Goal: Information Seeking & Learning: Learn about a topic

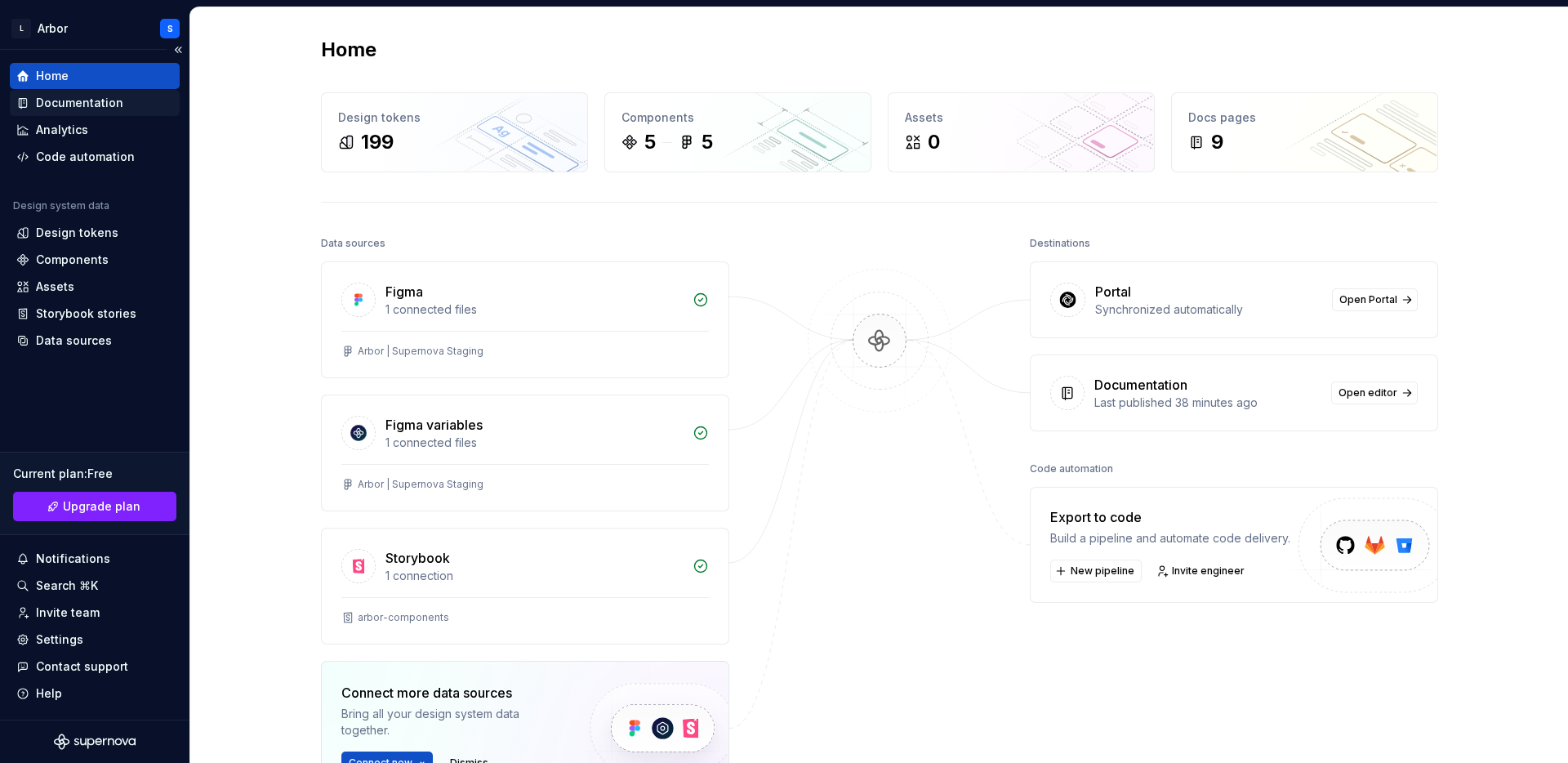
click at [95, 103] on div "Documentation" at bounding box center [80, 104] width 88 height 17
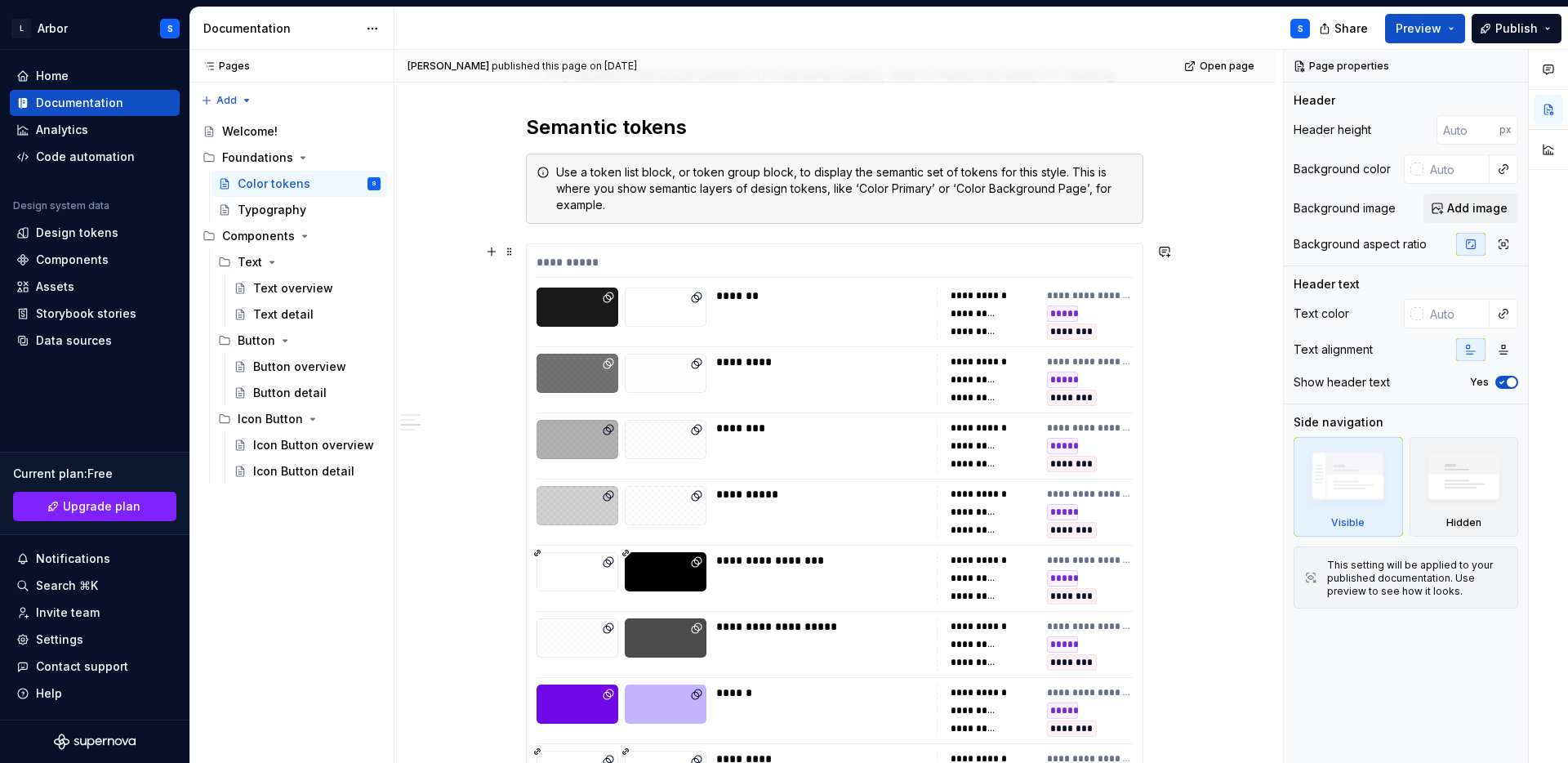
scroll to position [1720, 0]
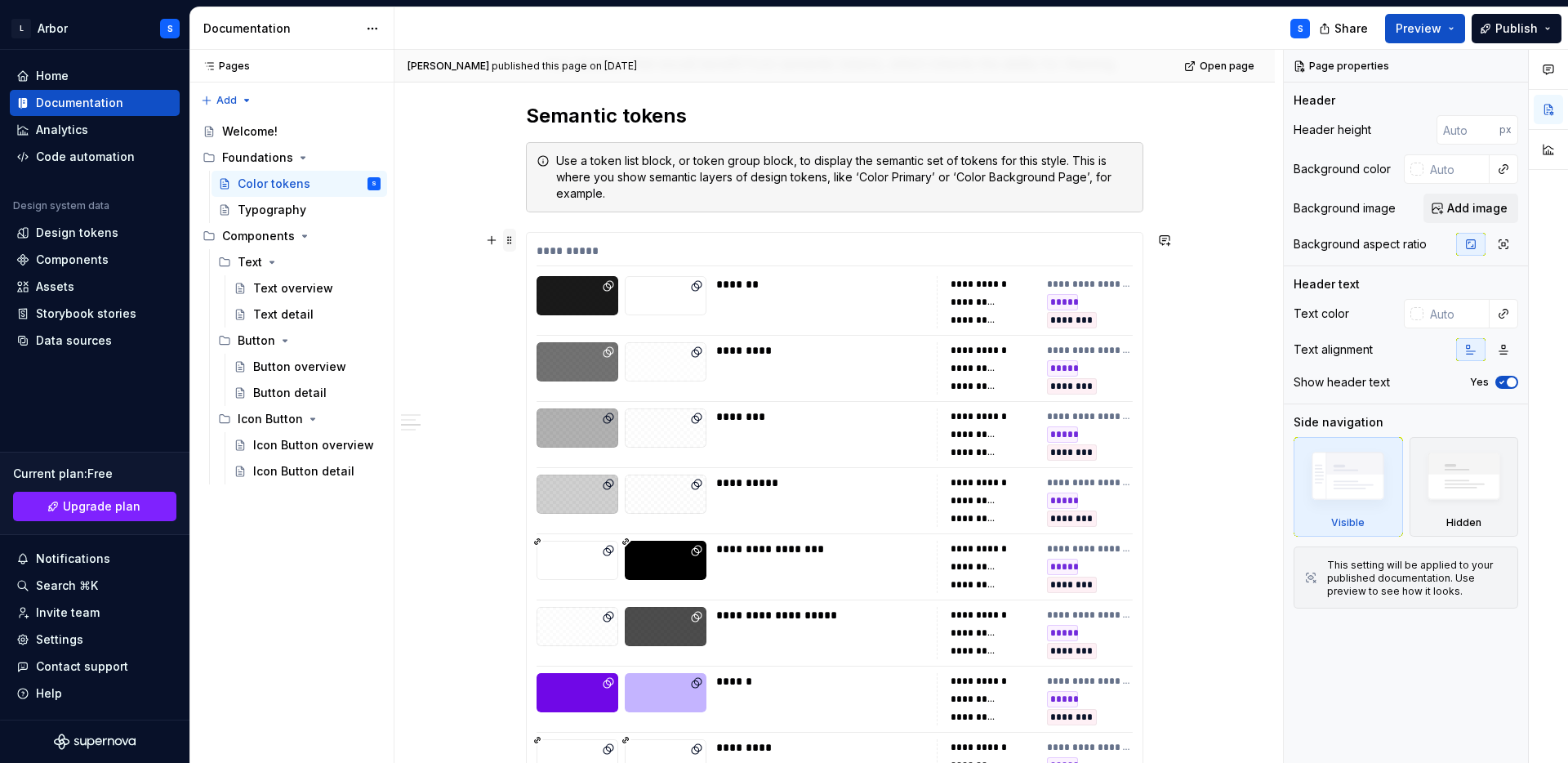
click at [513, 242] on span at bounding box center [510, 240] width 13 height 23
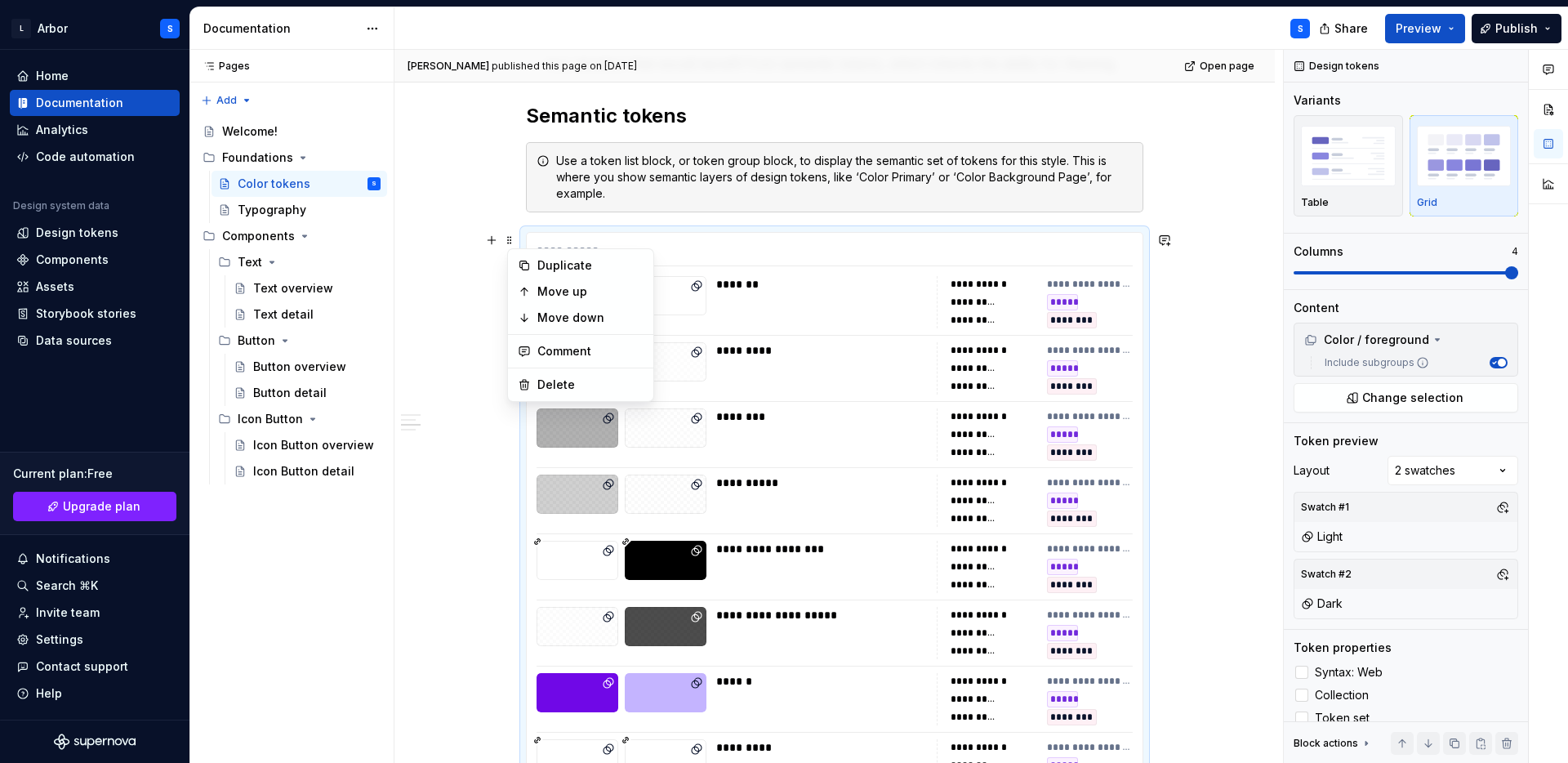
click at [1245, 215] on div "**********" at bounding box center [834, 336] width 880 height 3553
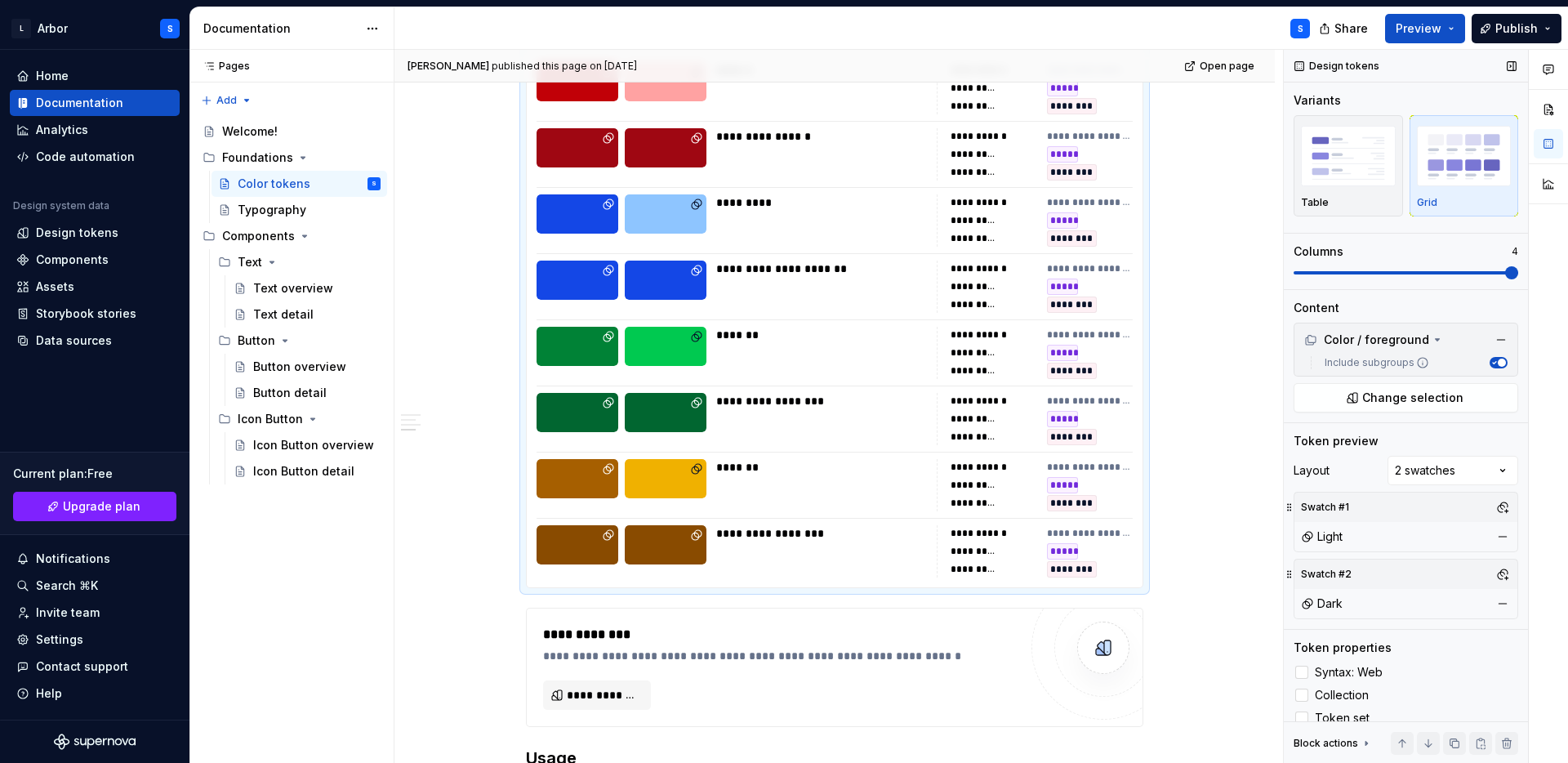
scroll to position [17, 0]
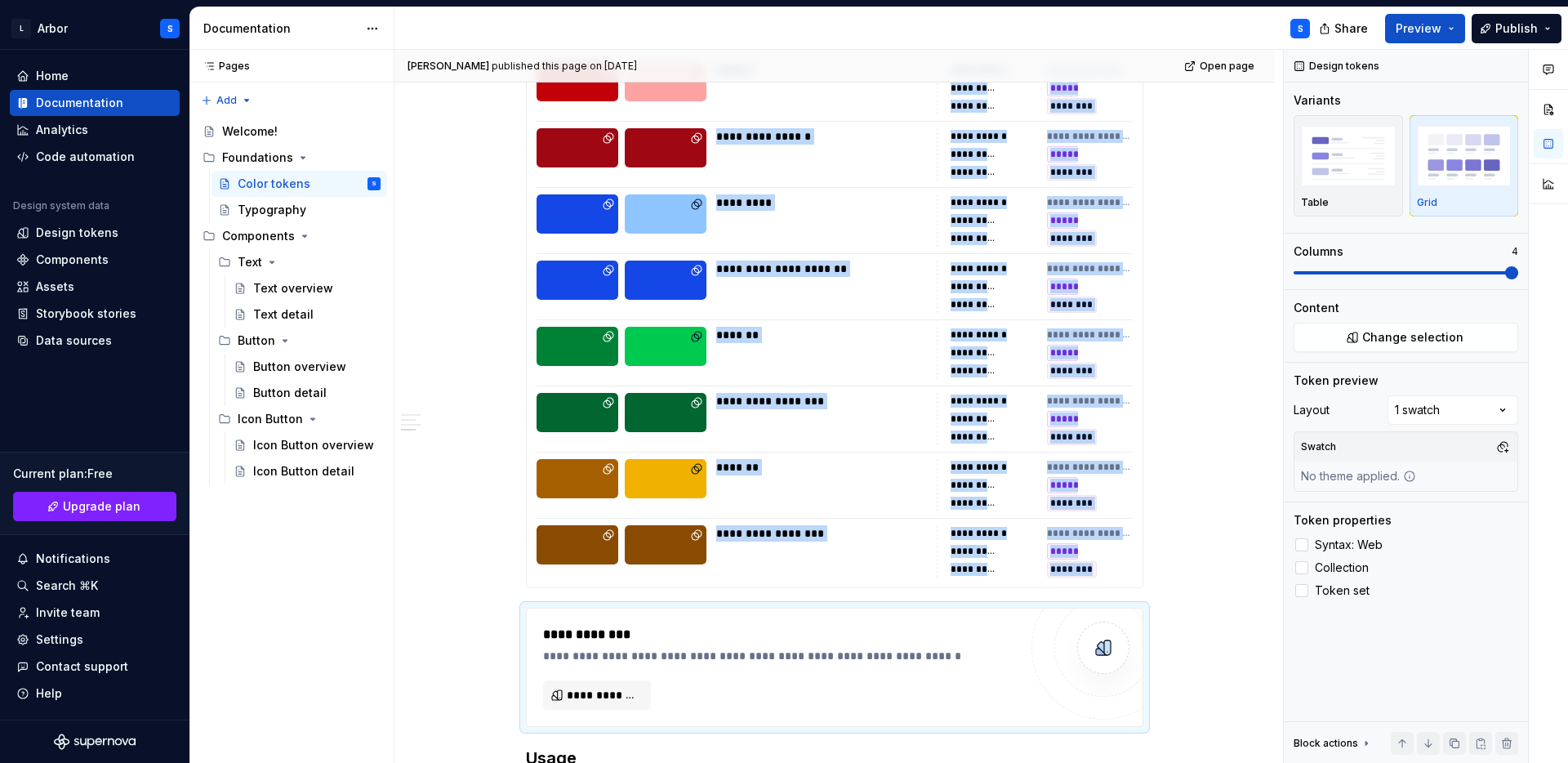
scroll to position [0, 0]
click at [346, 184] on button "Page tree" at bounding box center [346, 184] width 23 height 23
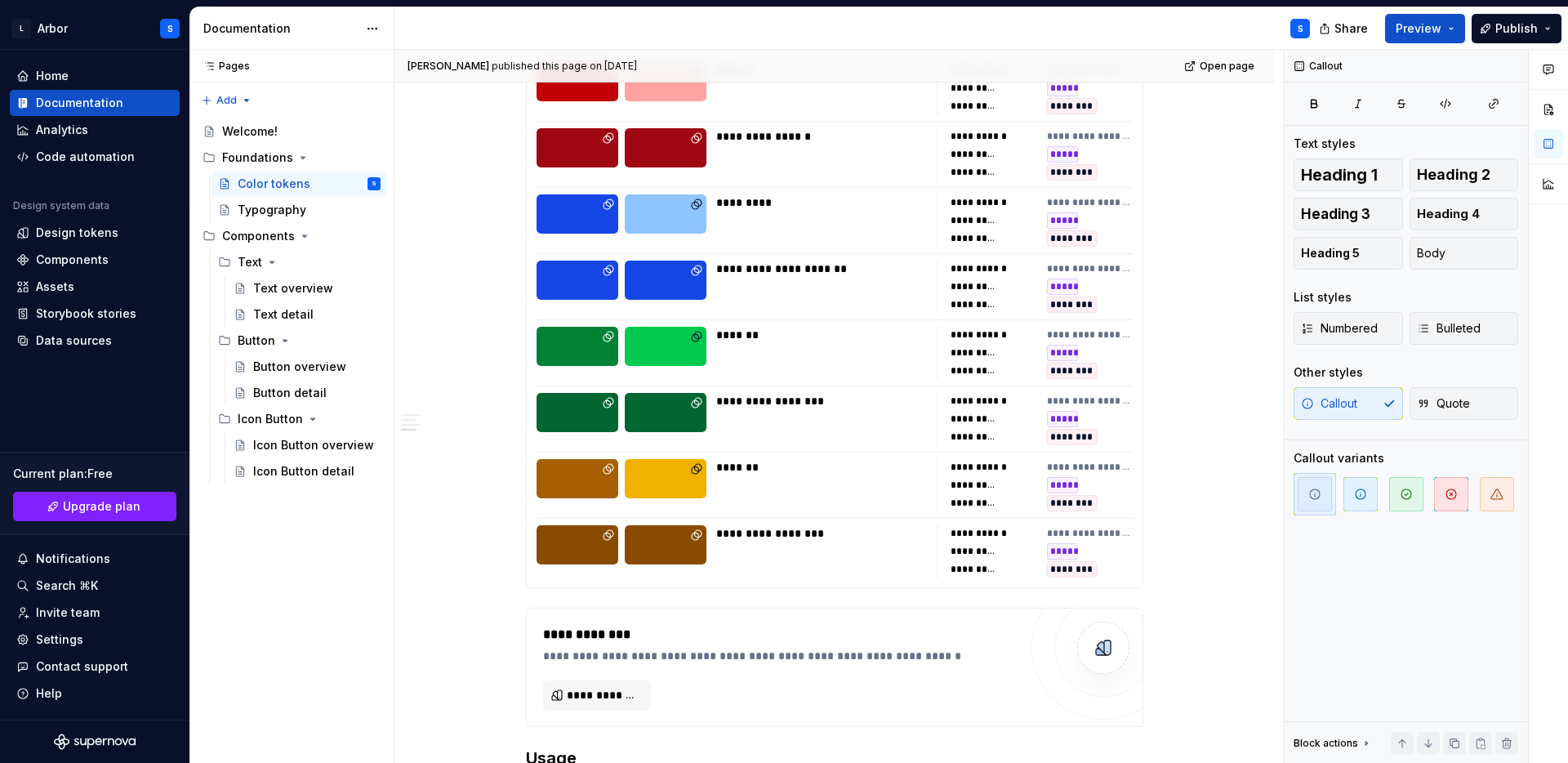
click at [431, 168] on html "L Arbor S Home Documentation Analytics Code automation Design system data Desig…" at bounding box center [784, 382] width 1568 height 763
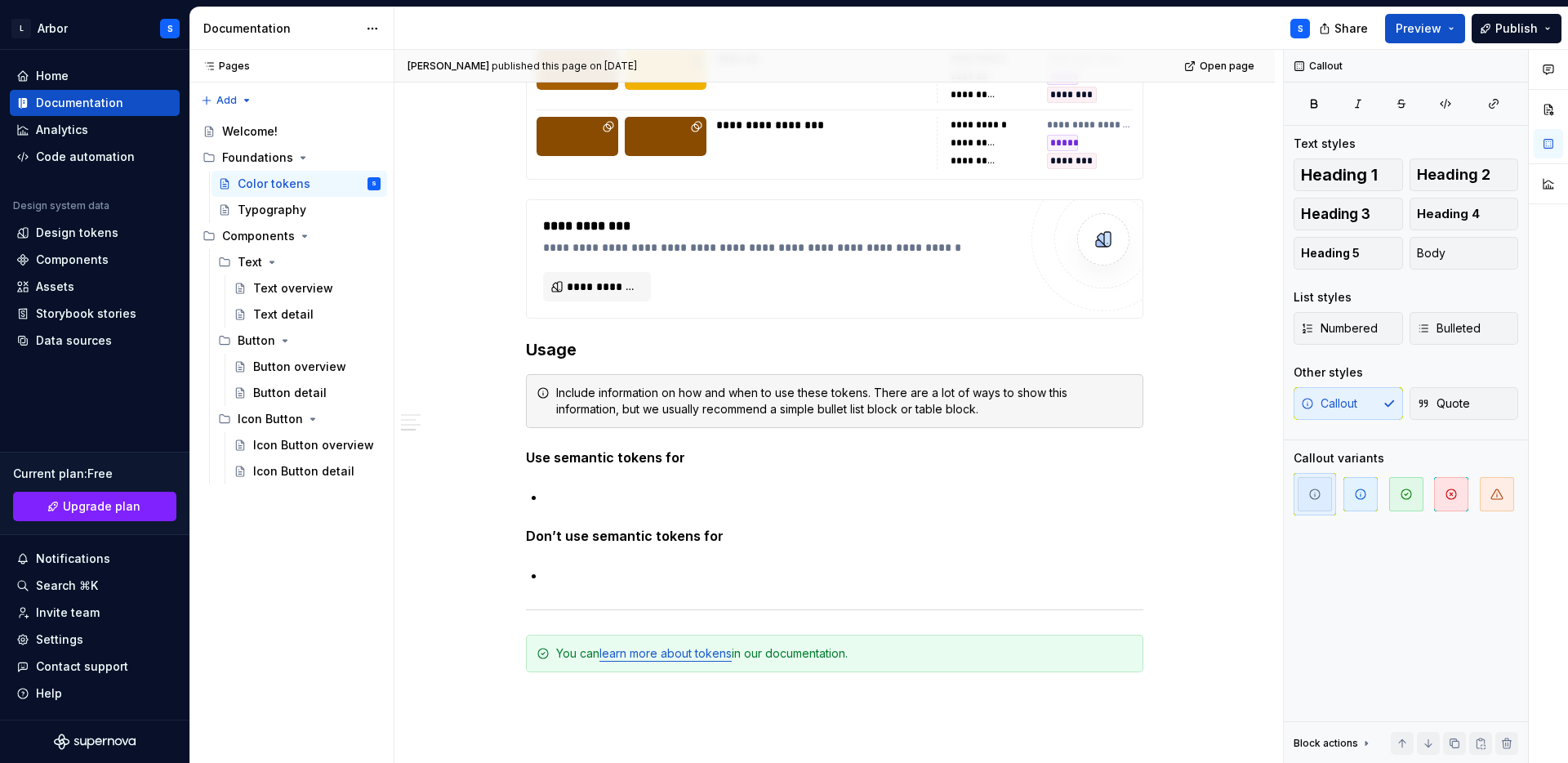
scroll to position [2826, 0]
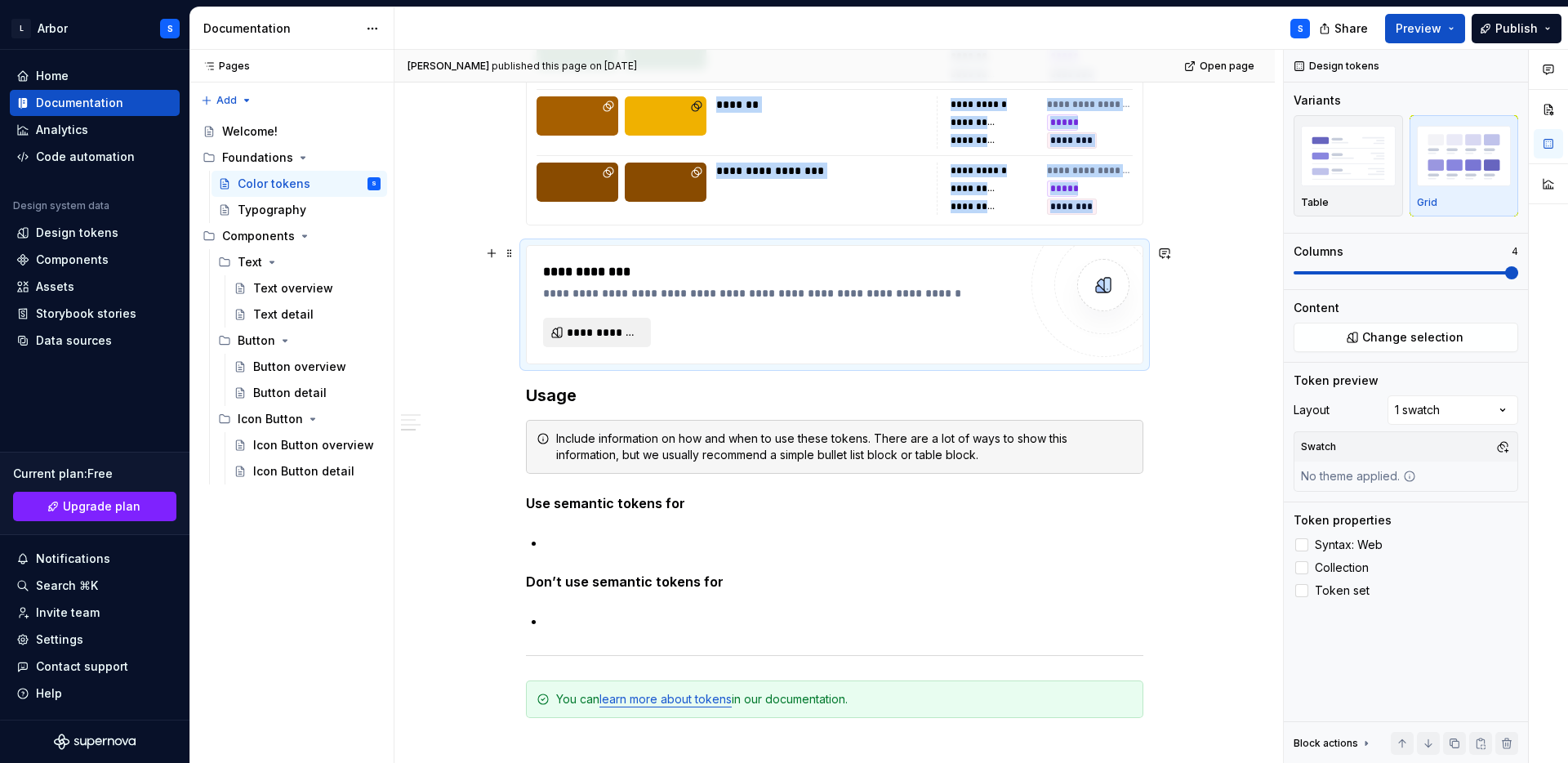
click at [599, 318] on button "**********" at bounding box center [597, 333] width 108 height 30
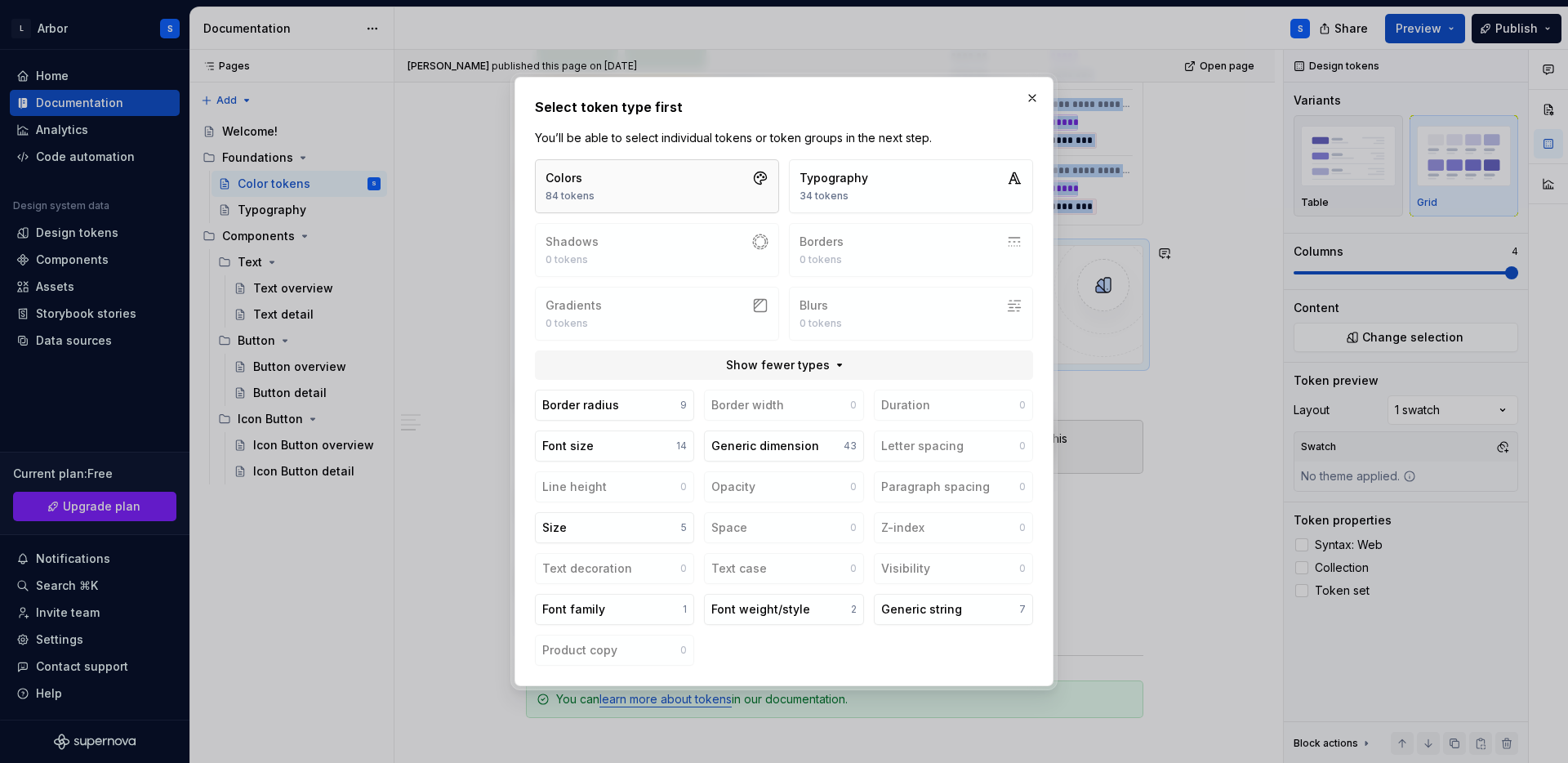
click at [641, 181] on button "Colors 84 tokens" at bounding box center [657, 187] width 244 height 54
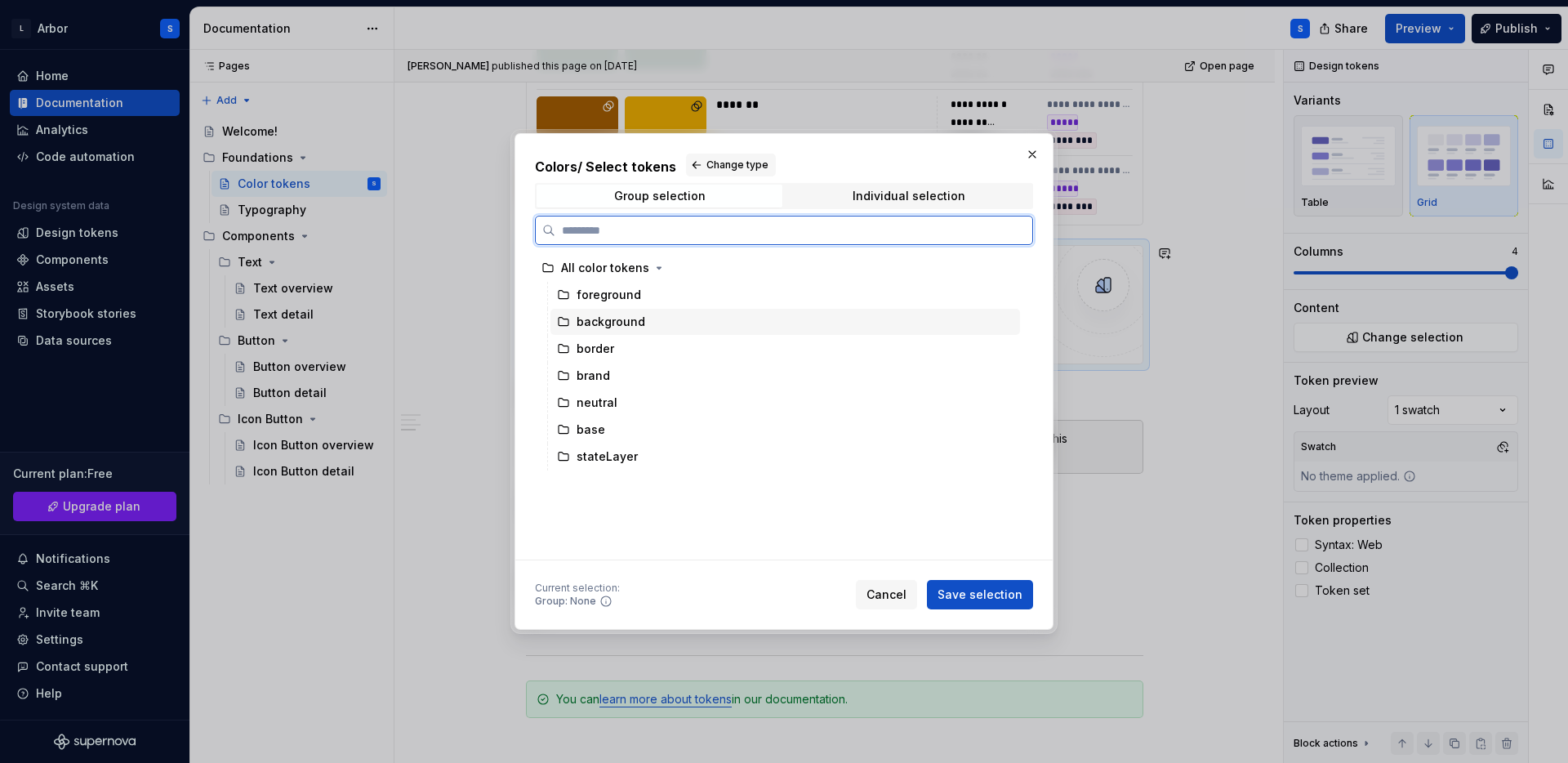
click at [605, 323] on div "background" at bounding box center [611, 322] width 69 height 17
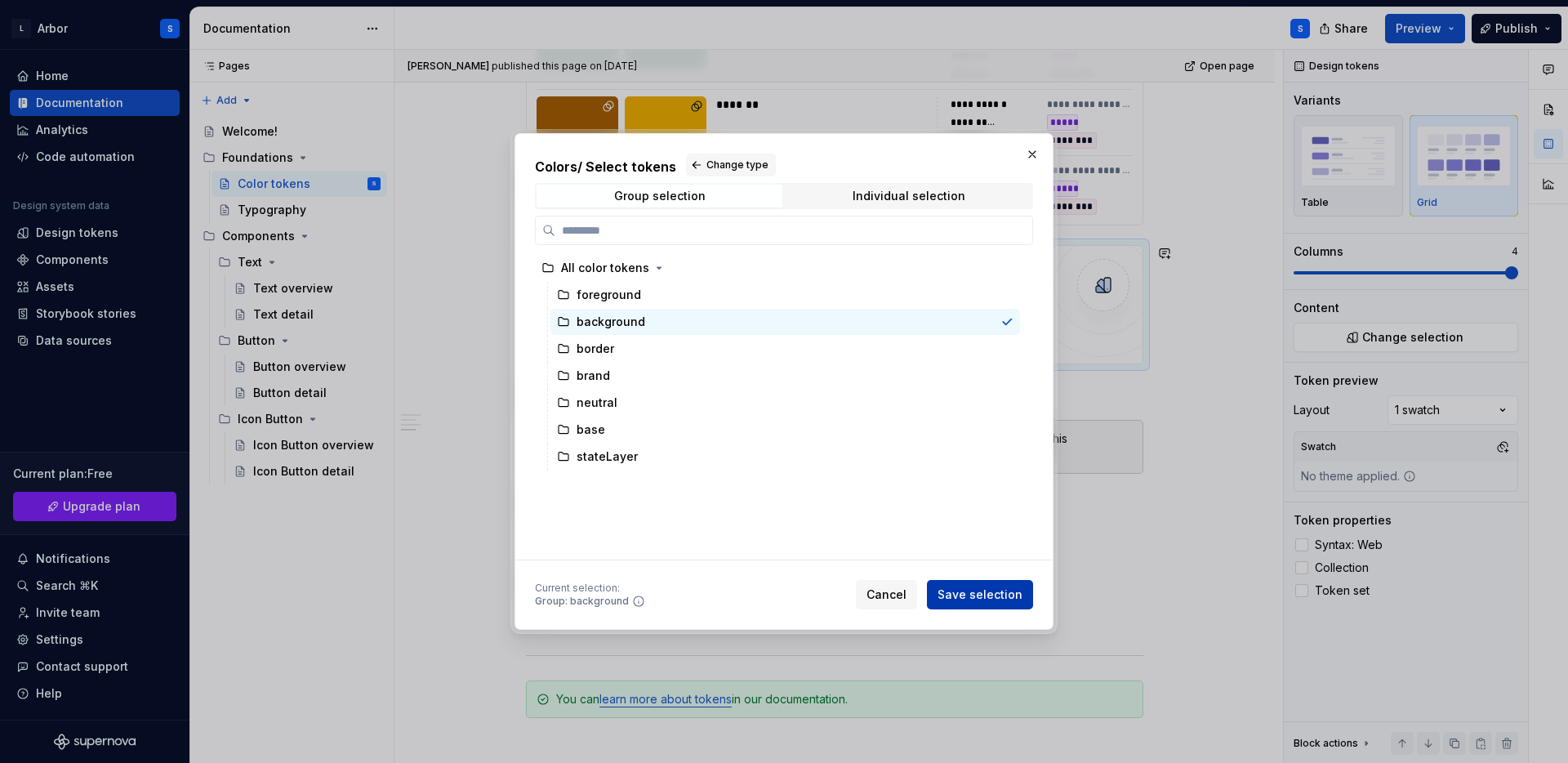
click at [956, 599] on span "Save selection" at bounding box center [980, 595] width 85 height 17
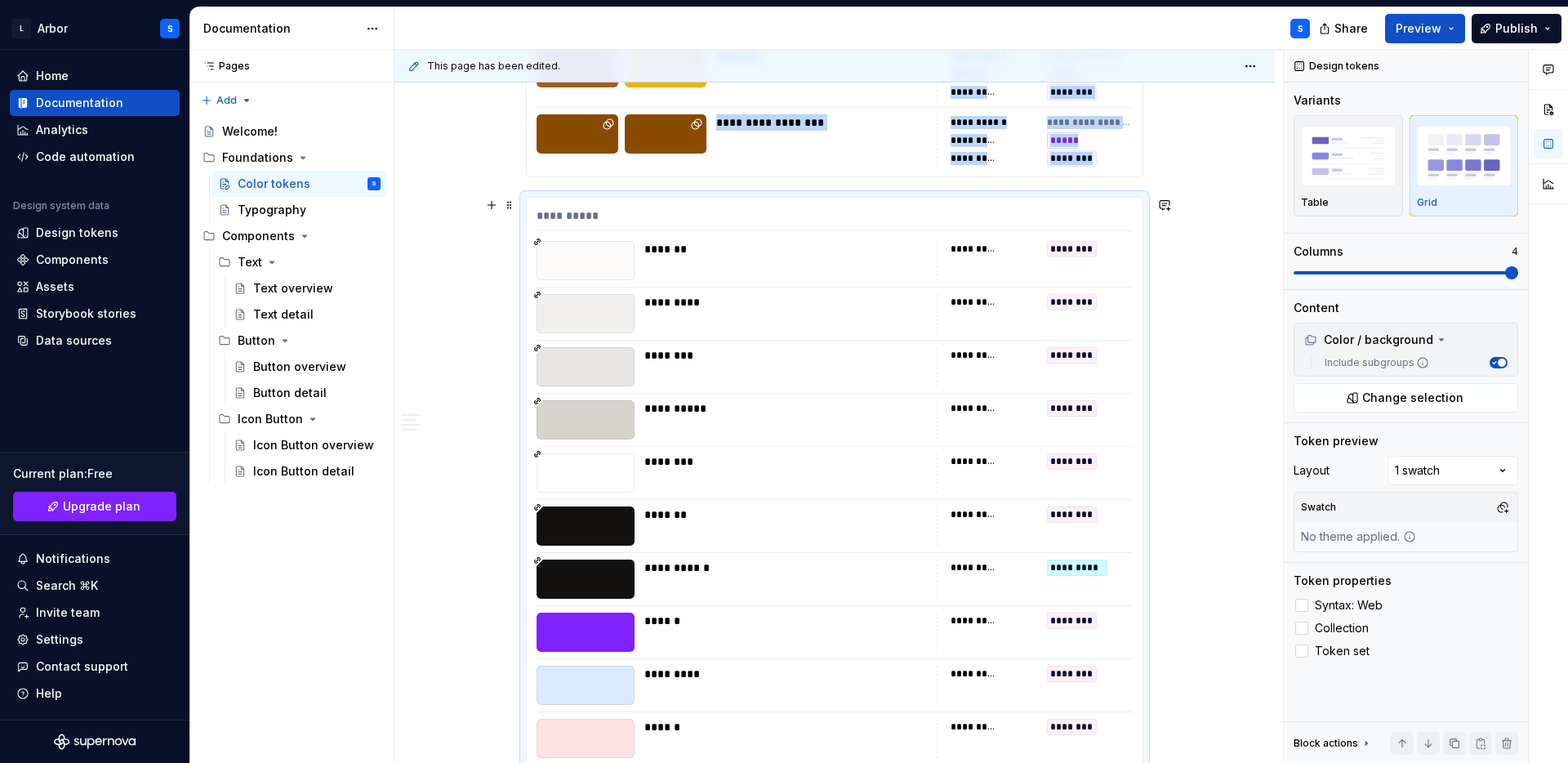
scroll to position [2872, 0]
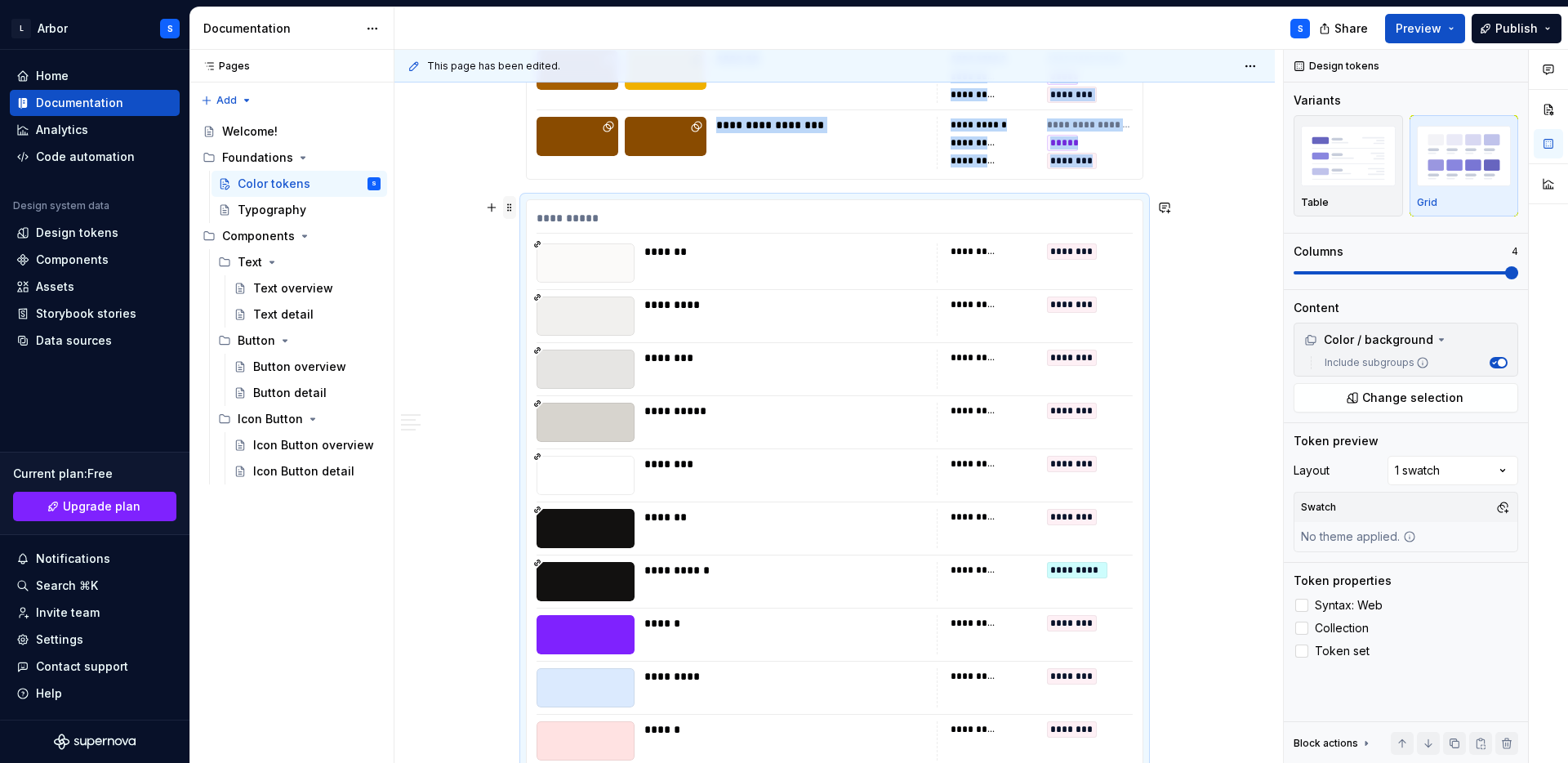
click at [516, 203] on span at bounding box center [510, 207] width 13 height 23
click at [607, 226] on div "Duplicate" at bounding box center [590, 233] width 106 height 17
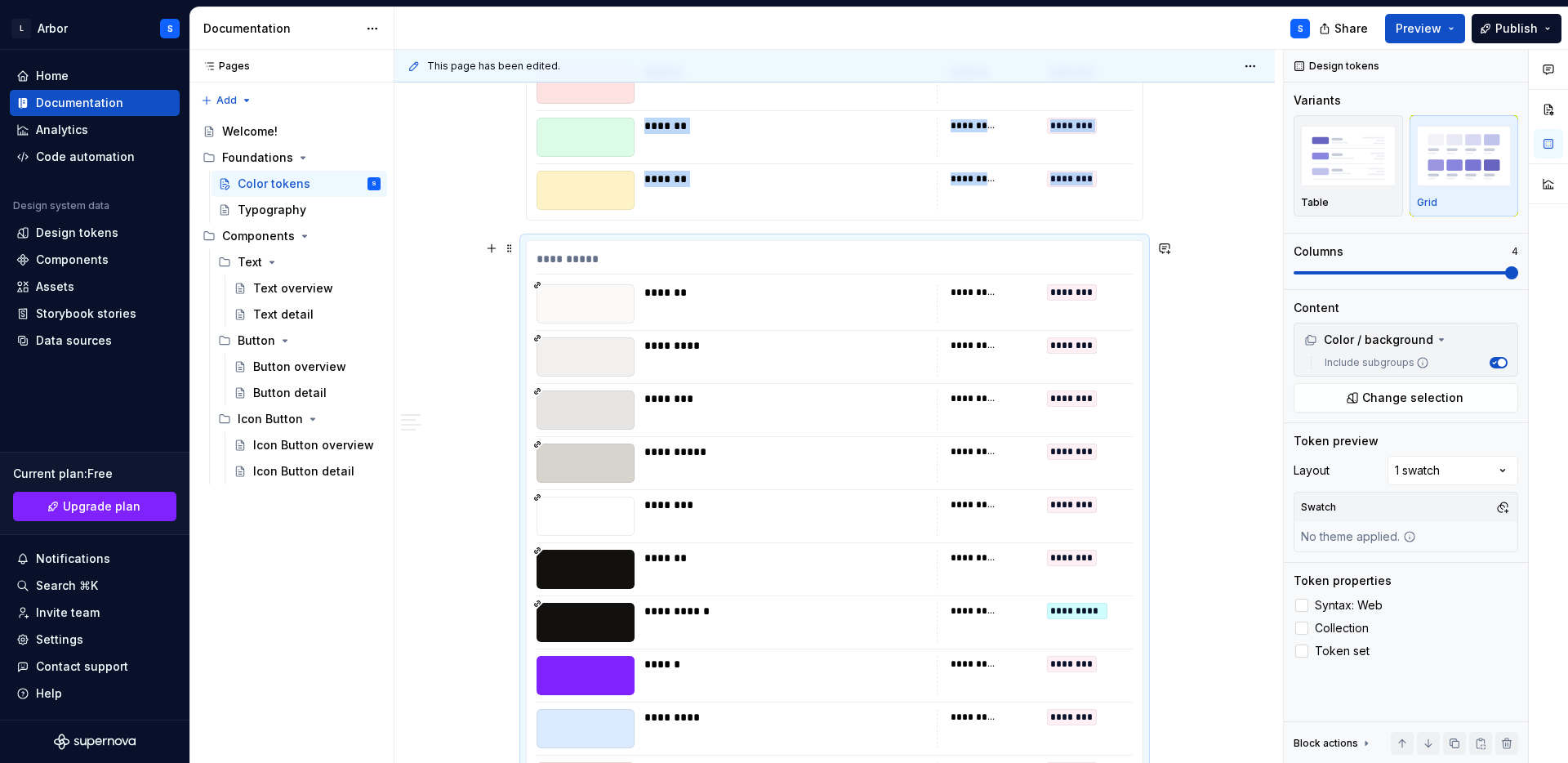
scroll to position [3526, 0]
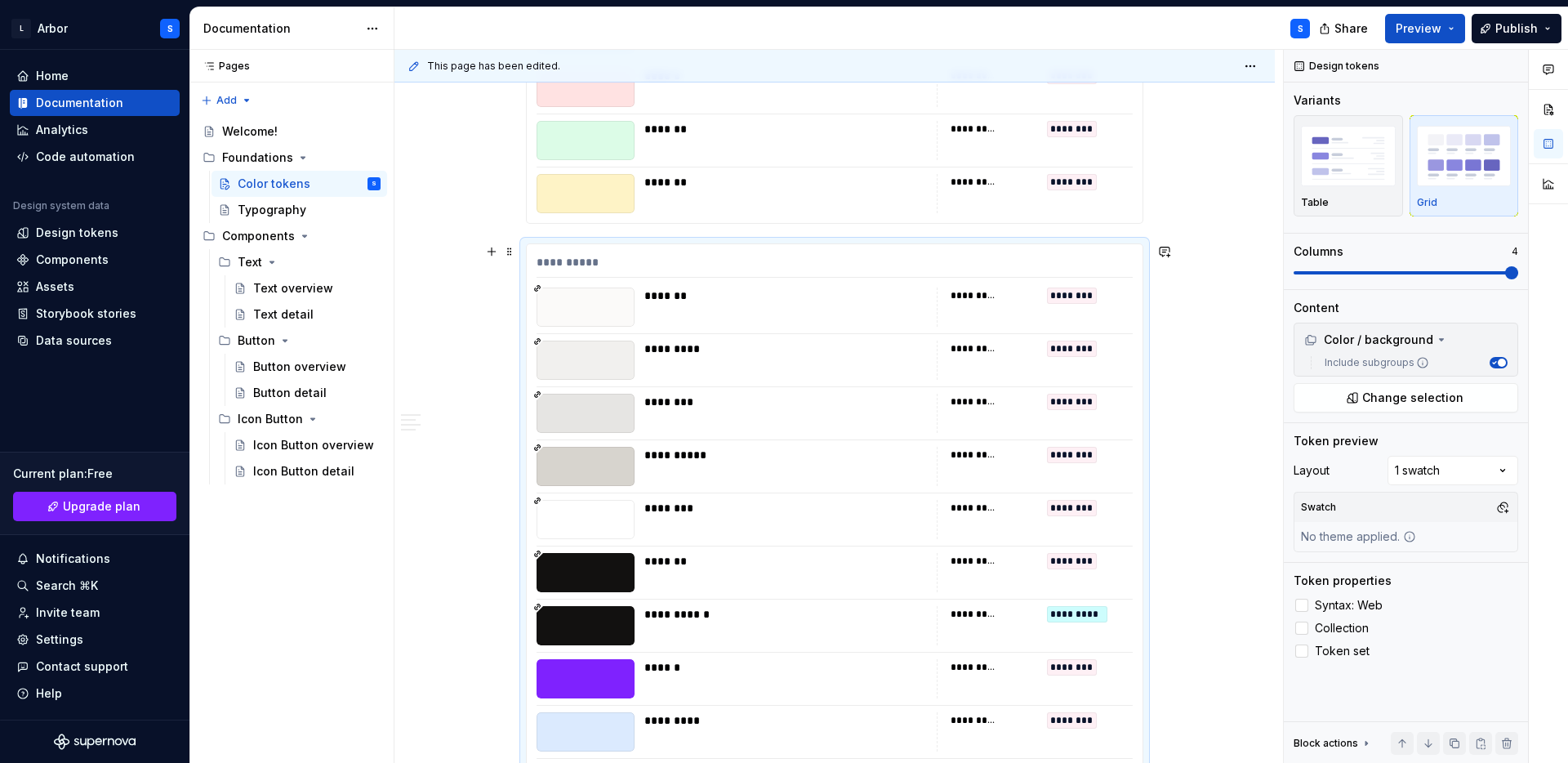
click at [602, 266] on div "**********" at bounding box center [833, 265] width 596 height 23
click at [717, 289] on div "*******" at bounding box center [785, 296] width 282 height 17
click at [513, 249] on span at bounding box center [510, 252] width 13 height 23
click at [910, 326] on div "**********" at bounding box center [834, 582] width 615 height 676
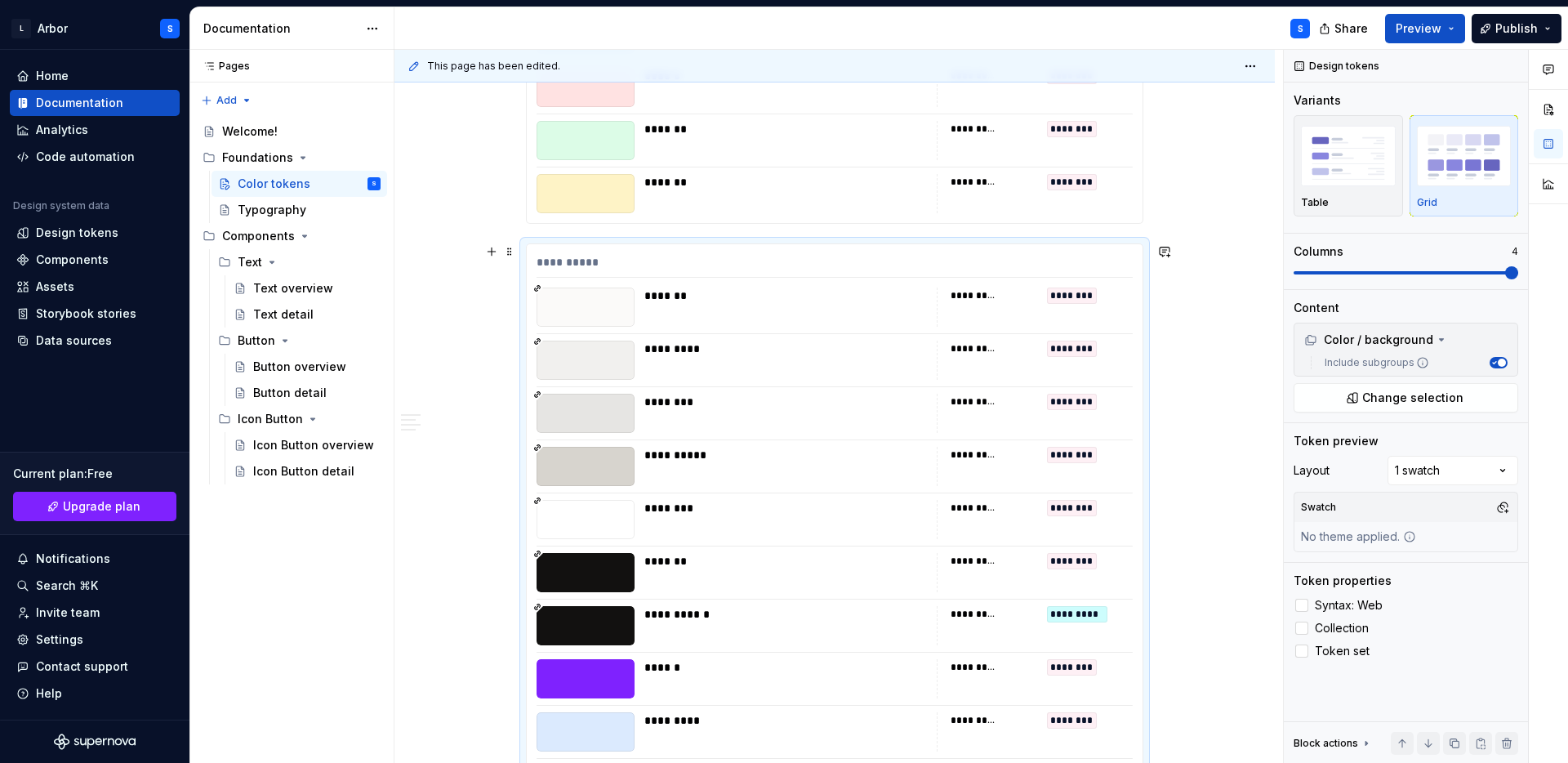
scroll to position [3948, 0]
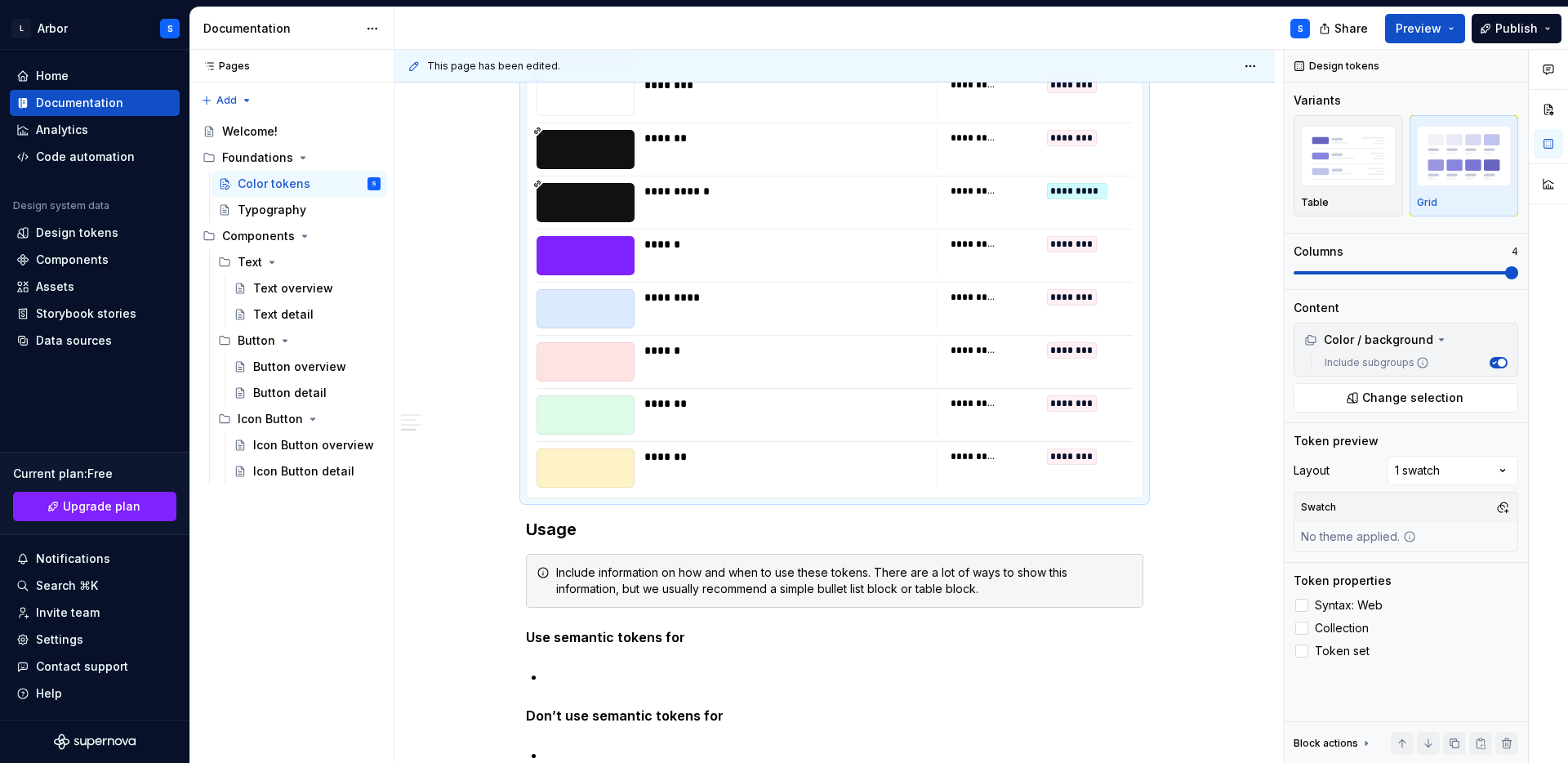
click at [738, 429] on div "*******" at bounding box center [785, 415] width 282 height 39
click at [1418, 362] on icon at bounding box center [1423, 363] width 13 height 13
click at [1490, 362] on button "Include subgroups" at bounding box center [1498, 363] width 18 height 11
click at [1418, 356] on icon at bounding box center [1423, 363] width 13 height 13
click at [1490, 357] on button "Include subgroups" at bounding box center [1498, 363] width 18 height 11
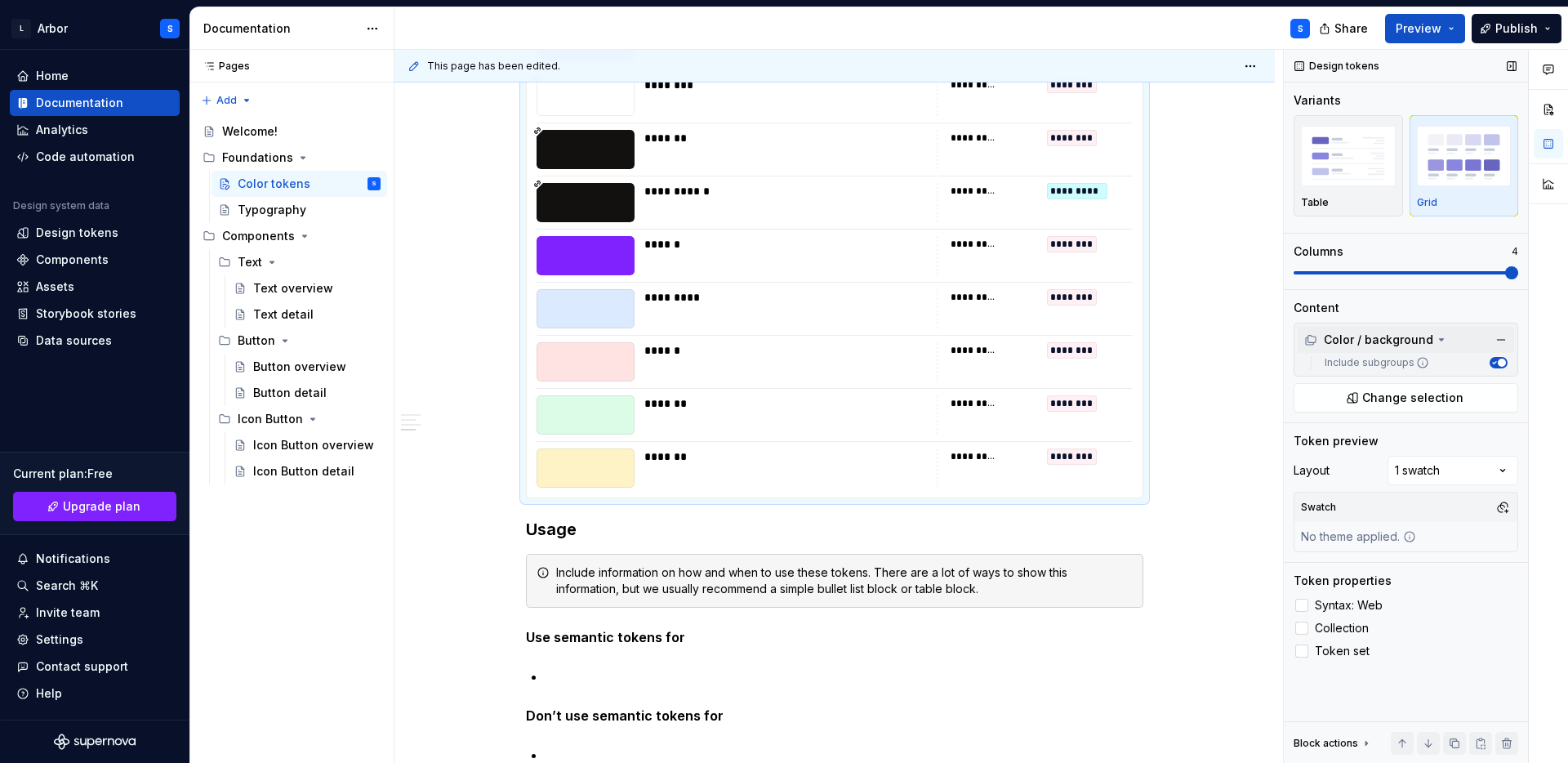
click at [1415, 336] on div "Color / background" at bounding box center [1369, 340] width 129 height 17
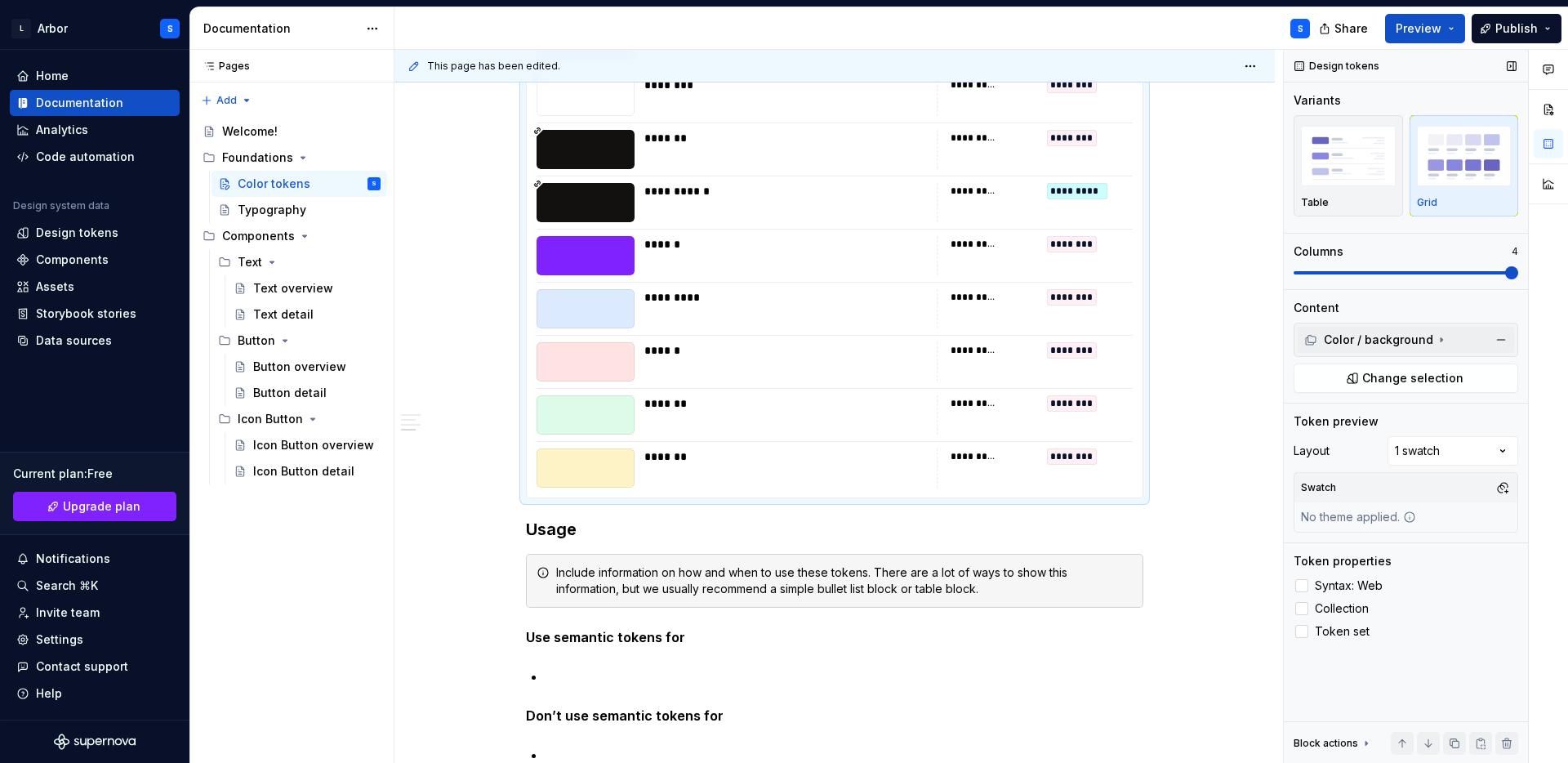
click at [1414, 340] on div "Color / background" at bounding box center [1369, 340] width 129 height 17
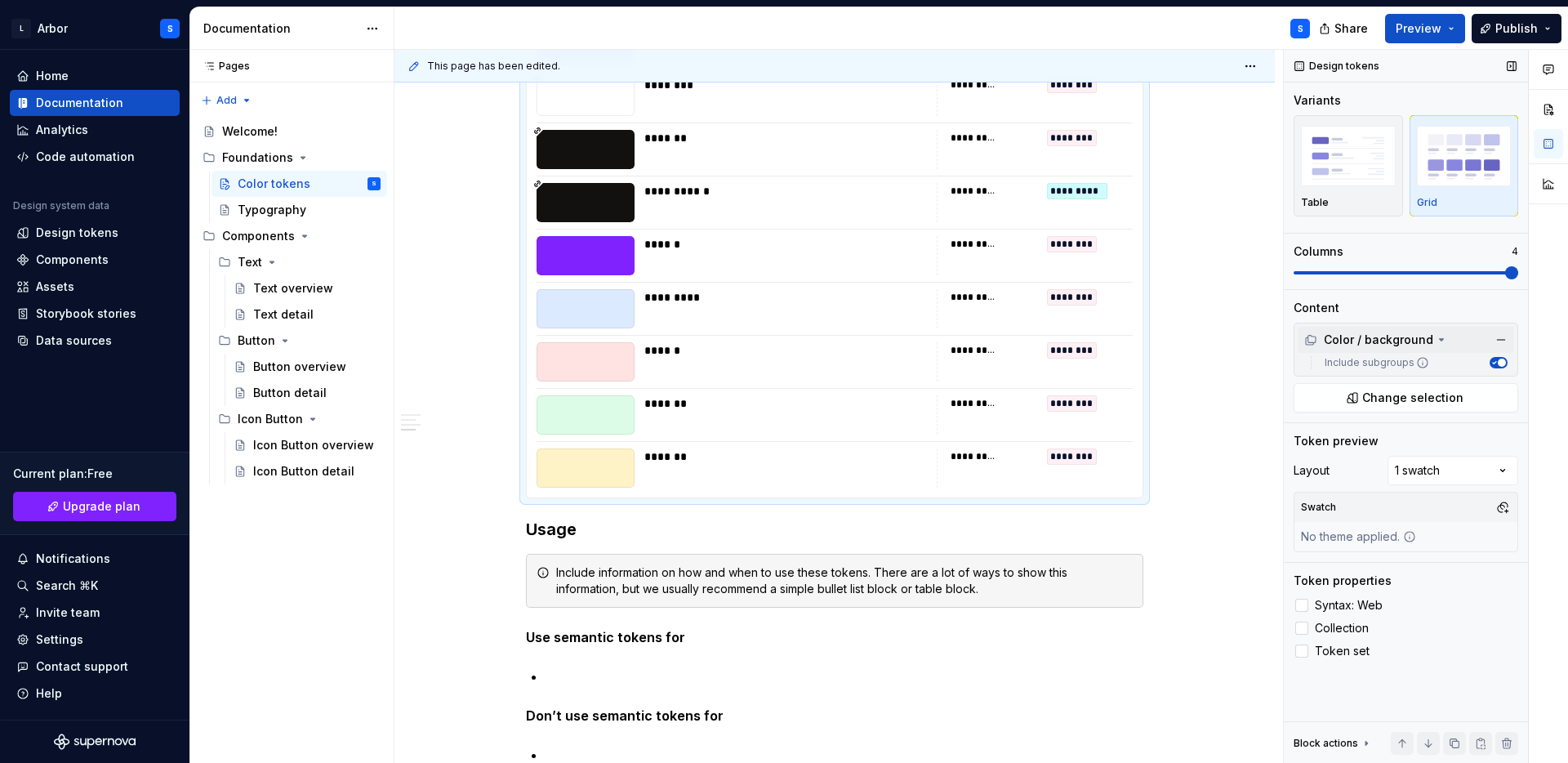
click at [1414, 340] on div "Color / background" at bounding box center [1369, 340] width 129 height 17
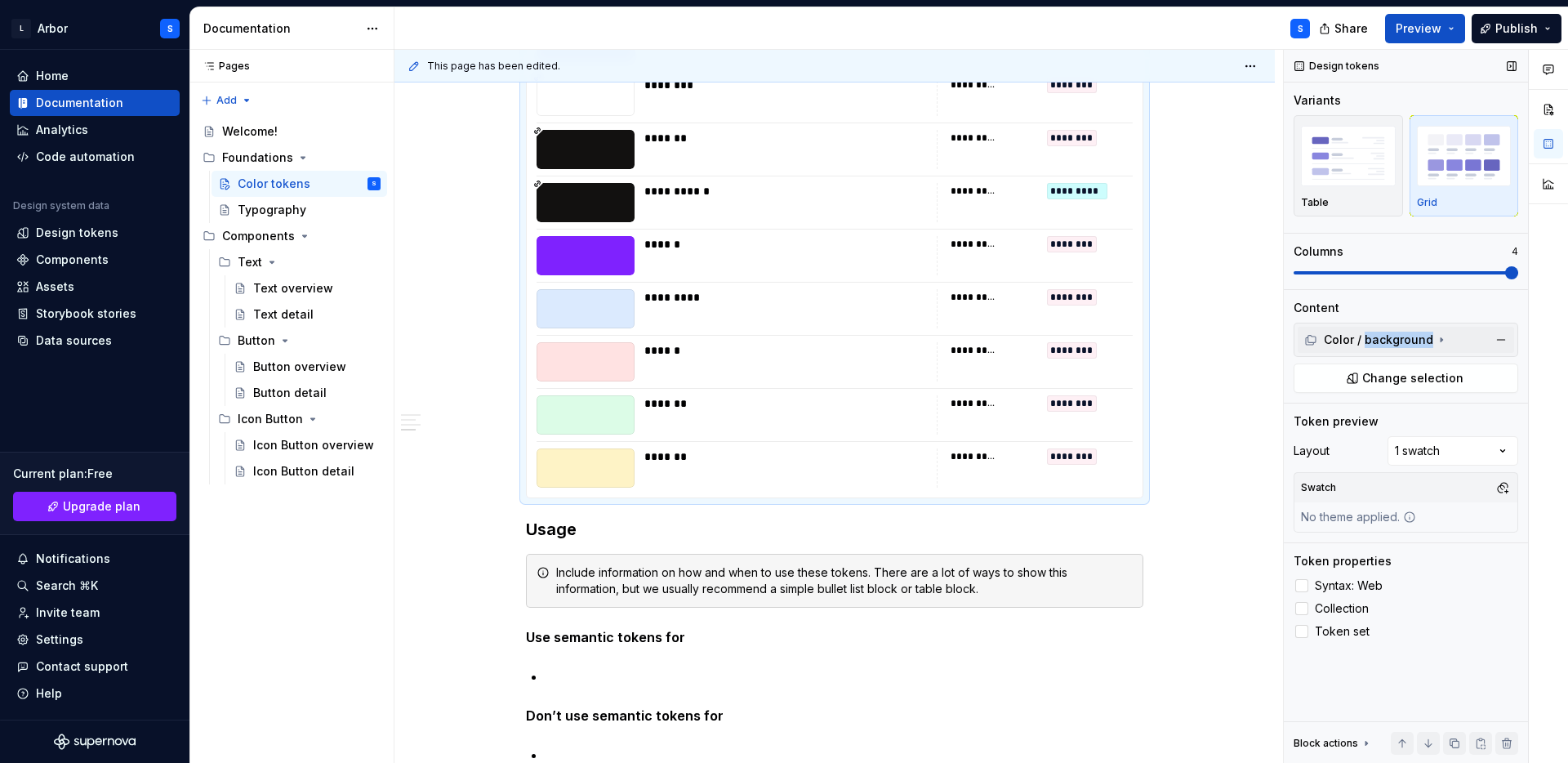
click at [1414, 340] on div "Color / background" at bounding box center [1369, 340] width 129 height 17
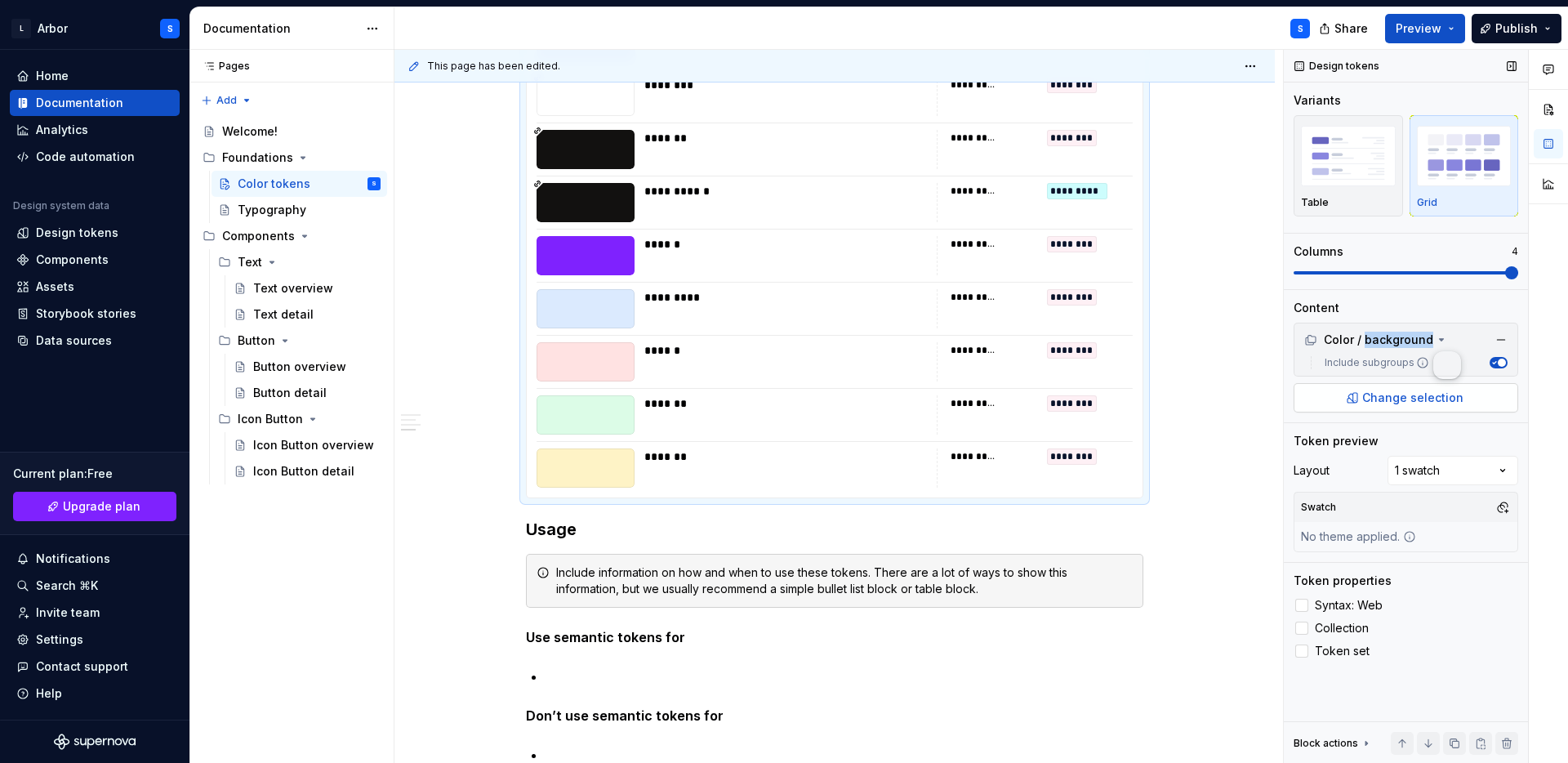
click at [1348, 411] on button "Change selection" at bounding box center [1405, 398] width 225 height 30
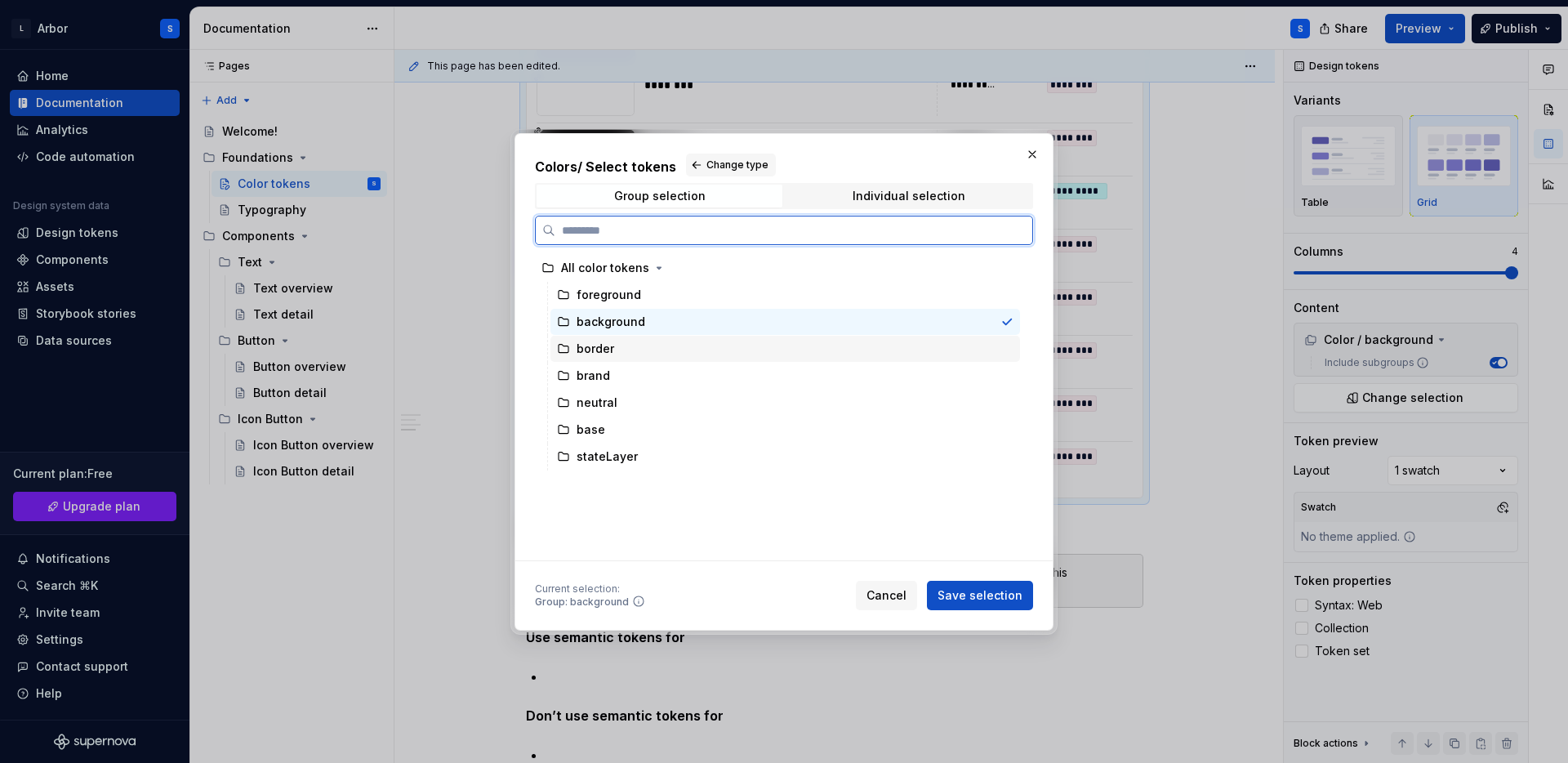
click at [659, 353] on div "border" at bounding box center [785, 349] width 470 height 26
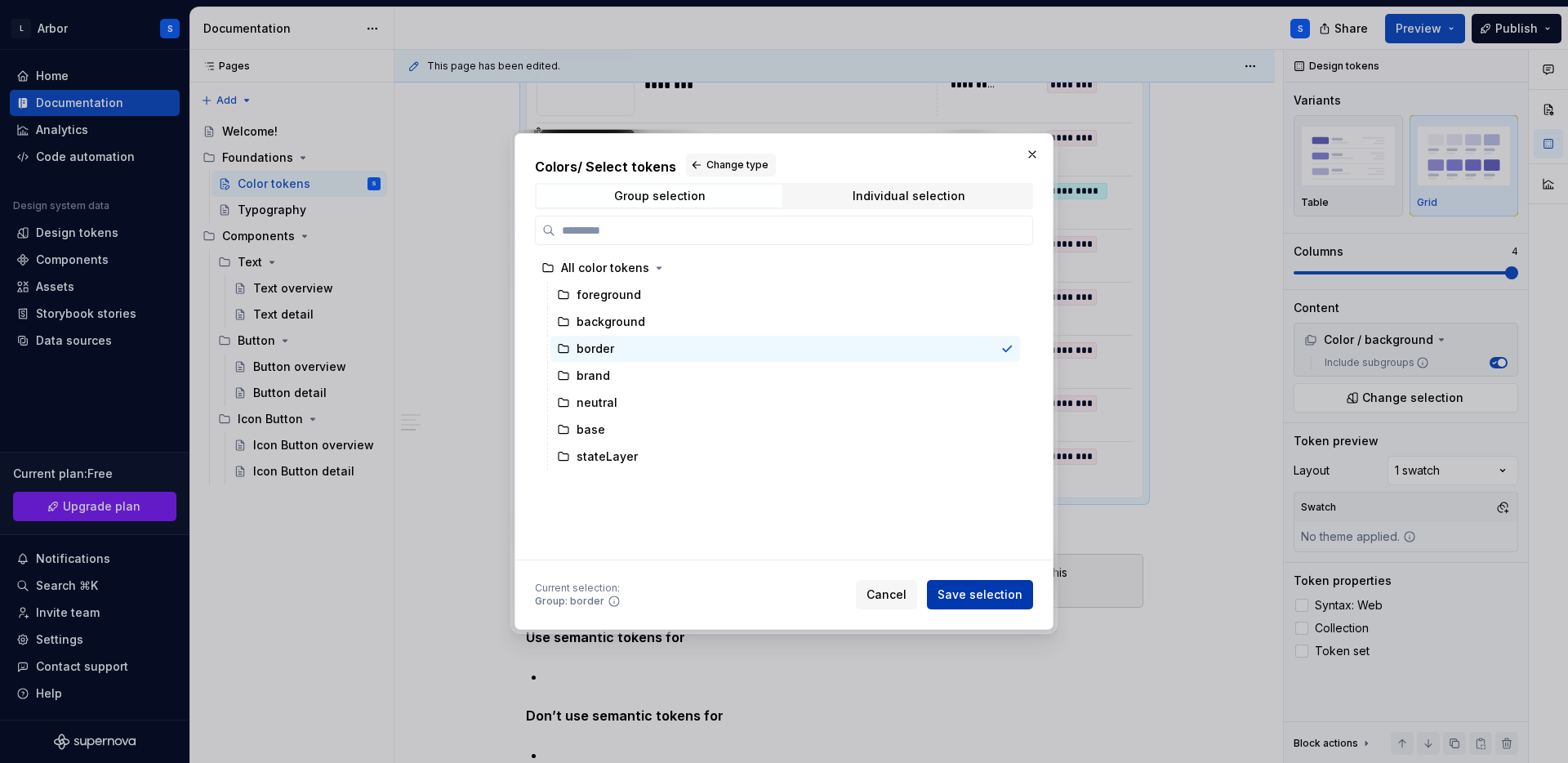
click at [972, 589] on span "Save selection" at bounding box center [980, 595] width 85 height 17
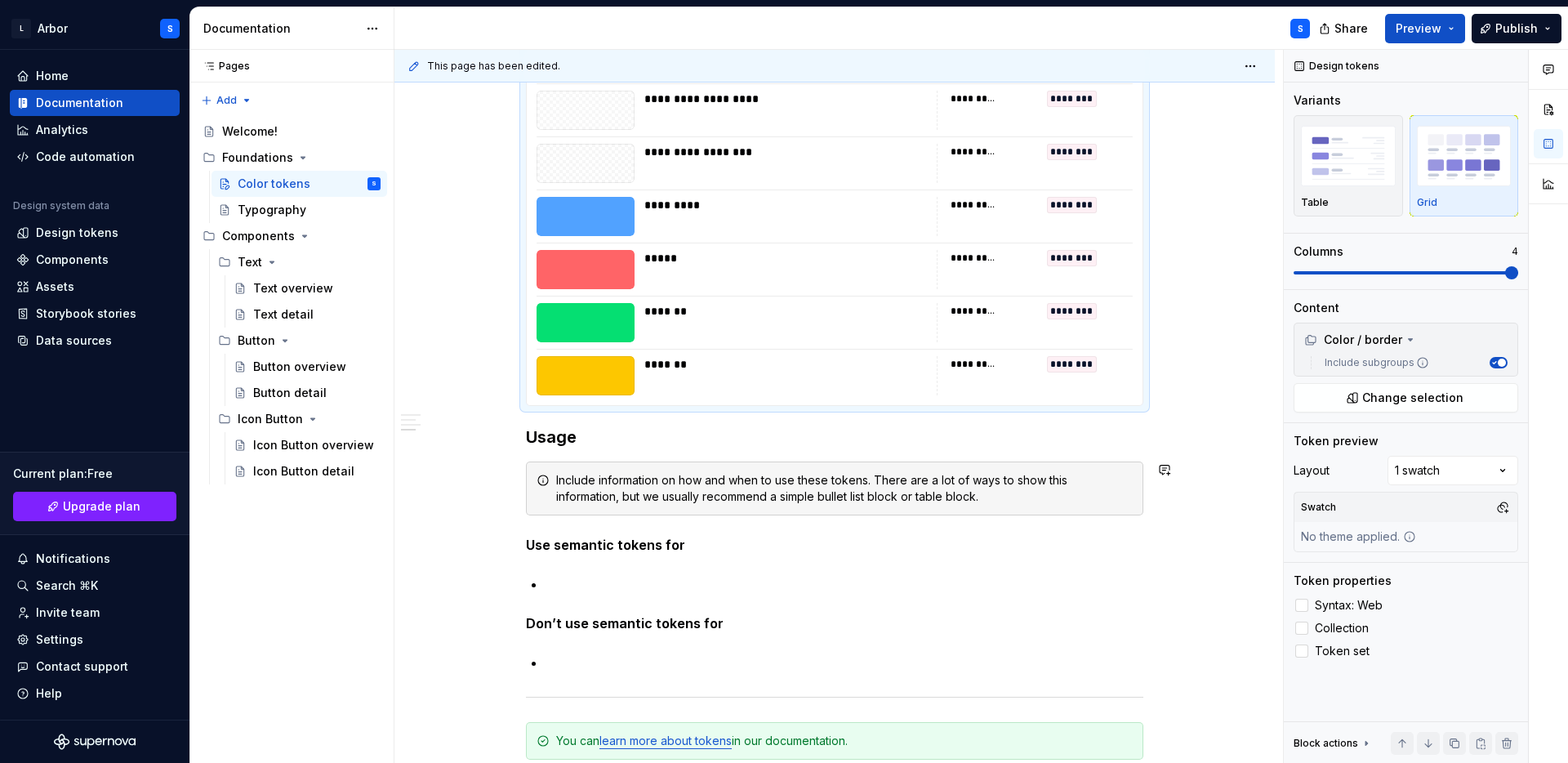
scroll to position [3453, 0]
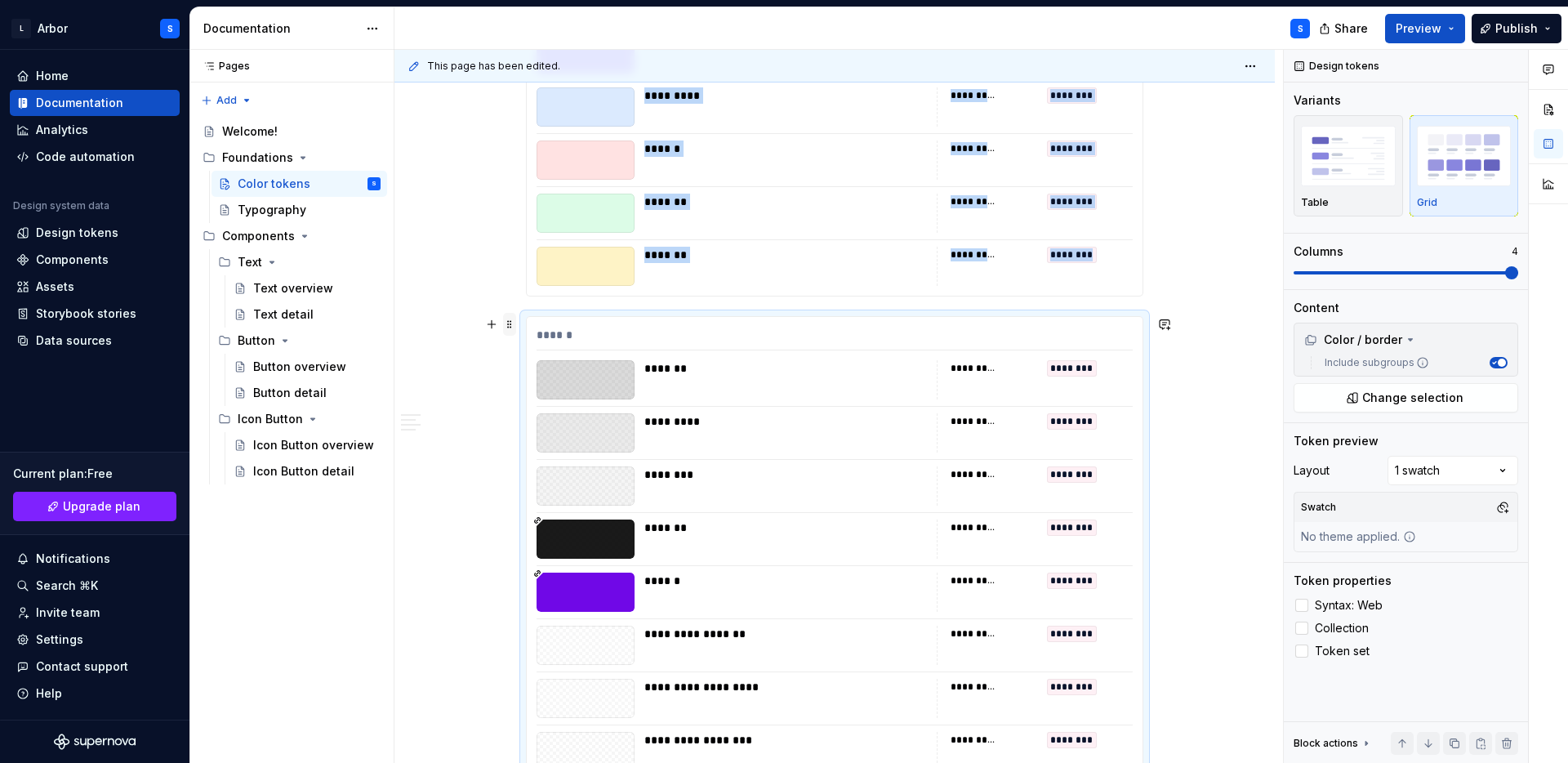
click at [516, 326] on span at bounding box center [510, 324] width 13 height 23
click at [541, 355] on div "Duplicate" at bounding box center [590, 350] width 106 height 17
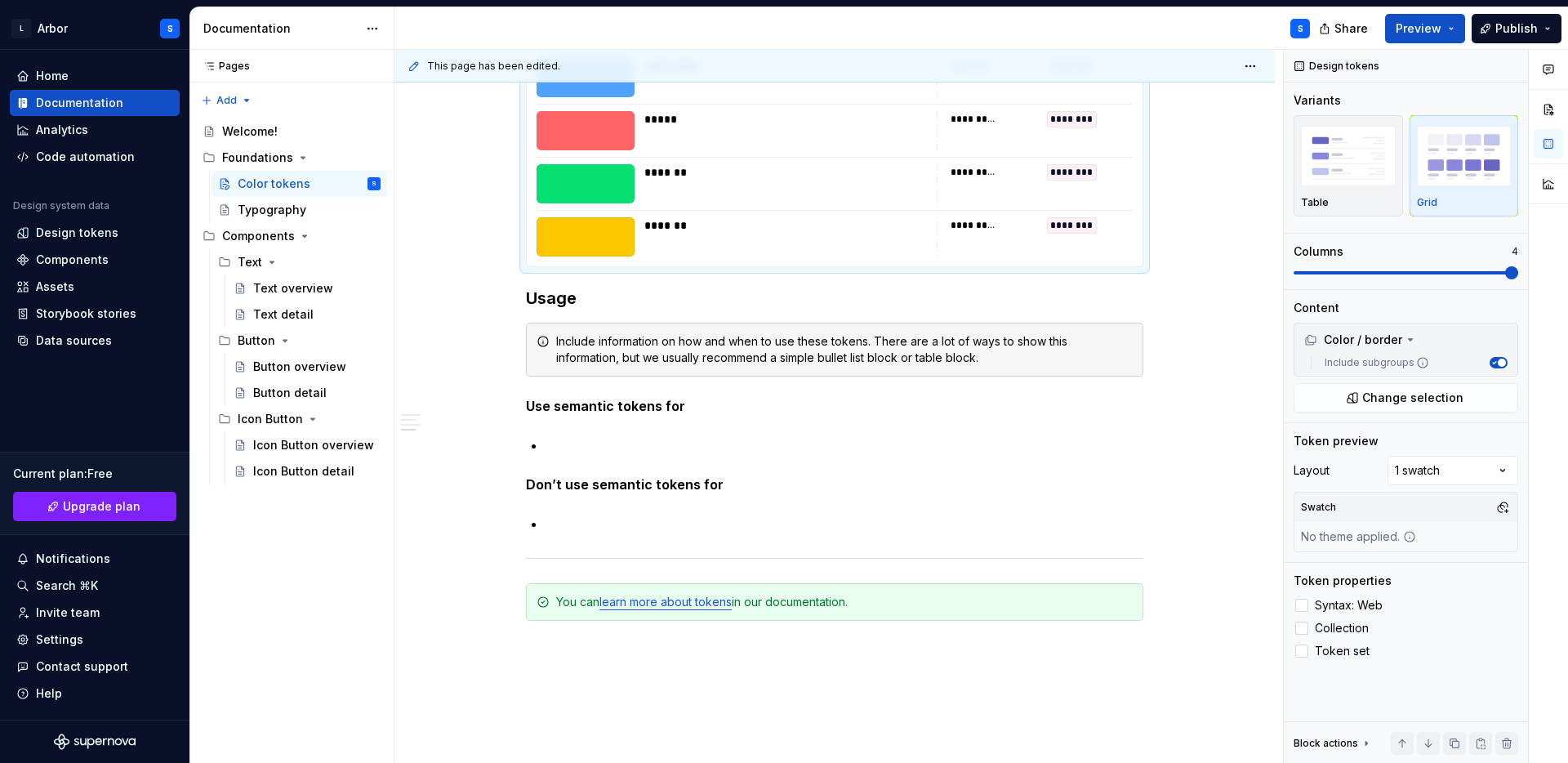
scroll to position [4244, 0]
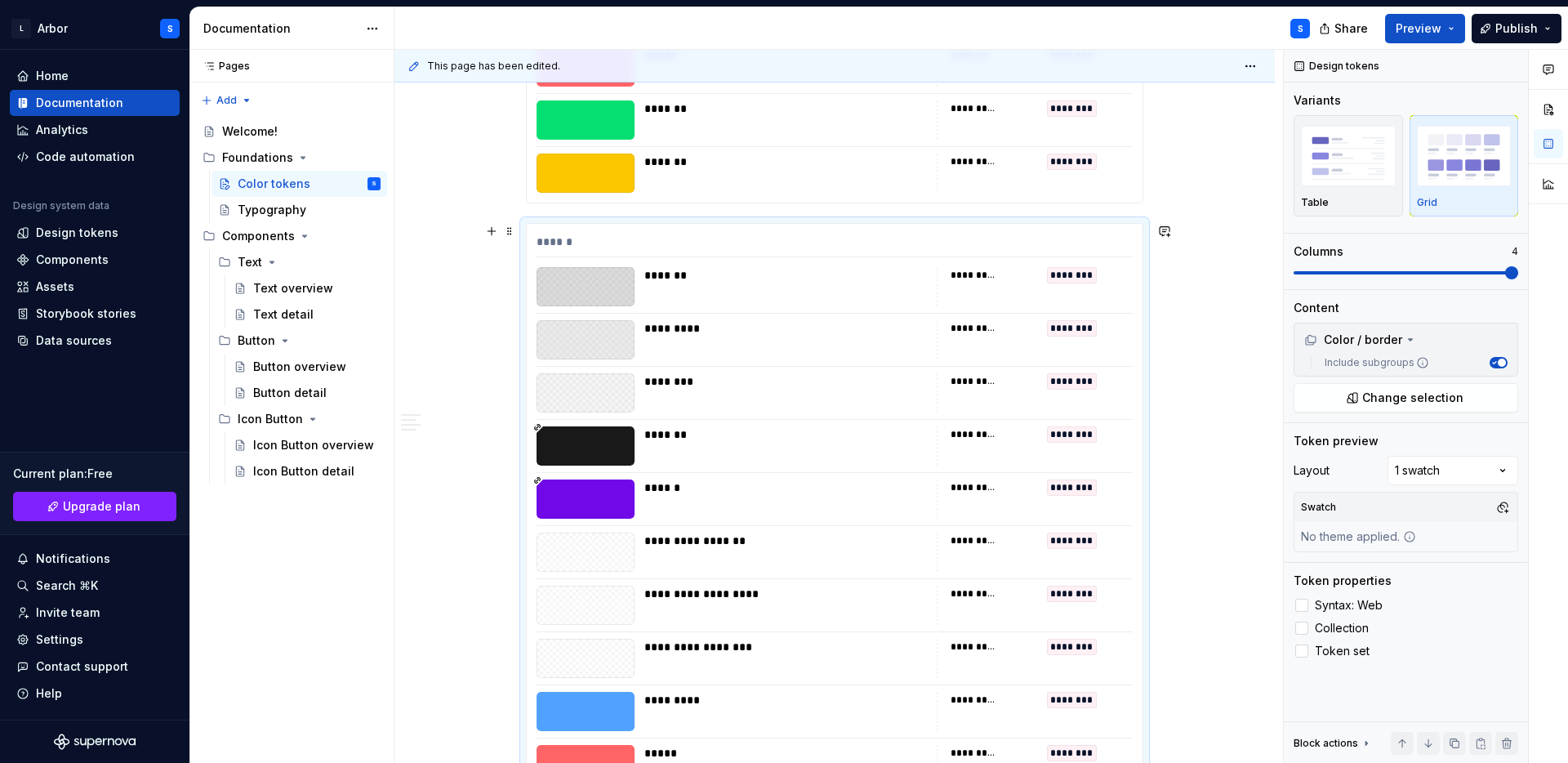
click at [940, 309] on div "**********" at bounding box center [834, 562] width 615 height 676
click at [1442, 394] on span "Change selection" at bounding box center [1412, 398] width 102 height 17
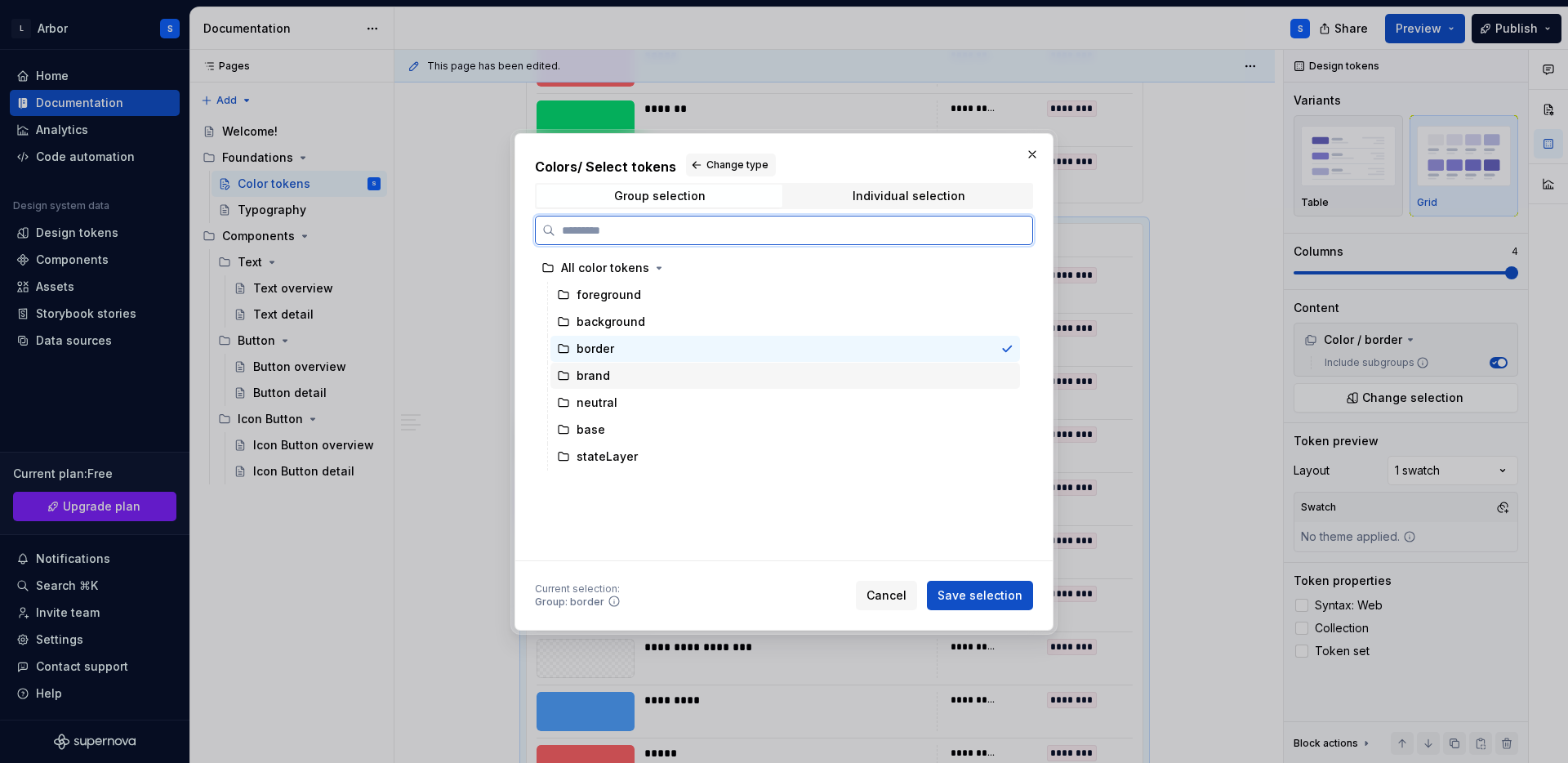
click at [658, 378] on div "brand" at bounding box center [785, 376] width 470 height 26
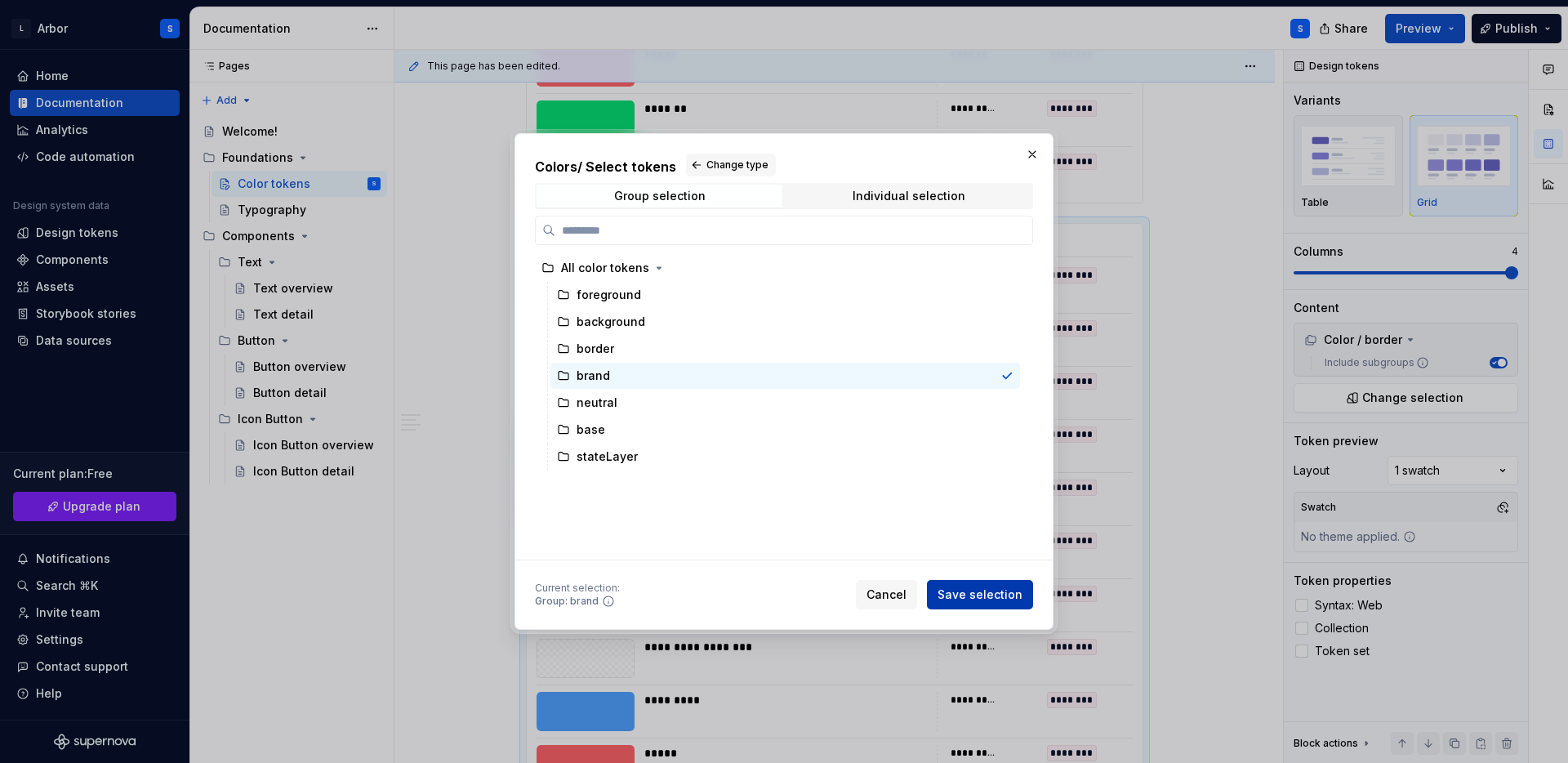
click at [974, 596] on span "Save selection" at bounding box center [980, 595] width 85 height 17
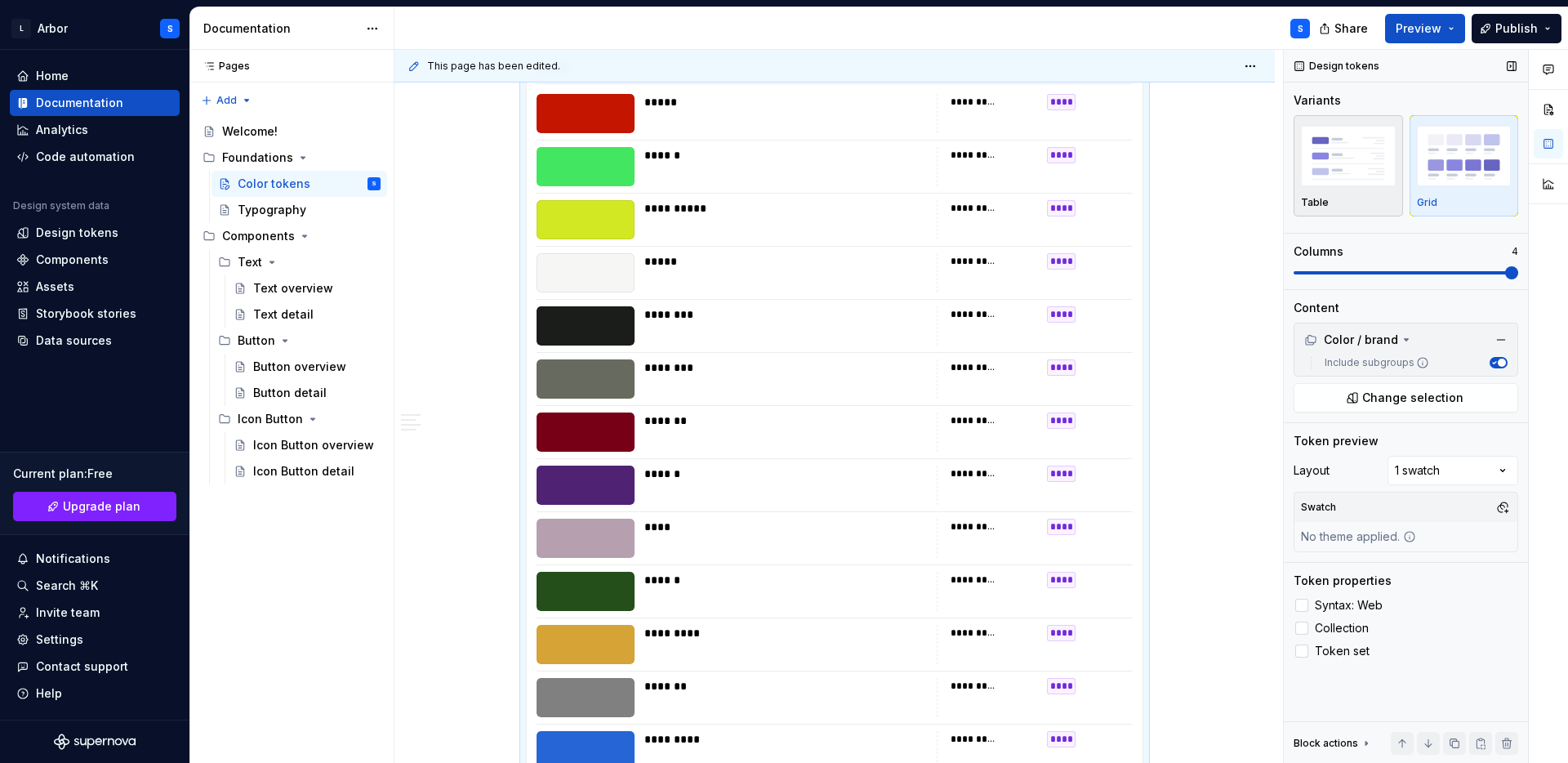
click at [1346, 157] on img "button" at bounding box center [1348, 156] width 95 height 60
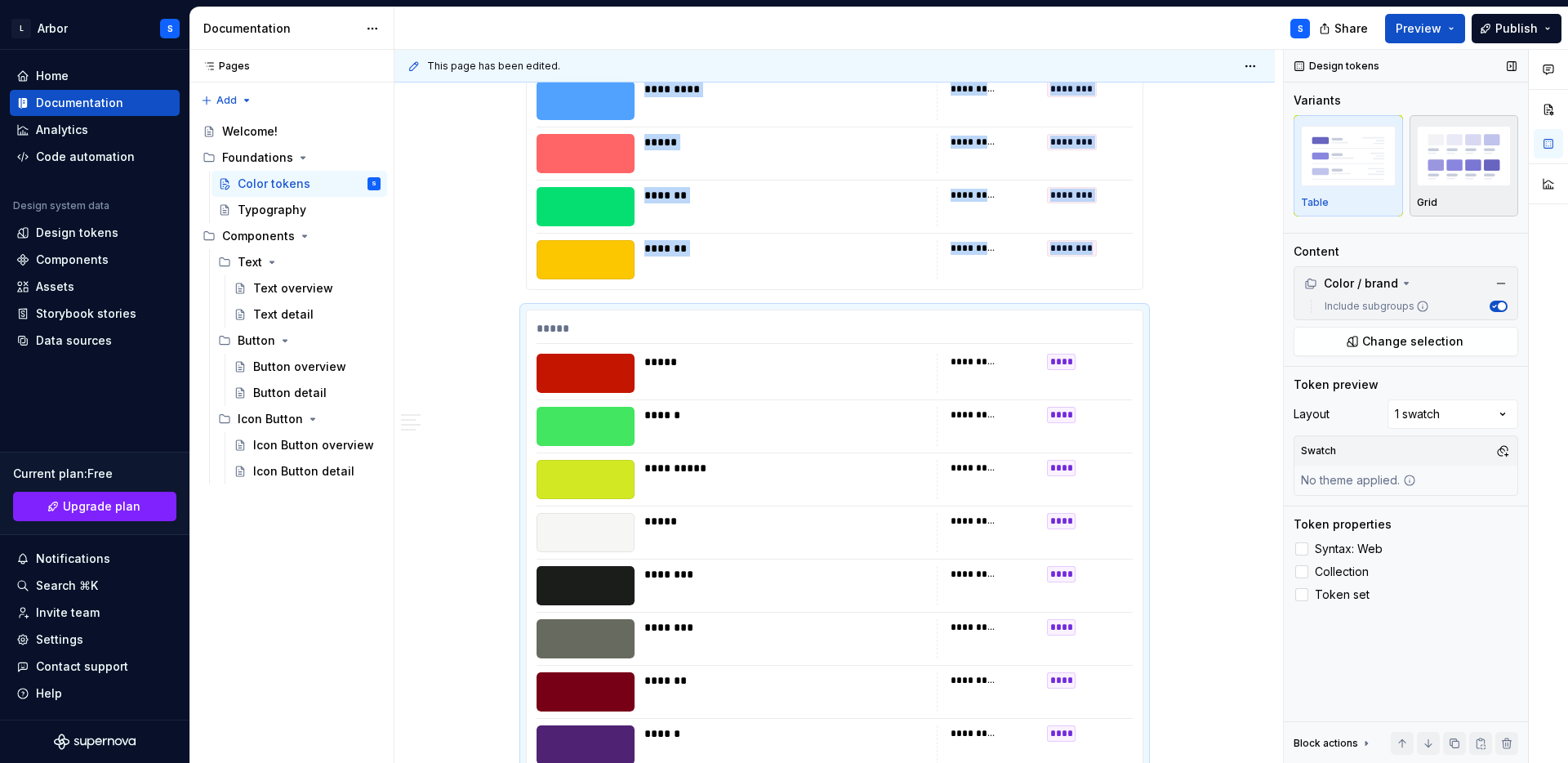
click at [1484, 152] on img "button" at bounding box center [1465, 156] width 95 height 60
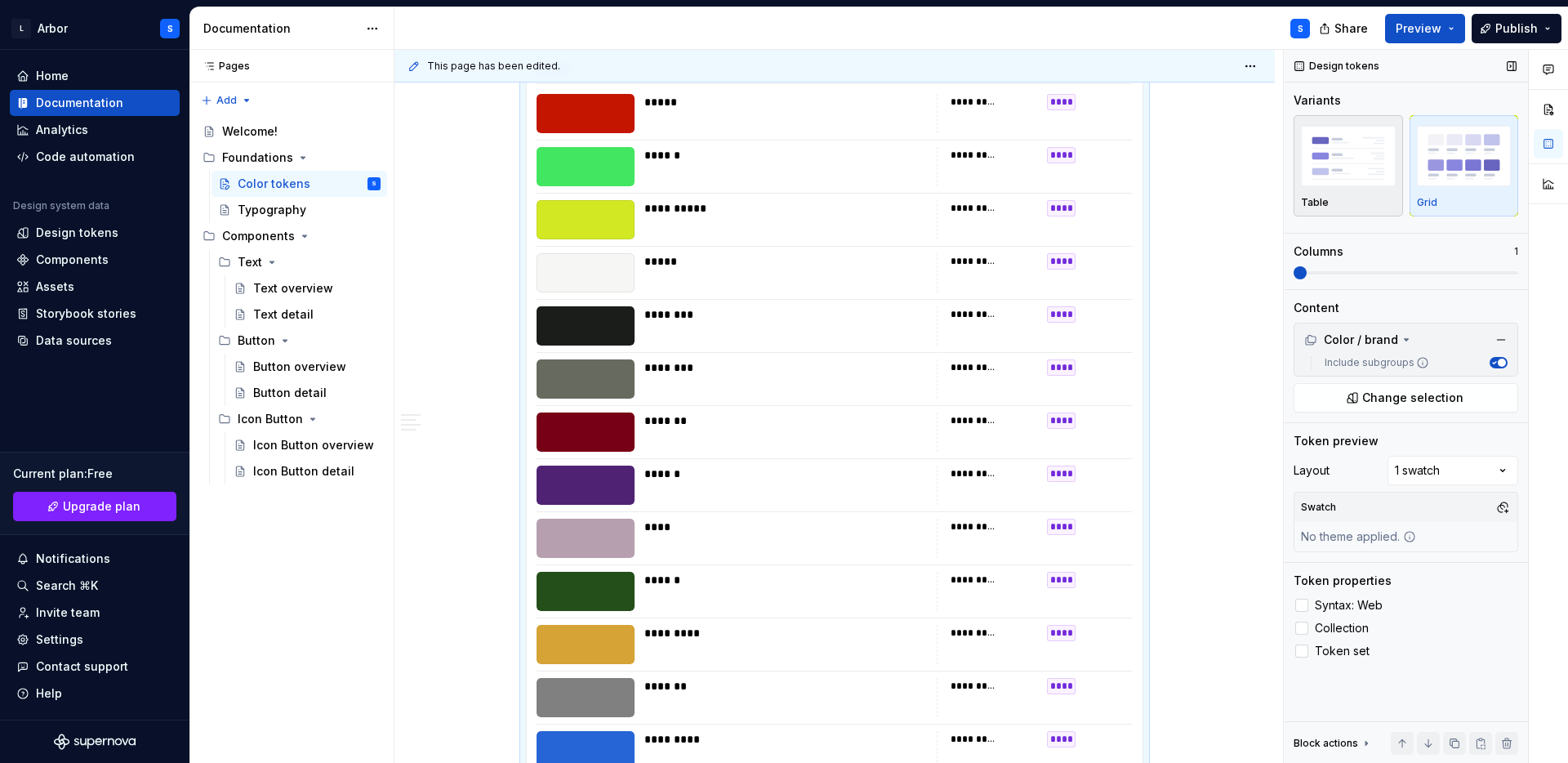
click at [1347, 165] on img "button" at bounding box center [1348, 156] width 95 height 60
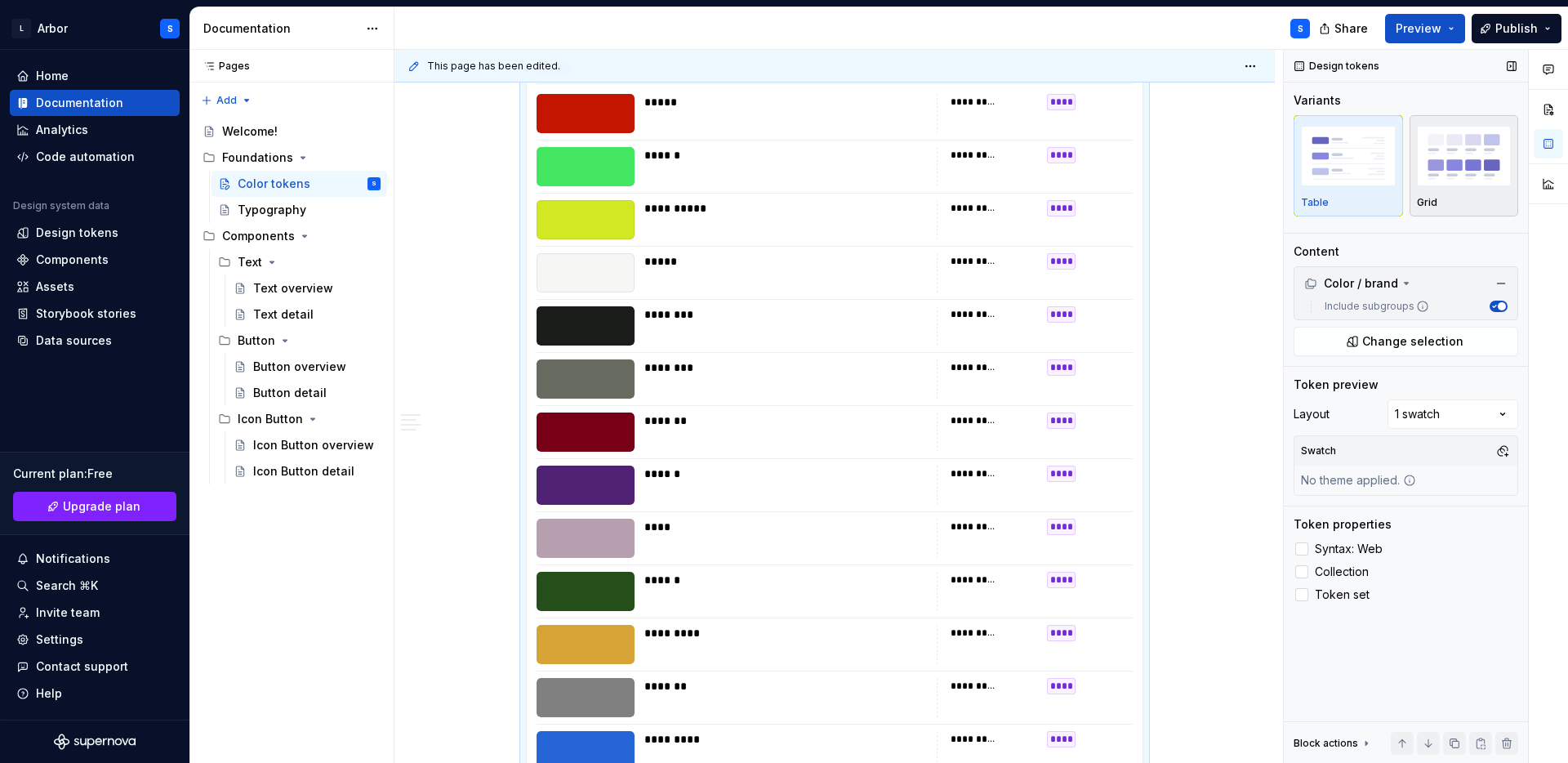
click at [1453, 169] on img "button" at bounding box center [1465, 156] width 95 height 60
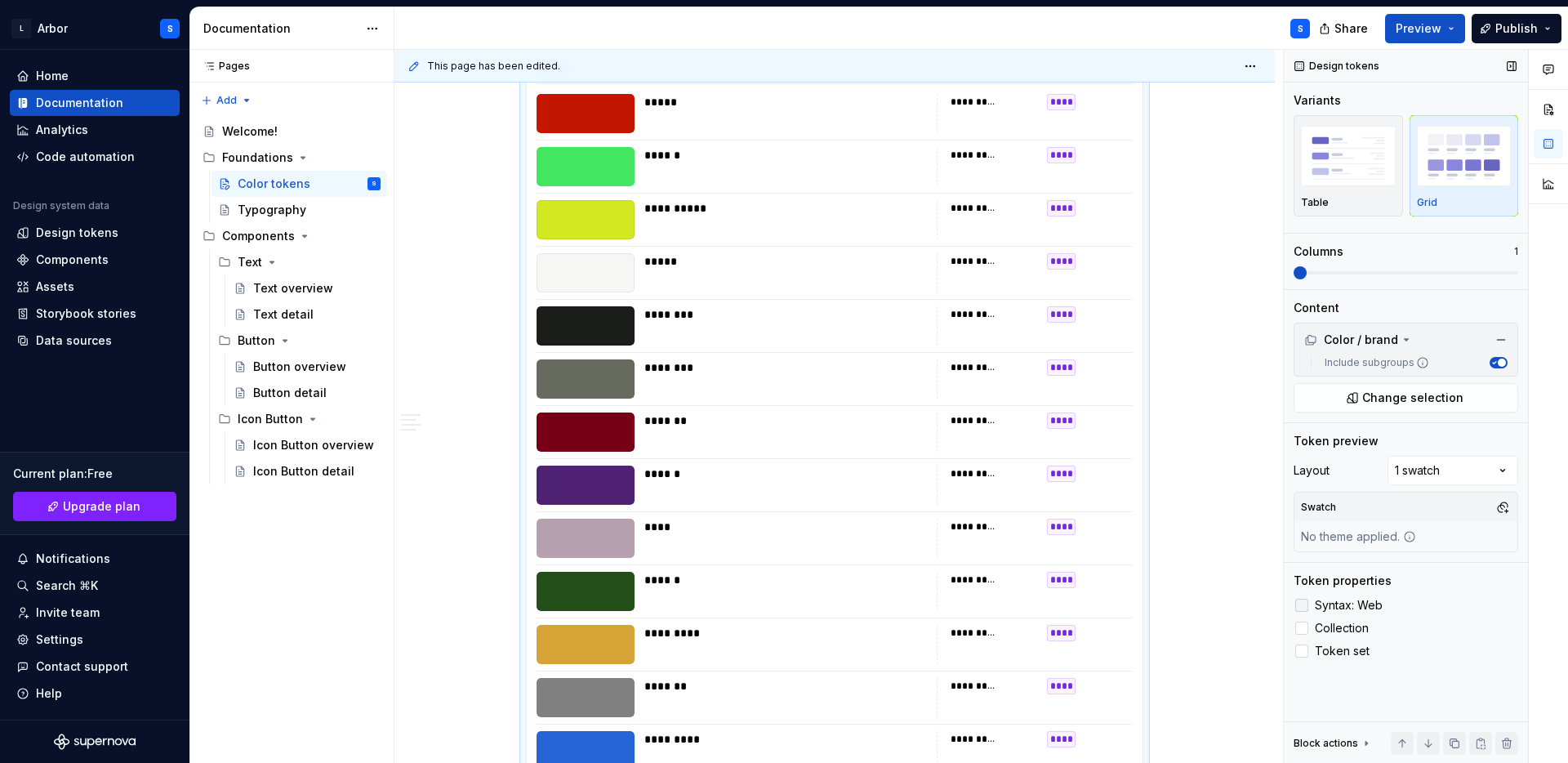
click at [1306, 601] on div at bounding box center [1301, 605] width 13 height 13
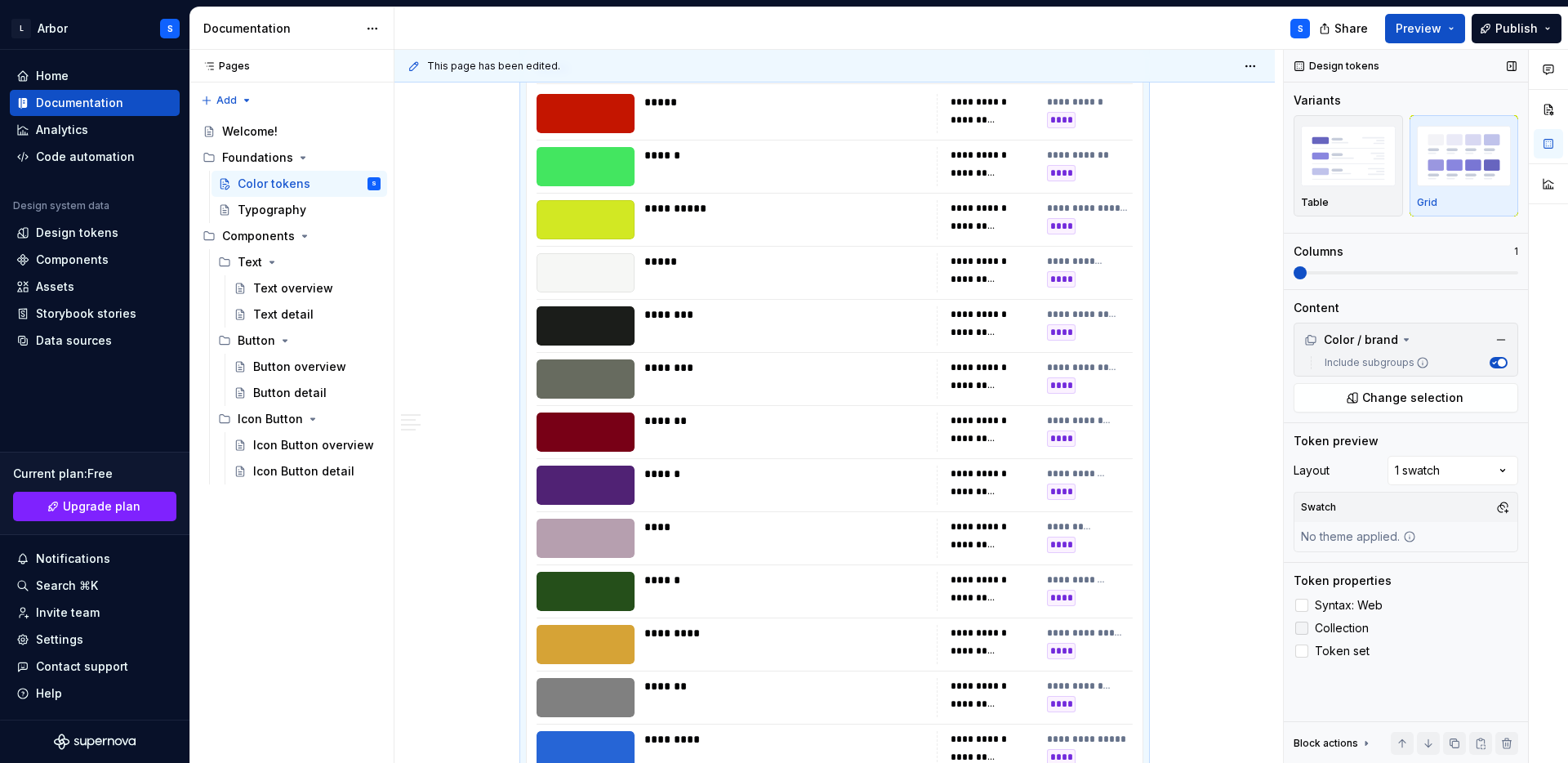
click at [1301, 633] on div at bounding box center [1301, 629] width 13 height 13
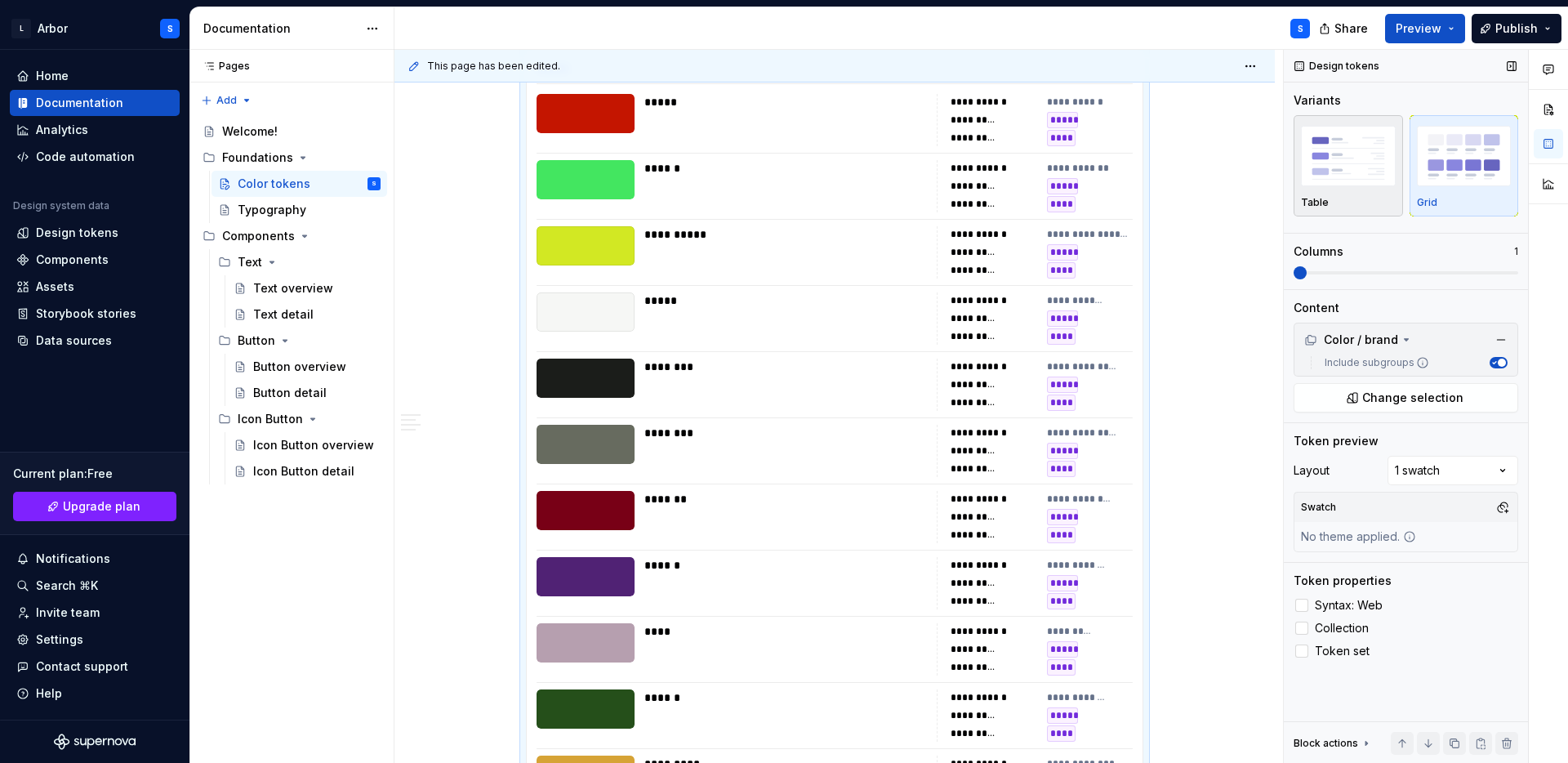
click at [1340, 168] on img "button" at bounding box center [1348, 156] width 95 height 60
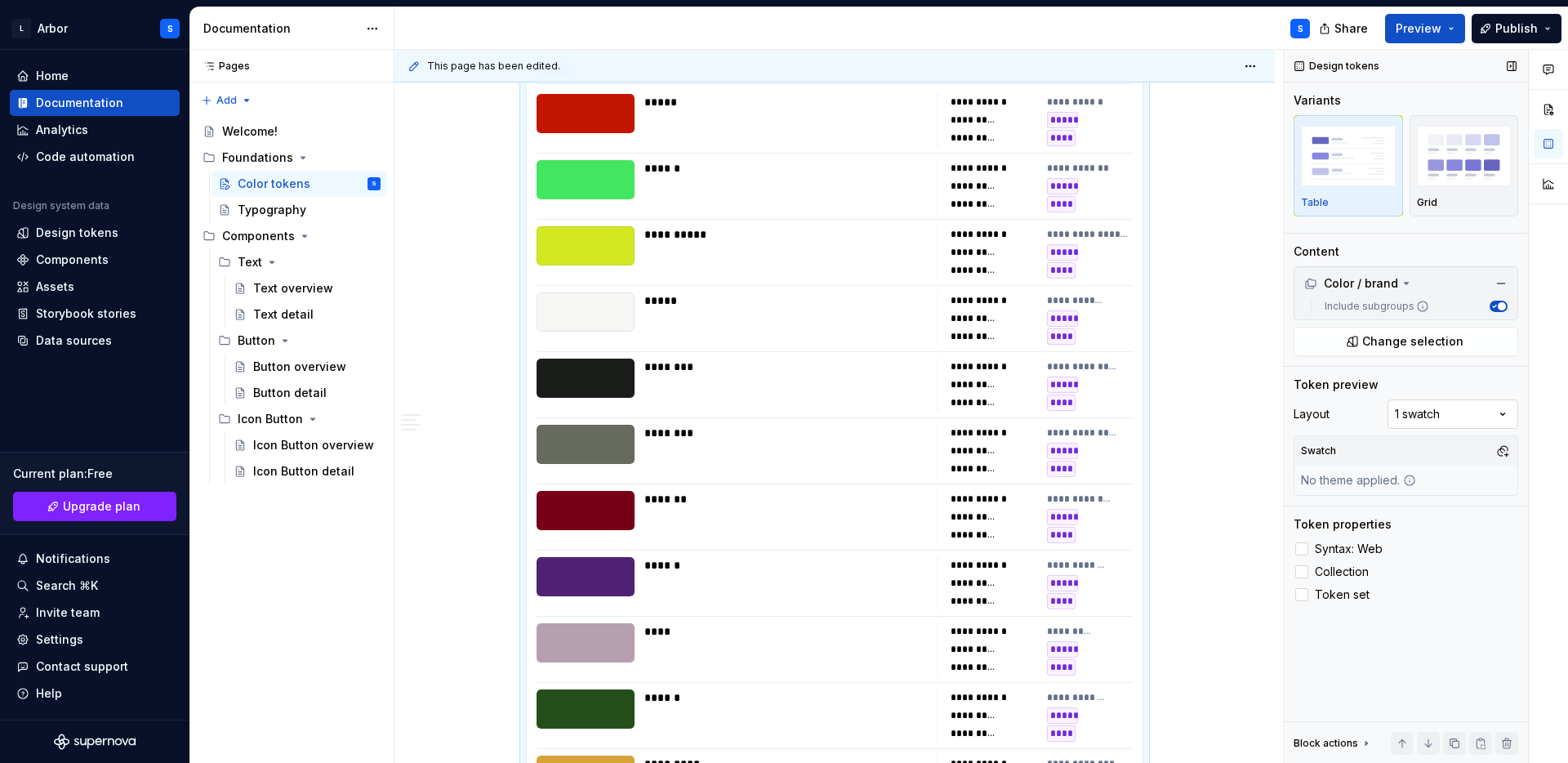
click at [1424, 417] on div "Comments Open comments No comments yet Select ‘Comment’ from the block context …" at bounding box center [1425, 407] width 284 height 714
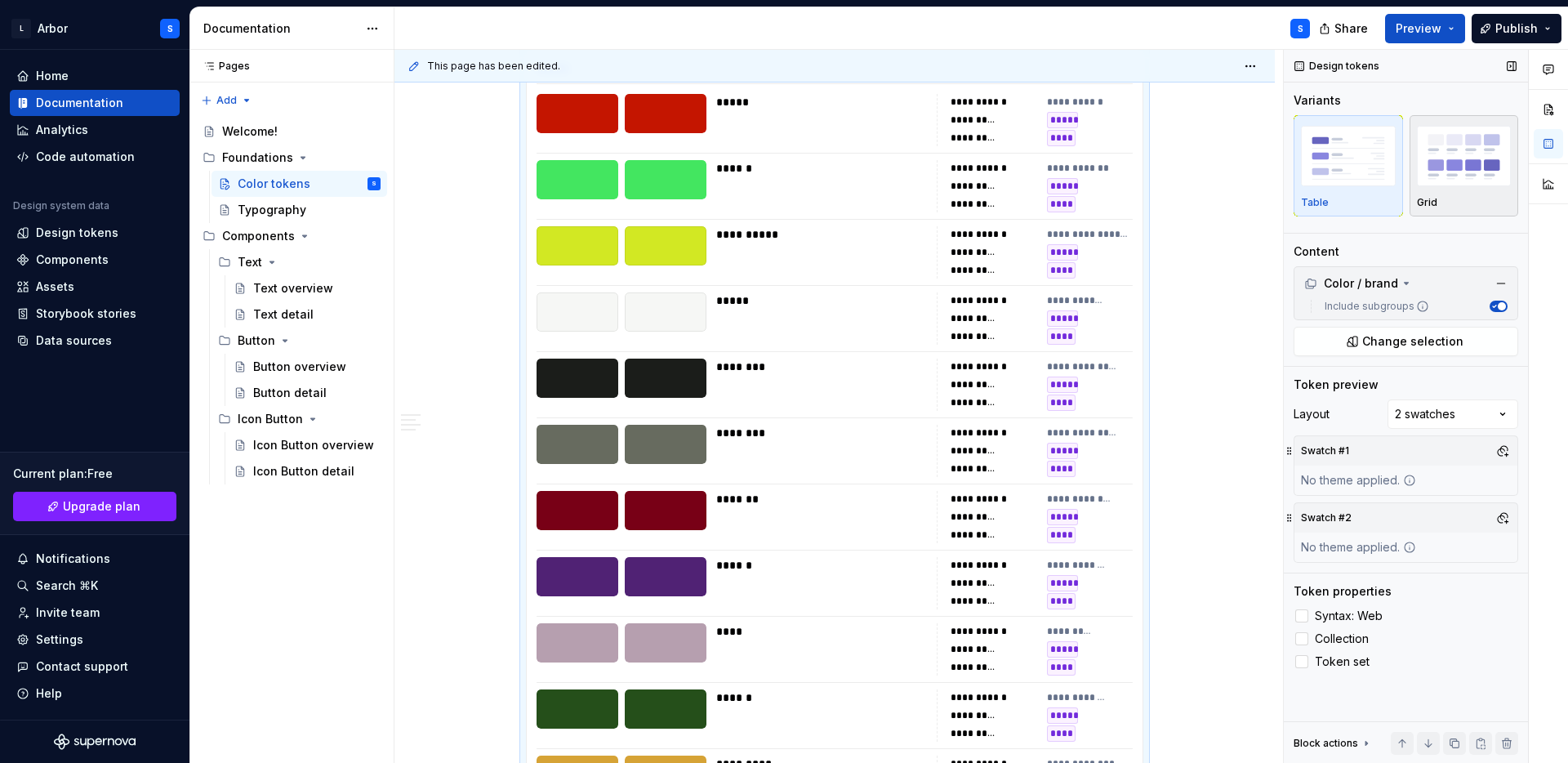
click at [1438, 180] on img "button" at bounding box center [1465, 156] width 95 height 60
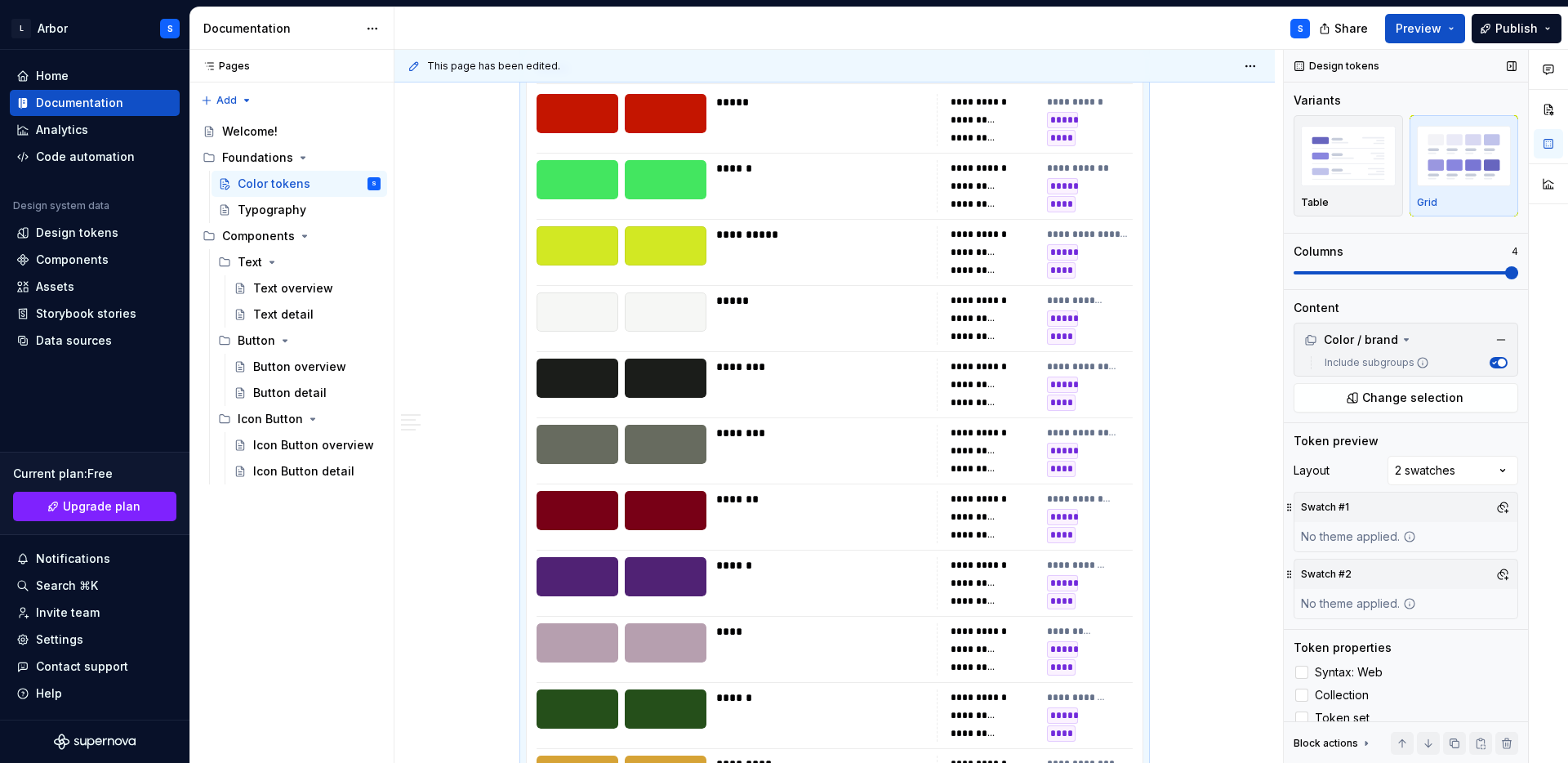
click at [1497, 281] on div "Variants Table Grid Columns 4" at bounding box center [1405, 190] width 225 height 197
click at [1435, 267] on span at bounding box center [1441, 273] width 13 height 13
click at [1293, 271] on span at bounding box center [1300, 273] width 13 height 13
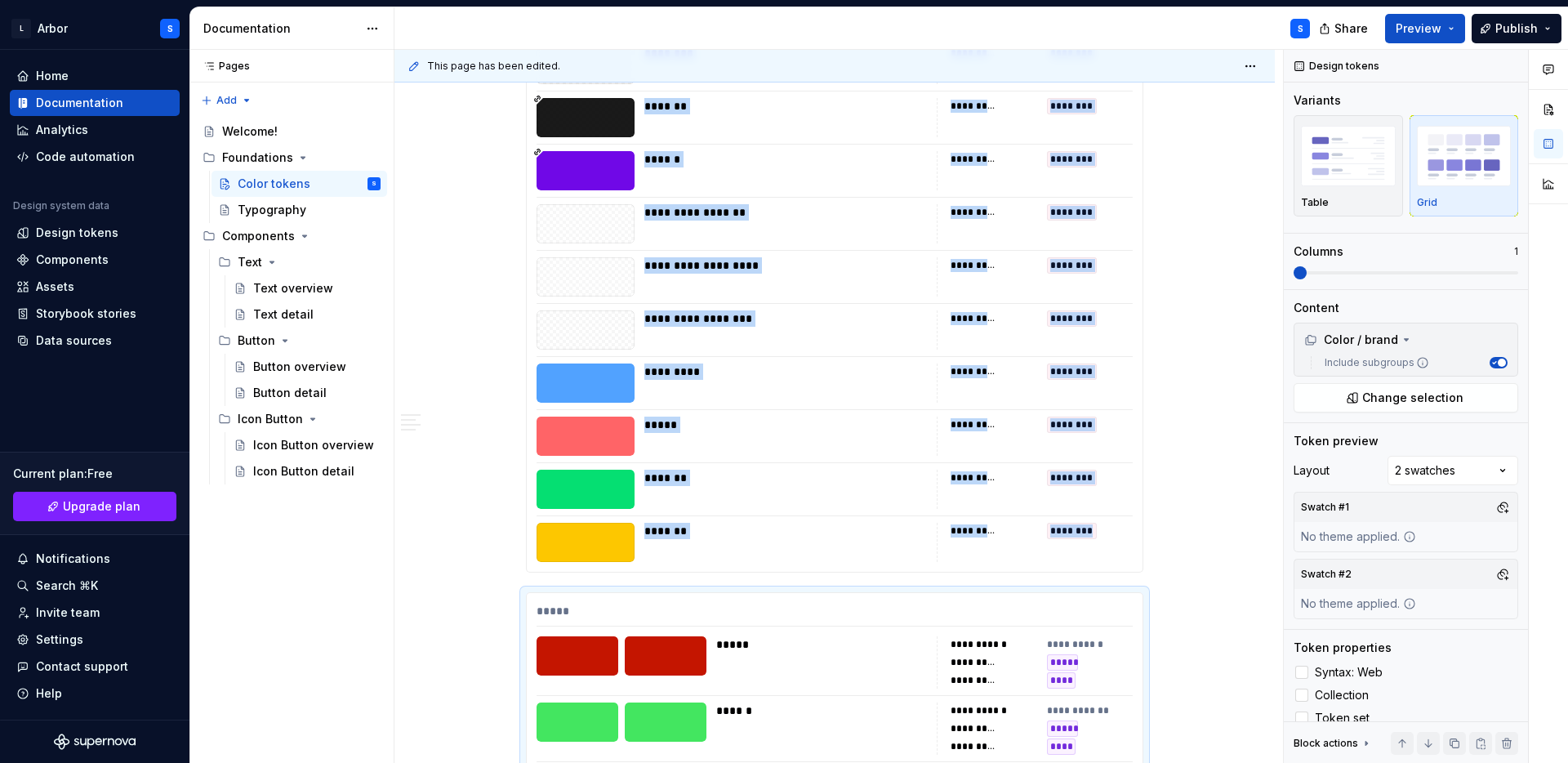
scroll to position [3848, 0]
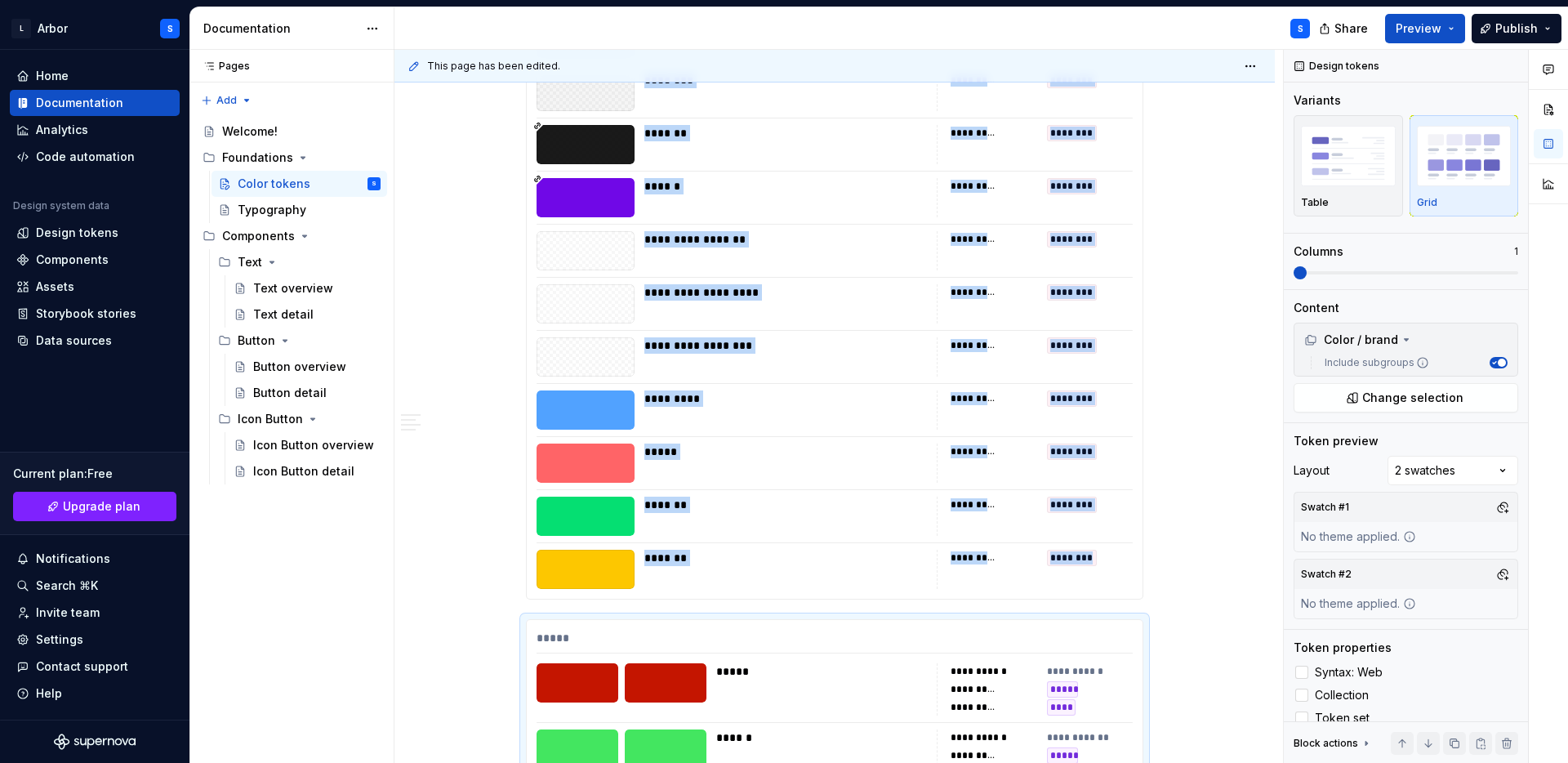
click at [865, 487] on div "**********" at bounding box center [834, 260] width 615 height 676
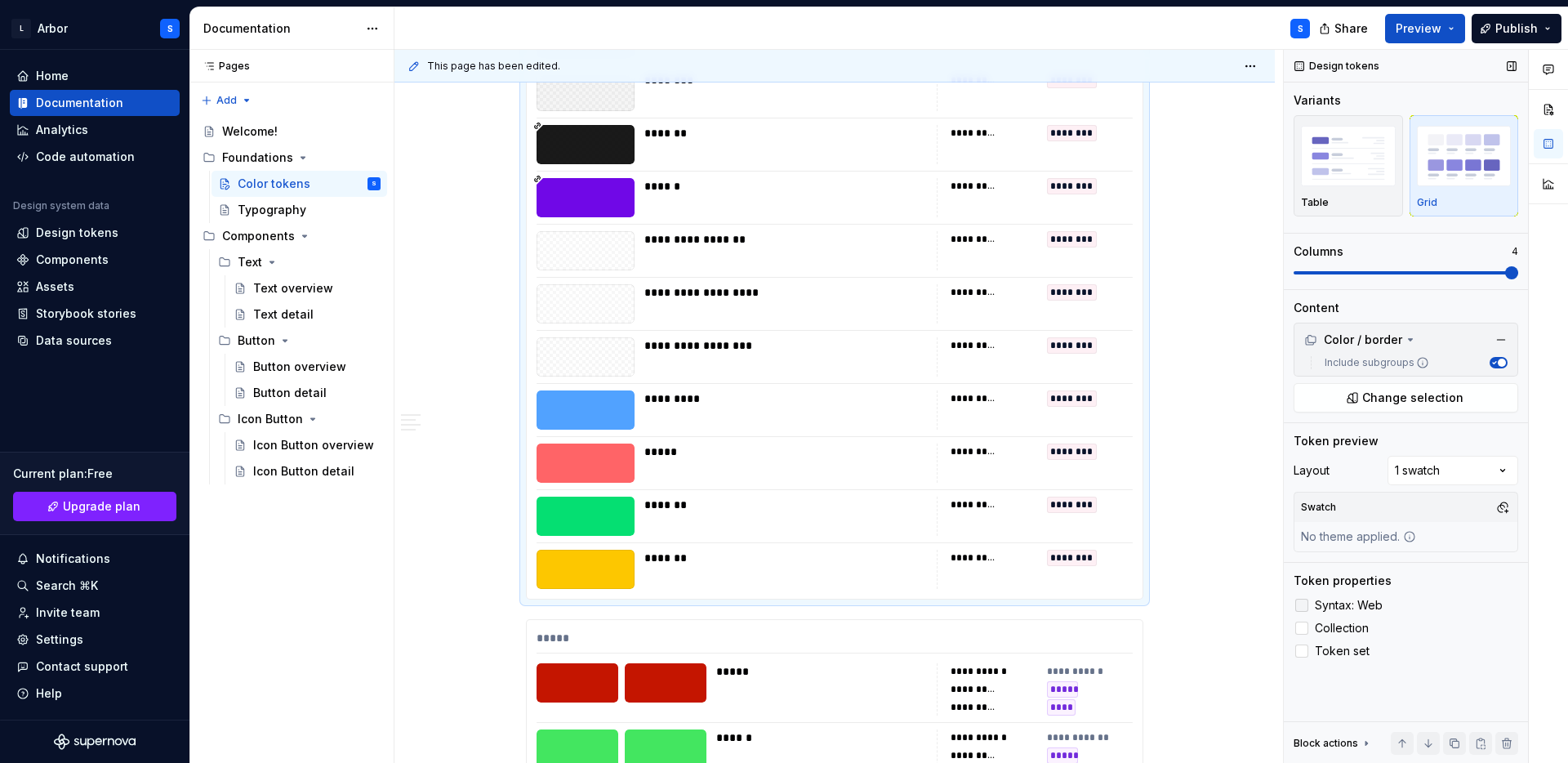
click at [1302, 605] on div at bounding box center [1301, 605] width 13 height 13
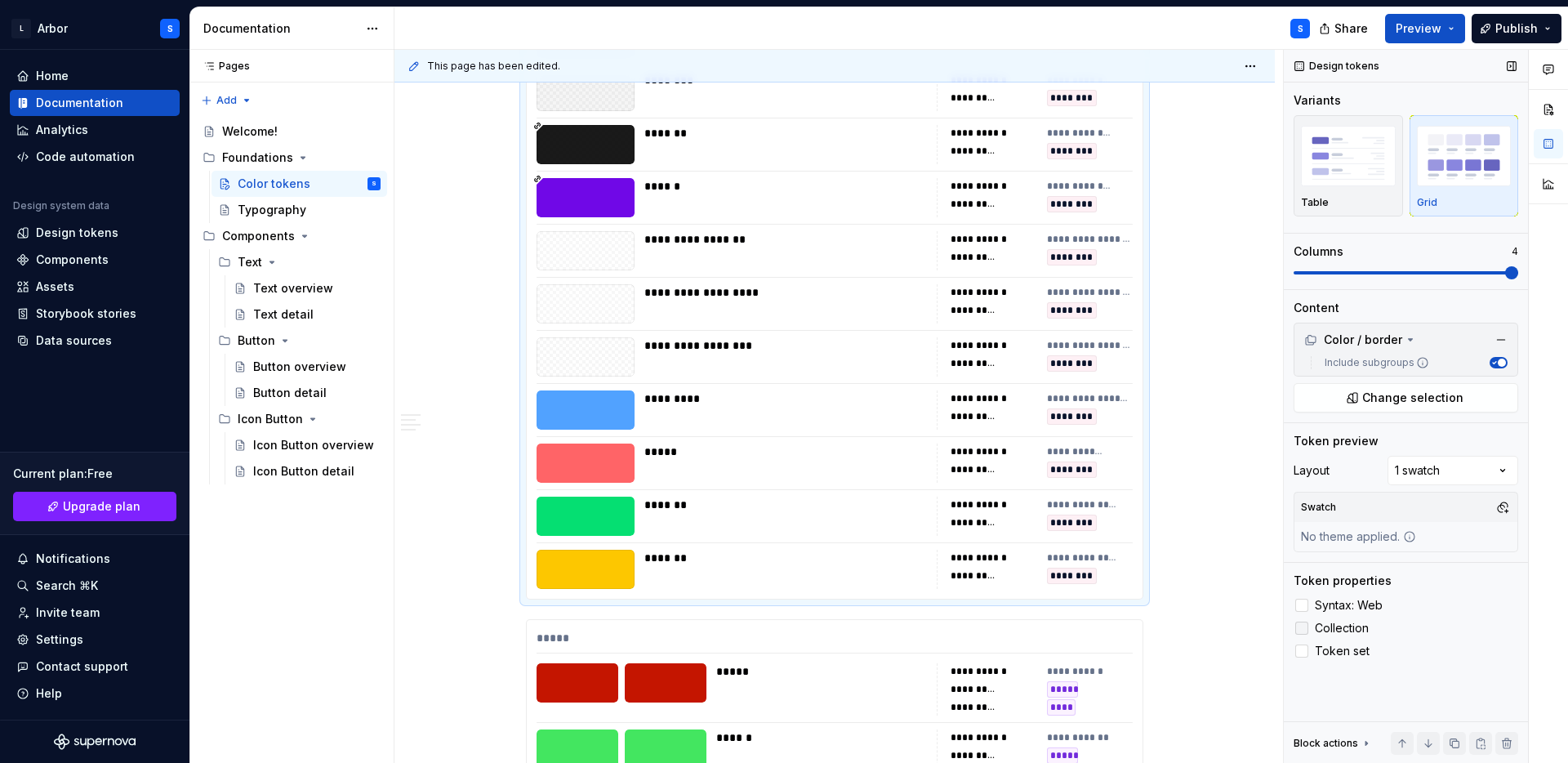
click at [1304, 631] on div at bounding box center [1301, 629] width 13 height 13
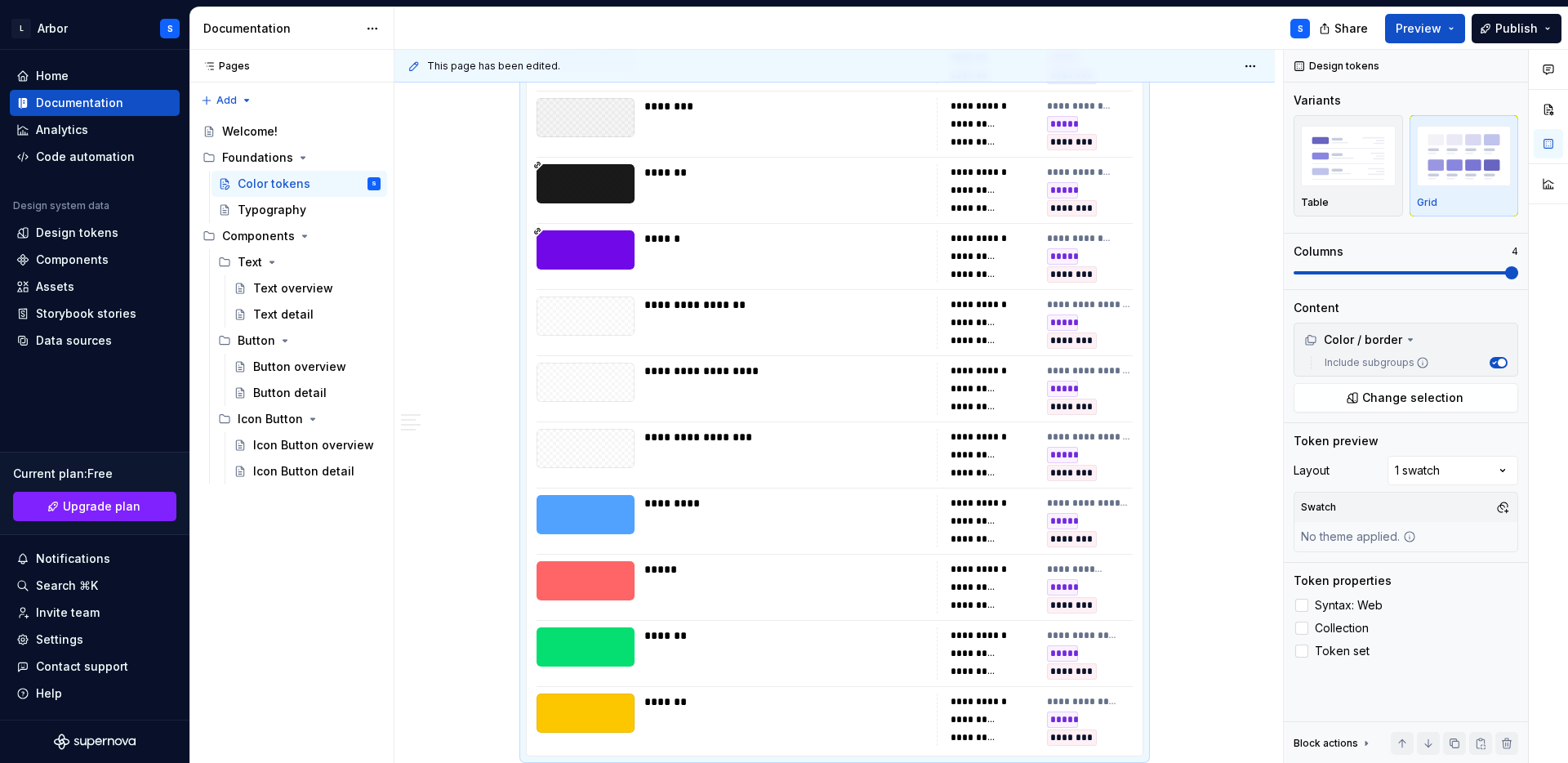
scroll to position [3203, 0]
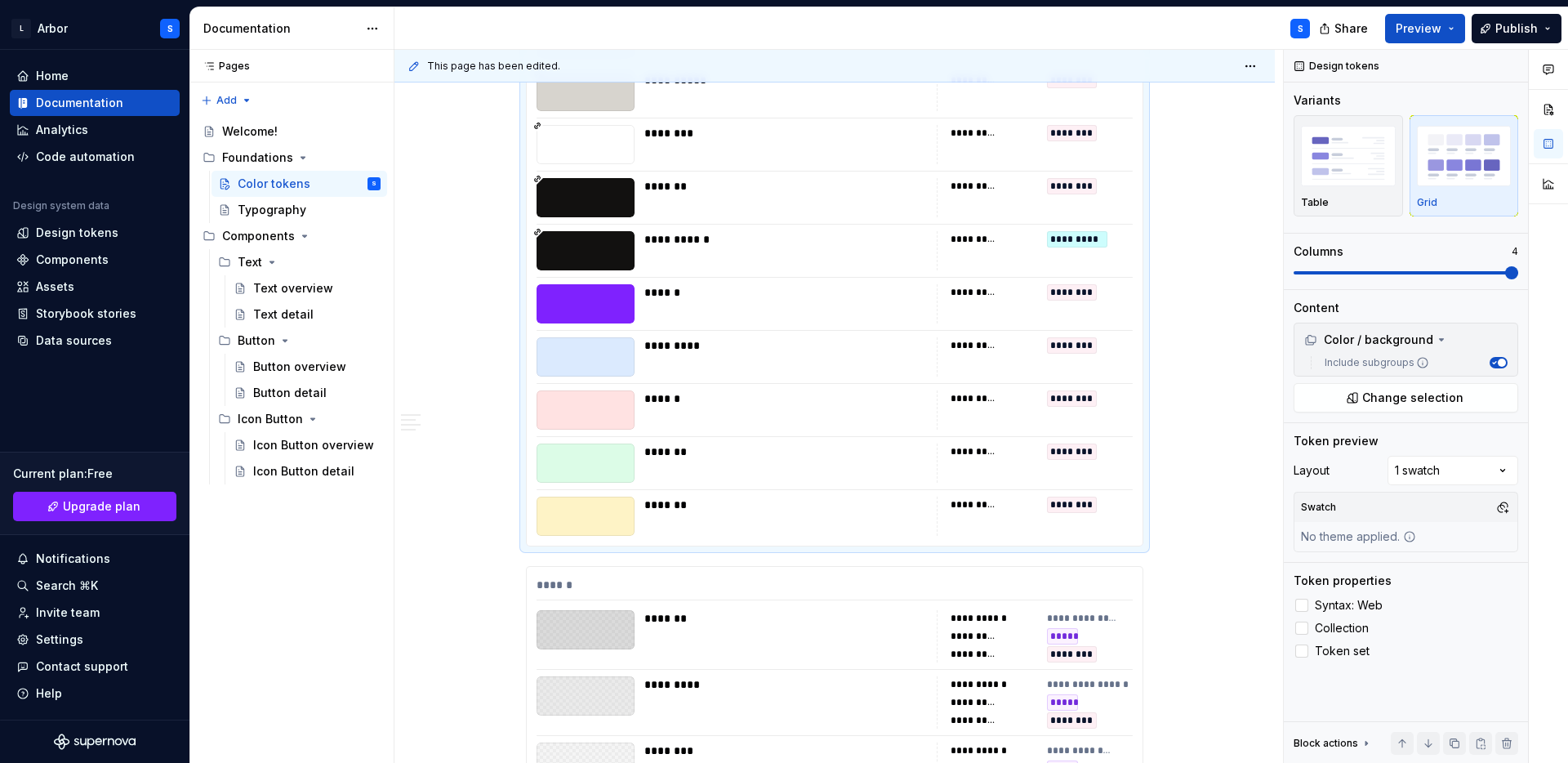
click at [1041, 506] on div "********* ********" at bounding box center [1035, 517] width 196 height 39
click at [1300, 602] on div at bounding box center [1301, 605] width 13 height 13
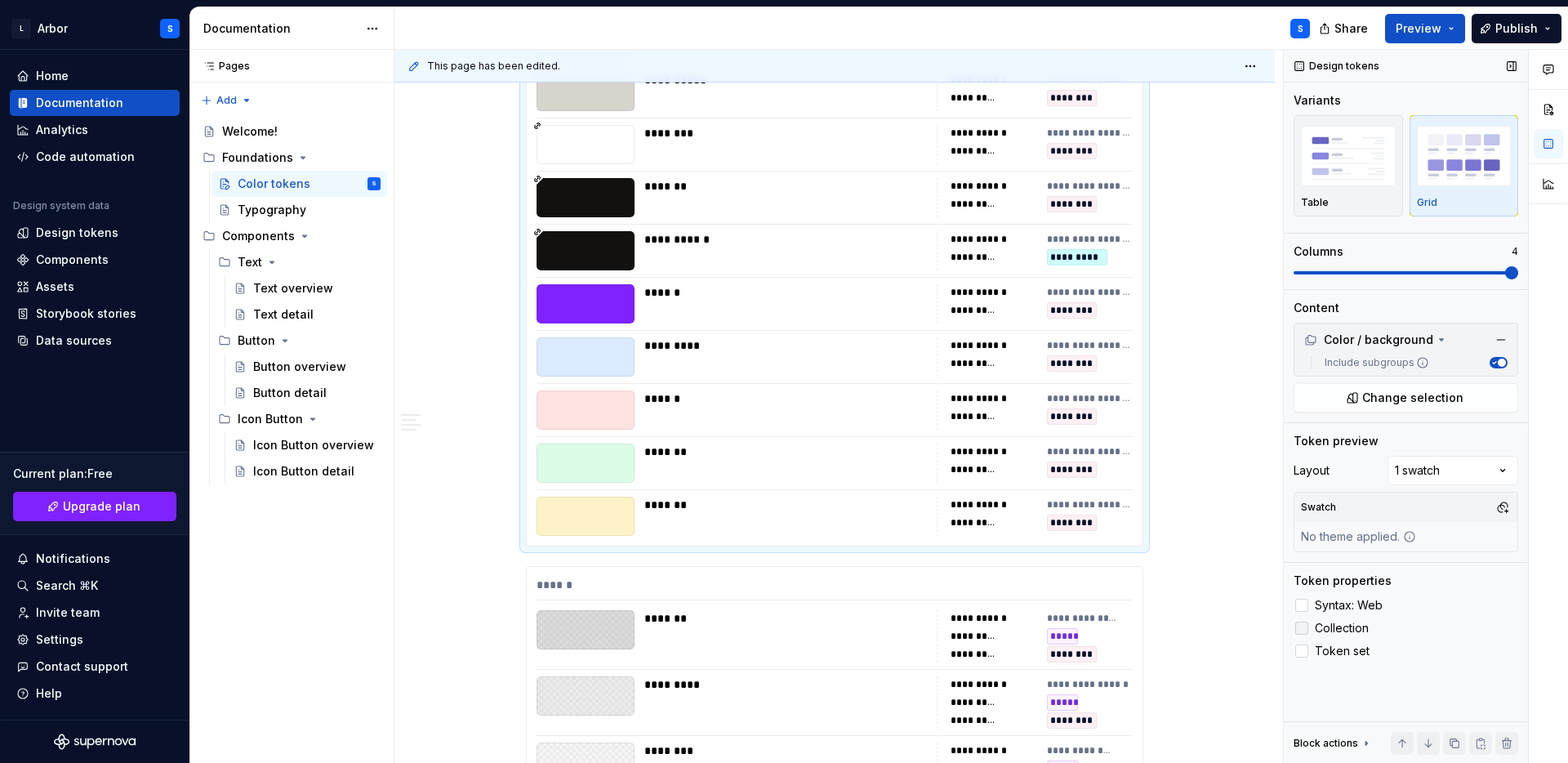
click at [1300, 629] on div at bounding box center [1301, 629] width 13 height 13
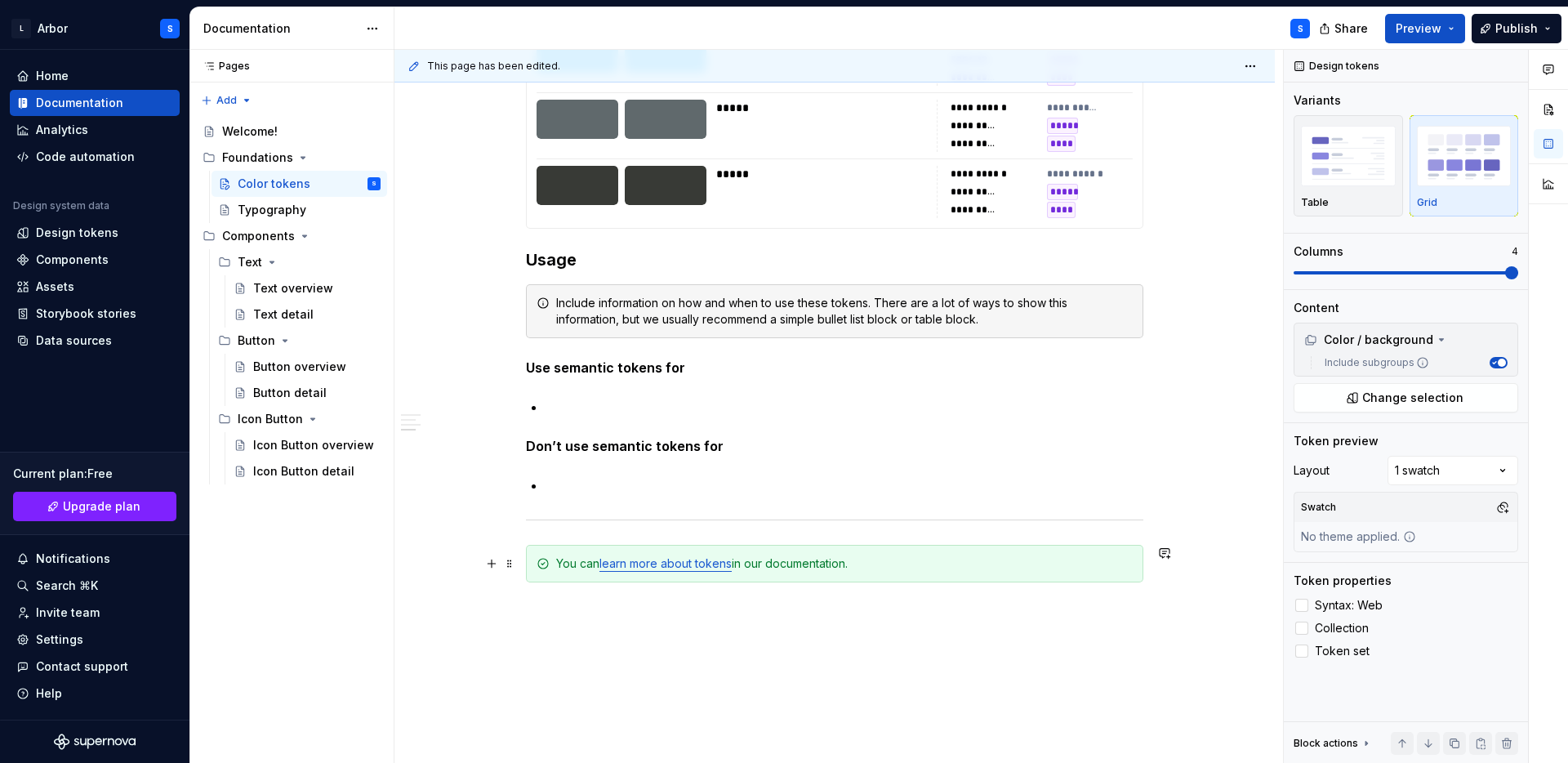
scroll to position [6618, 0]
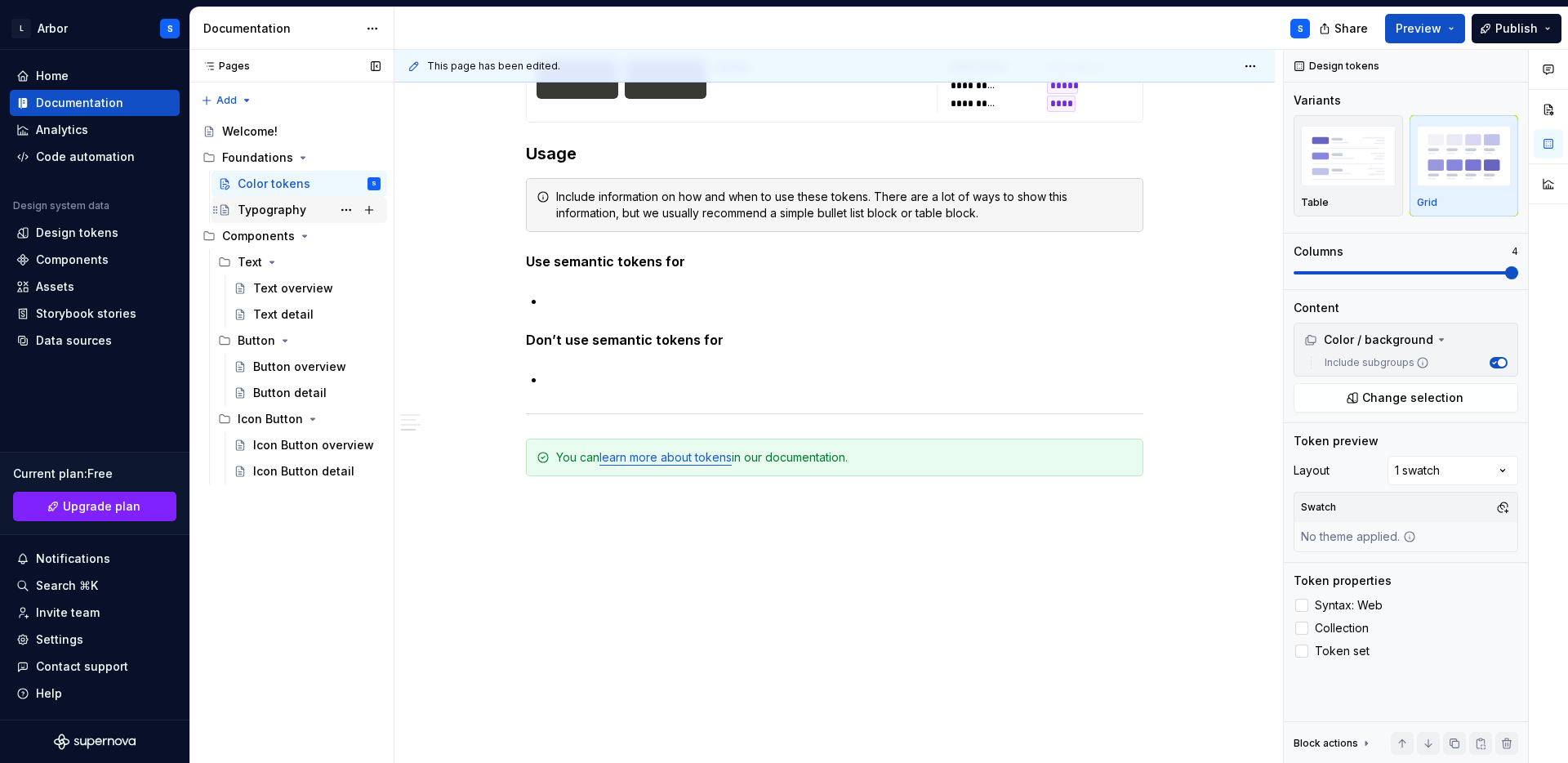
click at [267, 213] on div "Typography" at bounding box center [272, 210] width 69 height 17
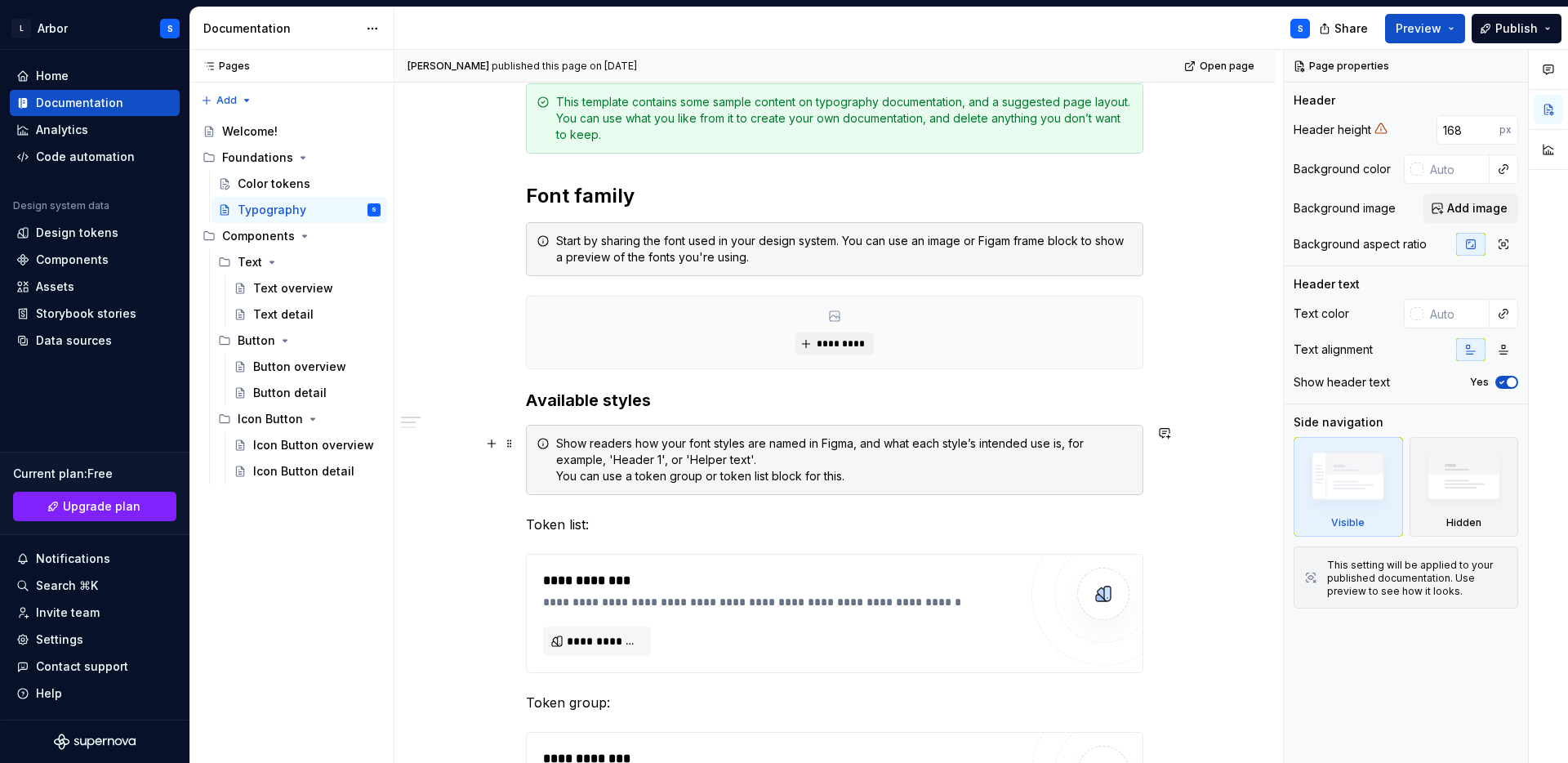
scroll to position [468, 0]
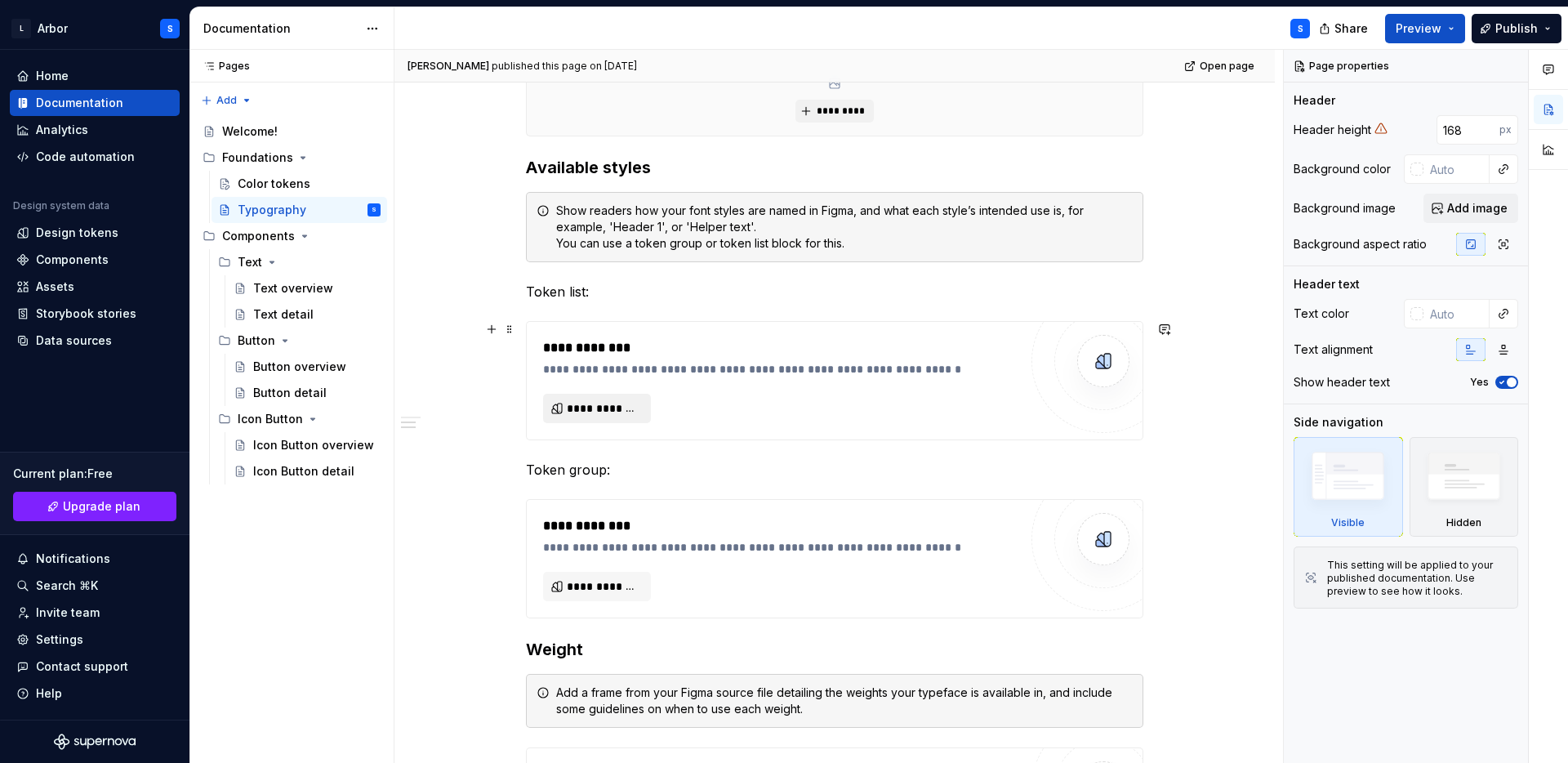
click at [598, 398] on button "**********" at bounding box center [597, 409] width 108 height 30
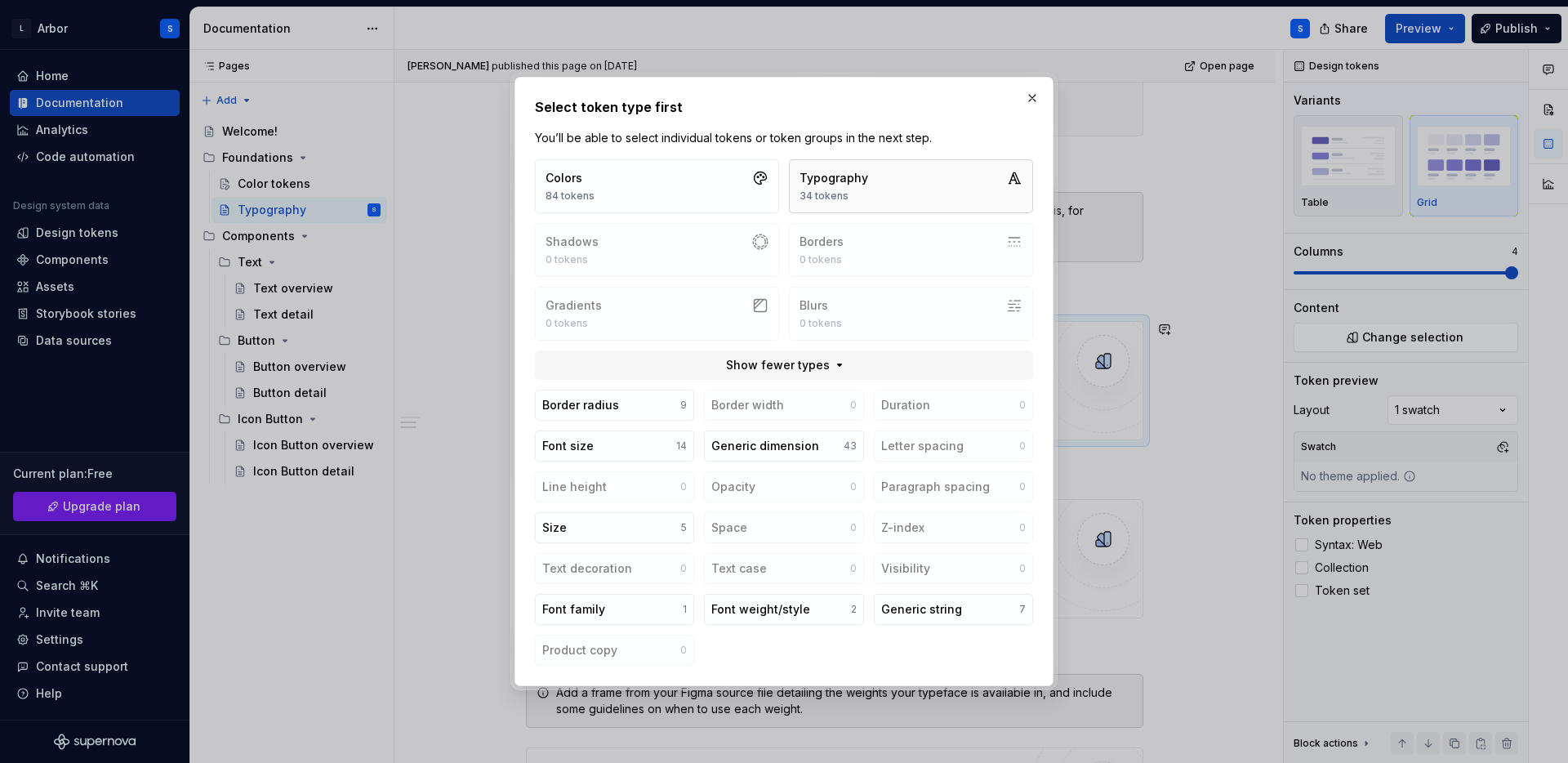
click at [928, 191] on button "Typography 34 tokens" at bounding box center [911, 187] width 244 height 54
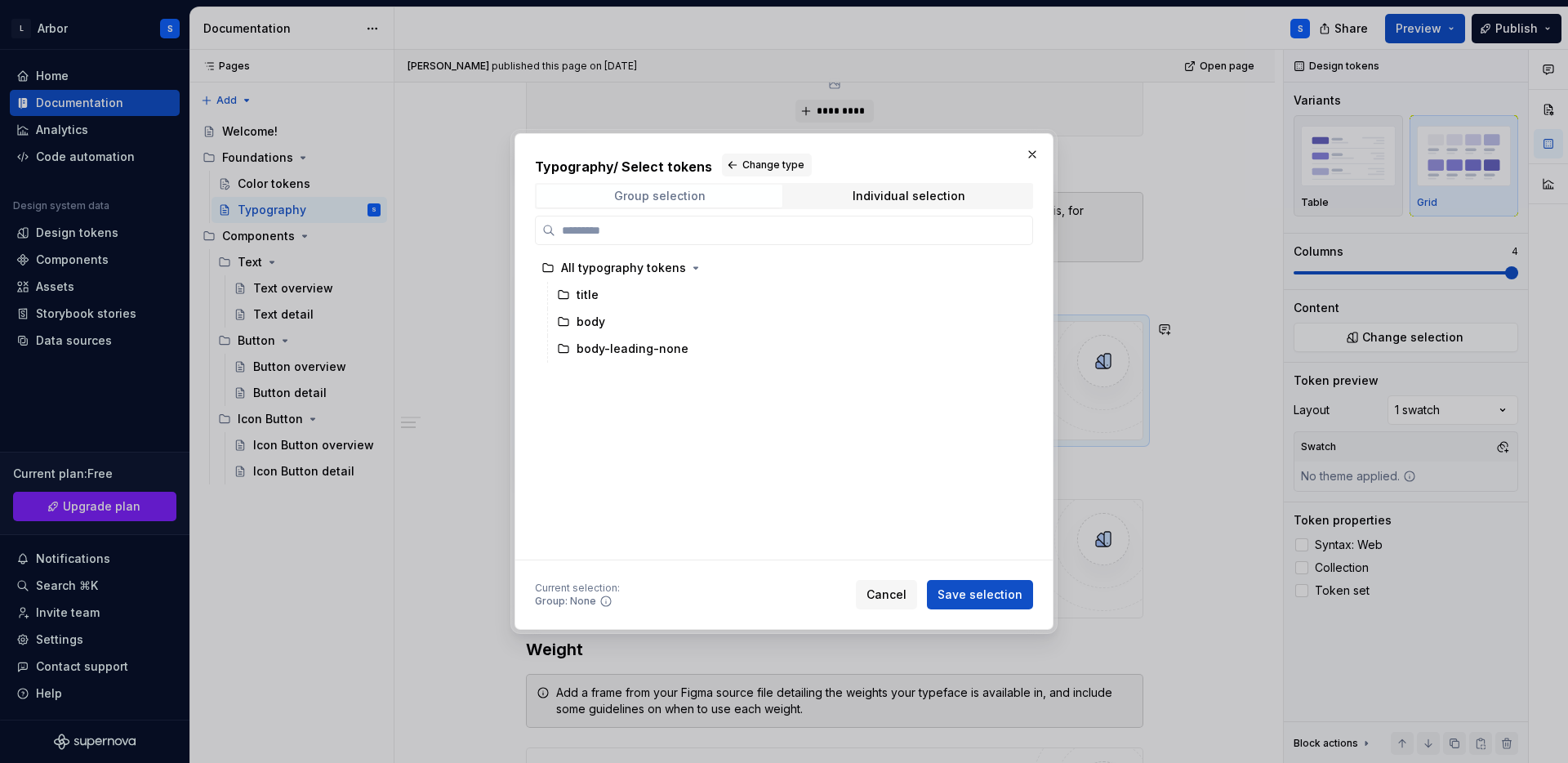
click at [713, 193] on span "Group selection" at bounding box center [659, 196] width 246 height 23
click at [753, 167] on span "Change type" at bounding box center [773, 165] width 62 height 13
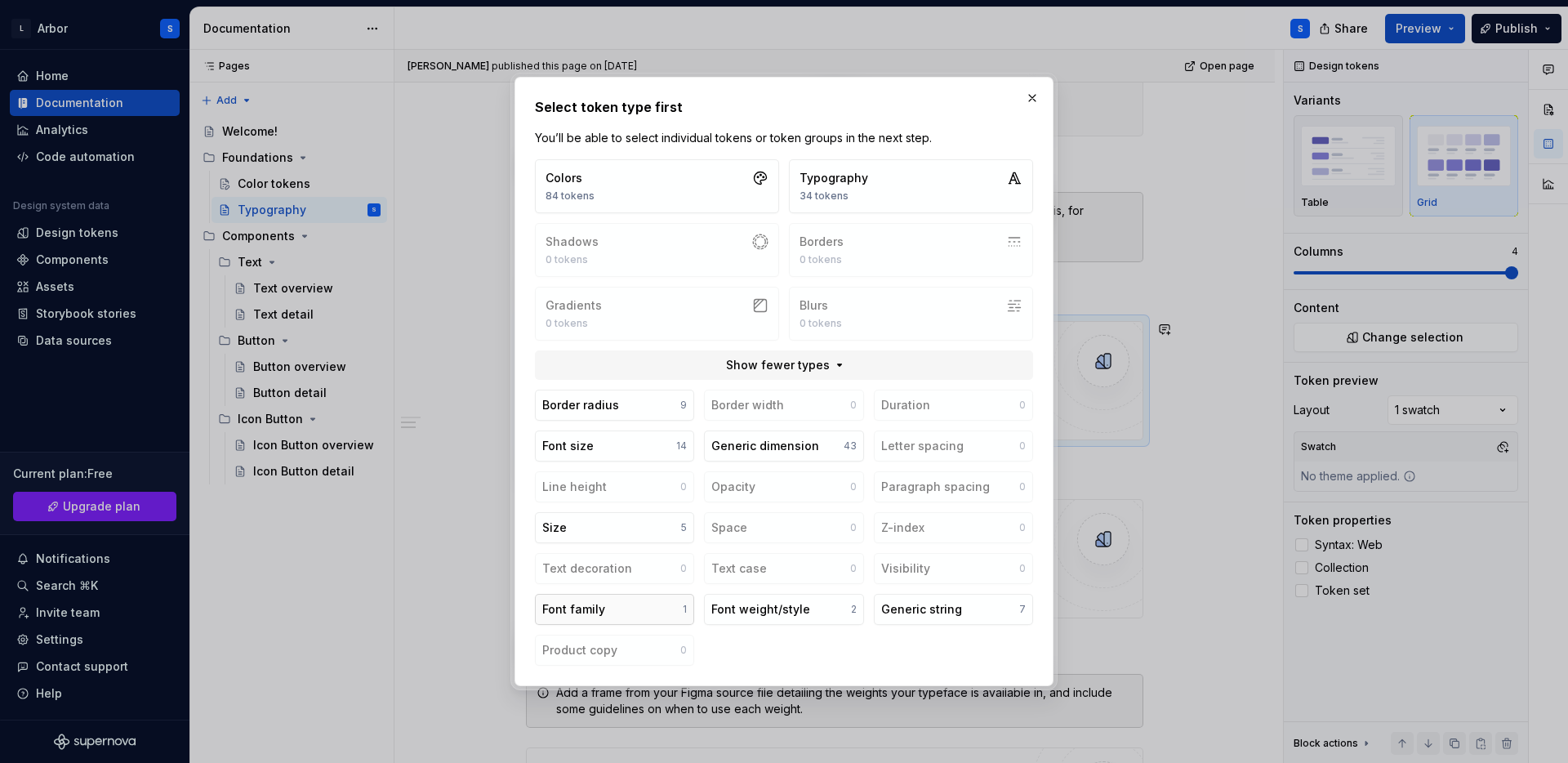
click at [632, 606] on button "Font family 1" at bounding box center [614, 609] width 159 height 31
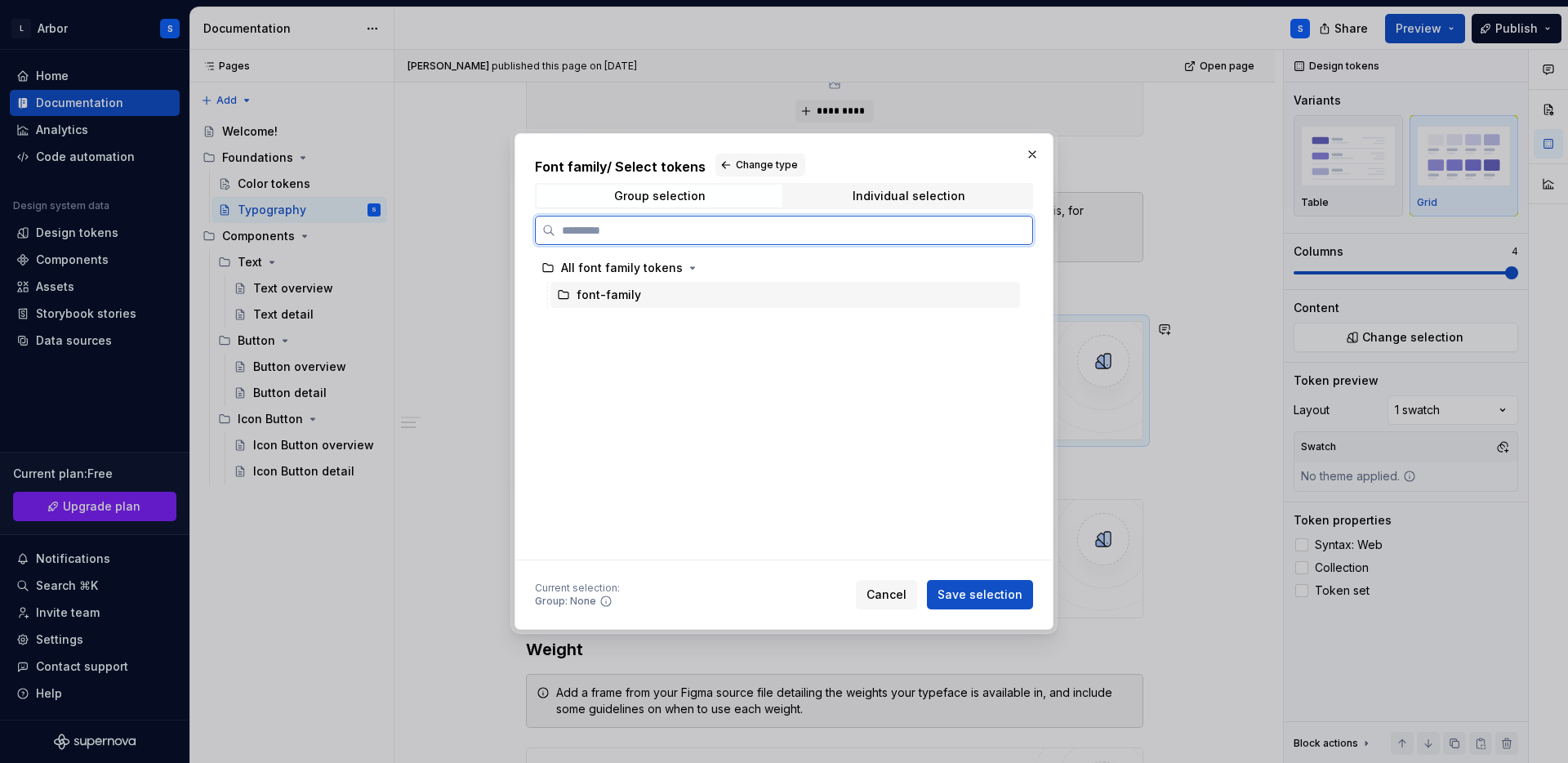
click at [606, 293] on div "font-family" at bounding box center [608, 295] width 64 height 17
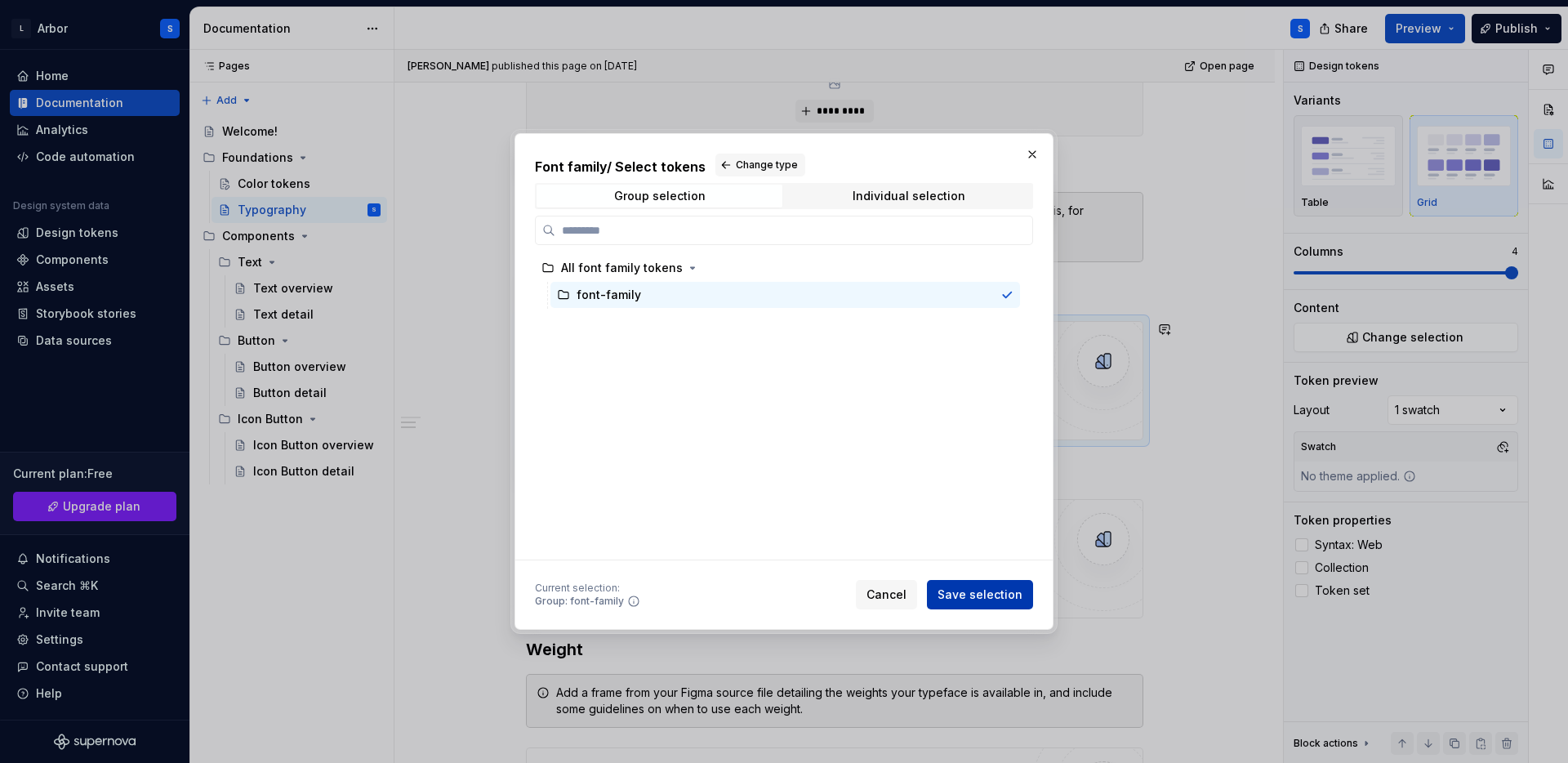
click at [966, 596] on span "Save selection" at bounding box center [980, 595] width 85 height 17
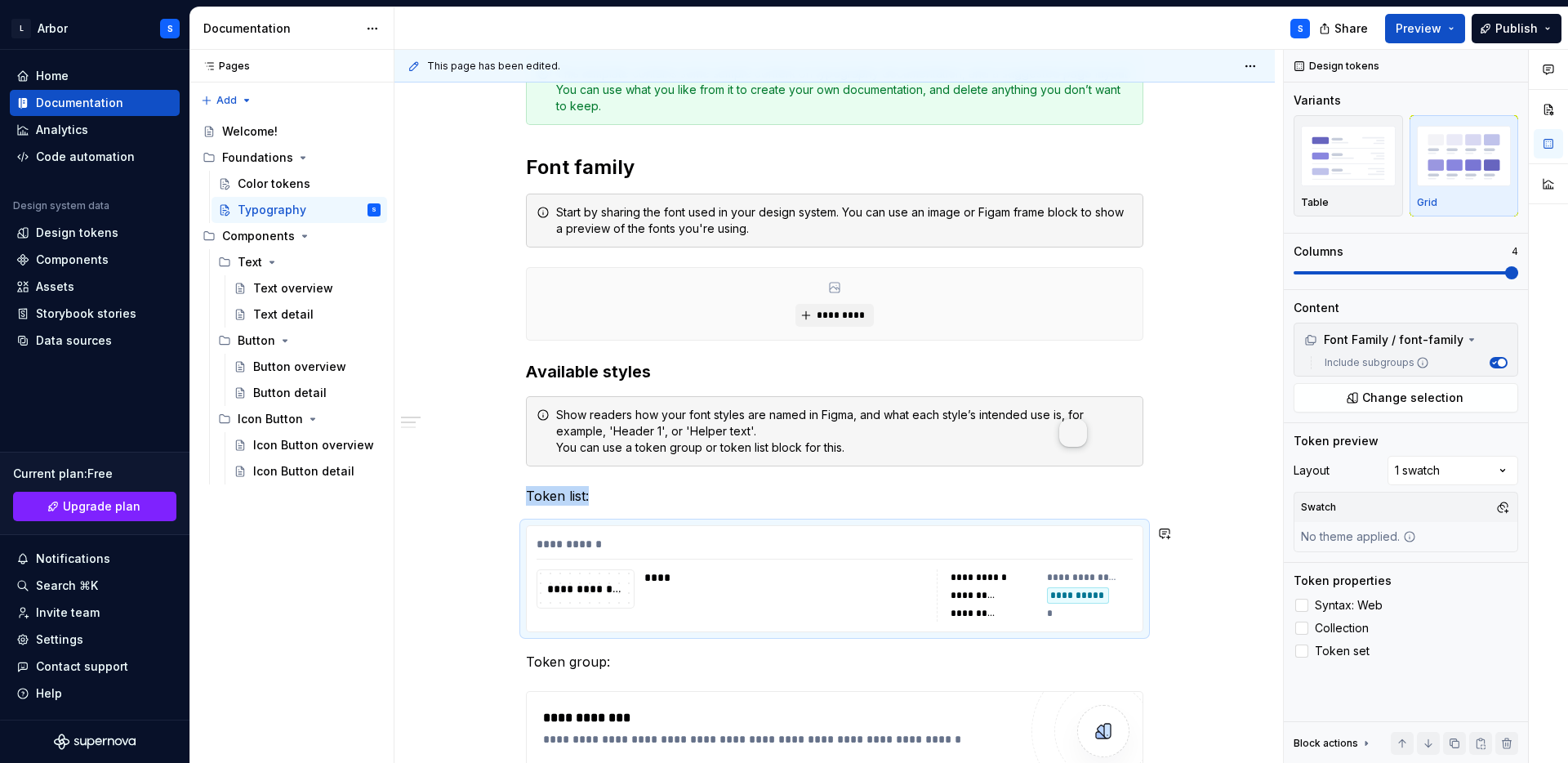
scroll to position [261, 0]
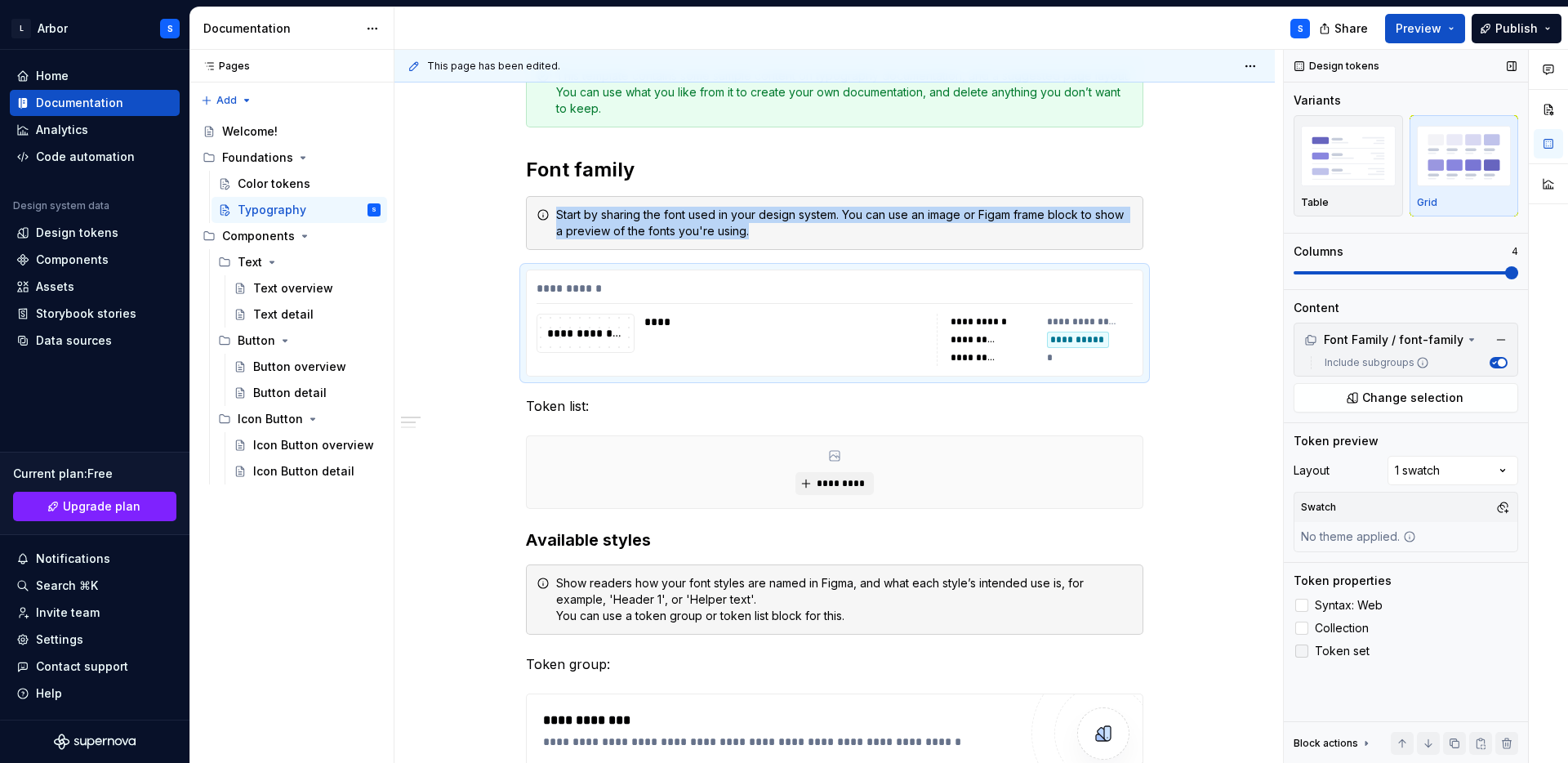
click at [1301, 651] on icon at bounding box center [1301, 651] width 0 height 0
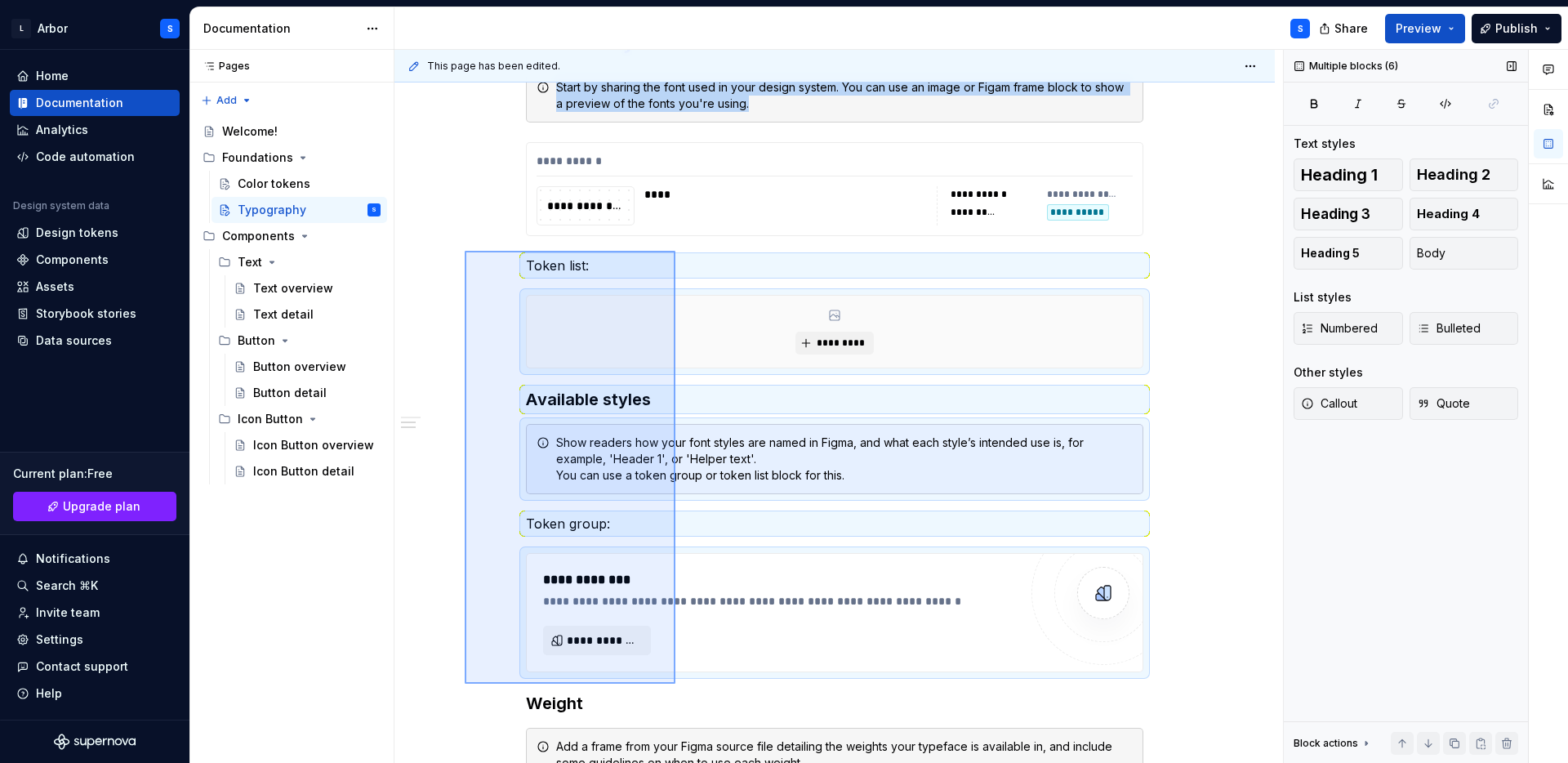
scroll to position [393, 0]
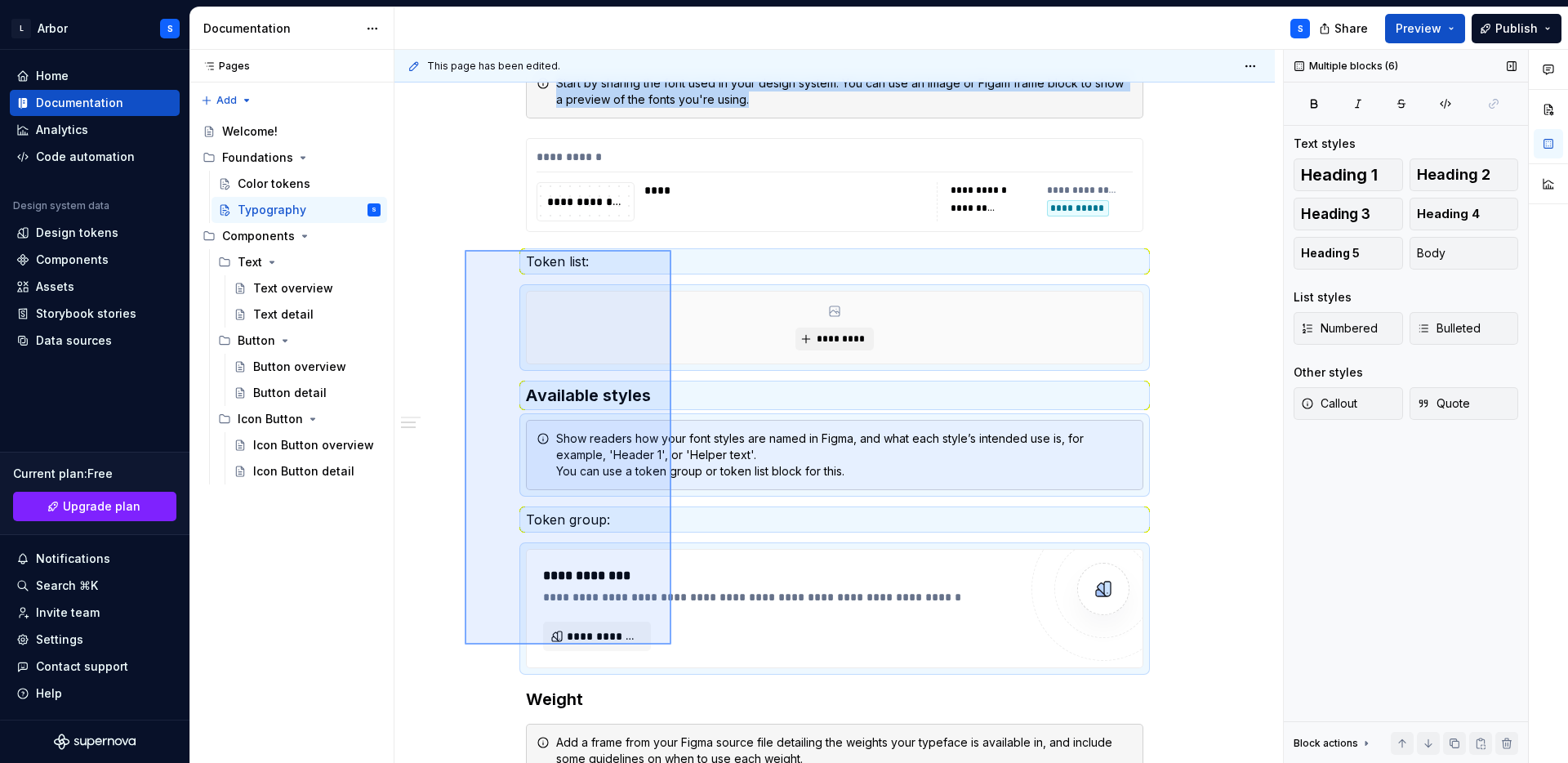
drag, startPoint x: 464, startPoint y: 271, endPoint x: 671, endPoint y: 645, distance: 427.5
click at [671, 645] on div "**********" at bounding box center [838, 407] width 888 height 714
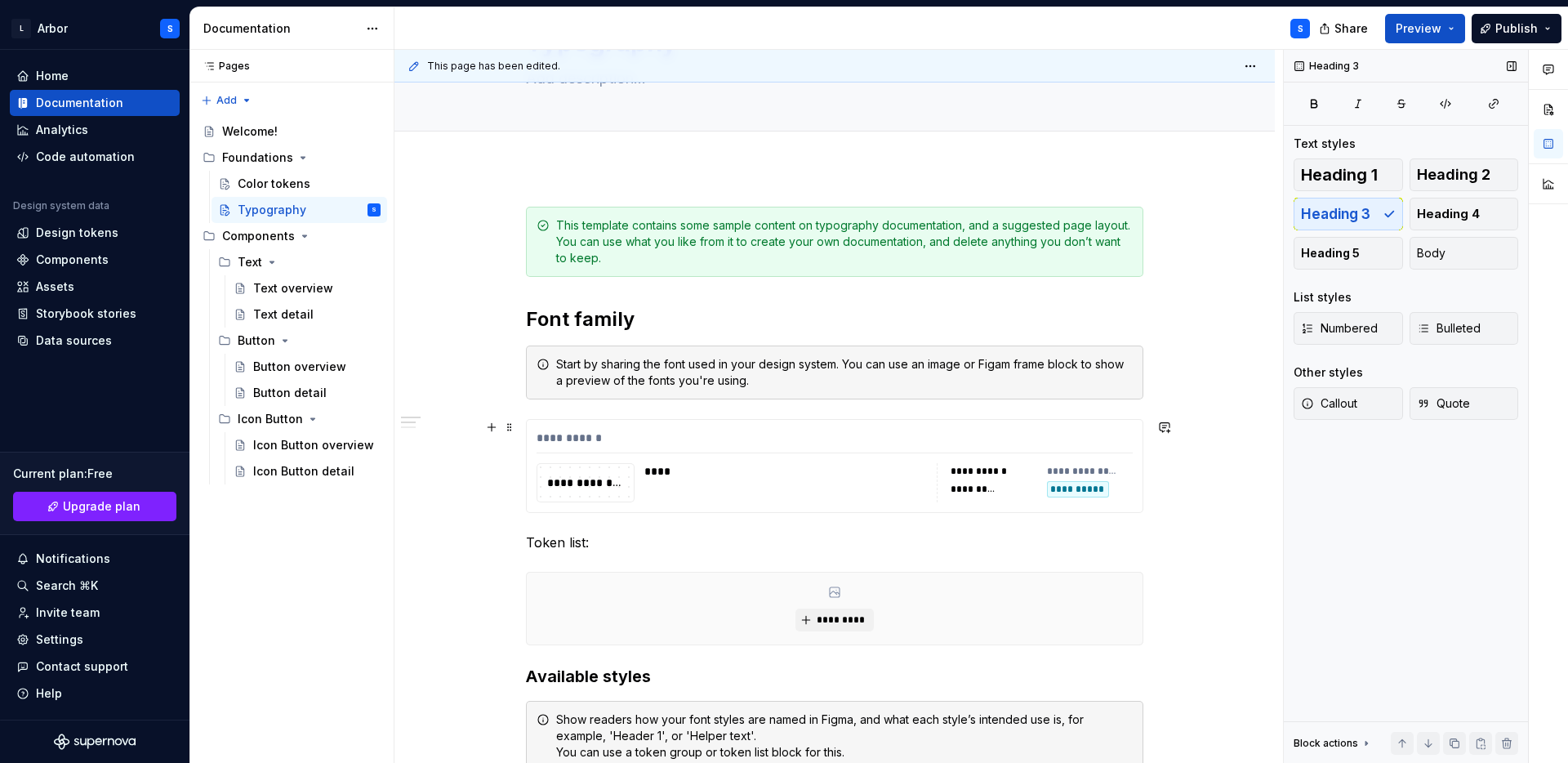
scroll to position [115, 0]
click at [1113, 261] on div "This template contains some sample content on typography documentation, and a s…" at bounding box center [845, 239] width 576 height 49
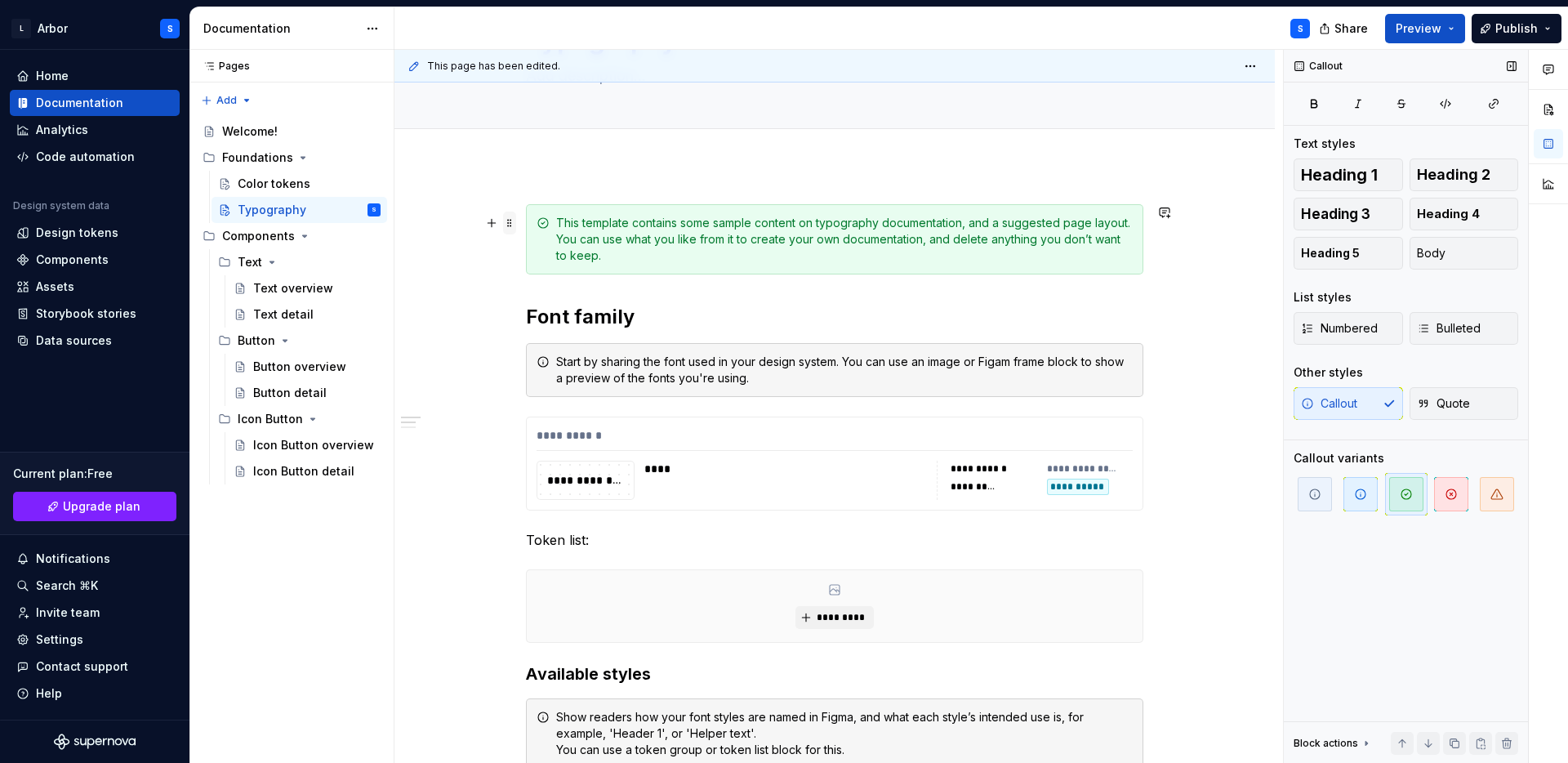
click at [508, 223] on span at bounding box center [510, 223] width 13 height 23
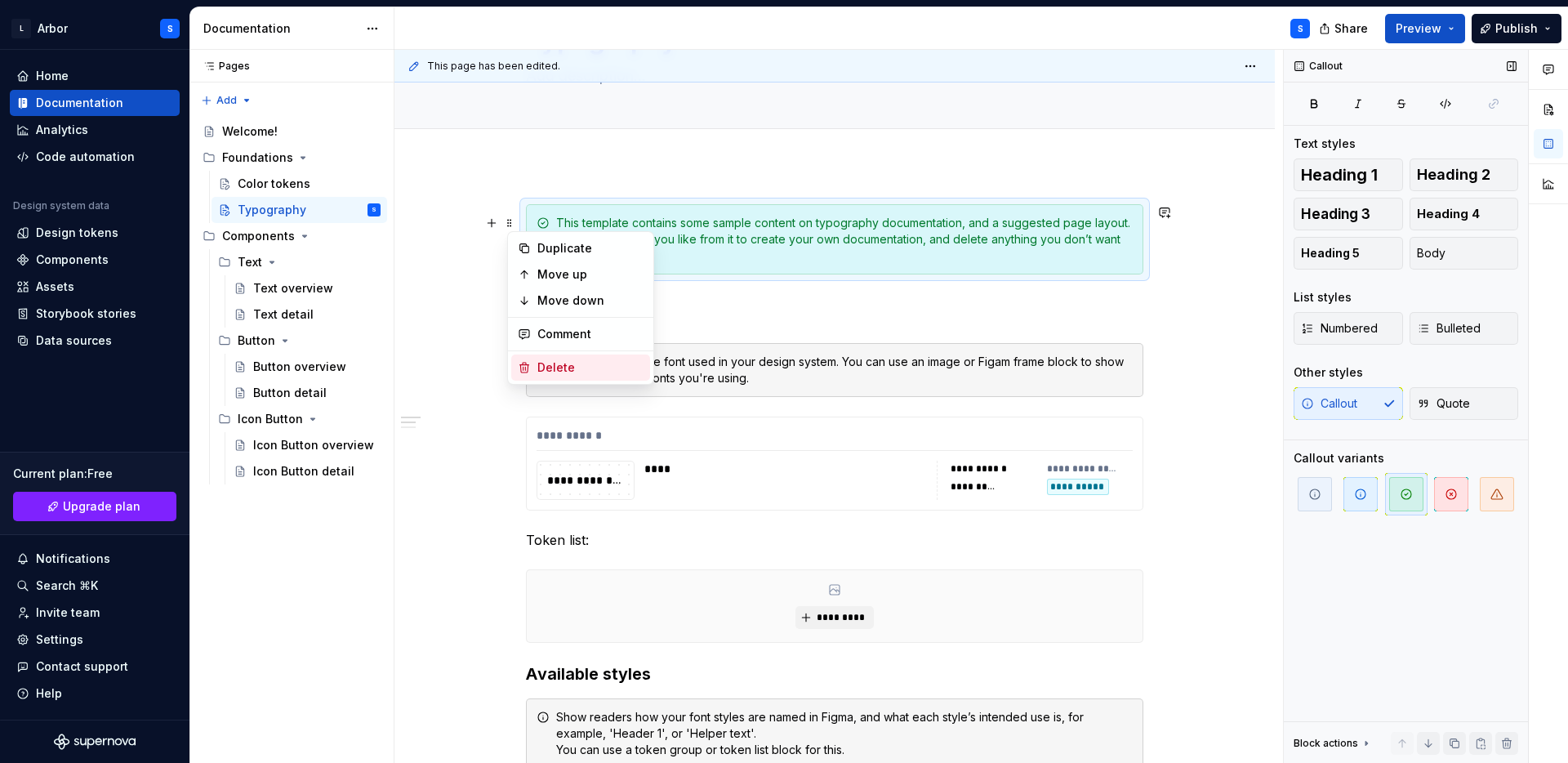
click at [557, 367] on div "Delete" at bounding box center [590, 368] width 106 height 17
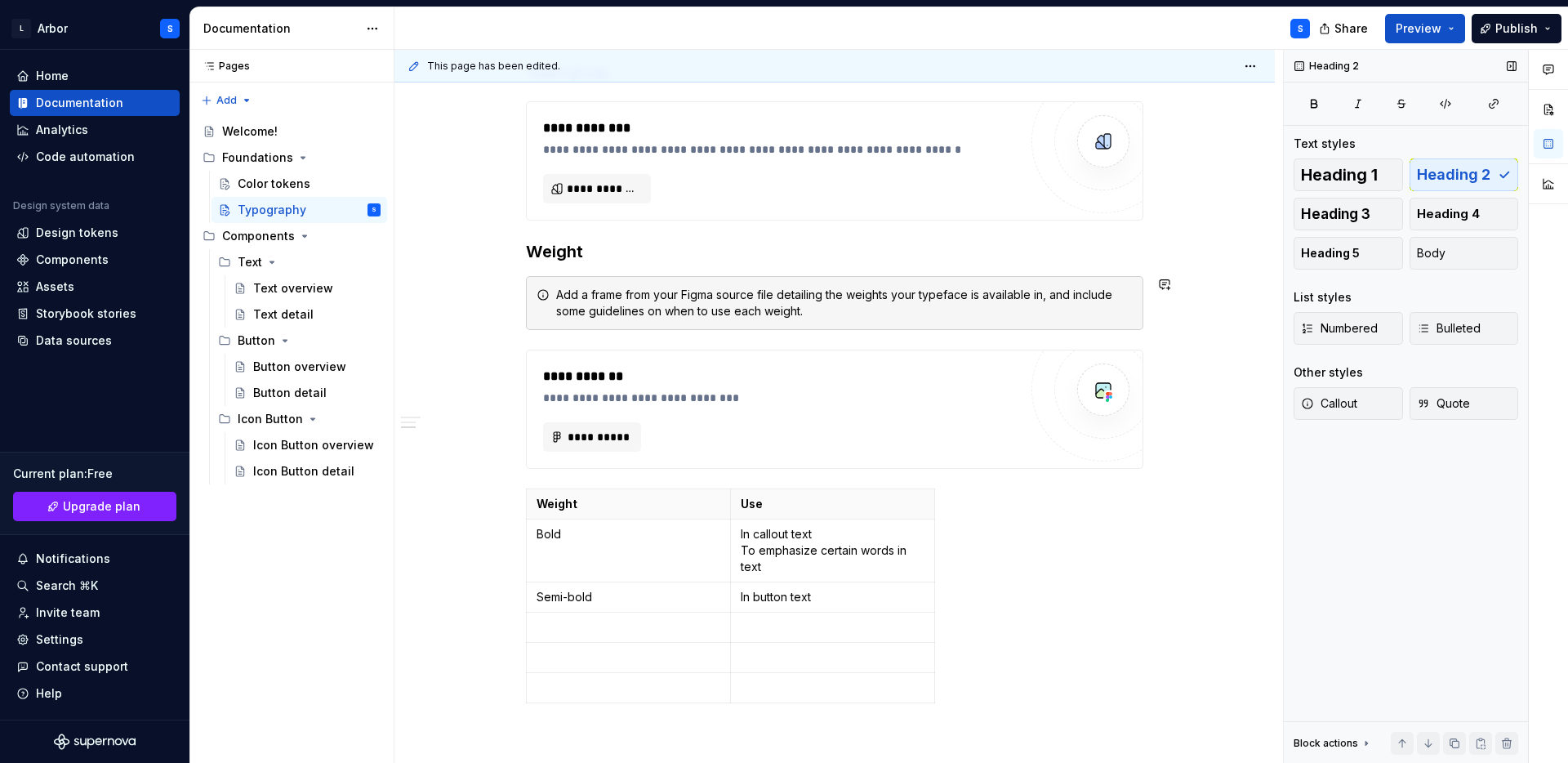
scroll to position [816, 0]
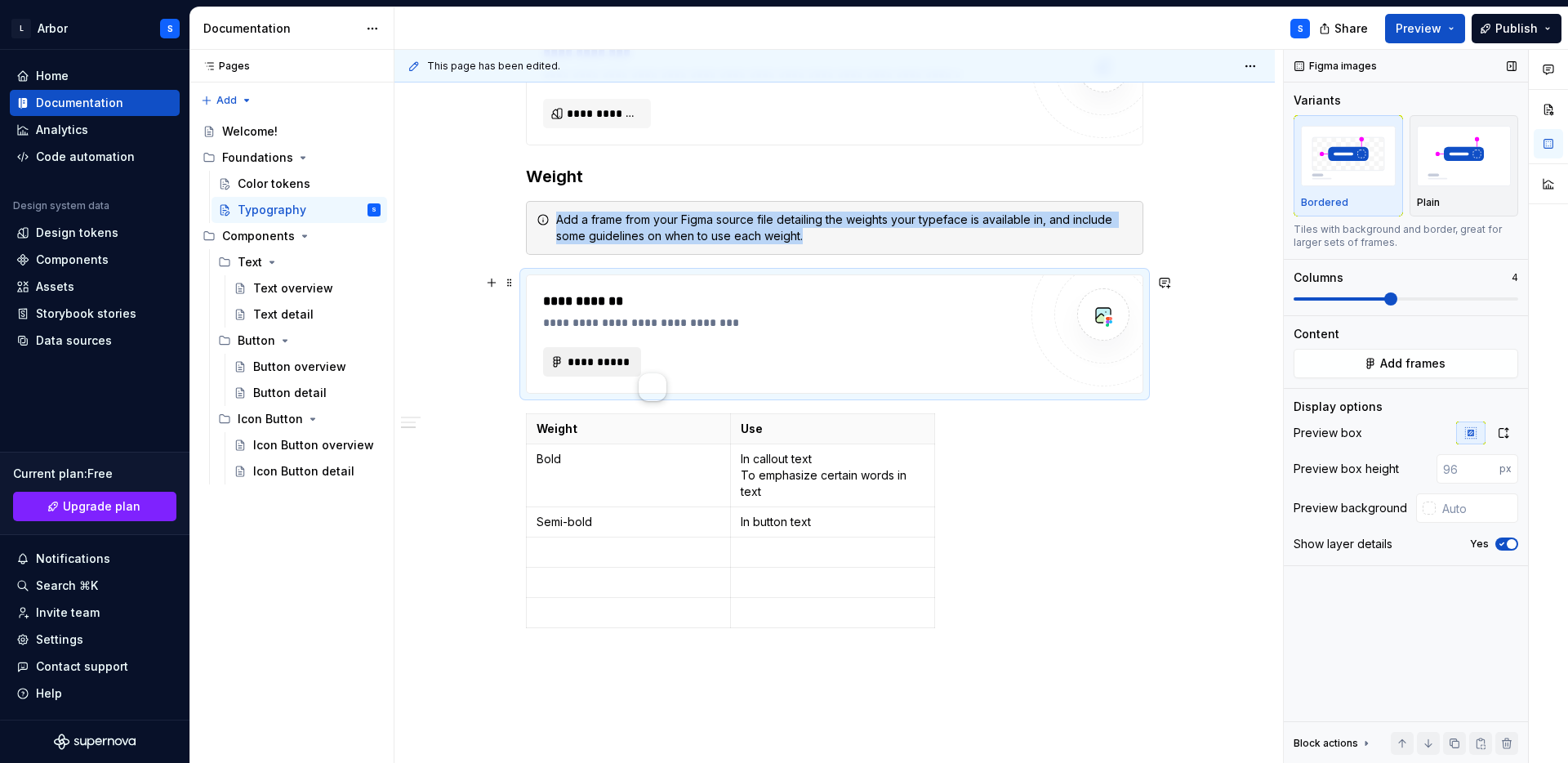
click at [595, 363] on span "**********" at bounding box center [598, 362] width 63 height 17
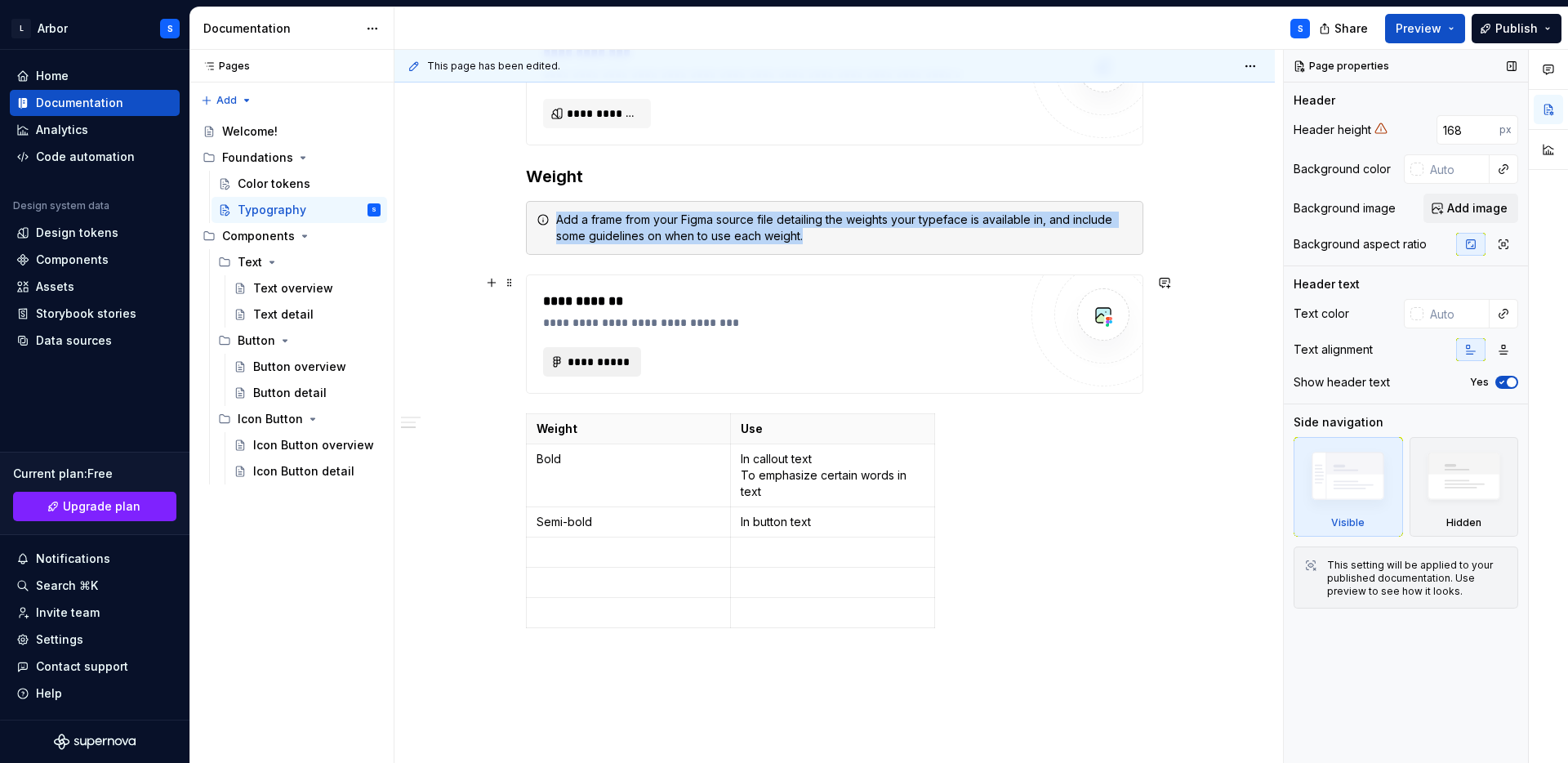
click at [571, 357] on span "**********" at bounding box center [598, 362] width 63 height 17
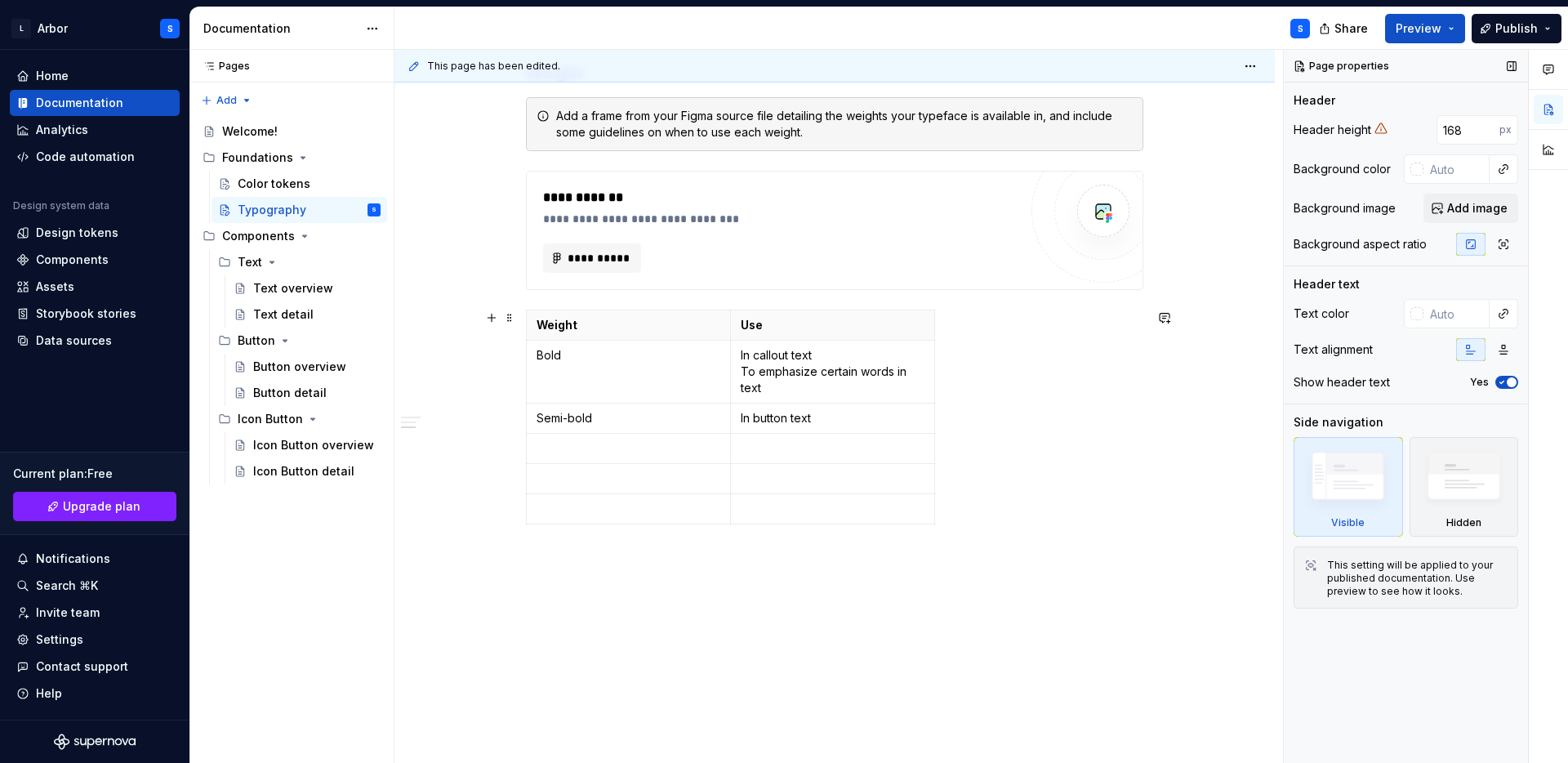
scroll to position [919, 0]
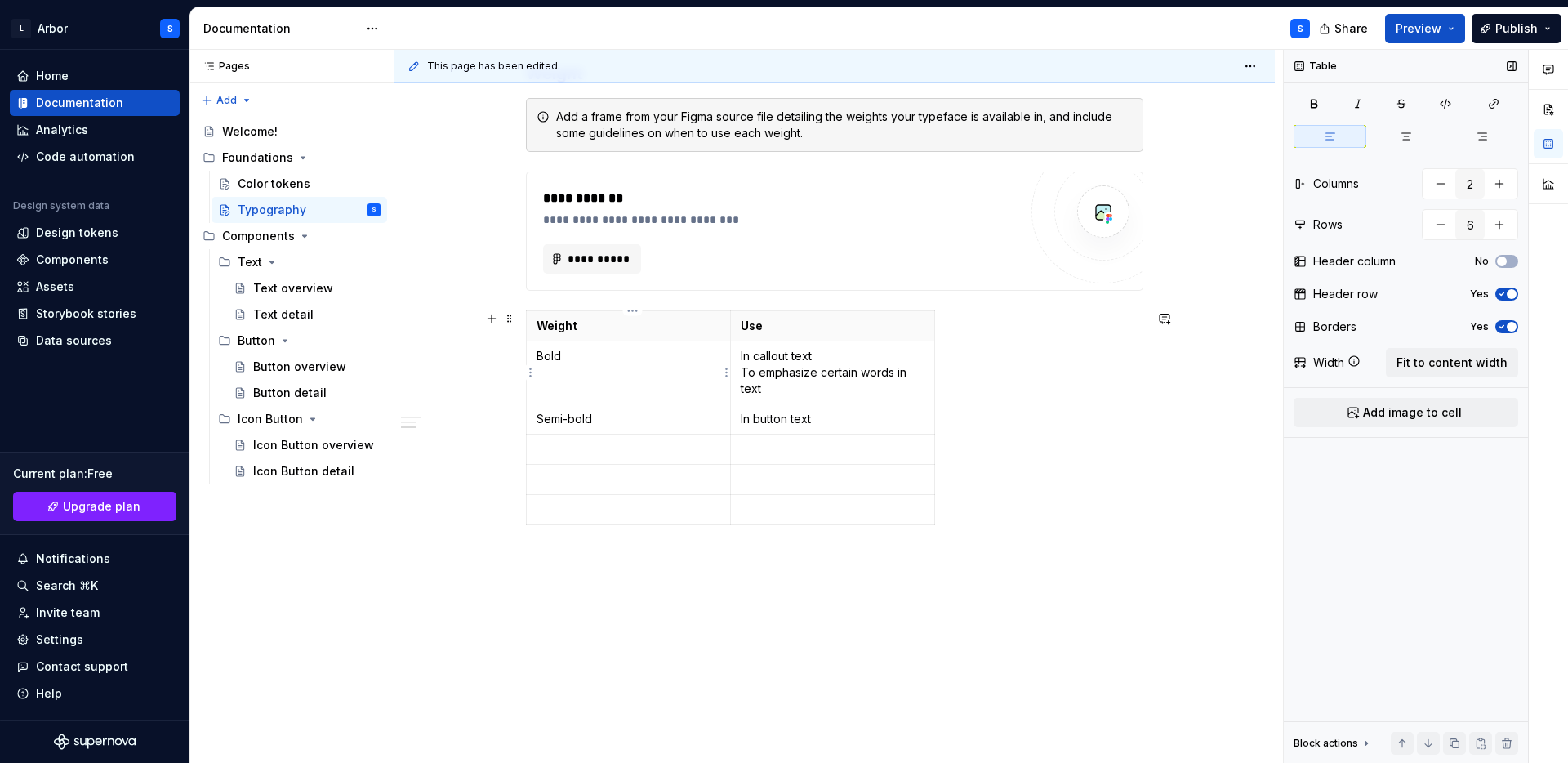
click at [635, 382] on td "Bold" at bounding box center [628, 372] width 204 height 62
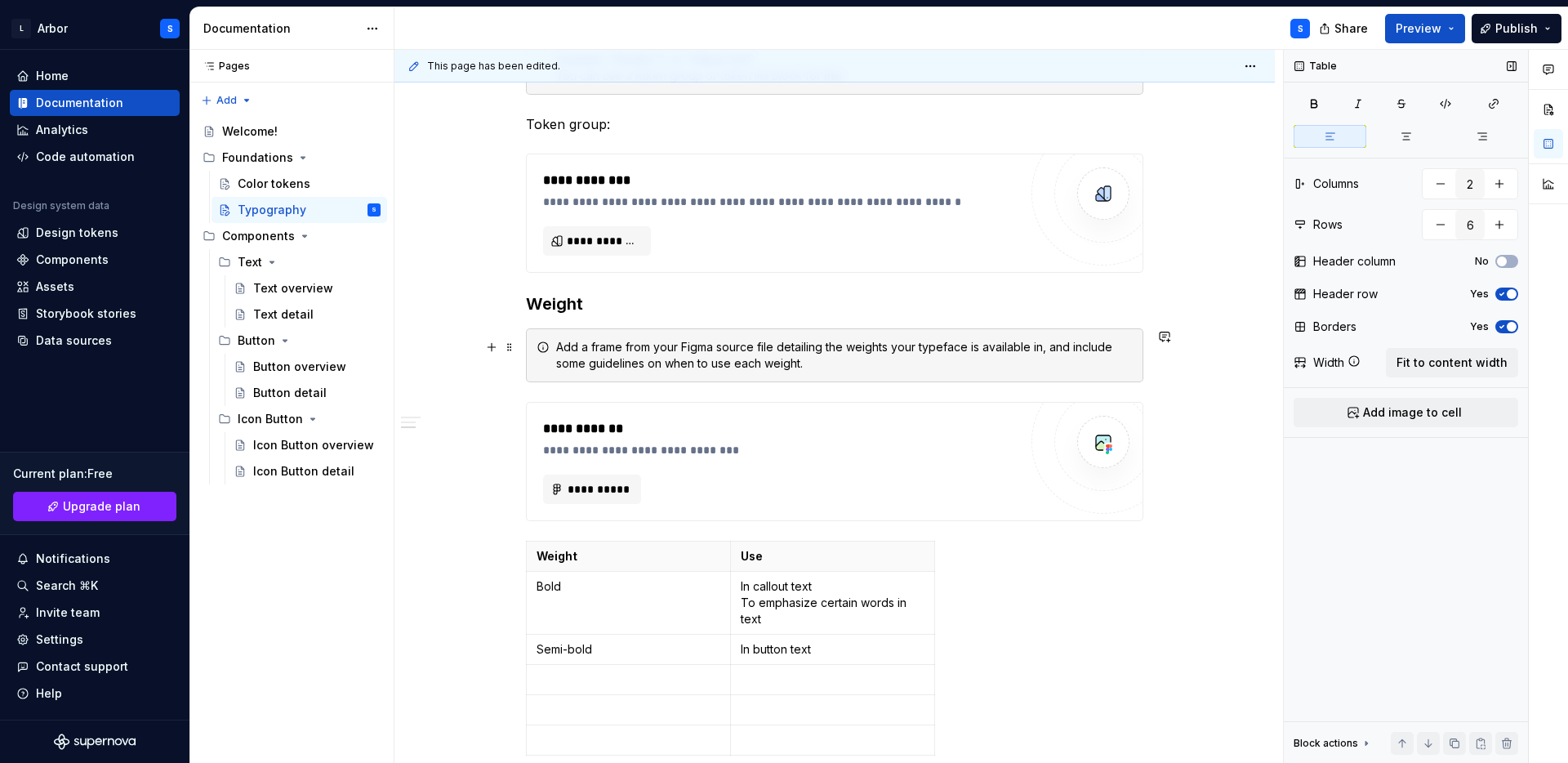
scroll to position [690, 0]
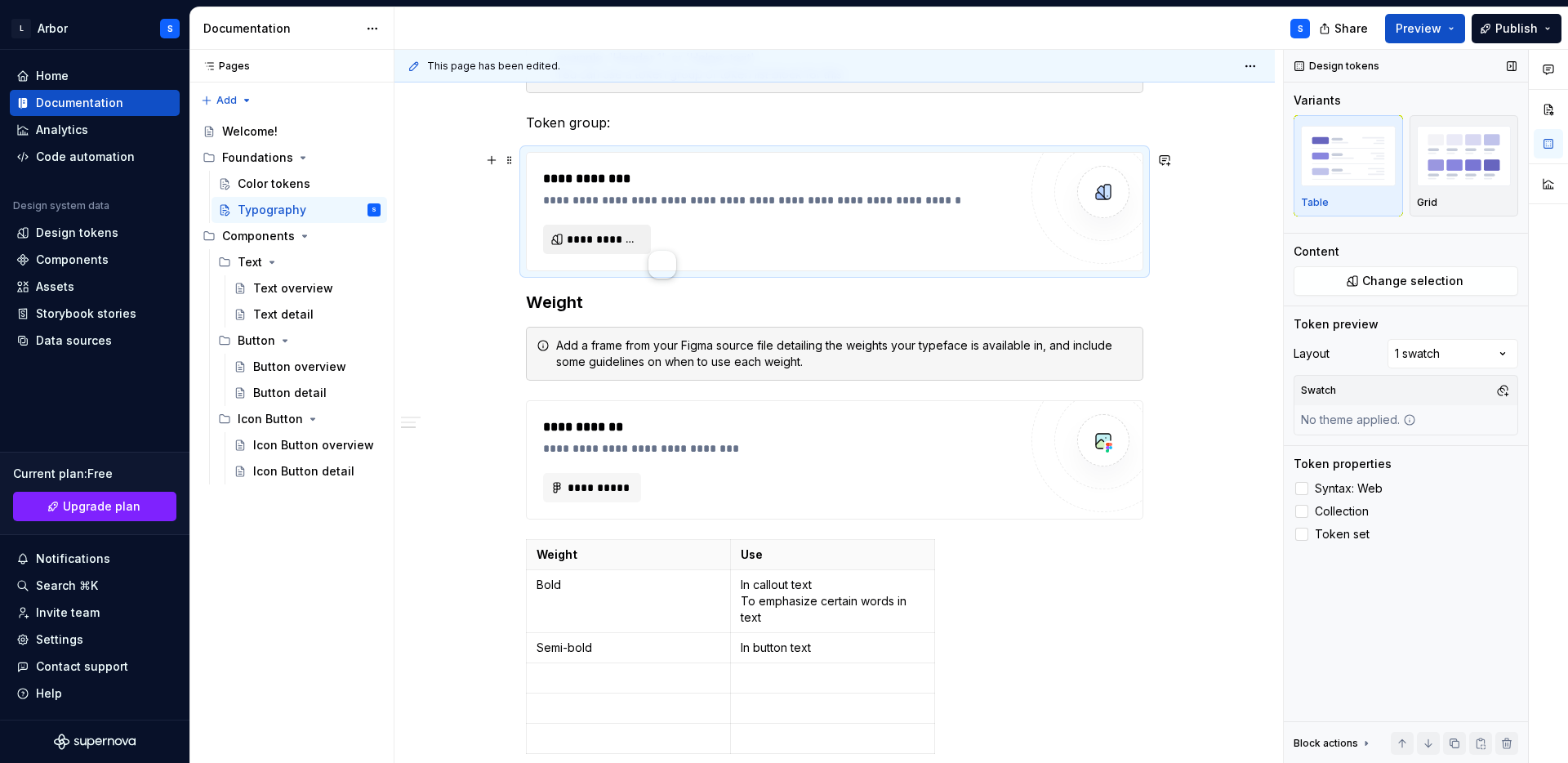
click at [625, 233] on span "**********" at bounding box center [603, 240] width 74 height 17
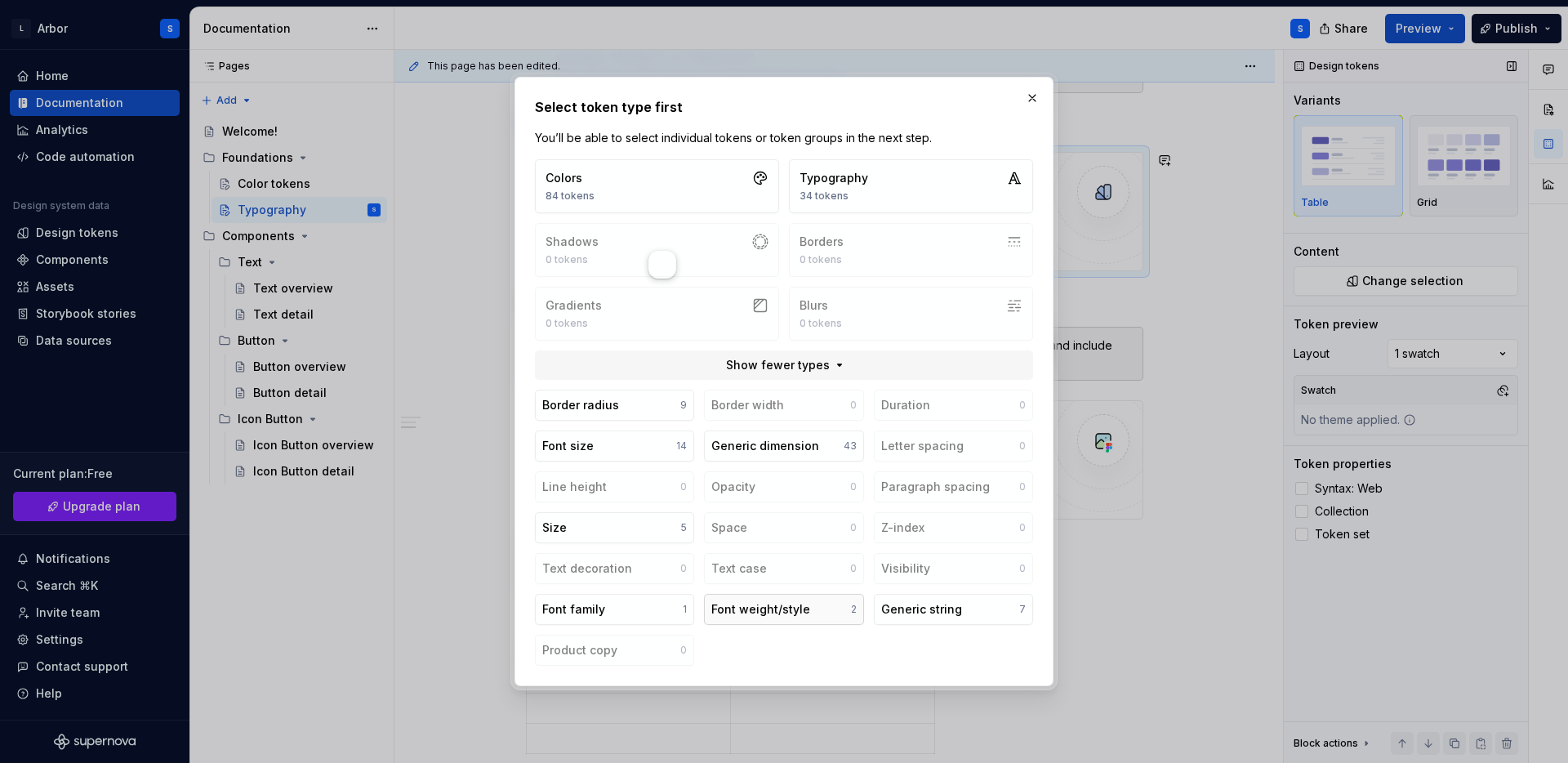
click at [795, 603] on div "Font weight/style" at bounding box center [761, 610] width 99 height 17
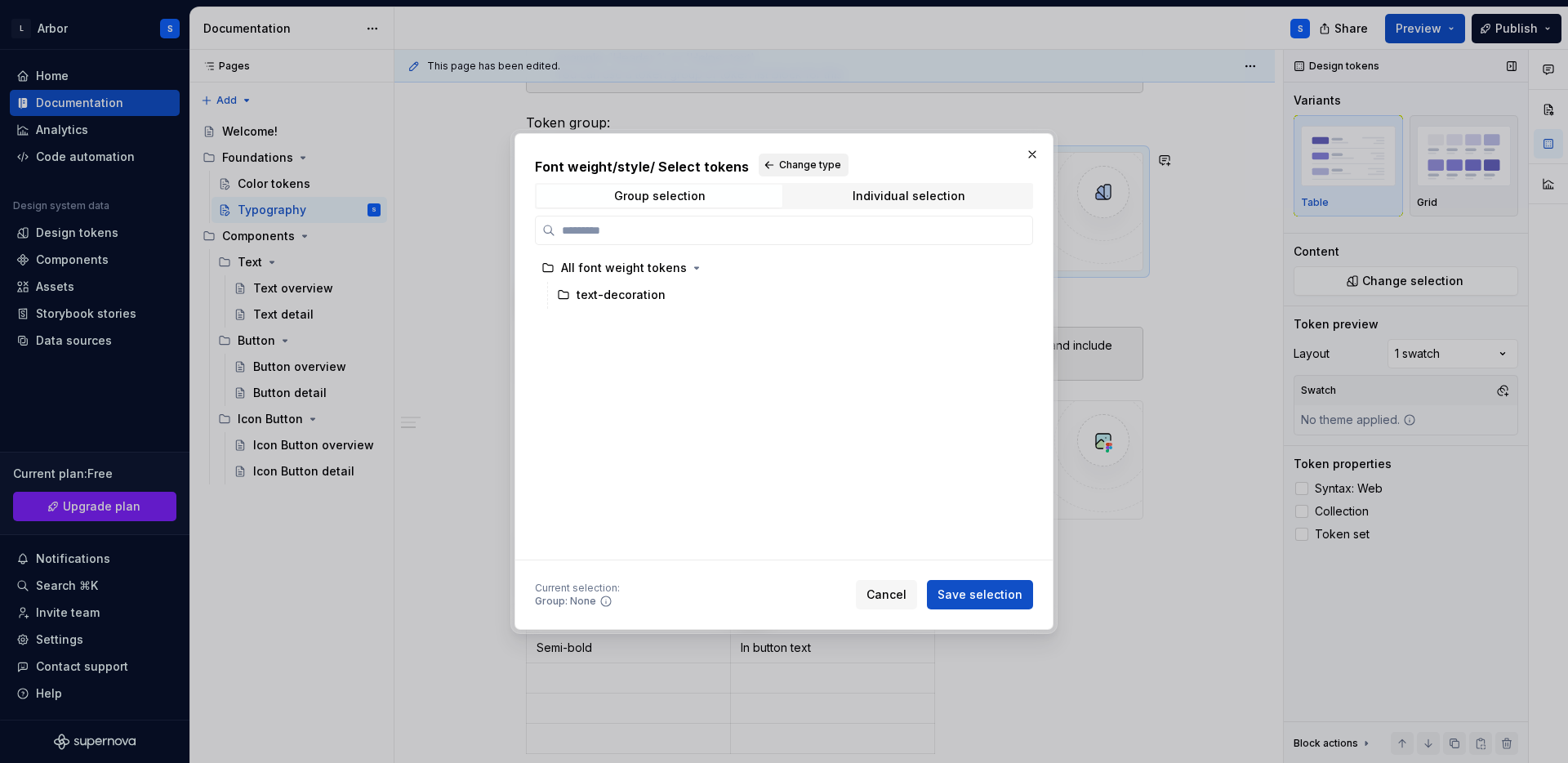
click at [784, 164] on span "Change type" at bounding box center [810, 165] width 62 height 13
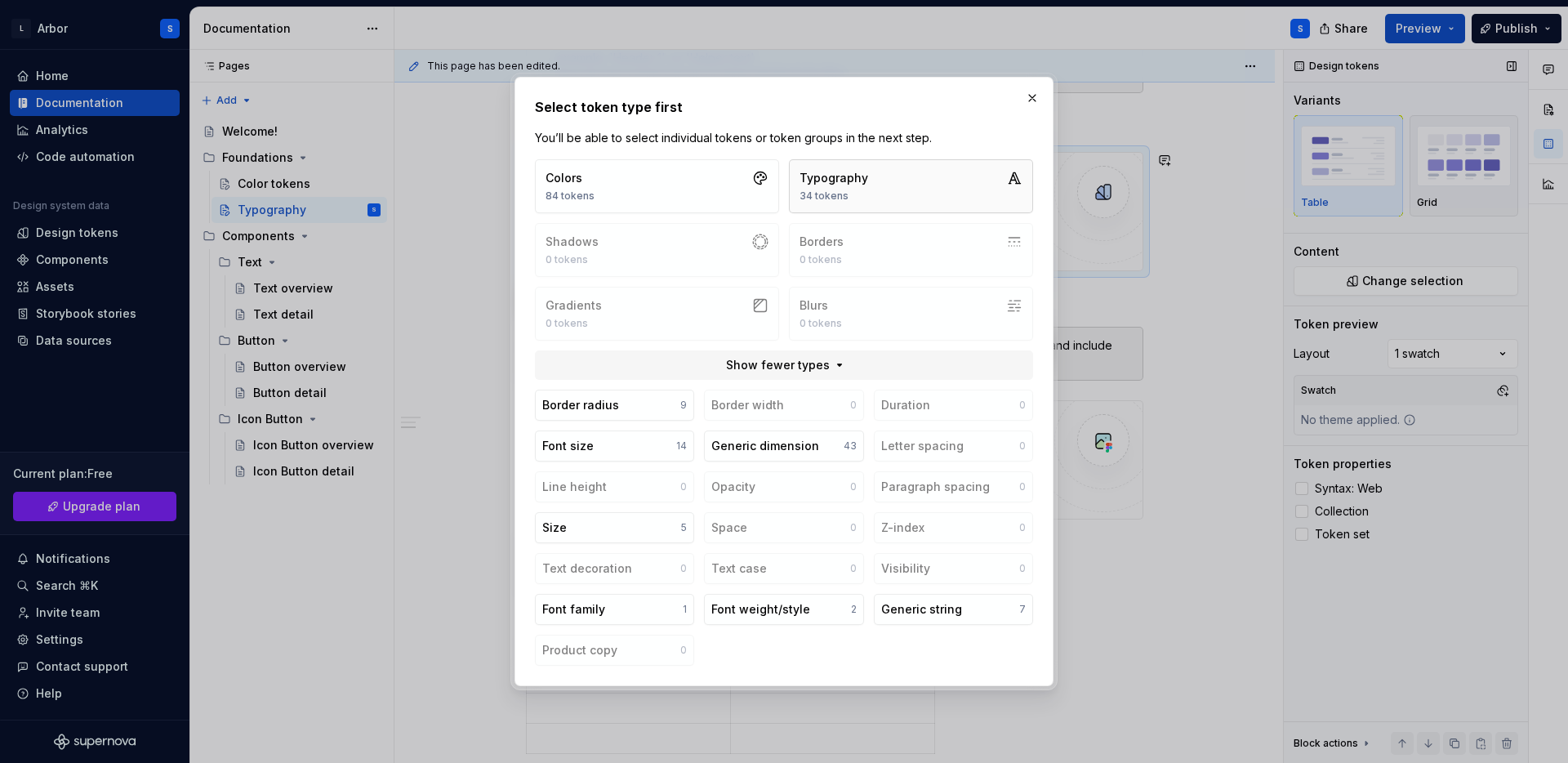
click at [892, 174] on button "Typography 34 tokens" at bounding box center [911, 187] width 244 height 54
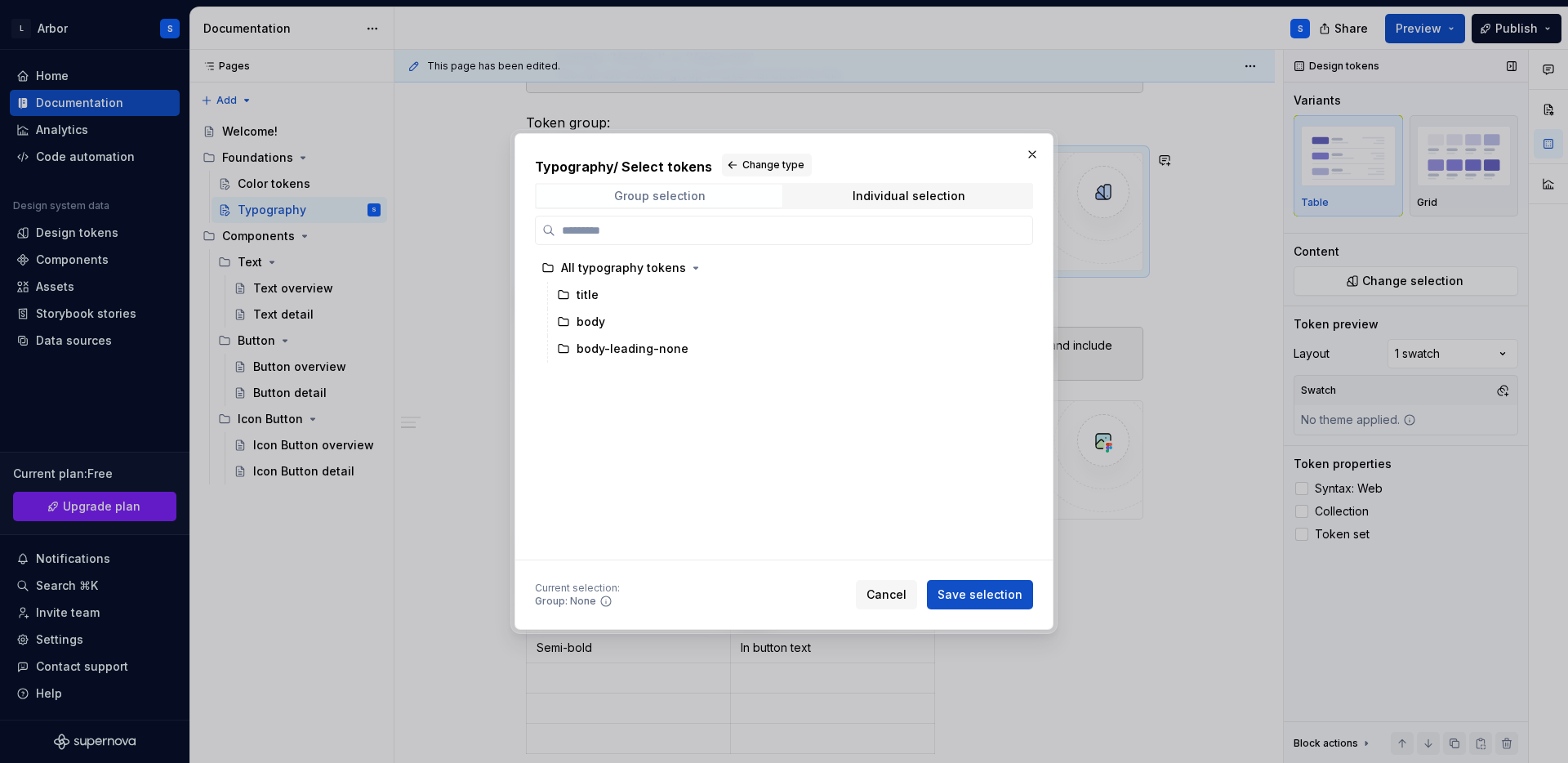
click at [716, 198] on span "Group selection" at bounding box center [659, 196] width 246 height 23
click at [757, 166] on span "Change type" at bounding box center [773, 165] width 62 height 13
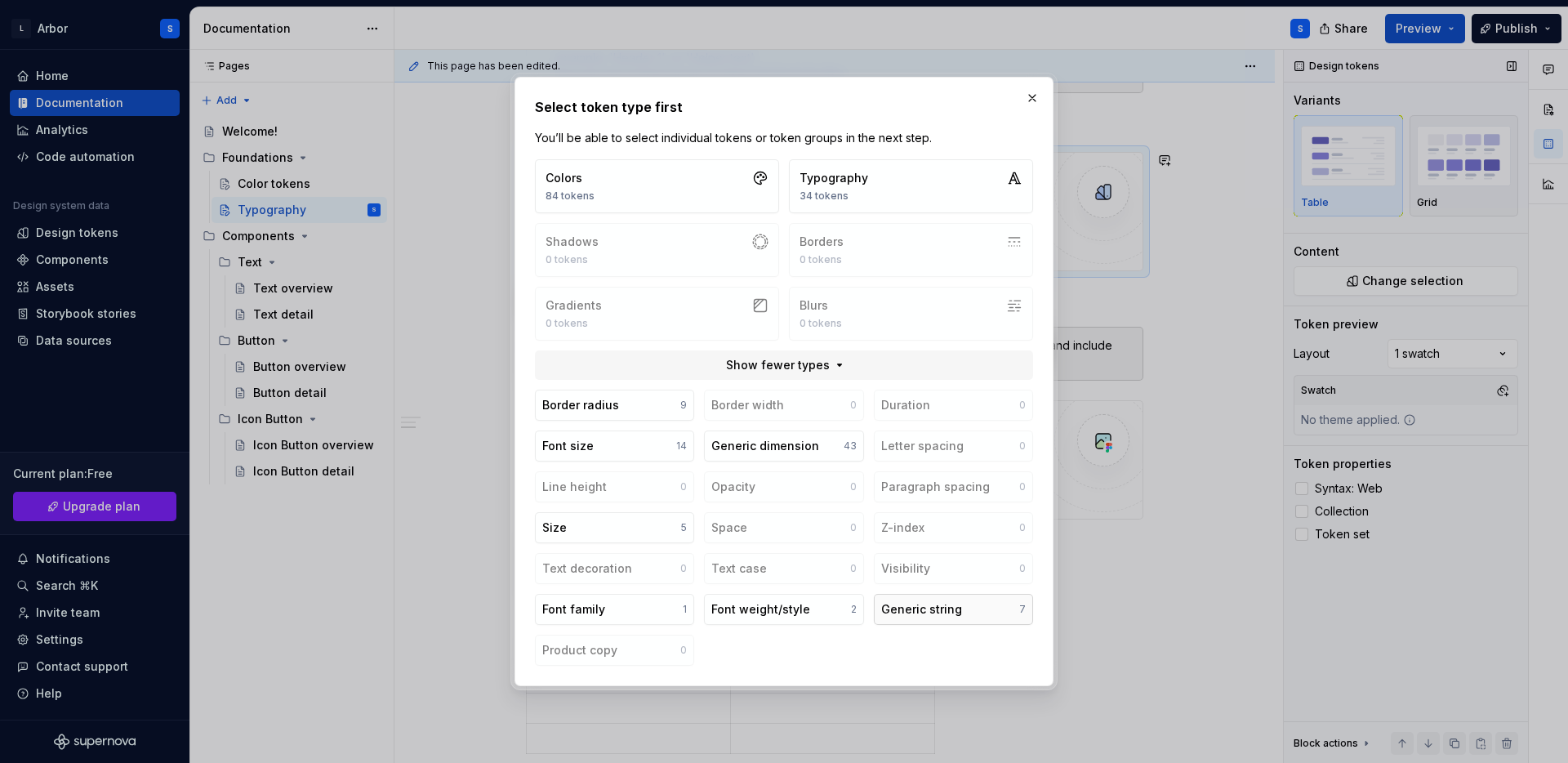
click at [942, 608] on div "Generic string" at bounding box center [921, 610] width 81 height 17
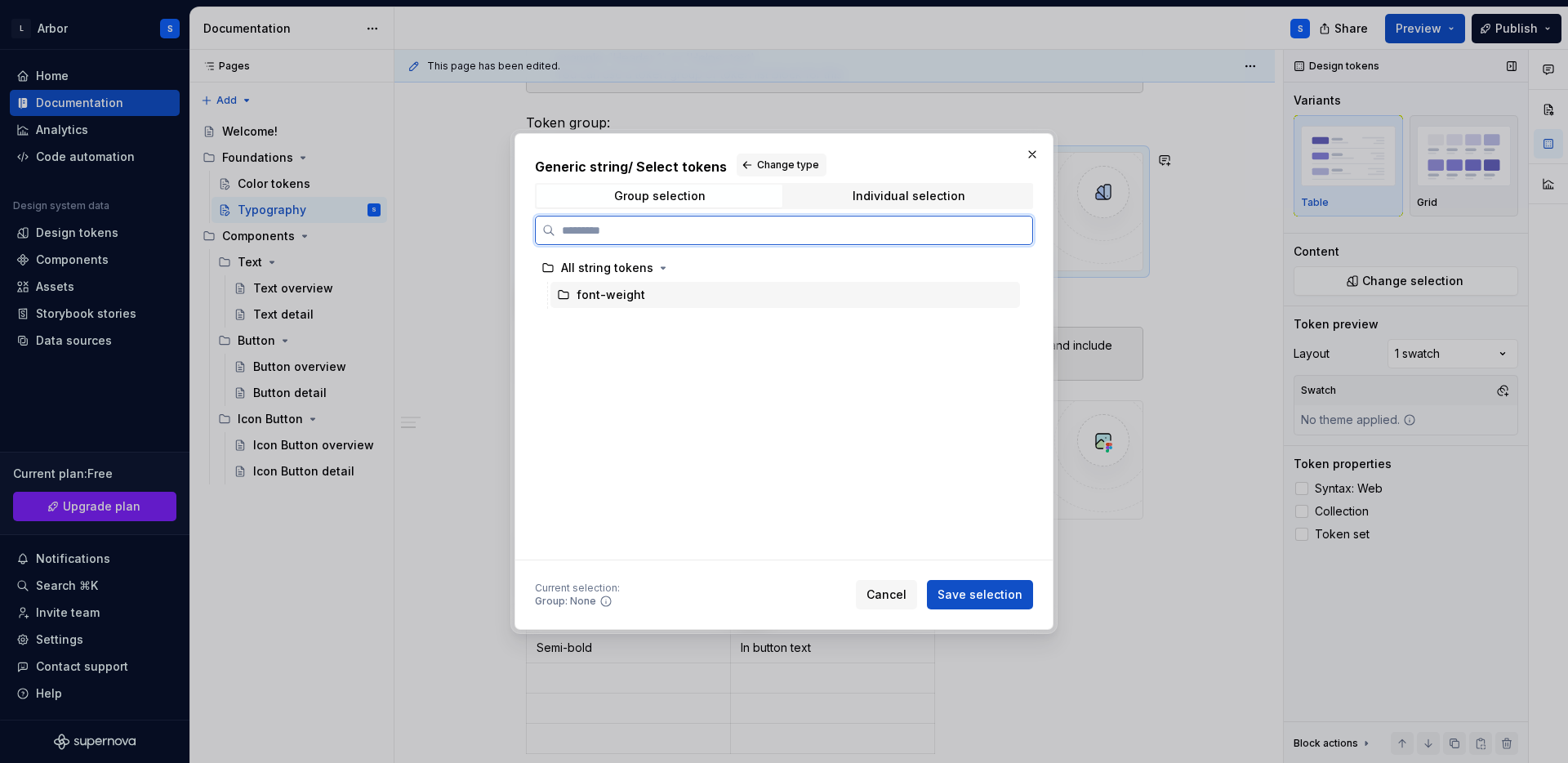
click at [613, 293] on div "font-weight" at bounding box center [611, 295] width 69 height 17
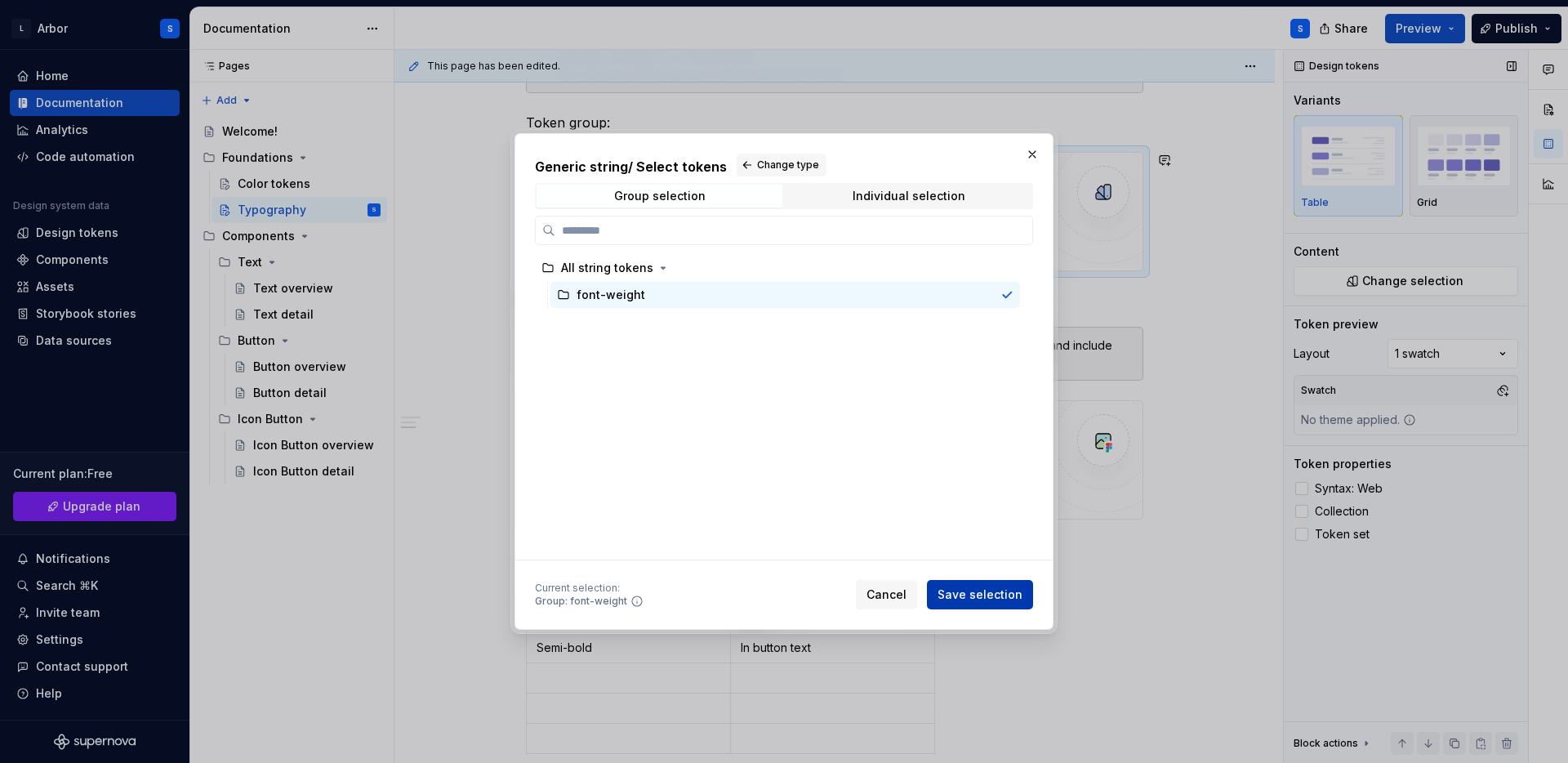
click at [980, 581] on button "Save selection" at bounding box center [980, 595] width 106 height 30
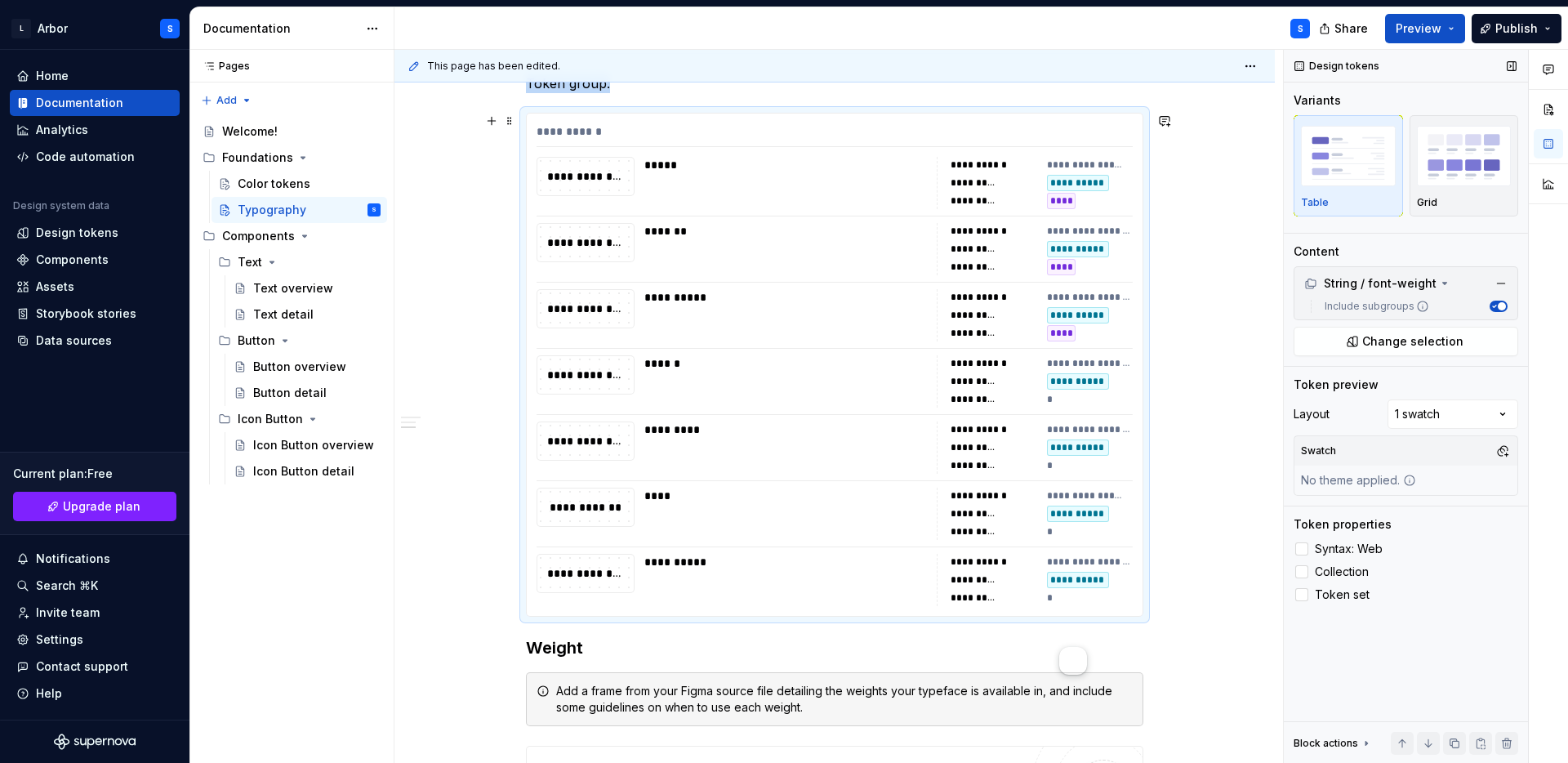
scroll to position [731, 0]
click at [1505, 21] on span "Publish" at bounding box center [1517, 29] width 43 height 17
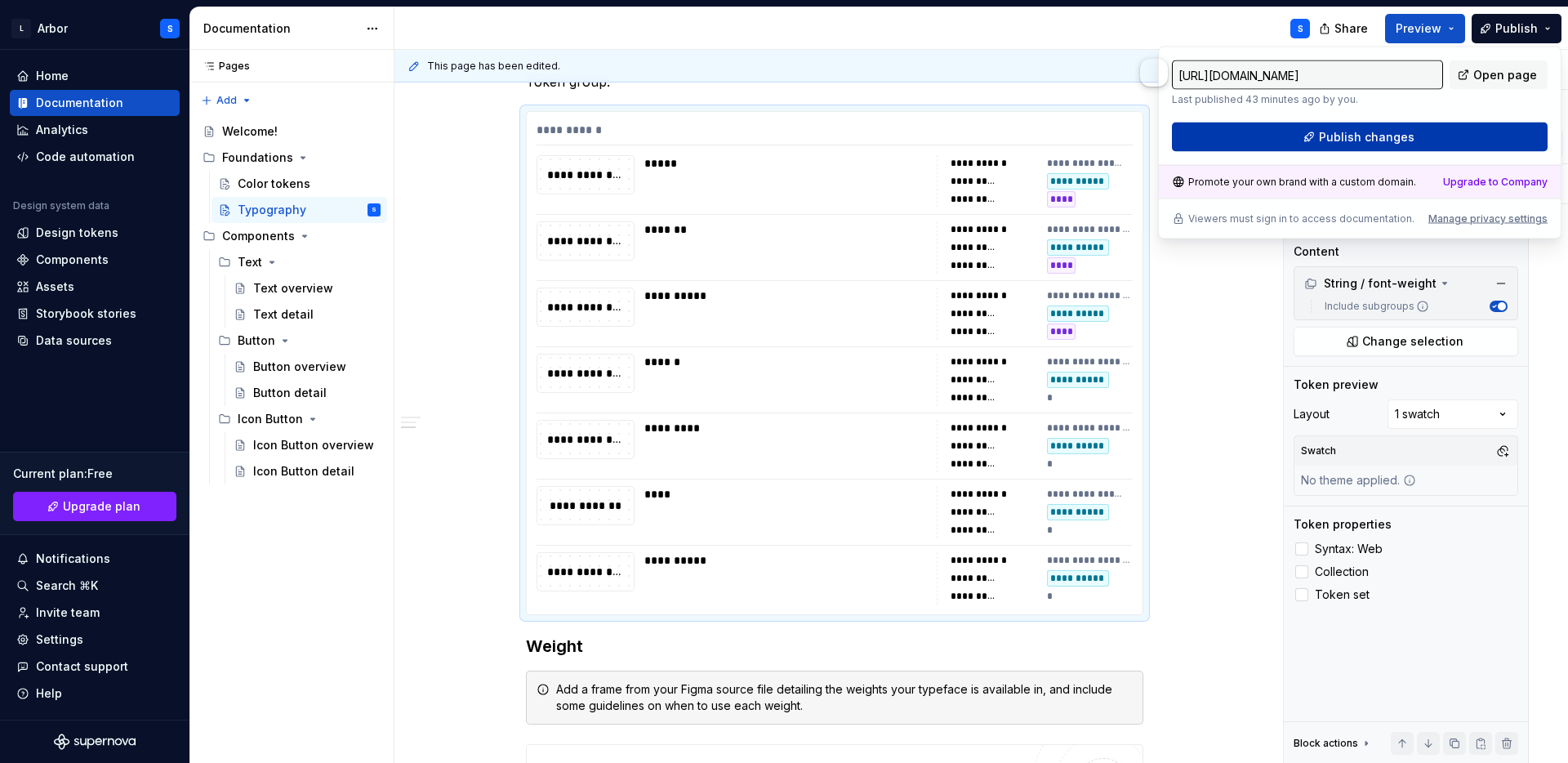
click at [1378, 133] on span "Publish changes" at bounding box center [1367, 137] width 95 height 17
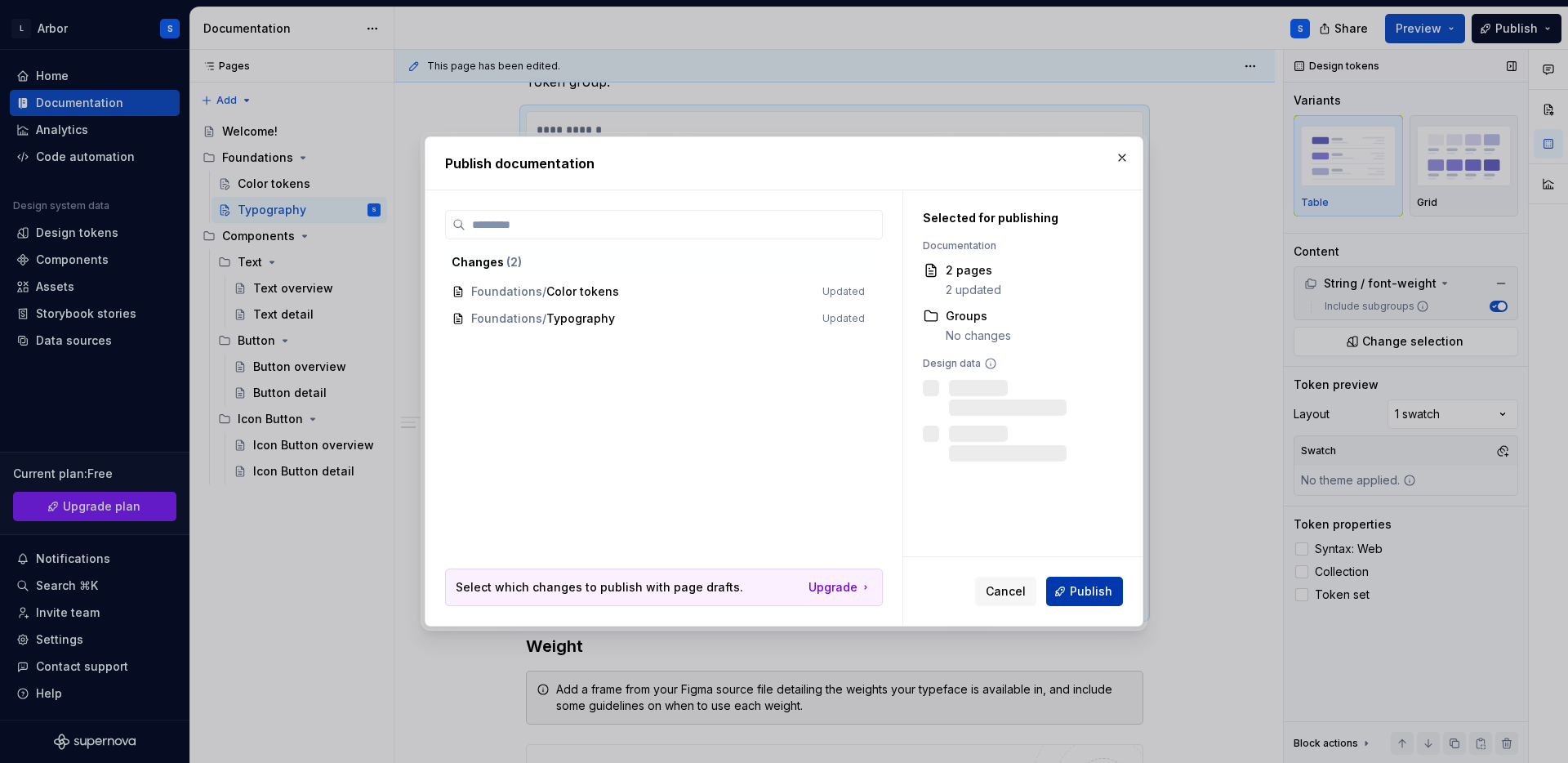
click at [1087, 593] on span "Publish" at bounding box center [1091, 591] width 43 height 17
type textarea "*"
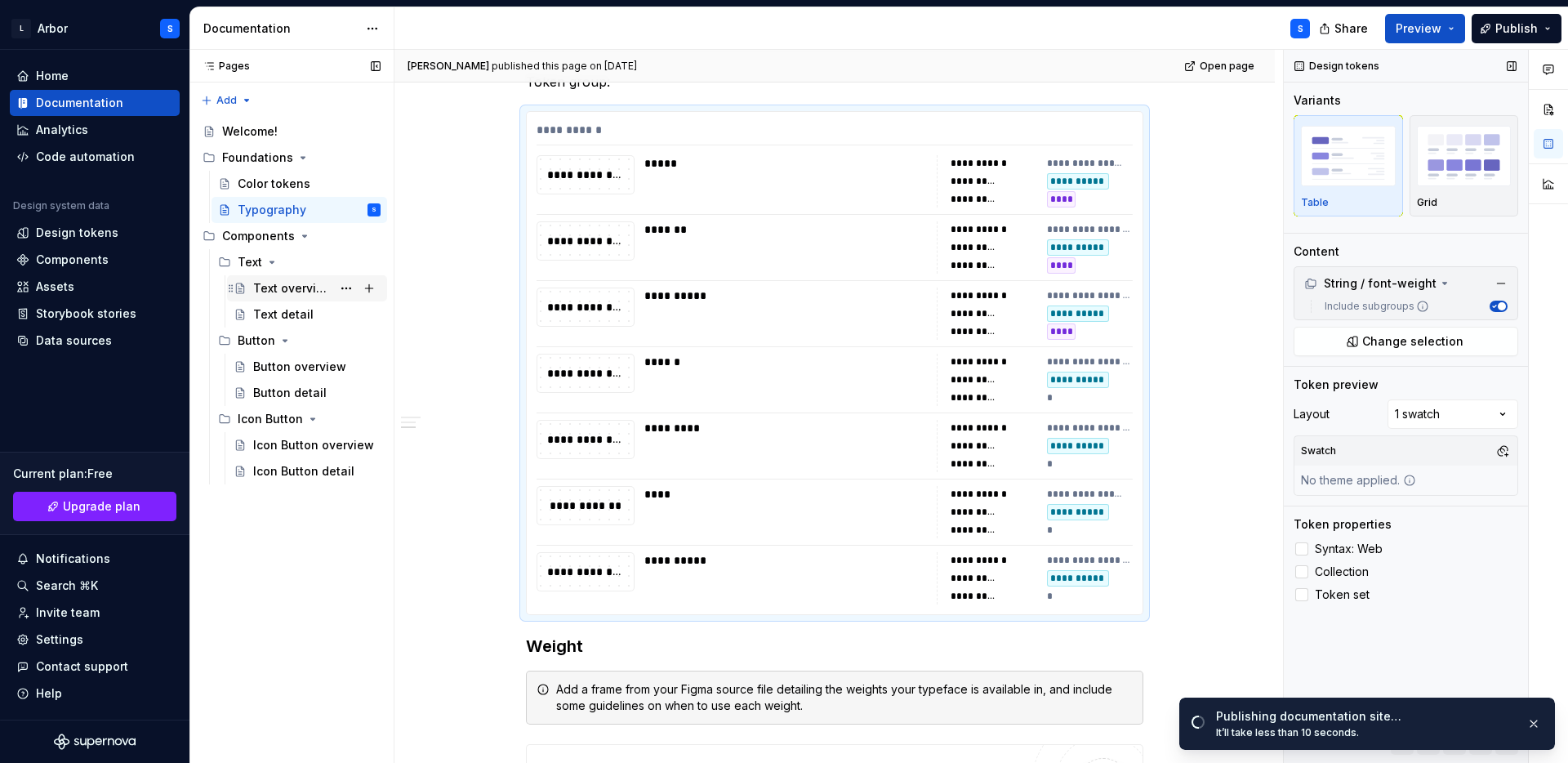
click at [280, 288] on div "Text overview" at bounding box center [293, 288] width 78 height 17
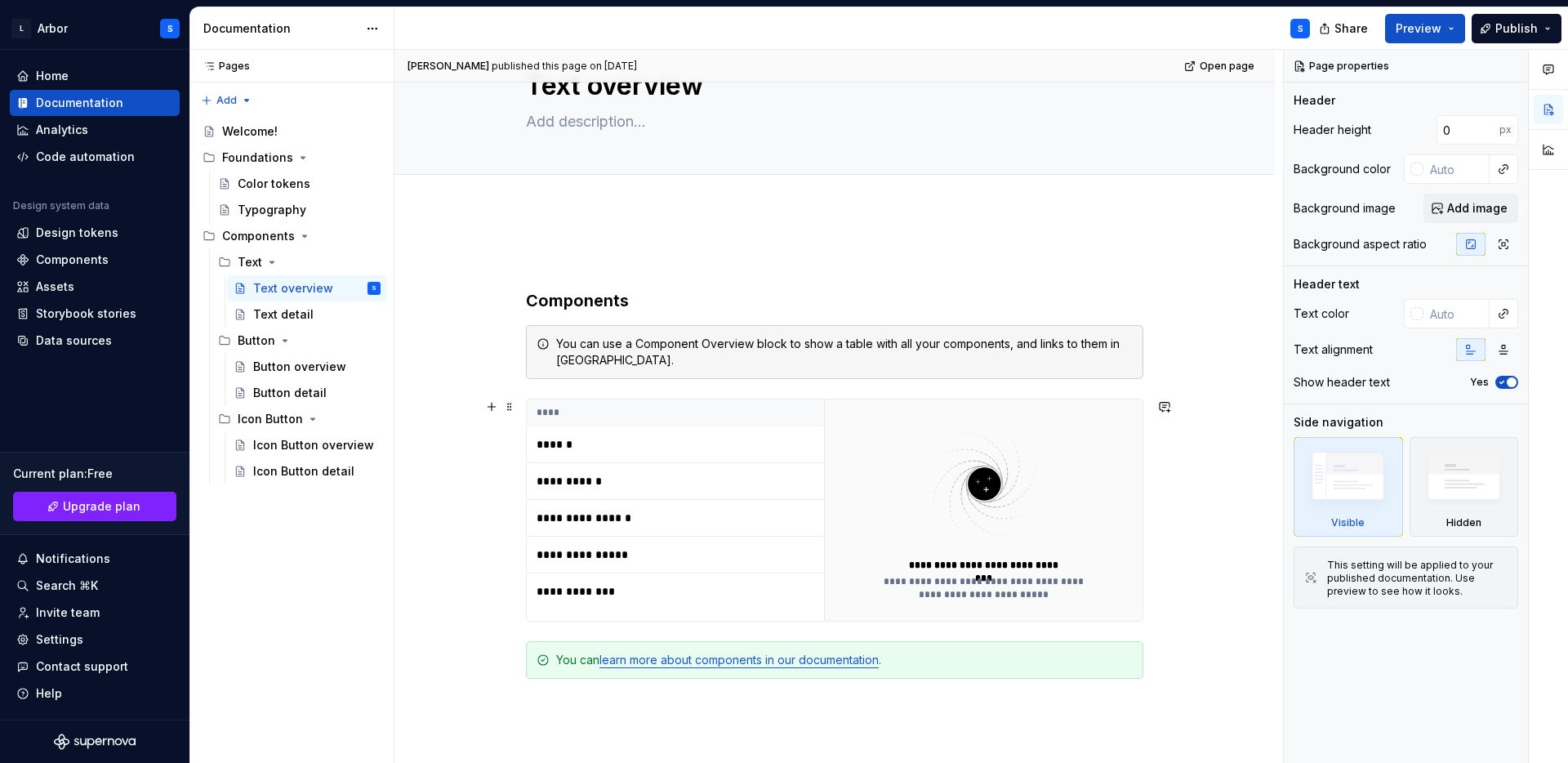
scroll to position [69, 0]
click at [606, 421] on th "****" at bounding box center [675, 411] width 297 height 27
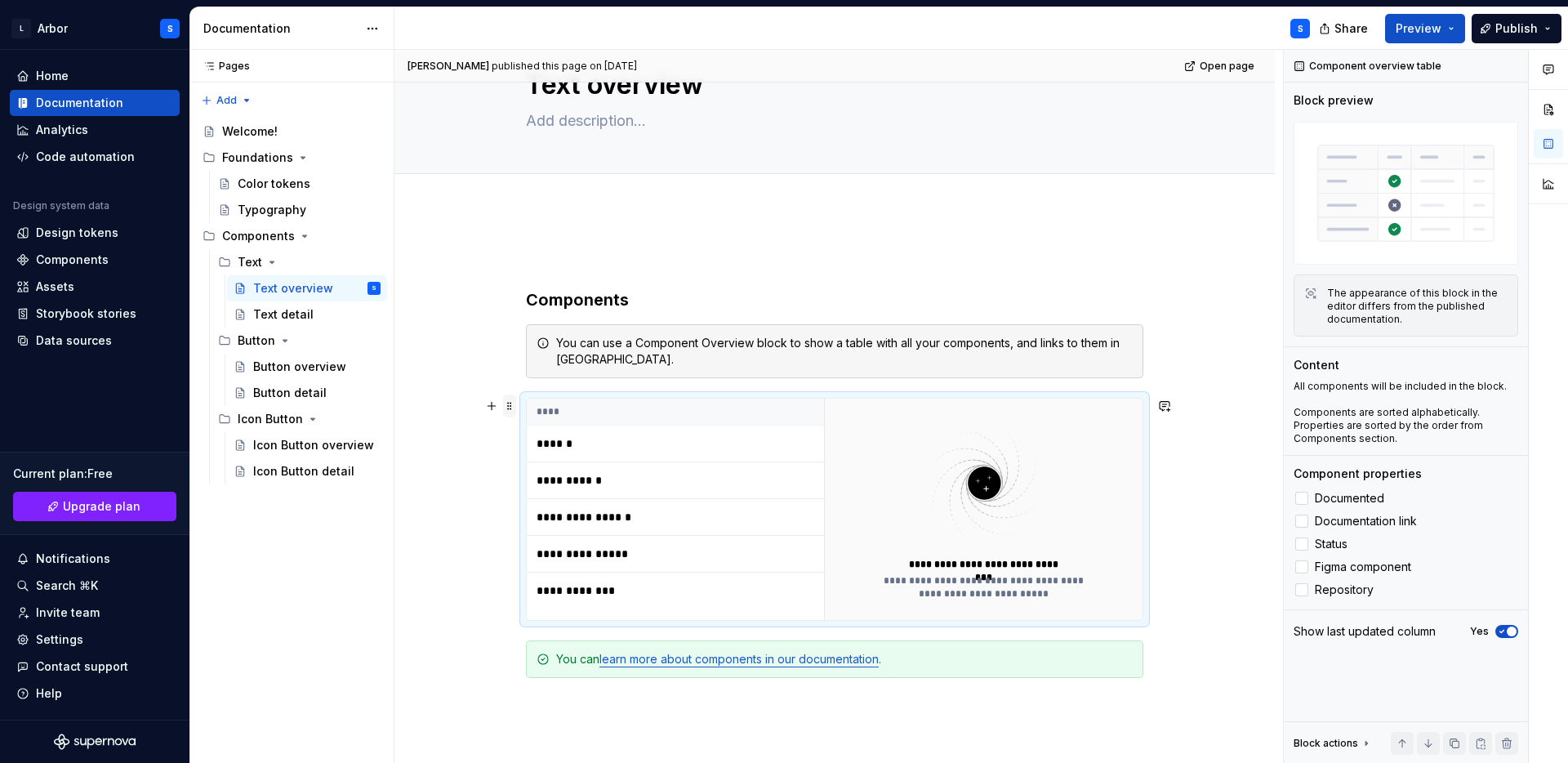
click at [516, 404] on span at bounding box center [510, 406] width 13 height 23
click at [787, 366] on div "You can use a Component Overview block to show a table with all your components…" at bounding box center [845, 351] width 576 height 33
click at [798, 473] on td "**********" at bounding box center [675, 480] width 297 height 36
click at [1343, 496] on span "Documented" at bounding box center [1349, 498] width 69 height 13
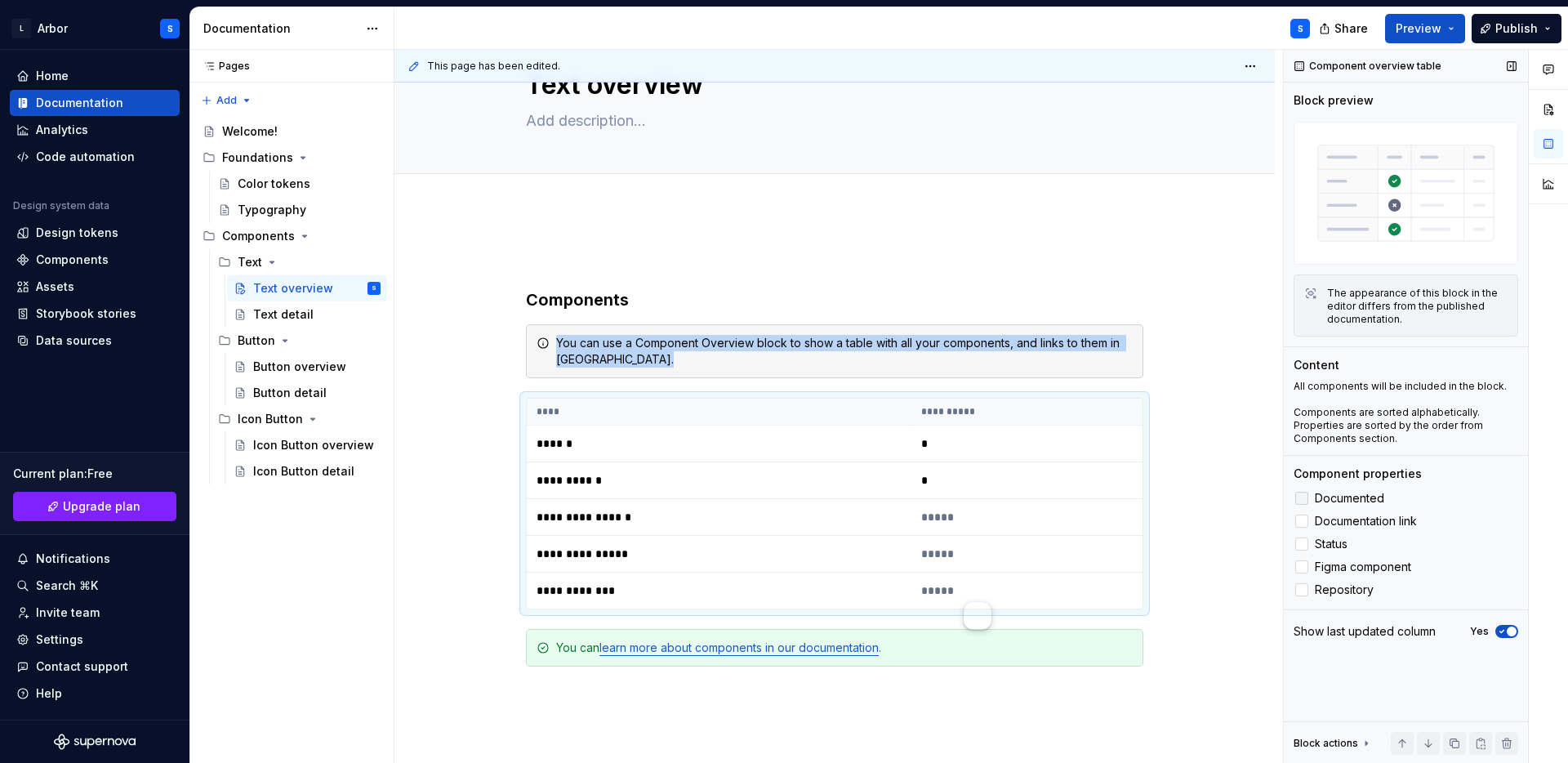
click at [1343, 496] on span "Documented" at bounding box center [1349, 498] width 69 height 13
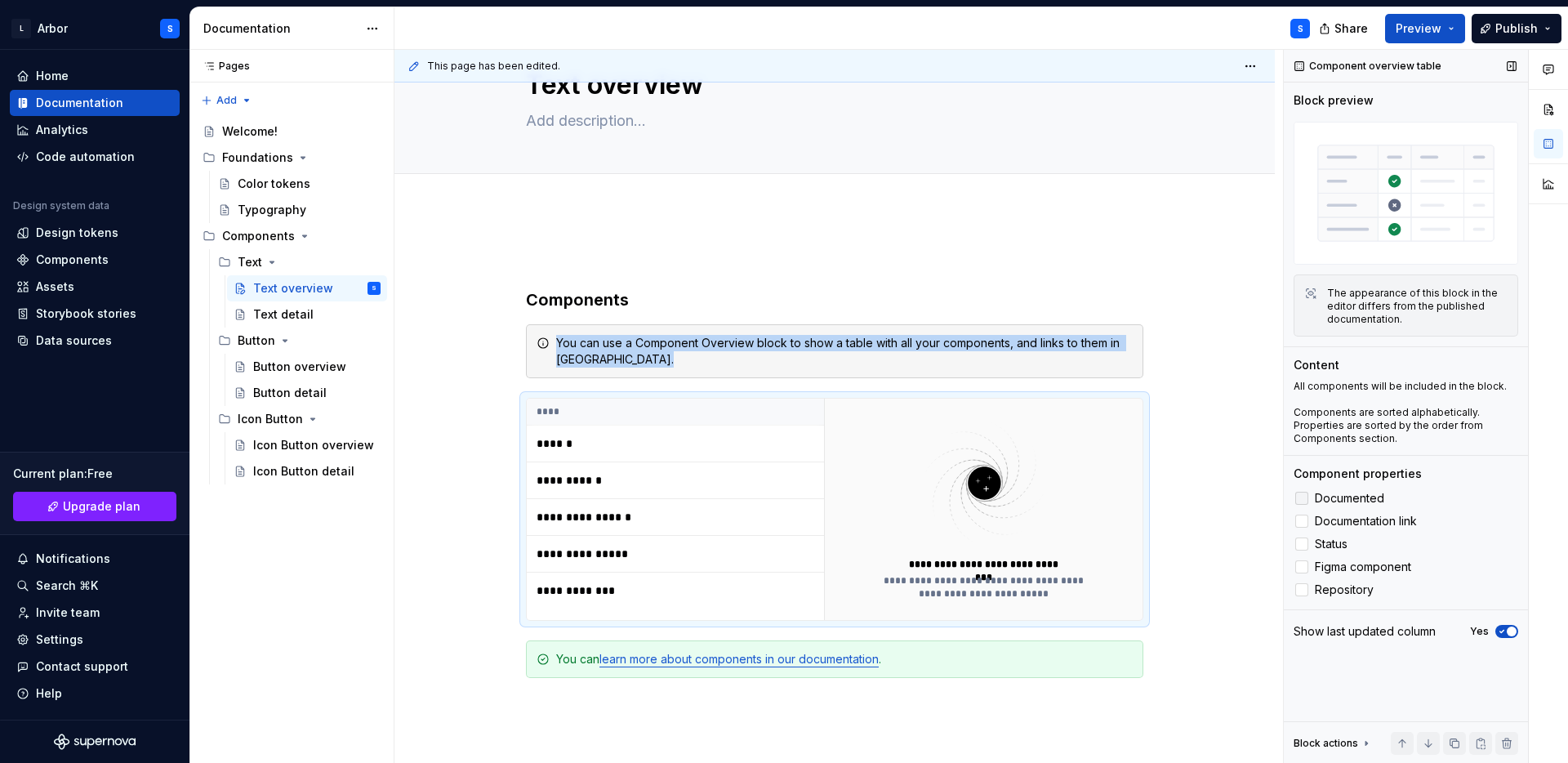
click at [1343, 496] on span "Documented" at bounding box center [1349, 498] width 69 height 13
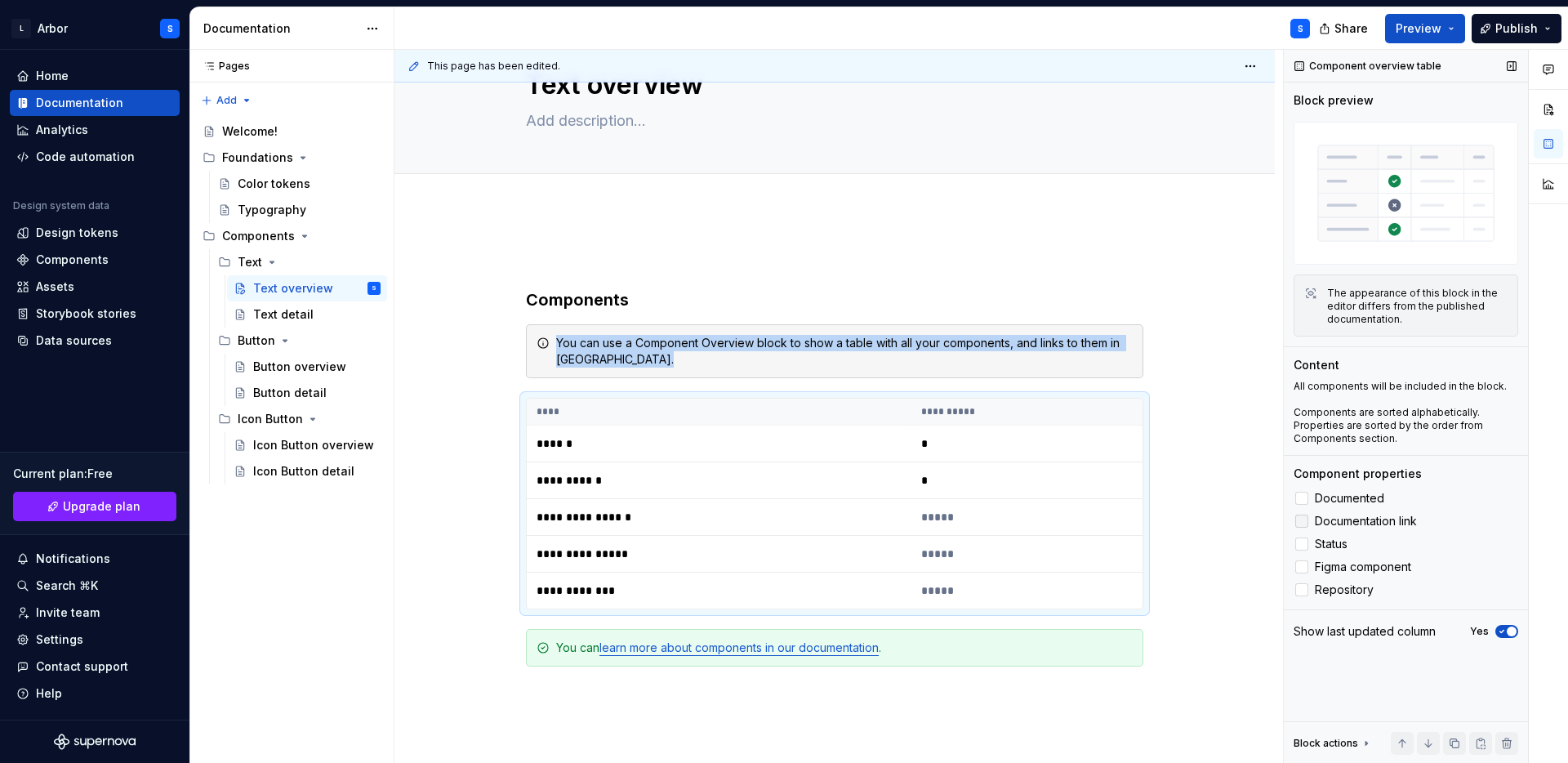
click at [1338, 530] on label "Documentation link" at bounding box center [1405, 520] width 225 height 20
click at [1334, 554] on label "Status" at bounding box center [1405, 544] width 225 height 20
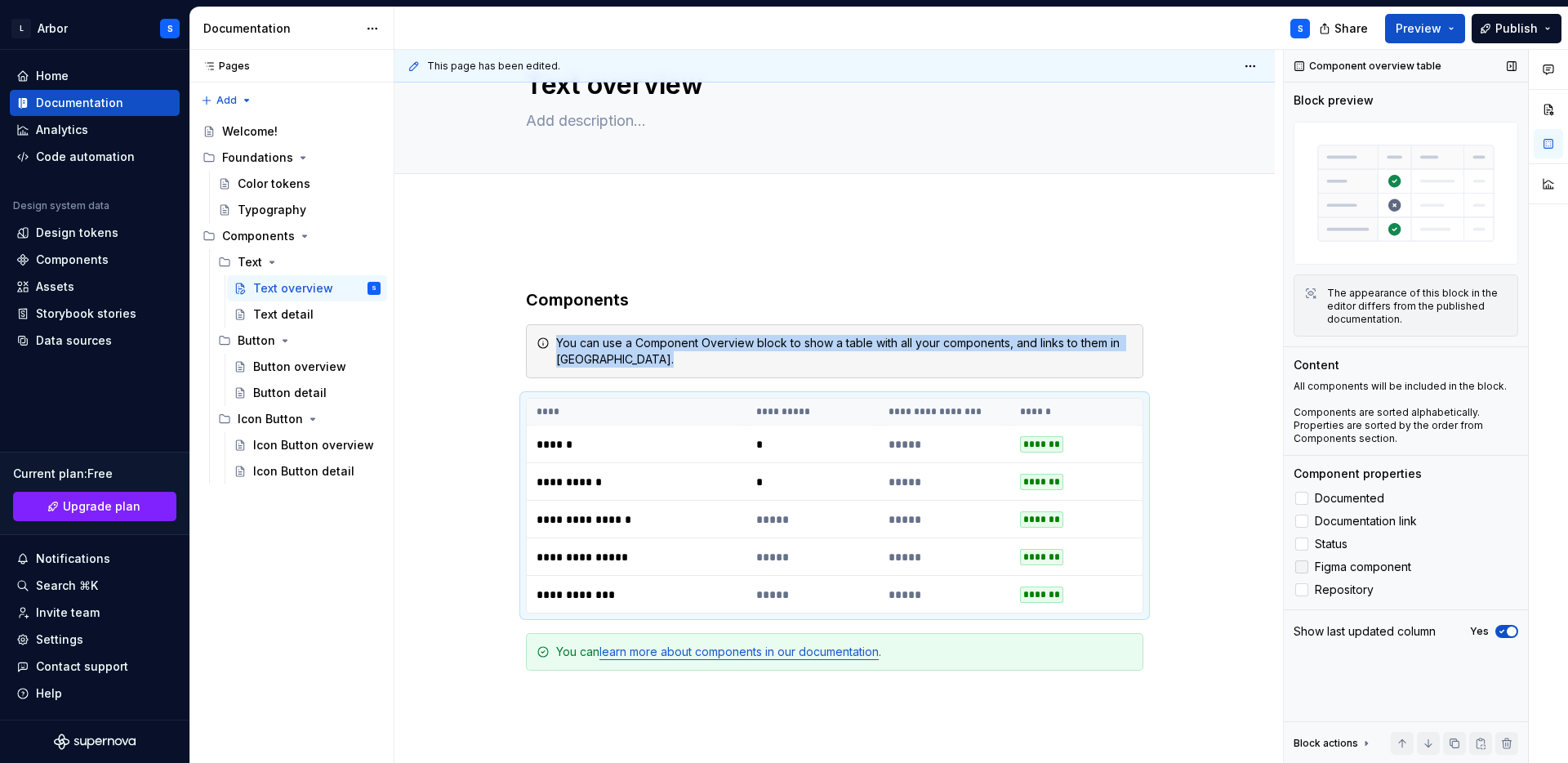
click at [1336, 574] on span "Figma component" at bounding box center [1362, 567] width 96 height 13
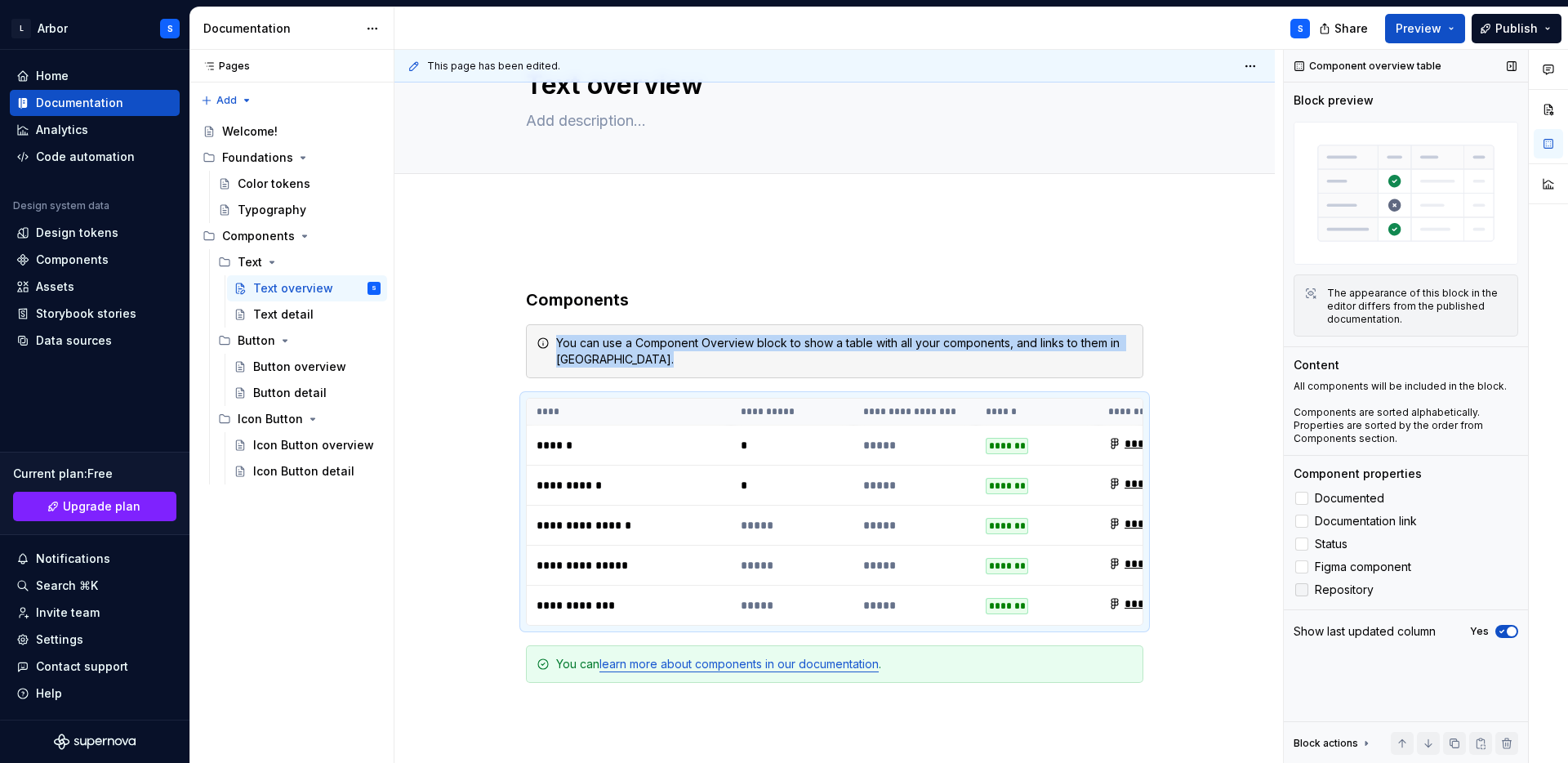
click at [1332, 589] on span "Repository" at bounding box center [1343, 590] width 59 height 13
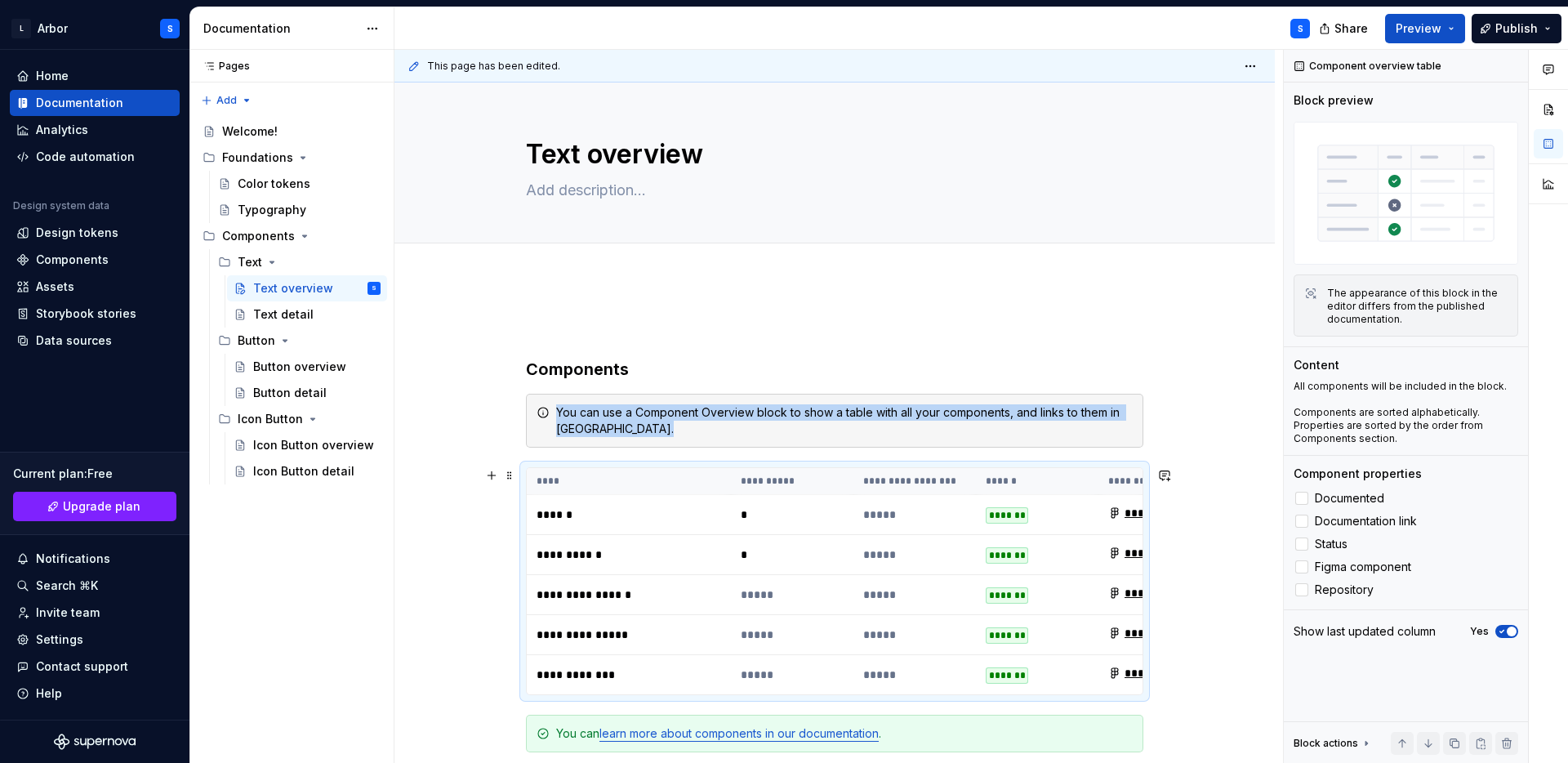
scroll to position [2, 0]
click at [345, 257] on button "Page tree" at bounding box center [346, 262] width 23 height 23
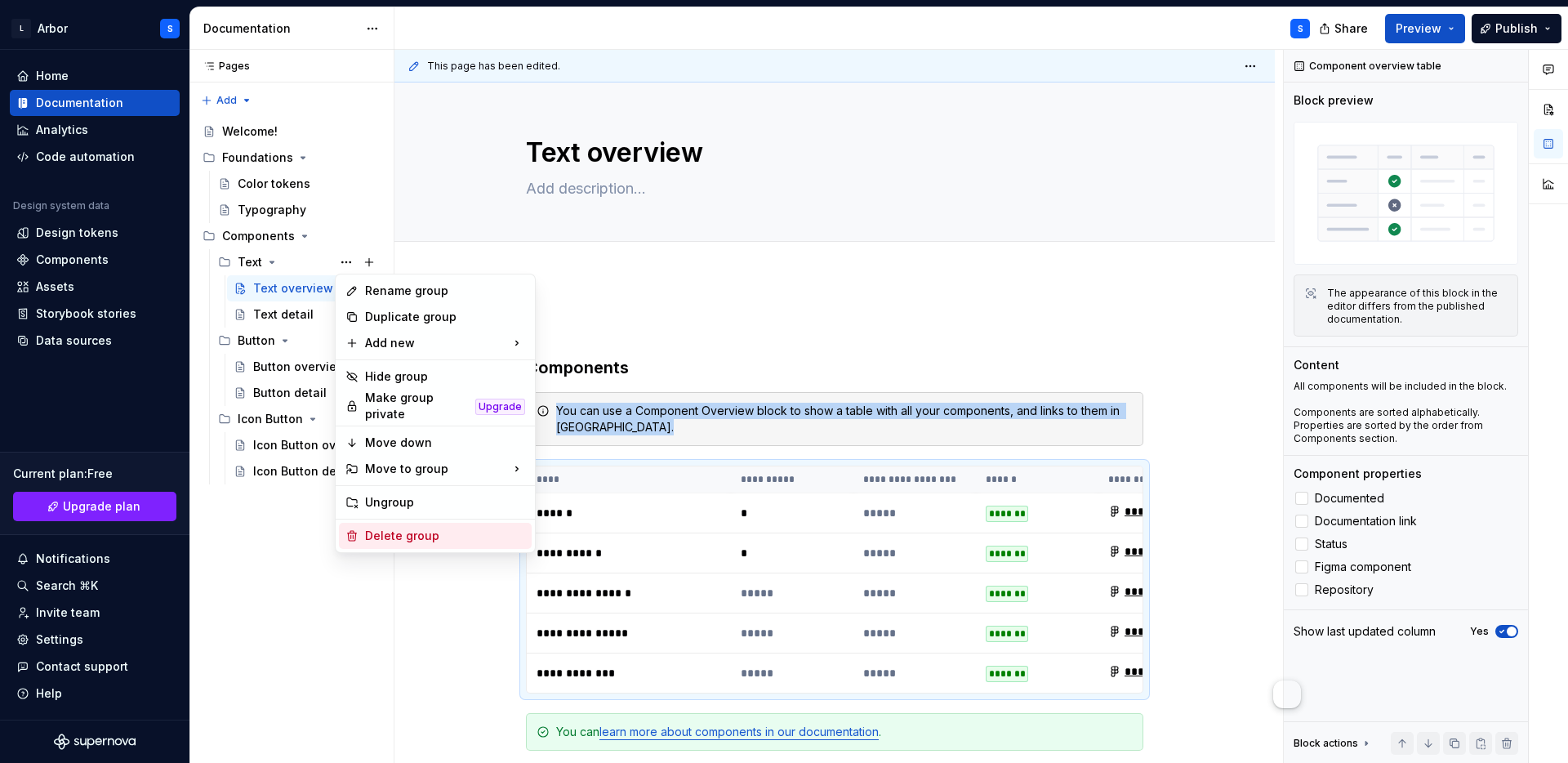
click at [403, 528] on div "Delete group" at bounding box center [446, 536] width 160 height 17
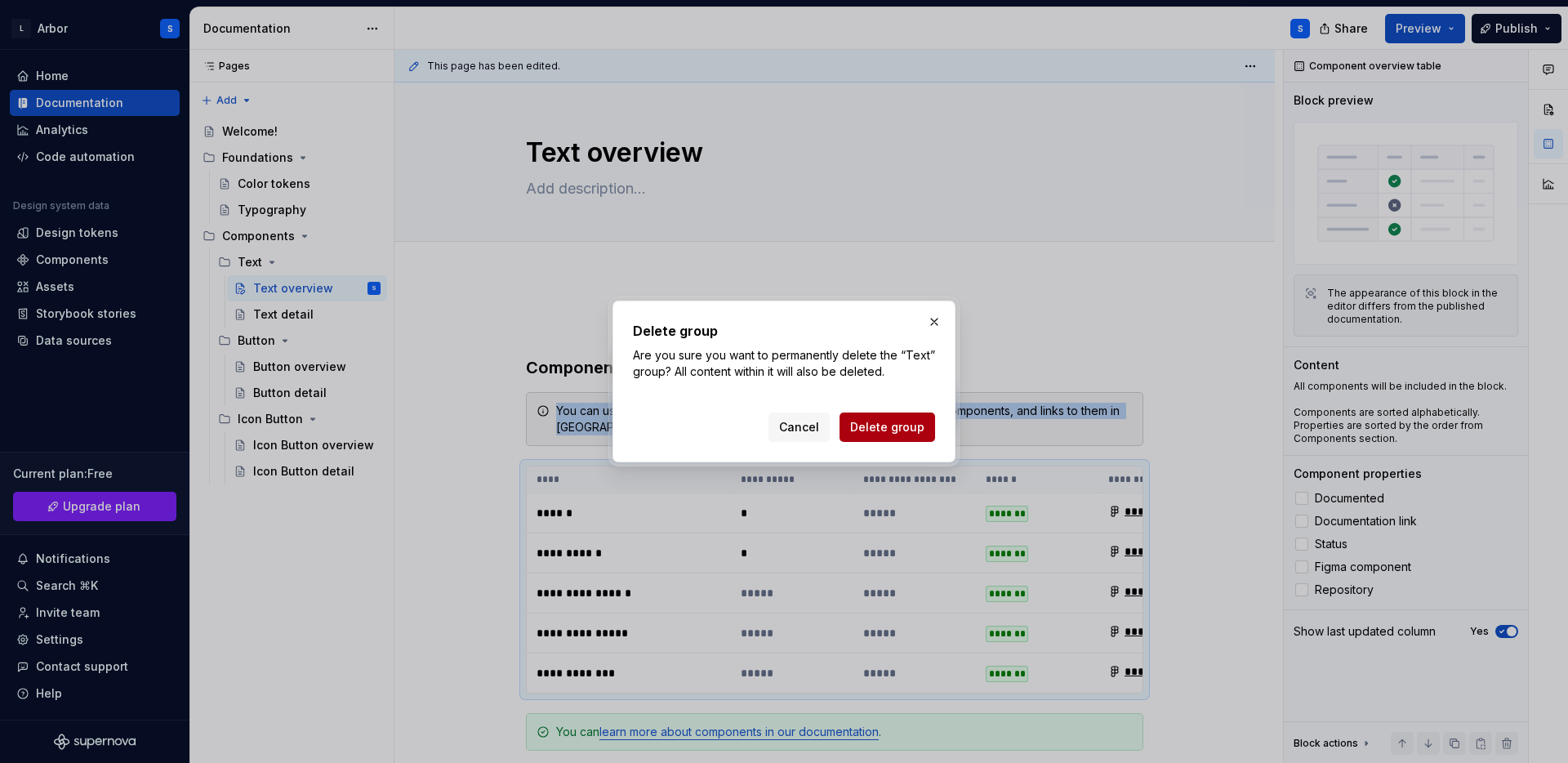
click at [893, 434] on span "Delete group" at bounding box center [887, 427] width 75 height 17
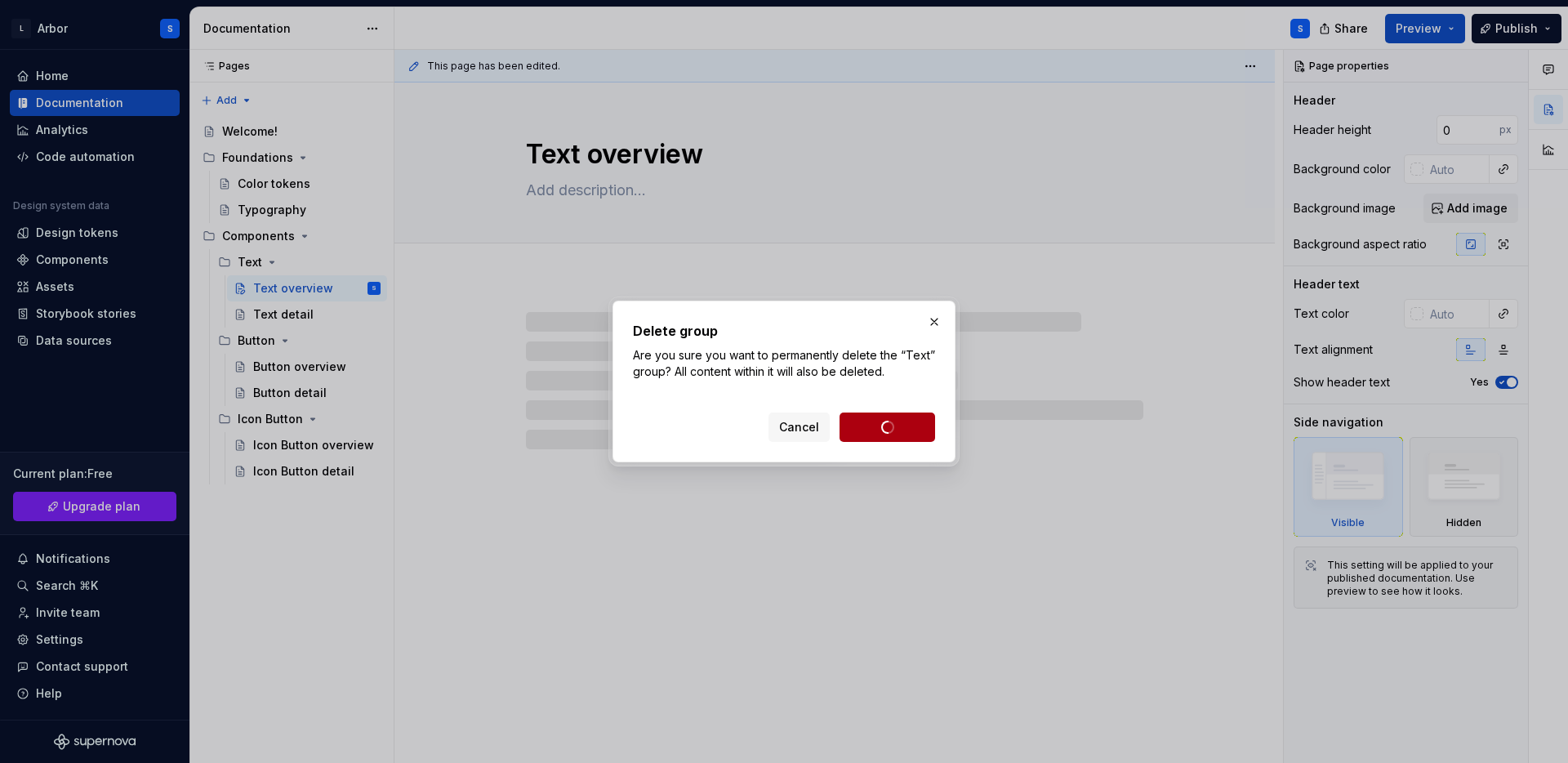
scroll to position [0, 0]
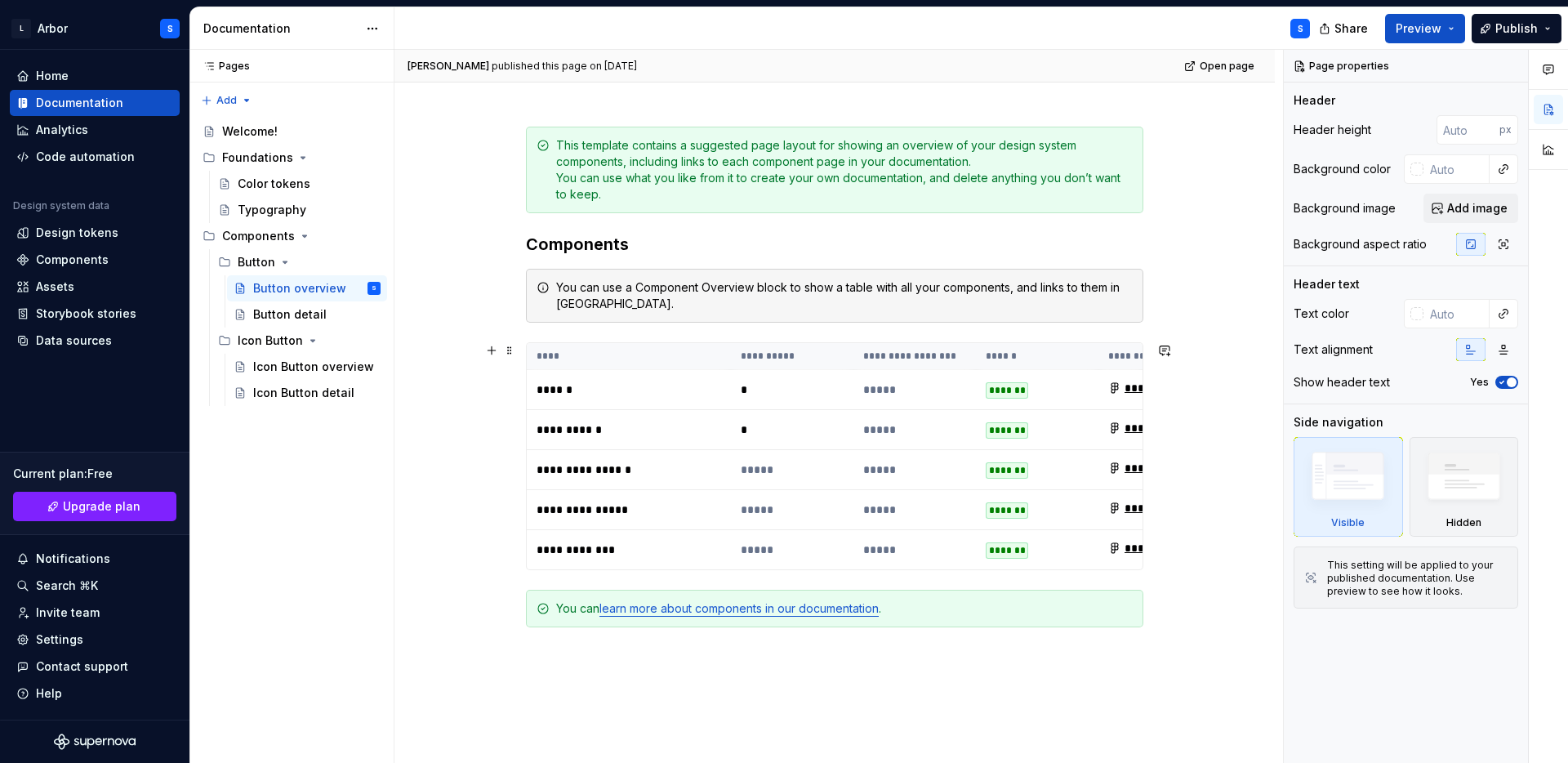
scroll to position [193, 0]
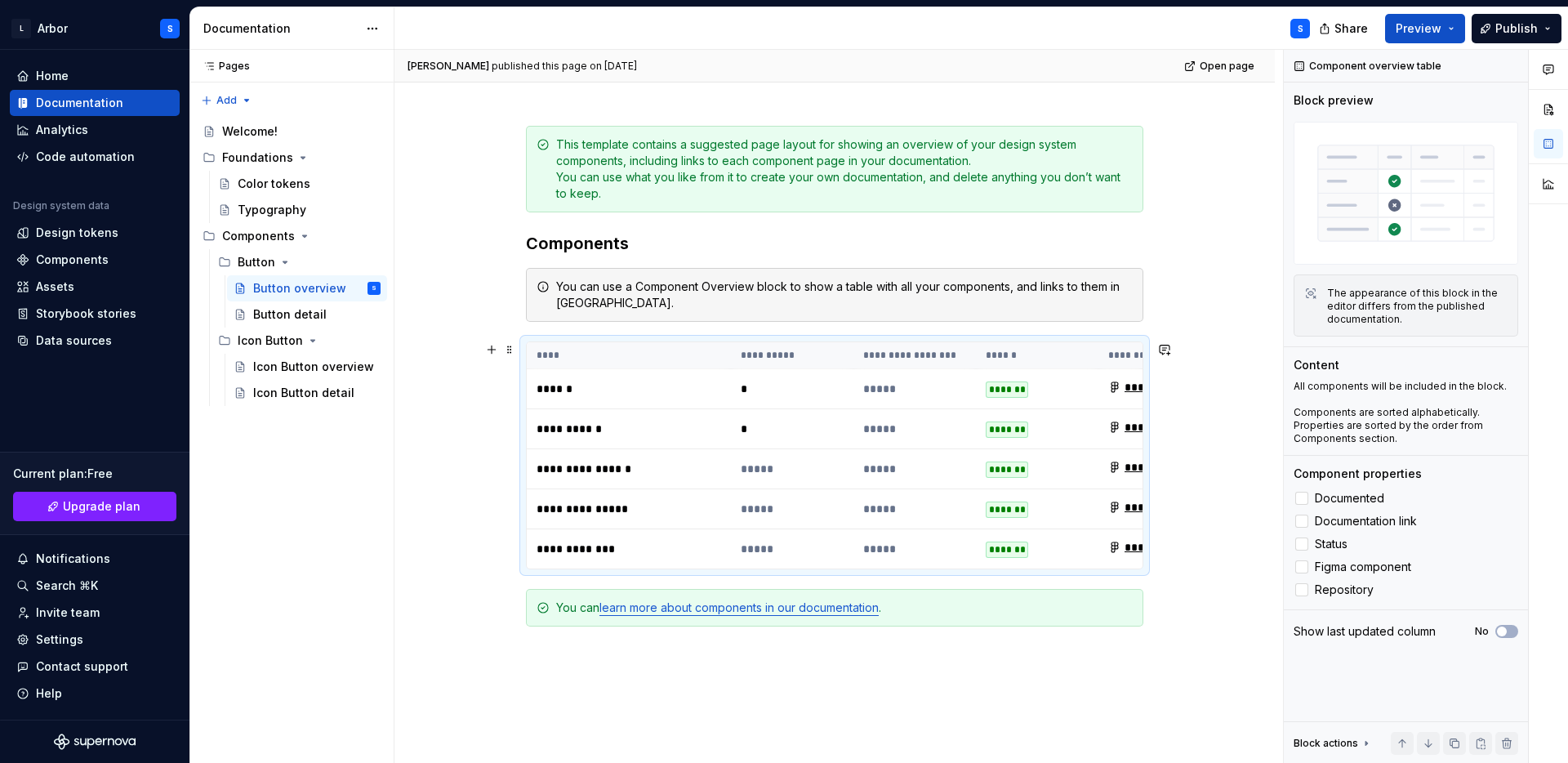
click at [731, 422] on td "**********" at bounding box center [628, 429] width 204 height 40
click at [737, 422] on td "*" at bounding box center [791, 429] width 122 height 40
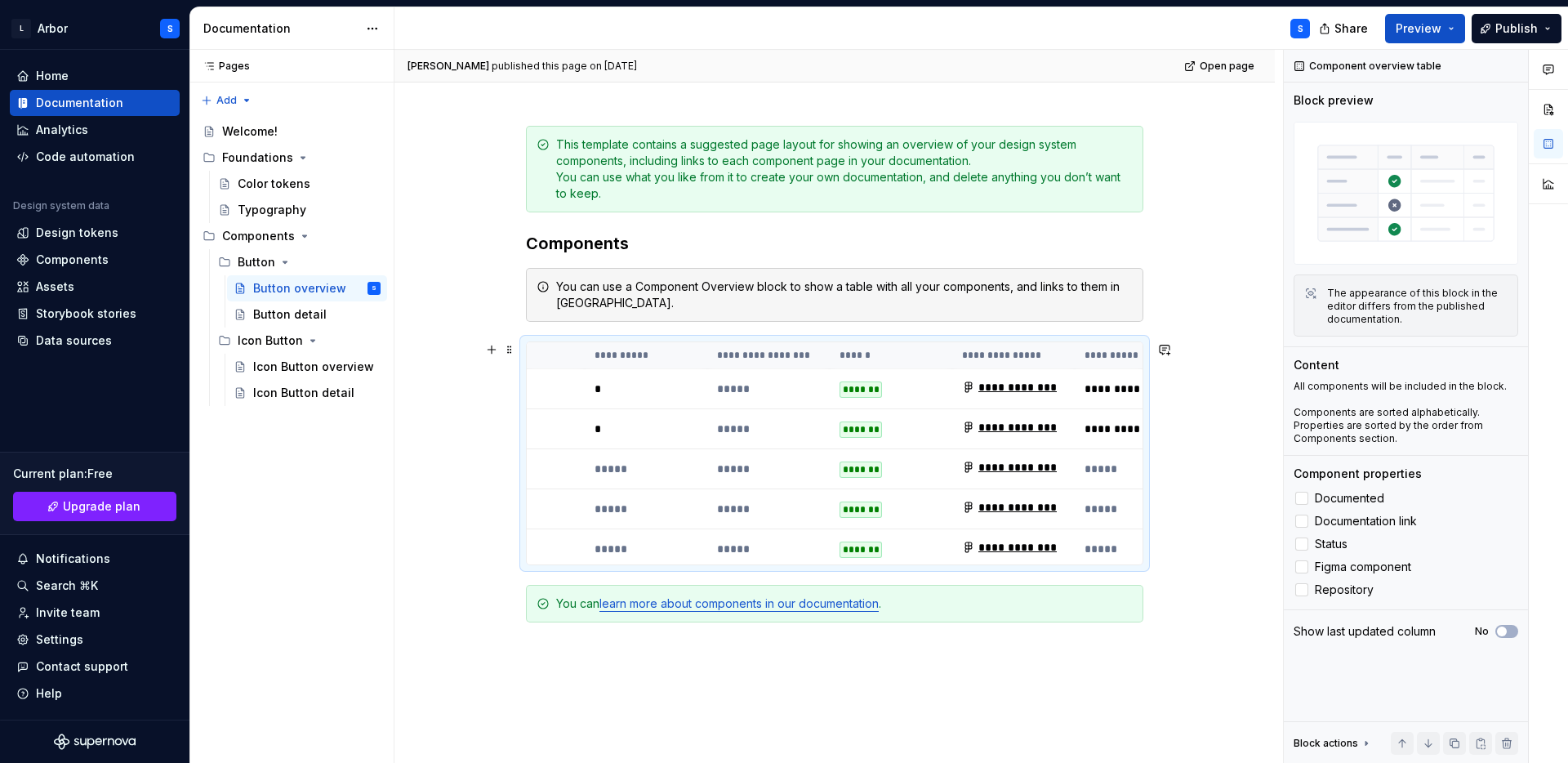
scroll to position [0, 0]
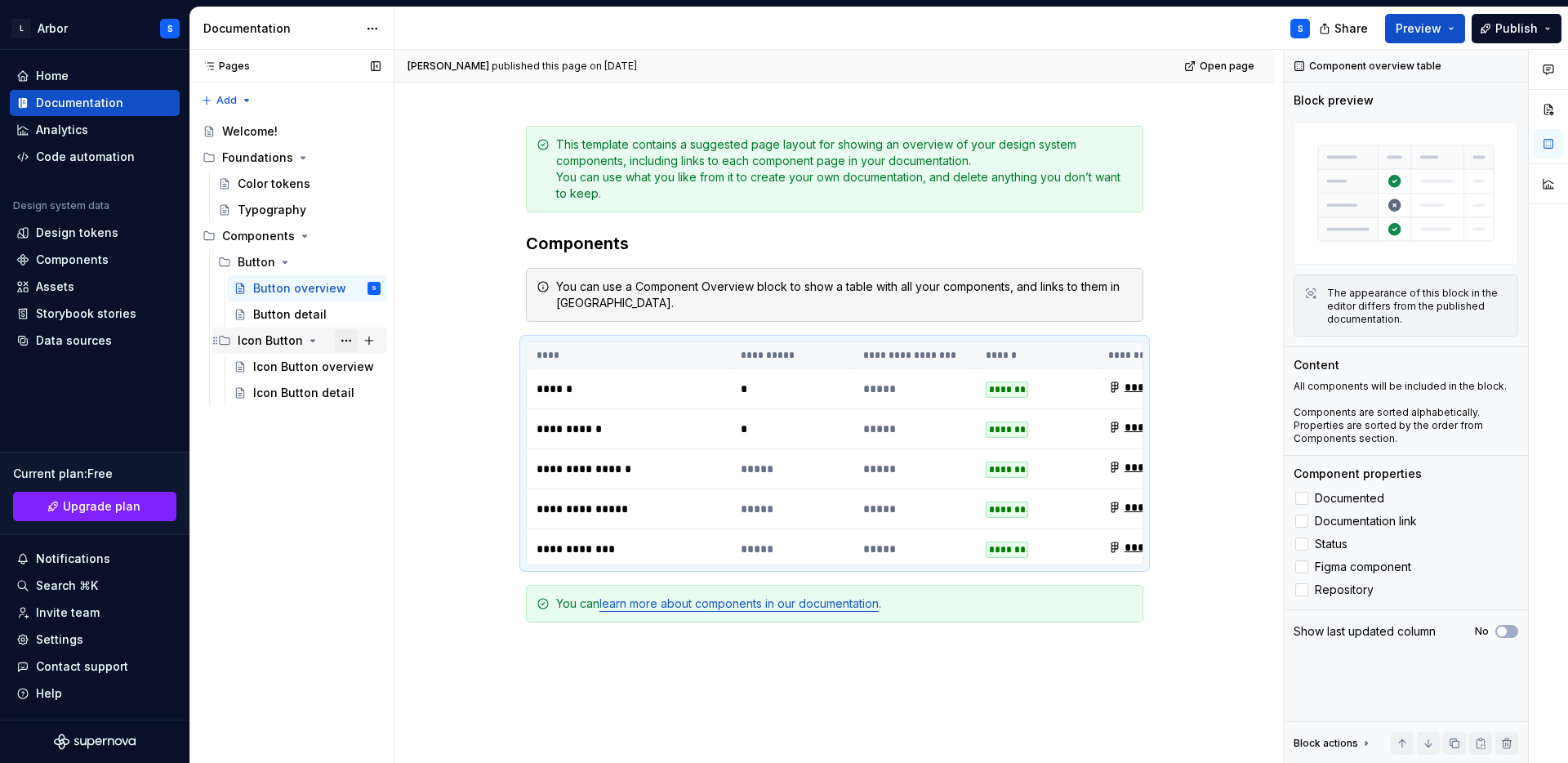
click at [348, 340] on button "Page tree" at bounding box center [346, 340] width 23 height 23
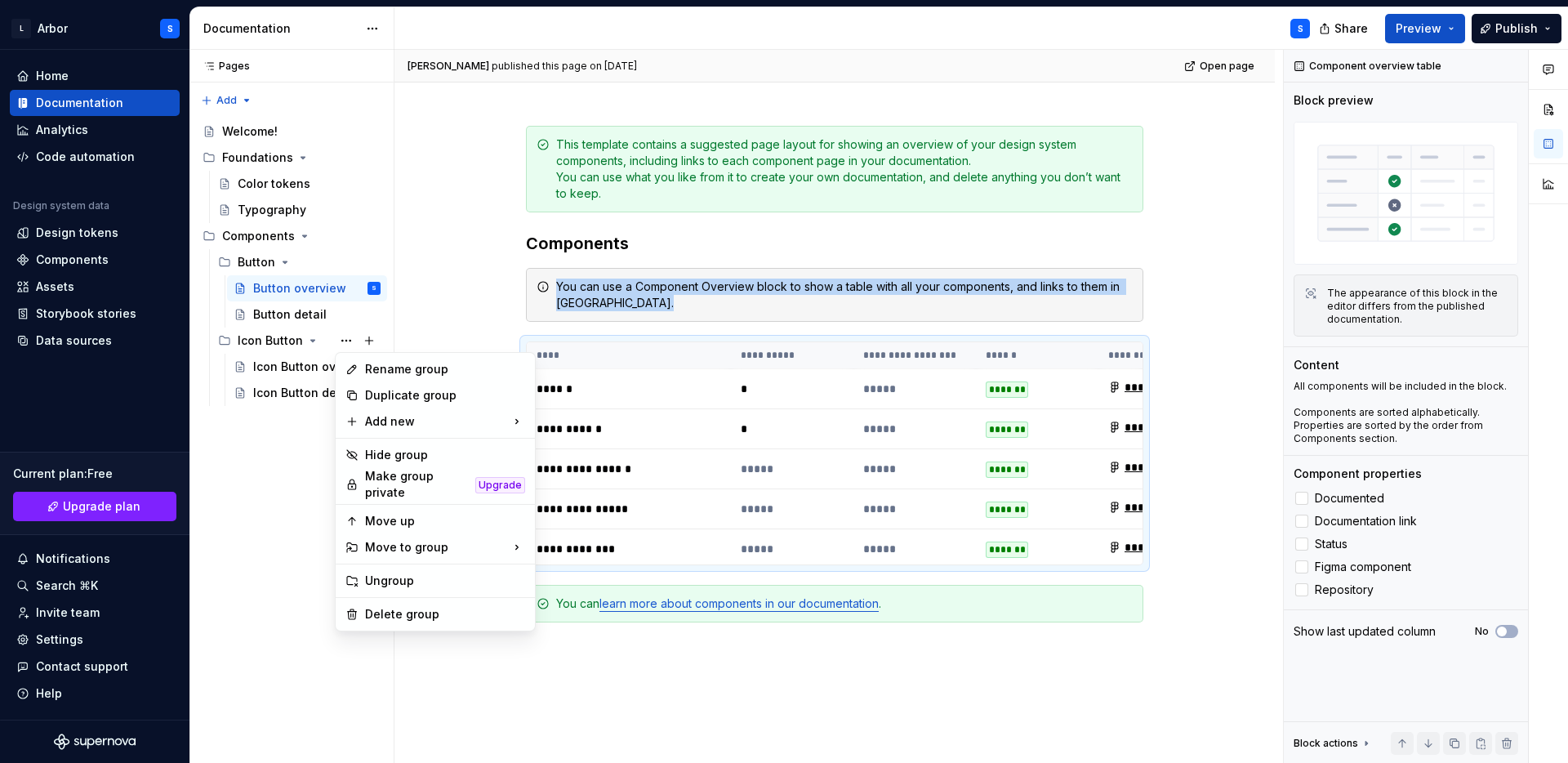
click at [435, 178] on html "L Arbor S Home Documentation Analytics Code automation Design system data Desig…" at bounding box center [784, 382] width 1568 height 763
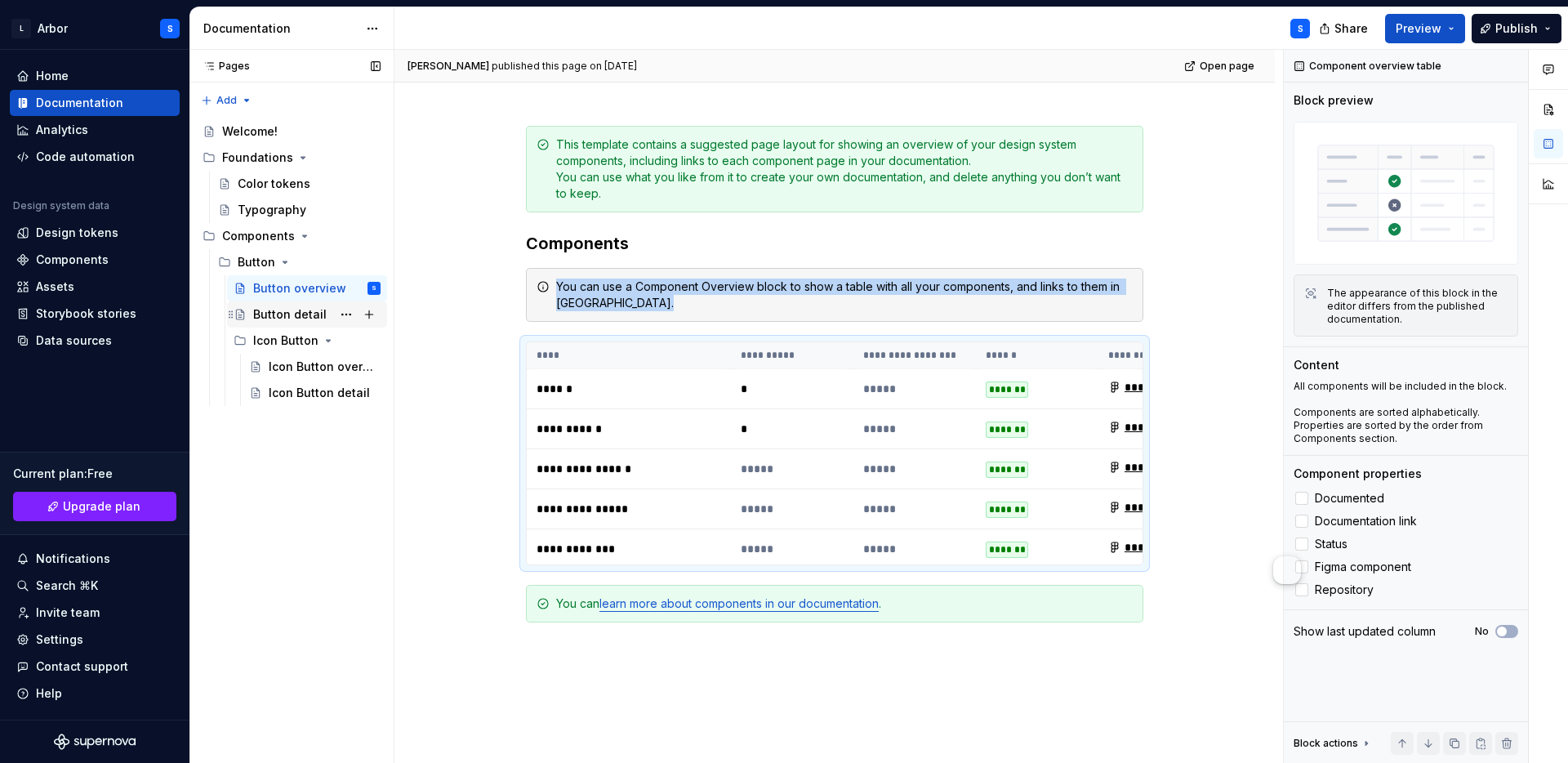
click at [280, 305] on div "Button detail" at bounding box center [317, 314] width 128 height 23
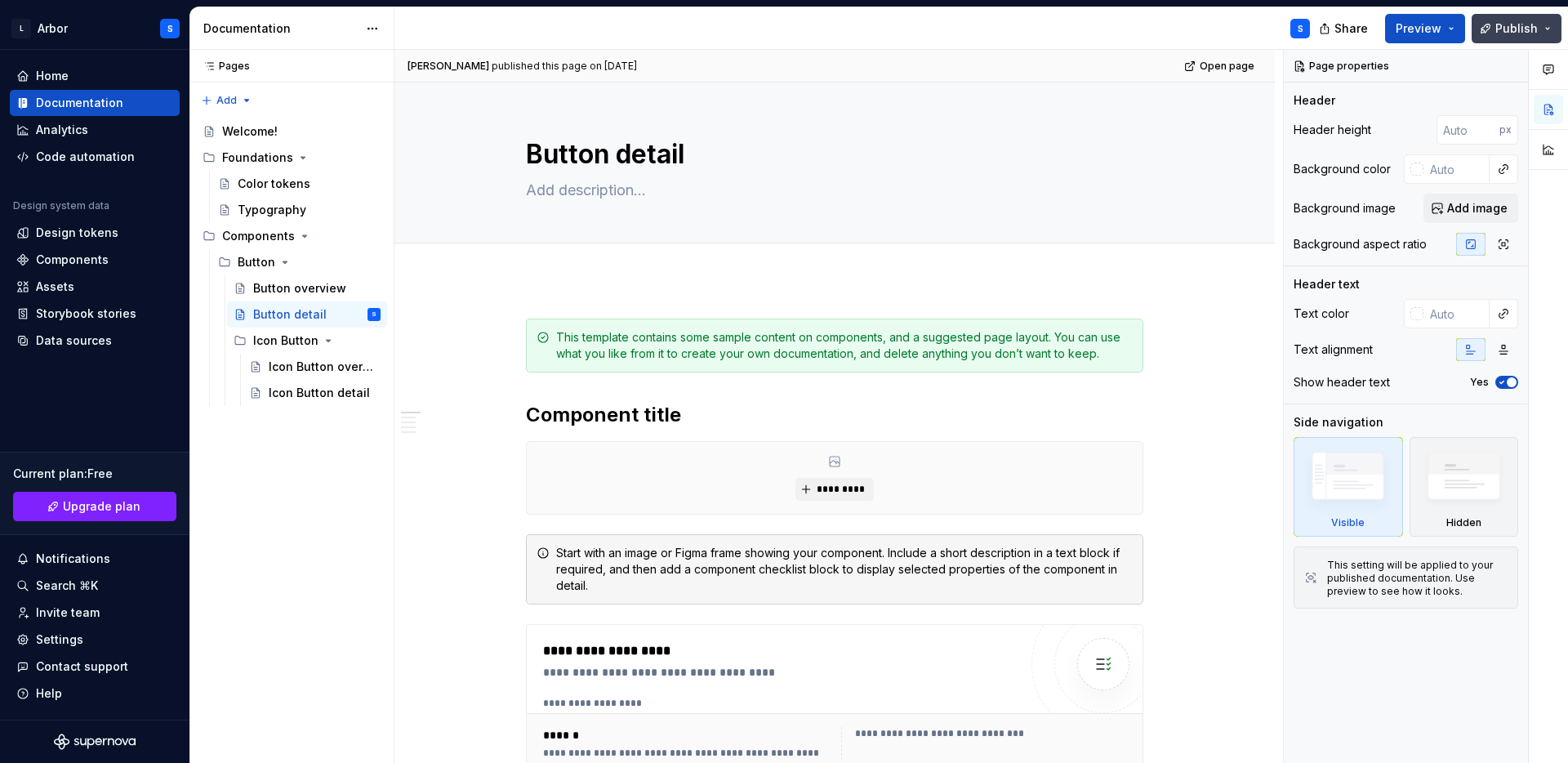
click at [1508, 27] on span "Publish" at bounding box center [1517, 29] width 43 height 17
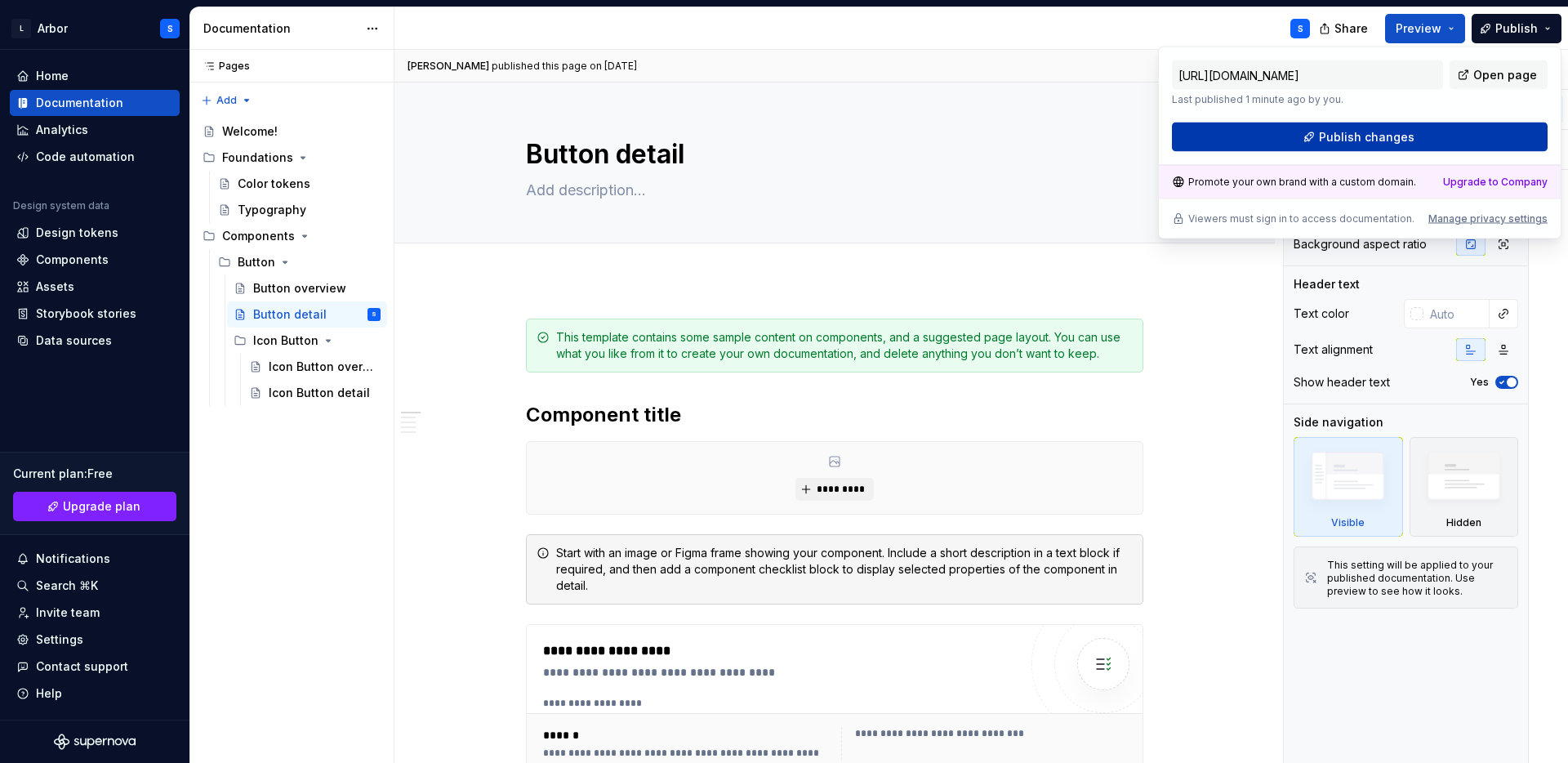
click at [1479, 135] on button "Publish changes" at bounding box center [1359, 137] width 376 height 30
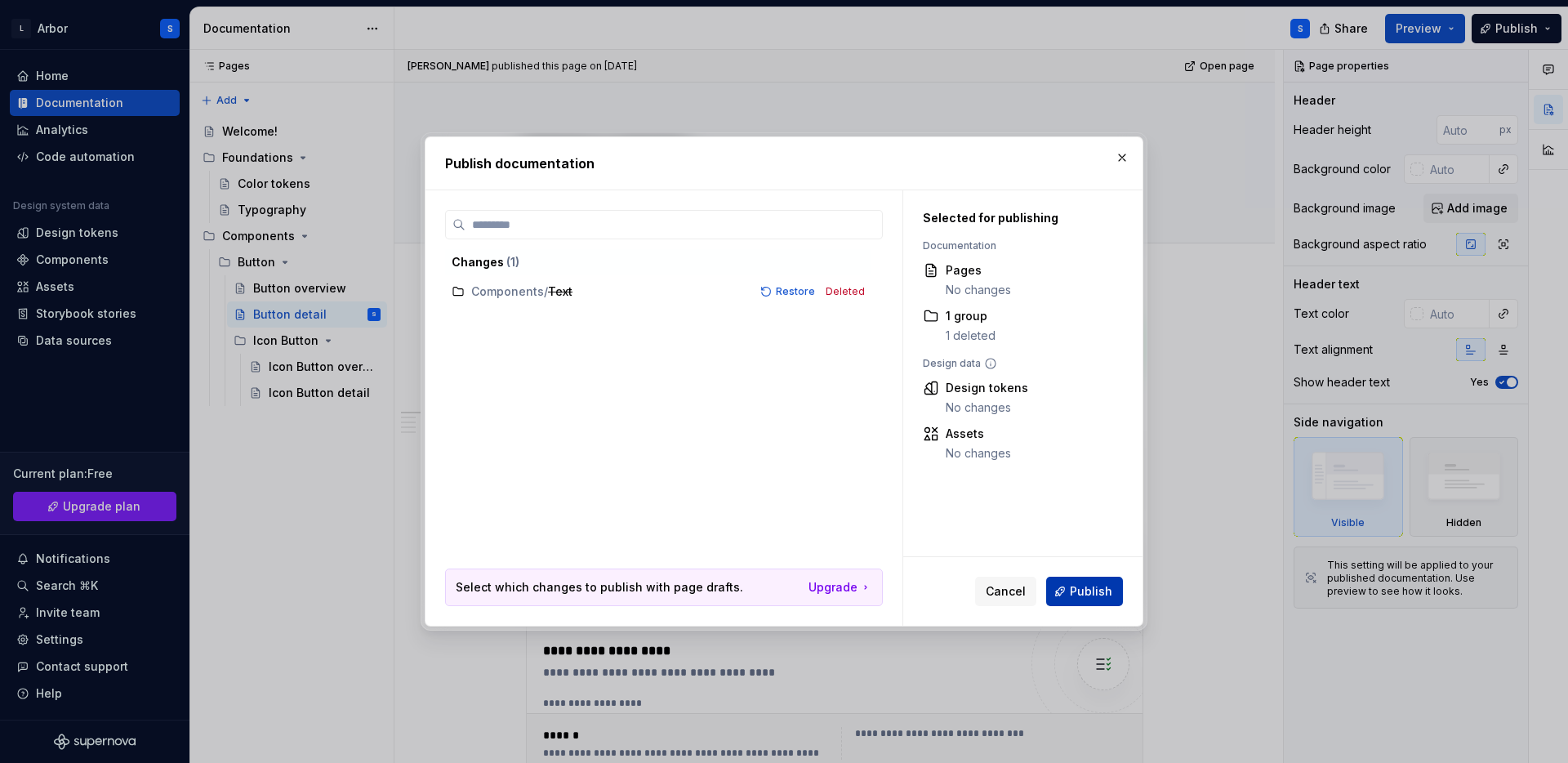
click at [1095, 590] on span "Publish" at bounding box center [1091, 591] width 43 height 17
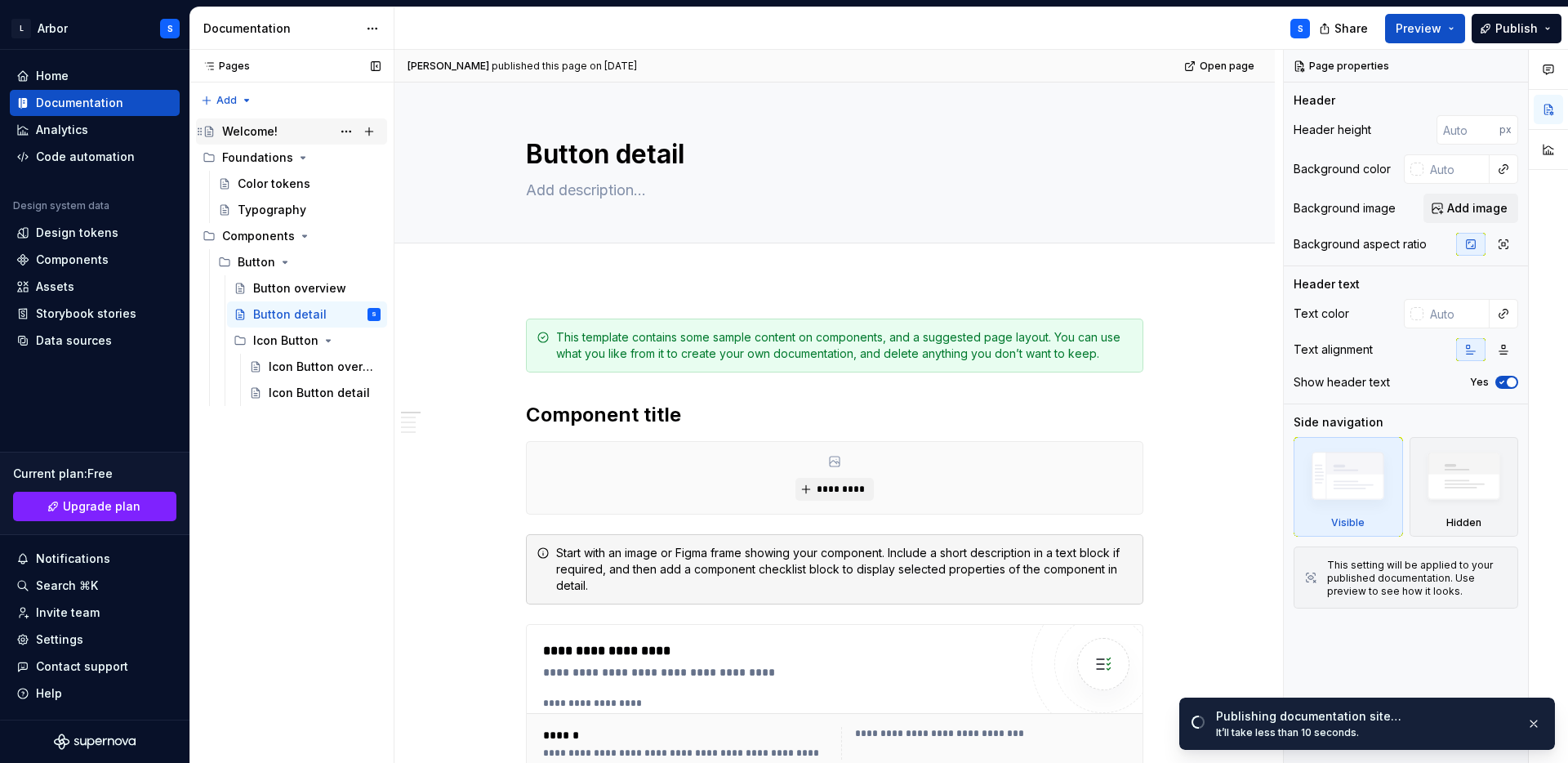
click at [242, 127] on div "Welcome!" at bounding box center [250, 132] width 56 height 17
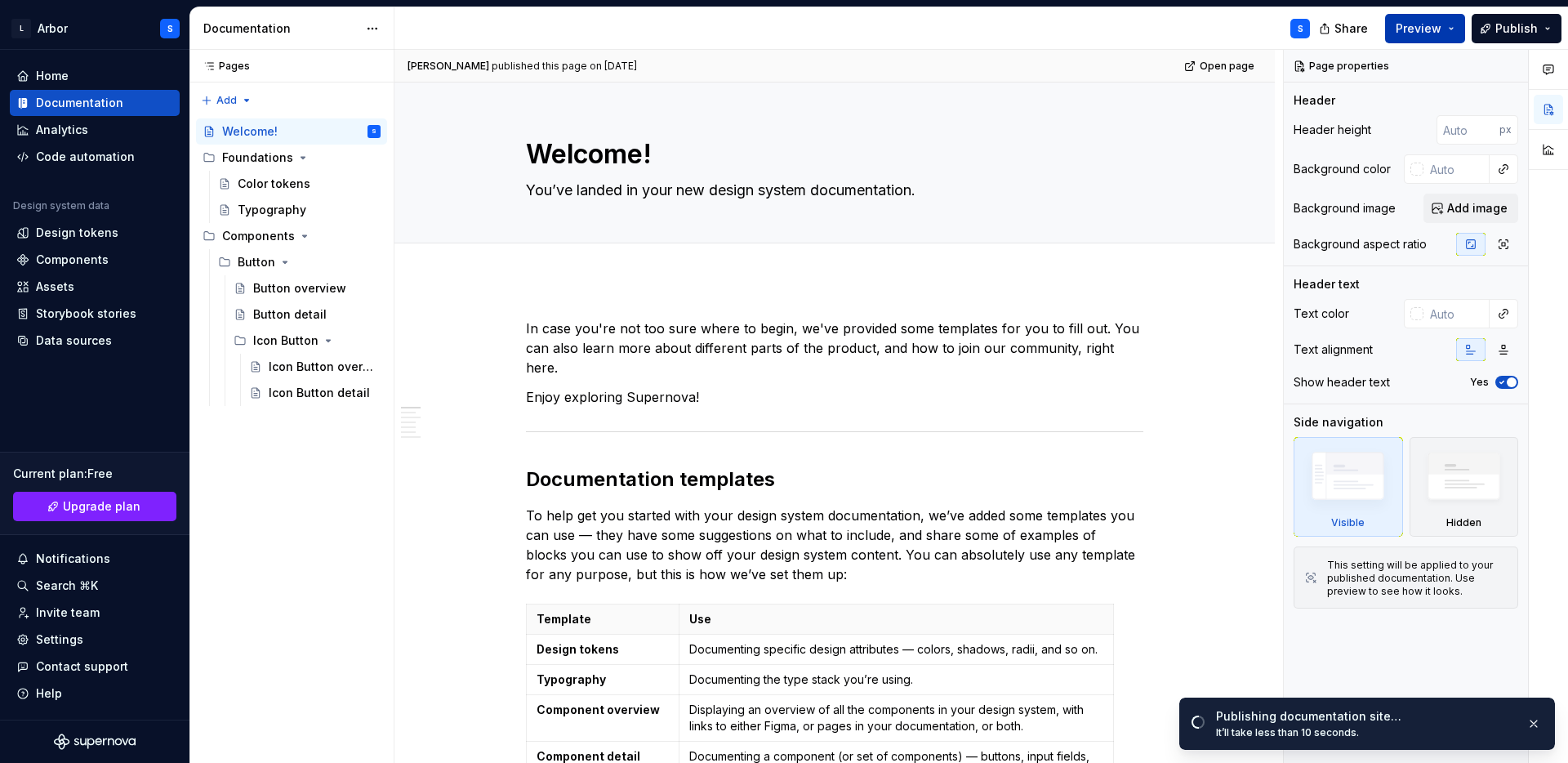
click at [1443, 28] on button "Preview" at bounding box center [1425, 29] width 80 height 30
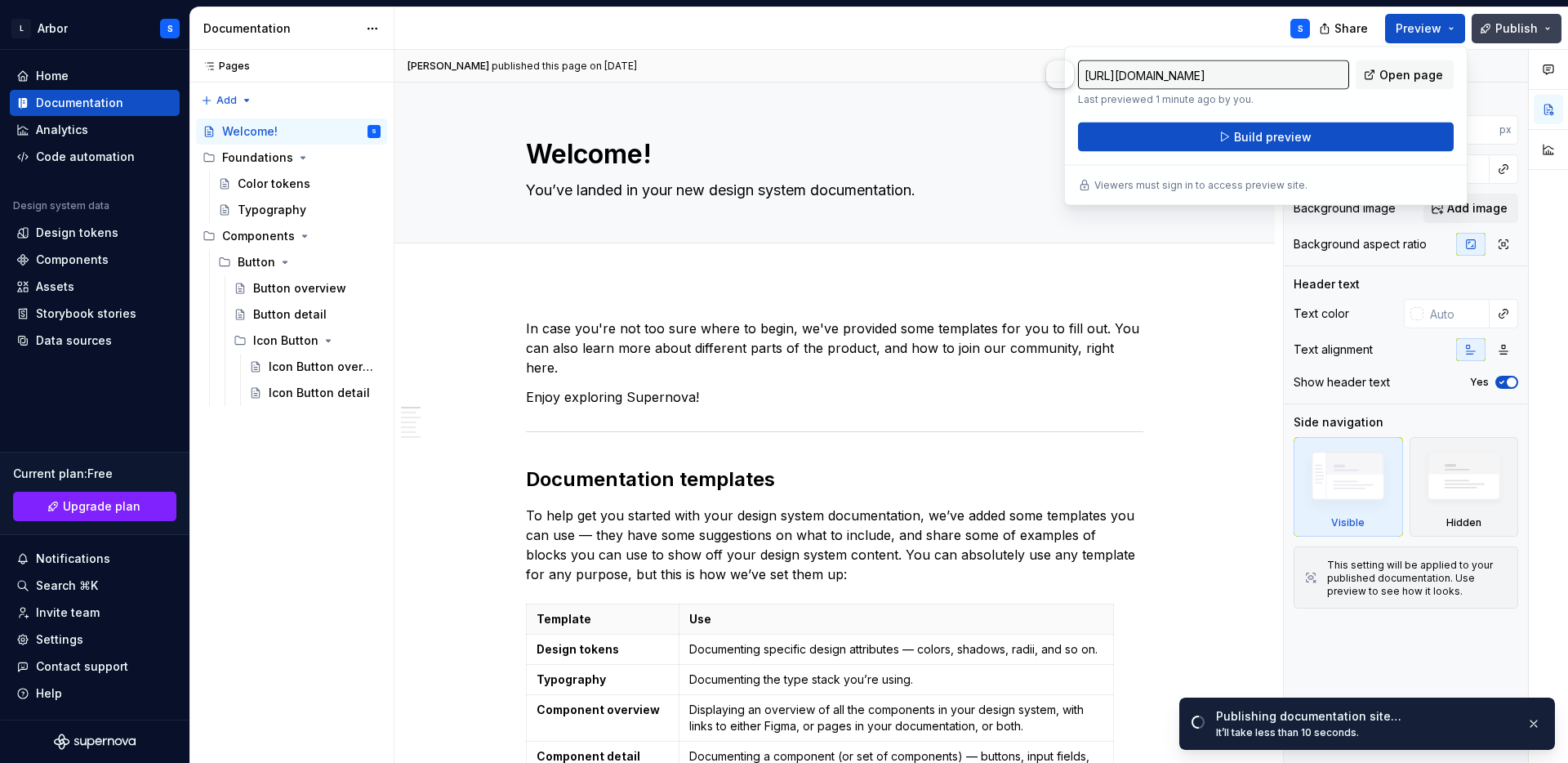
click at [1516, 24] on span "Publish" at bounding box center [1517, 29] width 43 height 17
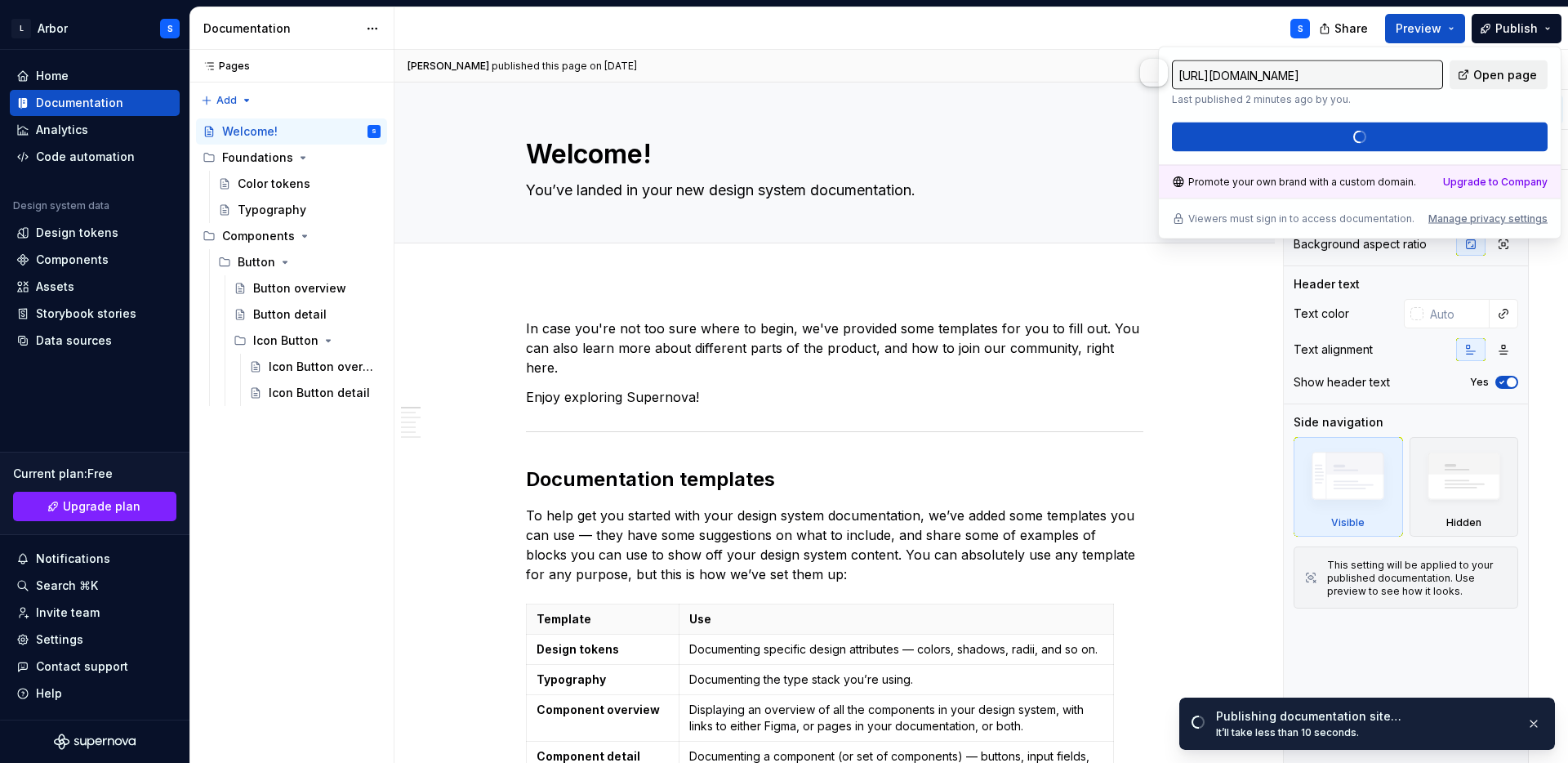
click at [1497, 79] on span "Open page" at bounding box center [1505, 76] width 63 height 17
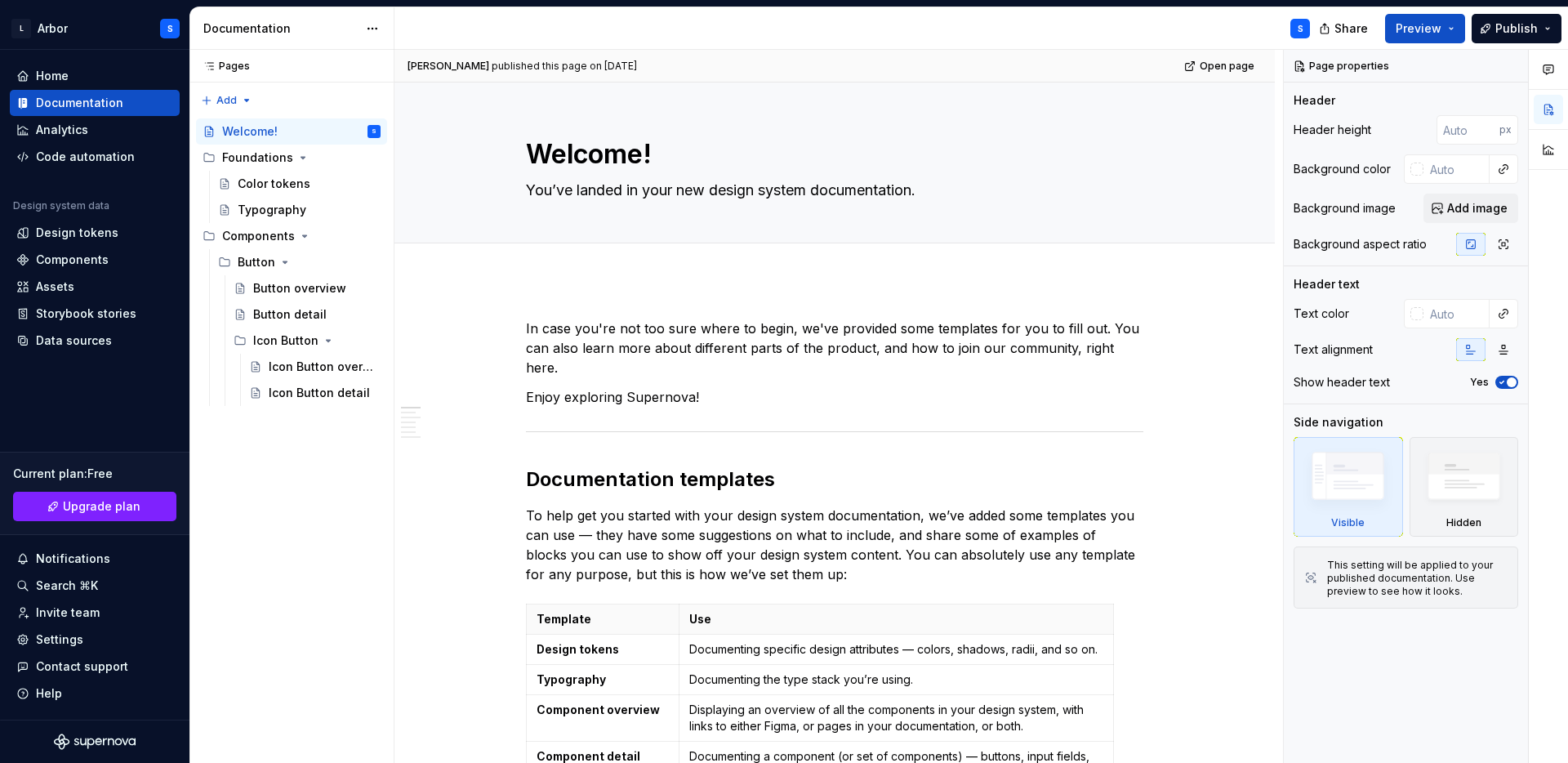
click at [1089, 47] on div "S" at bounding box center [859, 29] width 928 height 43
click at [47, 75] on div "Home" at bounding box center [52, 76] width 33 height 17
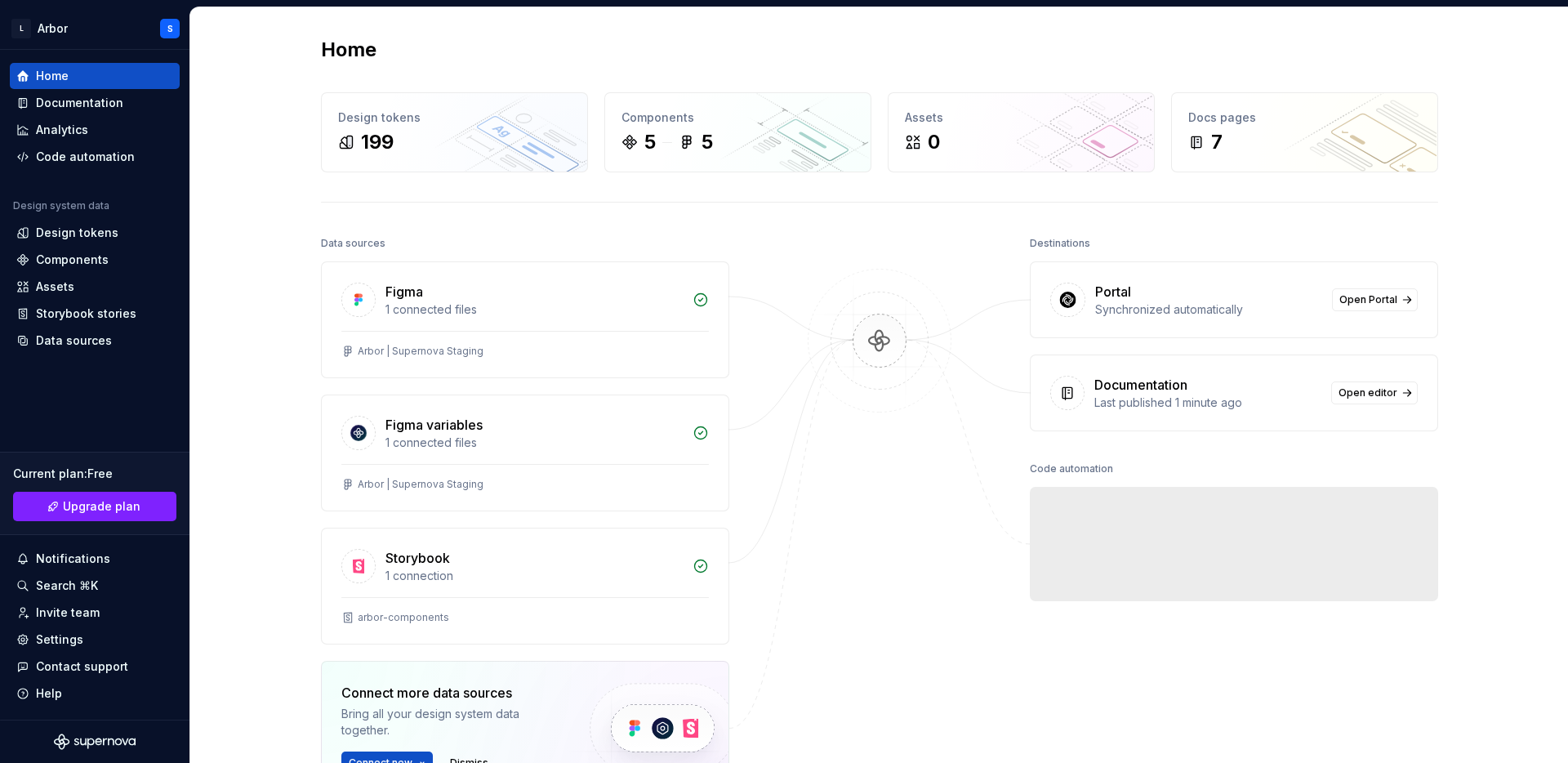
scroll to position [349, 0]
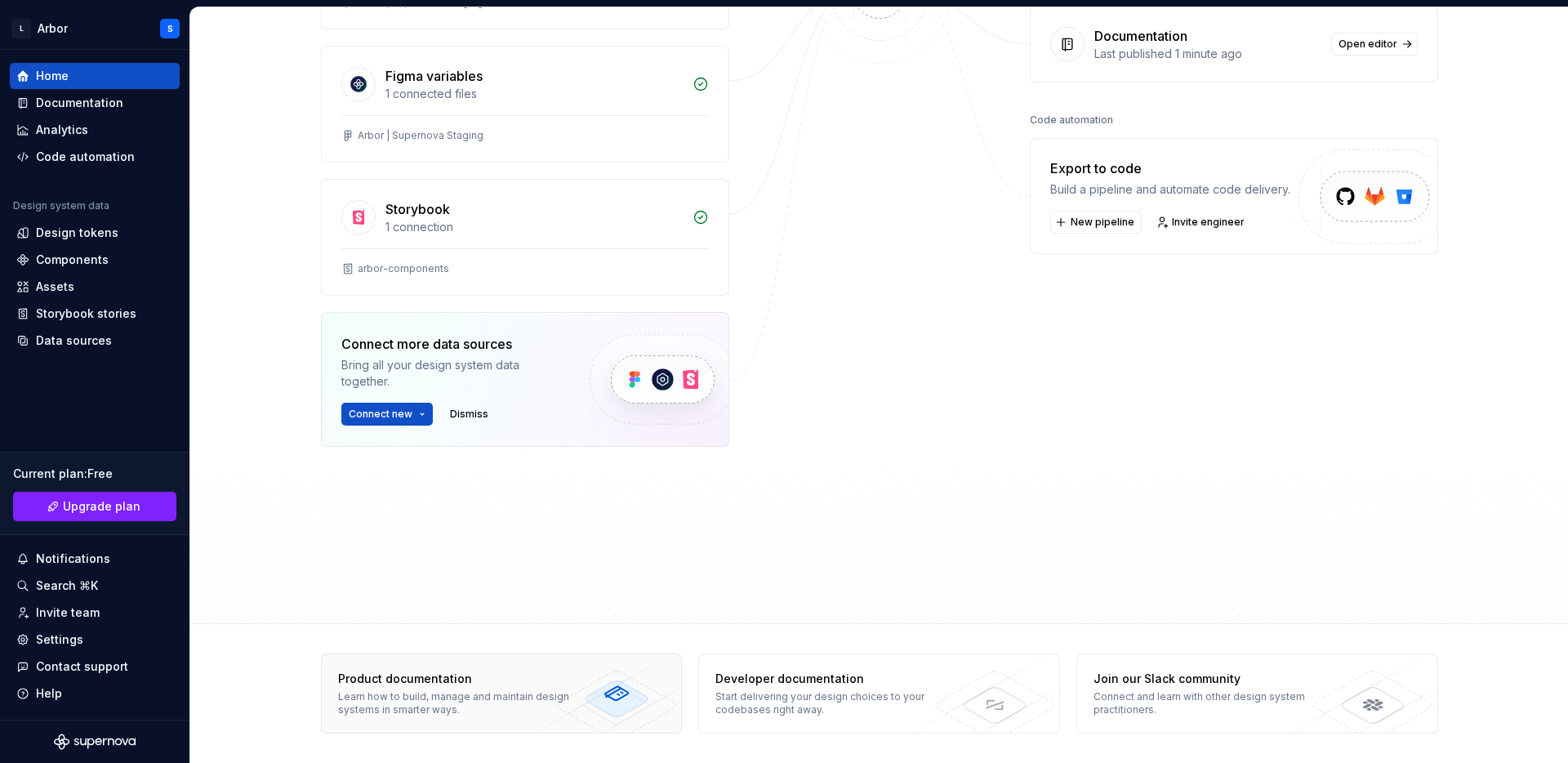
click at [559, 697] on div "Learn how to build, manage and maintain design systems in smarter ways." at bounding box center [457, 703] width 238 height 26
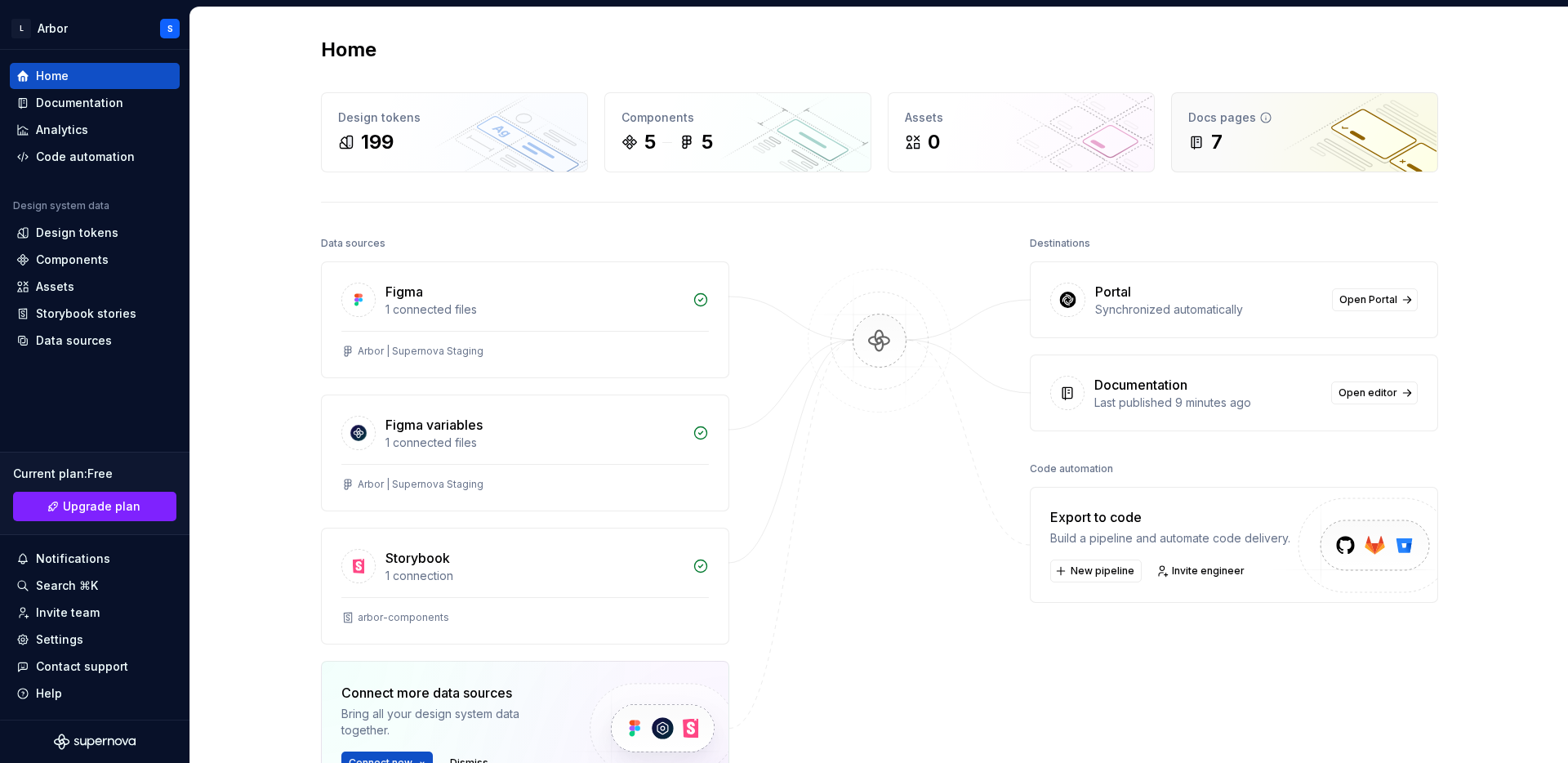
click at [1237, 139] on div "7" at bounding box center [1304, 142] width 233 height 26
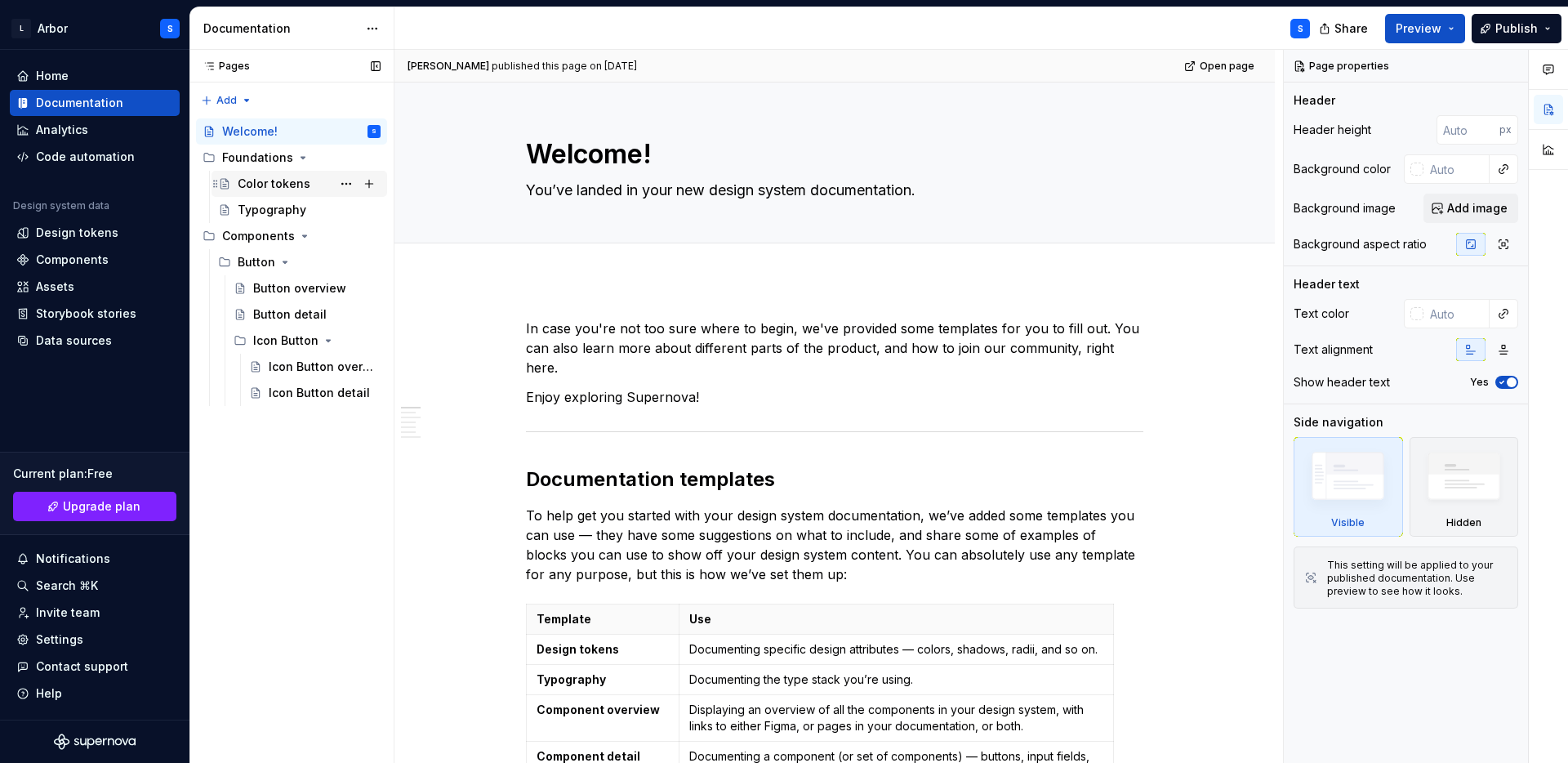
click at [287, 187] on div "Color tokens" at bounding box center [274, 184] width 73 height 17
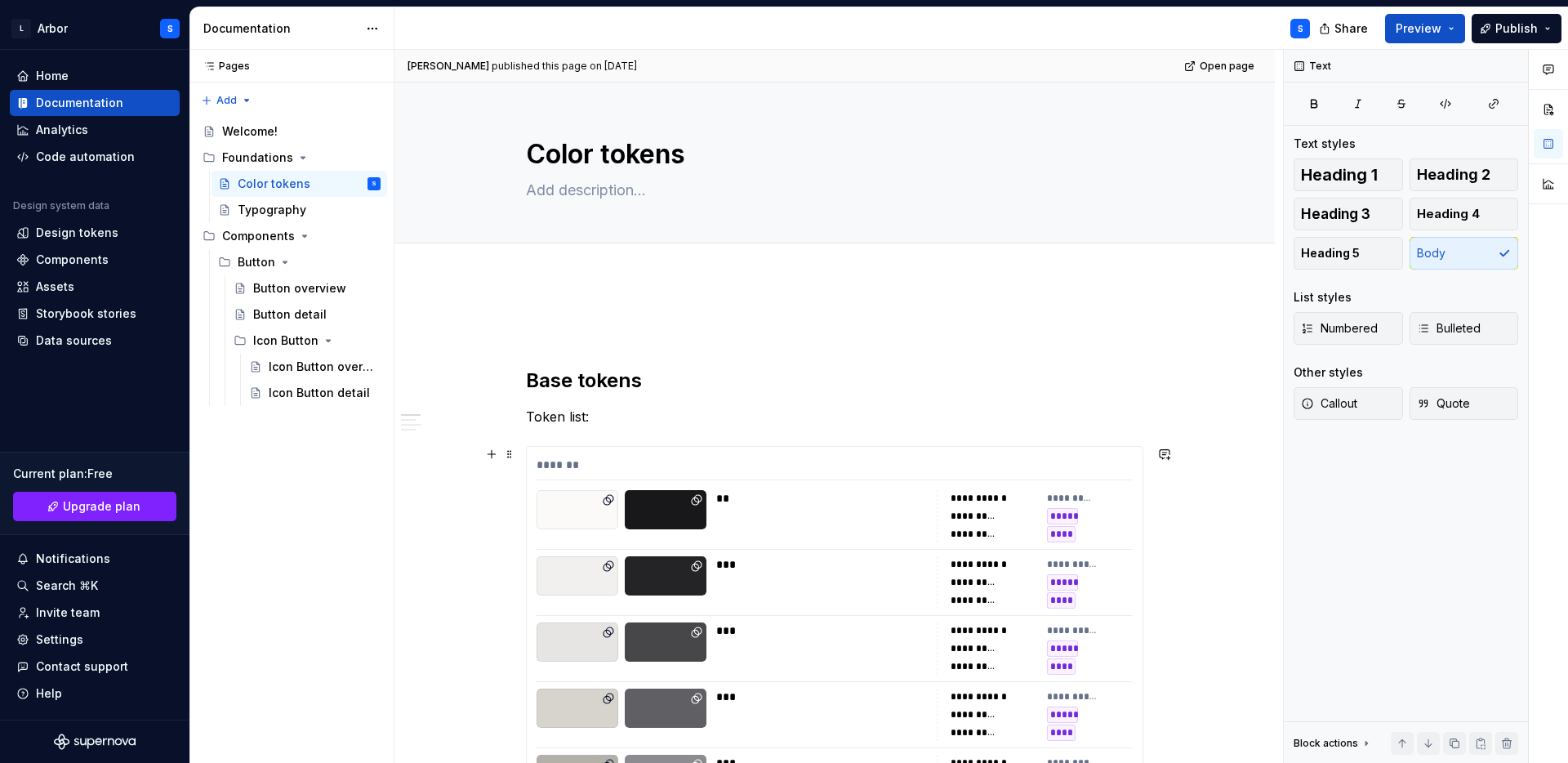
click at [624, 465] on div "*******" at bounding box center [833, 468] width 596 height 23
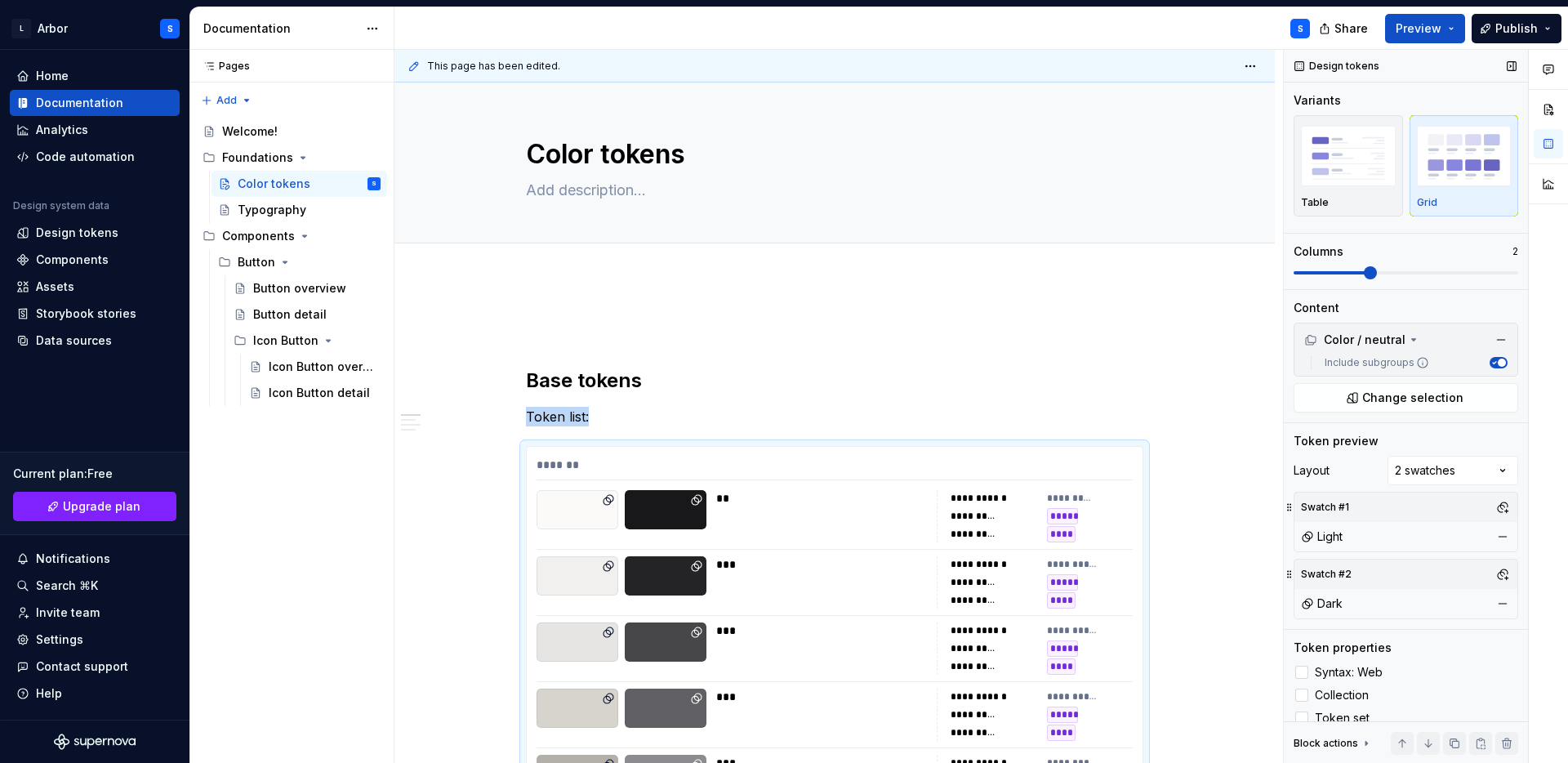
scroll to position [385, 0]
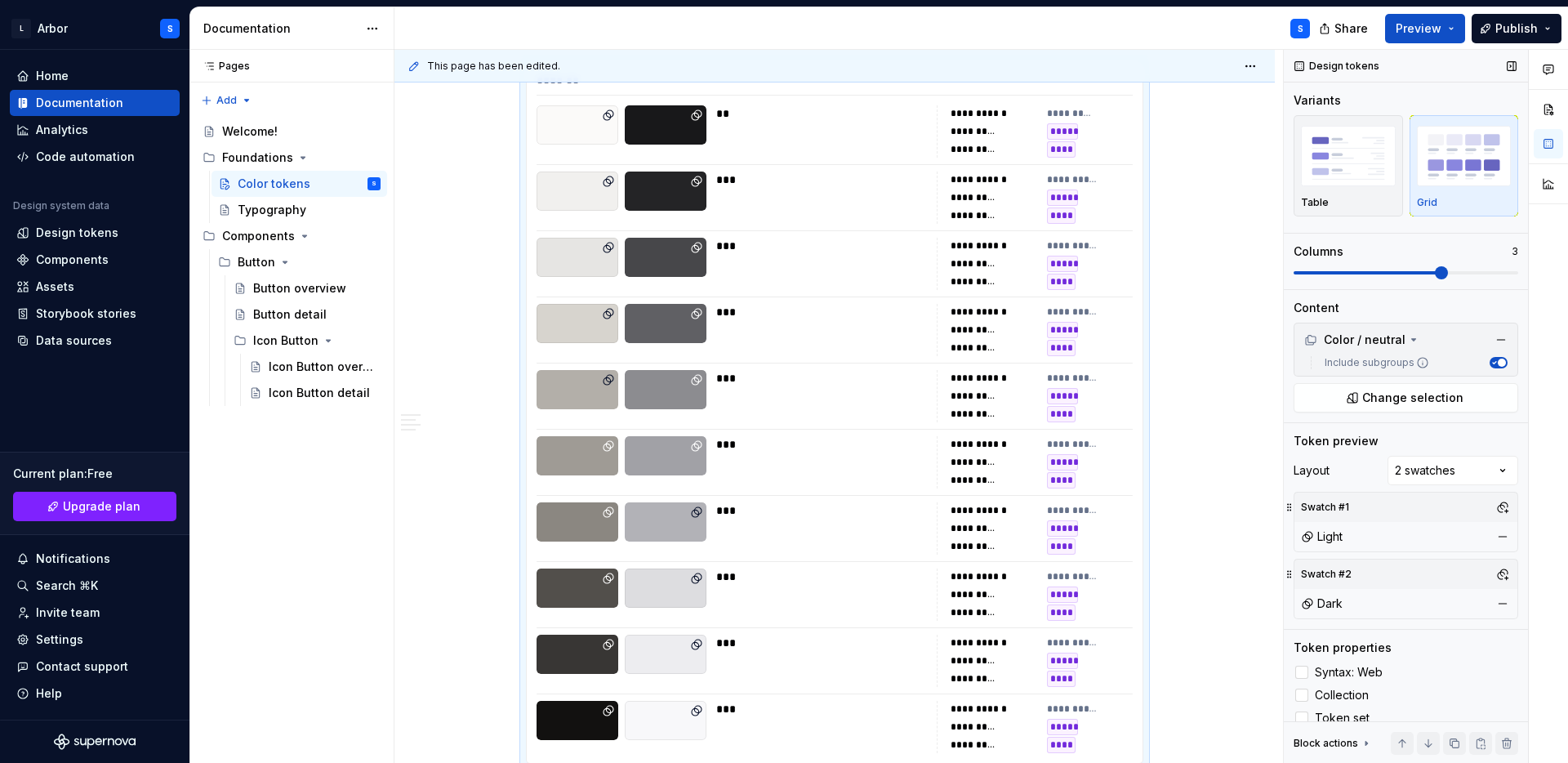
click at [1432, 273] on span at bounding box center [1405, 273] width 225 height 13
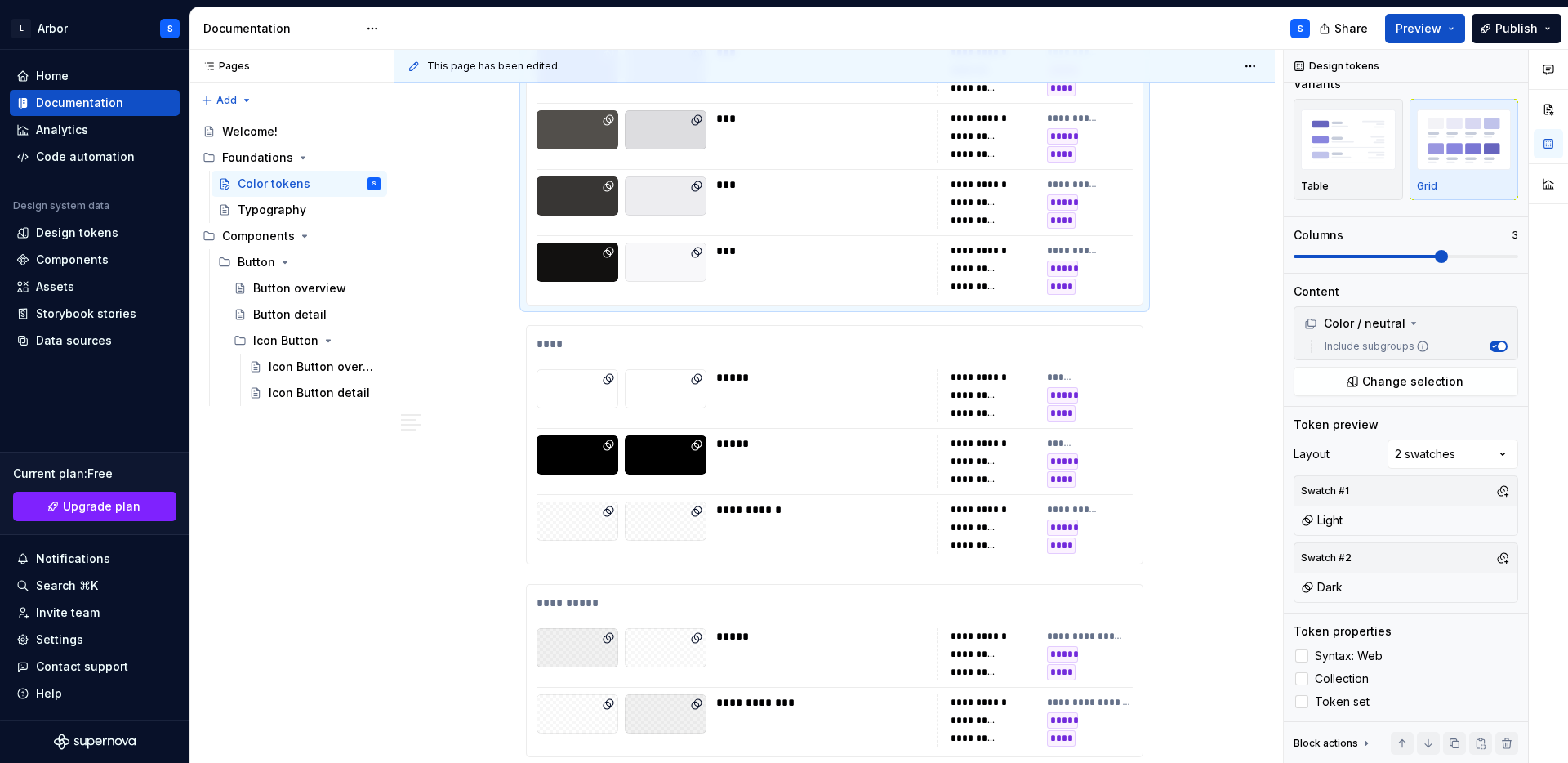
scroll to position [840, 0]
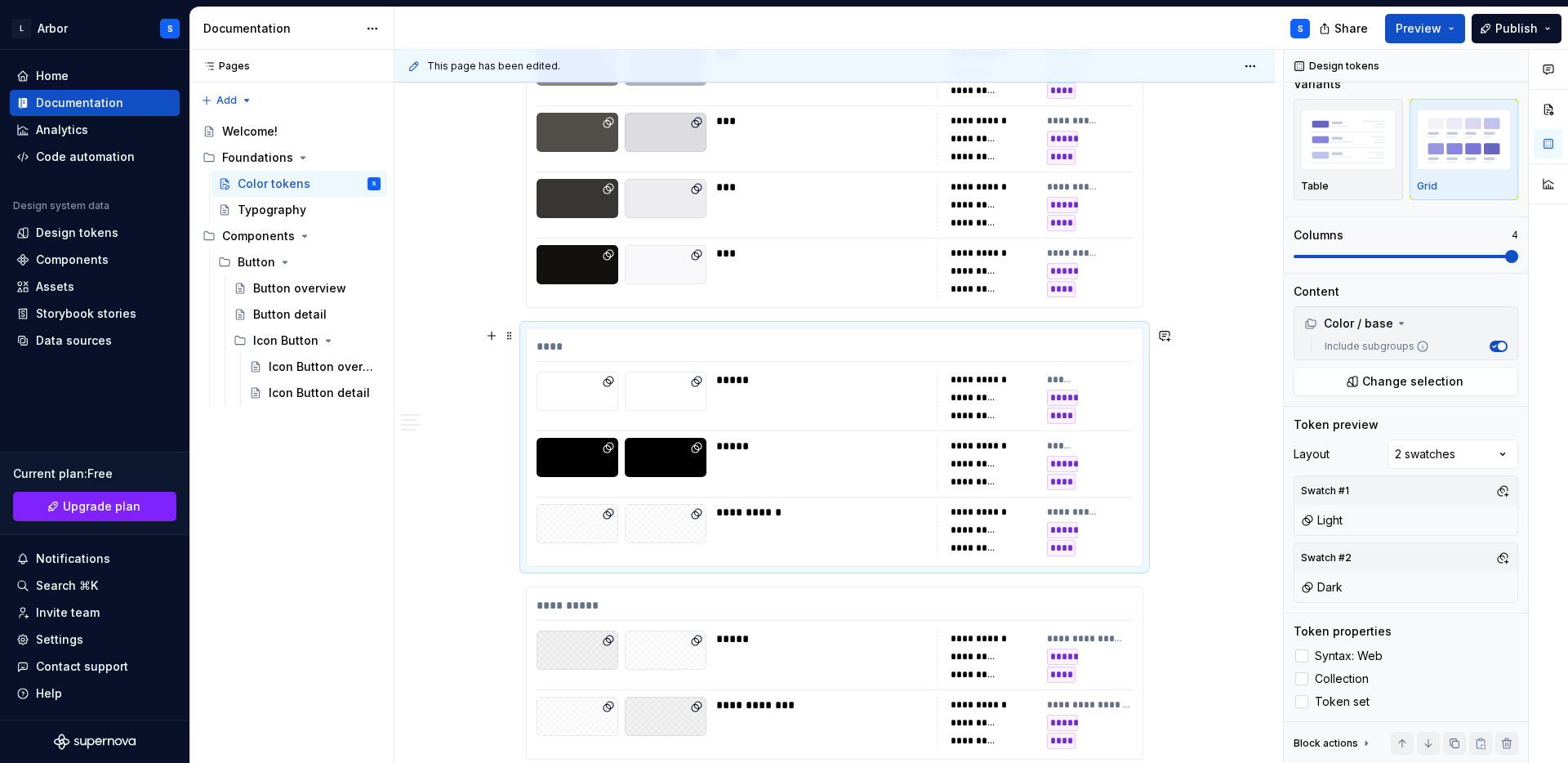
click at [826, 353] on div "****" at bounding box center [833, 350] width 596 height 23
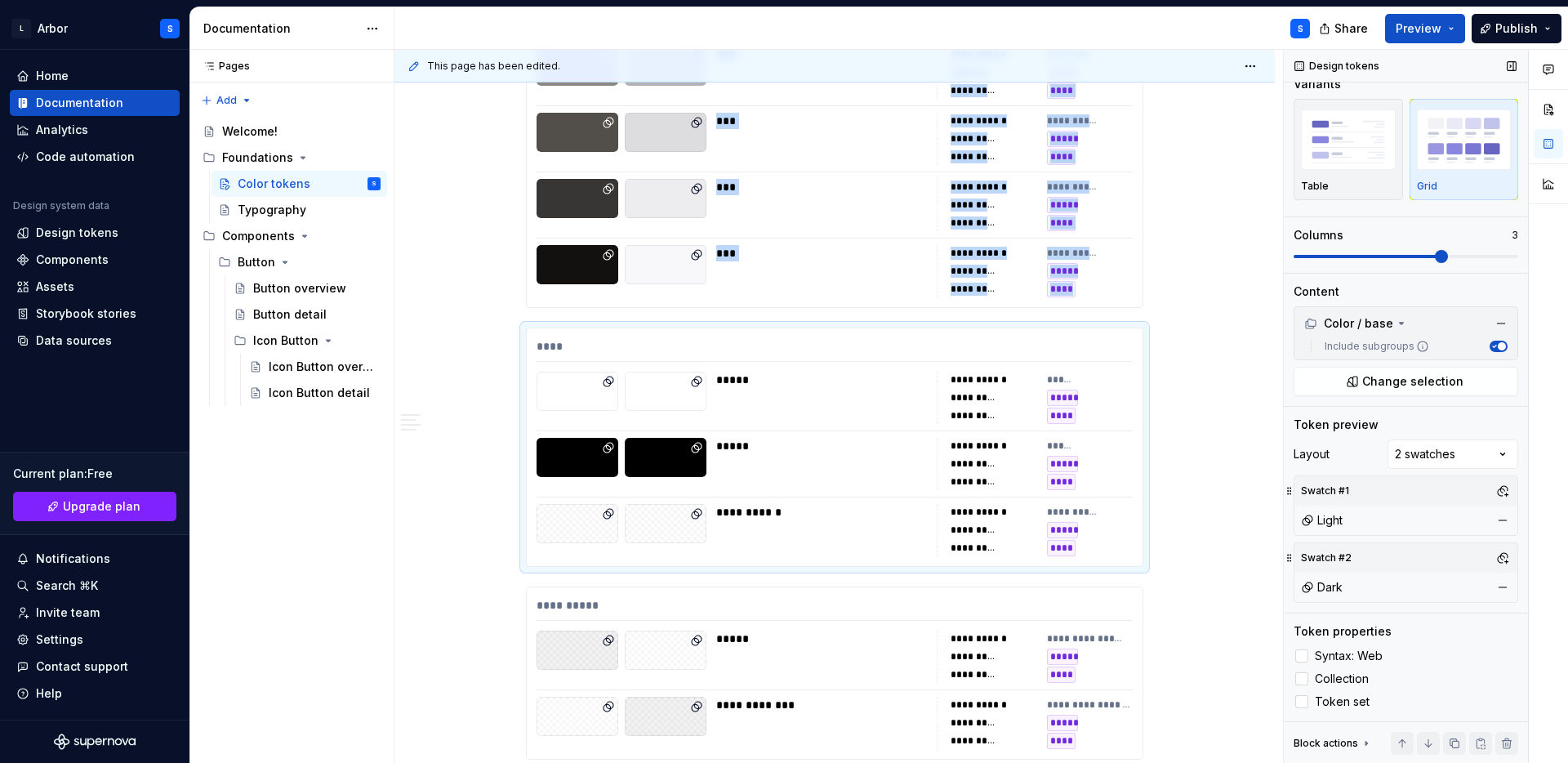
click at [1448, 250] on span at bounding box center [1441, 257] width 13 height 13
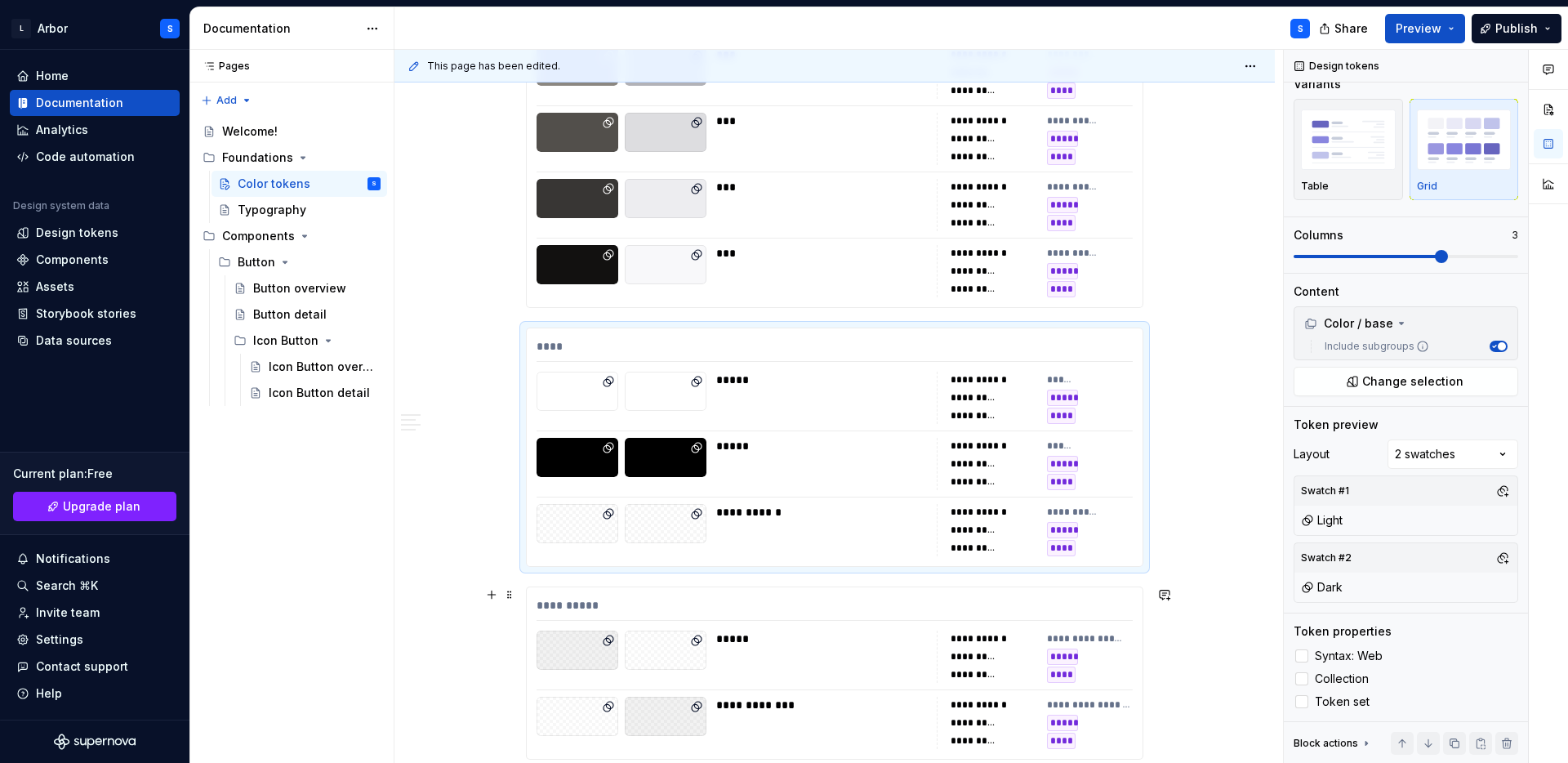
click at [860, 616] on div "**********" at bounding box center [833, 608] width 596 height 23
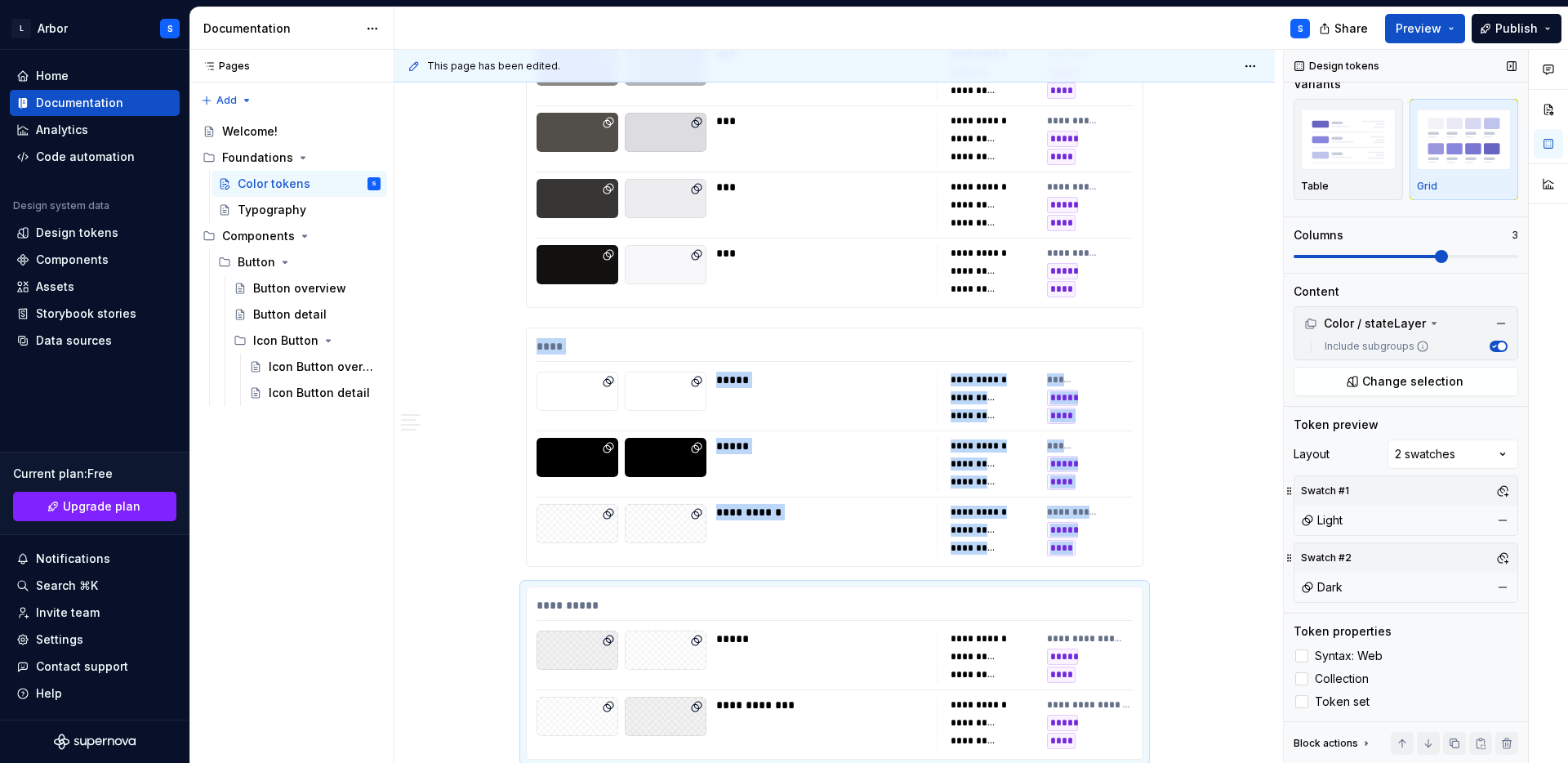
click at [1424, 262] on span at bounding box center [1405, 257] width 225 height 13
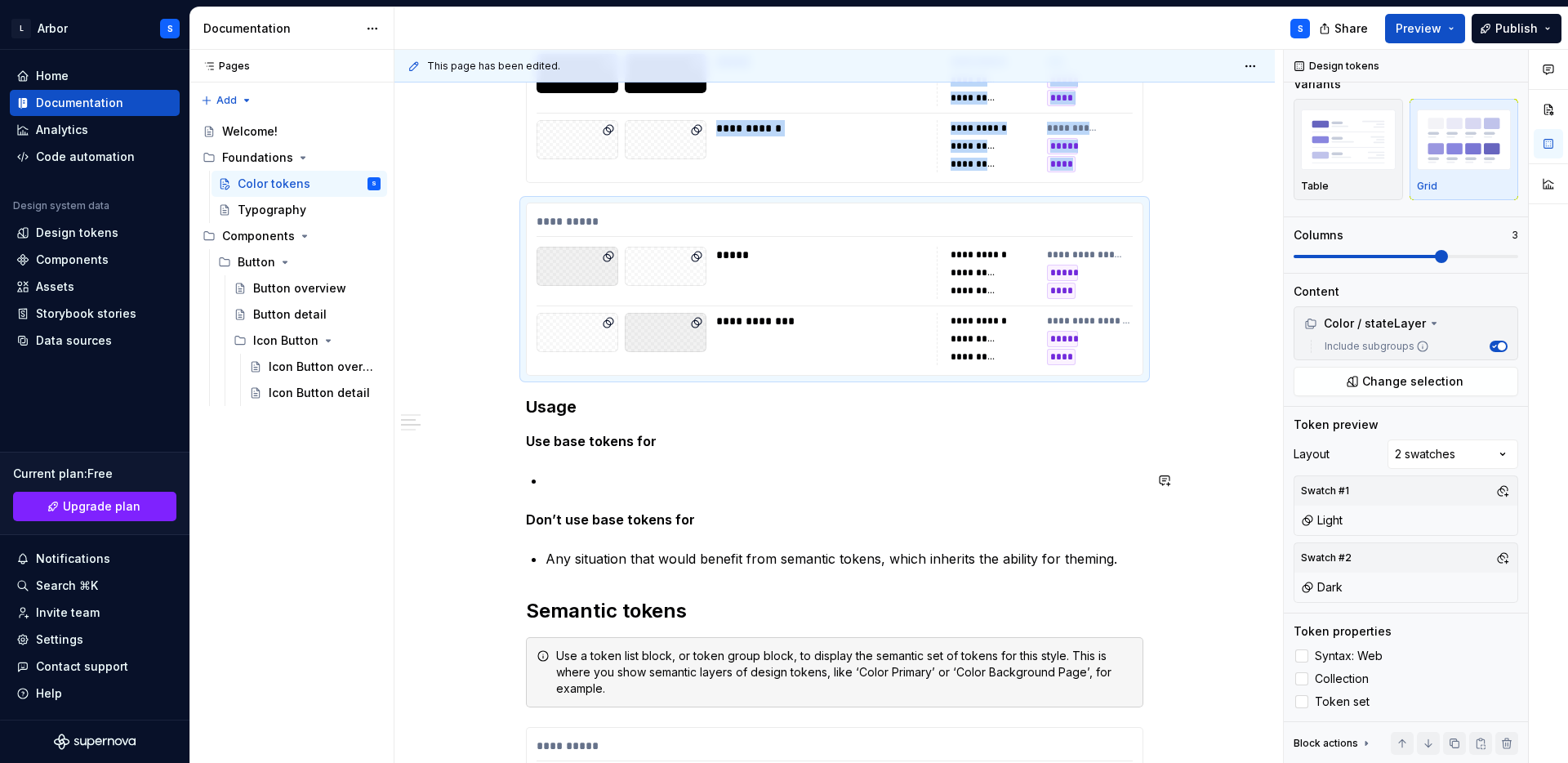
scroll to position [1190, 0]
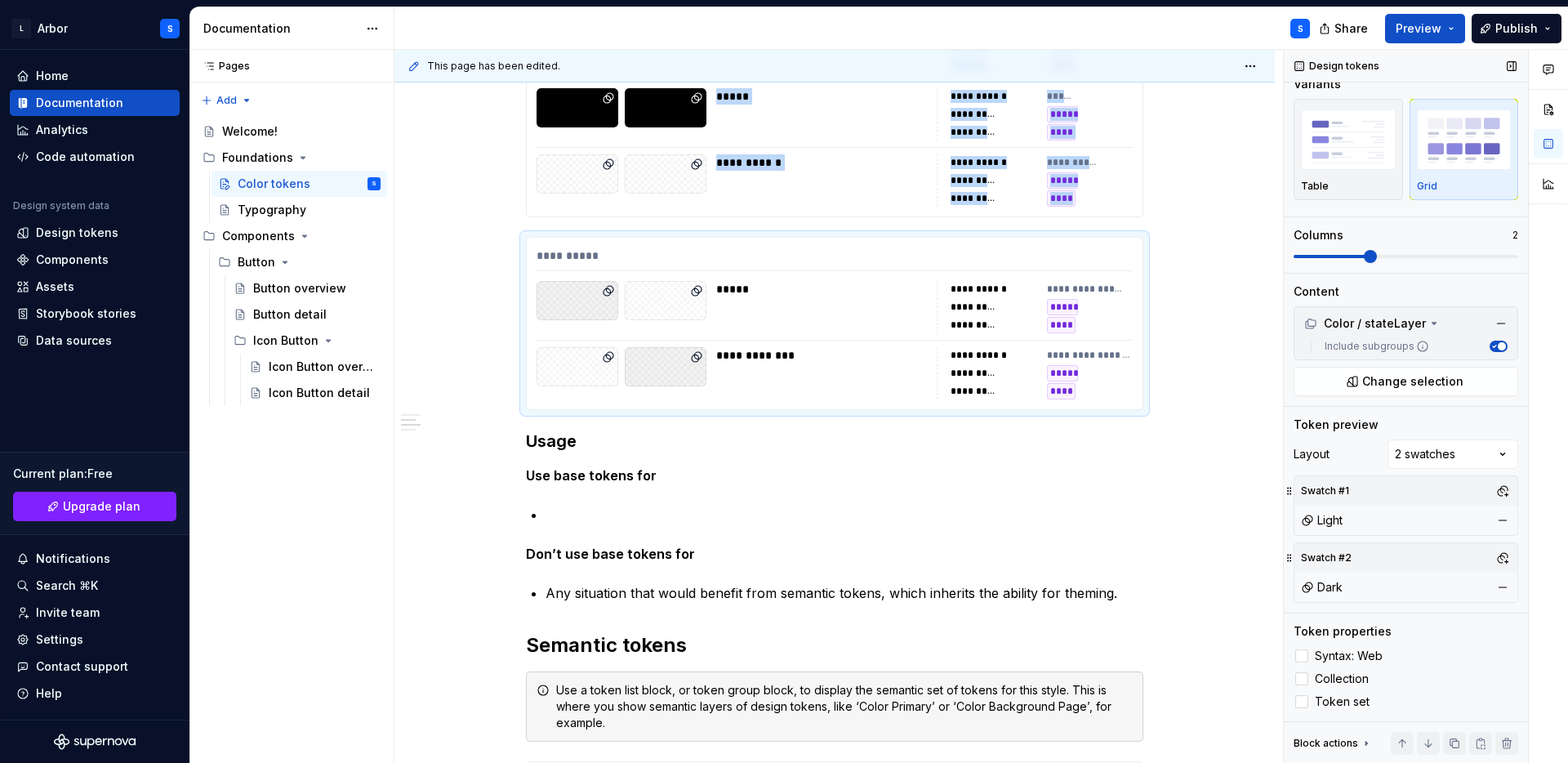
click at [1377, 254] on span at bounding box center [1370, 257] width 13 height 13
click at [867, 195] on div "**********" at bounding box center [821, 181] width 211 height 52
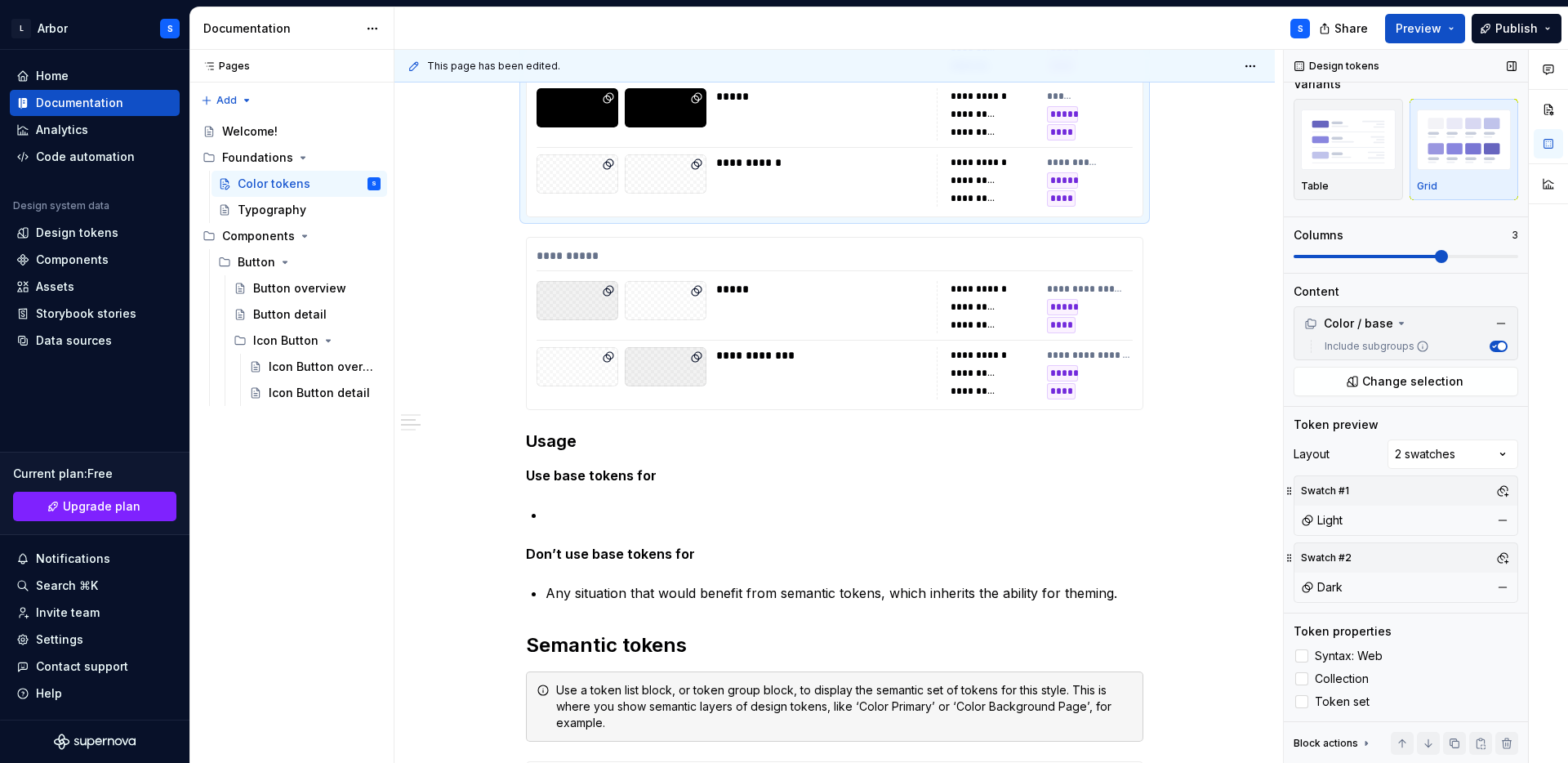
scroll to position [1118, 0]
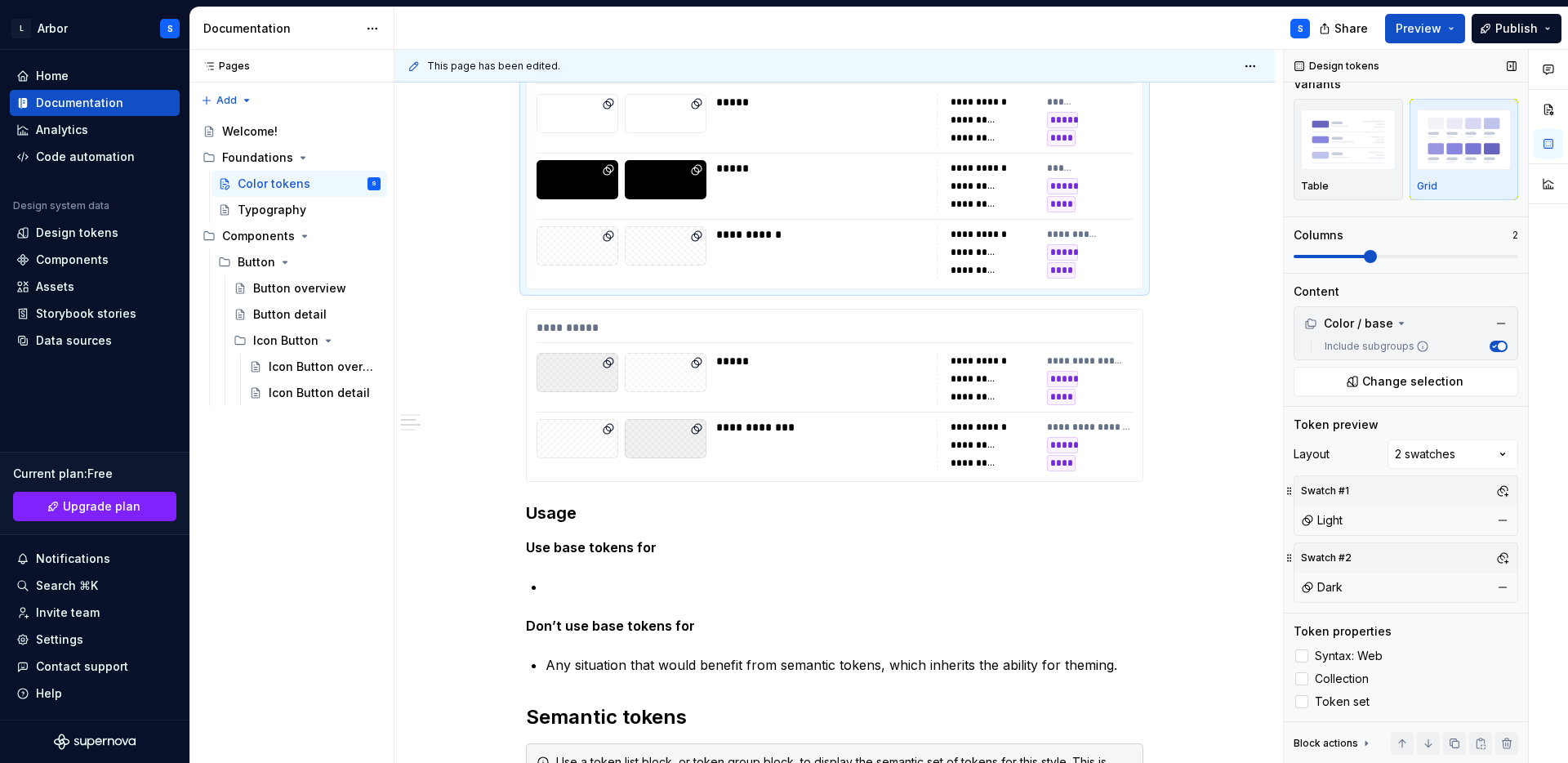
click at [1377, 250] on span at bounding box center [1370, 257] width 13 height 13
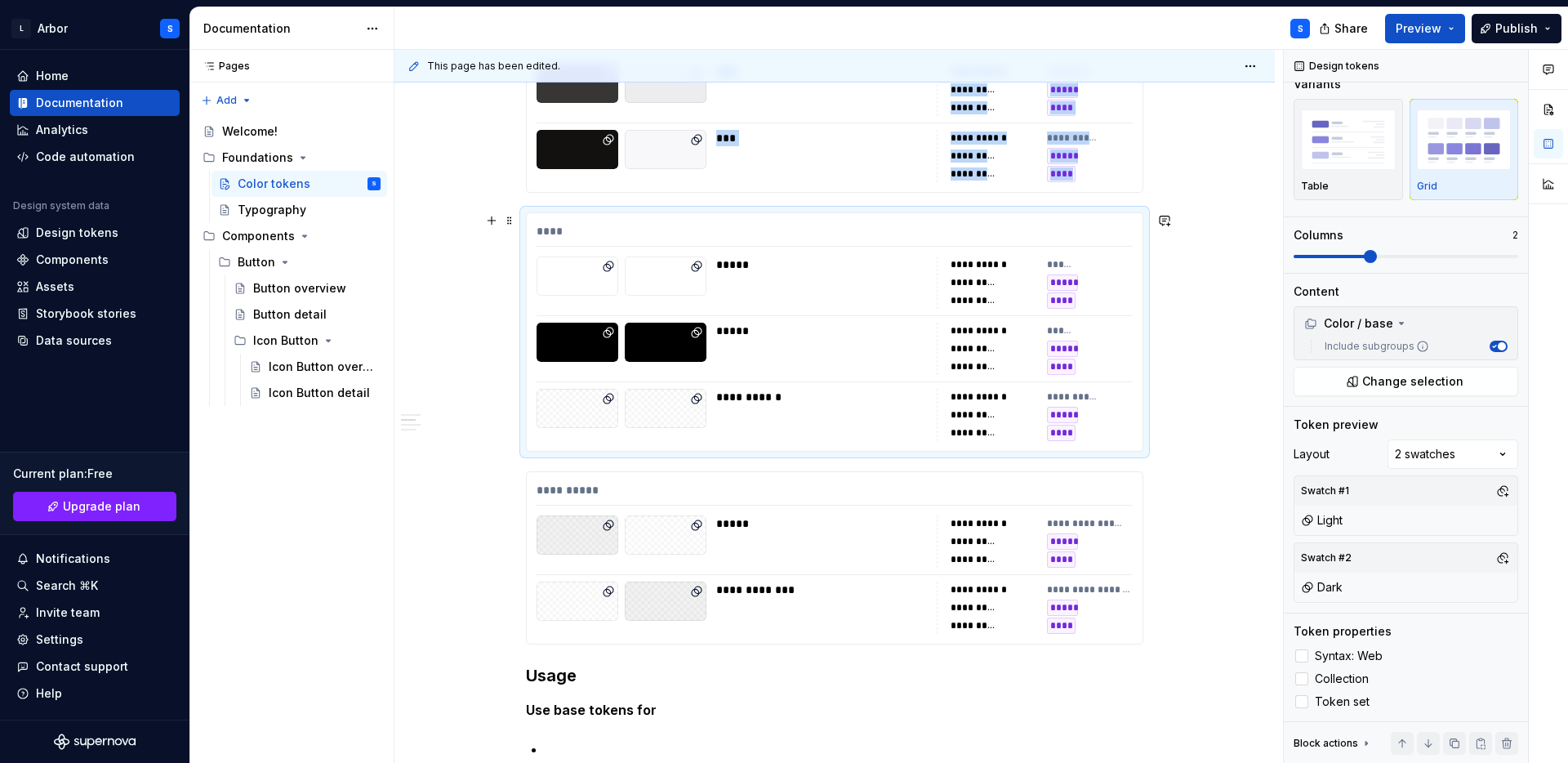
scroll to position [955, 0]
click at [1438, 250] on span at bounding box center [1441, 257] width 13 height 13
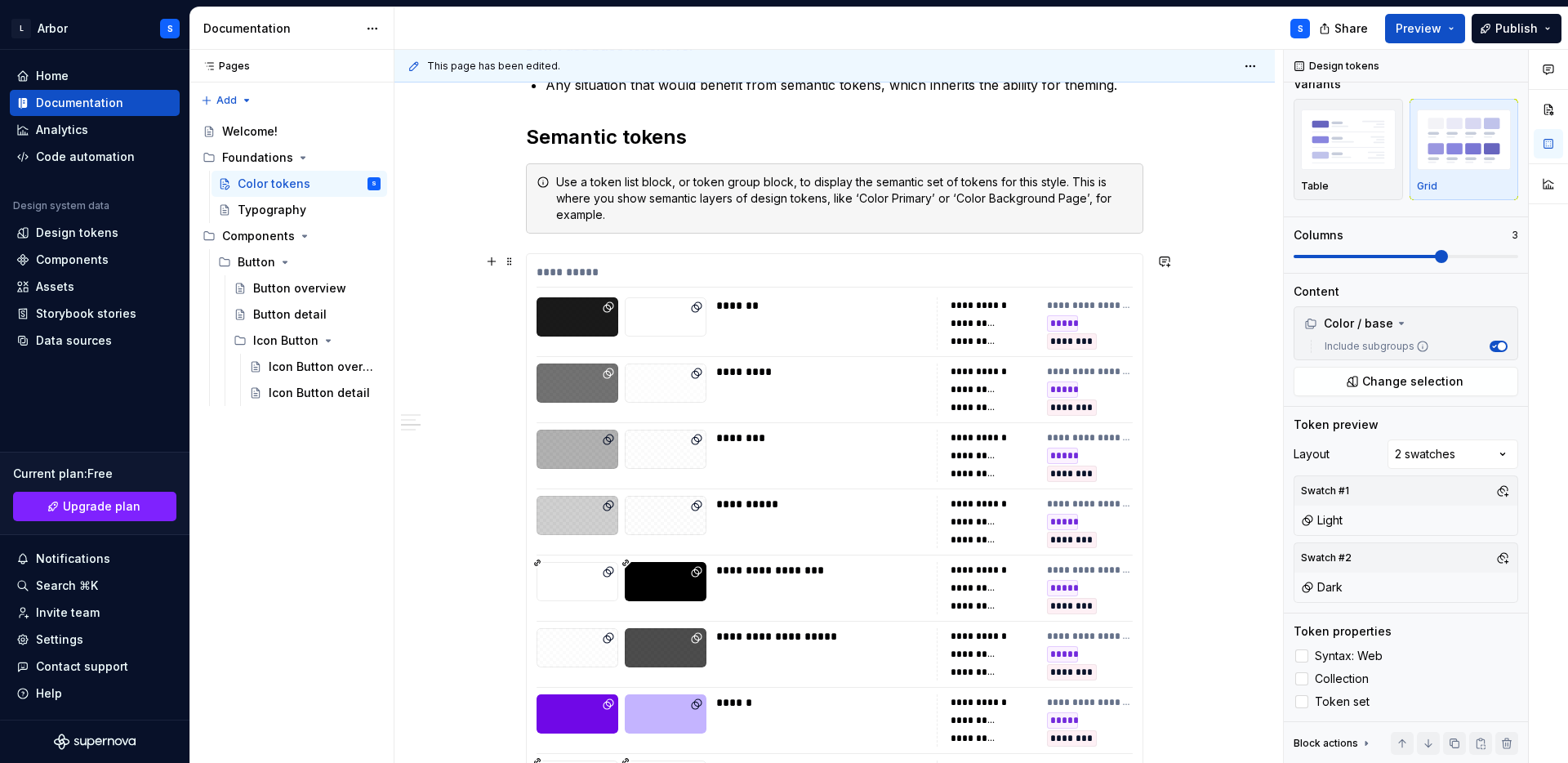
scroll to position [1700, 0]
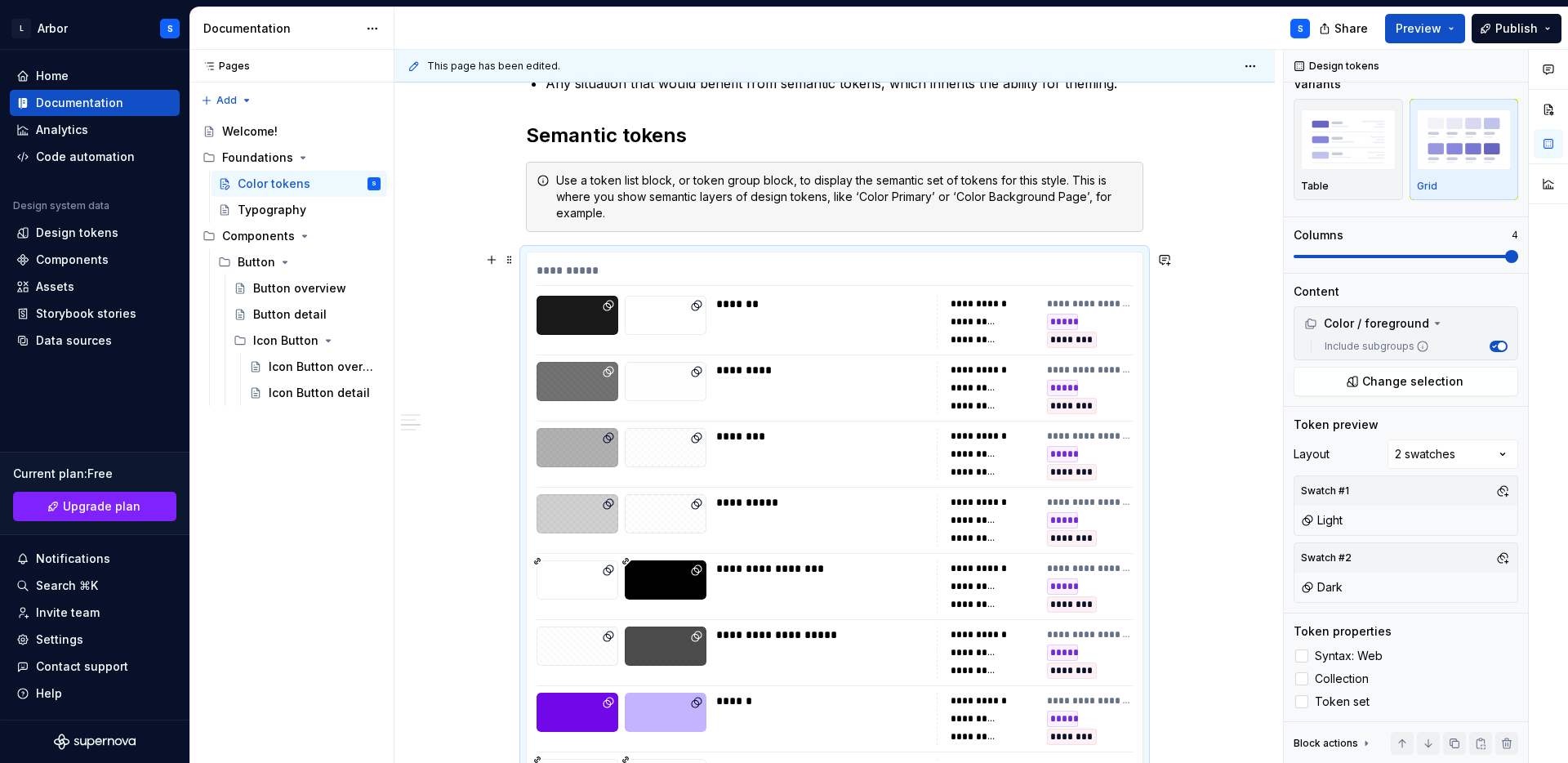
click at [925, 280] on div "**********" at bounding box center [833, 273] width 596 height 23
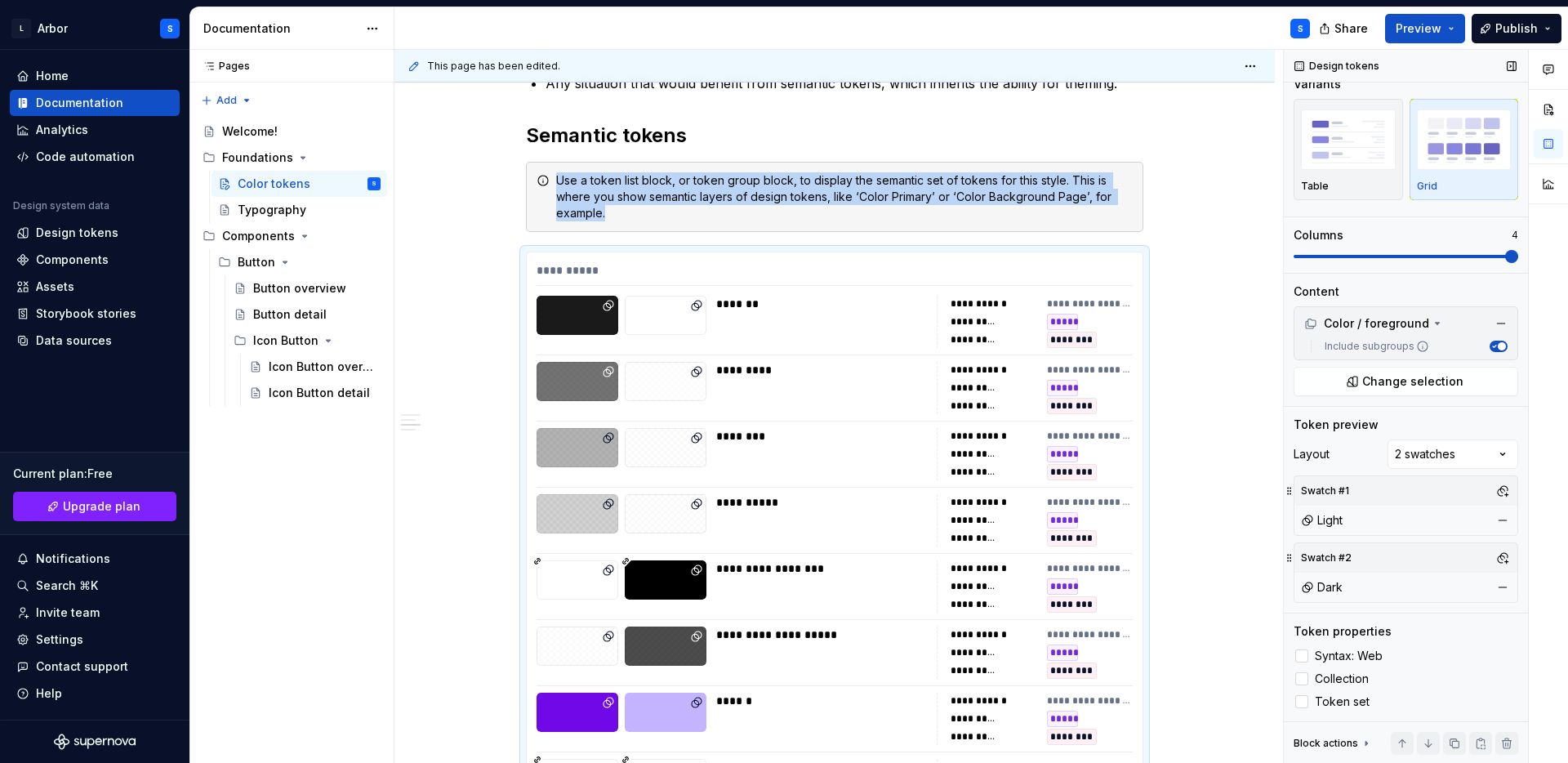
scroll to position [1902, 0]
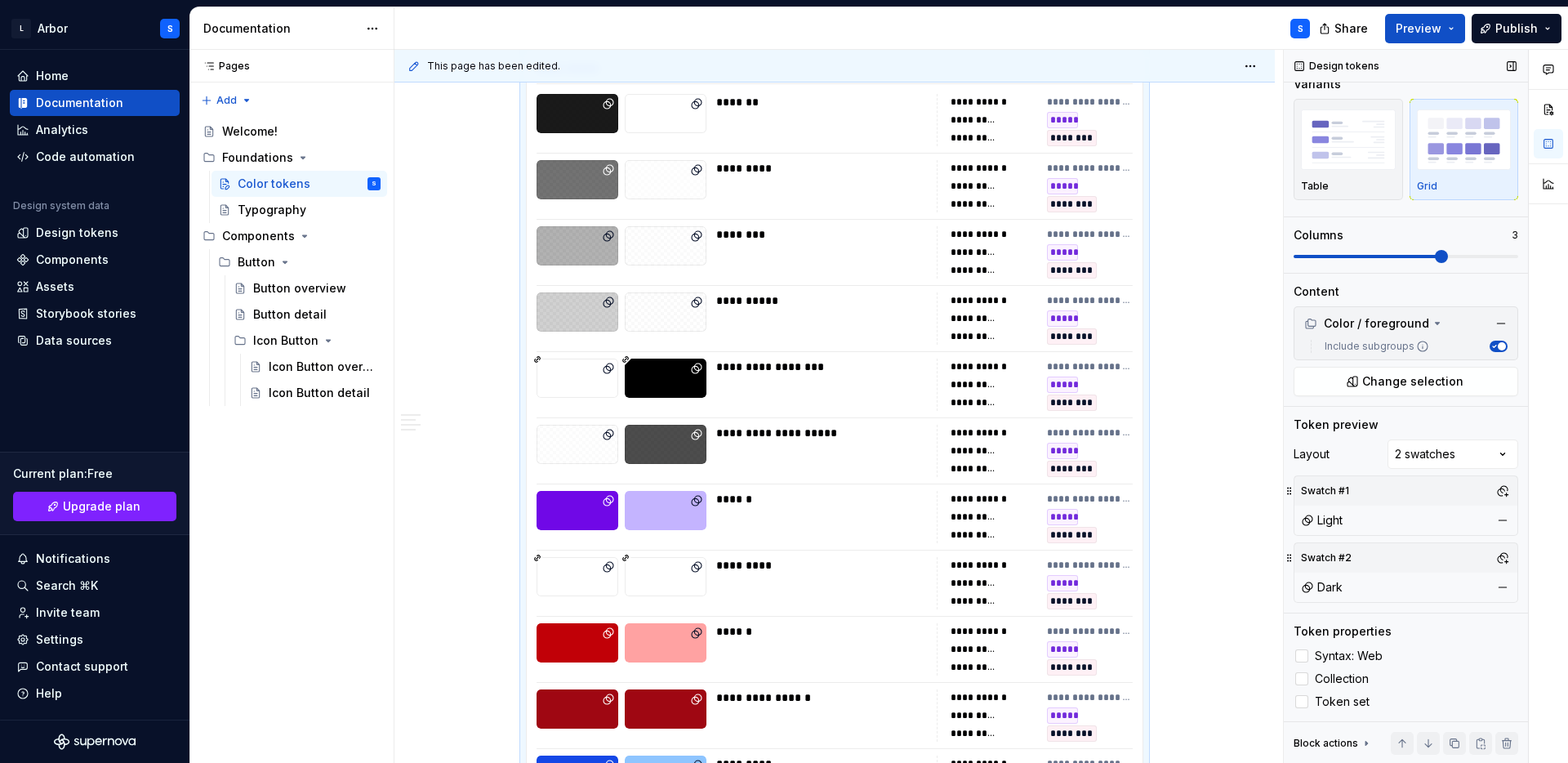
click at [1448, 255] on span at bounding box center [1441, 257] width 13 height 13
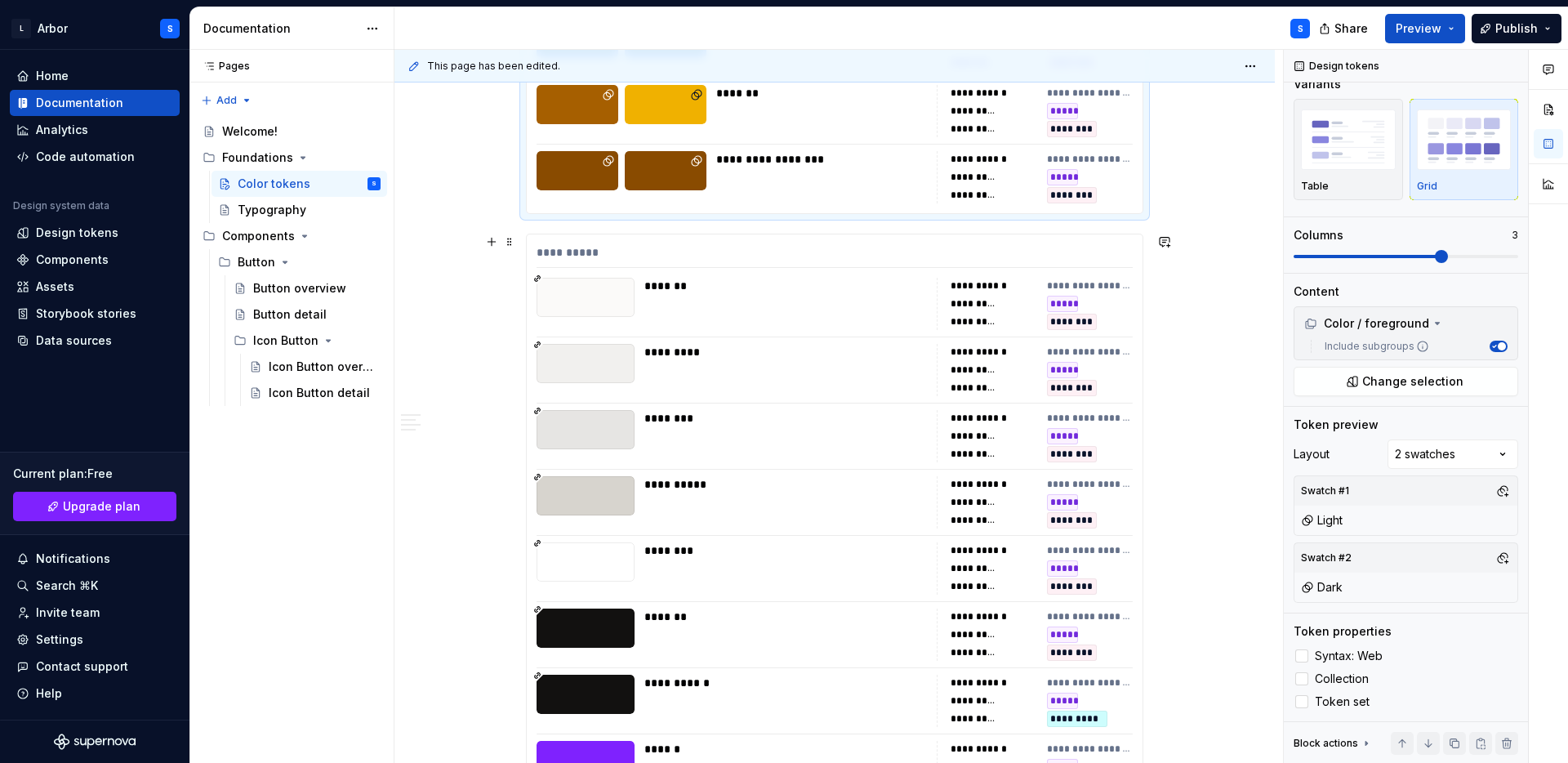
scroll to position [2854, 0]
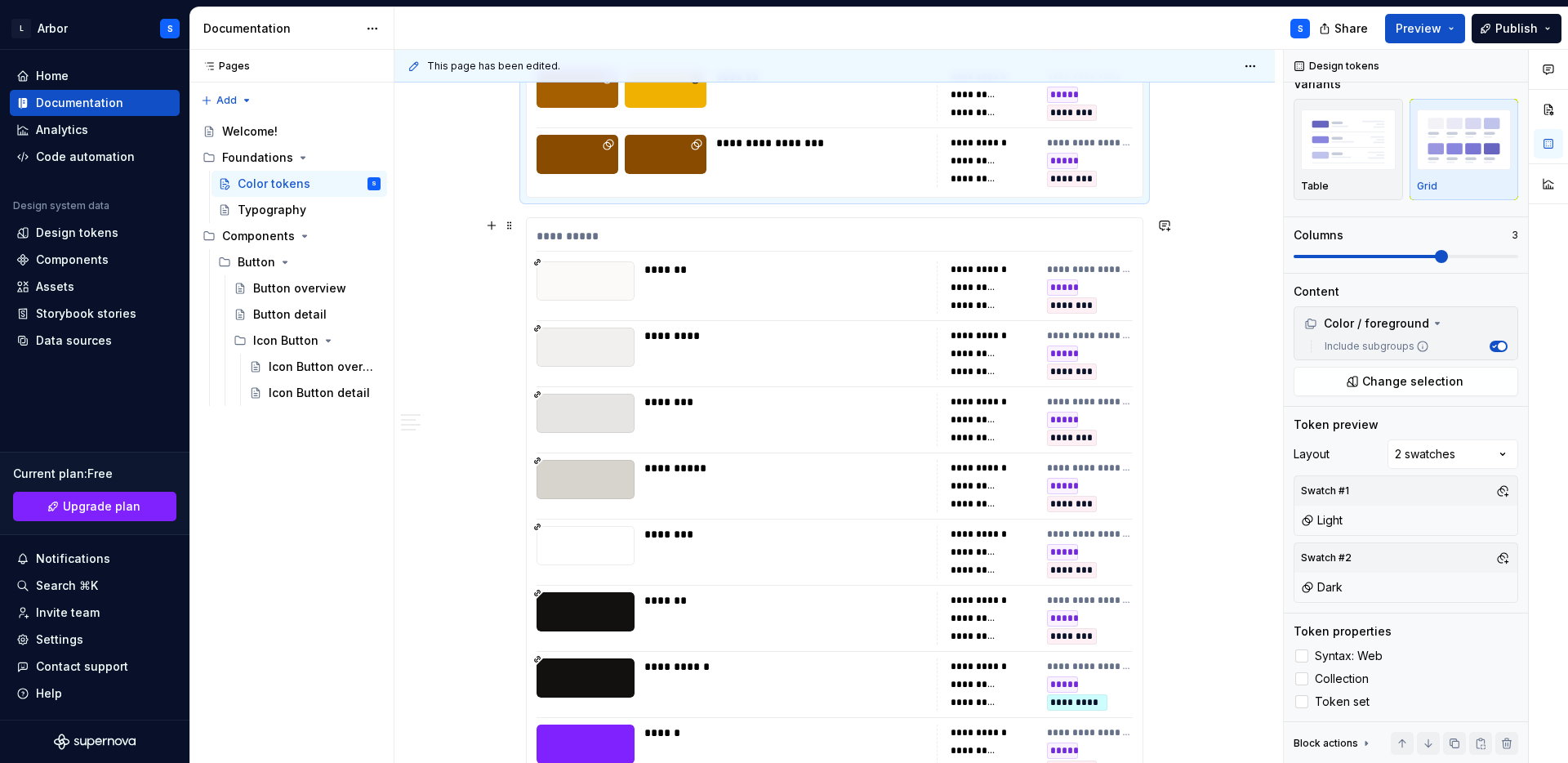
click at [849, 230] on div "**********" at bounding box center [833, 239] width 596 height 23
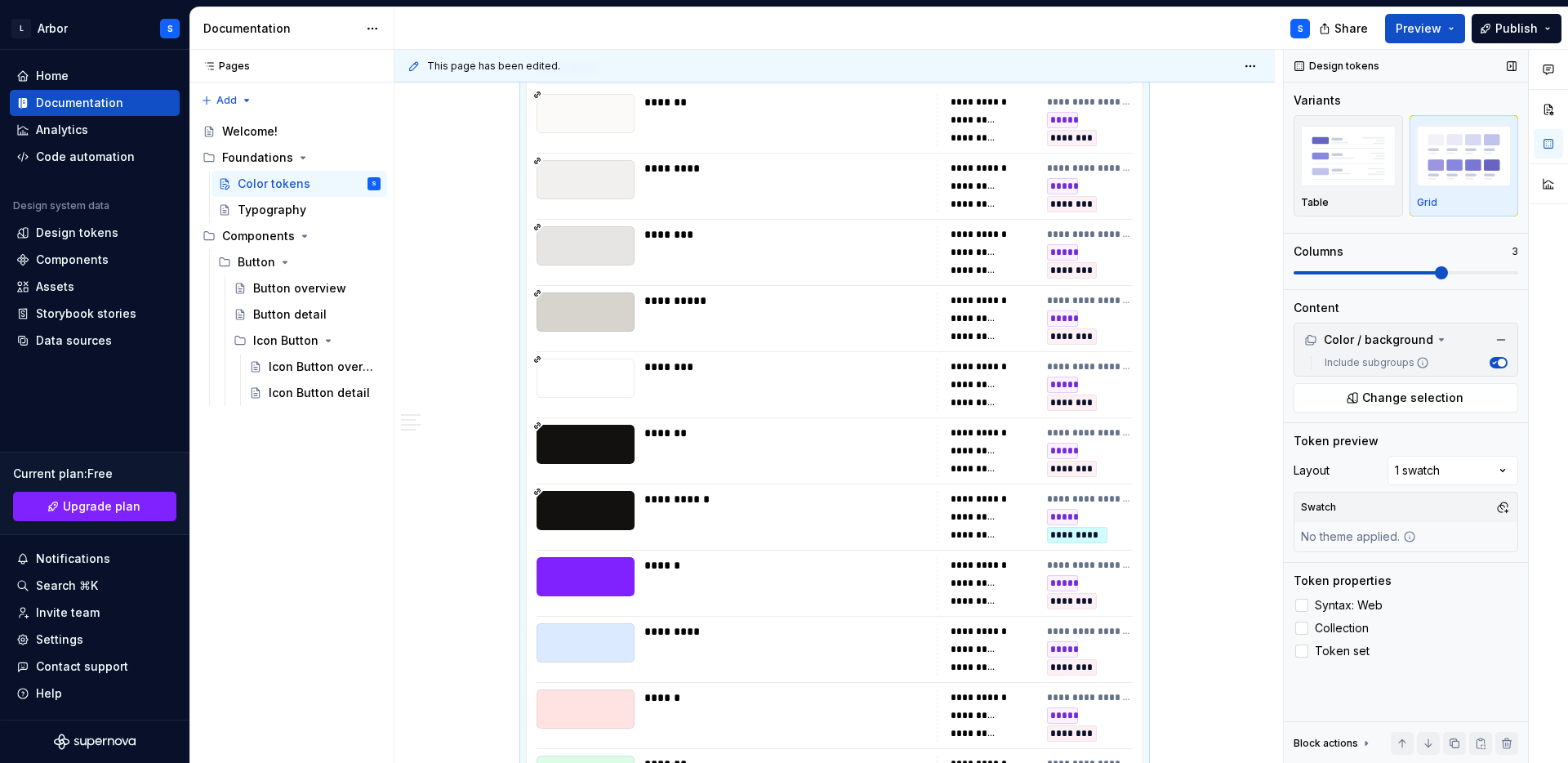
click at [1448, 273] on span at bounding box center [1441, 273] width 13 height 13
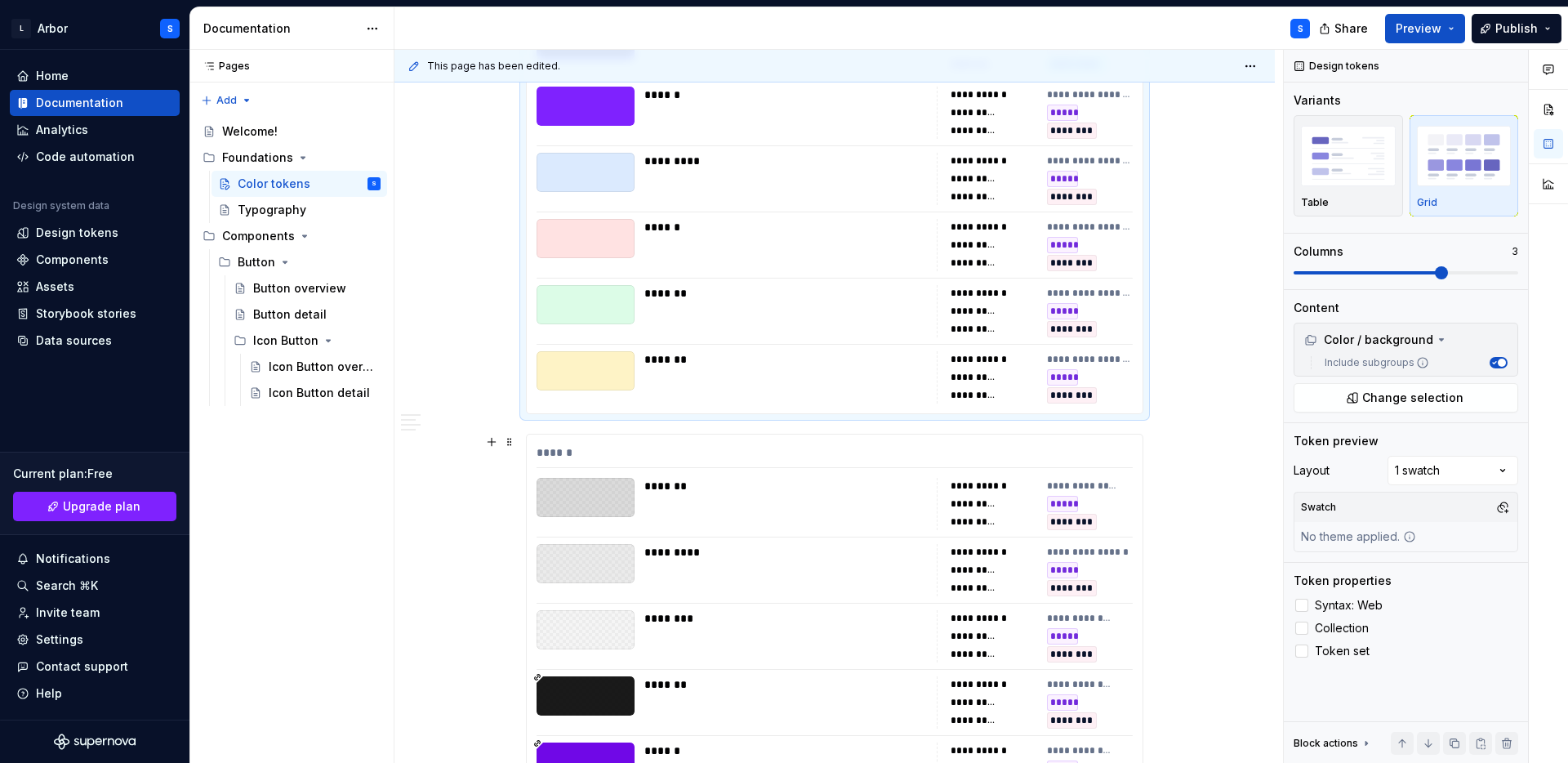
scroll to position [3496, 0]
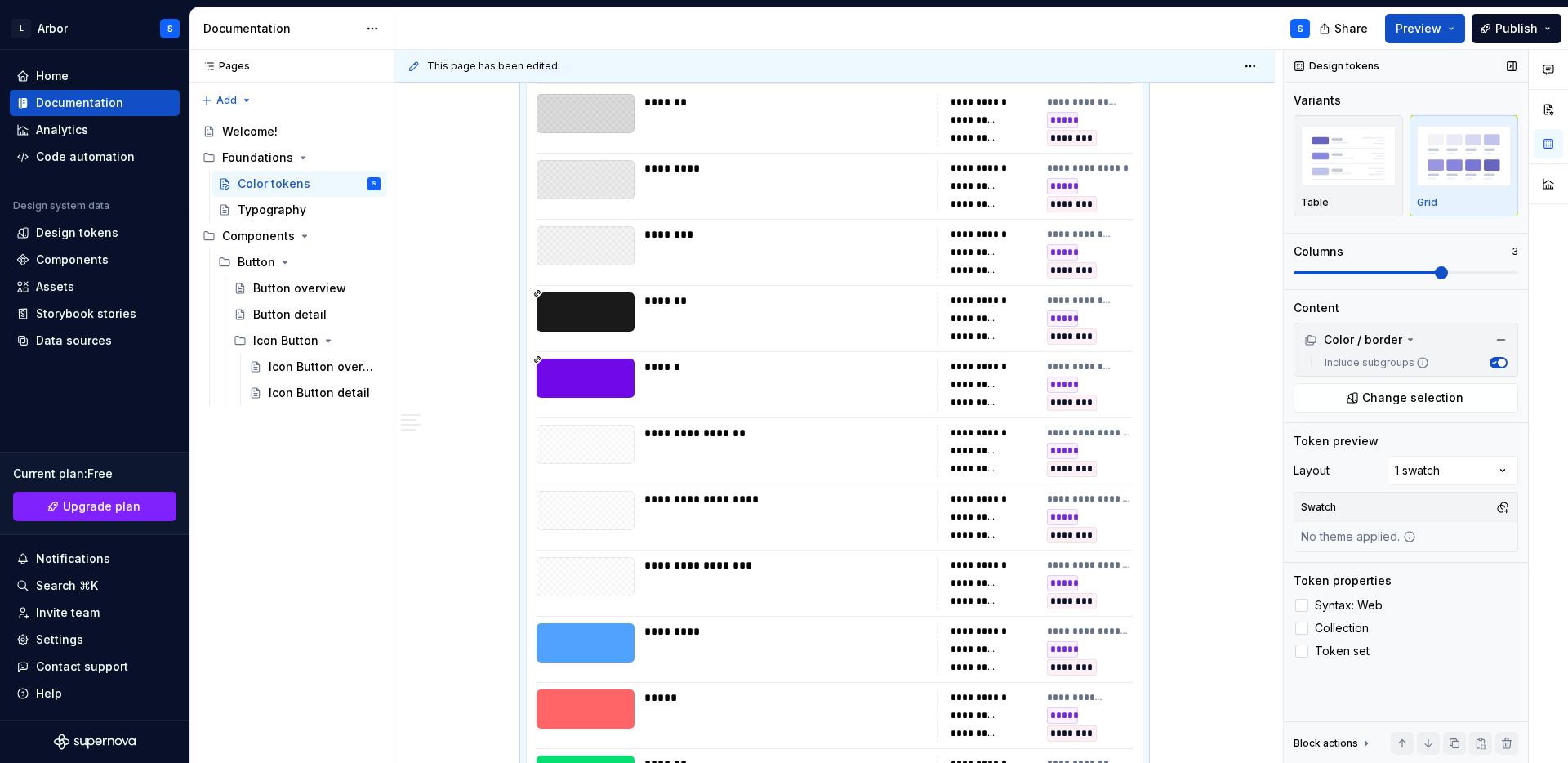
click at [1448, 271] on span at bounding box center [1441, 273] width 13 height 13
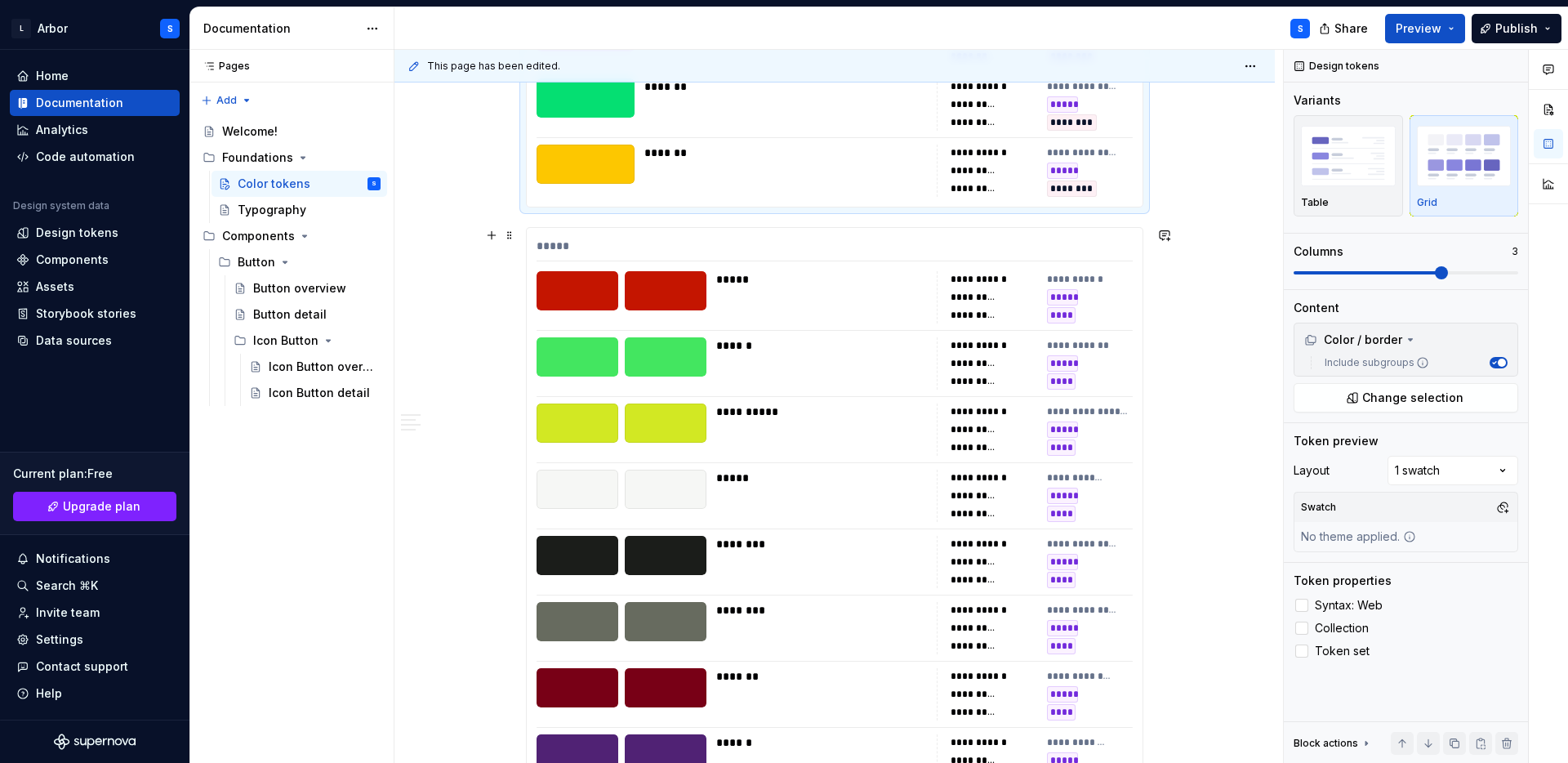
scroll to position [4553, 0]
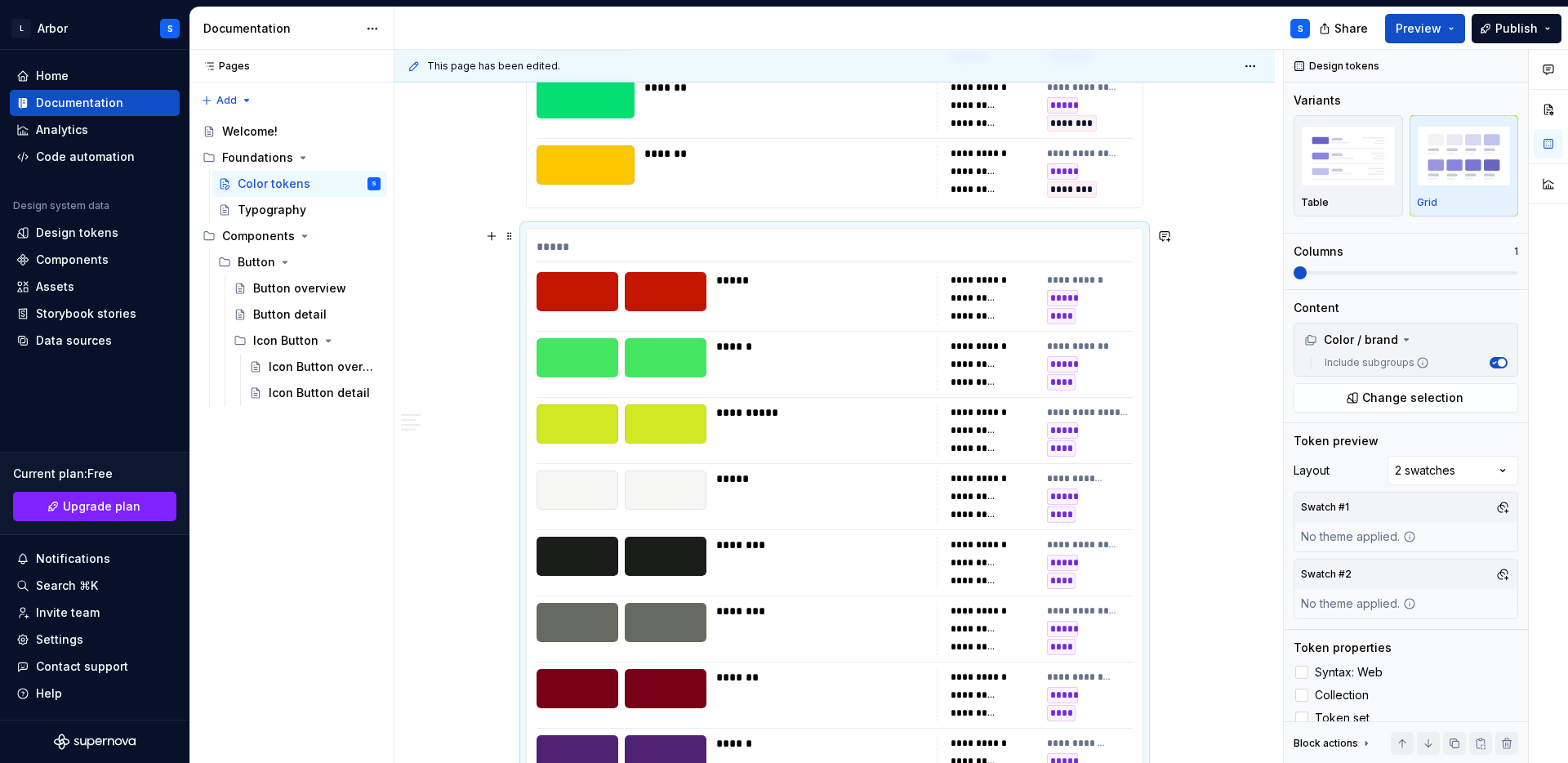
click at [1014, 247] on div "*****" at bounding box center [833, 250] width 596 height 23
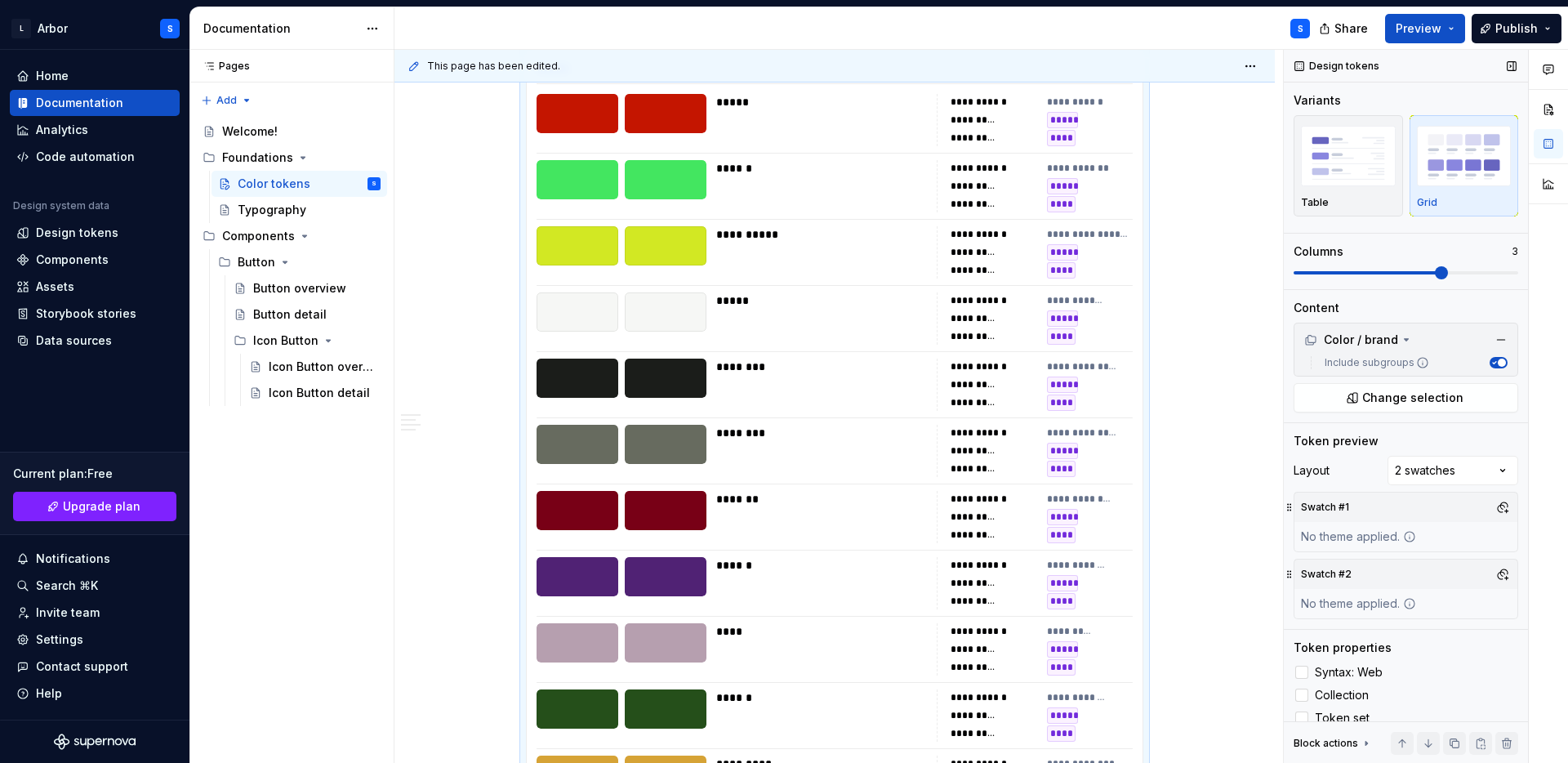
click at [1451, 267] on span at bounding box center [1405, 273] width 225 height 13
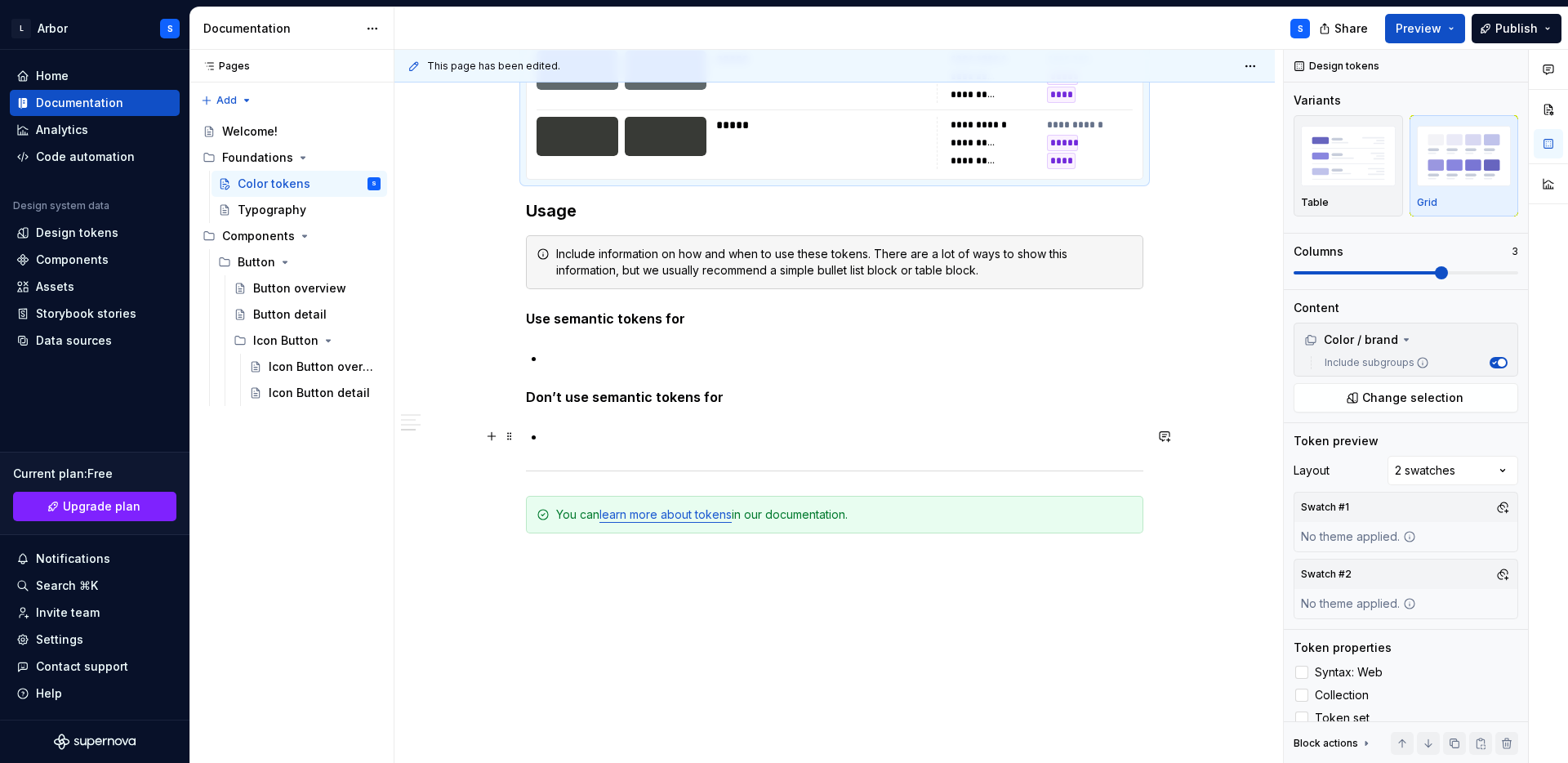
scroll to position [6563, 0]
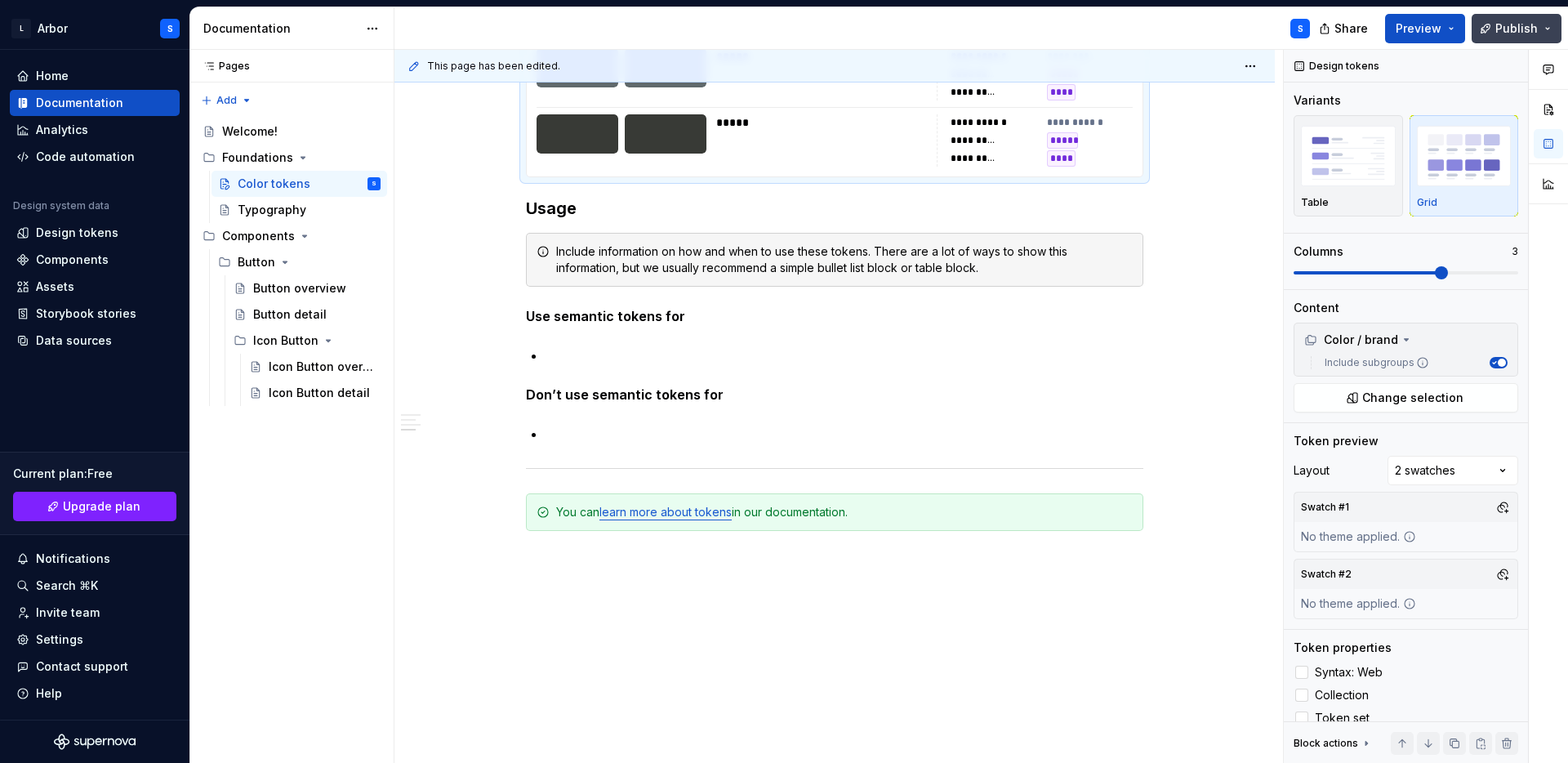
click at [1518, 23] on span "Publish" at bounding box center [1517, 29] width 43 height 17
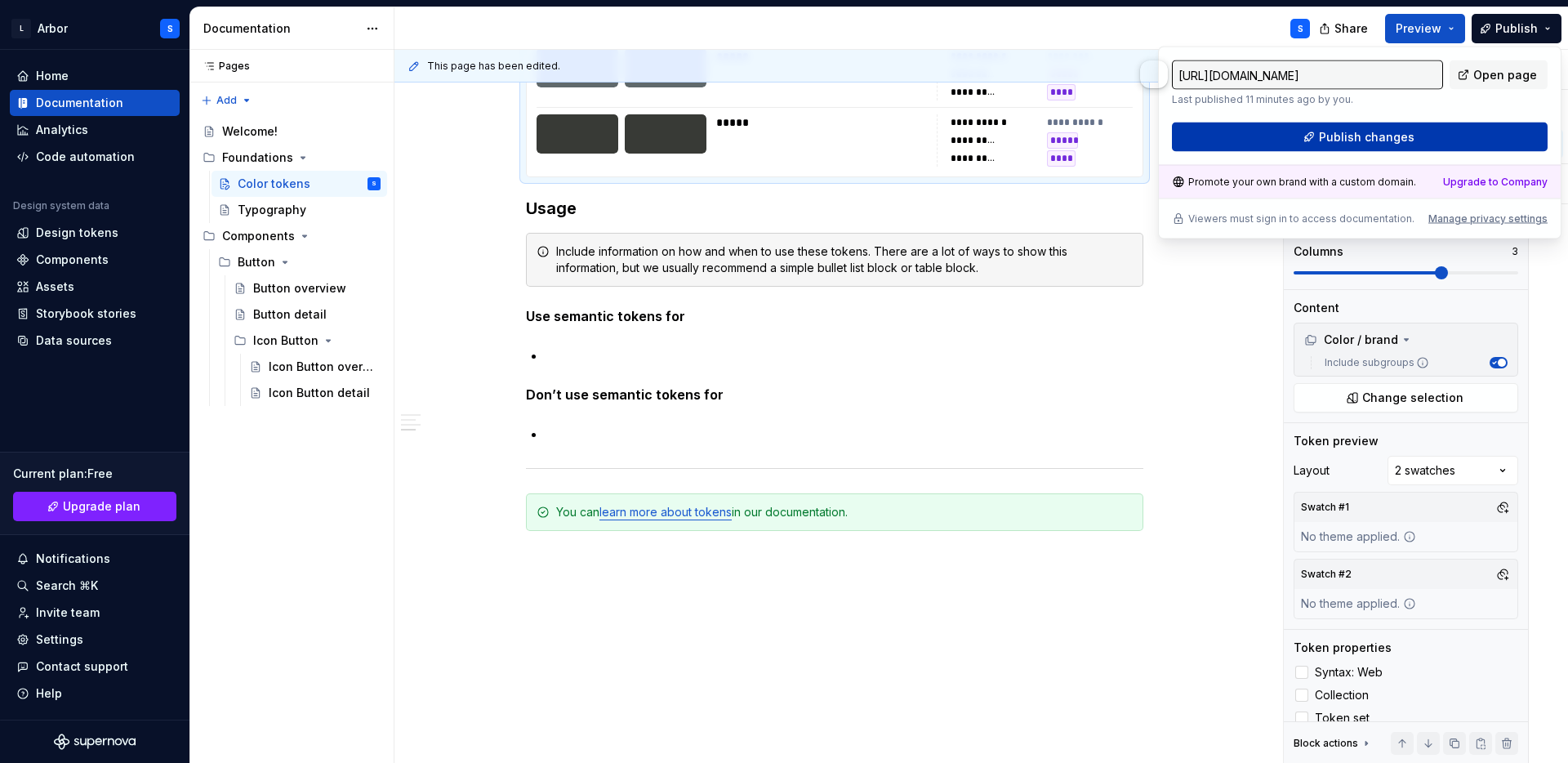
click at [1457, 135] on button "Publish changes" at bounding box center [1359, 137] width 376 height 30
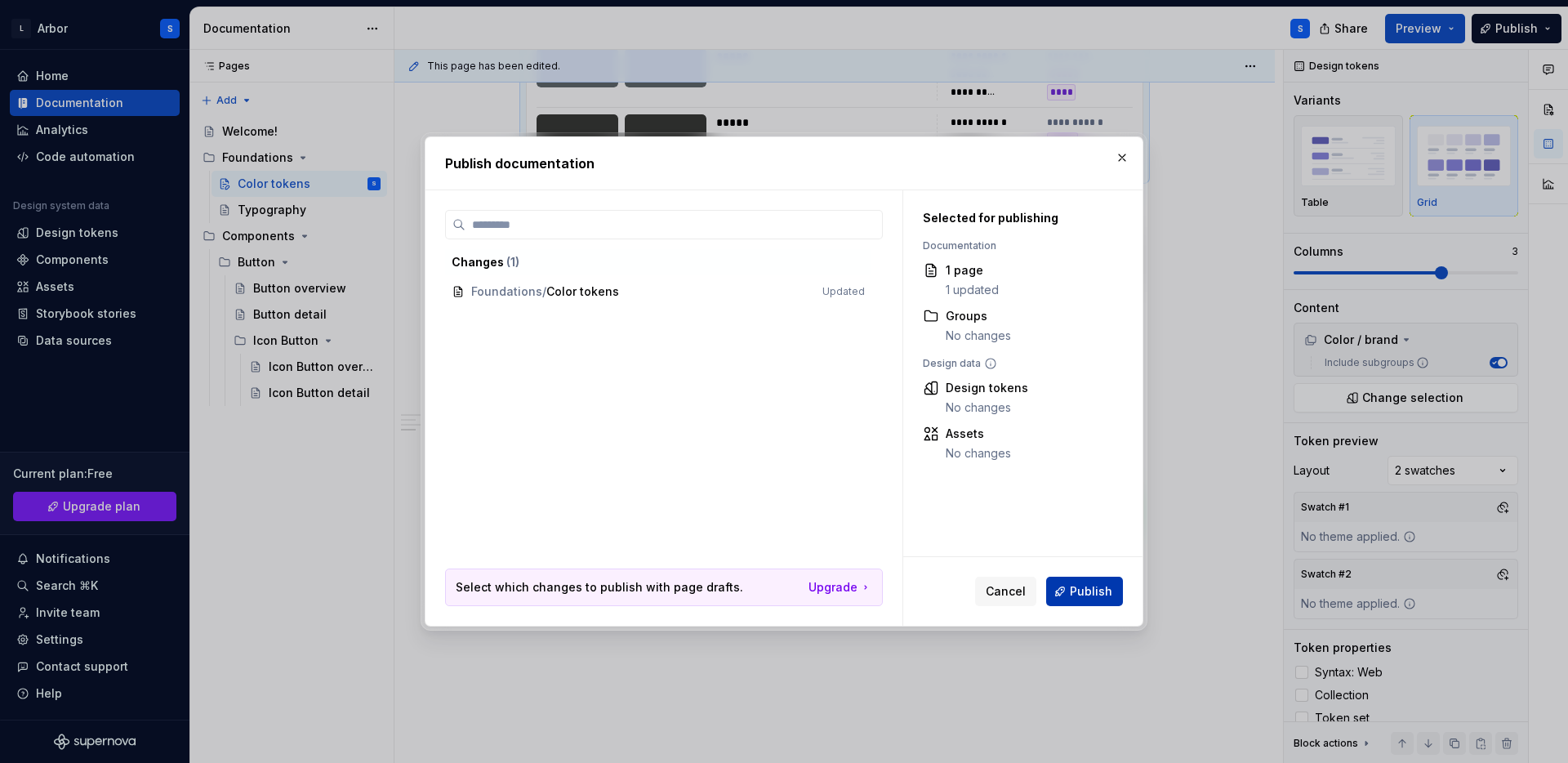
click at [1094, 583] on span "Publish" at bounding box center [1091, 591] width 43 height 17
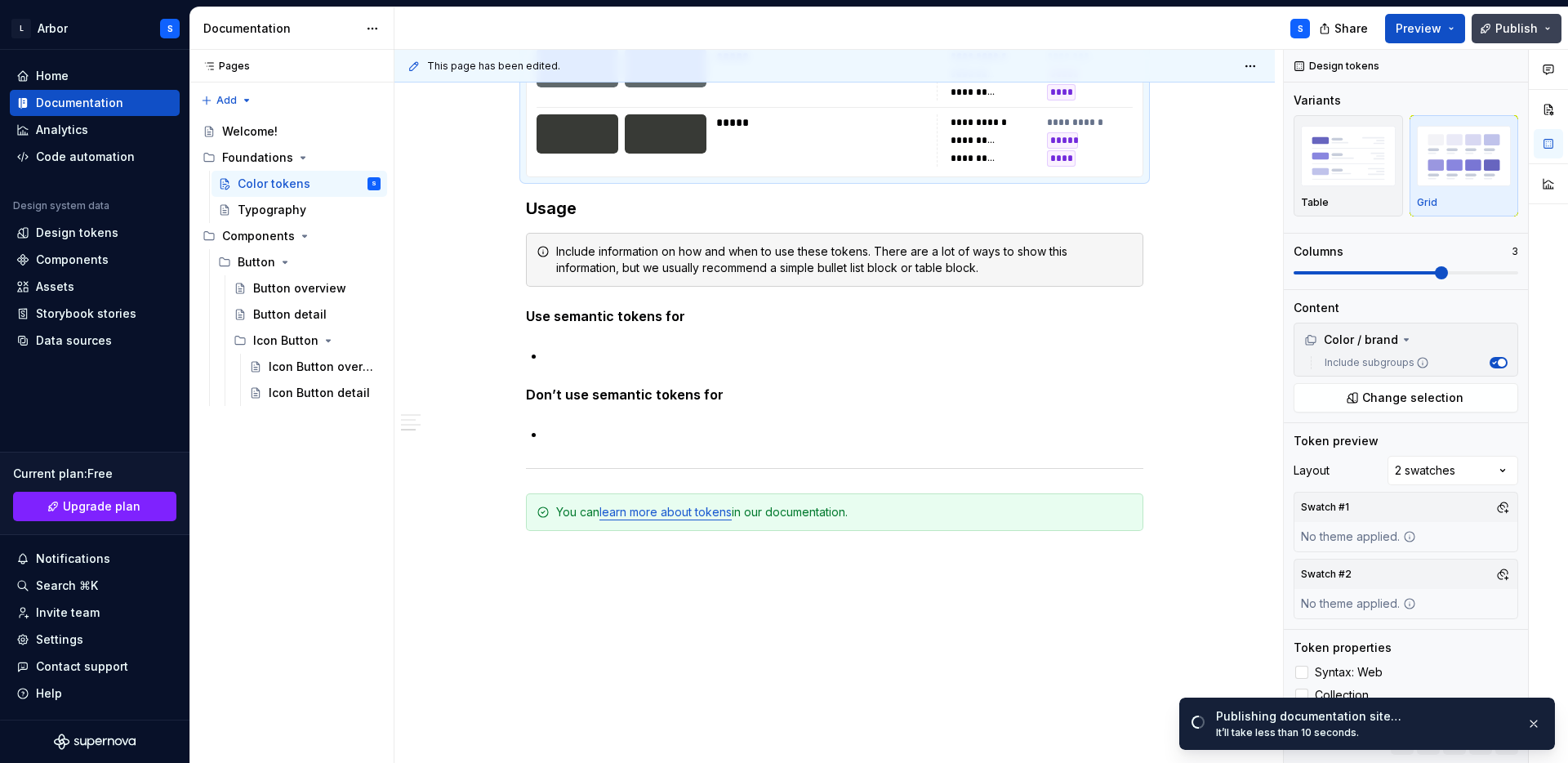
click at [1511, 23] on span "Publish" at bounding box center [1517, 29] width 43 height 17
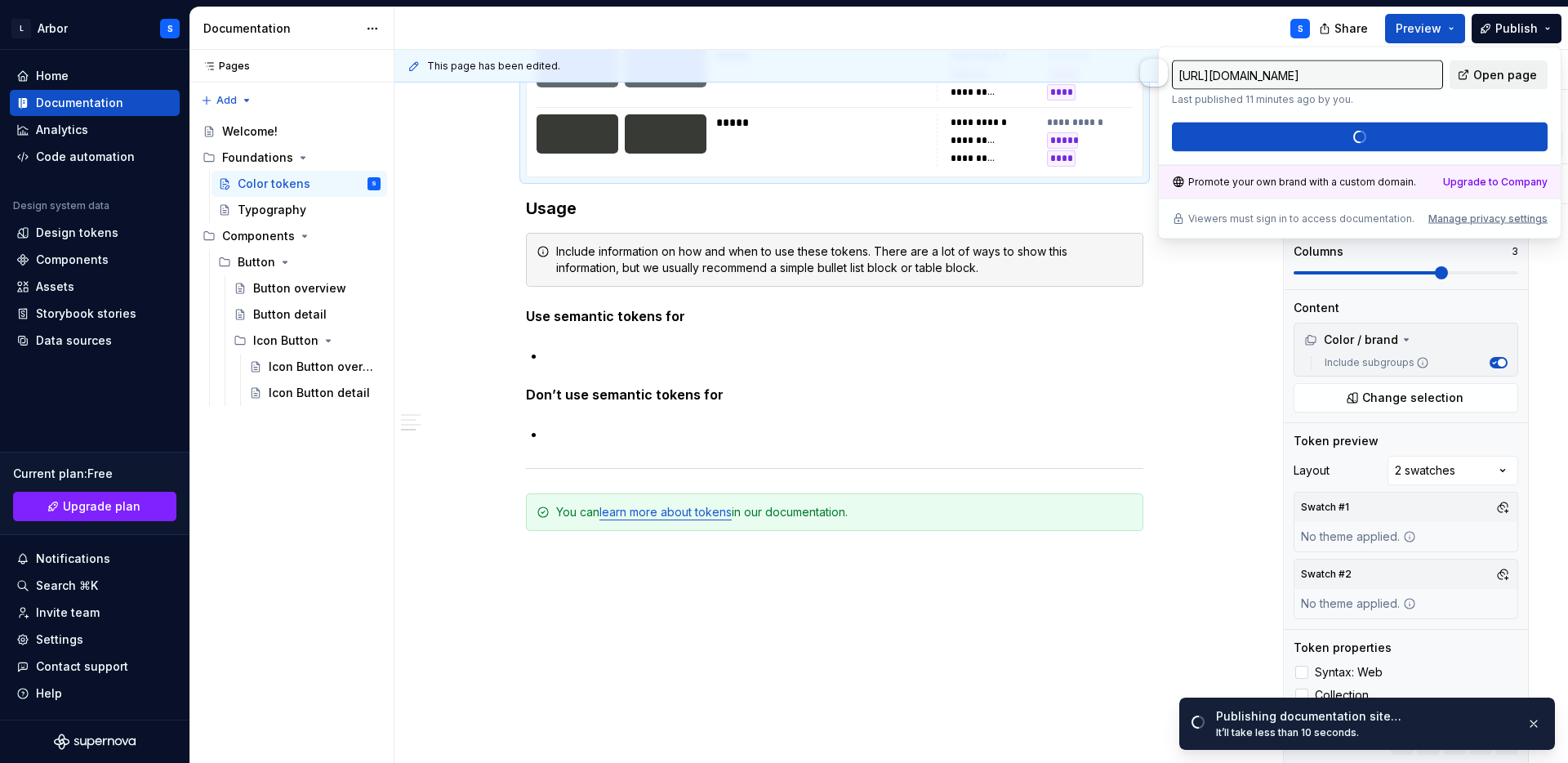
click at [1488, 76] on span "Open page" at bounding box center [1505, 76] width 63 height 17
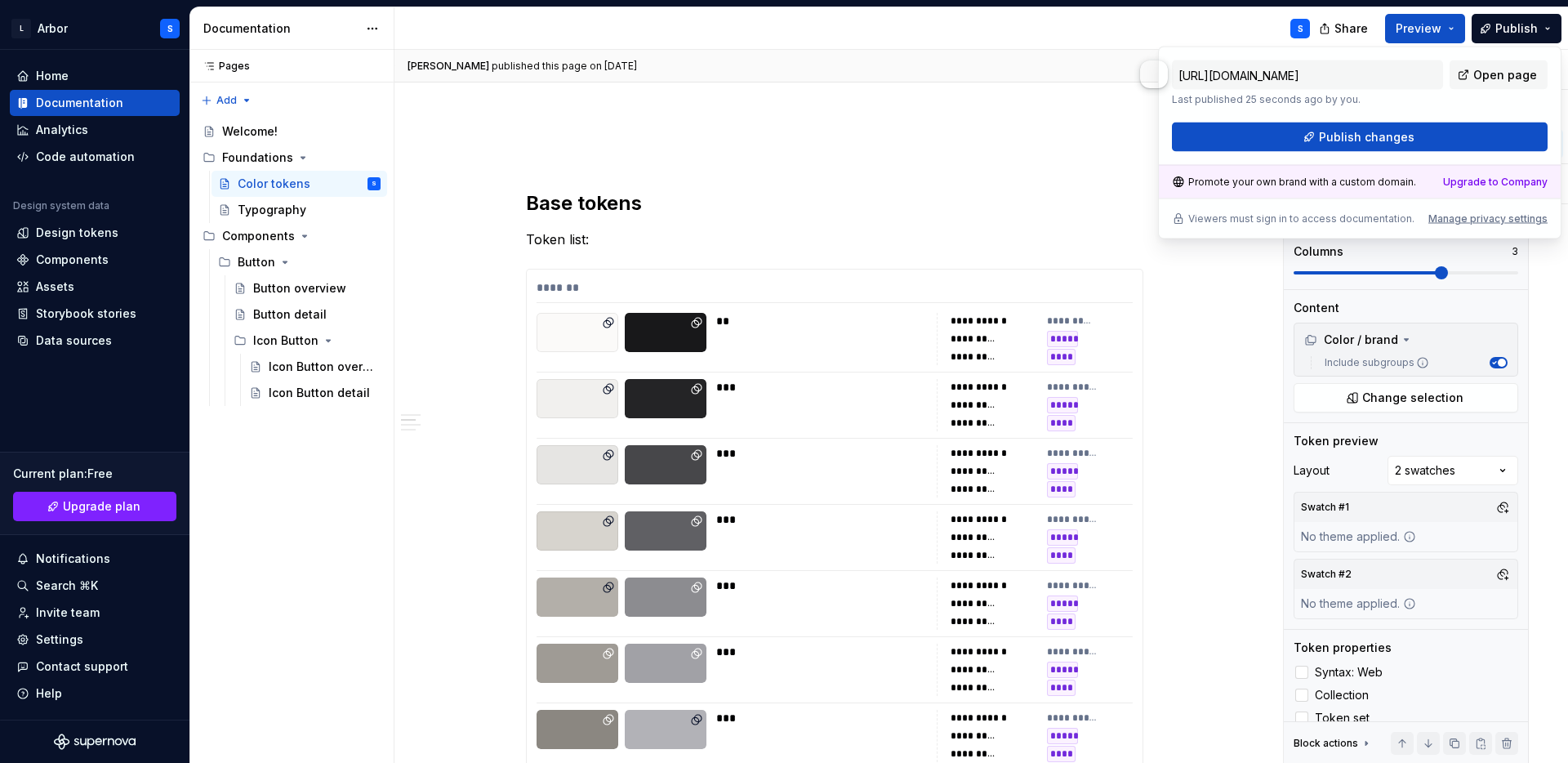
scroll to position [0, 0]
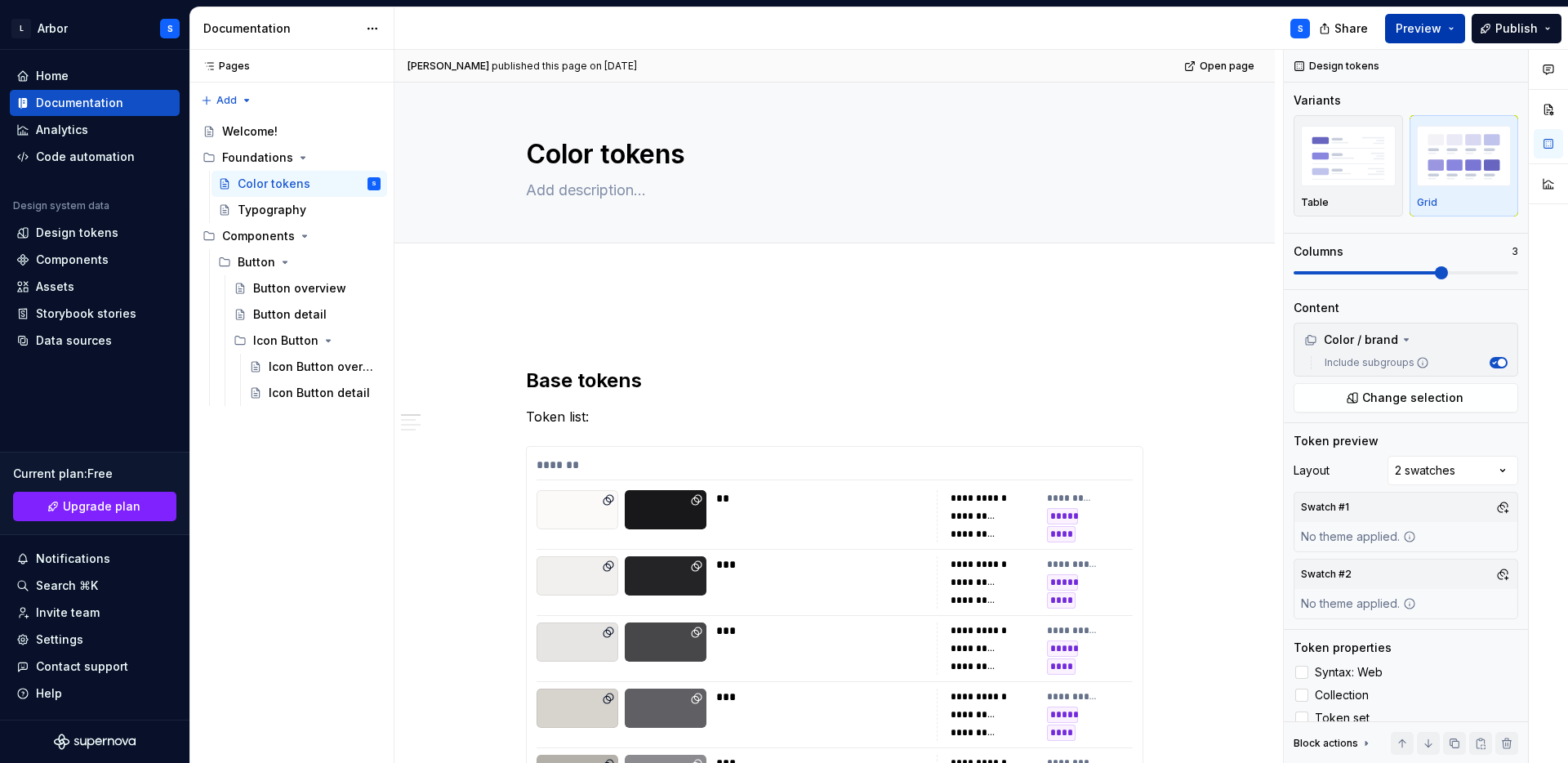
click at [1460, 27] on button "Preview" at bounding box center [1425, 29] width 80 height 30
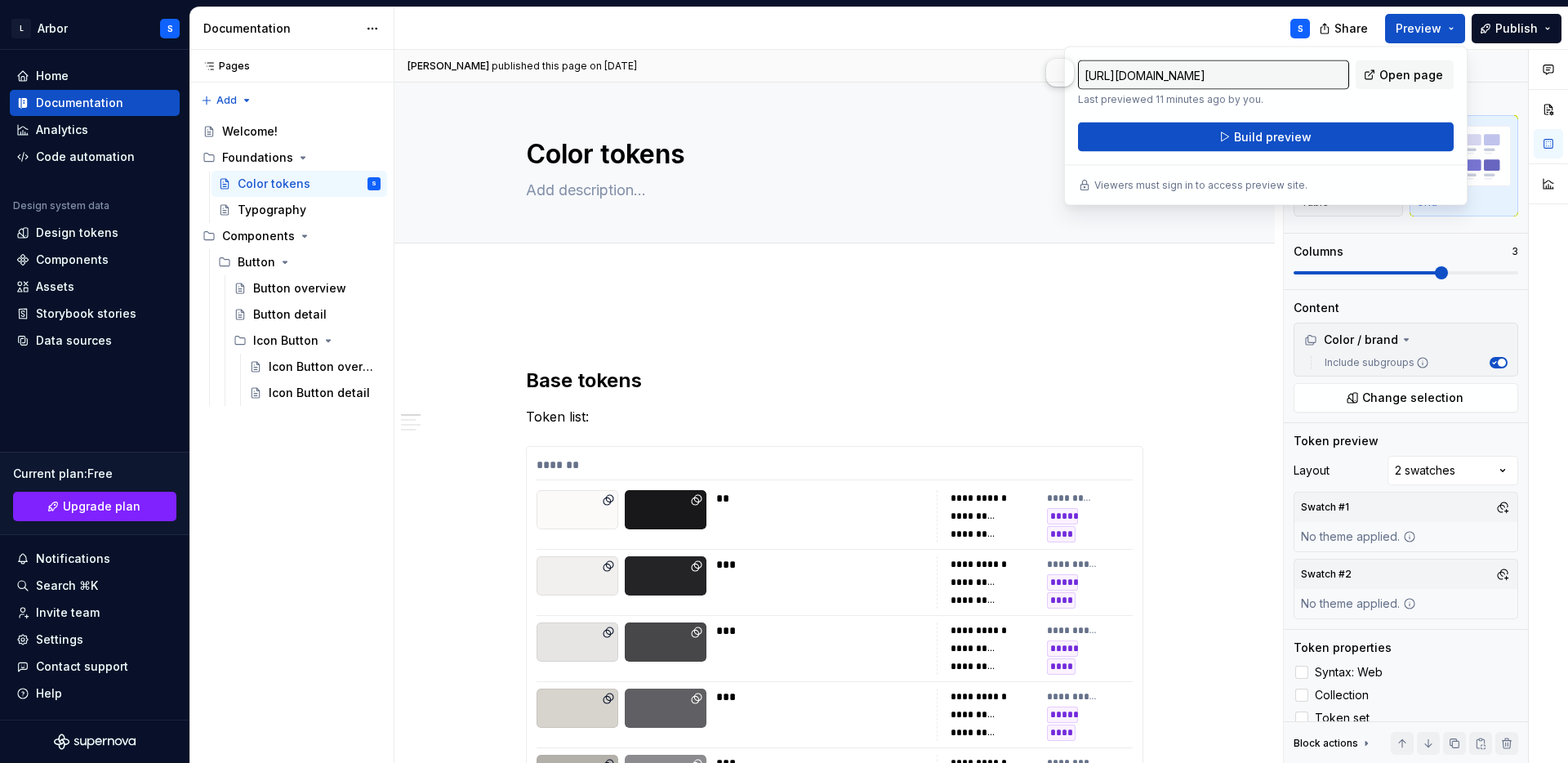
click at [1468, 17] on div "Share Preview Publish" at bounding box center [1445, 28] width 245 height 42
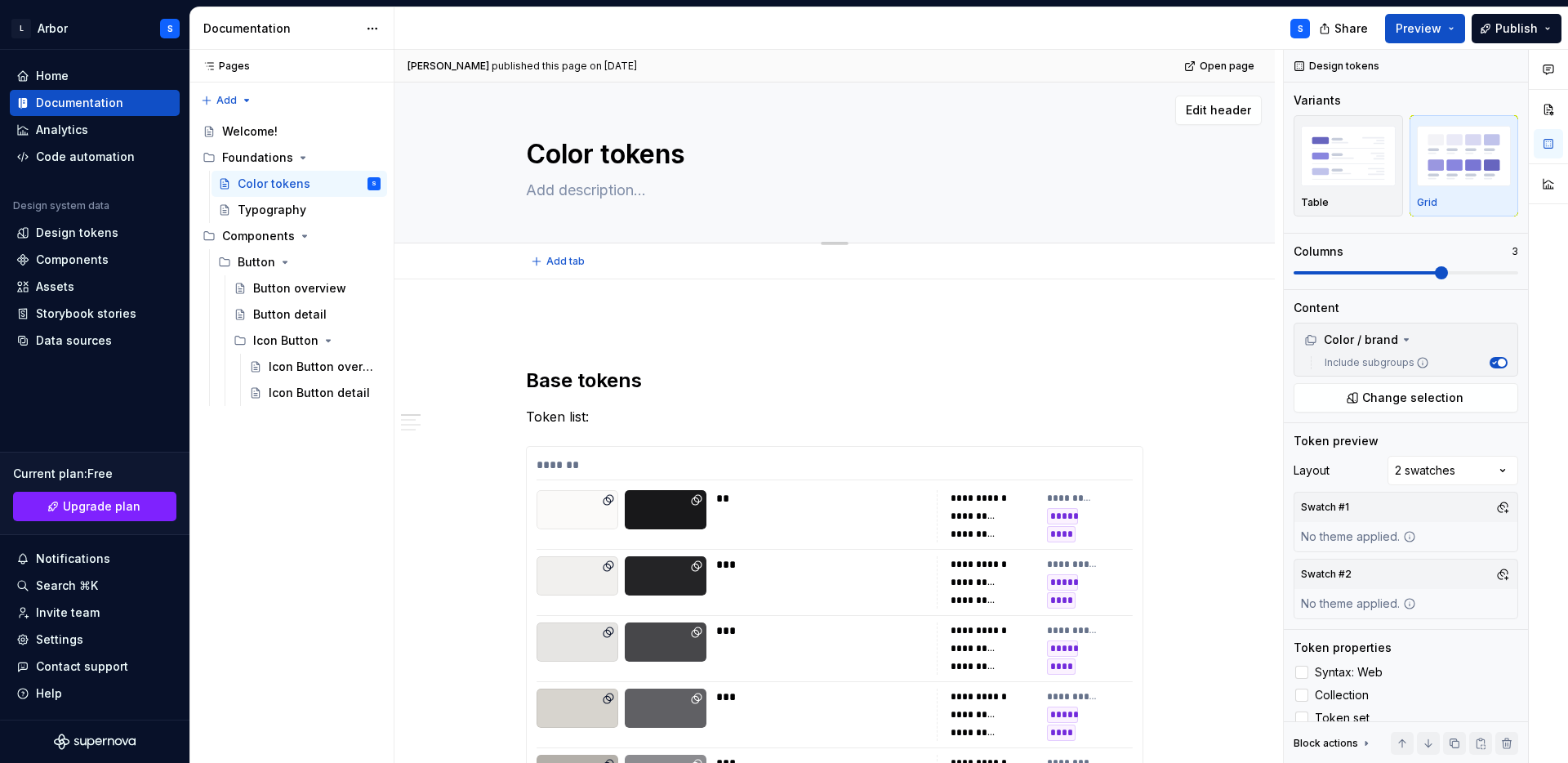
scroll to position [329, 0]
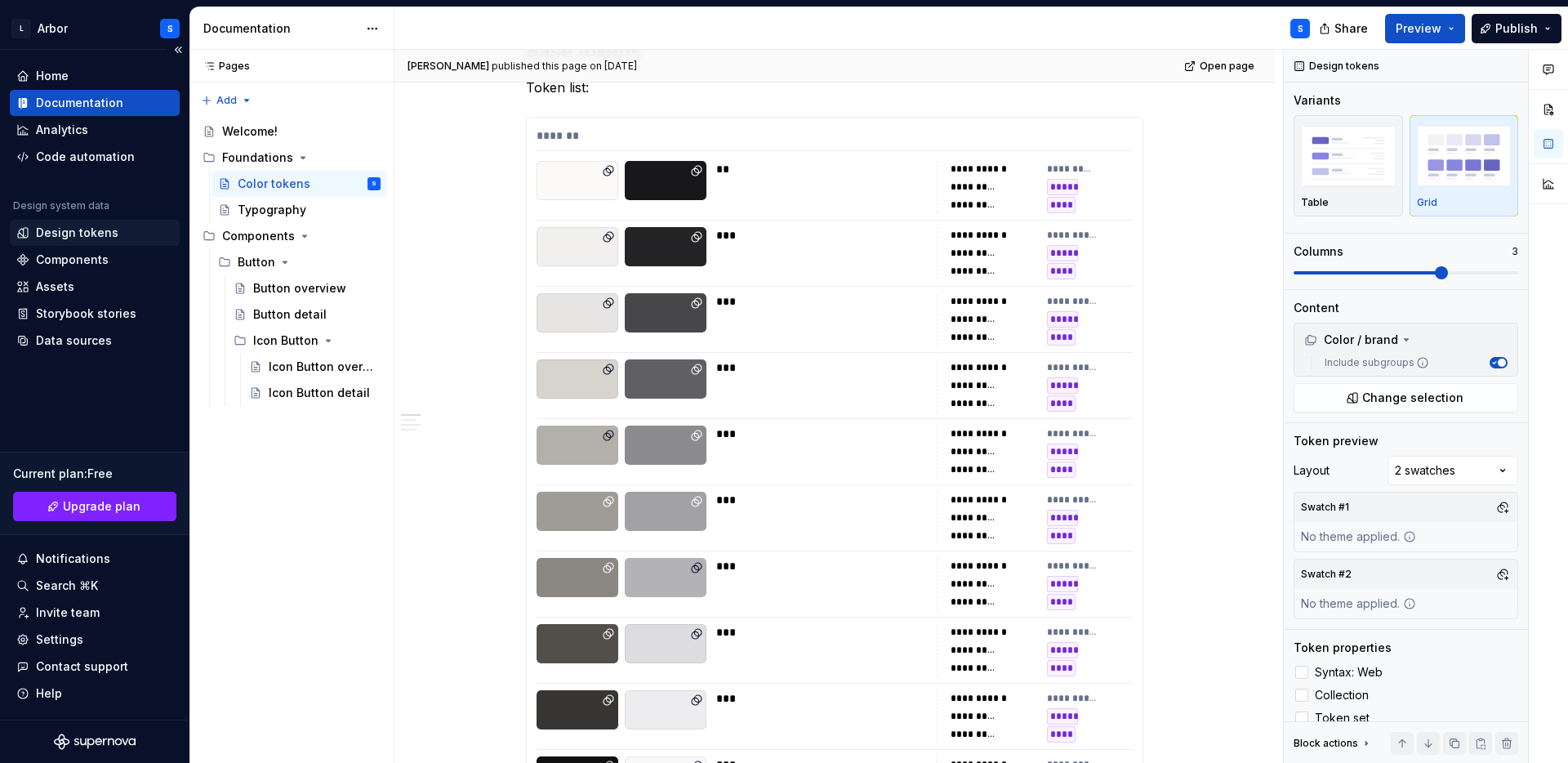
click at [81, 245] on div "Design system data Design tokens Components Assets Storybook stories Data sourc…" at bounding box center [95, 277] width 170 height 155
click at [79, 228] on div "Design tokens" at bounding box center [77, 233] width 82 height 17
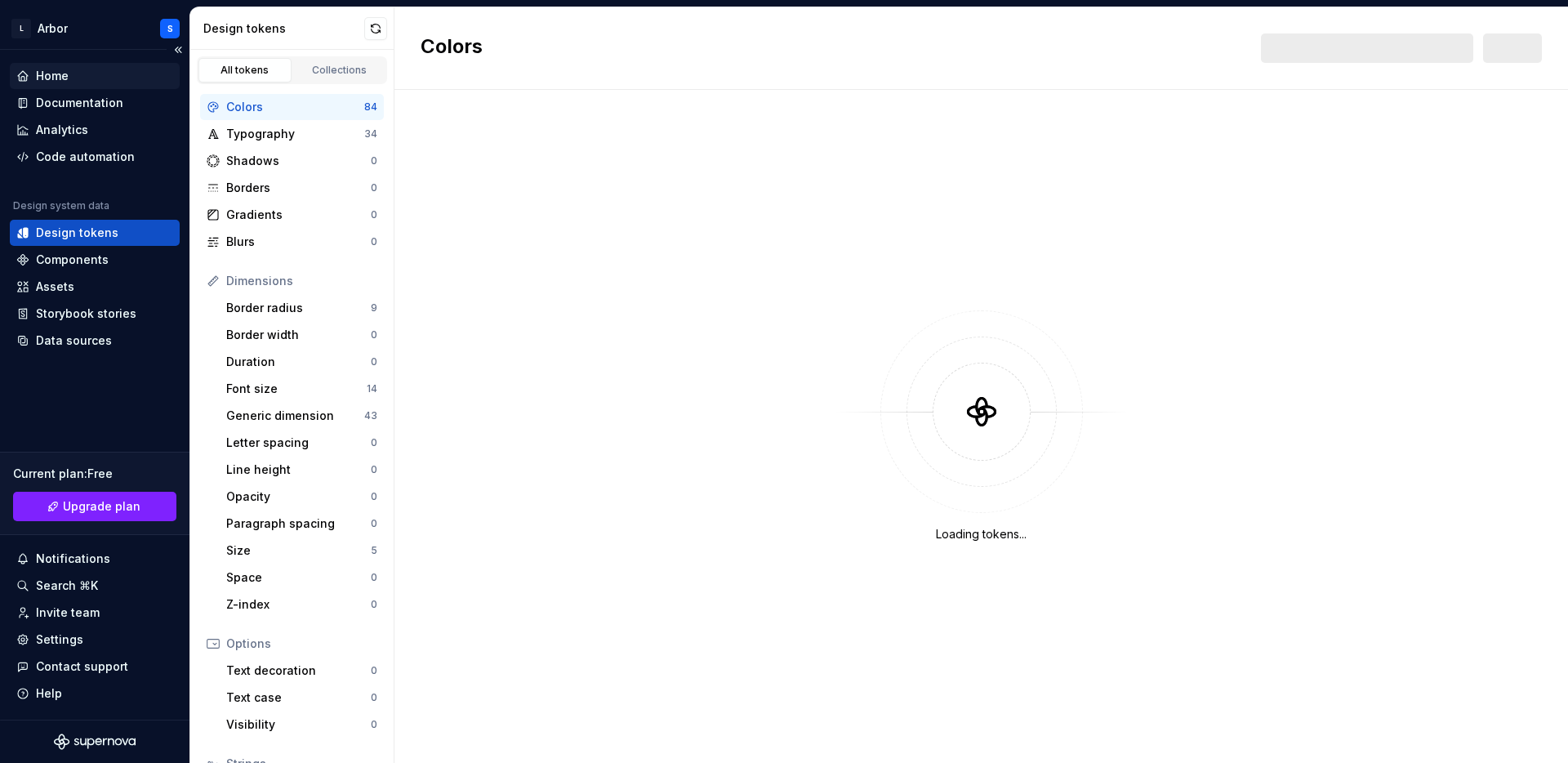
click at [44, 78] on div "Home" at bounding box center [52, 76] width 33 height 17
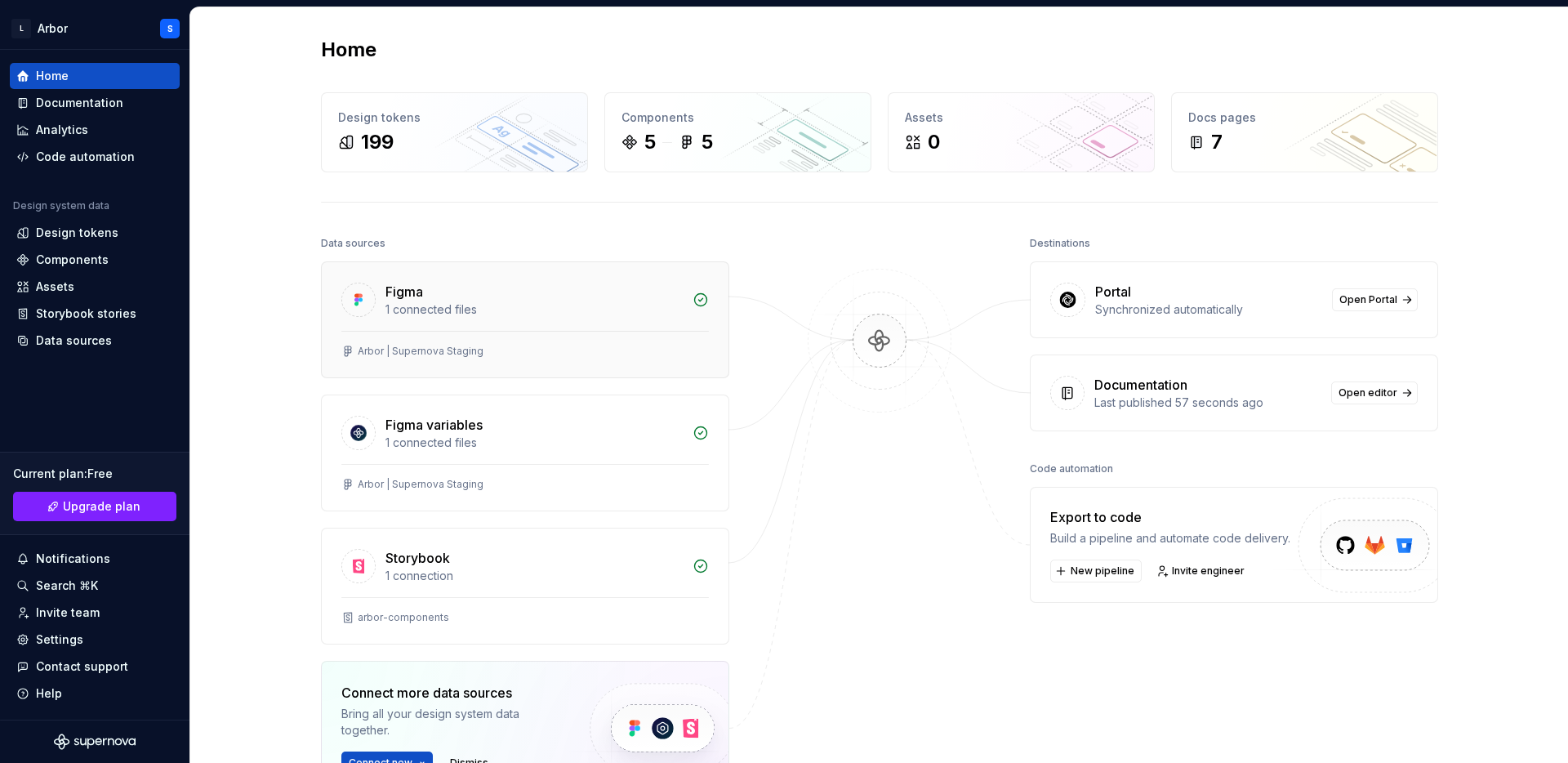
click at [560, 304] on div "1 connected files" at bounding box center [533, 310] width 297 height 17
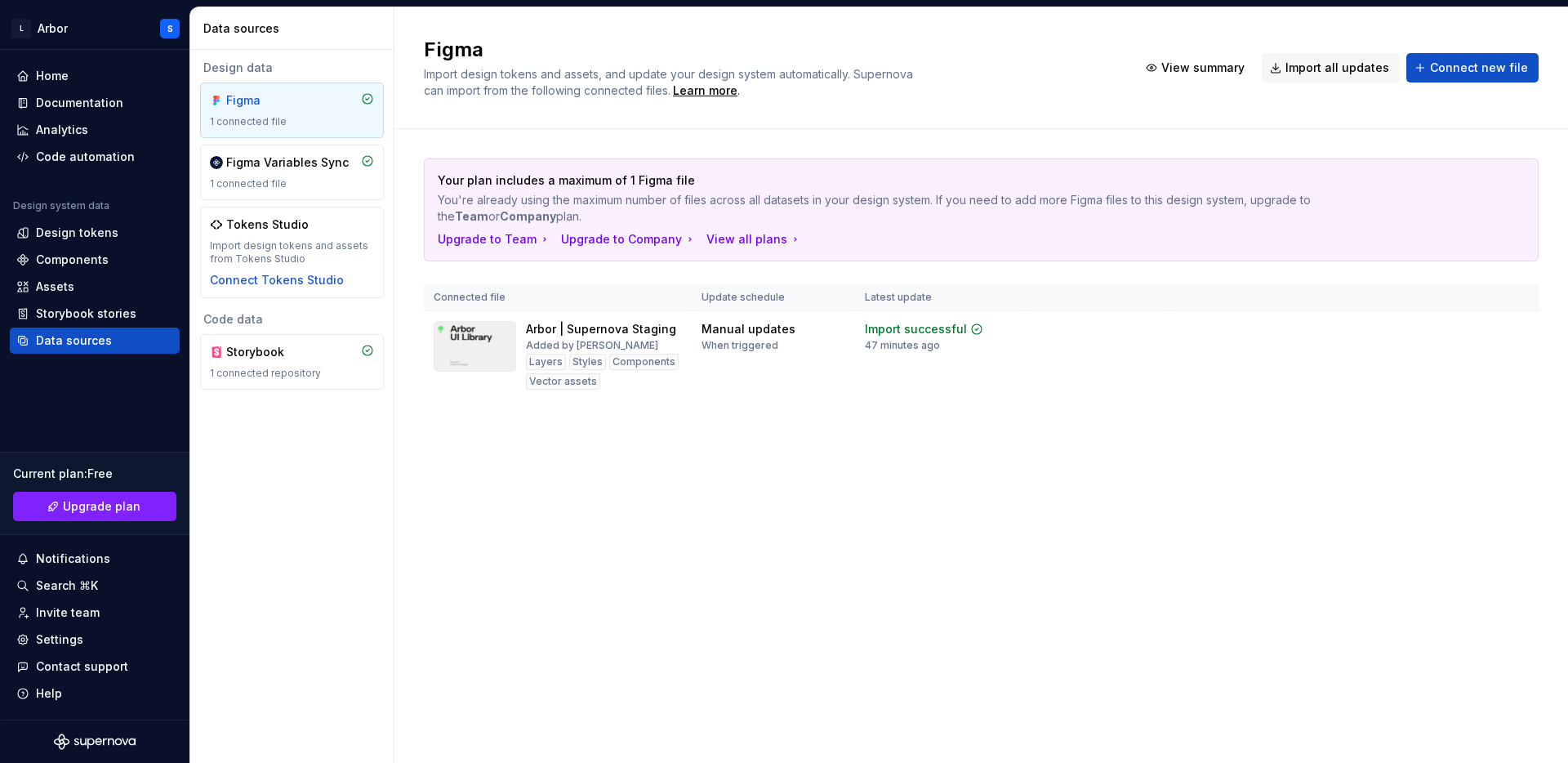
click at [641, 497] on div "Figma Import design tokens and assets, and update your design system automatica…" at bounding box center [981, 385] width 1174 height 756
click at [76, 282] on div "Assets" at bounding box center [95, 287] width 157 height 17
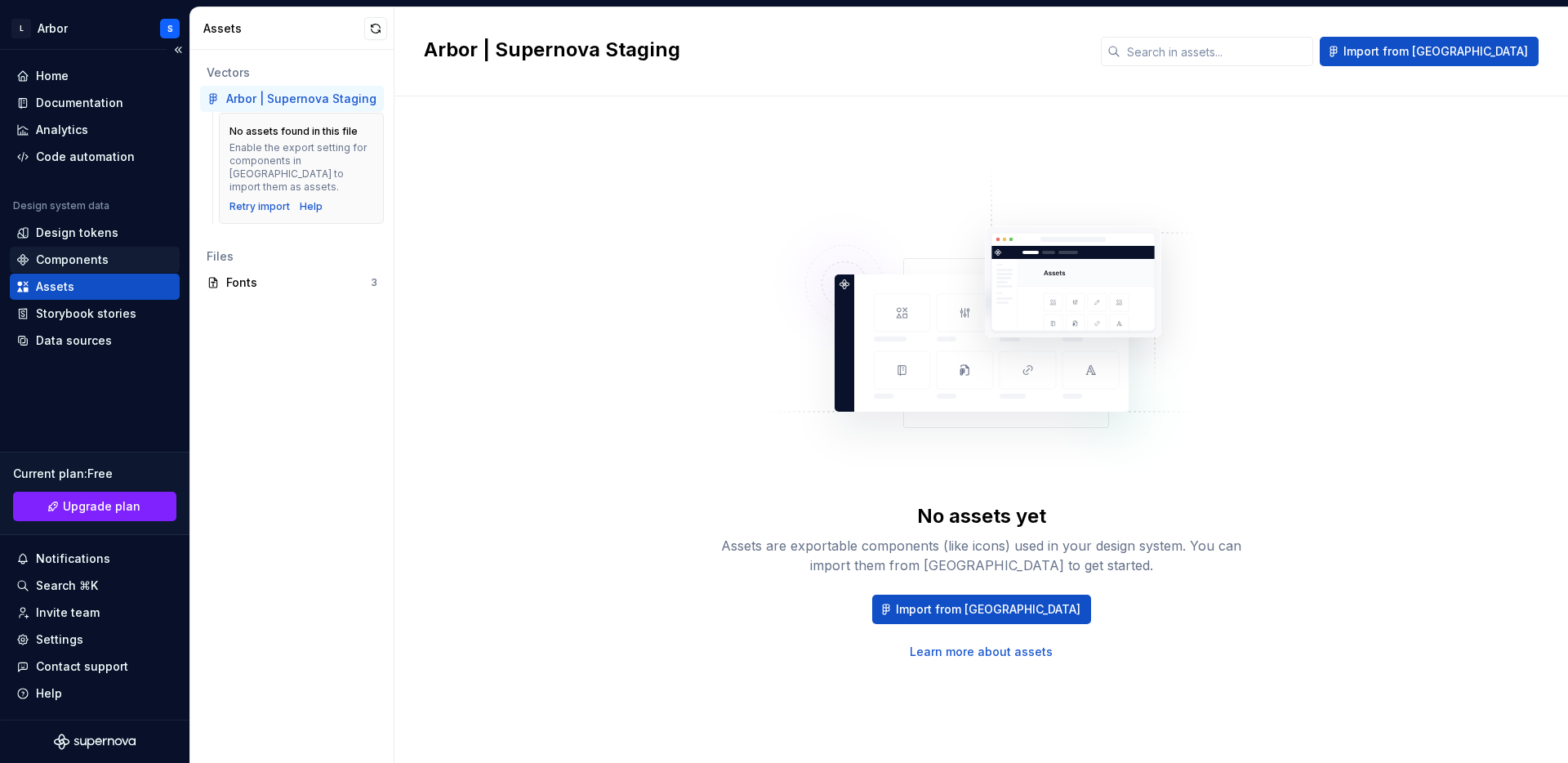
click at [87, 262] on div "Components" at bounding box center [73, 260] width 73 height 17
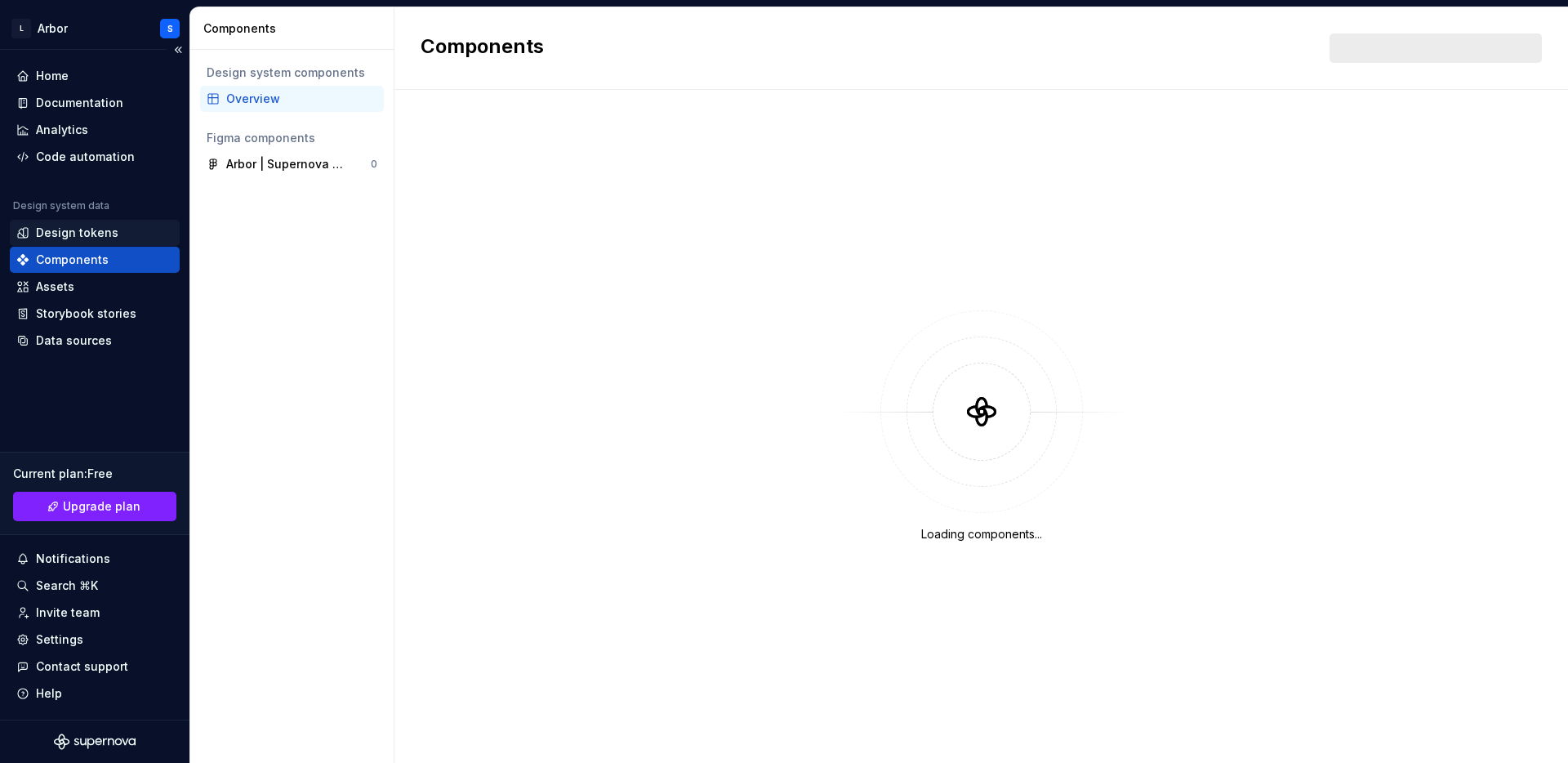
click at [74, 222] on div "Design tokens" at bounding box center [95, 233] width 170 height 26
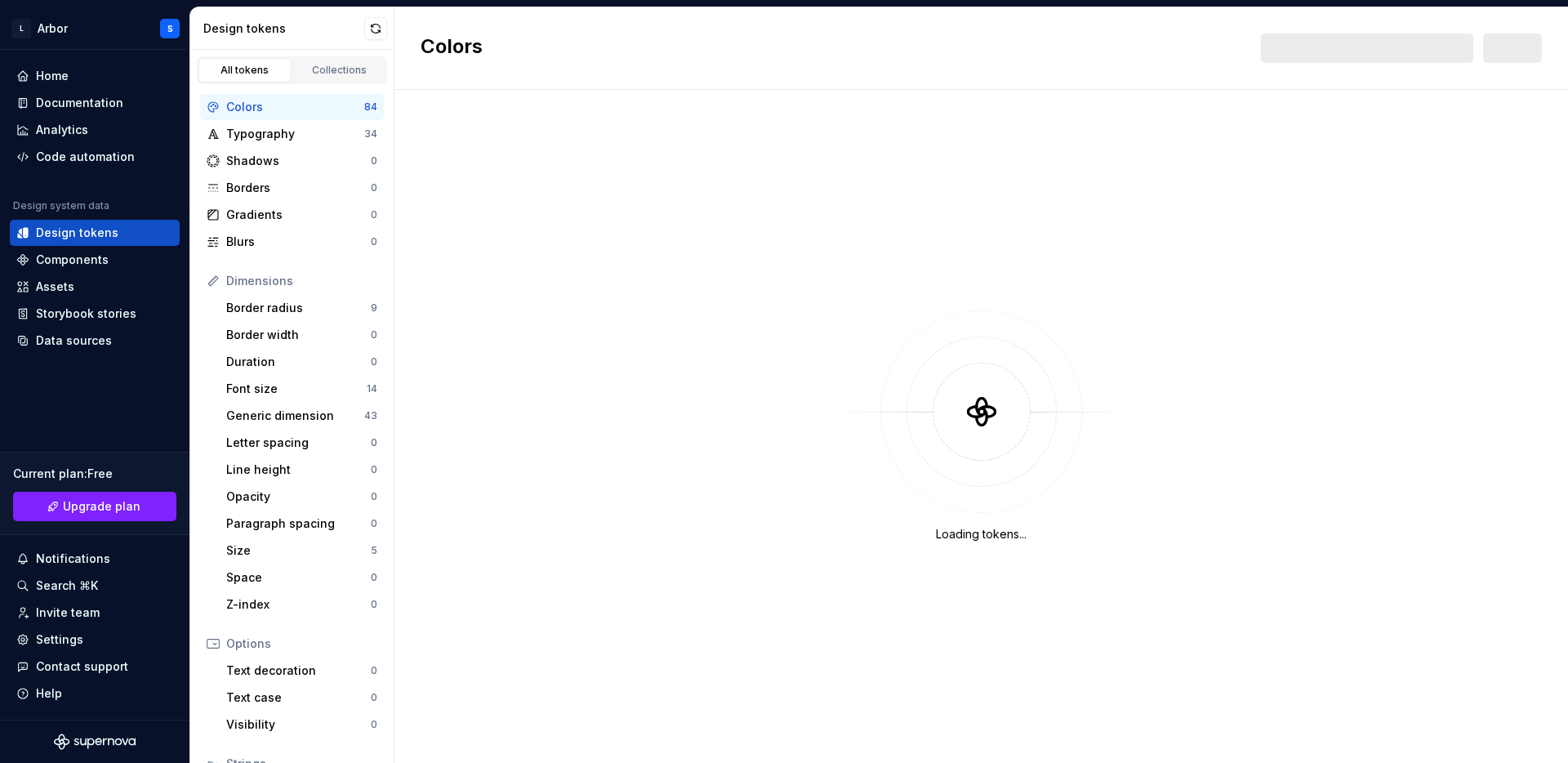
click at [281, 116] on div "Colors 84" at bounding box center [292, 107] width 184 height 26
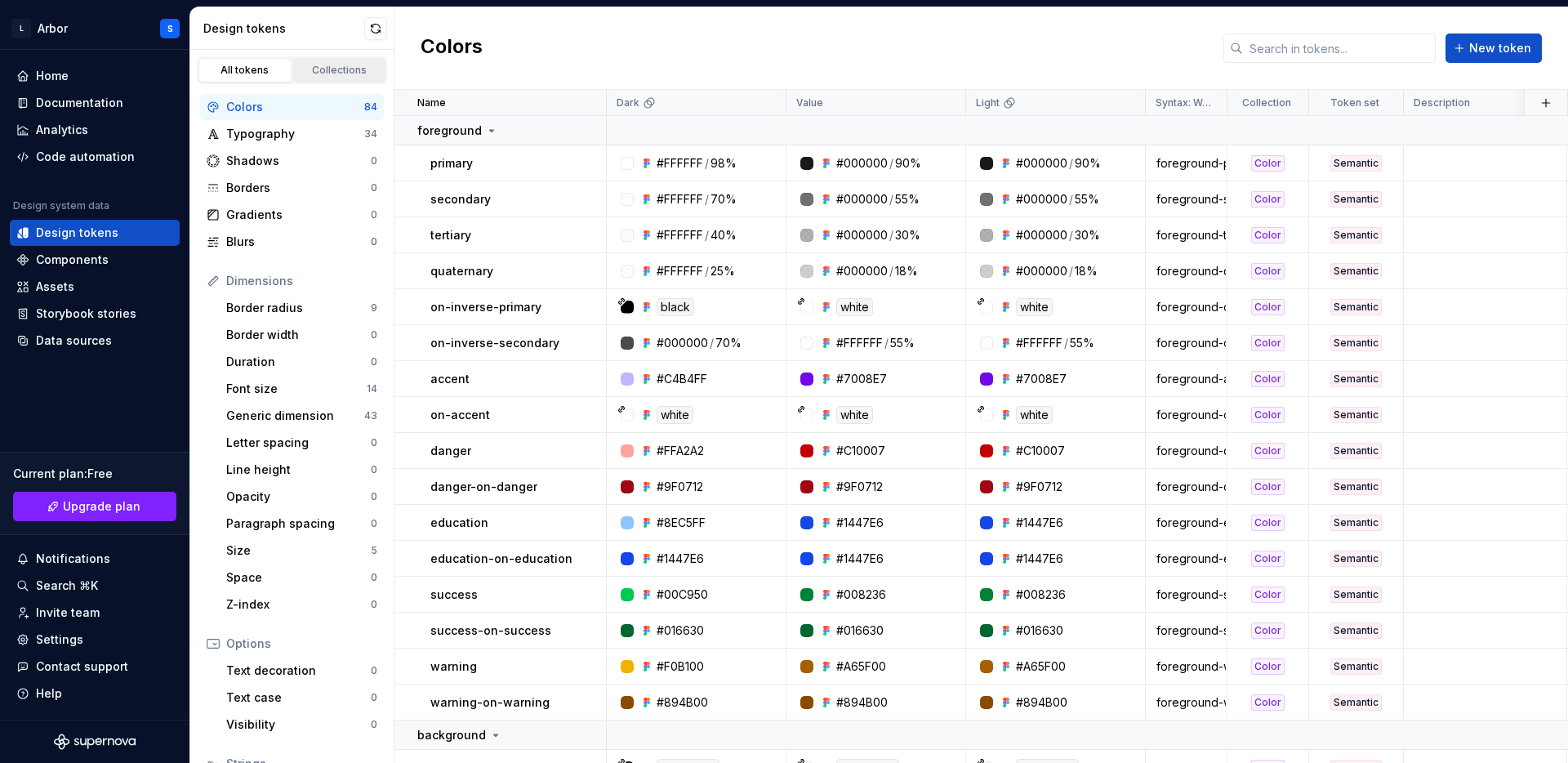
click at [318, 64] on div "Collections" at bounding box center [340, 70] width 82 height 13
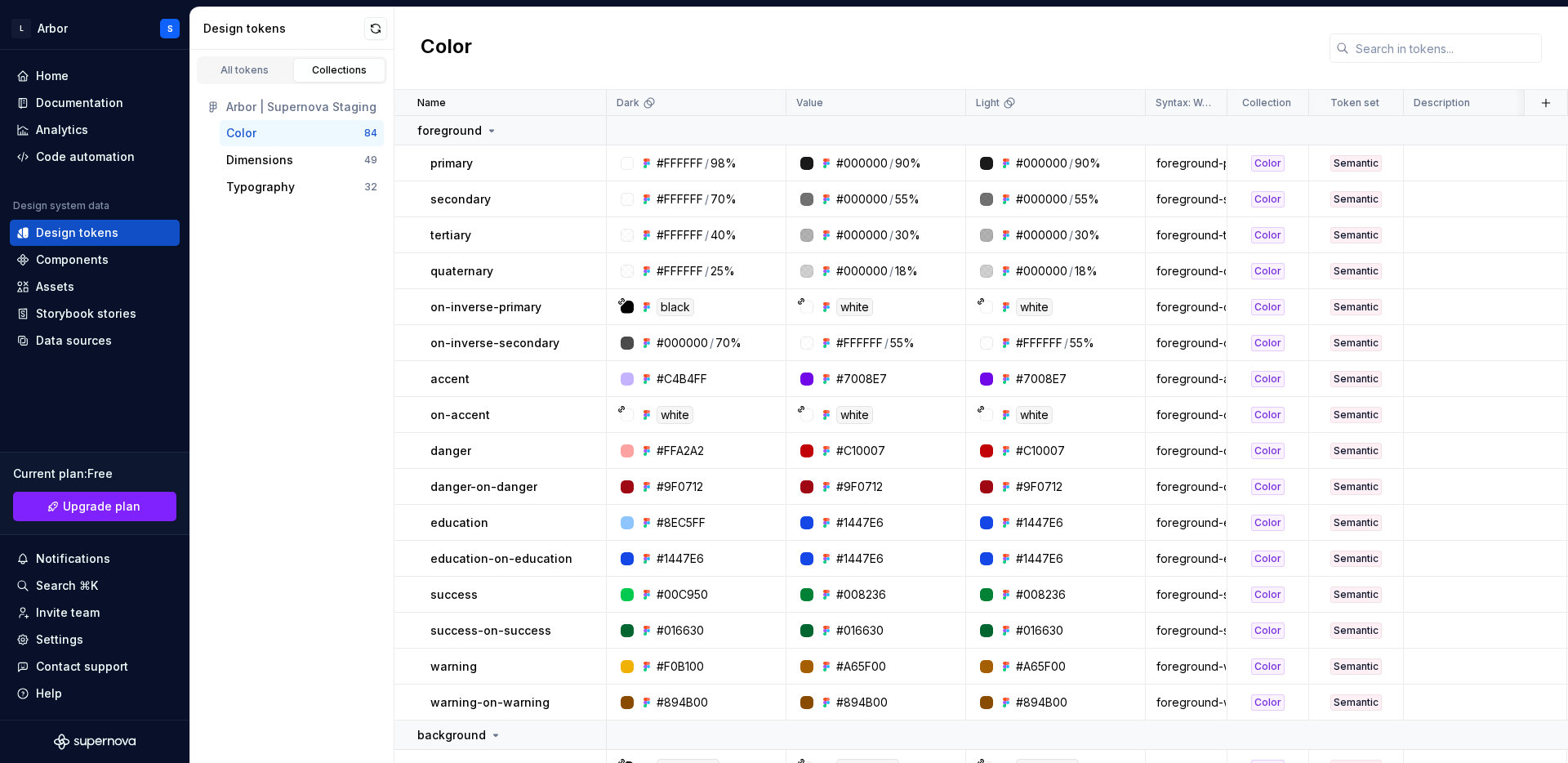
click at [345, 129] on div "Color" at bounding box center [296, 133] width 138 height 17
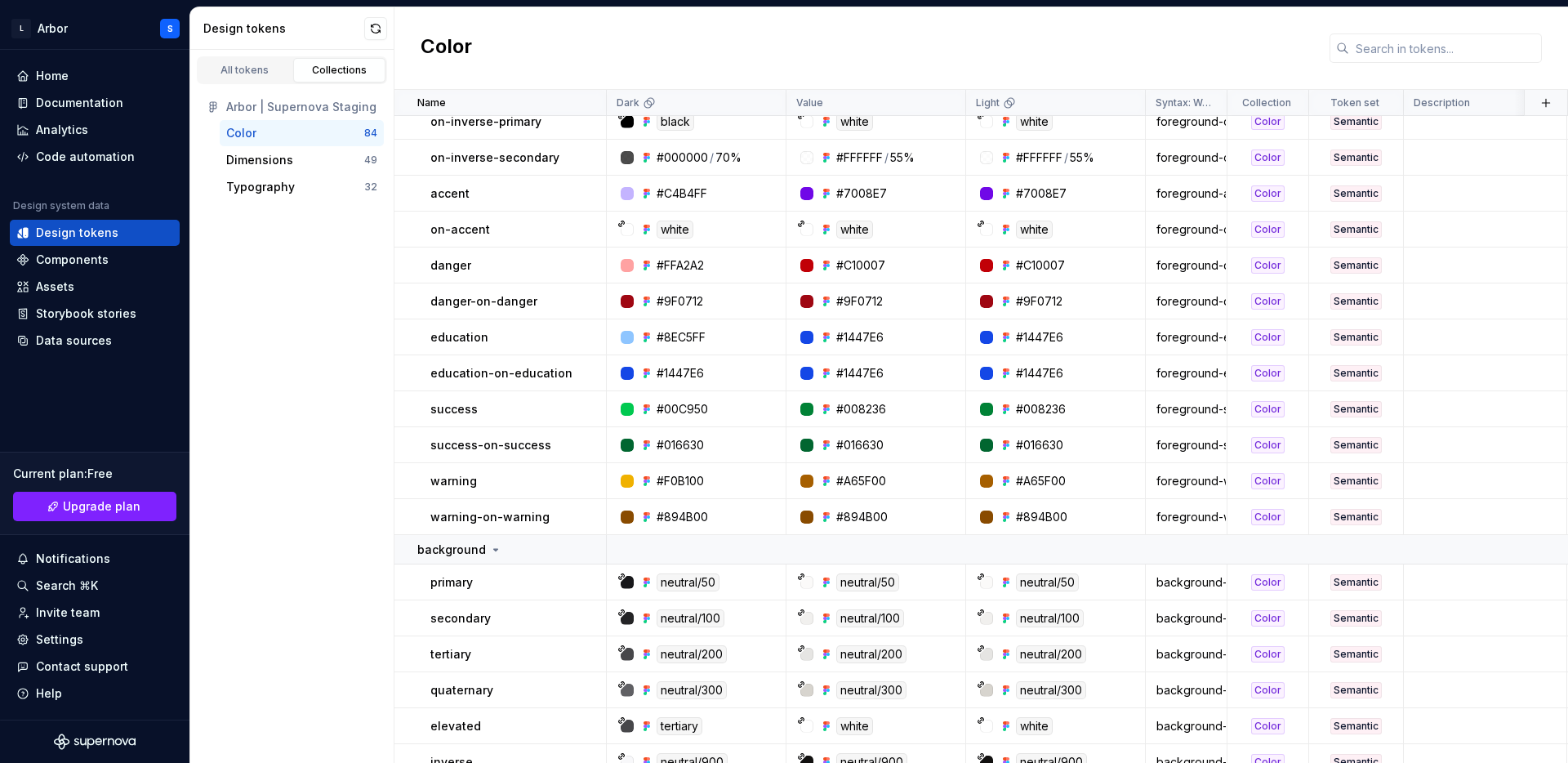
scroll to position [528, 0]
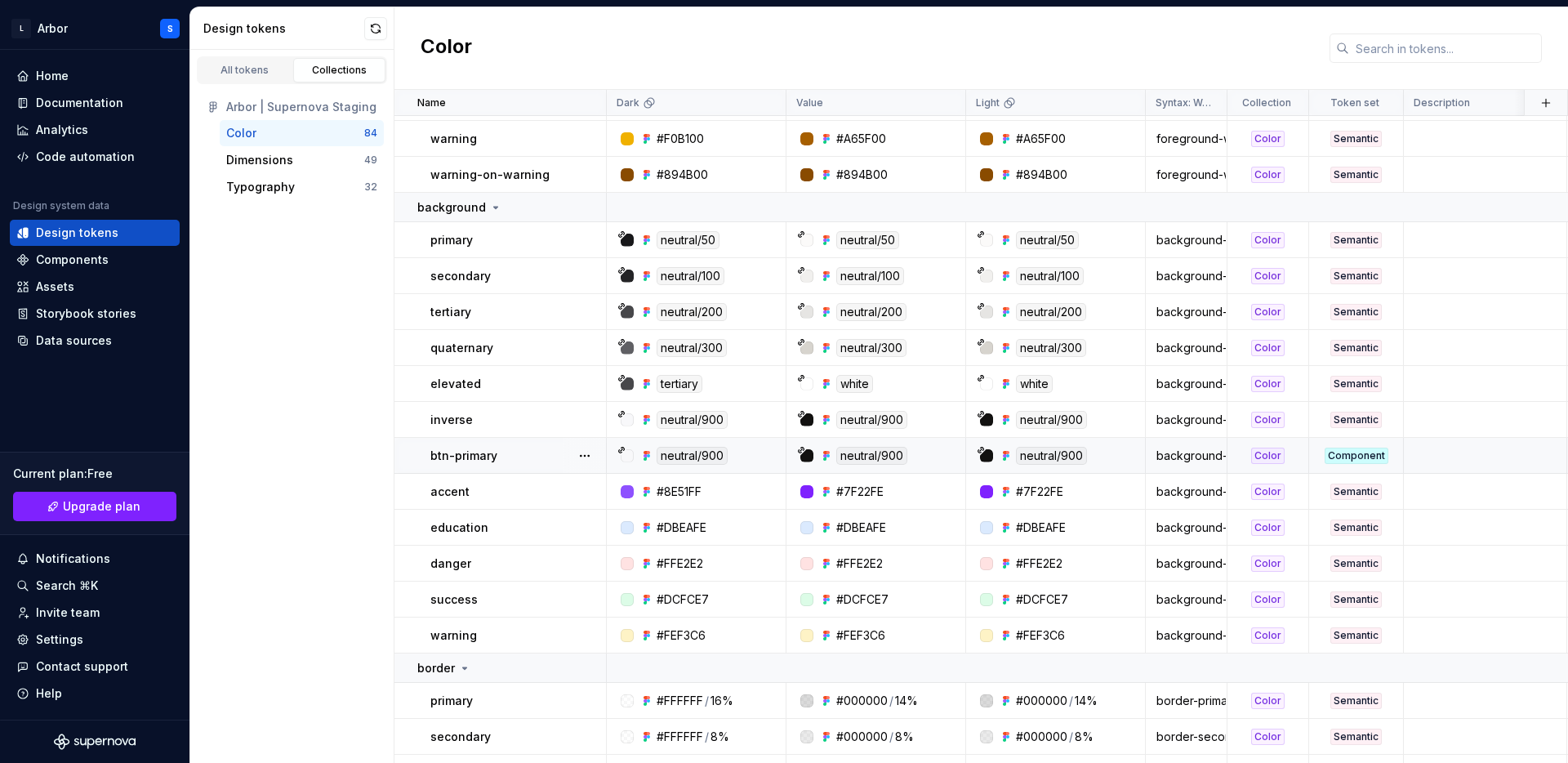
click at [688, 454] on div "neutral/900" at bounding box center [692, 455] width 71 height 18
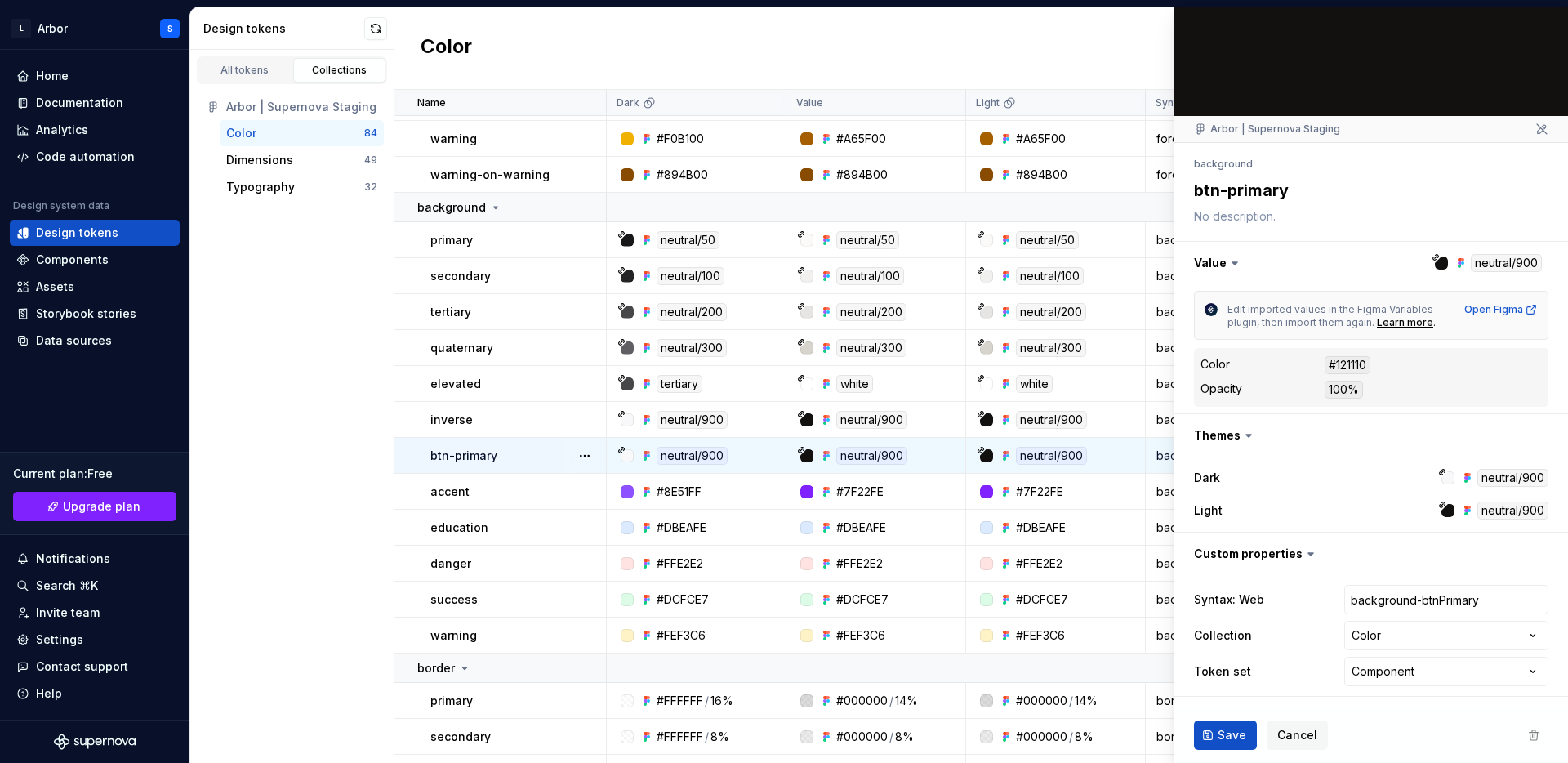
scroll to position [37, 0]
type textarea "*"
click at [242, 75] on div "All tokens" at bounding box center [245, 70] width 82 height 13
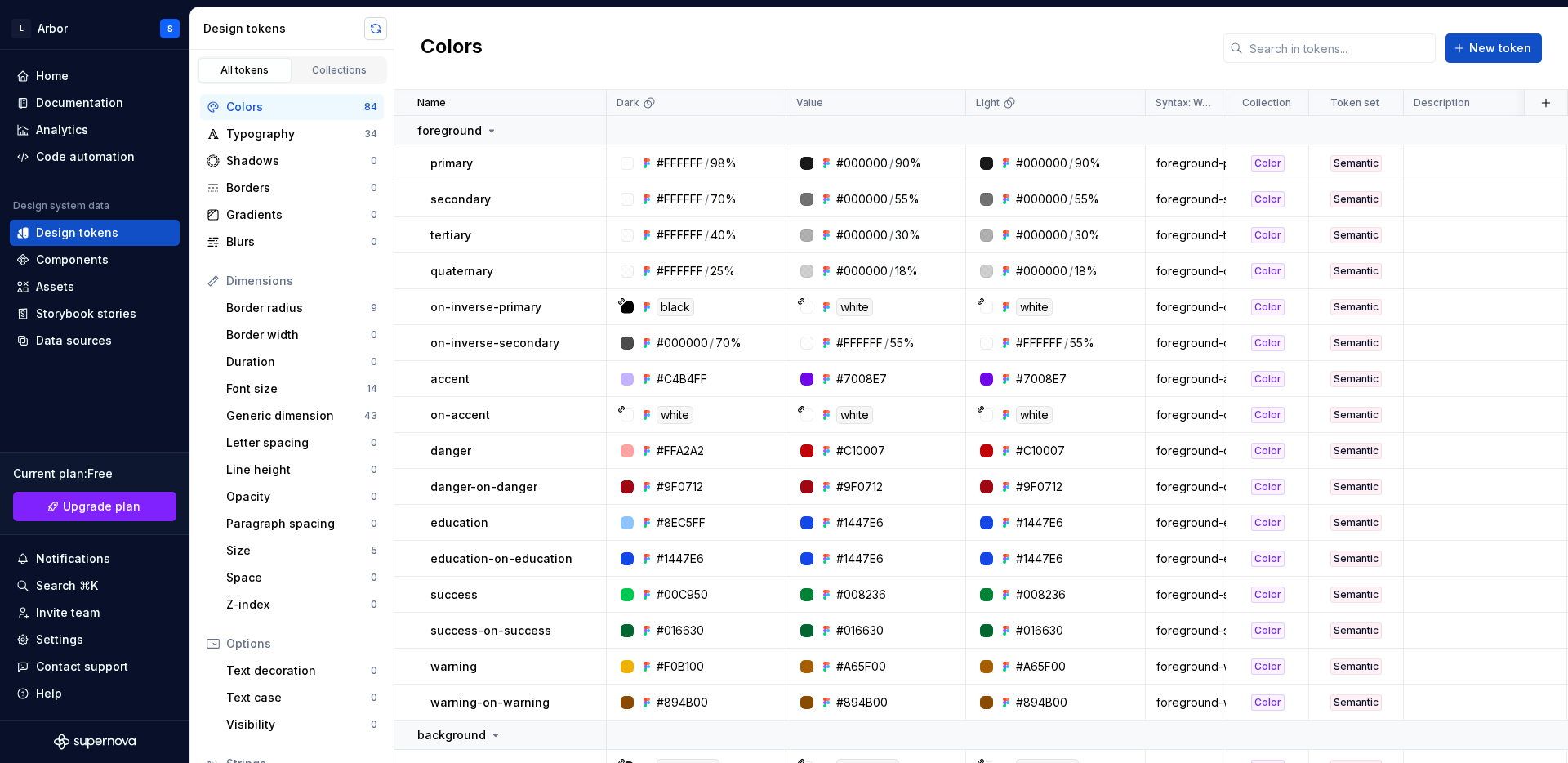
click at [384, 21] on button "button" at bounding box center [376, 28] width 23 height 23
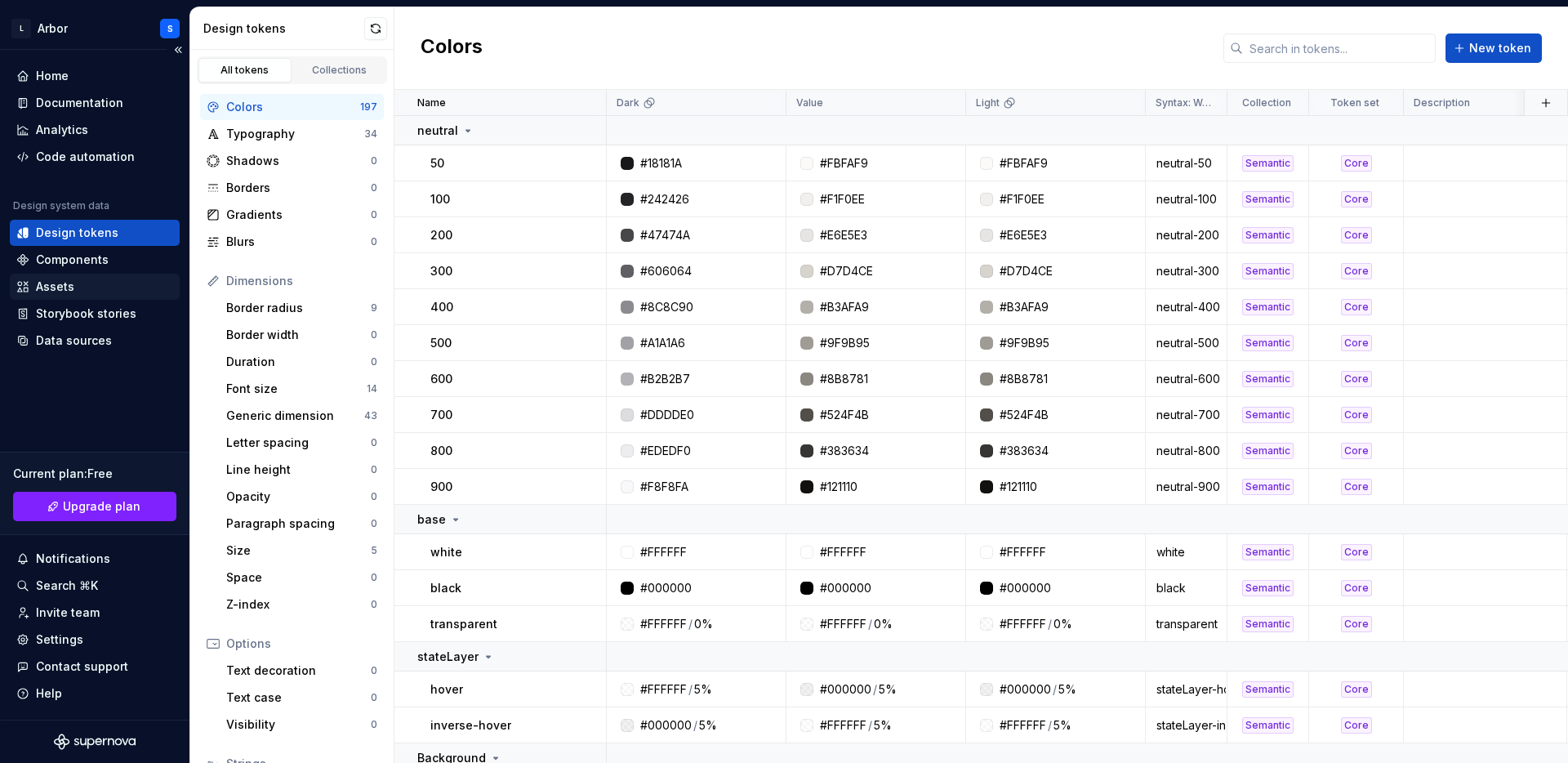
click at [83, 289] on div "Assets" at bounding box center [95, 287] width 157 height 17
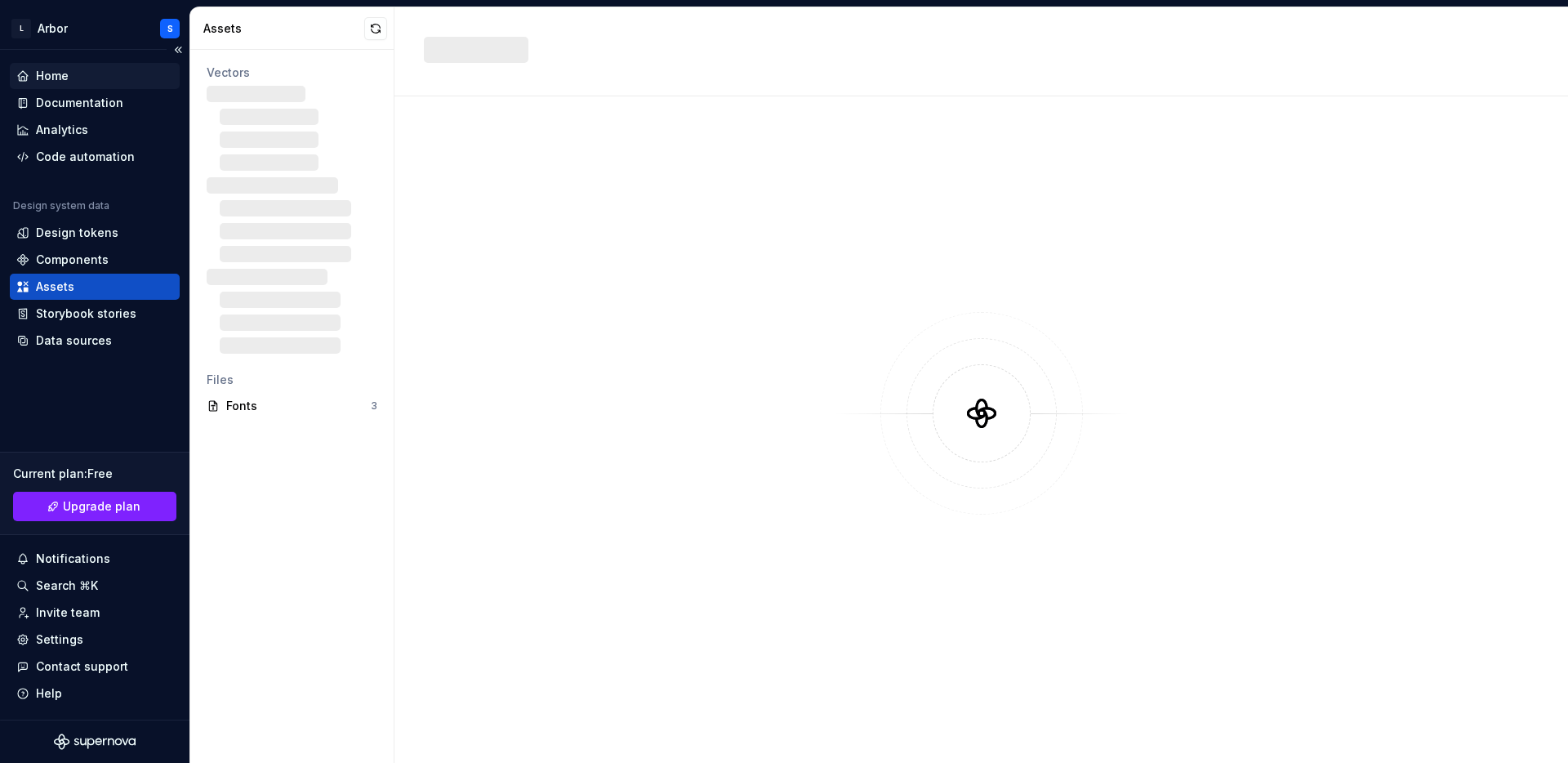
click at [78, 73] on div "Home" at bounding box center [95, 76] width 157 height 17
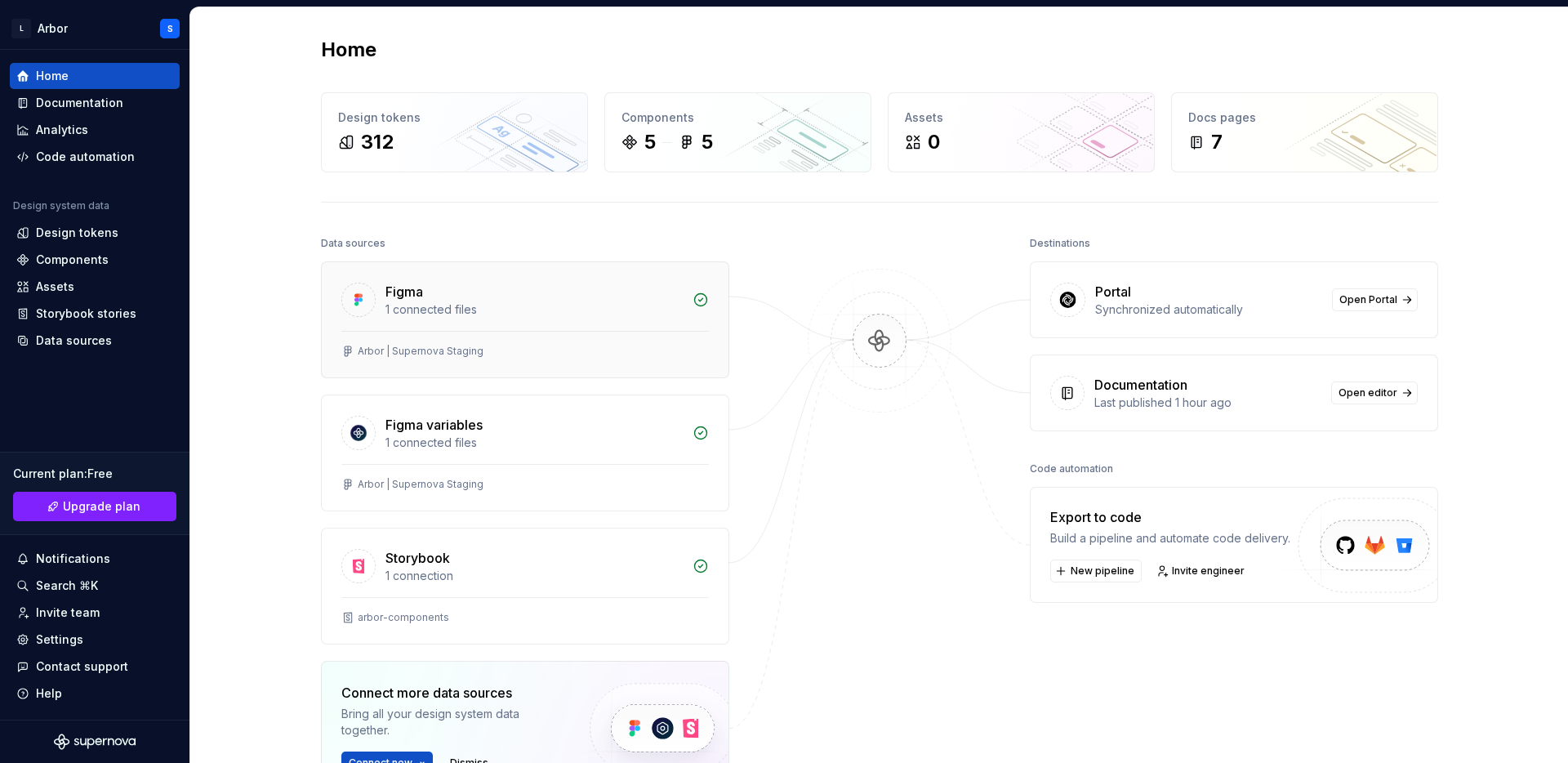
click at [536, 329] on div "Figma 1 connected files" at bounding box center [525, 297] width 406 height 69
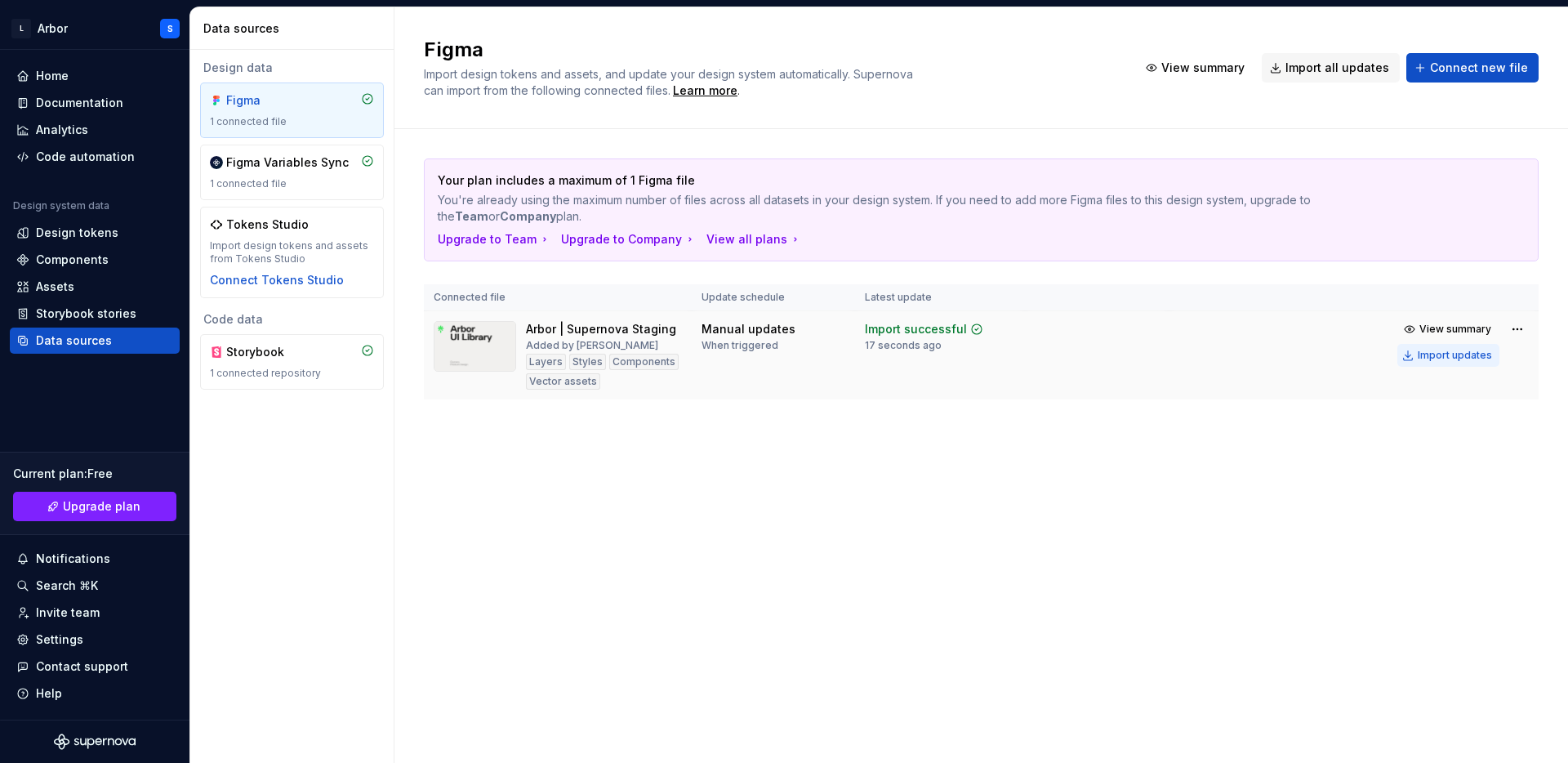
click at [1449, 365] on button "Import updates" at bounding box center [1448, 355] width 102 height 23
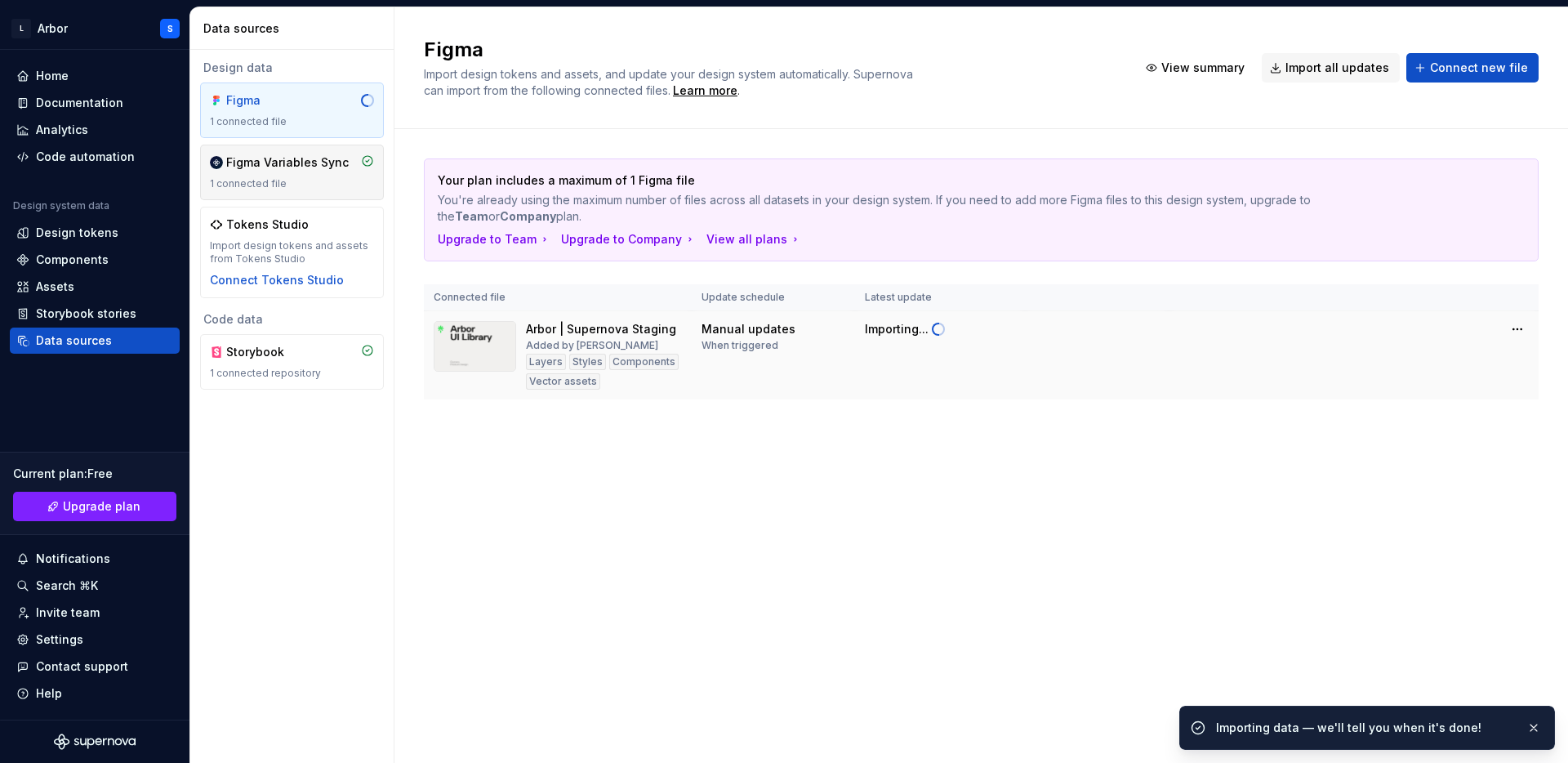
click at [289, 181] on div "1 connected file" at bounding box center [292, 184] width 164 height 13
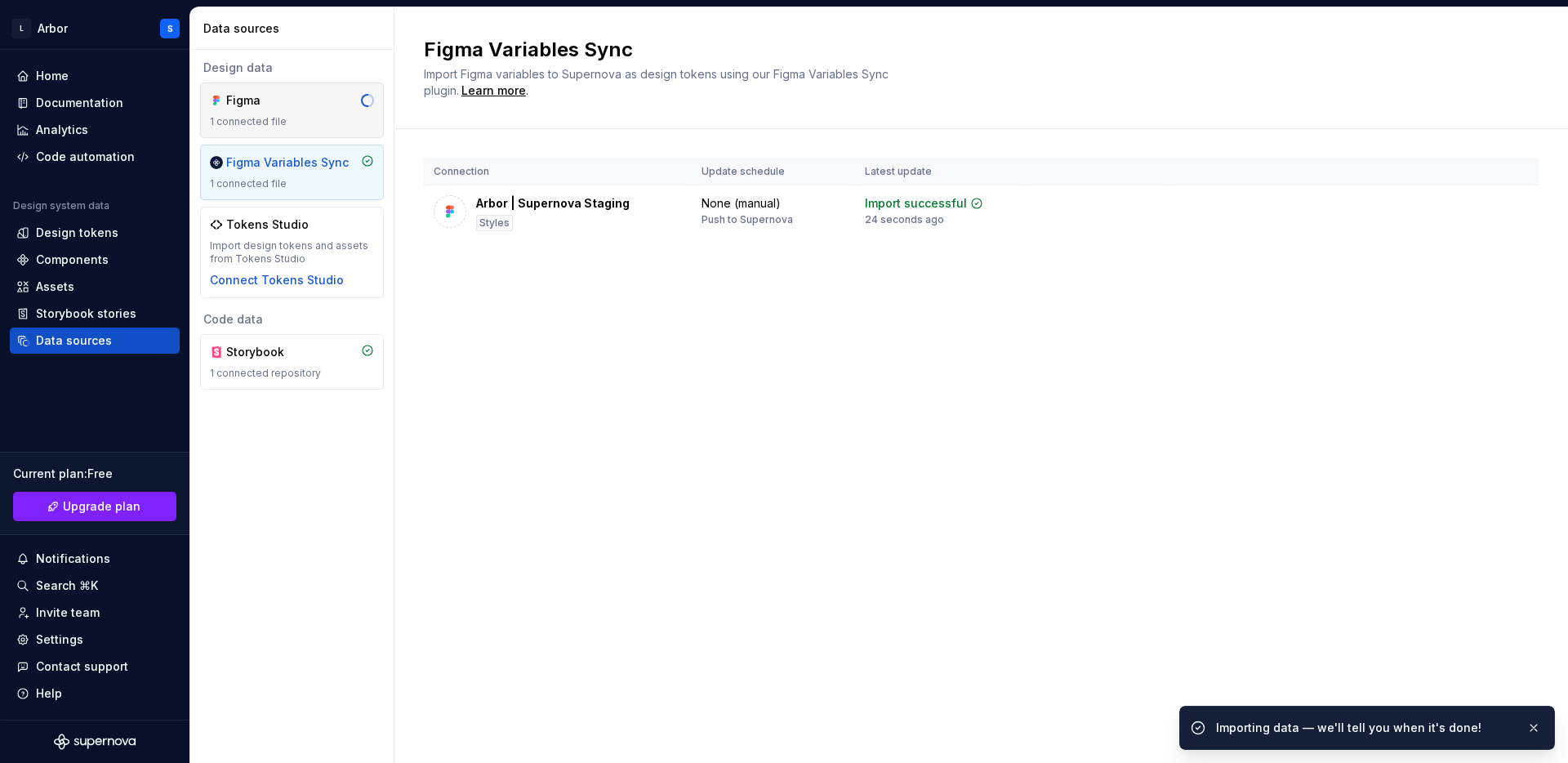
click at [280, 102] on div "Figma" at bounding box center [266, 101] width 78 height 17
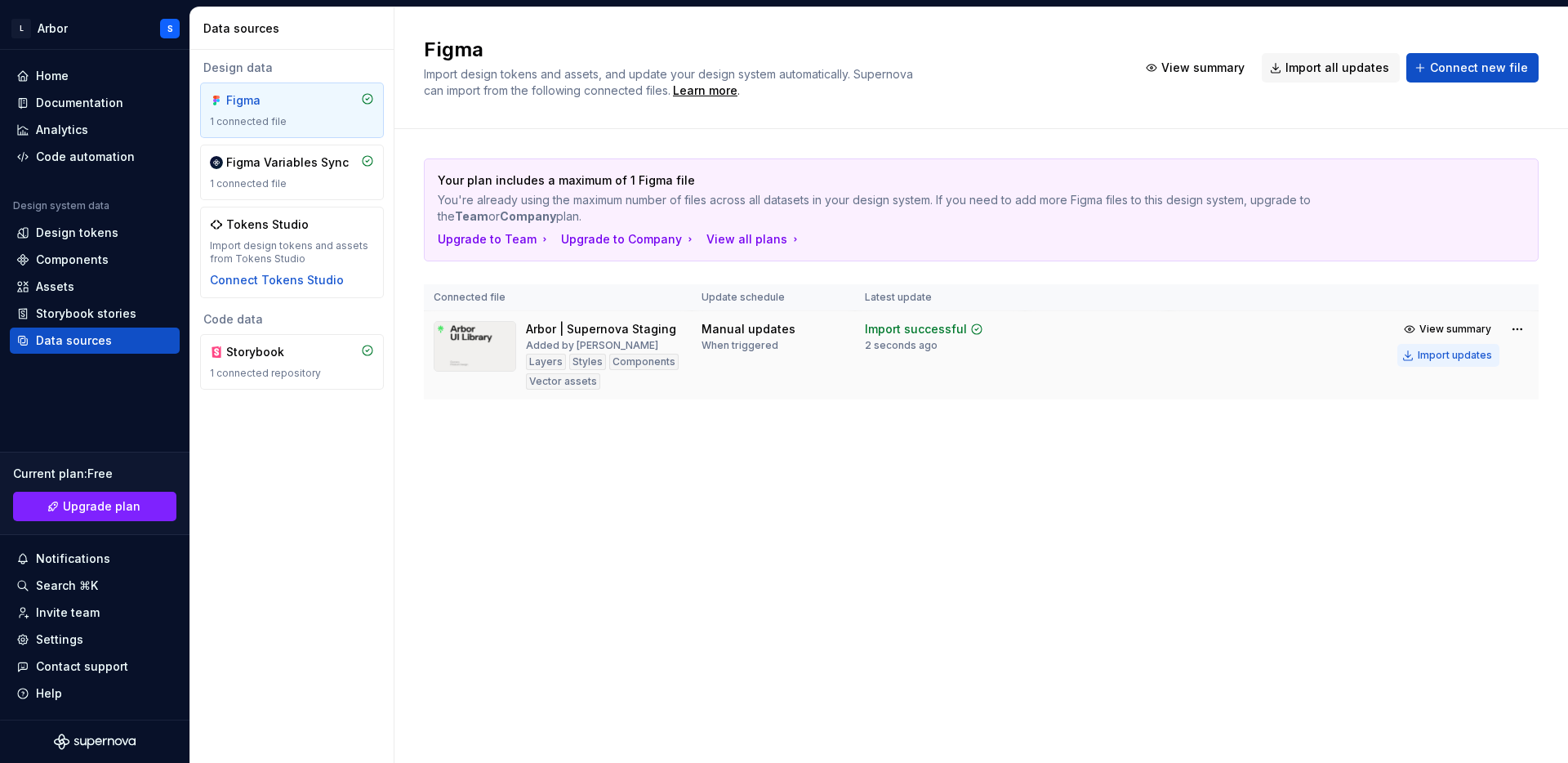
click at [1436, 355] on div "Import updates" at bounding box center [1455, 355] width 75 height 13
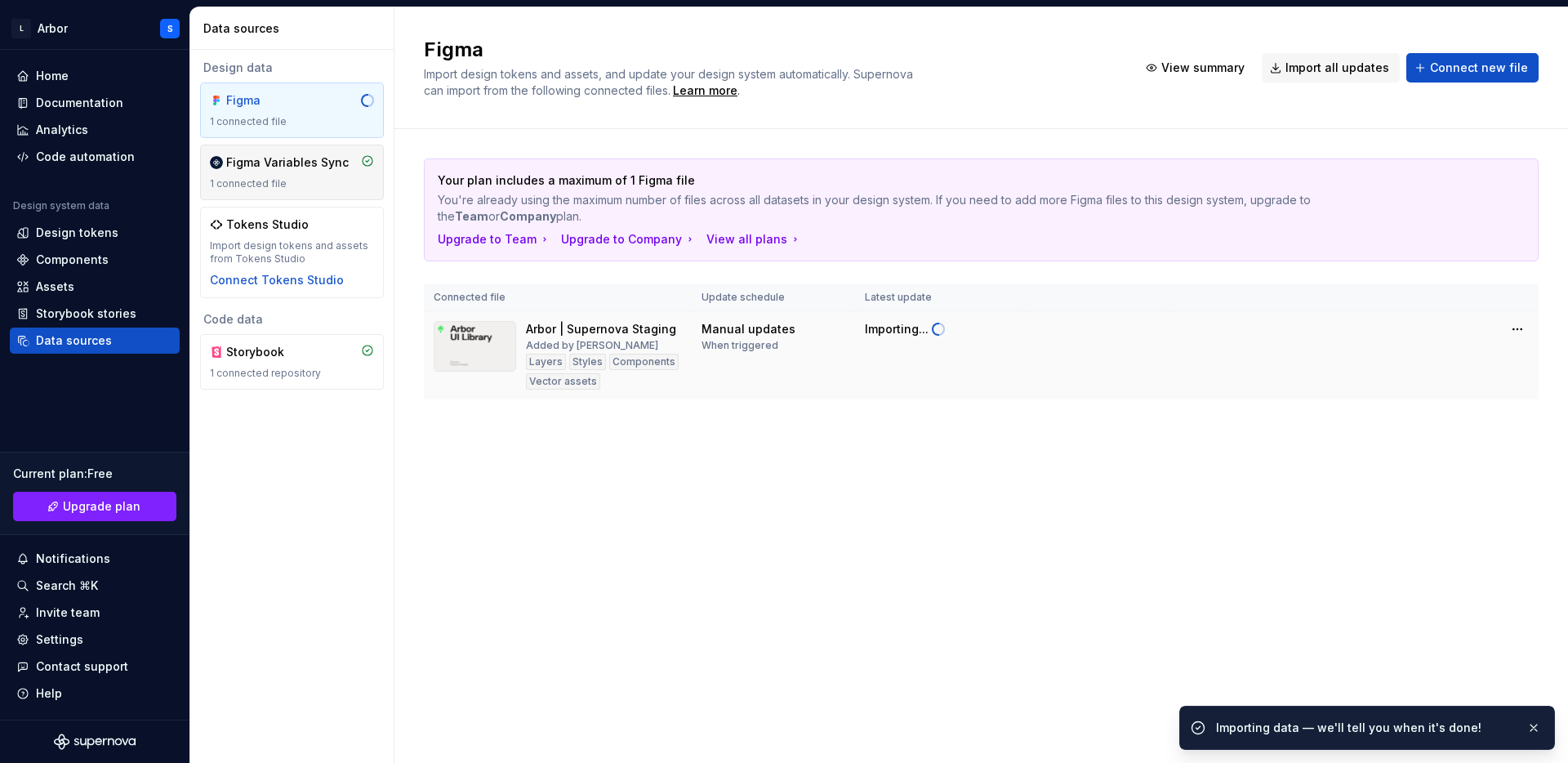
click at [314, 161] on div "Figma Variables Sync" at bounding box center [287, 163] width 122 height 17
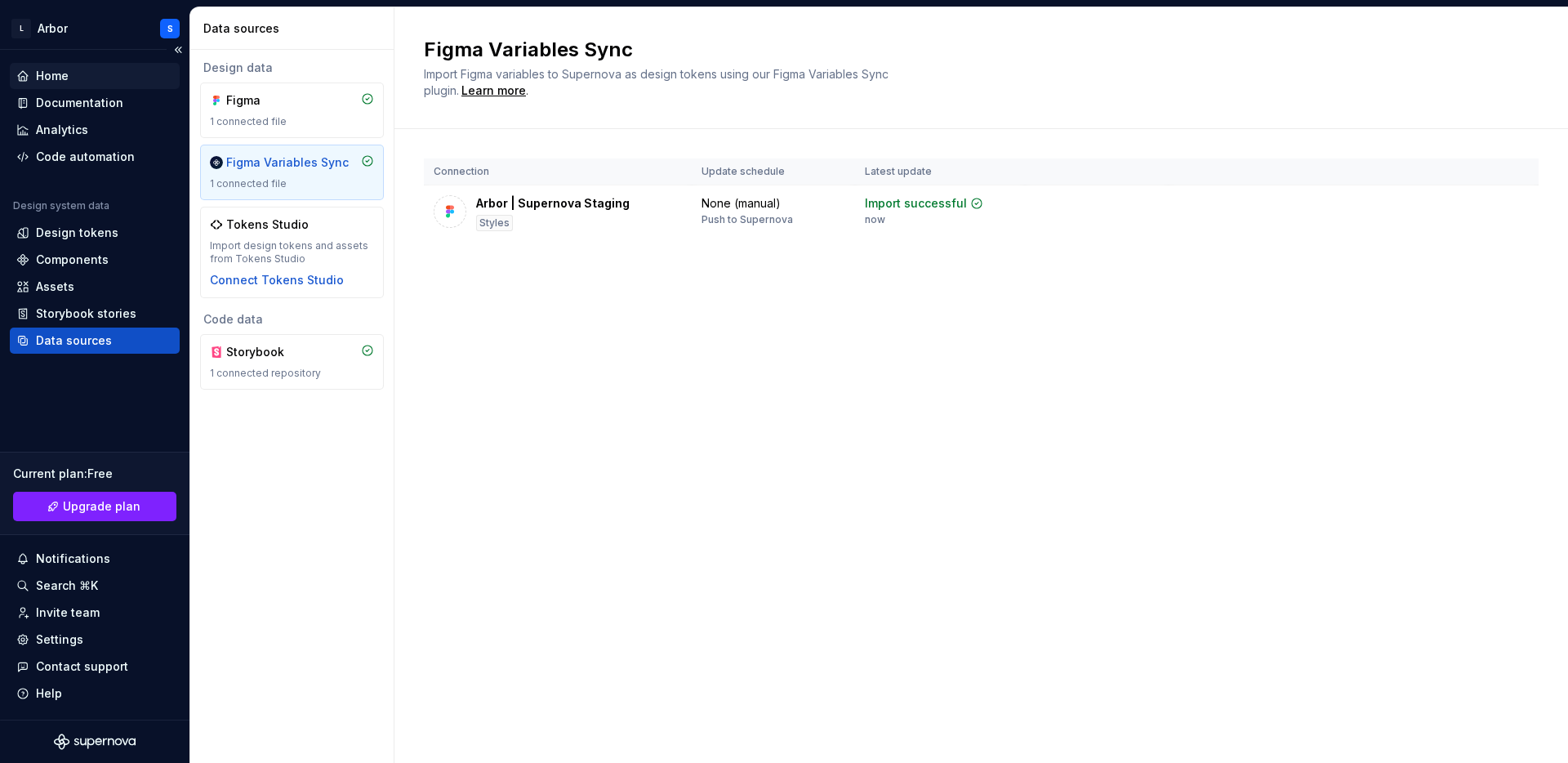
click at [68, 75] on div "Home" at bounding box center [52, 76] width 33 height 17
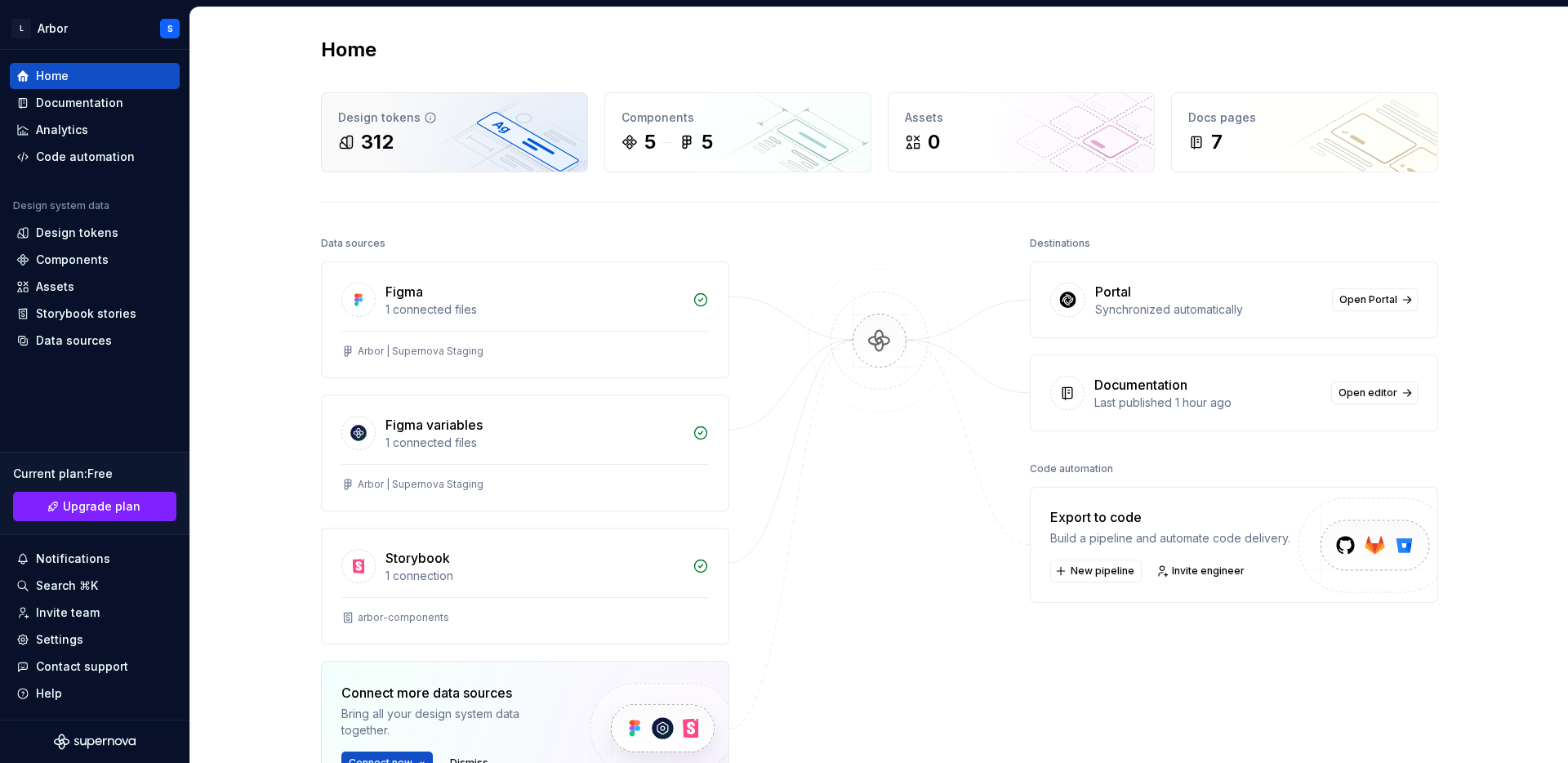
click at [415, 124] on div "Design tokens" at bounding box center [455, 118] width 233 height 17
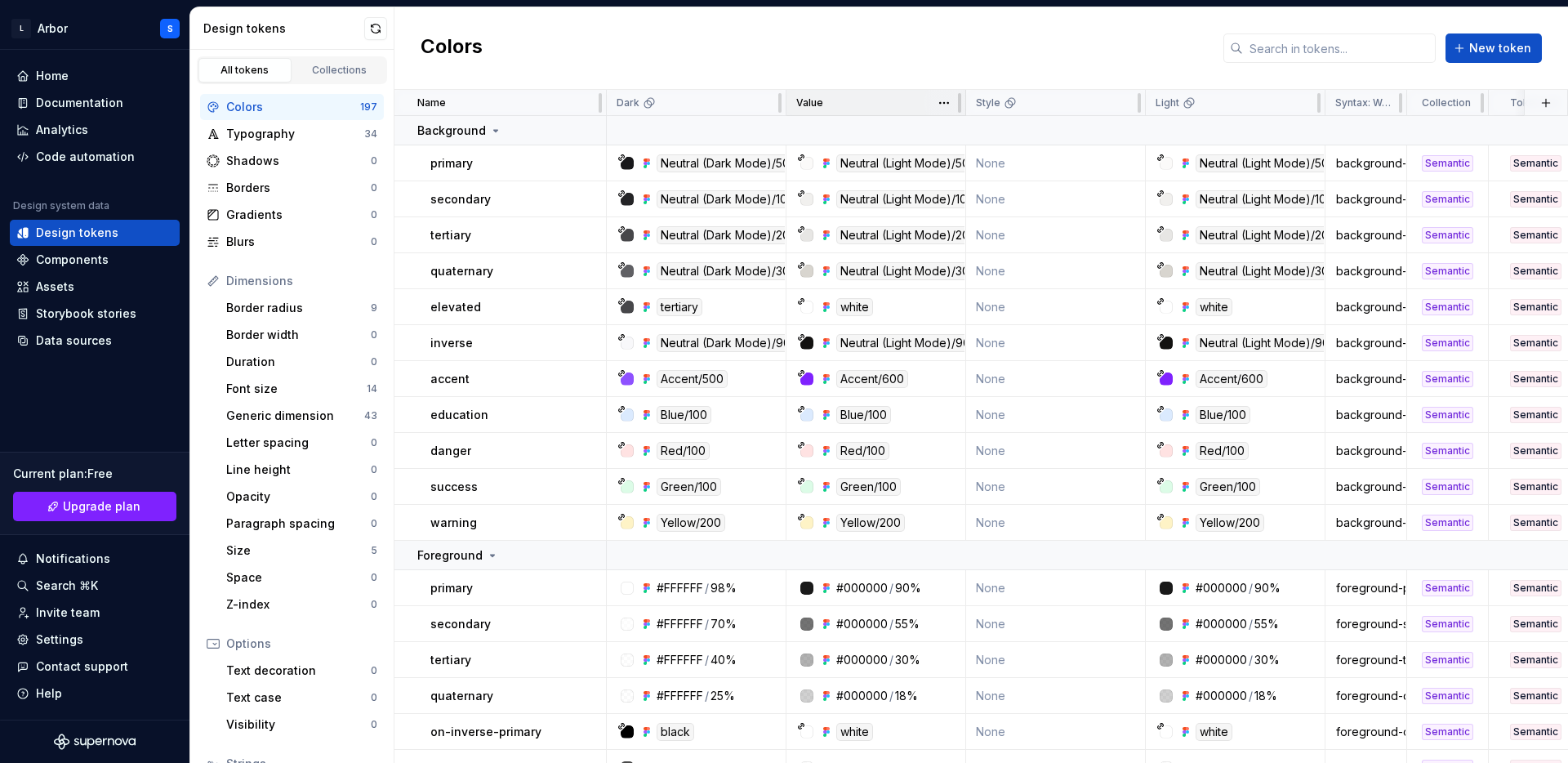
click at [805, 105] on p "Value" at bounding box center [809, 103] width 27 height 13
click at [376, 30] on button "button" at bounding box center [376, 28] width 23 height 23
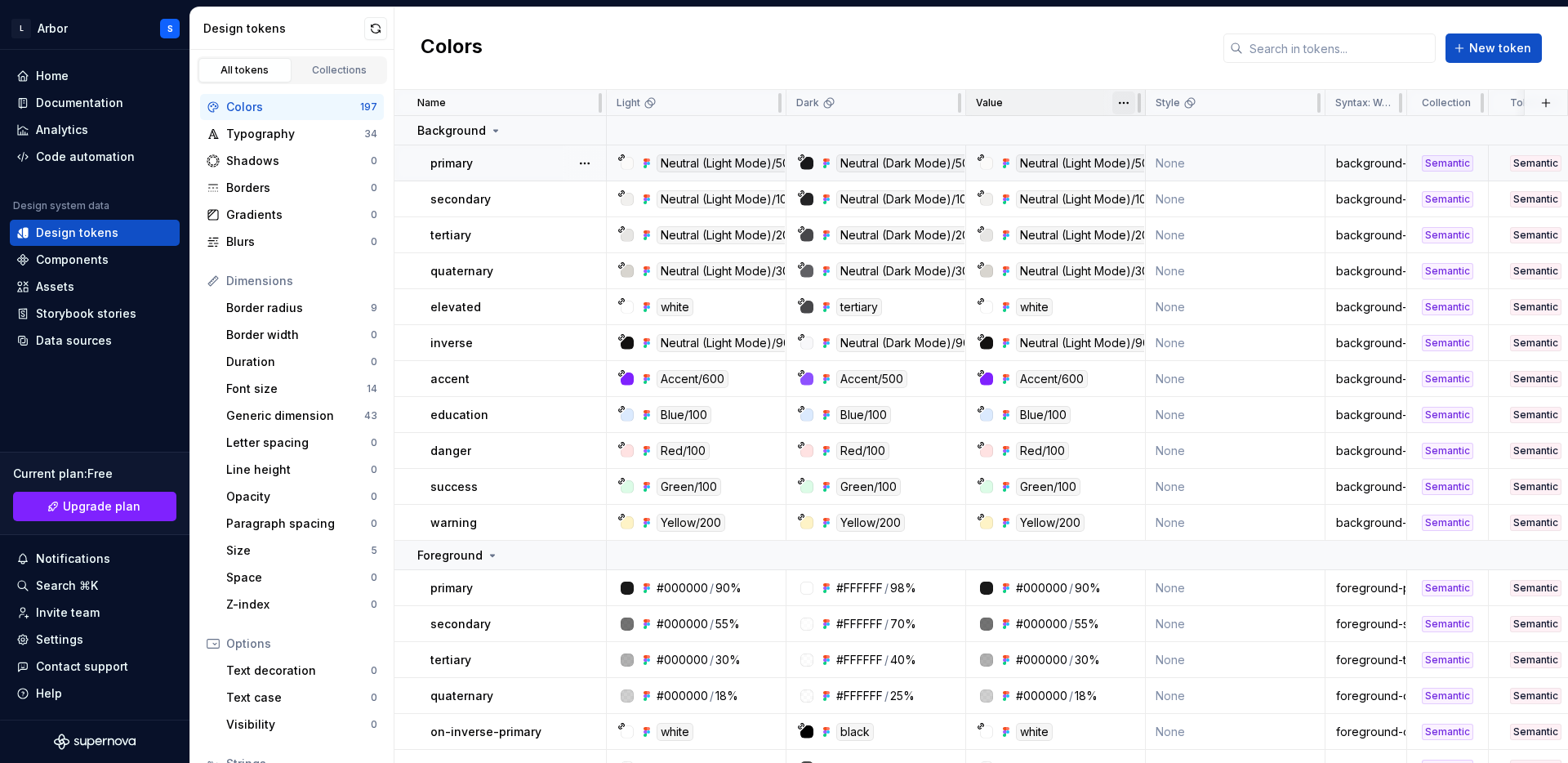
click at [1123, 104] on html "L Arbor S Home Documentation Analytics Code automation Design system data Desig…" at bounding box center [784, 382] width 1568 height 763
click at [1097, 98] on html "L Arbor S Home Documentation Analytics Code automation Design system data Desig…" at bounding box center [784, 382] width 1568 height 763
click at [1124, 103] on html "L Arbor S Home Documentation Analytics Code automation Design system data Desig…" at bounding box center [784, 382] width 1568 height 763
click at [1157, 136] on div "Move to left" at bounding box center [1195, 135] width 106 height 17
click at [364, 72] on div "Collections" at bounding box center [340, 70] width 82 height 13
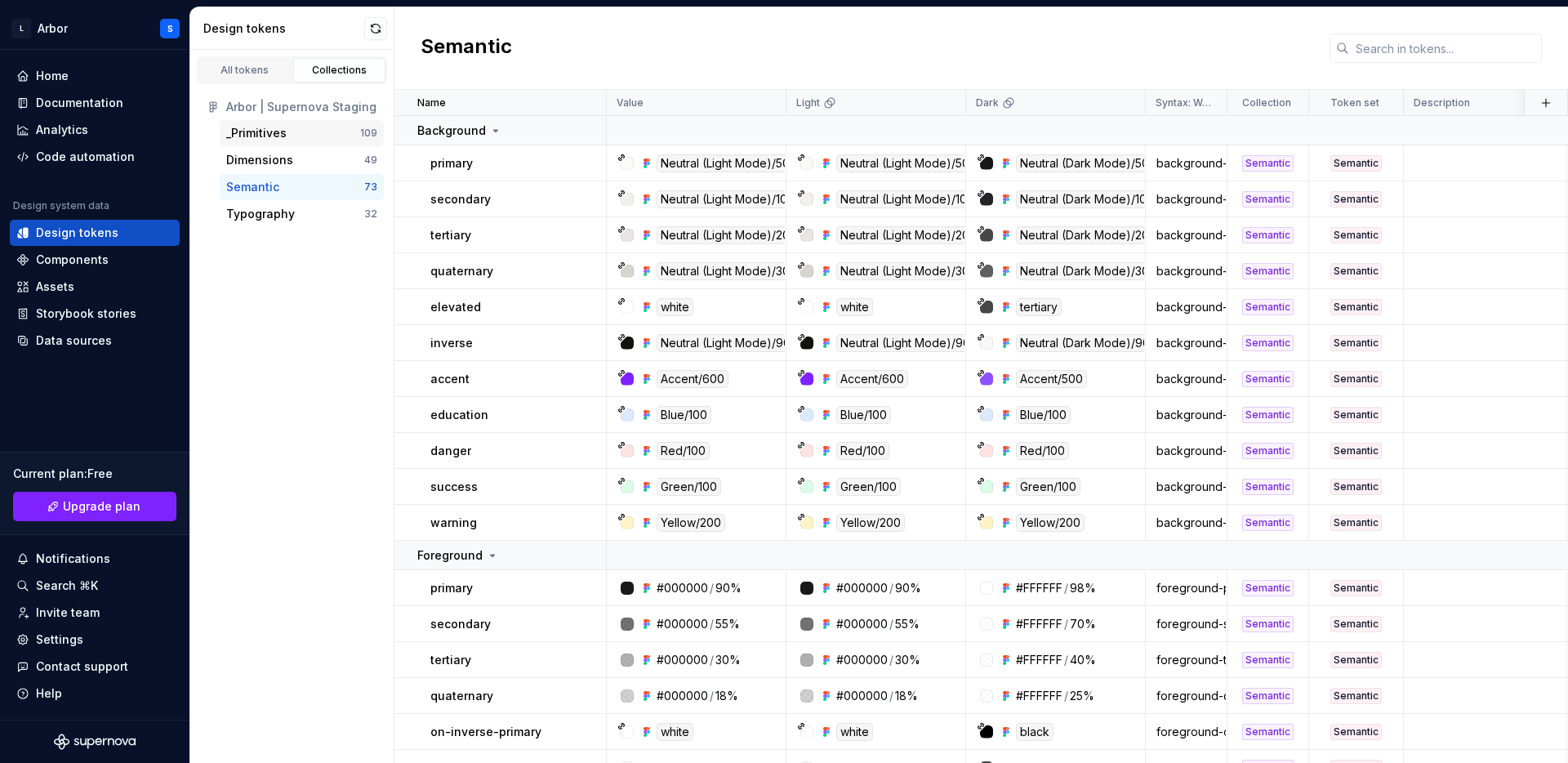
click at [328, 129] on div "_Primitives" at bounding box center [294, 133] width 134 height 17
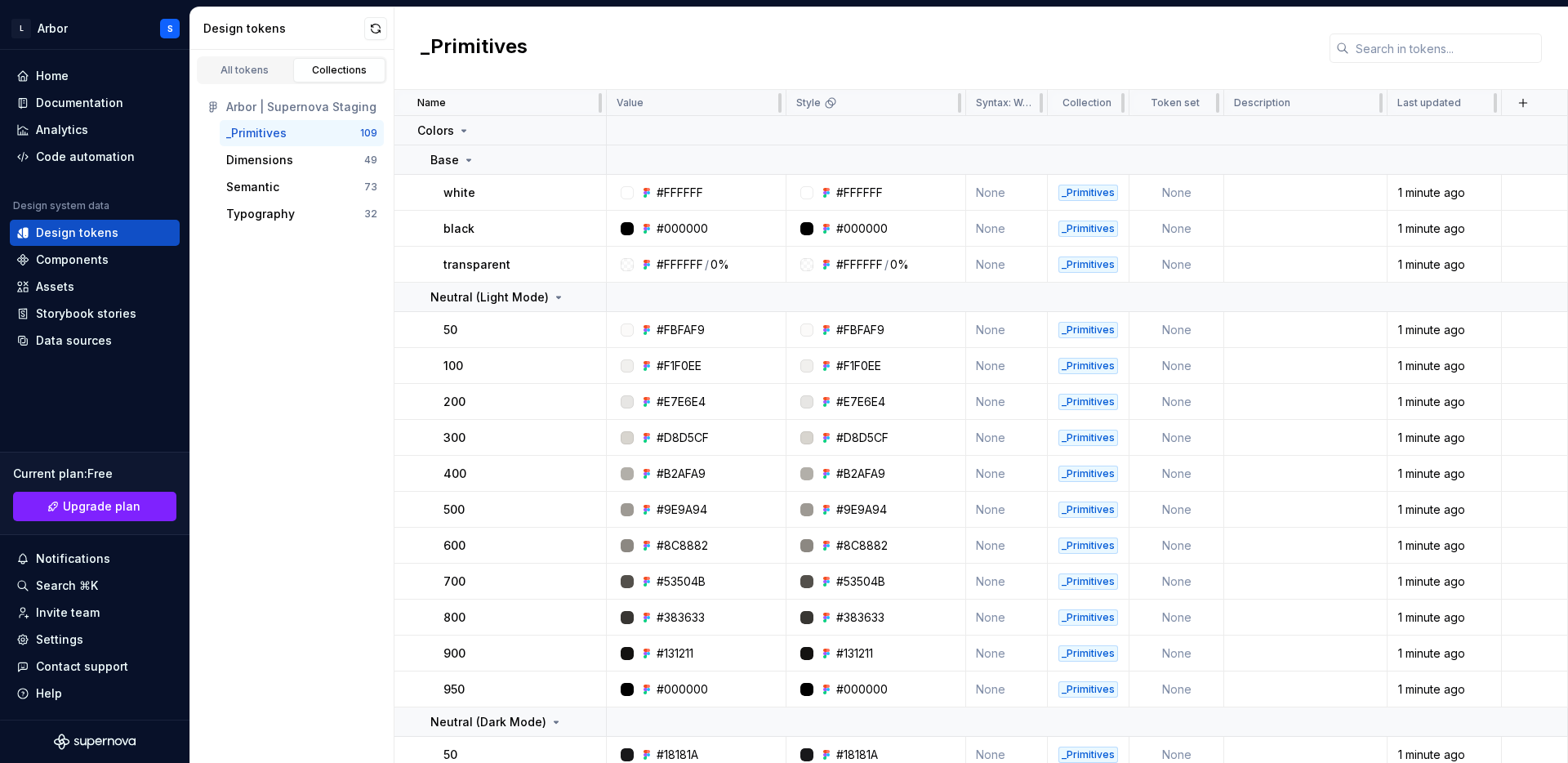
click at [640, 99] on p "Value" at bounding box center [629, 103] width 27 height 13
click at [82, 82] on div "Home" at bounding box center [95, 76] width 157 height 17
click at [76, 102] on div "Documentation" at bounding box center [80, 104] width 88 height 17
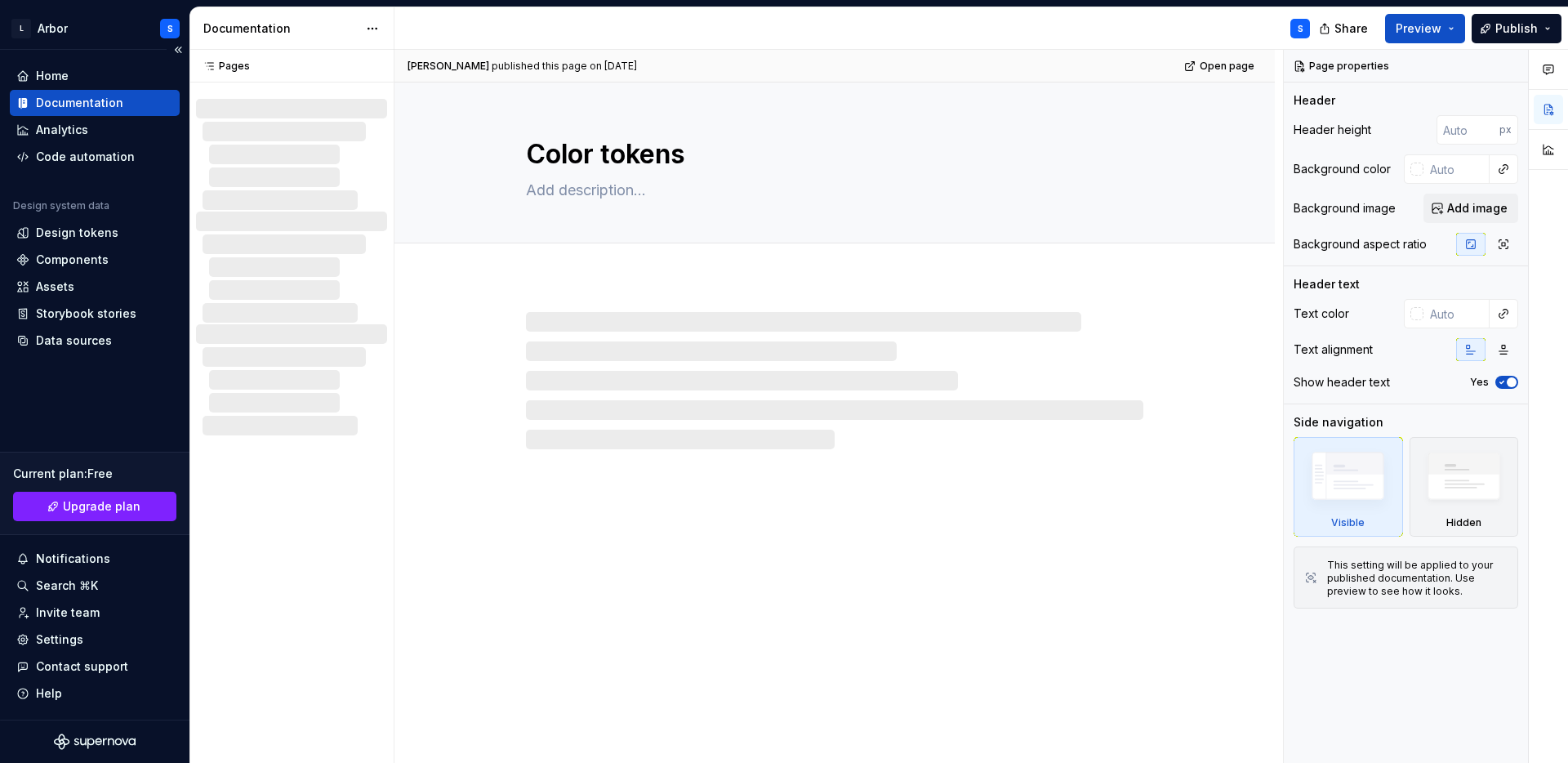
click at [76, 102] on div "Documentation" at bounding box center [80, 104] width 88 height 17
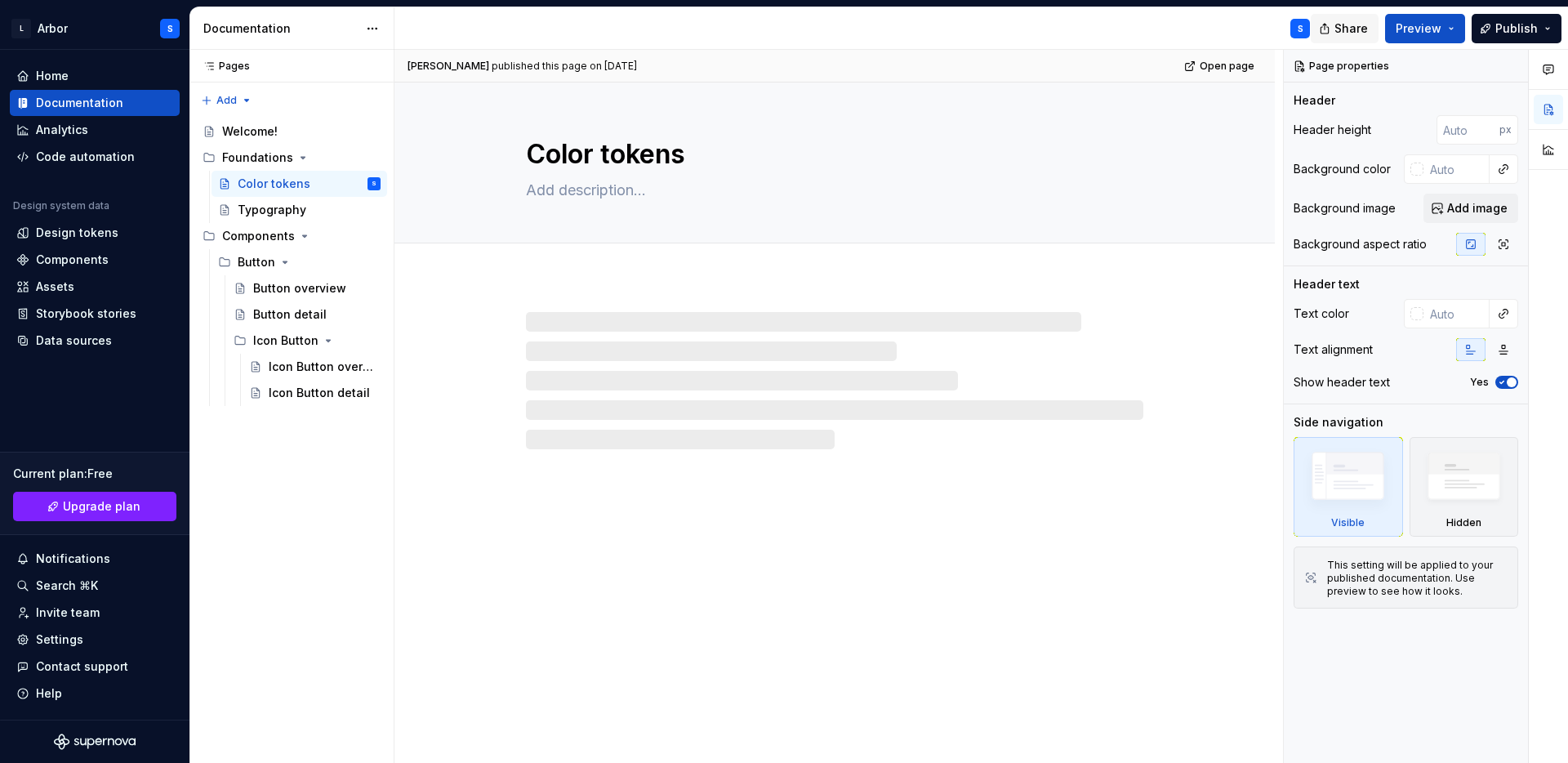
click at [1342, 23] on span "Share" at bounding box center [1351, 29] width 34 height 17
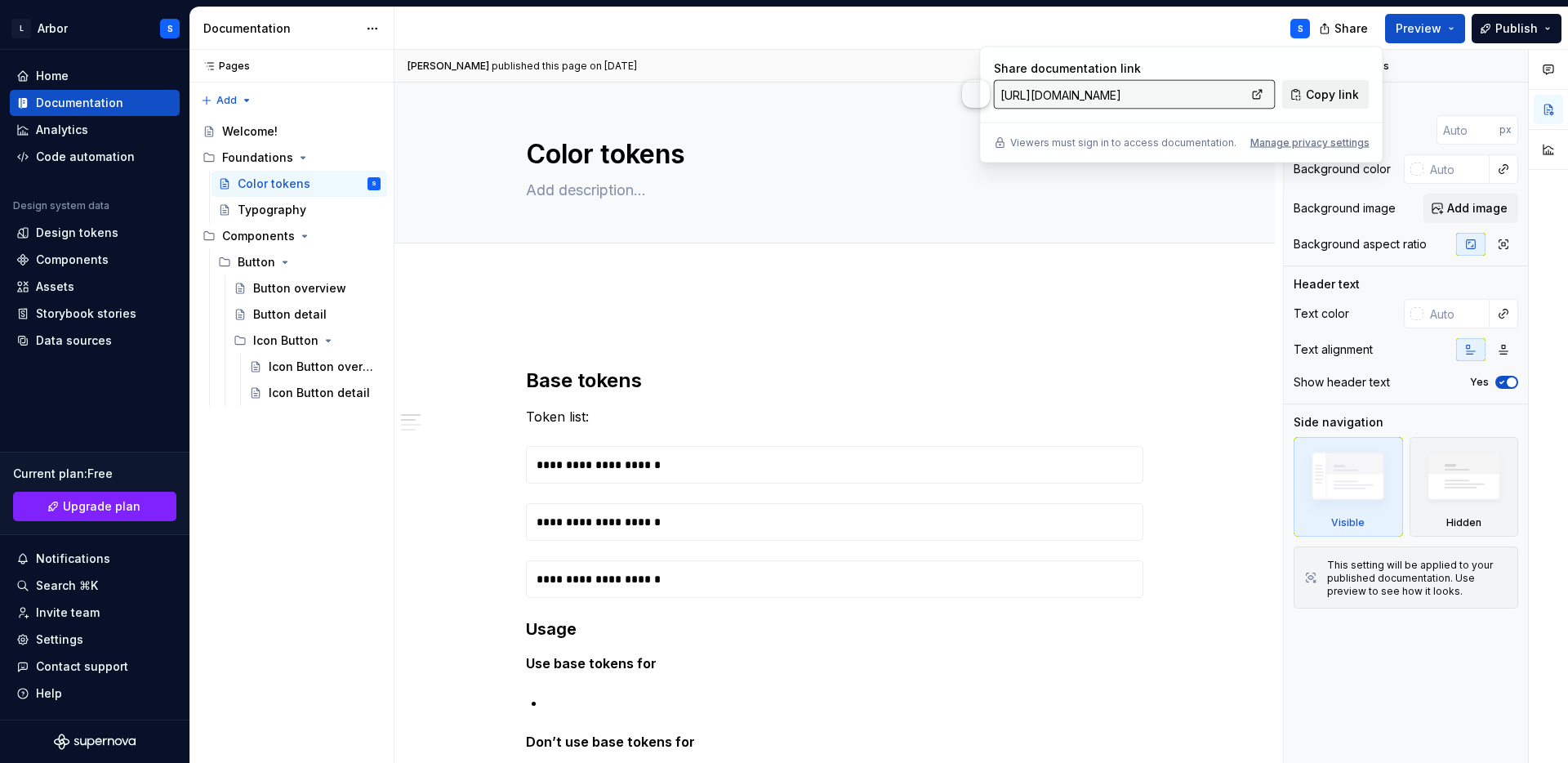
click at [1333, 89] on span "Copy link" at bounding box center [1332, 95] width 53 height 17
type textarea "*"
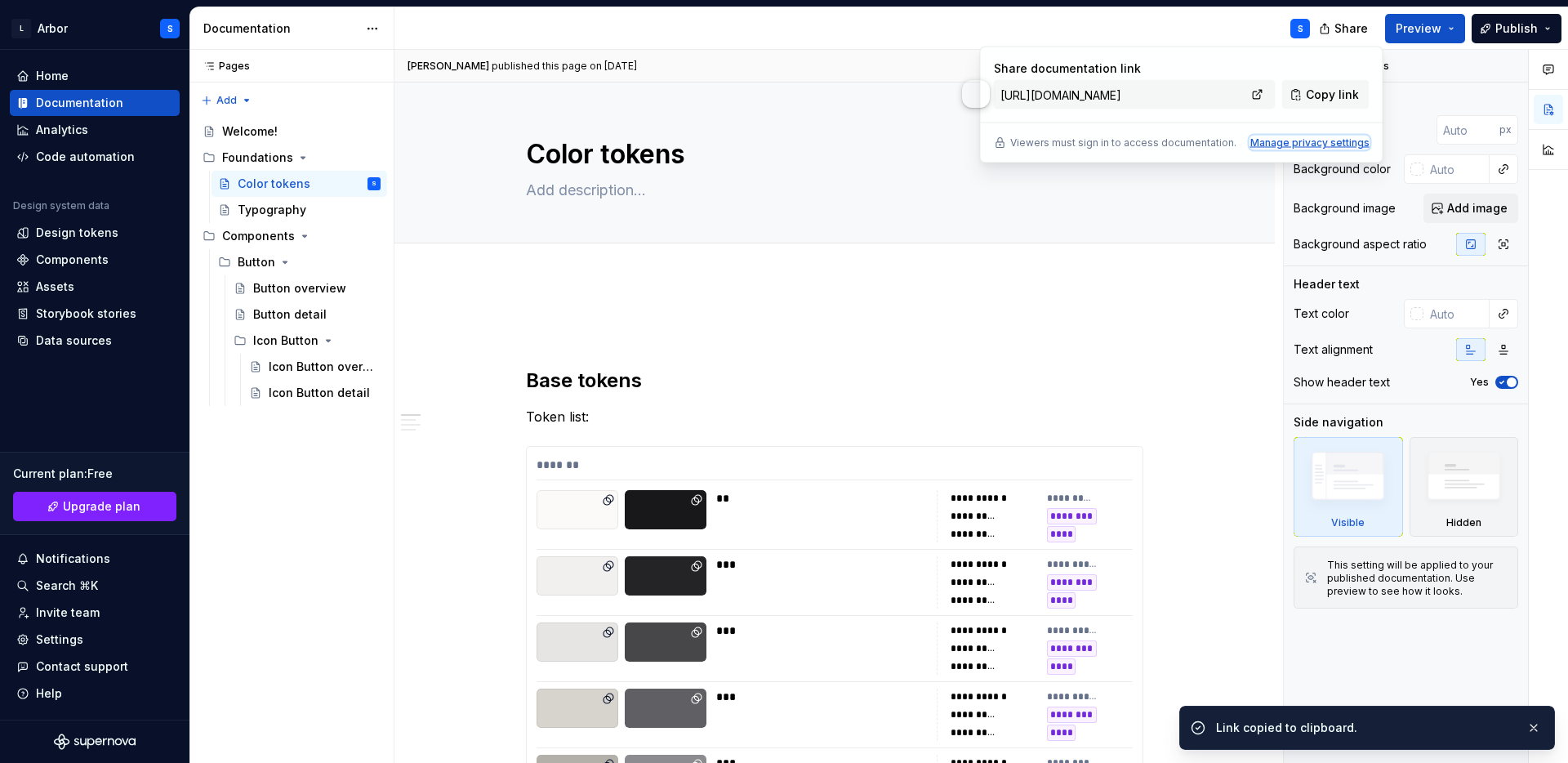
click at [1314, 142] on div "Manage privacy settings" at bounding box center [1310, 143] width 119 height 13
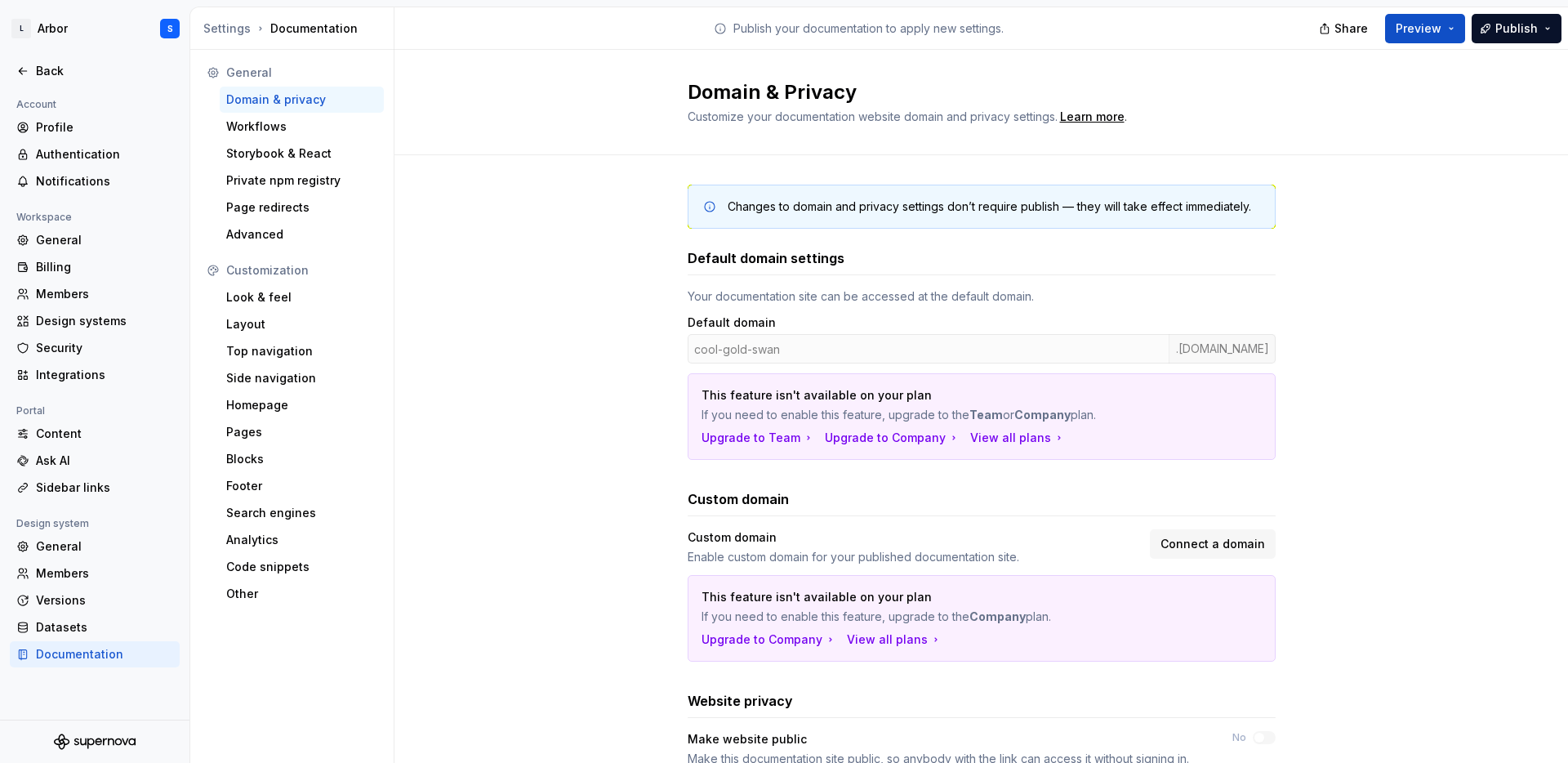
click at [1436, 412] on div "Changes to domain and privacy settings don’t require publish — they will take e…" at bounding box center [981, 553] width 1174 height 797
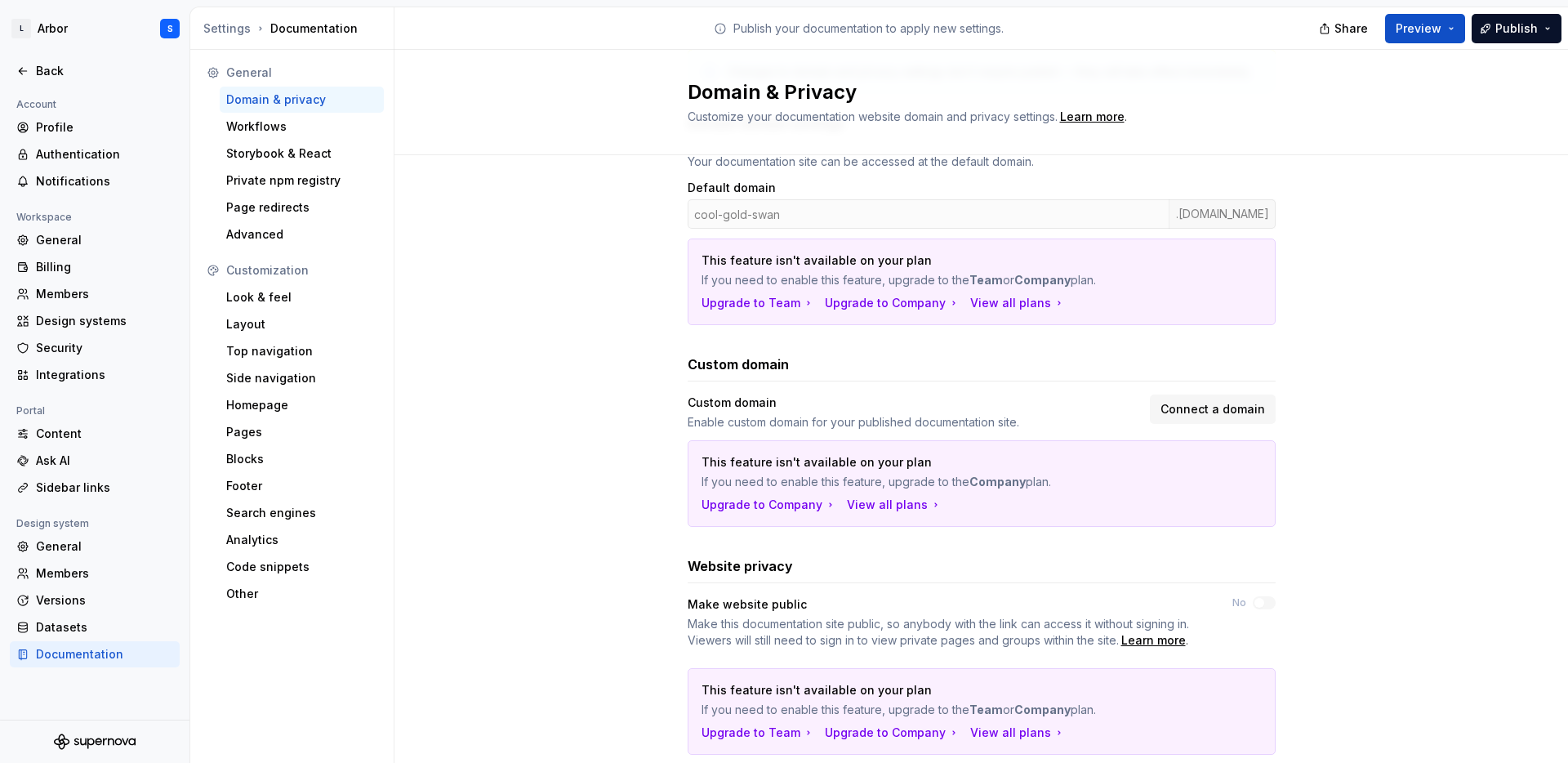
scroll to position [134, 0]
click at [51, 126] on div "Profile" at bounding box center [104, 128] width 137 height 17
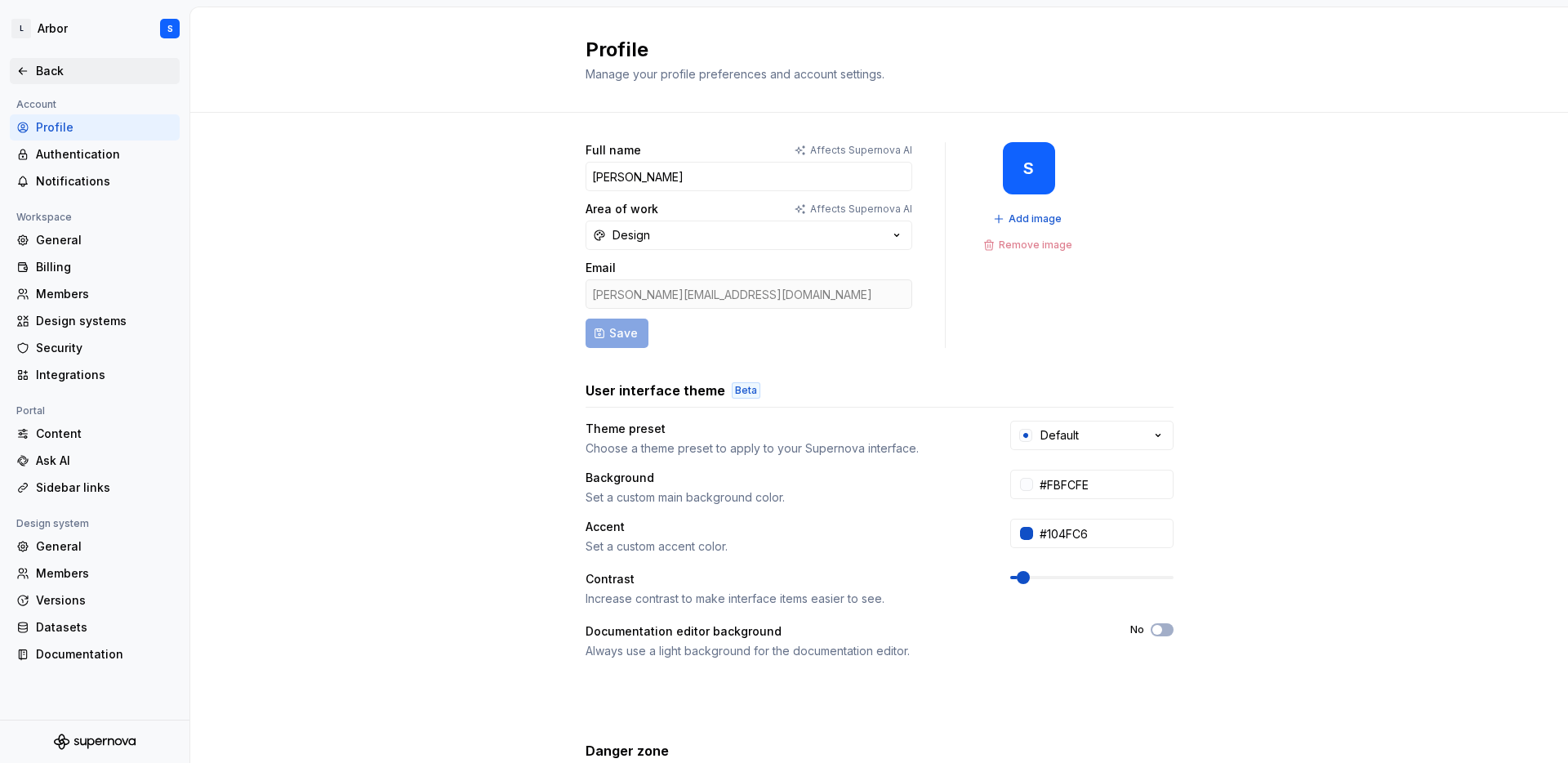
click at [43, 70] on div "Back" at bounding box center [104, 71] width 137 height 17
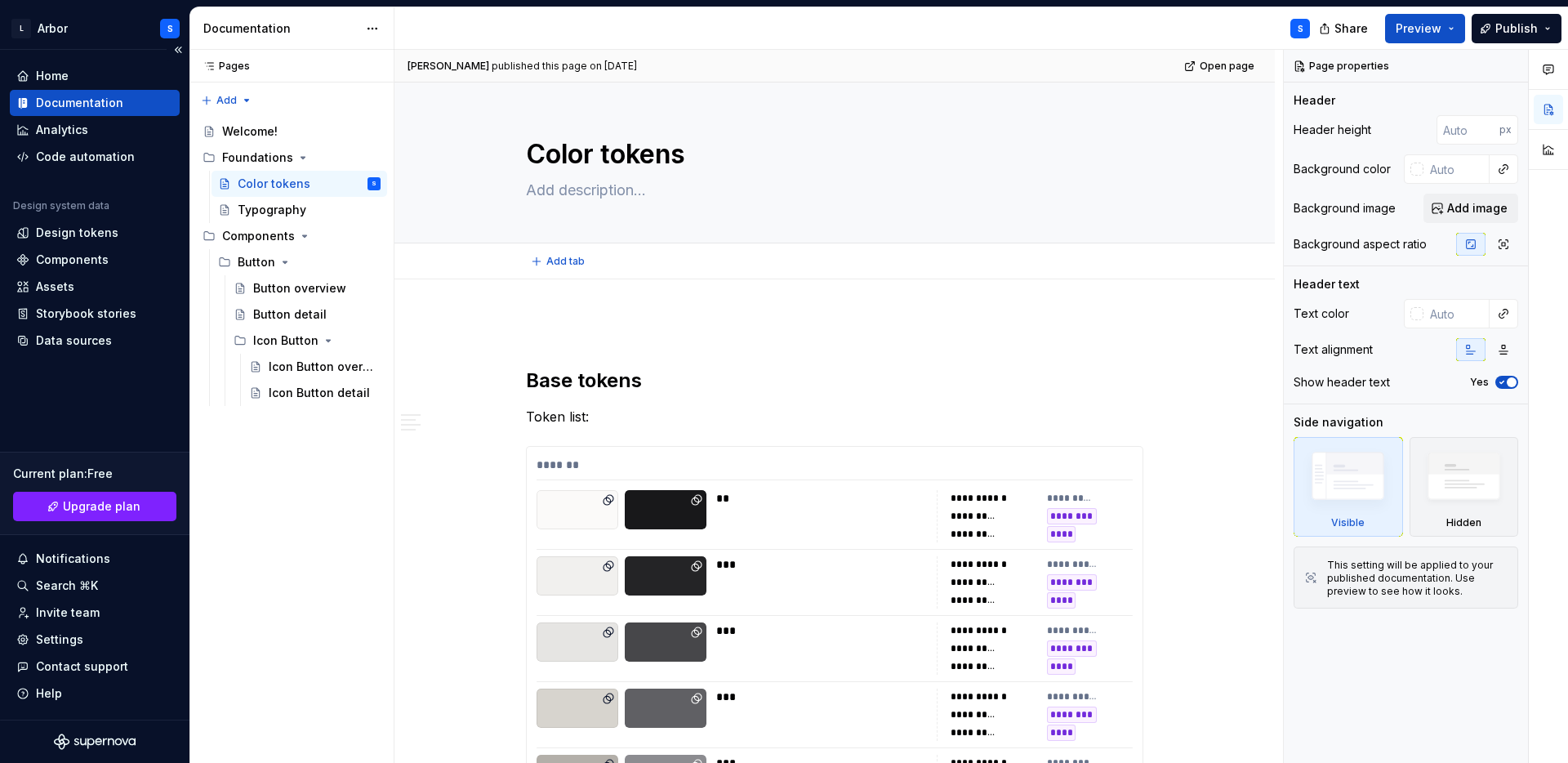
type textarea "*"
click at [69, 236] on div "Design tokens" at bounding box center [77, 233] width 82 height 17
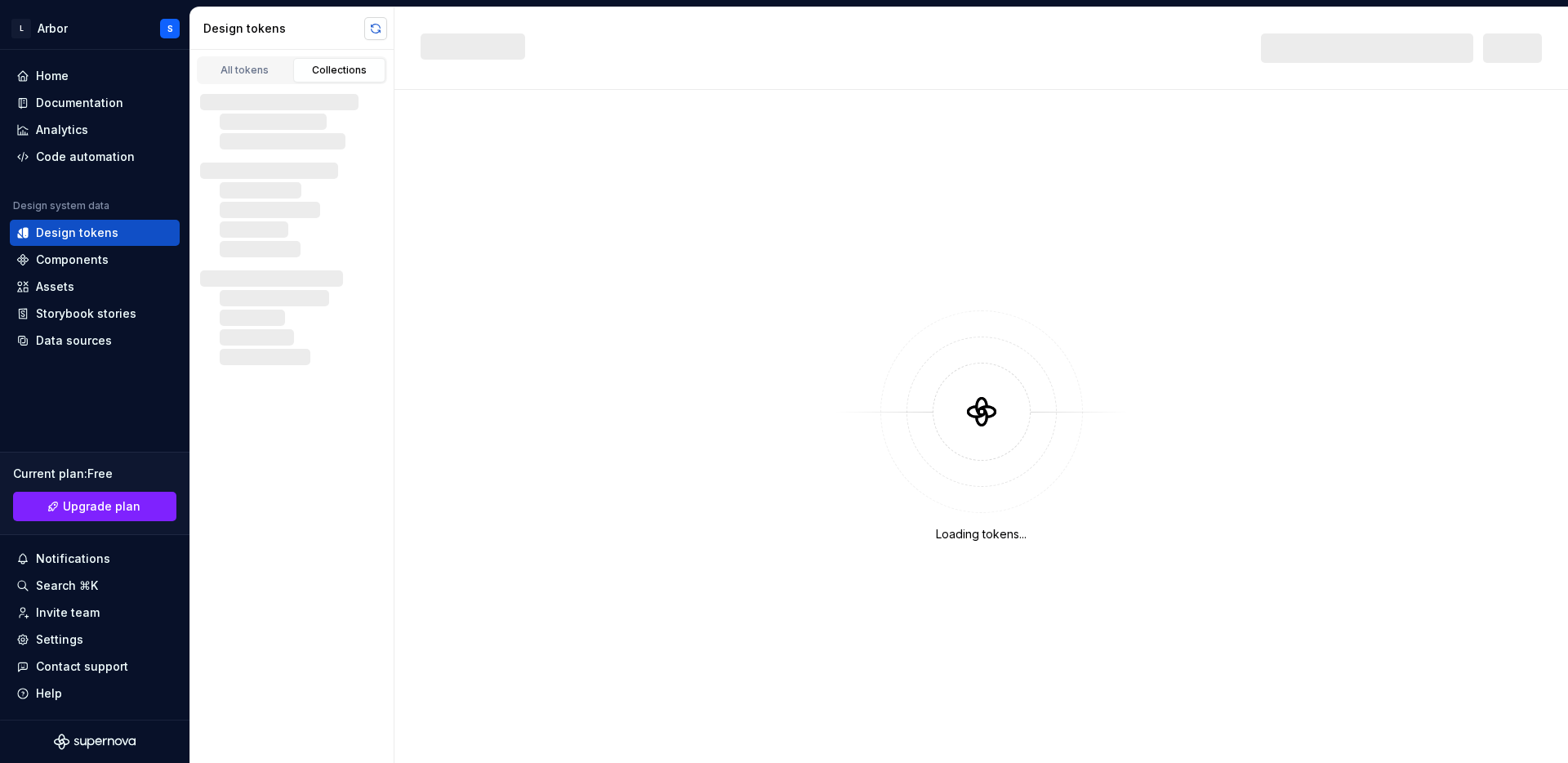
click at [368, 30] on button "button" at bounding box center [376, 28] width 23 height 23
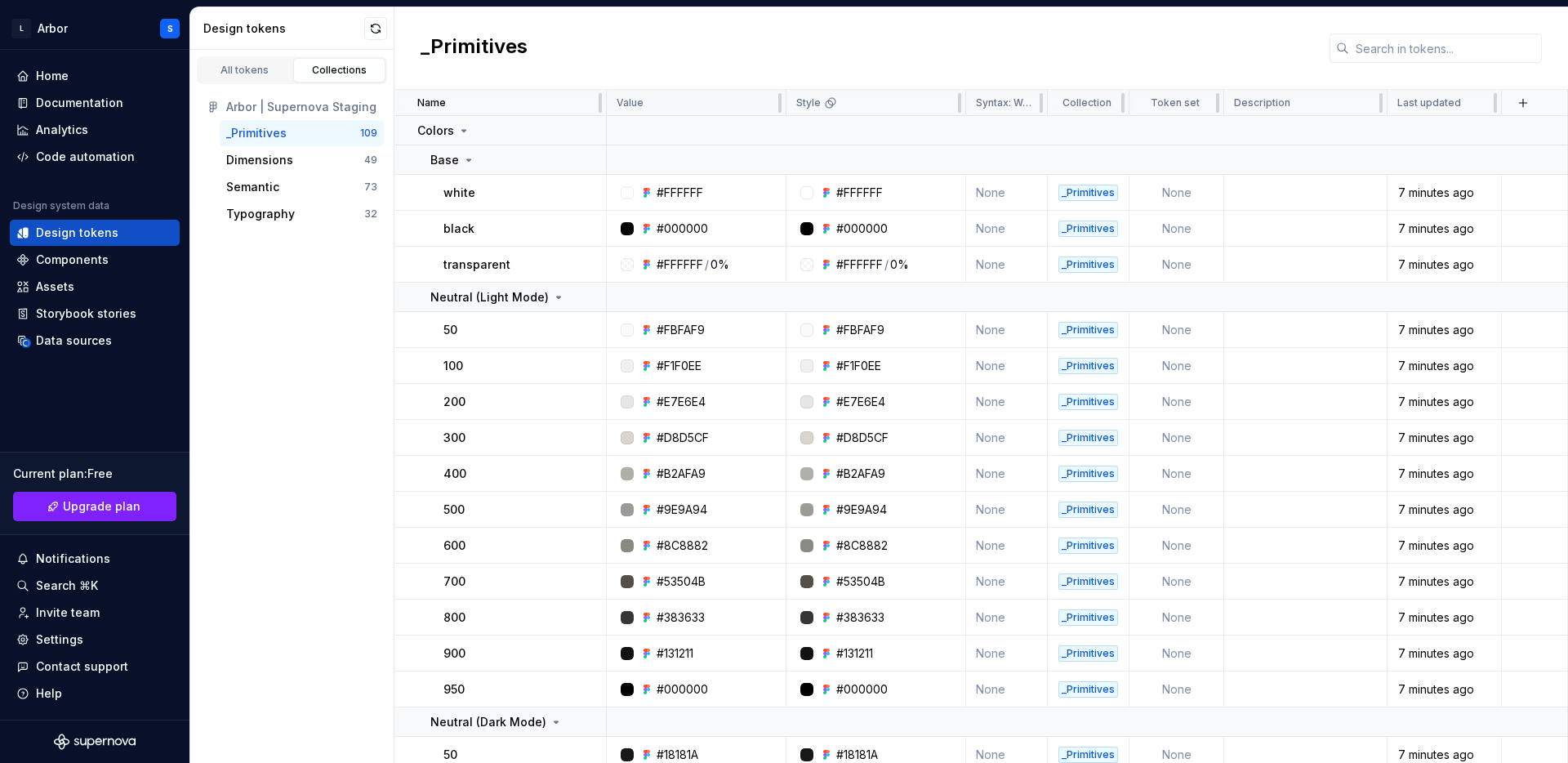
click at [628, 100] on p "Value" at bounding box center [629, 103] width 27 height 13
click at [779, 105] on div at bounding box center [780, 103] width 4 height 20
click at [266, 52] on div "All tokens Collections" at bounding box center [292, 66] width 203 height 35
click at [254, 70] on div "All tokens" at bounding box center [245, 70] width 82 height 13
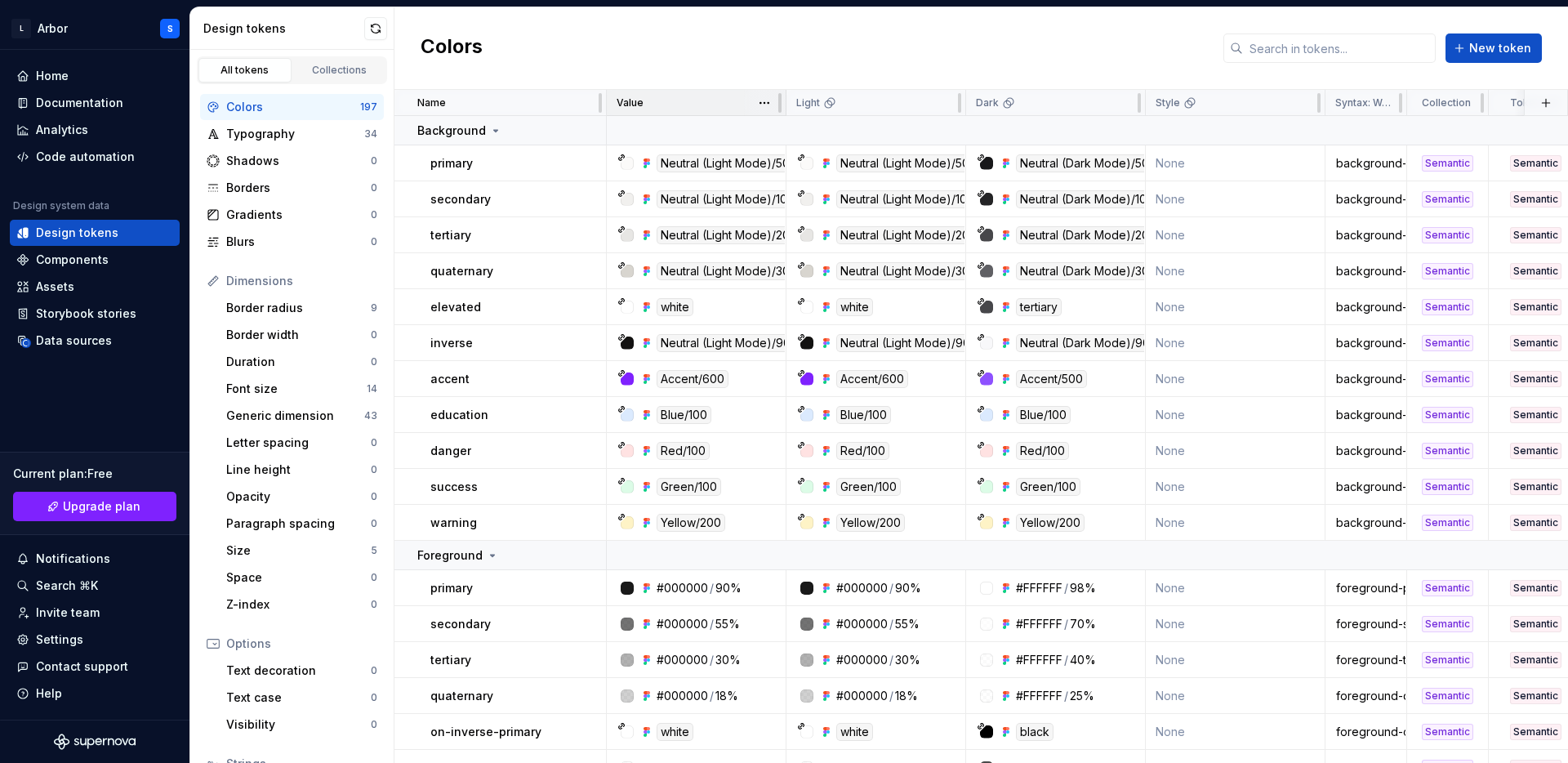
click at [626, 106] on p "Value" at bounding box center [629, 103] width 27 height 13
click at [764, 100] on html "L Arbor S Home Documentation Analytics Code automation Design system data Desig…" at bounding box center [784, 382] width 1568 height 763
click at [774, 54] on html "L Arbor S Home Documentation Analytics Code automation Design system data Desig…" at bounding box center [784, 382] width 1568 height 763
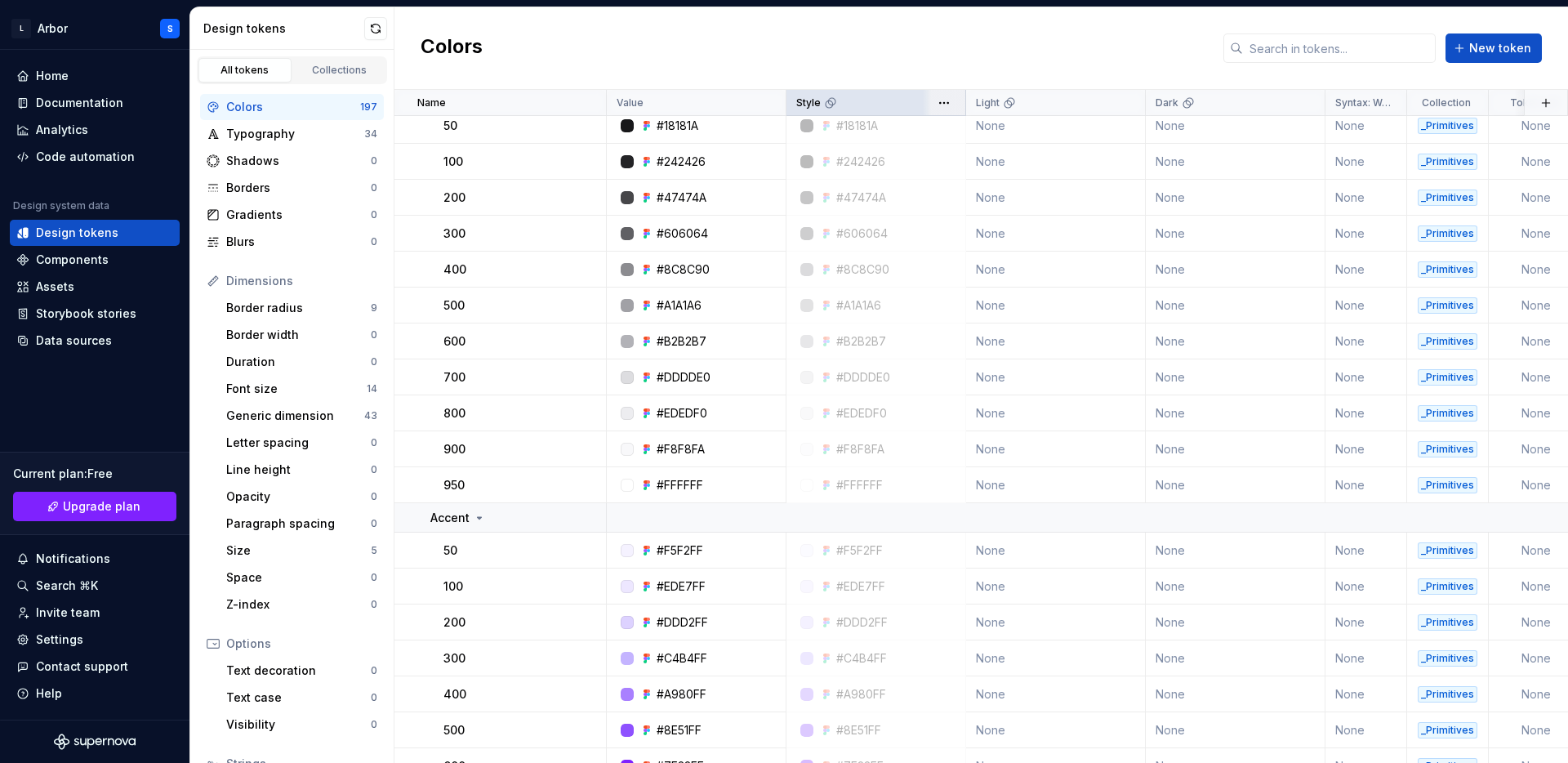
scroll to position [3553, 0]
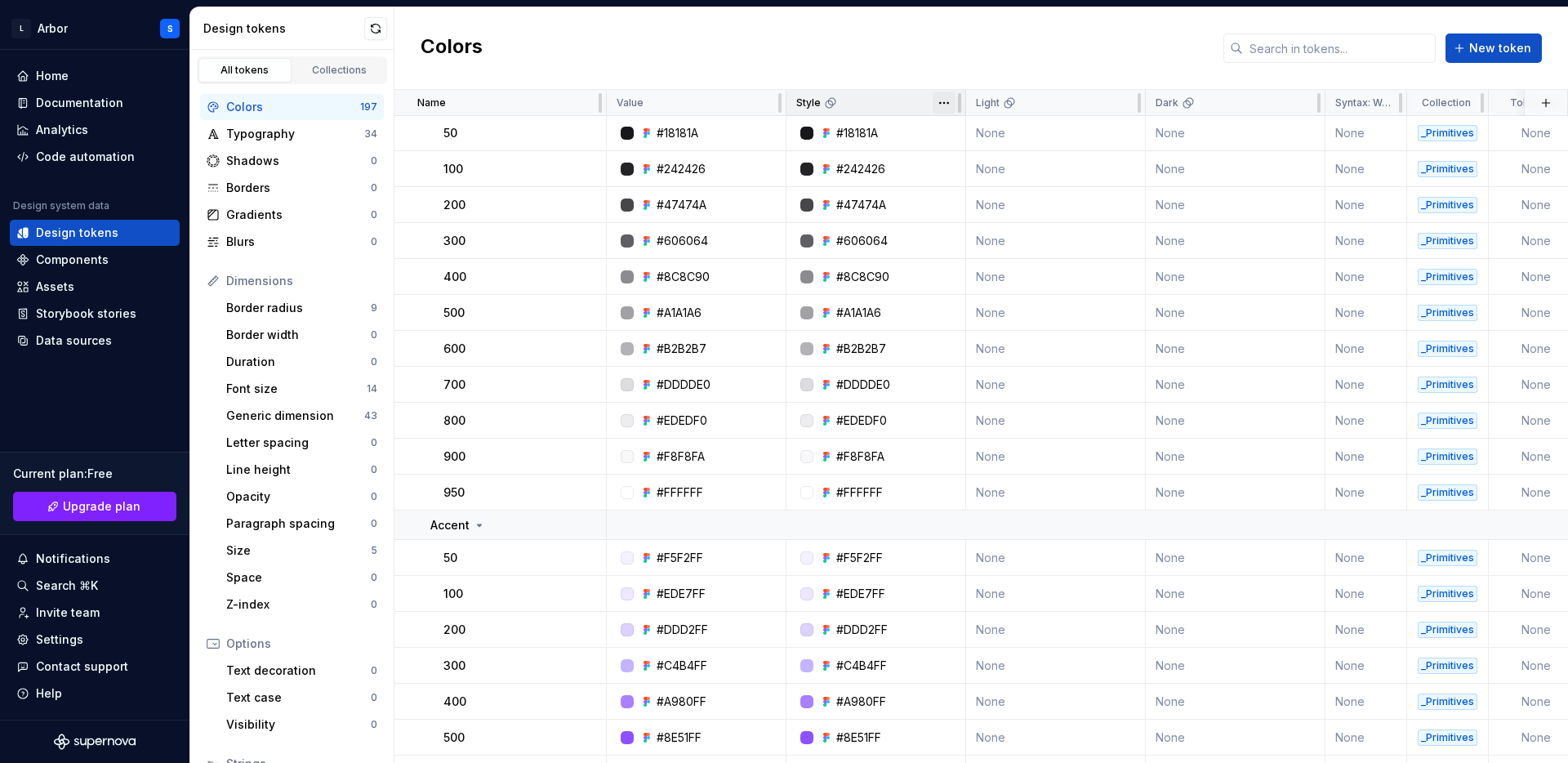
click at [940, 104] on html "L Arbor S Home Documentation Analytics Code automation Design system data Desig…" at bounding box center [784, 382] width 1568 height 763
click at [949, 103] on html "L Arbor S Home Documentation Analytics Code automation Design system data Desig…" at bounding box center [784, 382] width 1568 height 763
click at [970, 164] on div "Move to left" at bounding box center [1016, 169] width 106 height 17
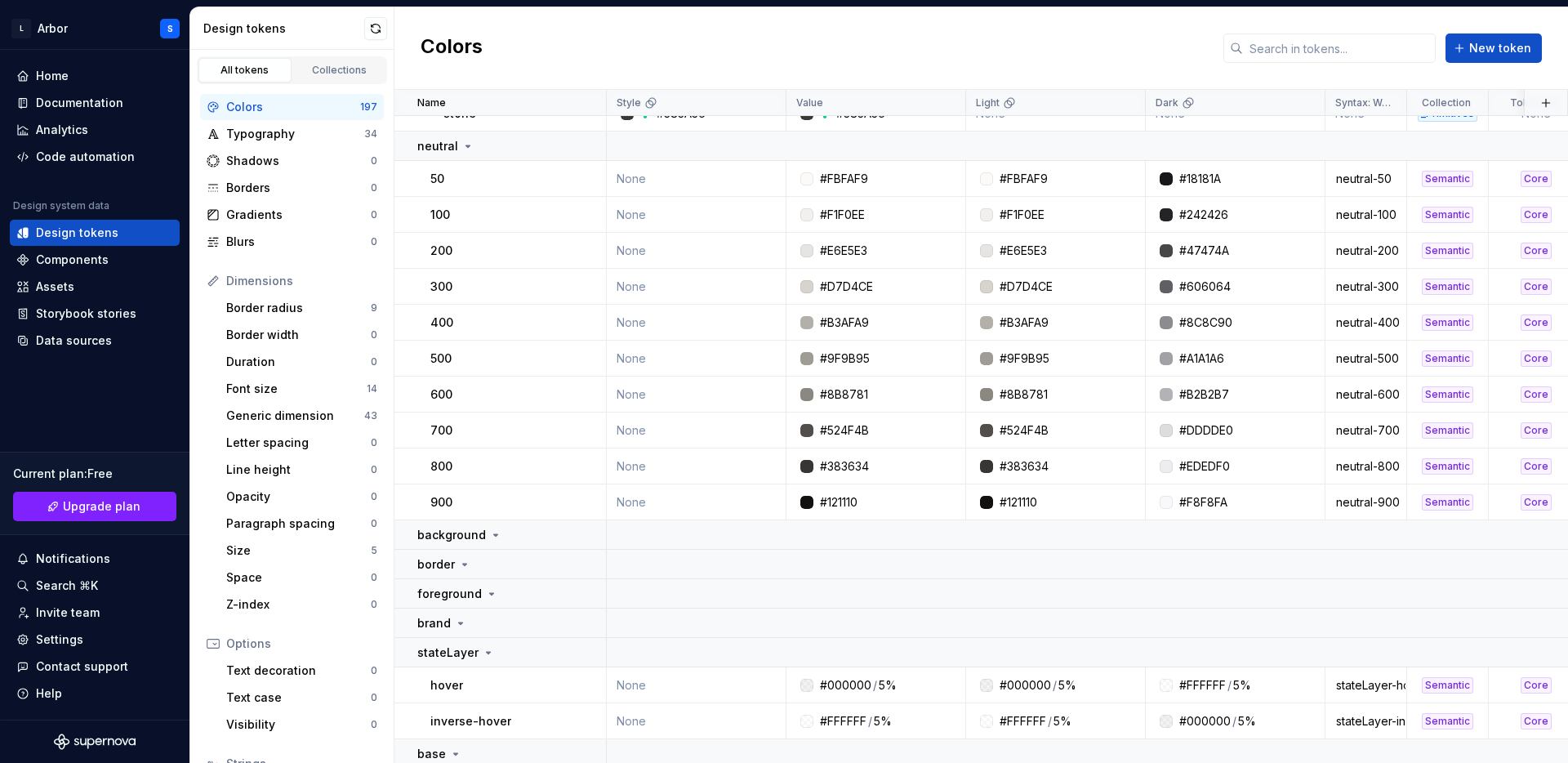
scroll to position [7085, 0]
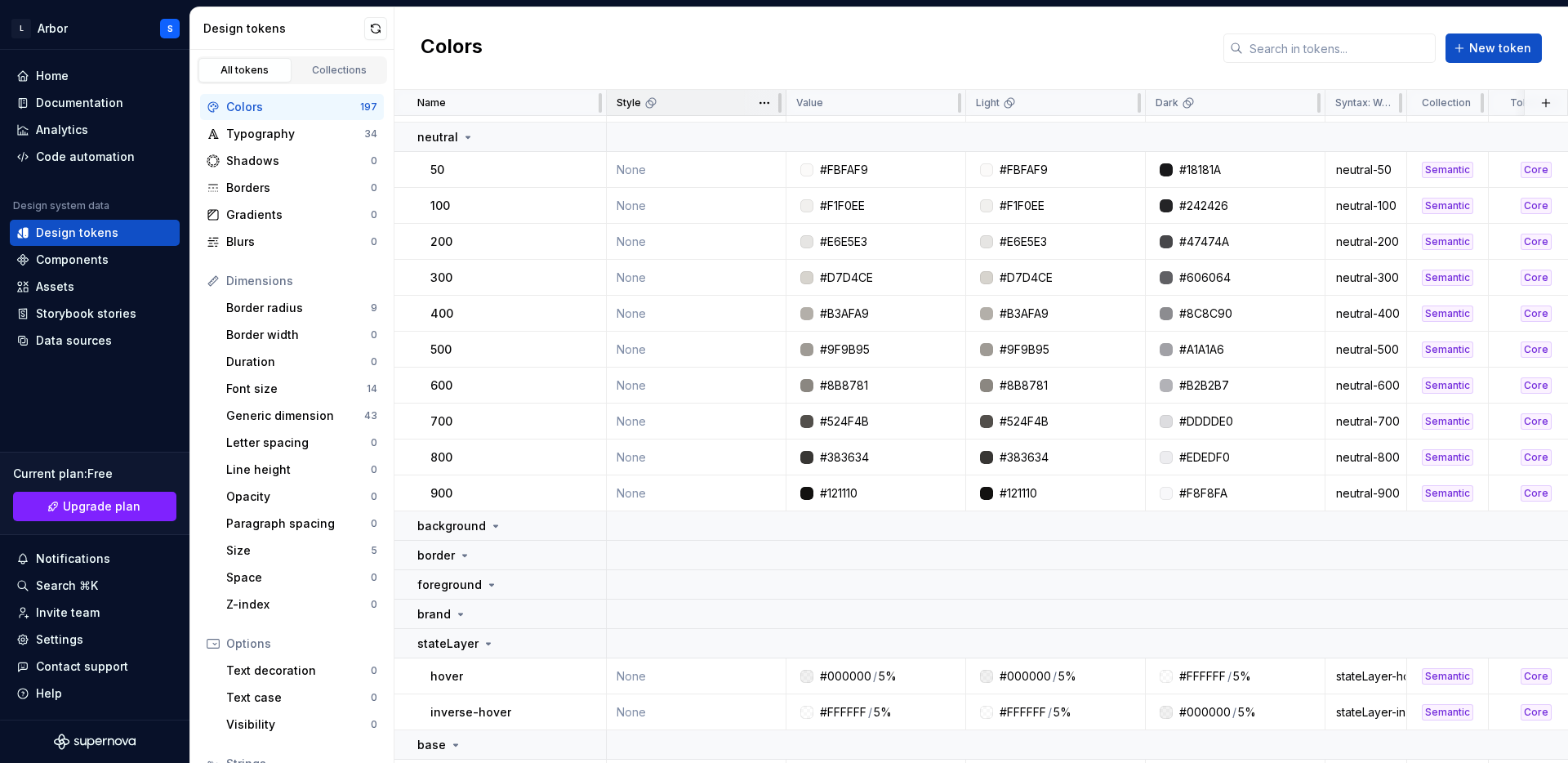
click at [651, 107] on icon at bounding box center [651, 103] width 13 height 13
click at [758, 100] on html "L Arbor S Home Documentation Analytics Code automation Design system data Desig…" at bounding box center [784, 382] width 1568 height 763
click at [654, 95] on html "L Arbor S Home Documentation Analytics Code automation Design system data Desig…" at bounding box center [784, 382] width 1568 height 763
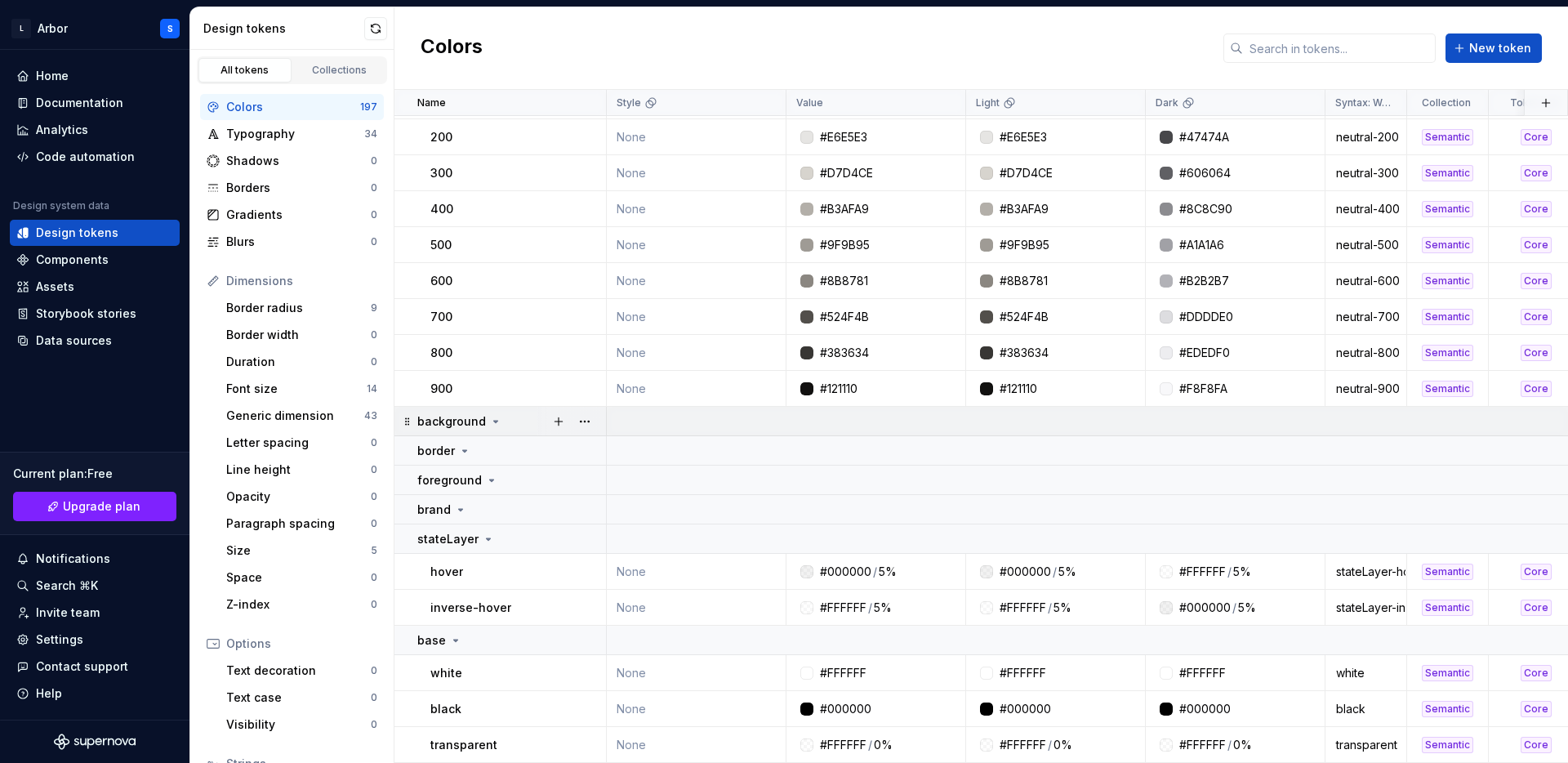
click at [489, 423] on icon at bounding box center [496, 422] width 13 height 13
click at [490, 423] on icon at bounding box center [496, 422] width 13 height 13
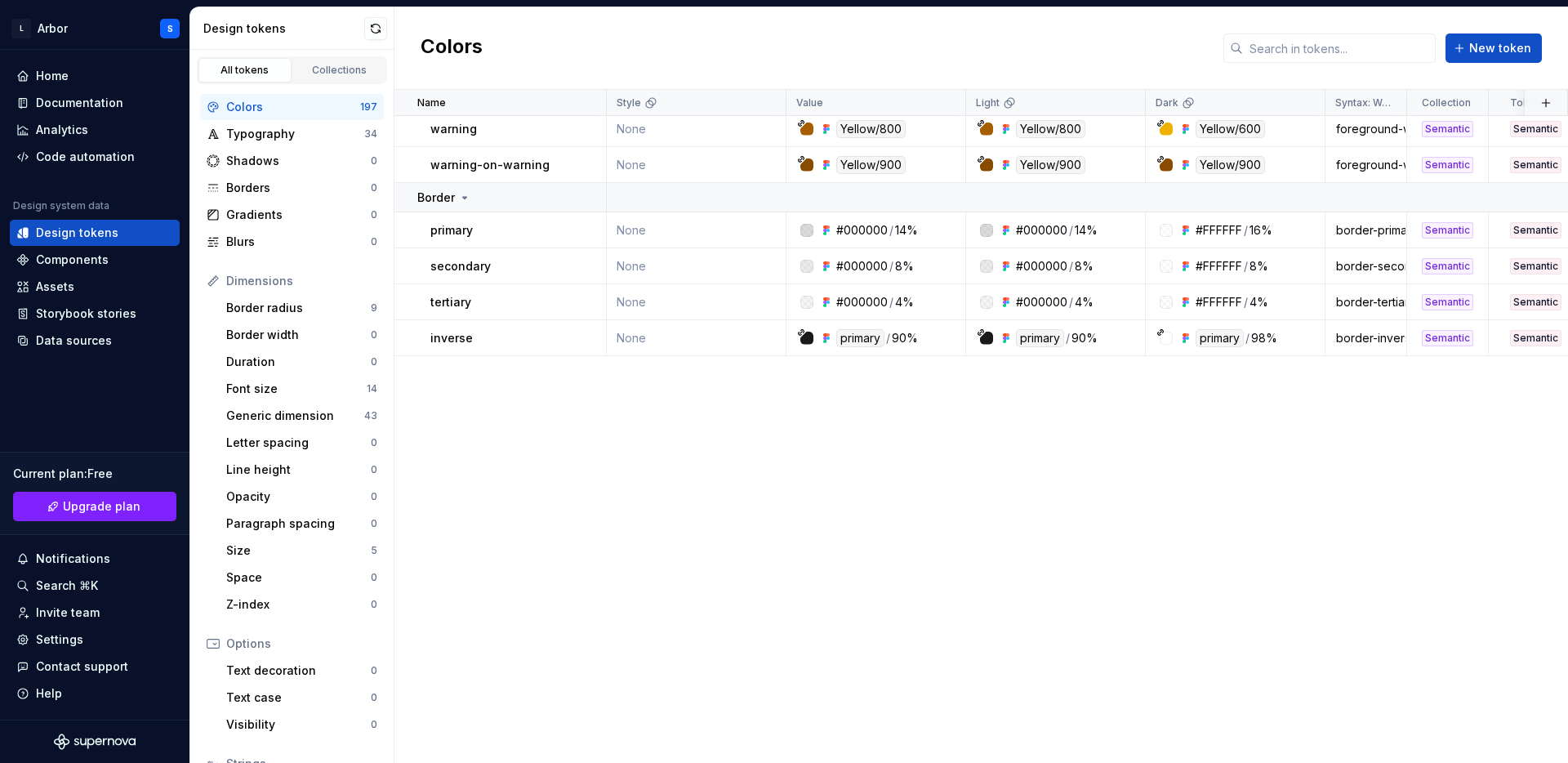
scroll to position [0, 0]
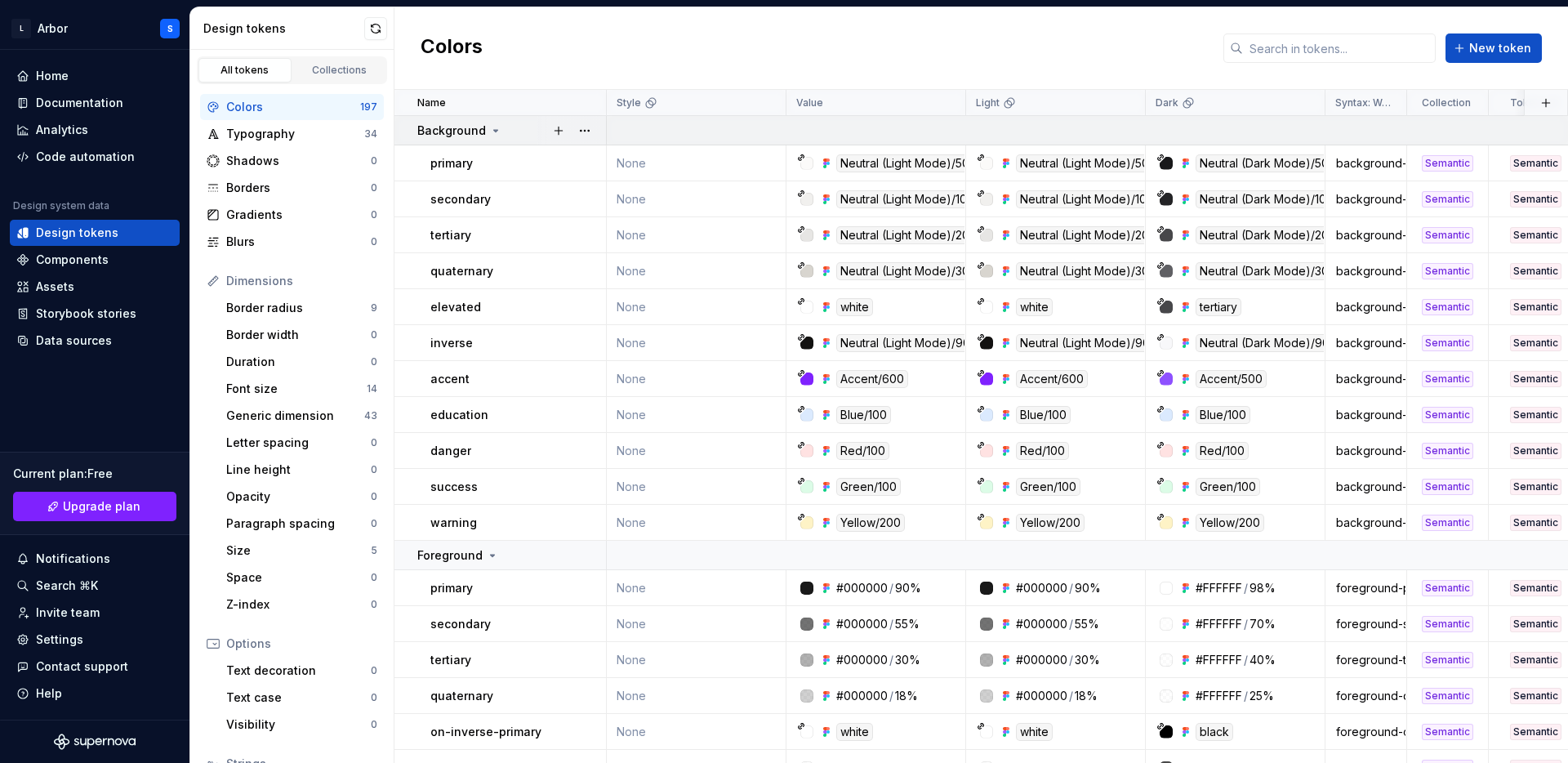
click at [494, 131] on icon at bounding box center [496, 131] width 4 height 2
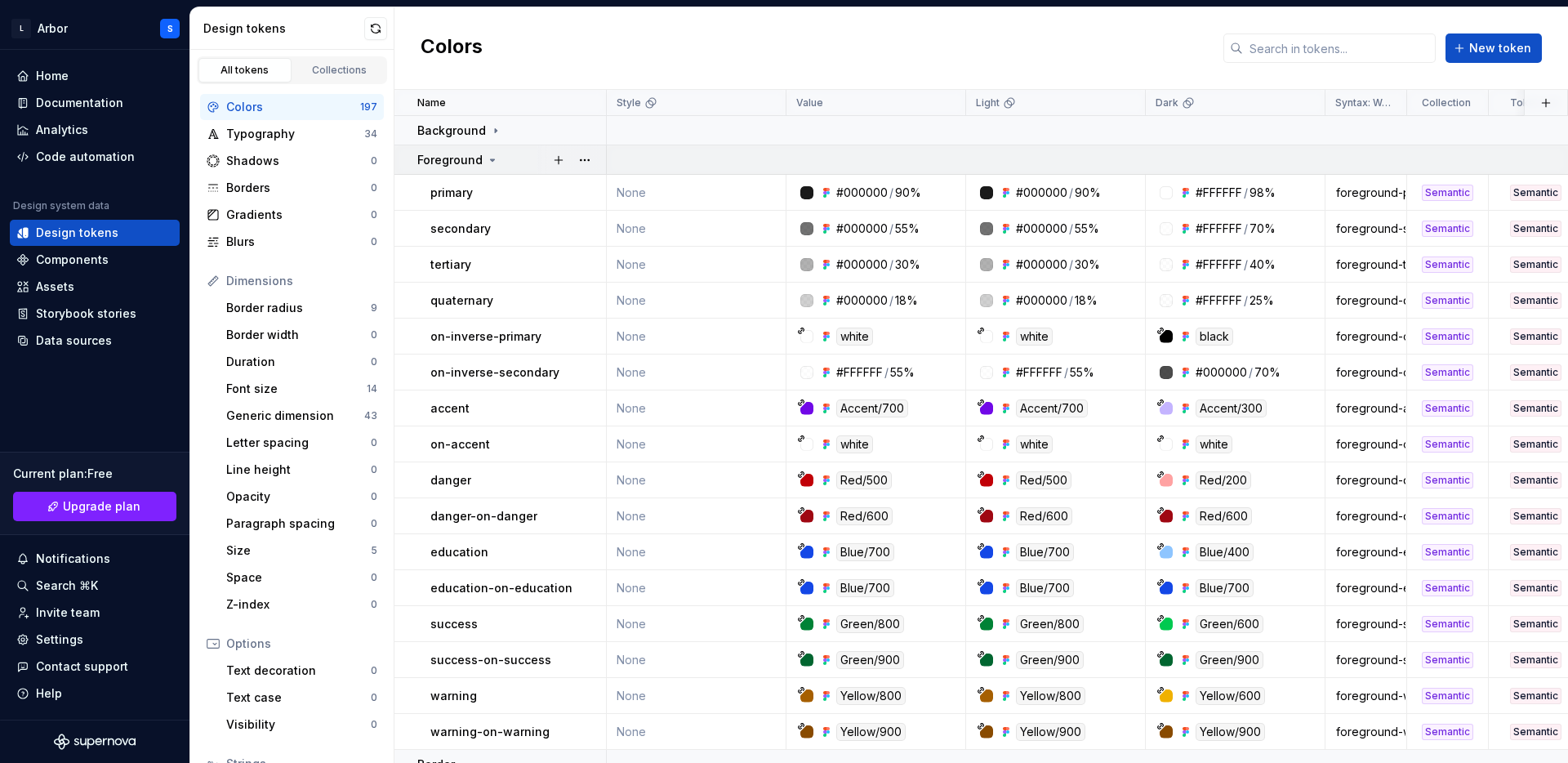
click at [490, 168] on td "Foreground" at bounding box center [501, 160] width 213 height 30
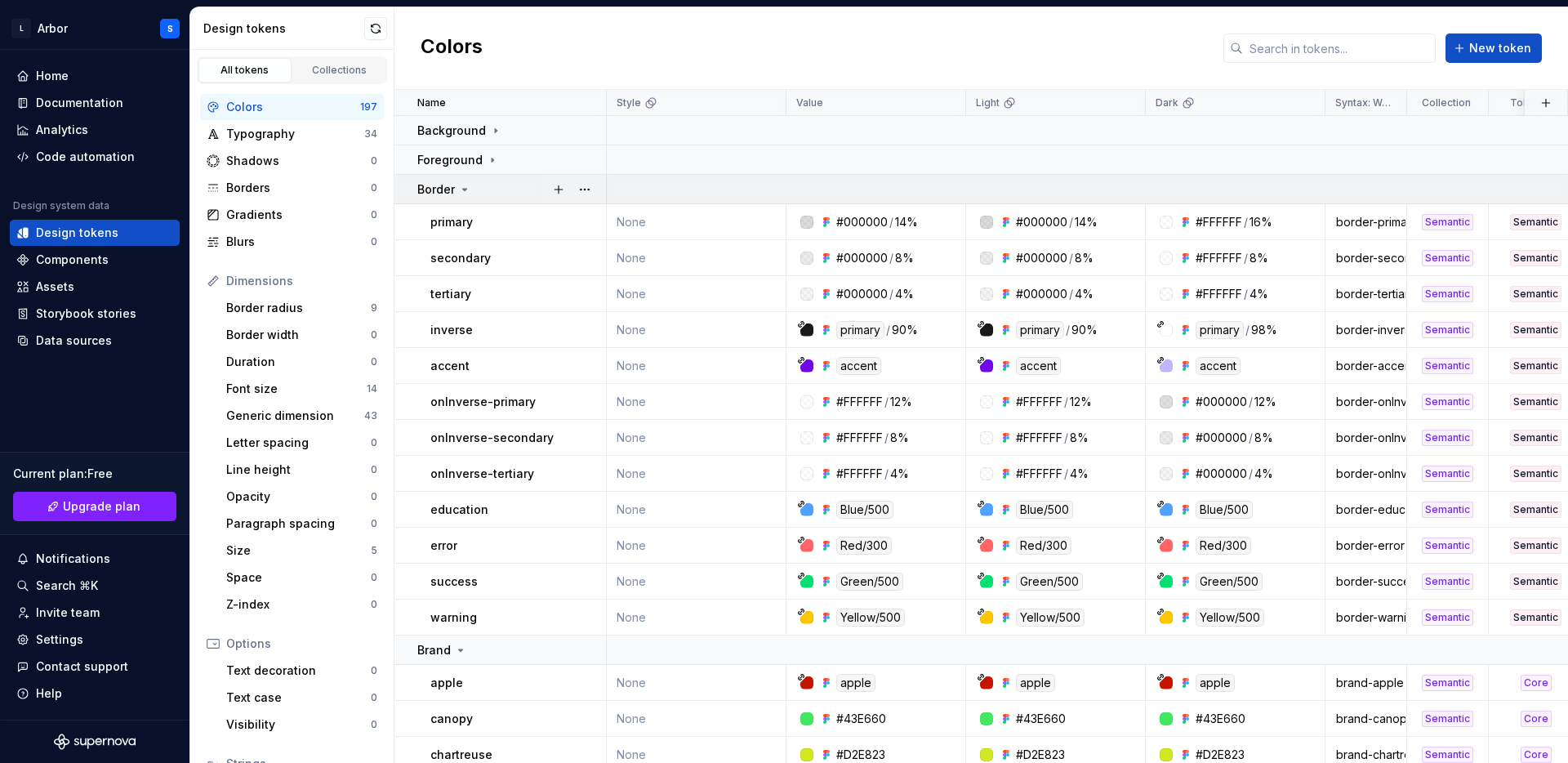
click at [463, 187] on icon at bounding box center [464, 189] width 13 height 13
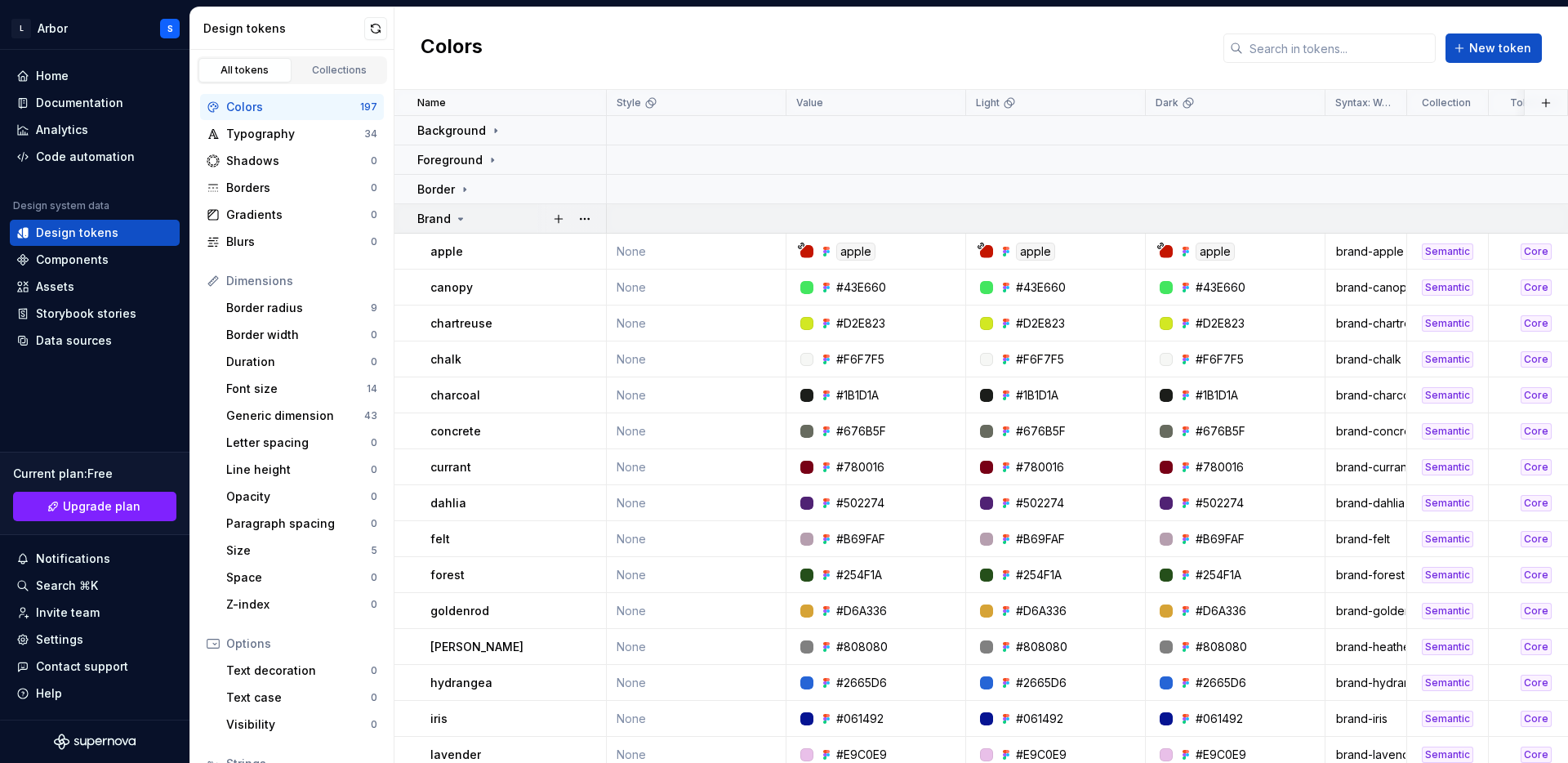
click at [460, 216] on icon at bounding box center [461, 219] width 13 height 13
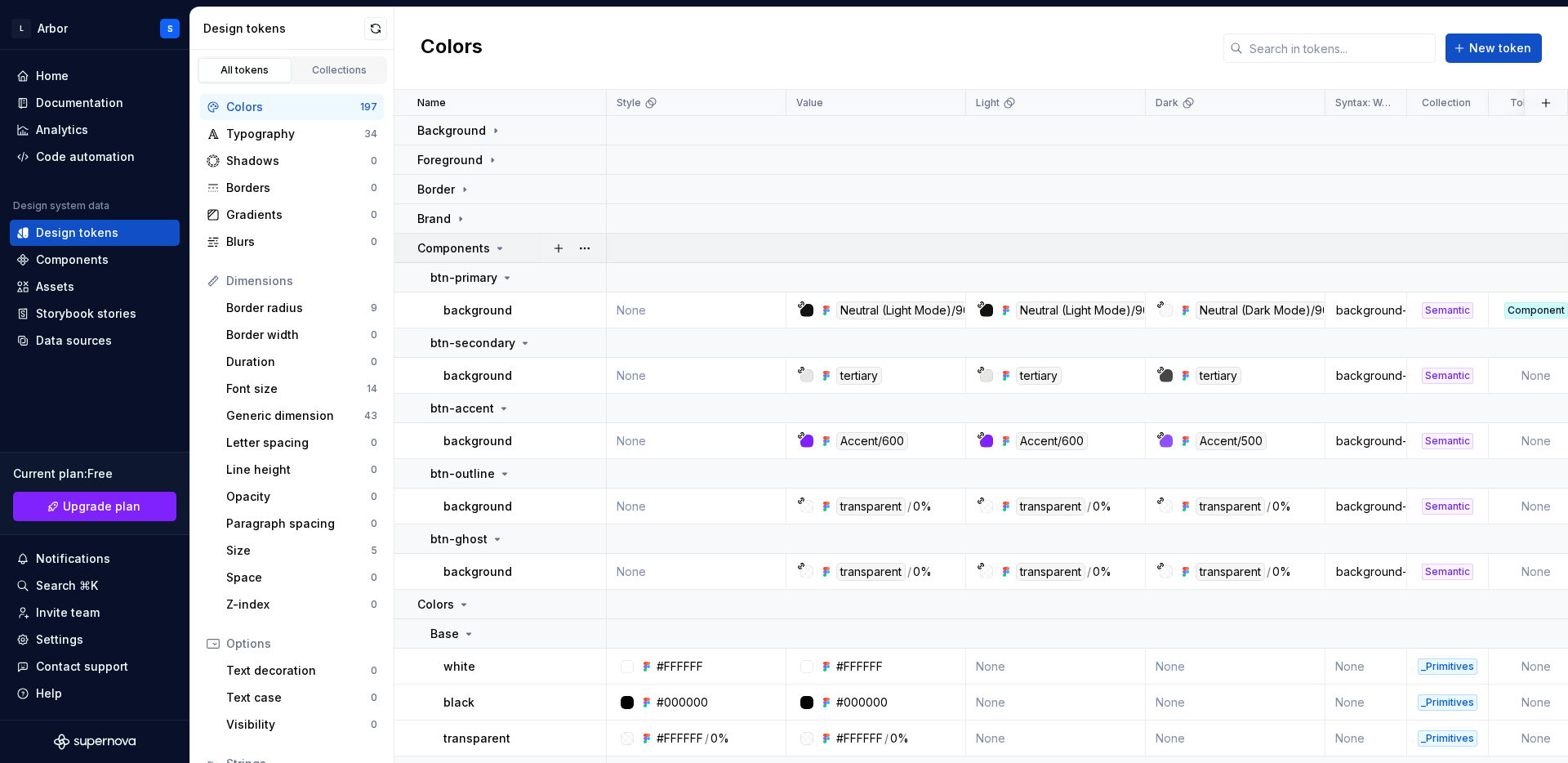
click at [494, 247] on icon at bounding box center [500, 248] width 13 height 13
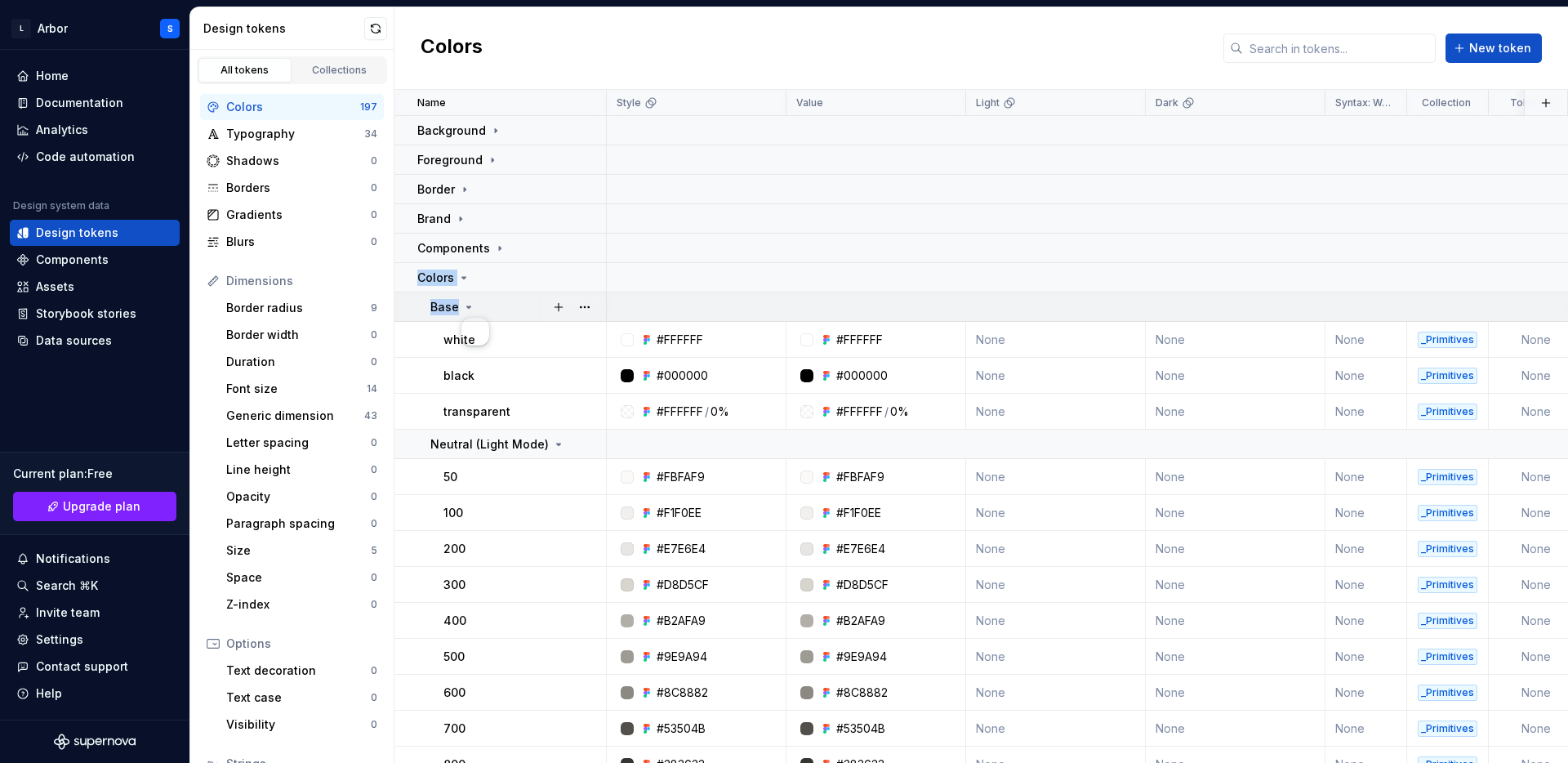
drag, startPoint x: 418, startPoint y: 273, endPoint x: 498, endPoint y: 294, distance: 82.7
click at [503, 275] on div "Colors" at bounding box center [511, 278] width 187 height 17
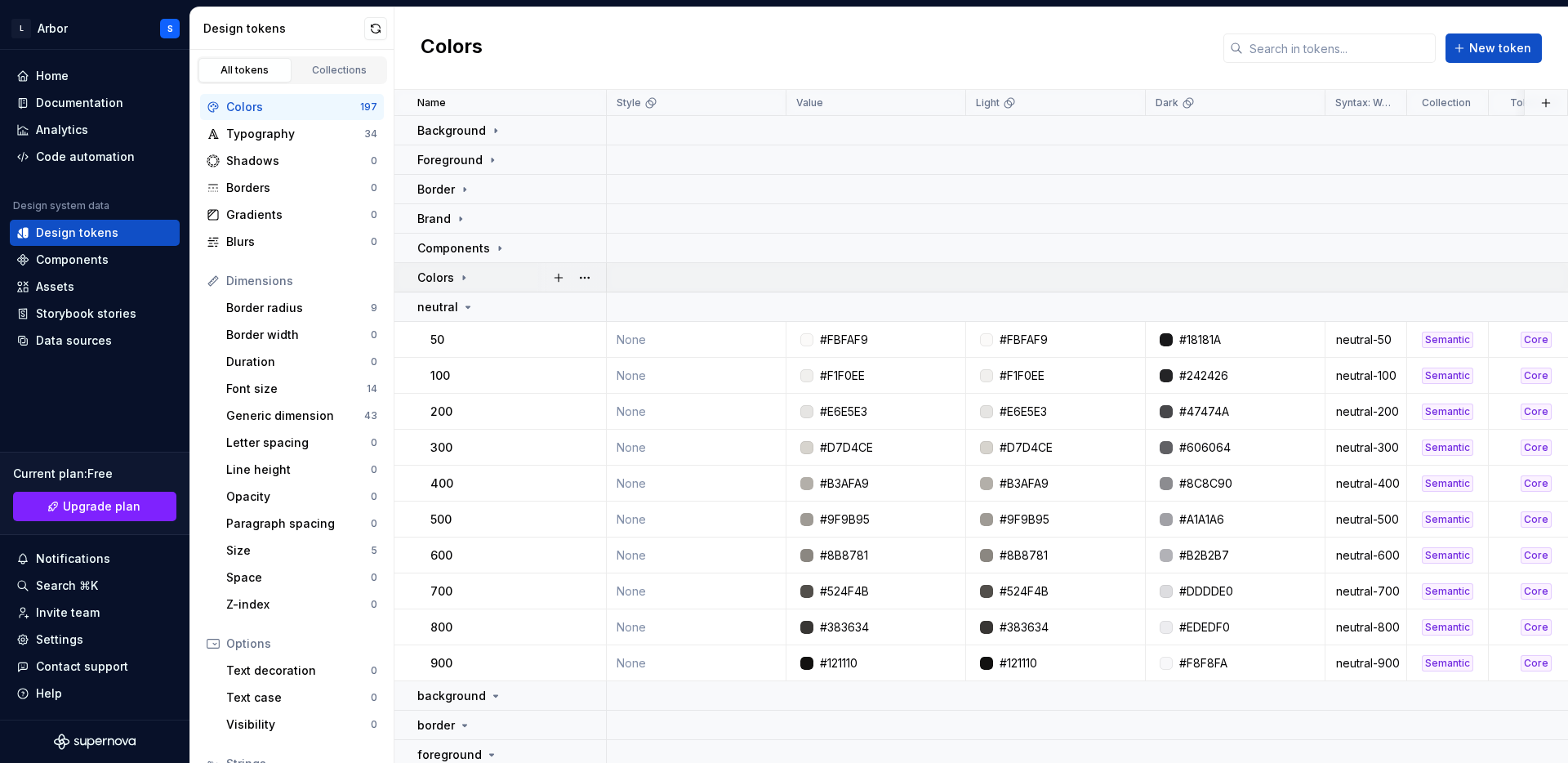
click at [503, 275] on div "Colors" at bounding box center [511, 278] width 187 height 17
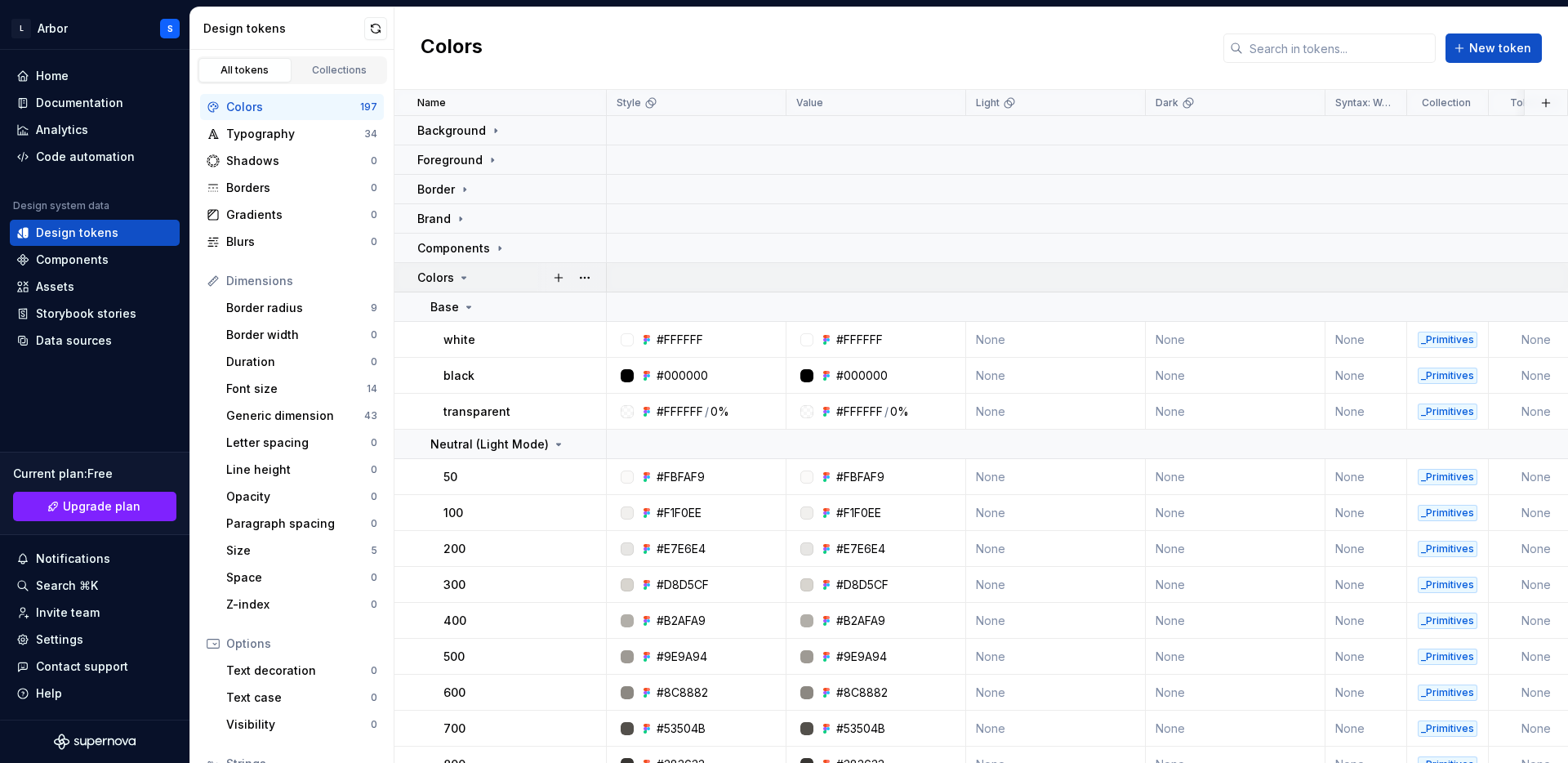
click at [503, 275] on div "Colors" at bounding box center [511, 278] width 187 height 17
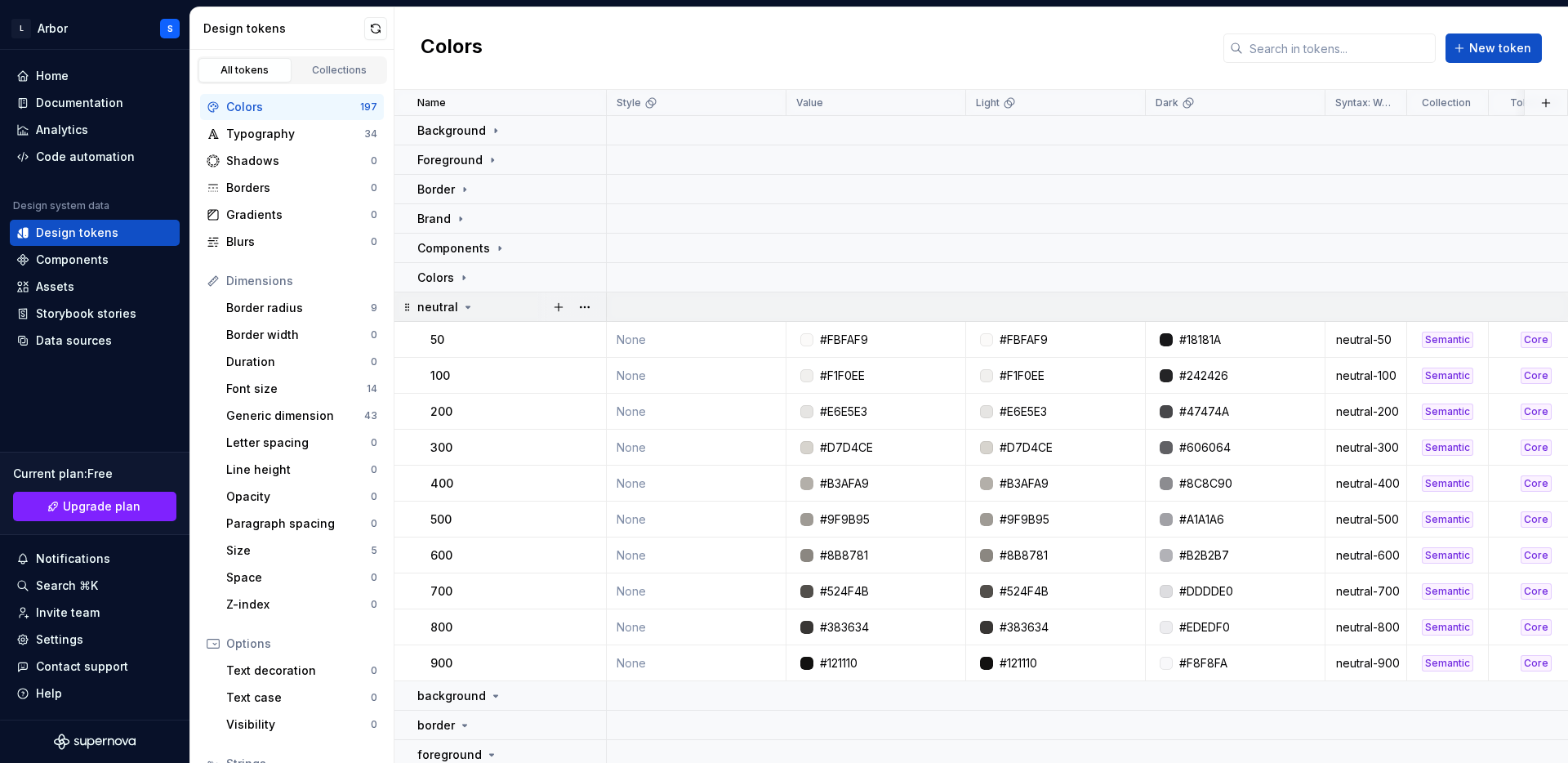
click at [467, 303] on icon at bounding box center [468, 307] width 13 height 13
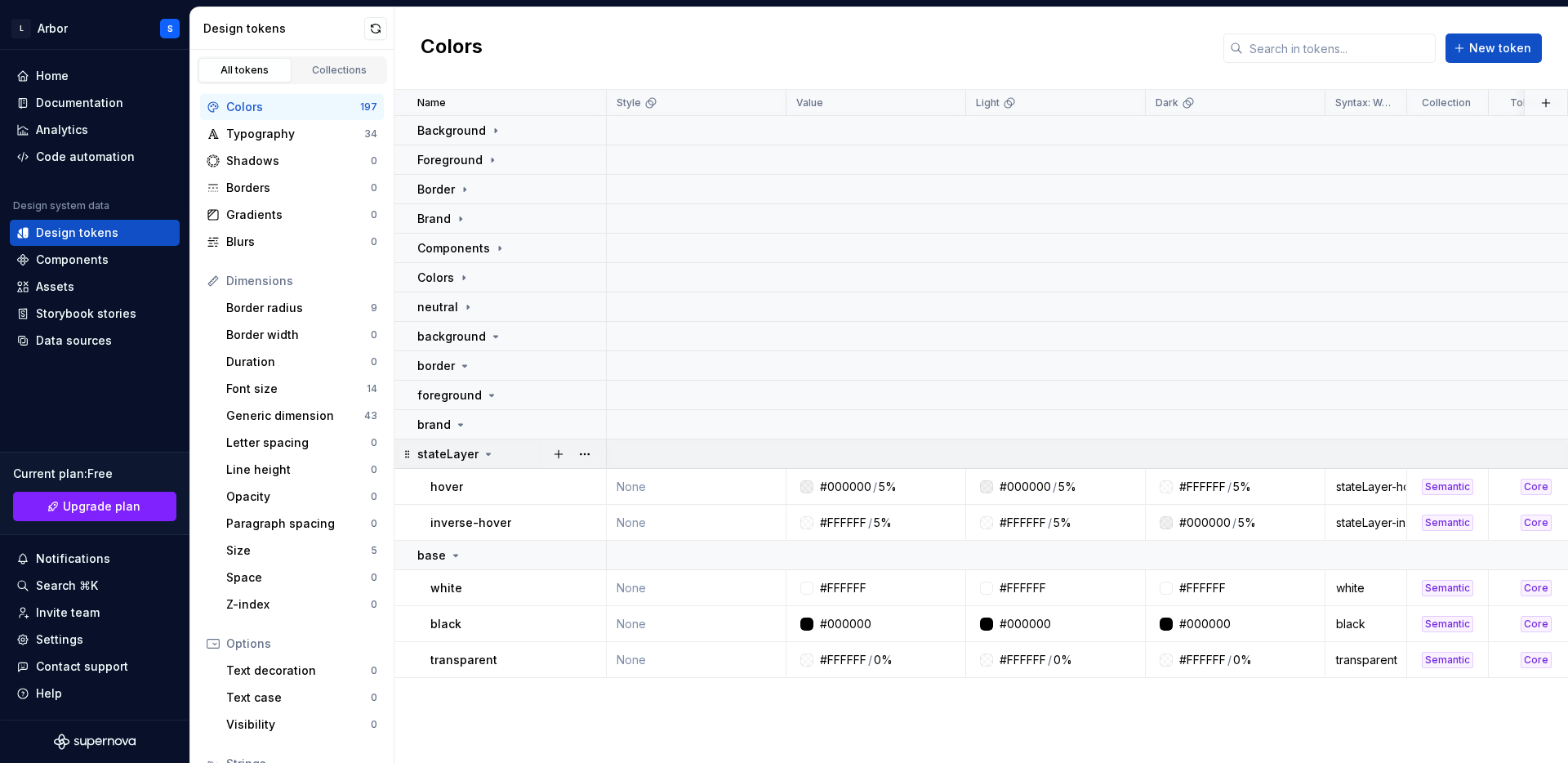
click at [484, 448] on icon at bounding box center [488, 454] width 13 height 13
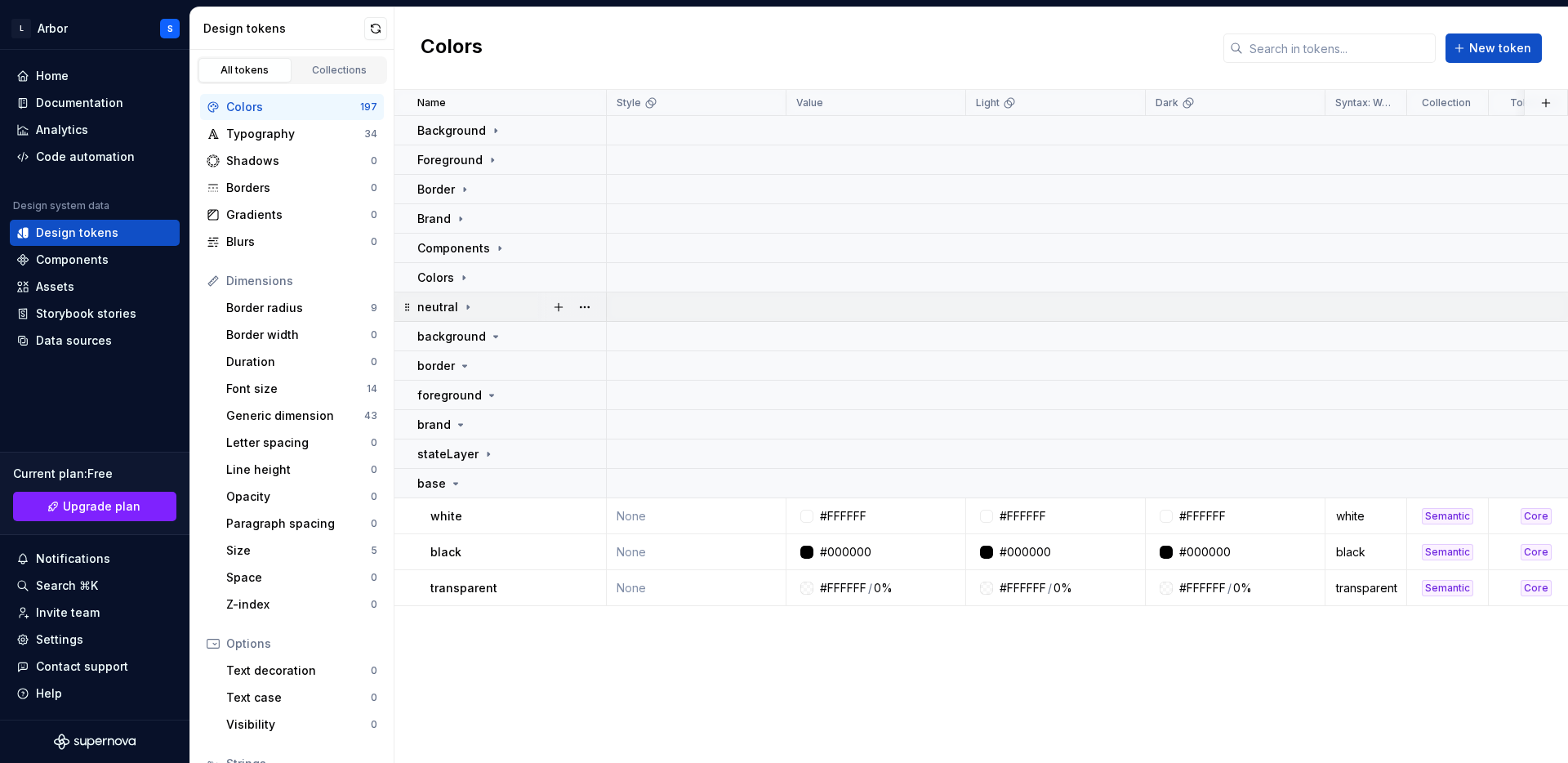
click at [467, 305] on icon at bounding box center [468, 307] width 13 height 13
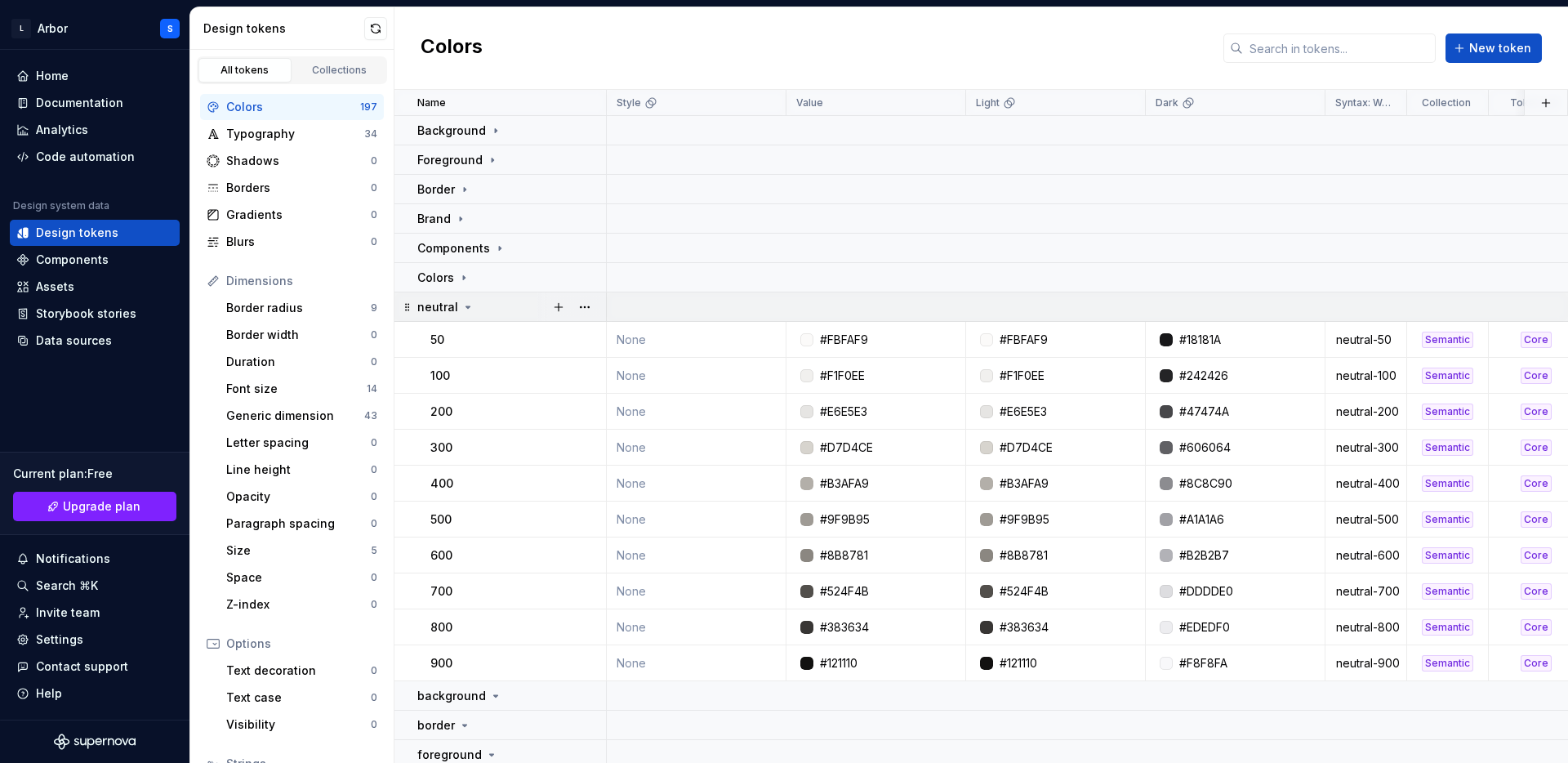
click at [467, 305] on icon at bounding box center [468, 307] width 13 height 13
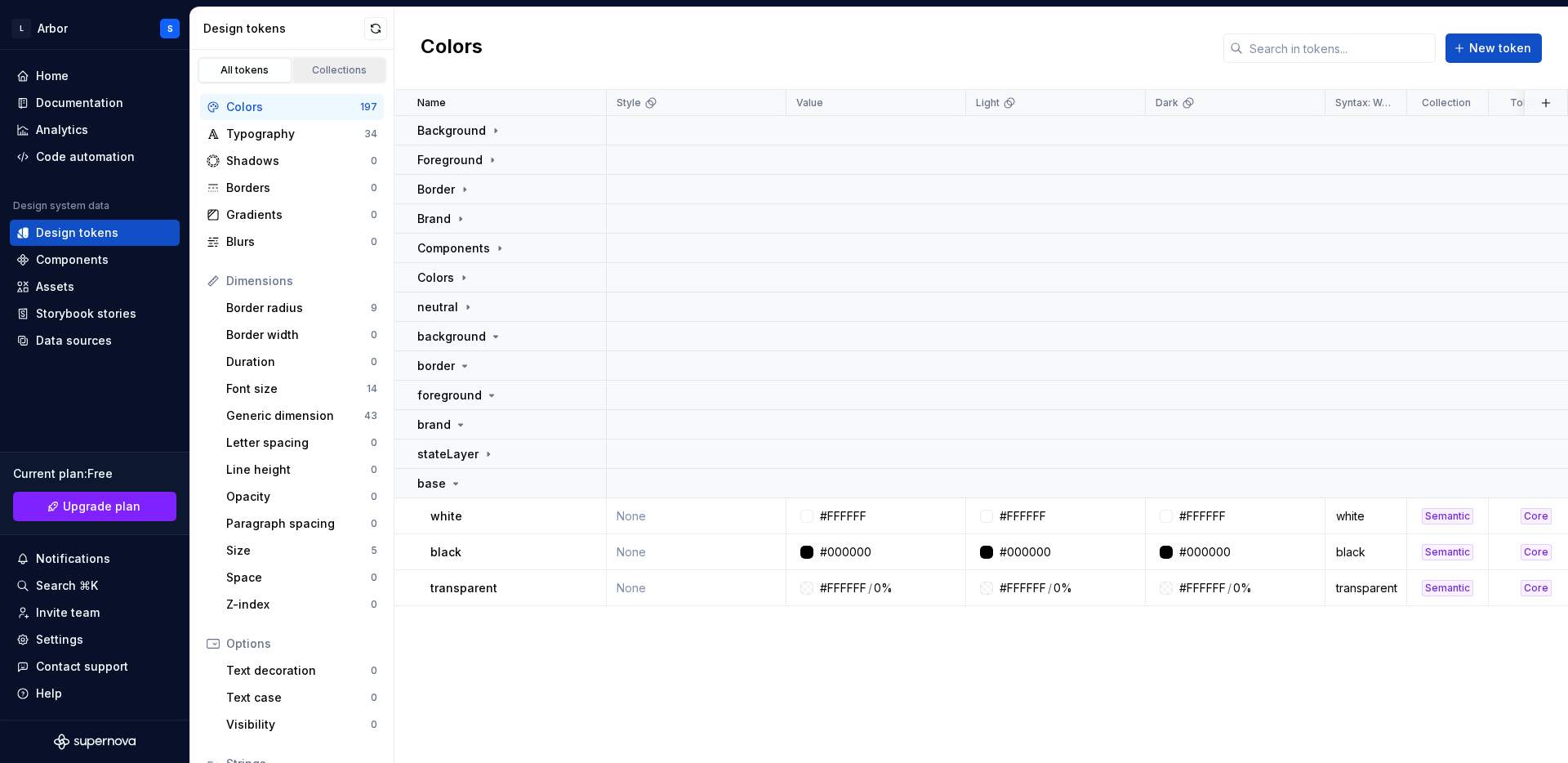
click at [334, 76] on div "Collections" at bounding box center [340, 70] width 82 height 13
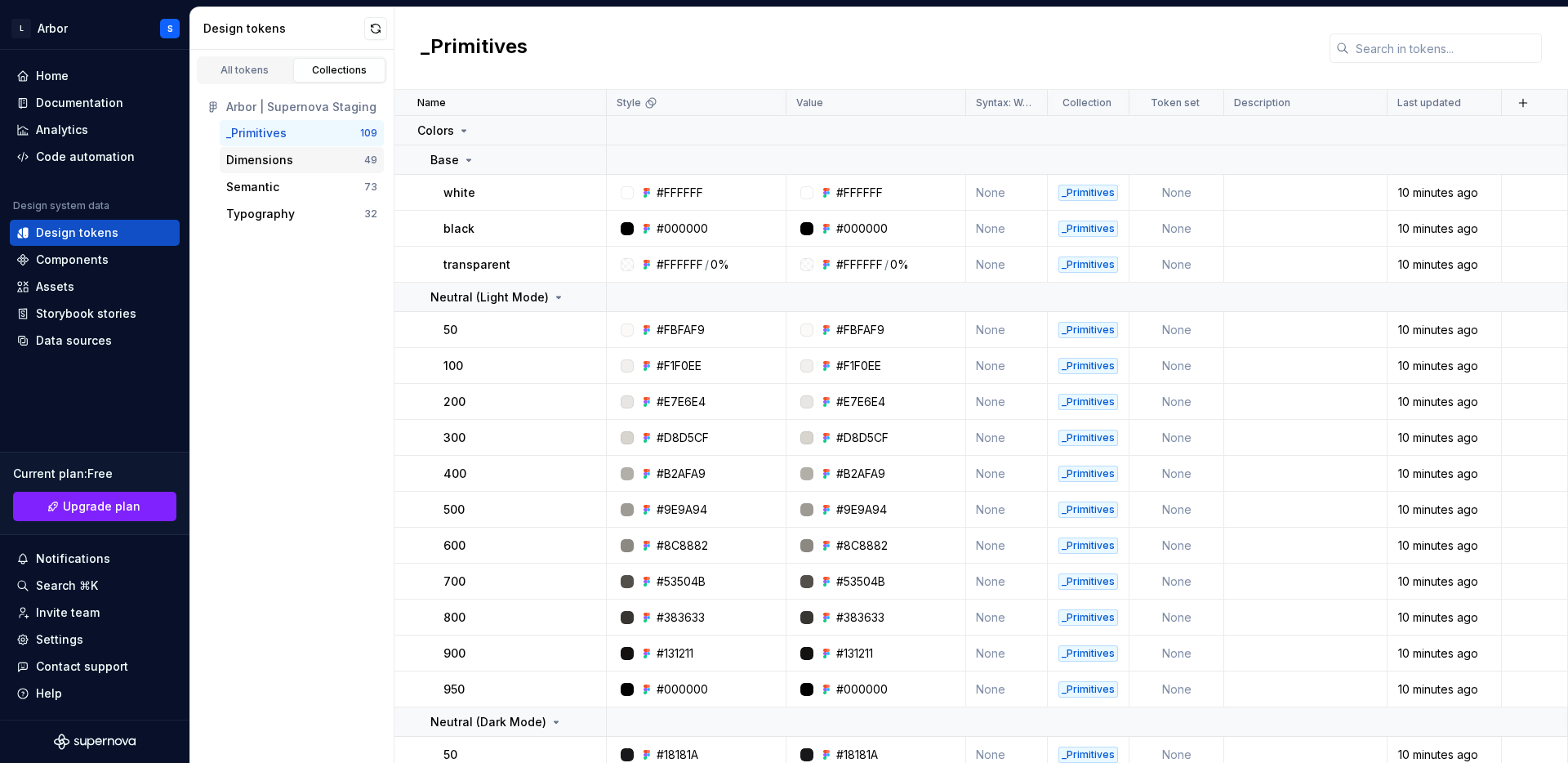
click at [272, 158] on div "Dimensions" at bounding box center [260, 160] width 67 height 17
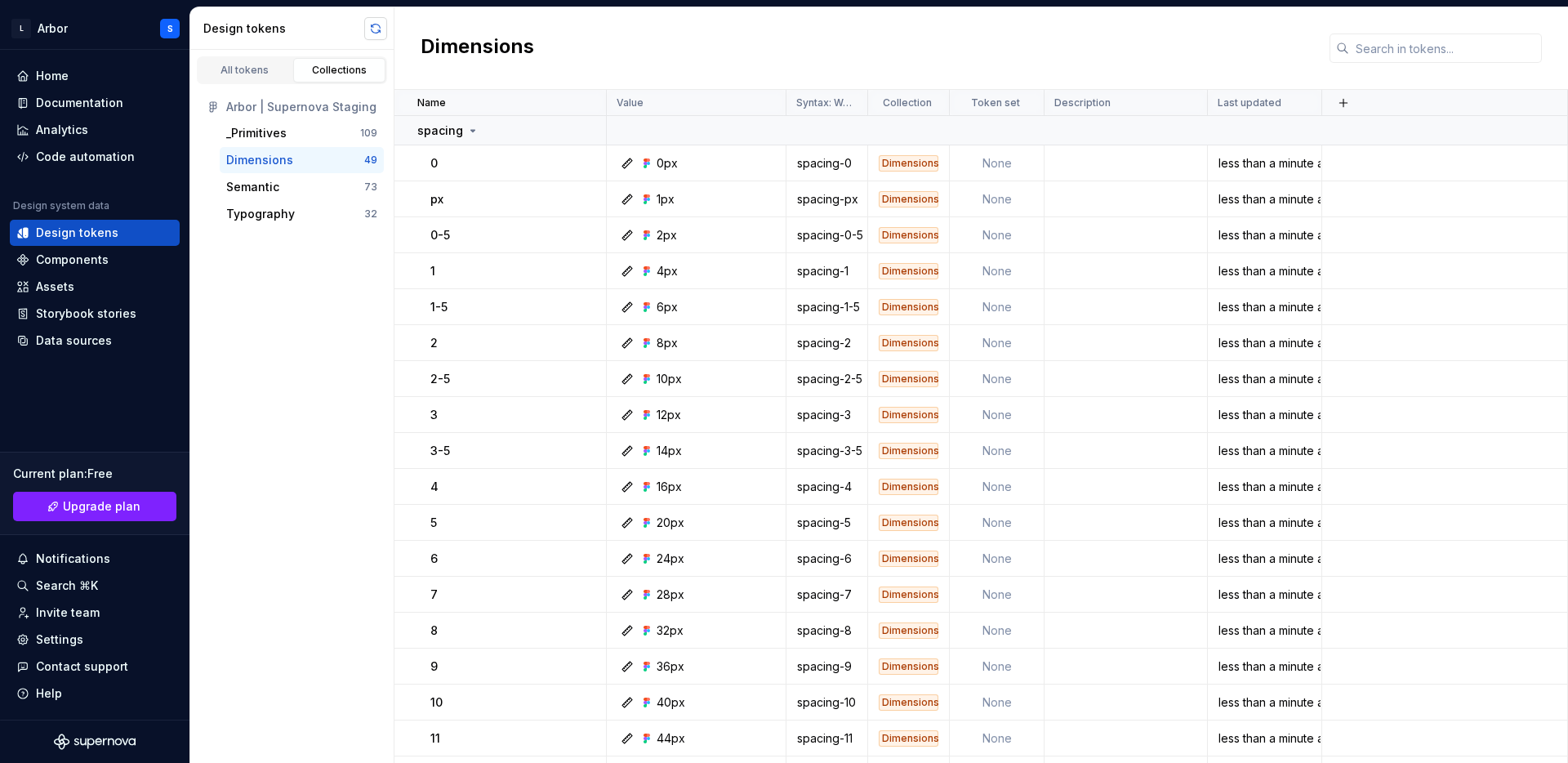
click at [372, 21] on button "button" at bounding box center [376, 28] width 23 height 23
click at [243, 66] on div "All tokens" at bounding box center [245, 70] width 82 height 13
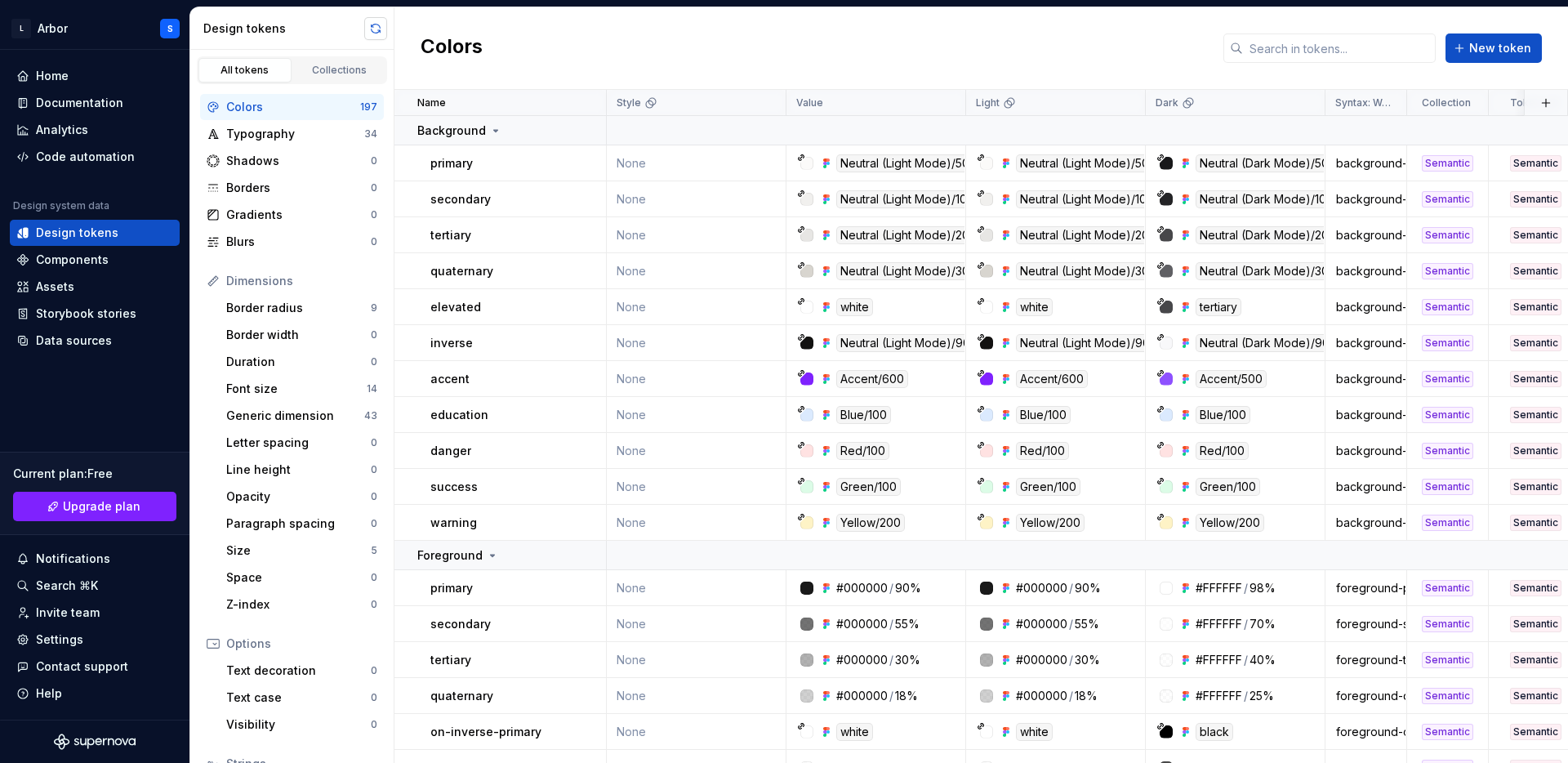
click at [382, 32] on button "button" at bounding box center [376, 28] width 23 height 23
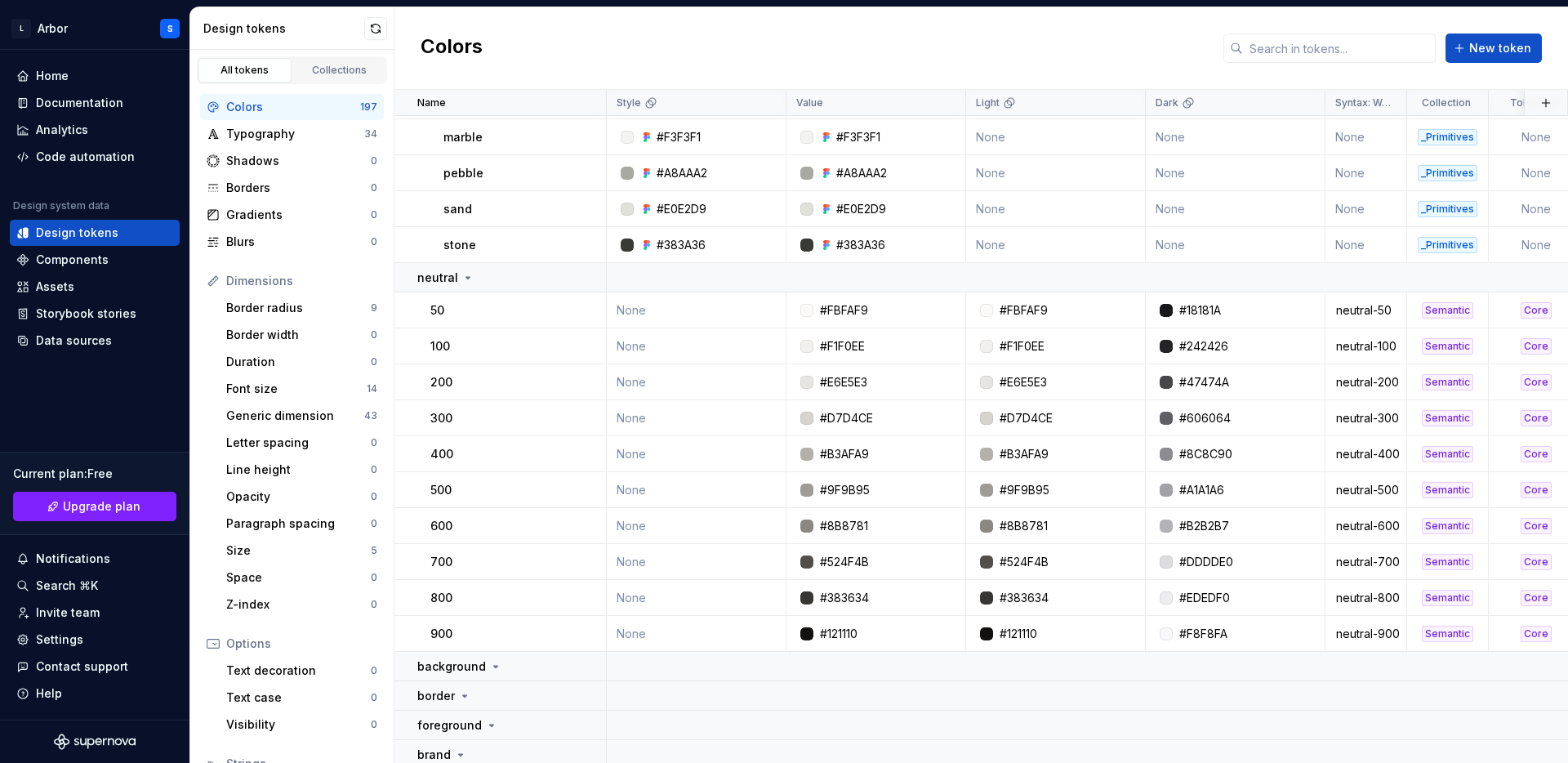
scroll to position [6982, 0]
click at [947, 104] on html "L Arbor S Home Documentation Analytics Code automation Design system data Desig…" at bounding box center [784, 382] width 1568 height 763
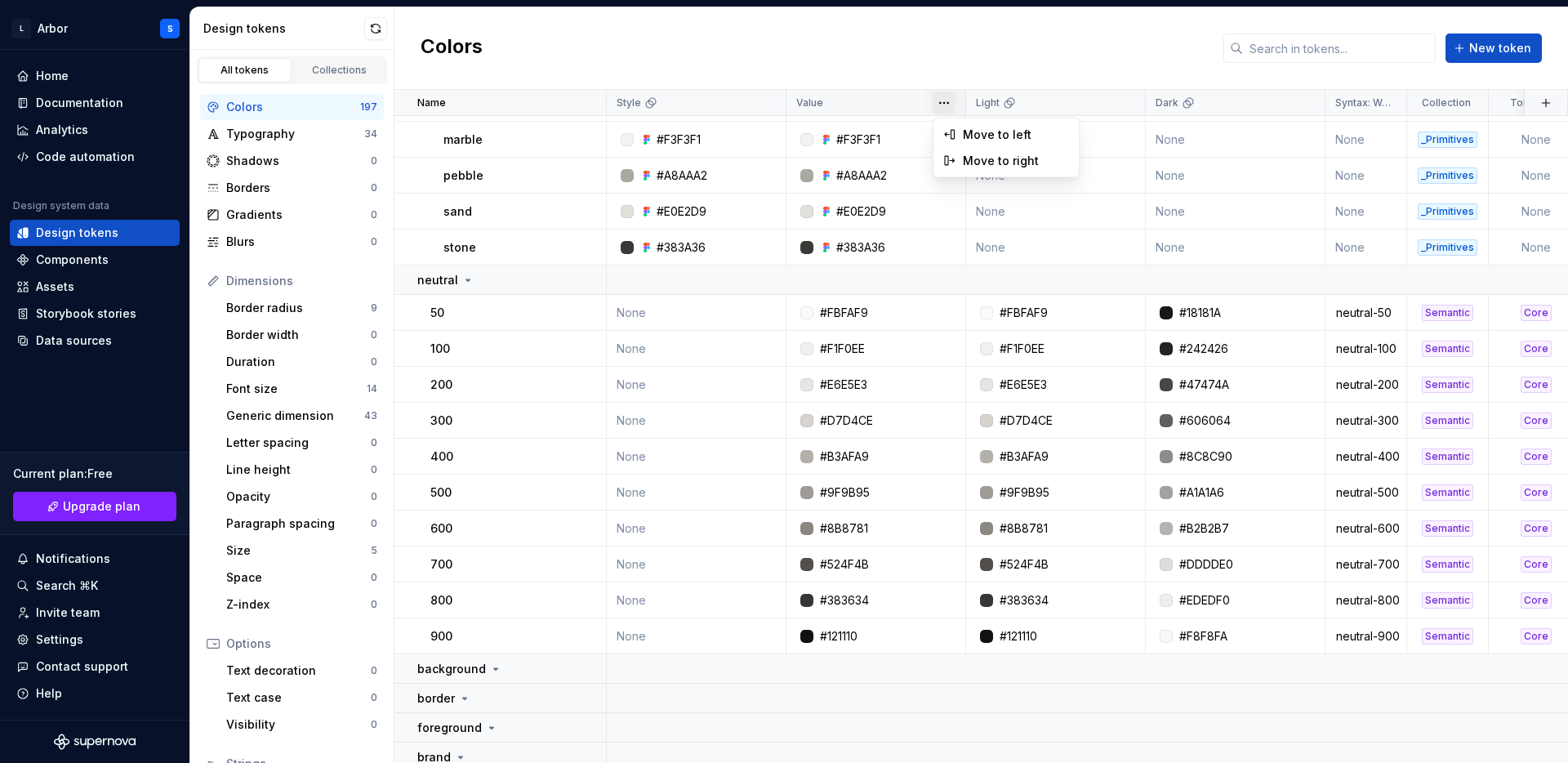
click at [901, 99] on html "L Arbor S Home Documentation Analytics Code automation Design system data Desig…" at bounding box center [784, 382] width 1568 height 763
click at [349, 66] on div "Collections" at bounding box center [340, 70] width 82 height 13
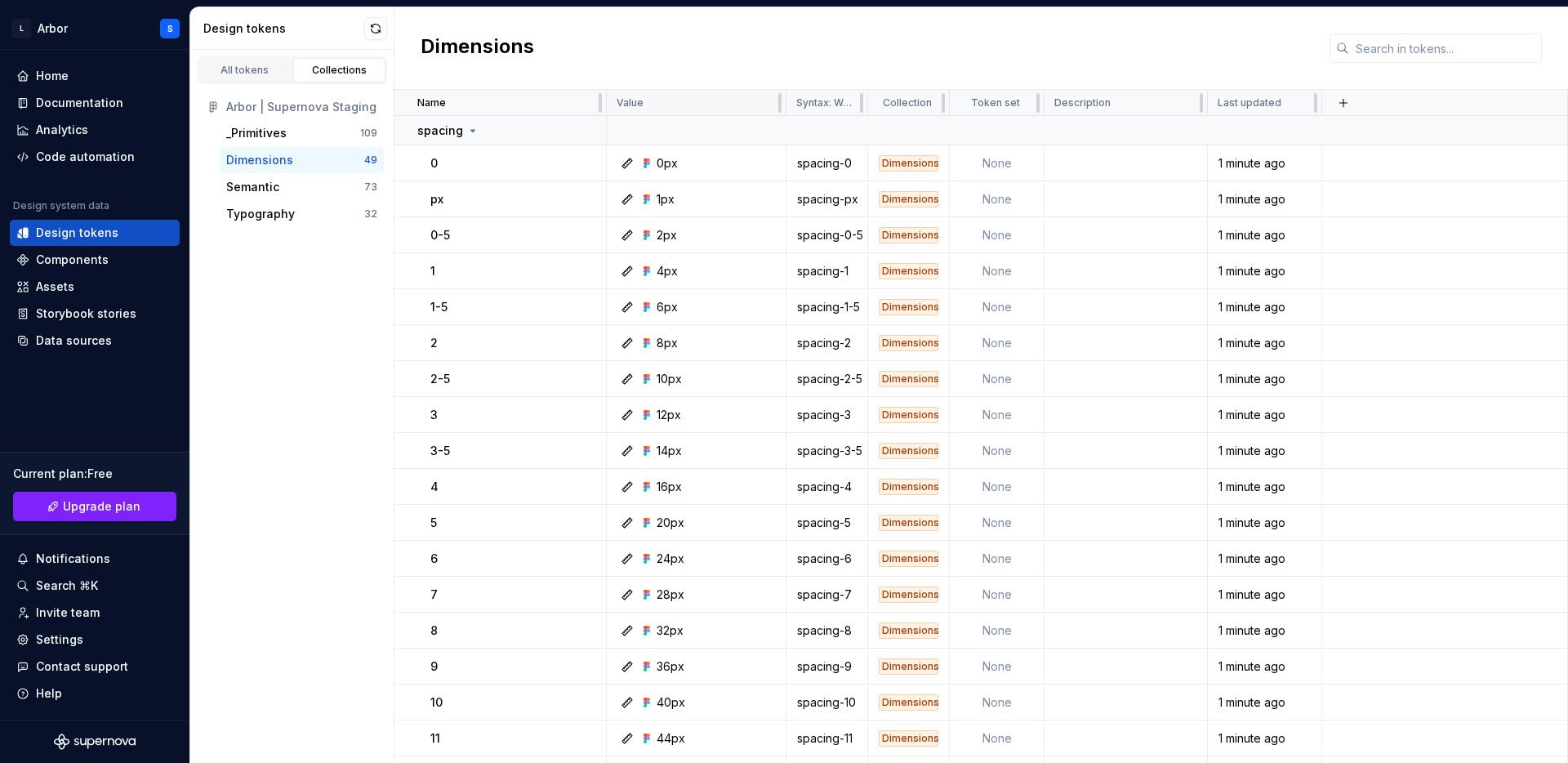
click at [740, 96] on div "Value" at bounding box center [695, 103] width 159 height 13
click at [254, 67] on div "All tokens" at bounding box center [245, 70] width 82 height 13
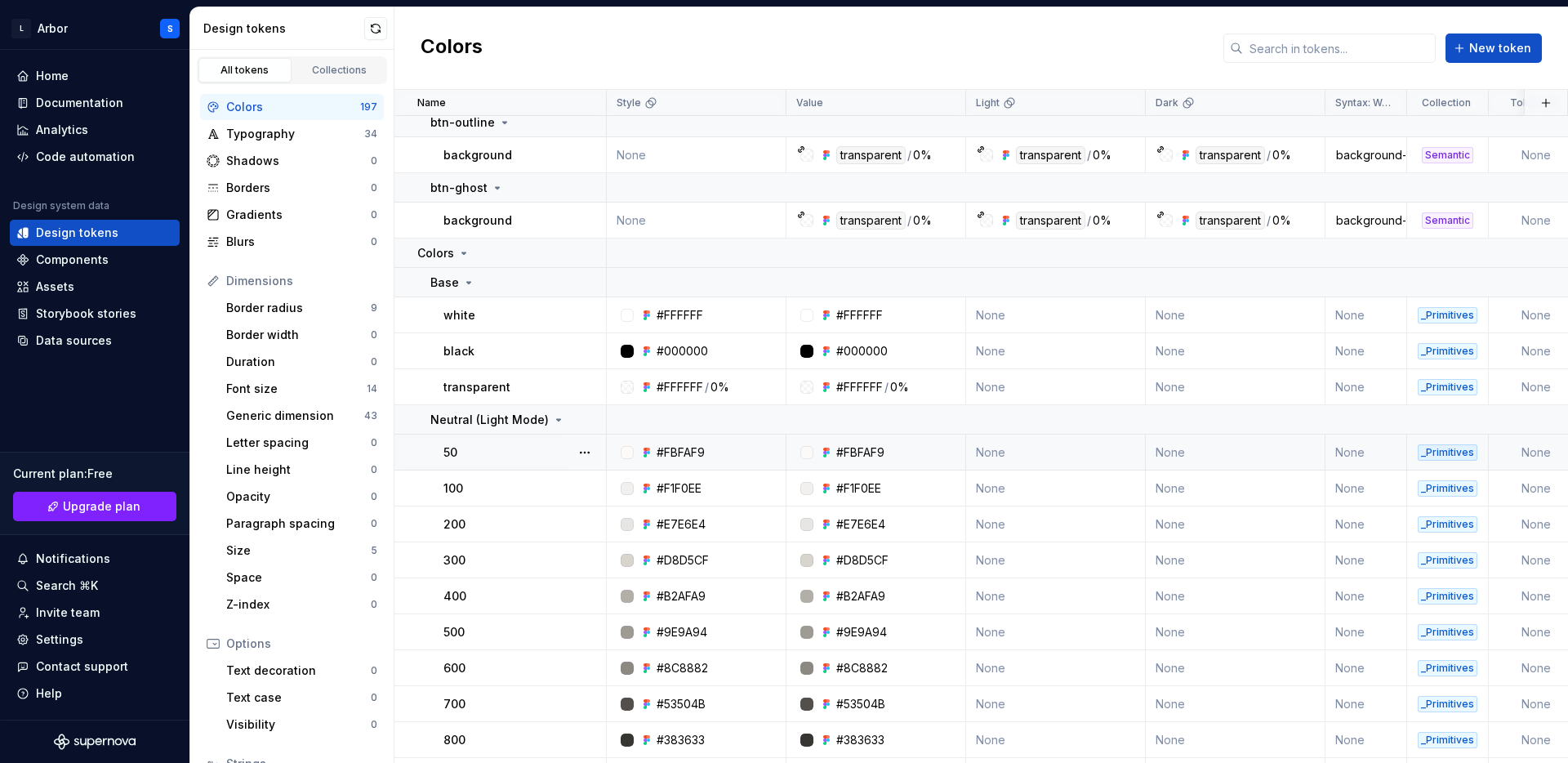
scroll to position [2931, 0]
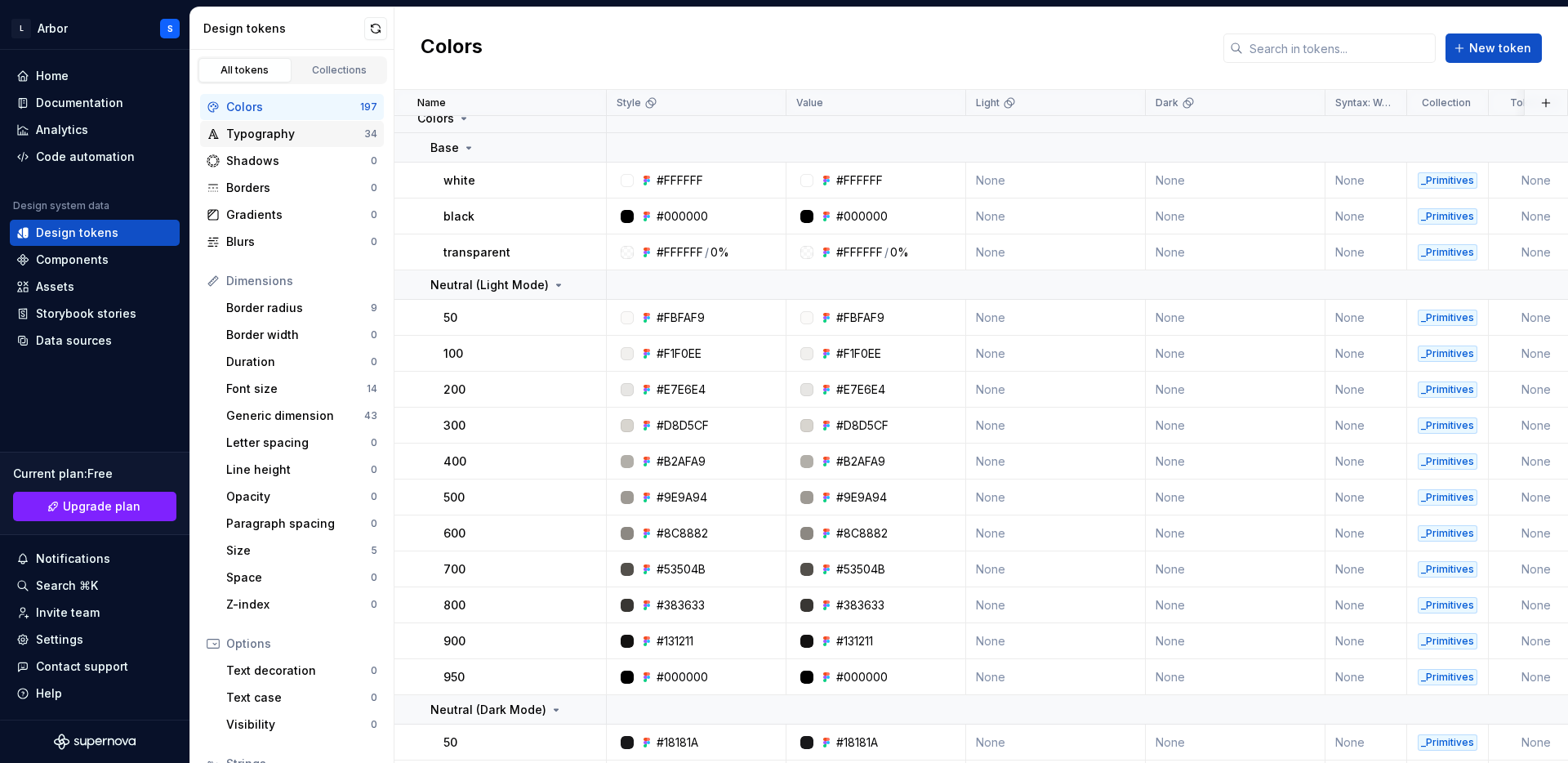
click at [268, 121] on div "Typography 34" at bounding box center [292, 134] width 184 height 26
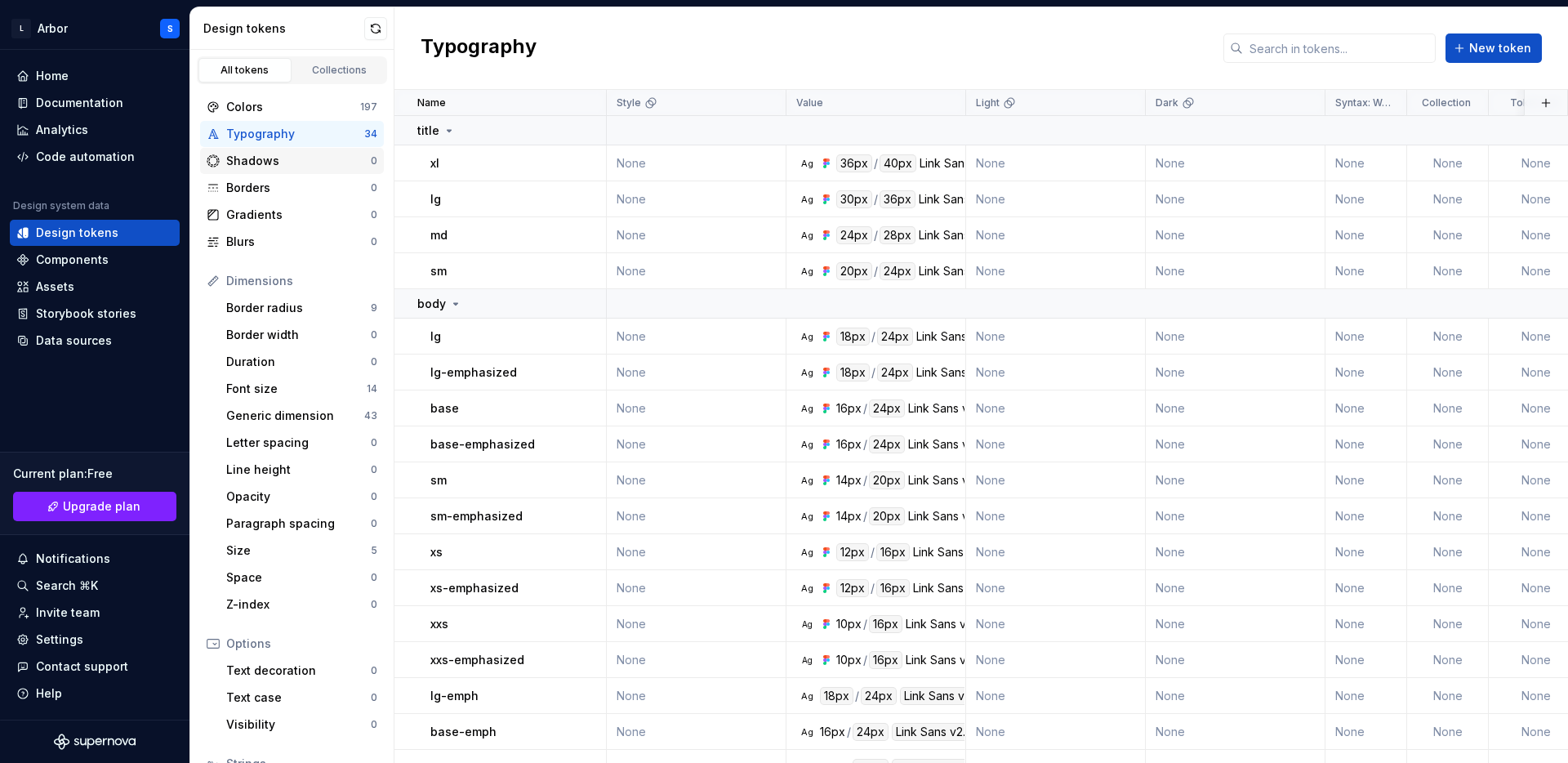
click at [270, 158] on div "Shadows" at bounding box center [298, 161] width 144 height 17
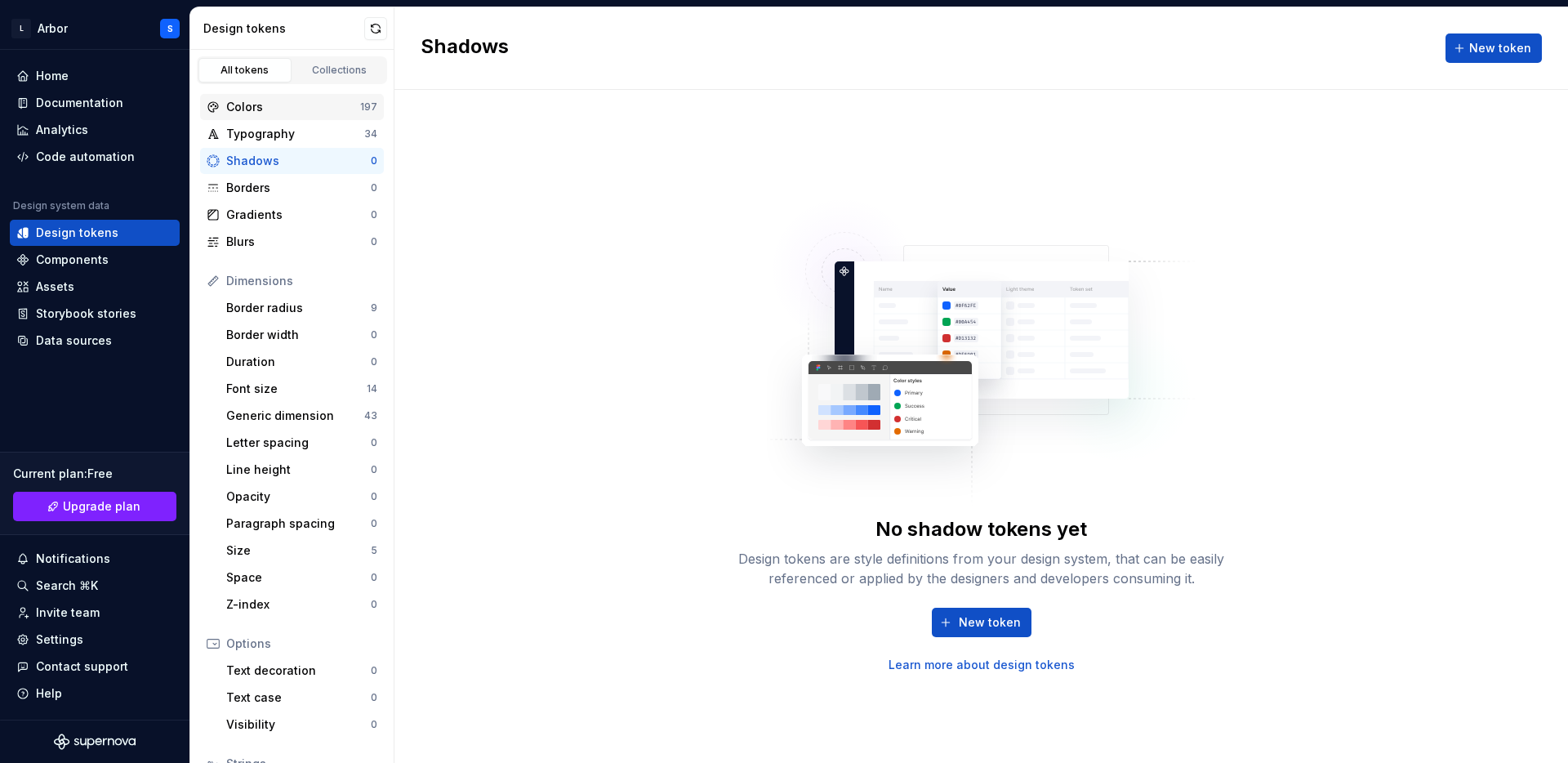
click at [287, 106] on div "Colors" at bounding box center [294, 107] width 134 height 17
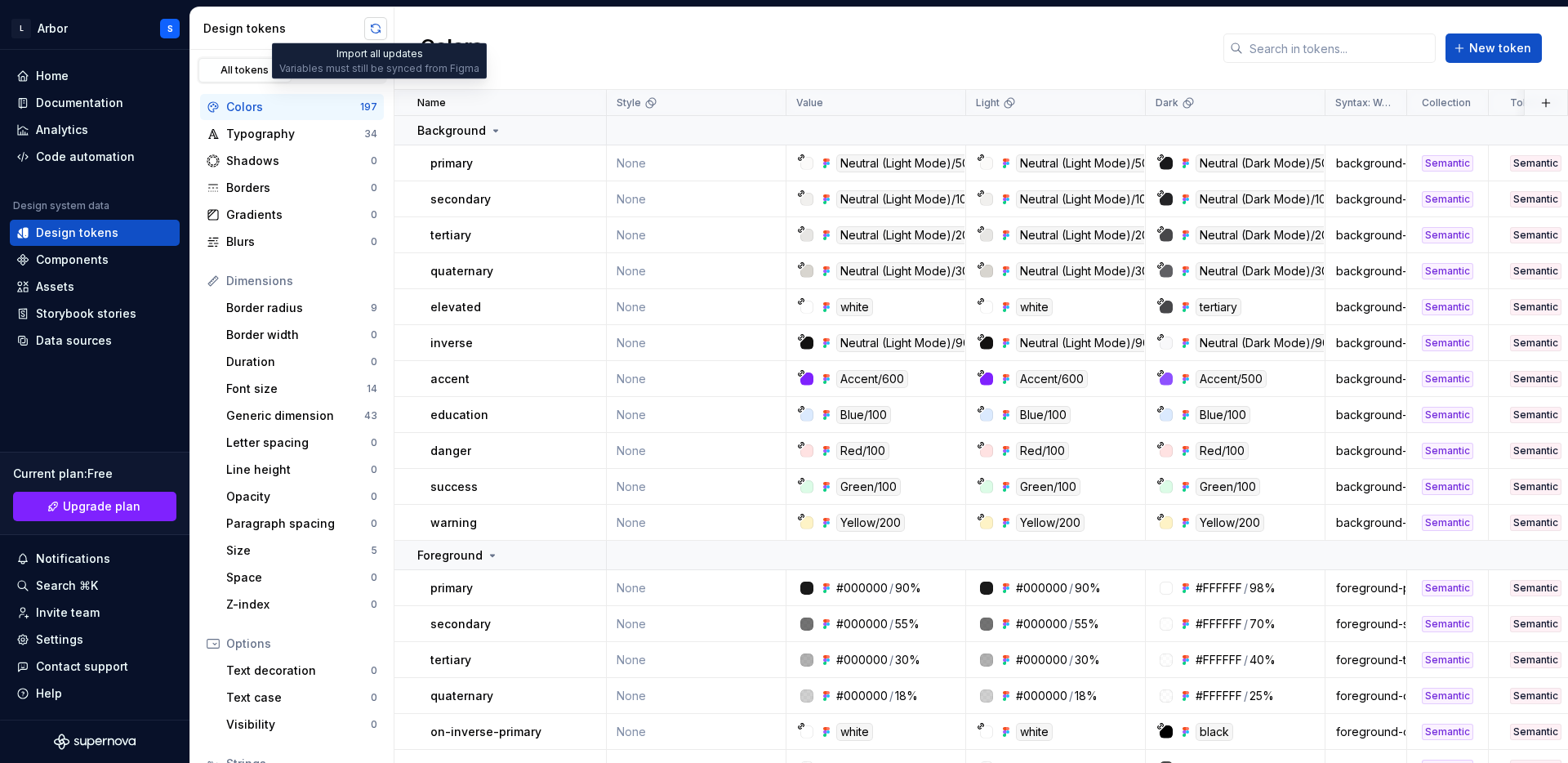
click at [373, 21] on button "button" at bounding box center [376, 28] width 23 height 23
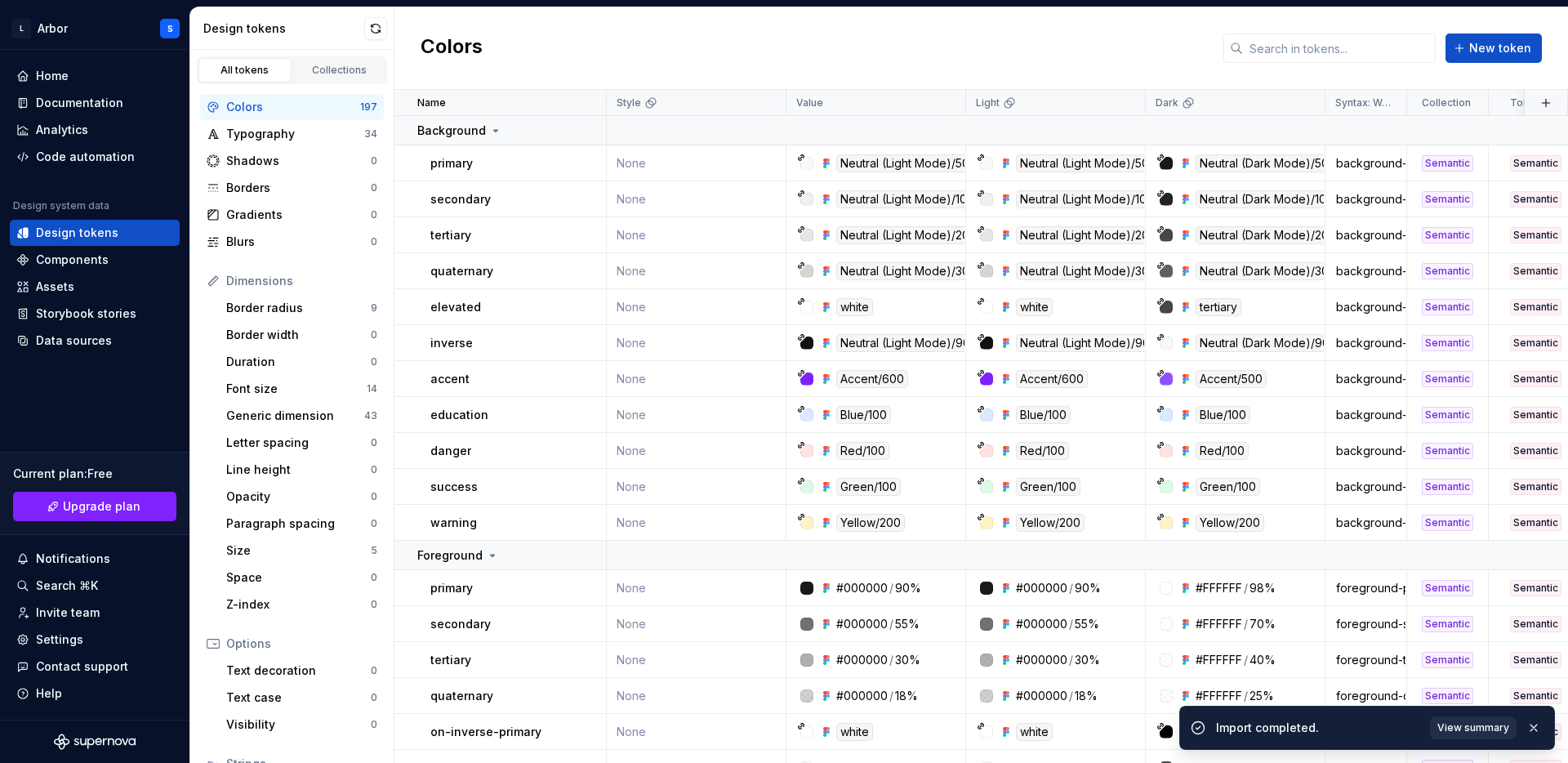
click at [1458, 724] on span "View summary" at bounding box center [1473, 728] width 72 height 13
click at [1458, 724] on li "Import completed. View summary" at bounding box center [1367, 725] width 376 height 50
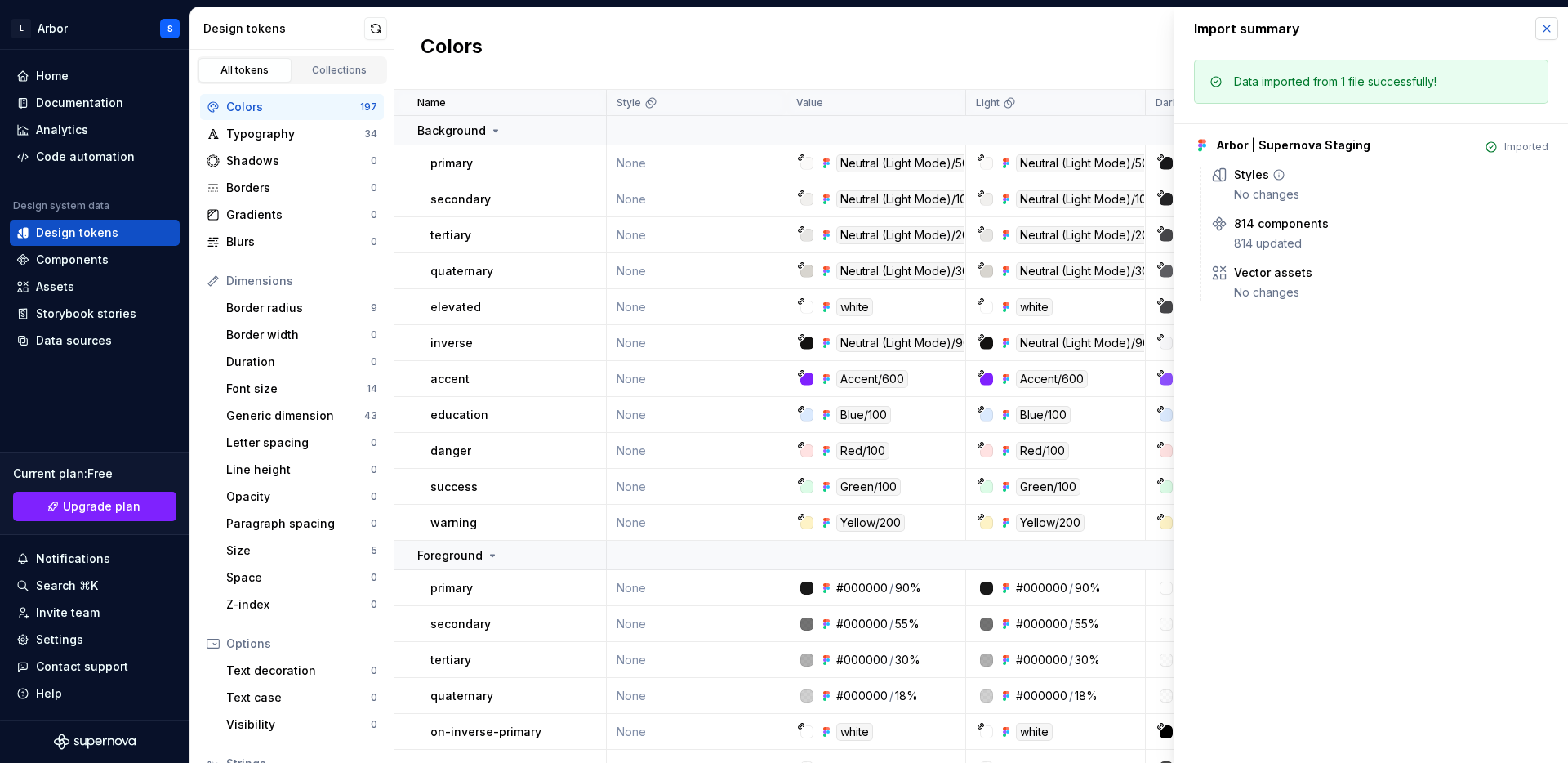
click at [1553, 28] on button "button" at bounding box center [1547, 28] width 23 height 23
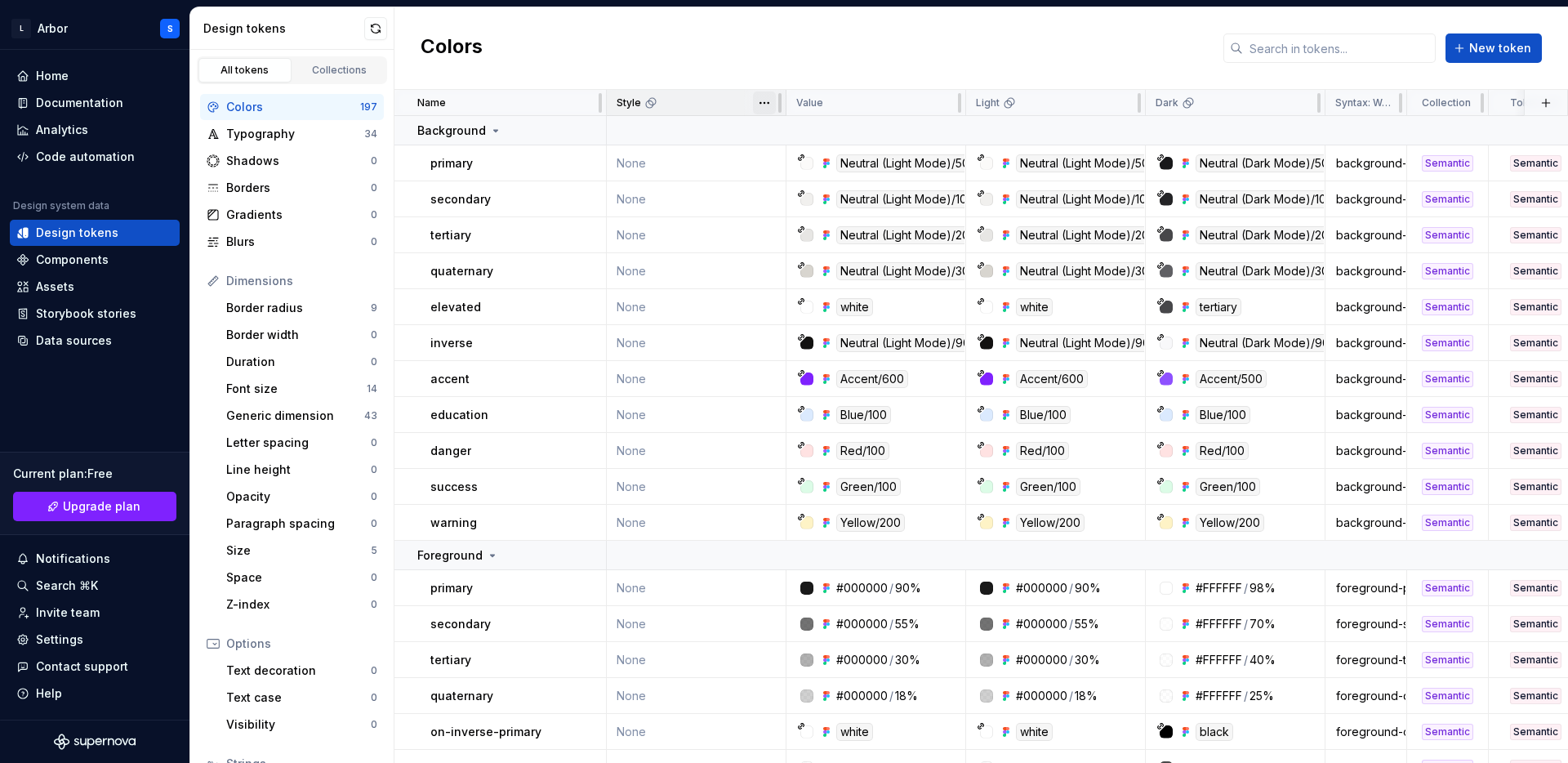
click at [765, 103] on html "L Arbor S Home Documentation Analytics Code automation Design system data Desig…" at bounding box center [784, 382] width 1568 height 763
click at [803, 220] on span "Delete theme" at bounding box center [836, 229] width 106 height 17
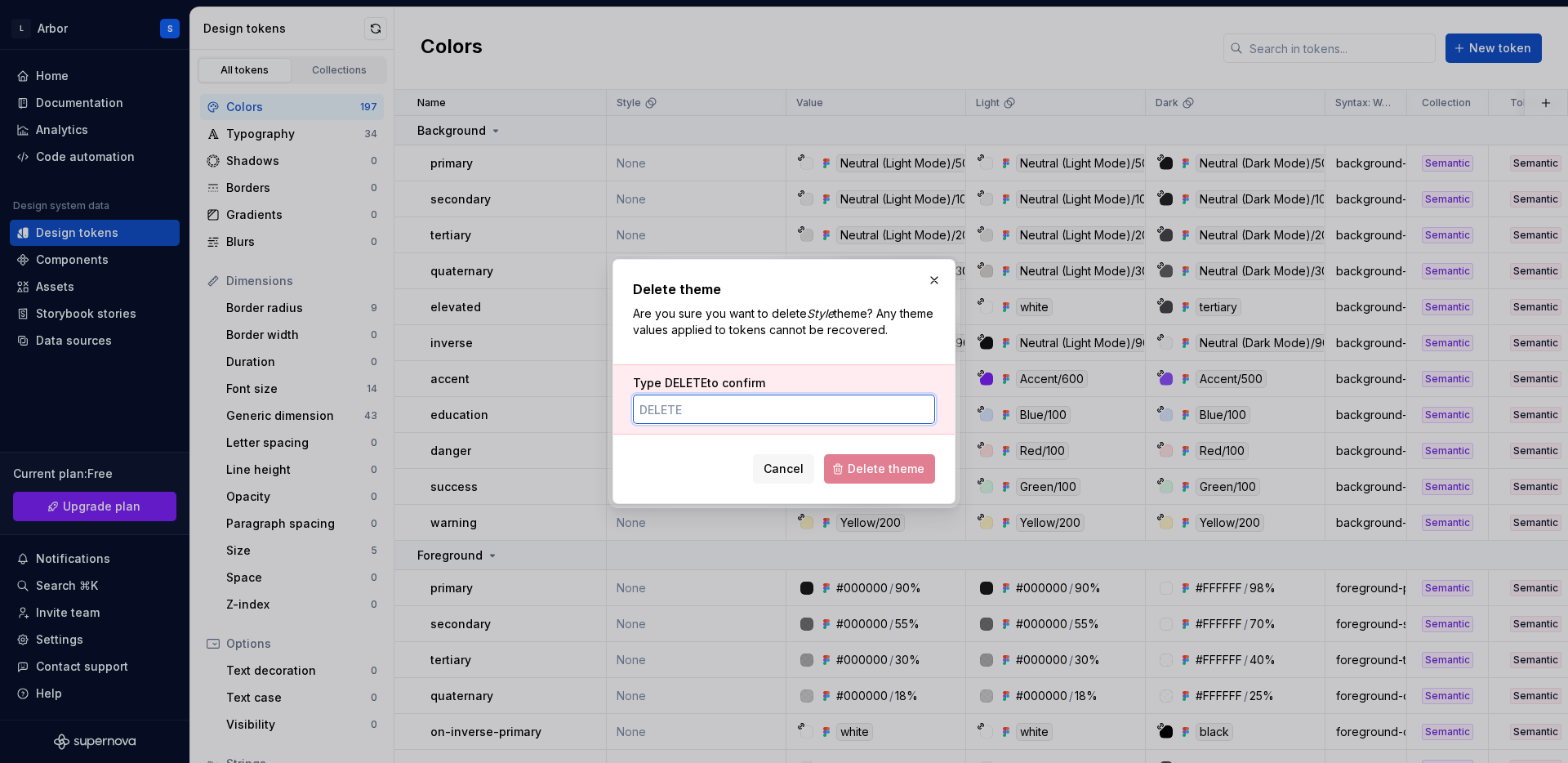
click at [765, 416] on input "Type DELETE to confirm" at bounding box center [784, 409] width 302 height 30
click at [693, 382] on span "DELETE" at bounding box center [686, 382] width 43 height 14
click at [693, 395] on input "Type DELETE to confirm" at bounding box center [784, 409] width 302 height 30
click at [693, 382] on span "DELETE" at bounding box center [686, 382] width 43 height 14
click at [693, 395] on input "Type DELETE to confirm" at bounding box center [784, 409] width 302 height 30
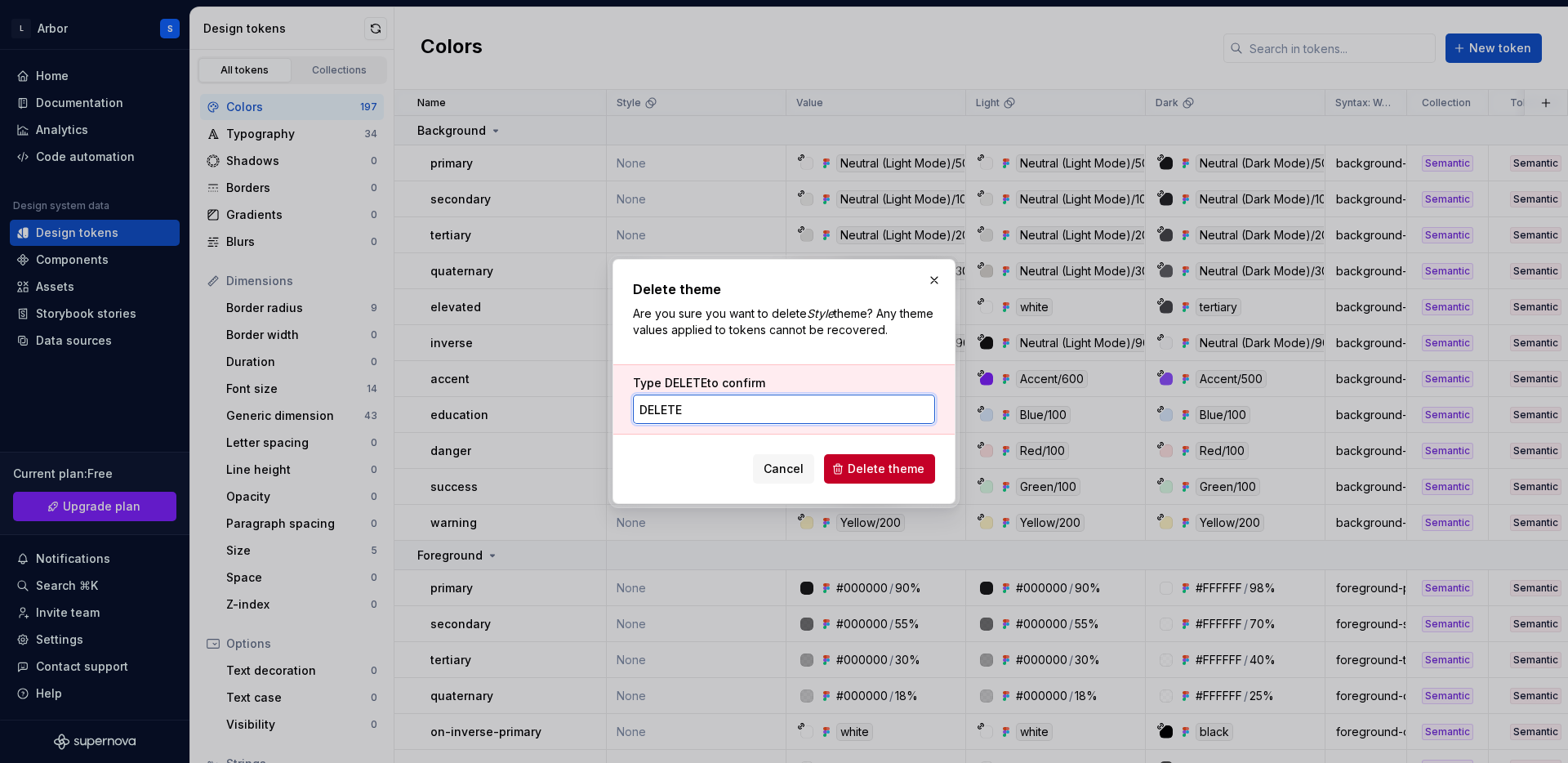
type input "delete"
click at [891, 443] on div "Delete theme Are you sure you want to delete Style theme? Any theme values appl…" at bounding box center [784, 382] width 302 height 204
click at [879, 477] on span "Delete theme" at bounding box center [886, 469] width 76 height 17
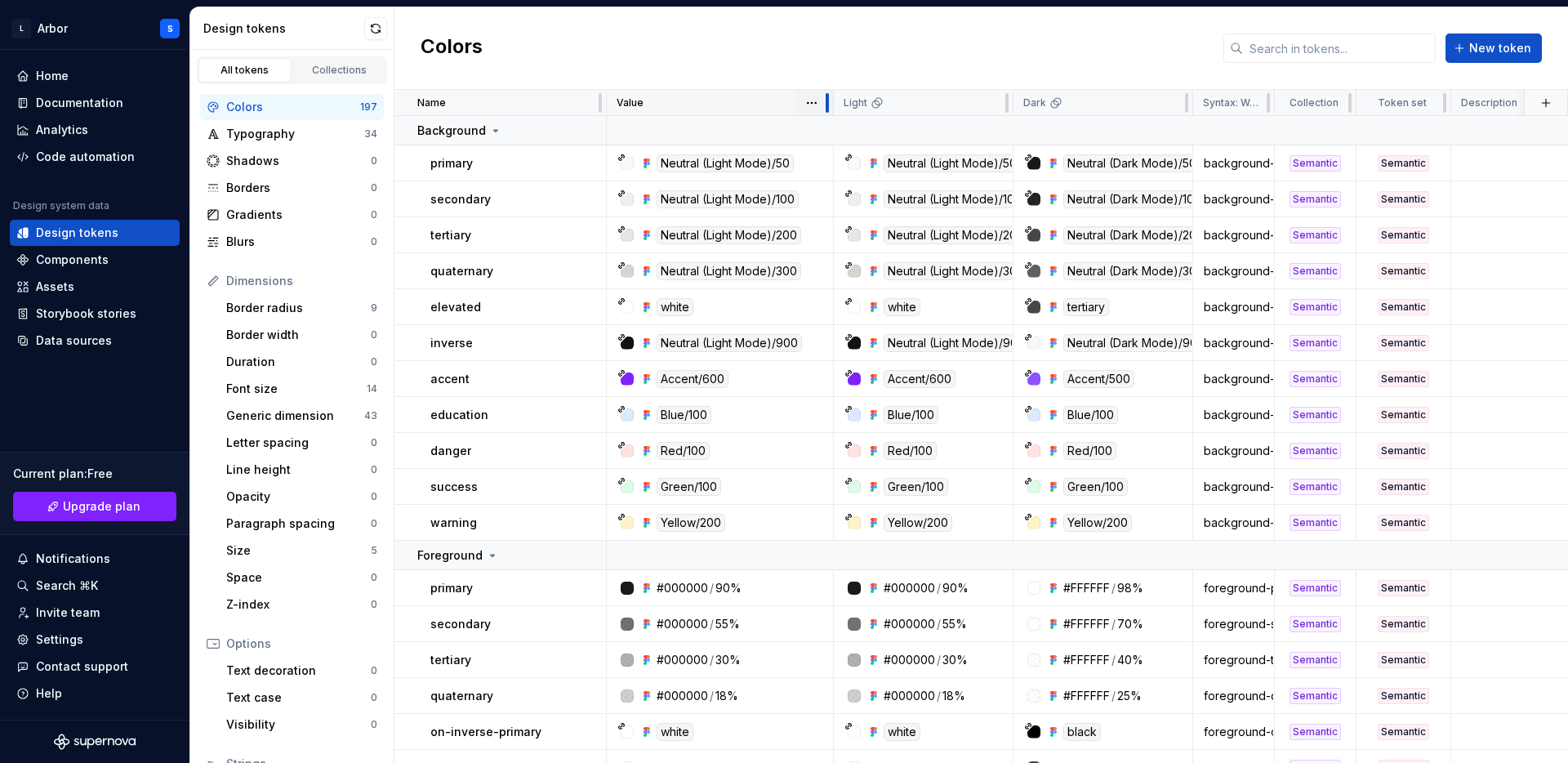
drag, startPoint x: 782, startPoint y: 102, endPoint x: 830, endPoint y: 103, distance: 48.0
click at [830, 103] on div at bounding box center [827, 103] width 13 height 26
click at [1012, 102] on div at bounding box center [1007, 103] width 13 height 26
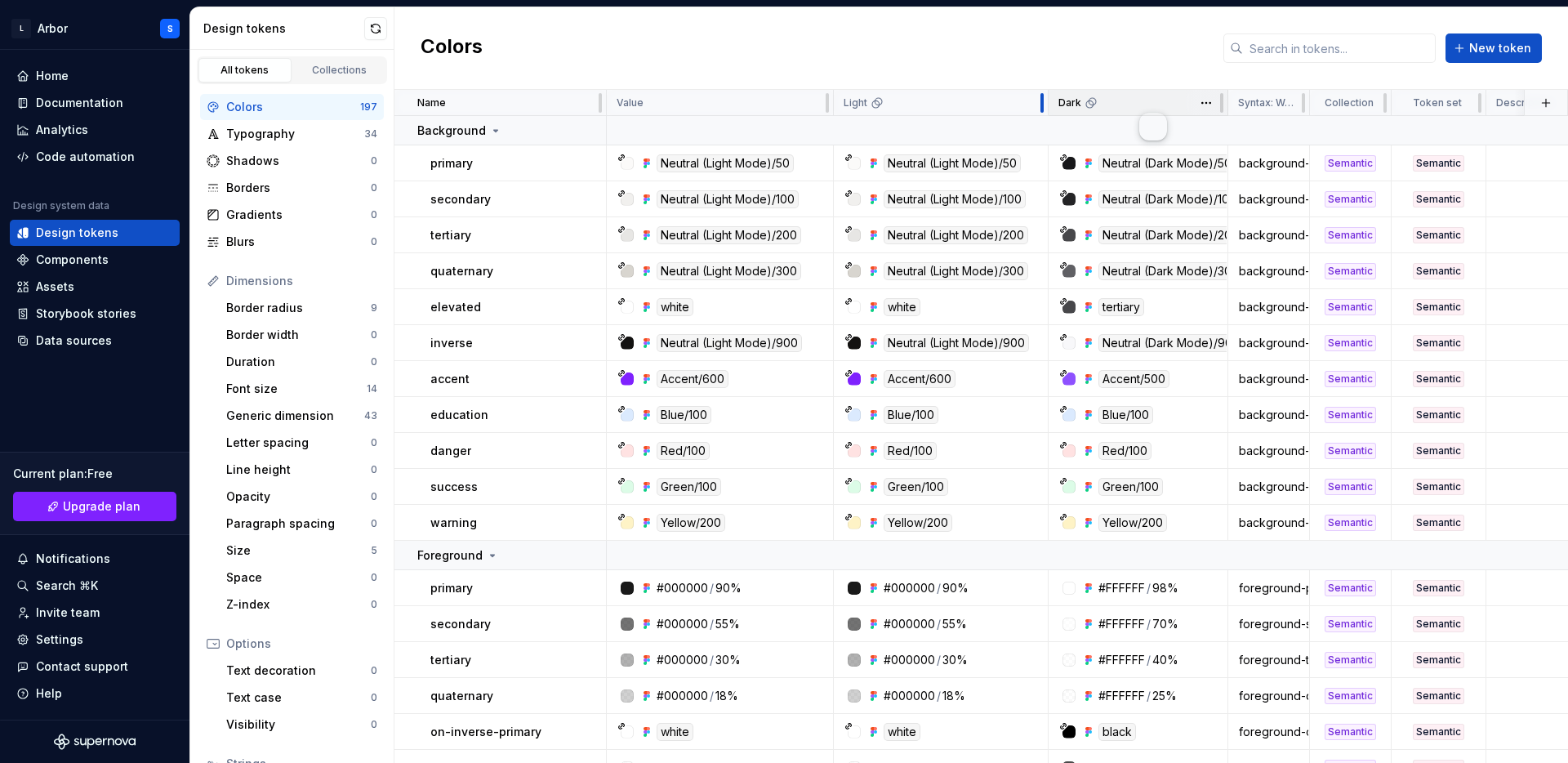
drag, startPoint x: 1012, startPoint y: 102, endPoint x: 1048, endPoint y: 103, distance: 36.0
click at [1048, 103] on tr "Name Value Light Dark Syntax: Web Collection Token set Description Last updated" at bounding box center [1101, 103] width 1413 height 26
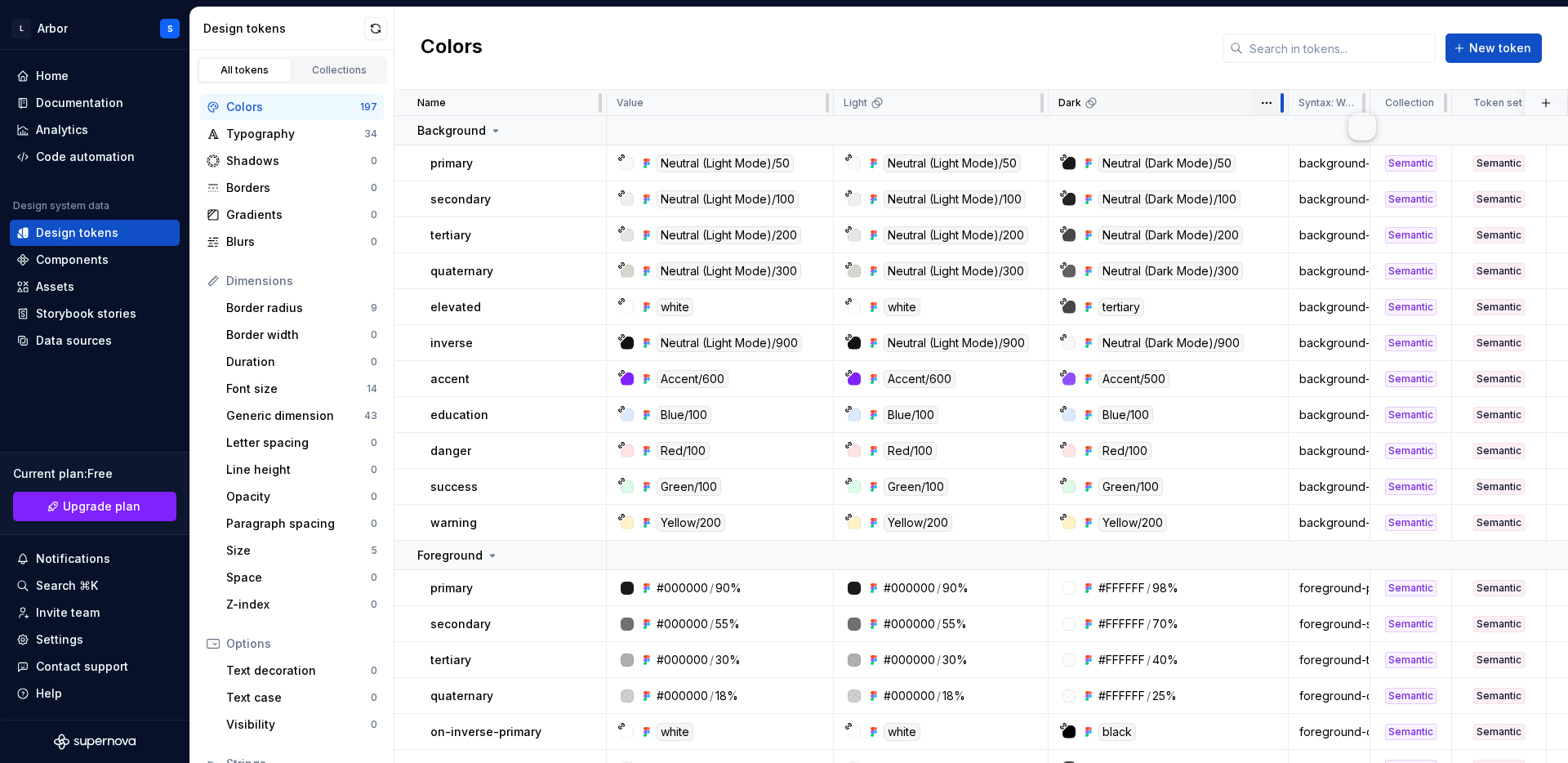
drag, startPoint x: 1224, startPoint y: 103, endPoint x: 1285, endPoint y: 115, distance: 62.2
click at [1285, 115] on div at bounding box center [1282, 103] width 13 height 26
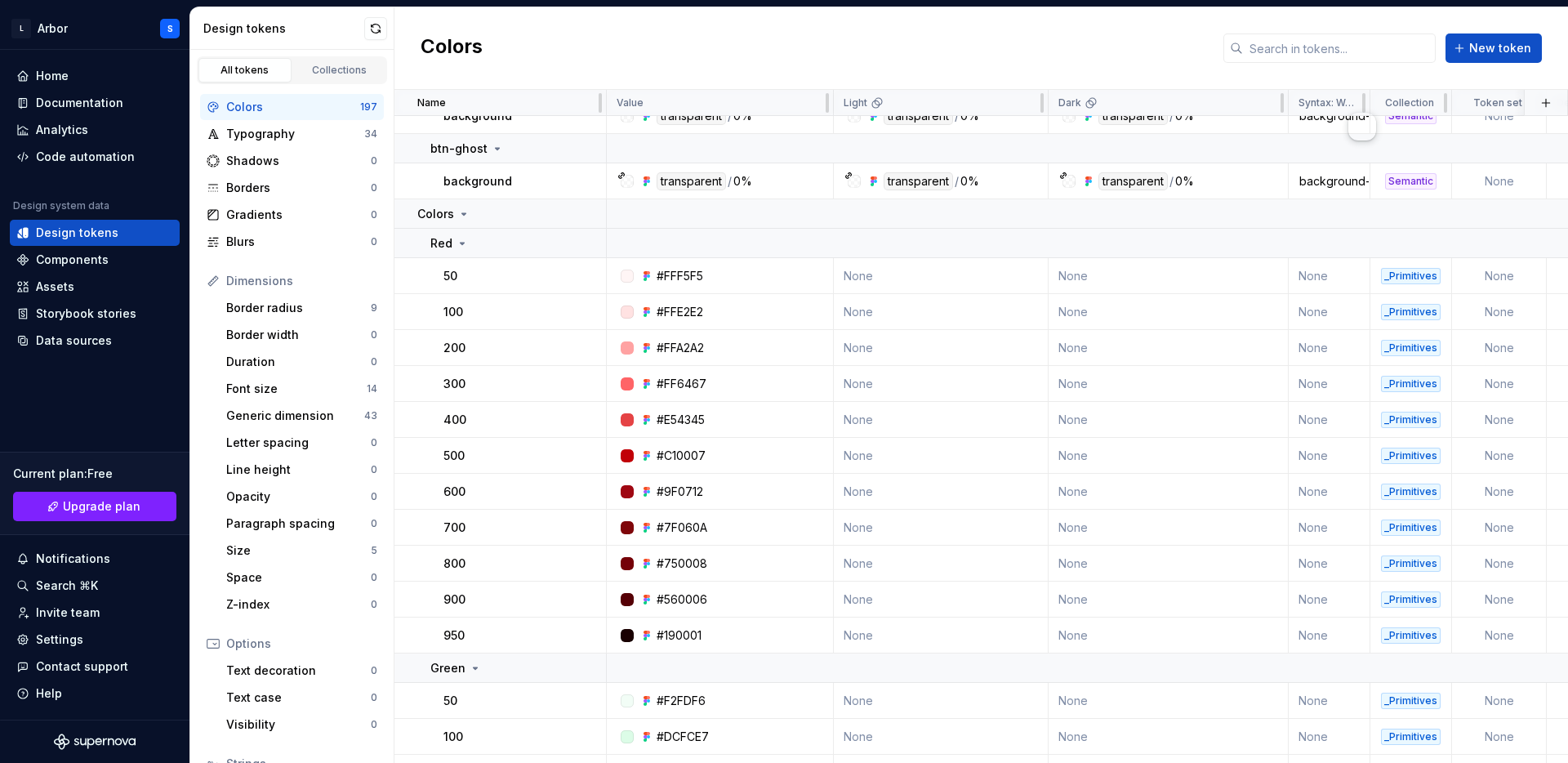
scroll to position [2835, 0]
click at [458, 243] on icon at bounding box center [462, 243] width 13 height 13
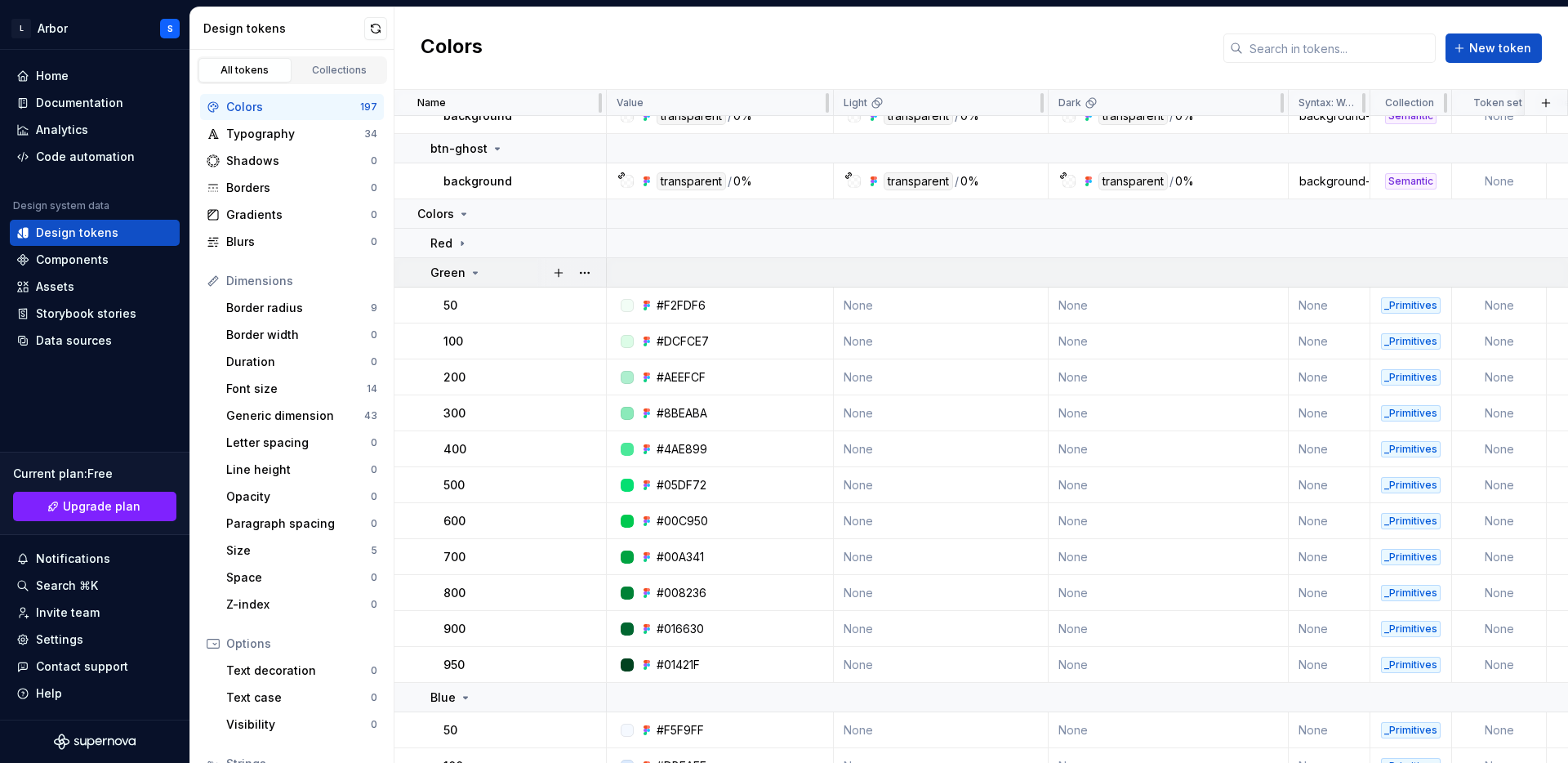
click at [469, 267] on icon at bounding box center [475, 273] width 13 height 13
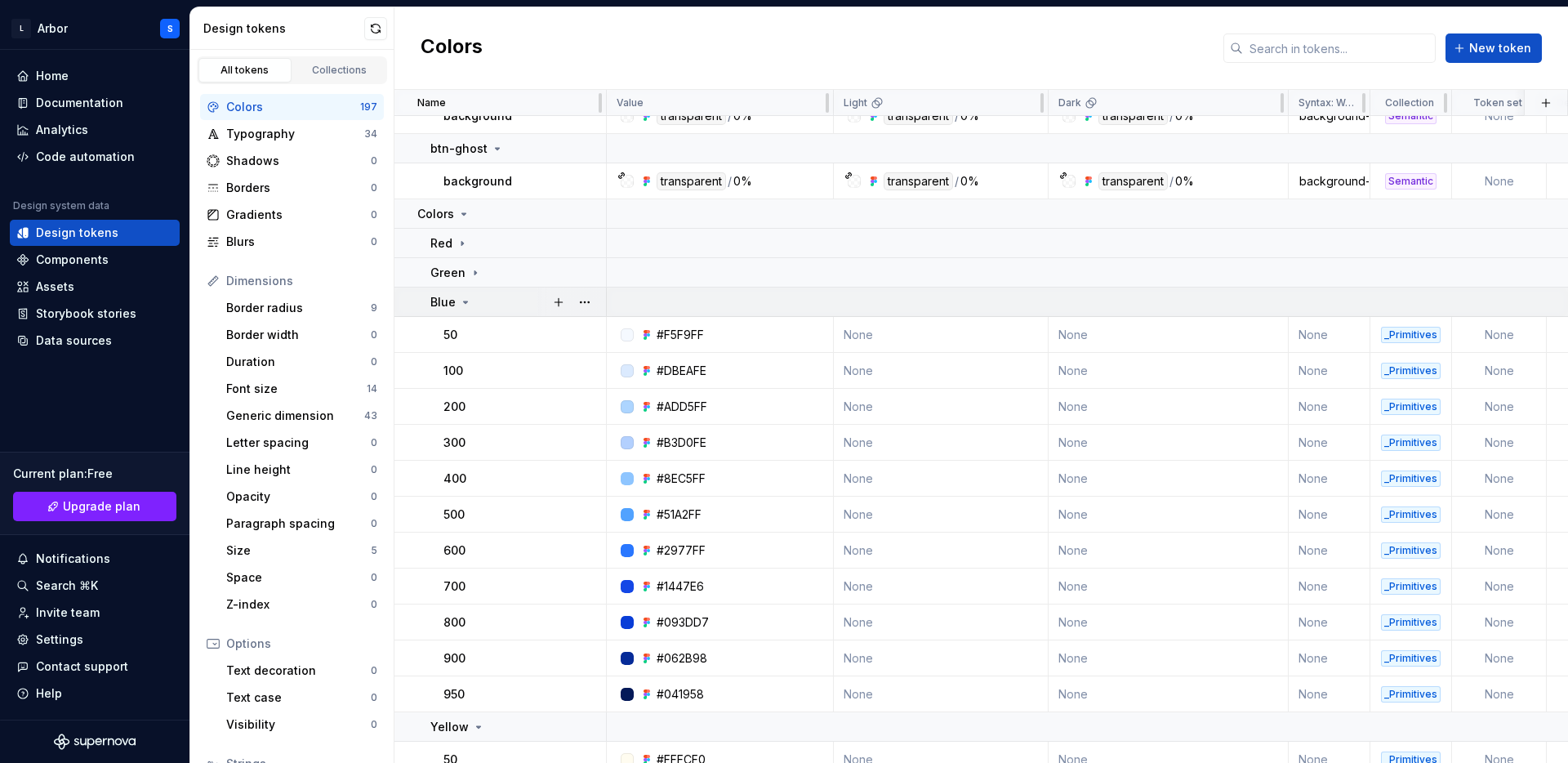
click at [467, 303] on icon at bounding box center [465, 302] width 13 height 13
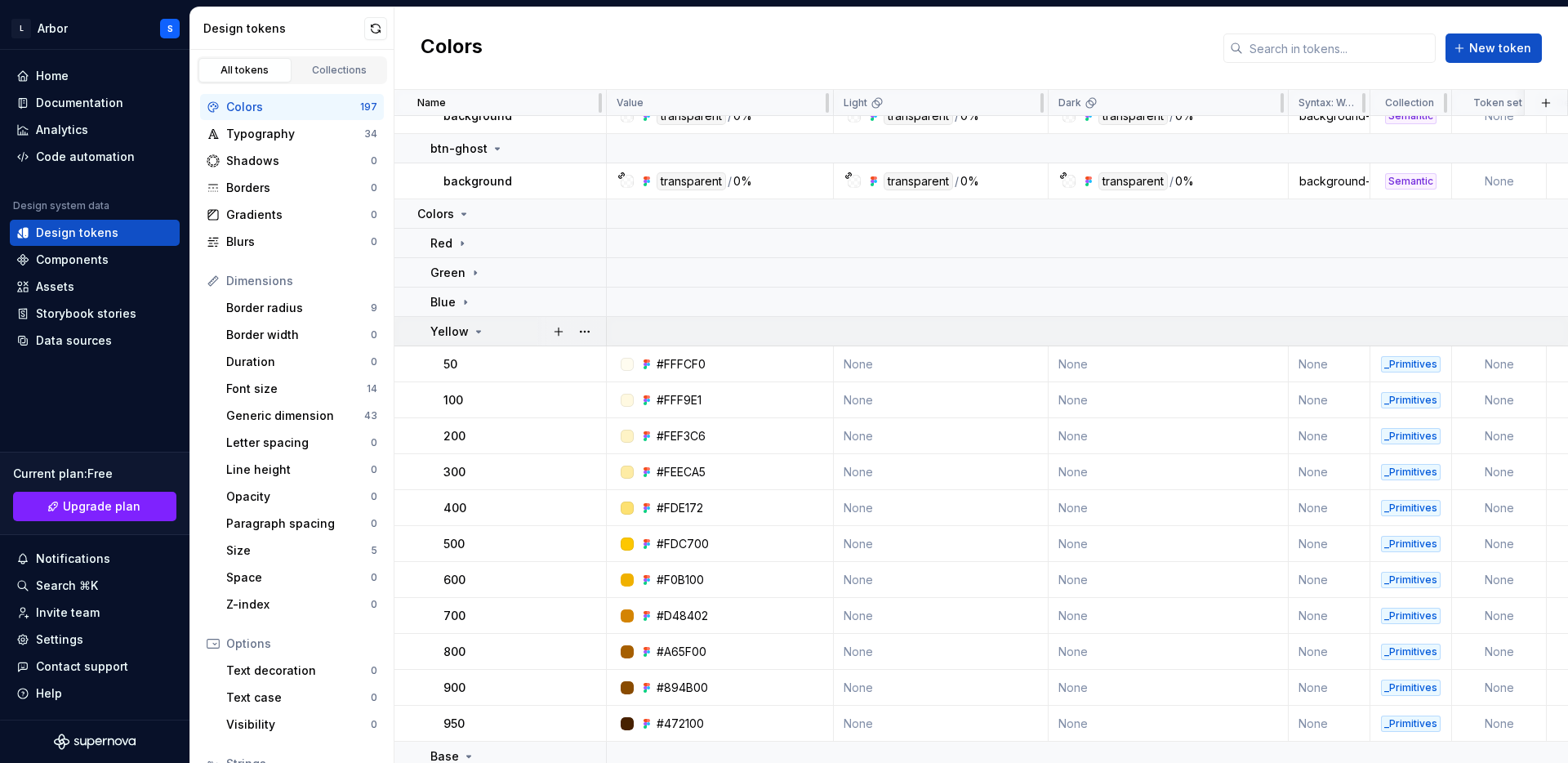
click at [472, 337] on icon at bounding box center [478, 332] width 13 height 13
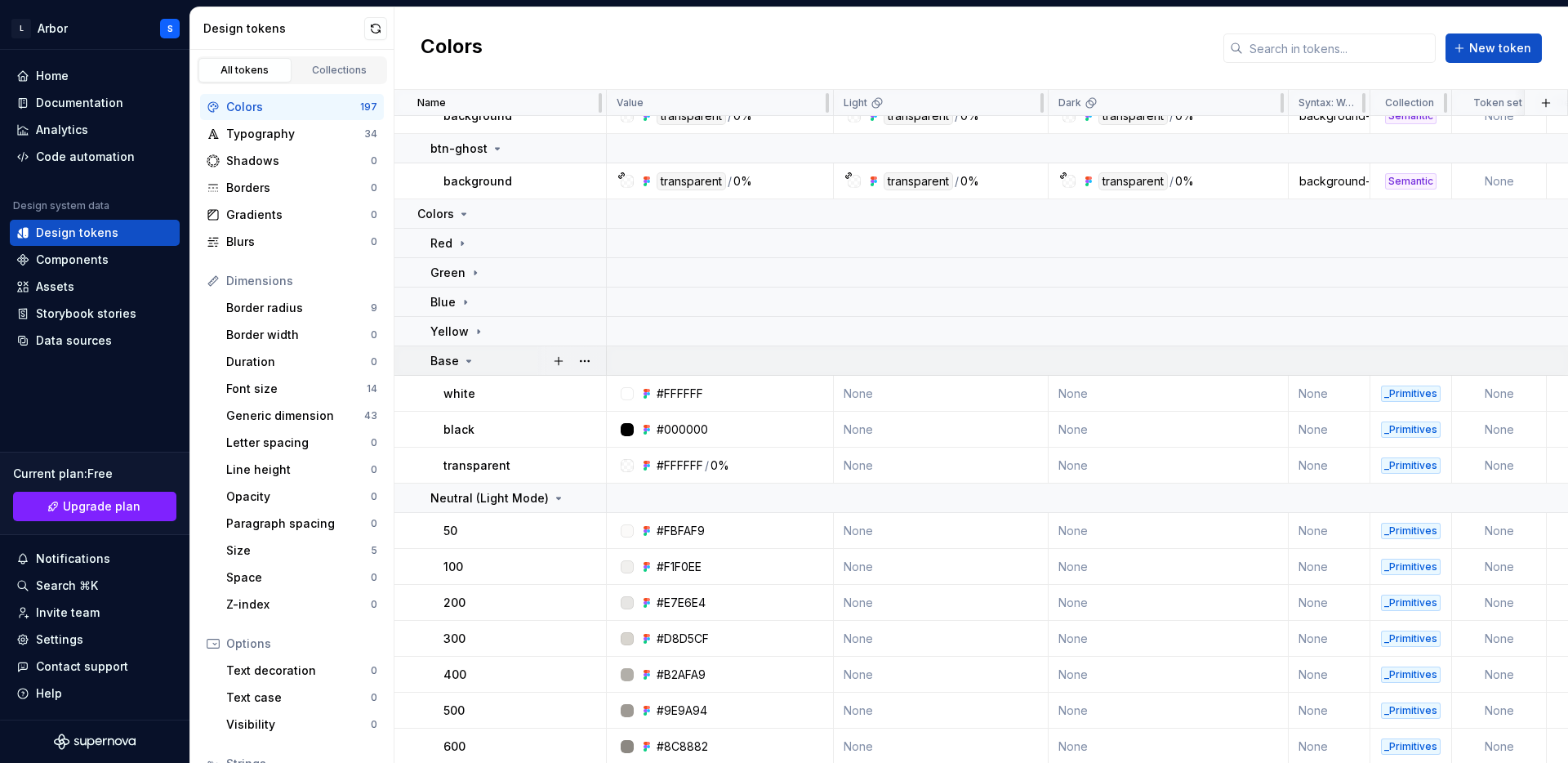
click at [467, 358] on icon at bounding box center [469, 361] width 13 height 13
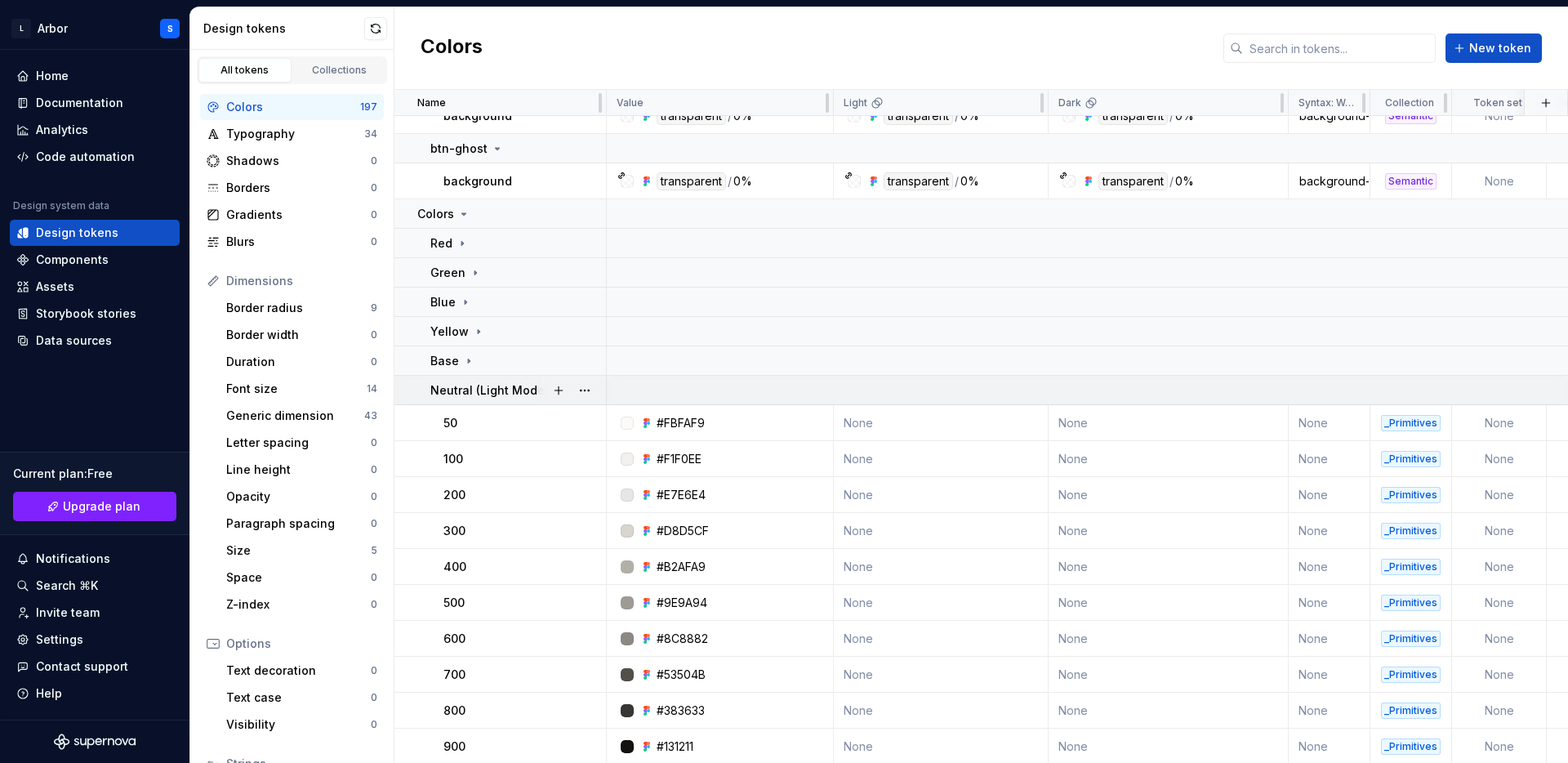
click at [473, 385] on p "Neutral (Light Mode)" at bounding box center [489, 391] width 118 height 17
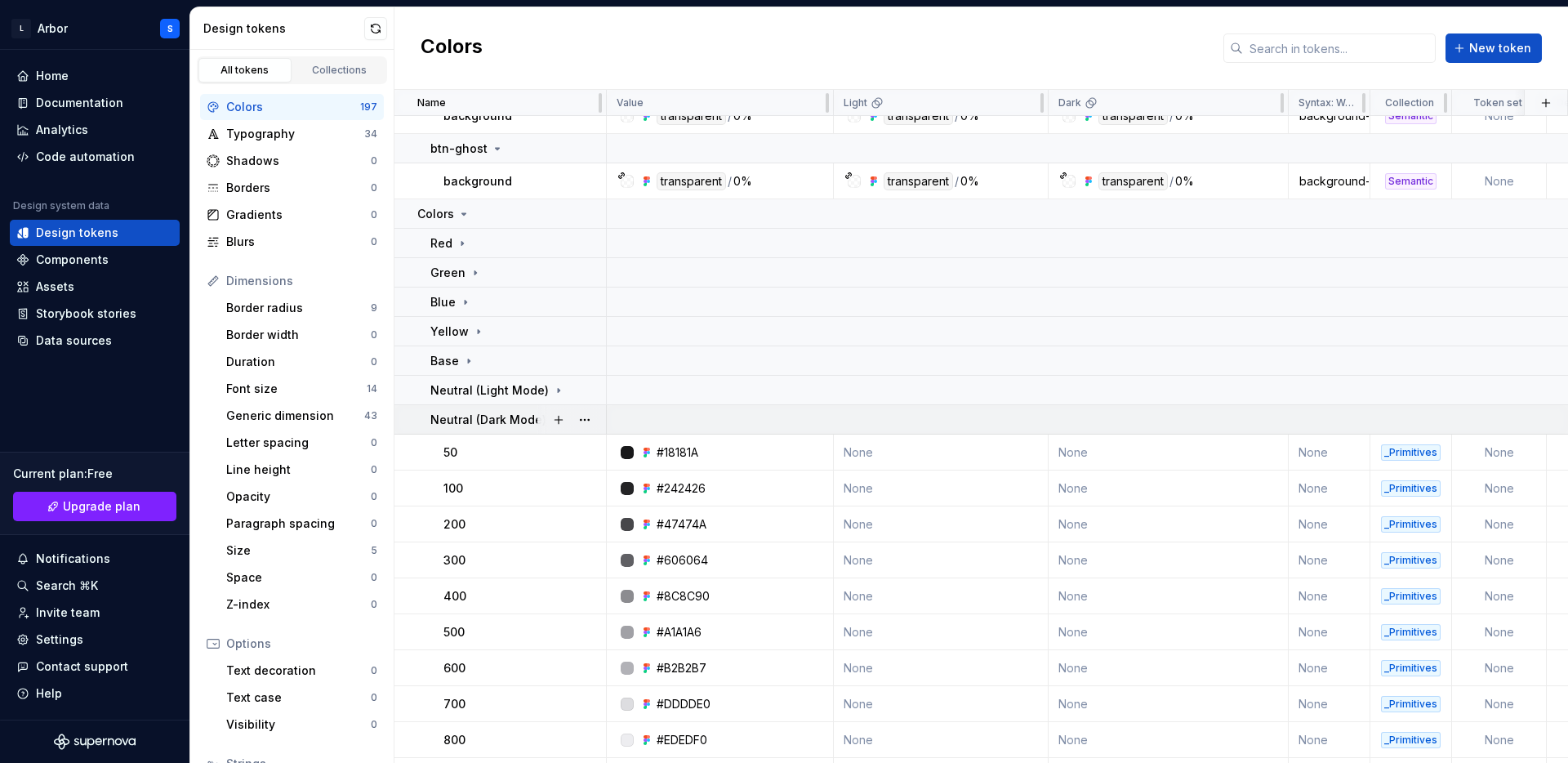
click at [478, 424] on p "Neutral (Dark Mode)" at bounding box center [488, 420] width 116 height 17
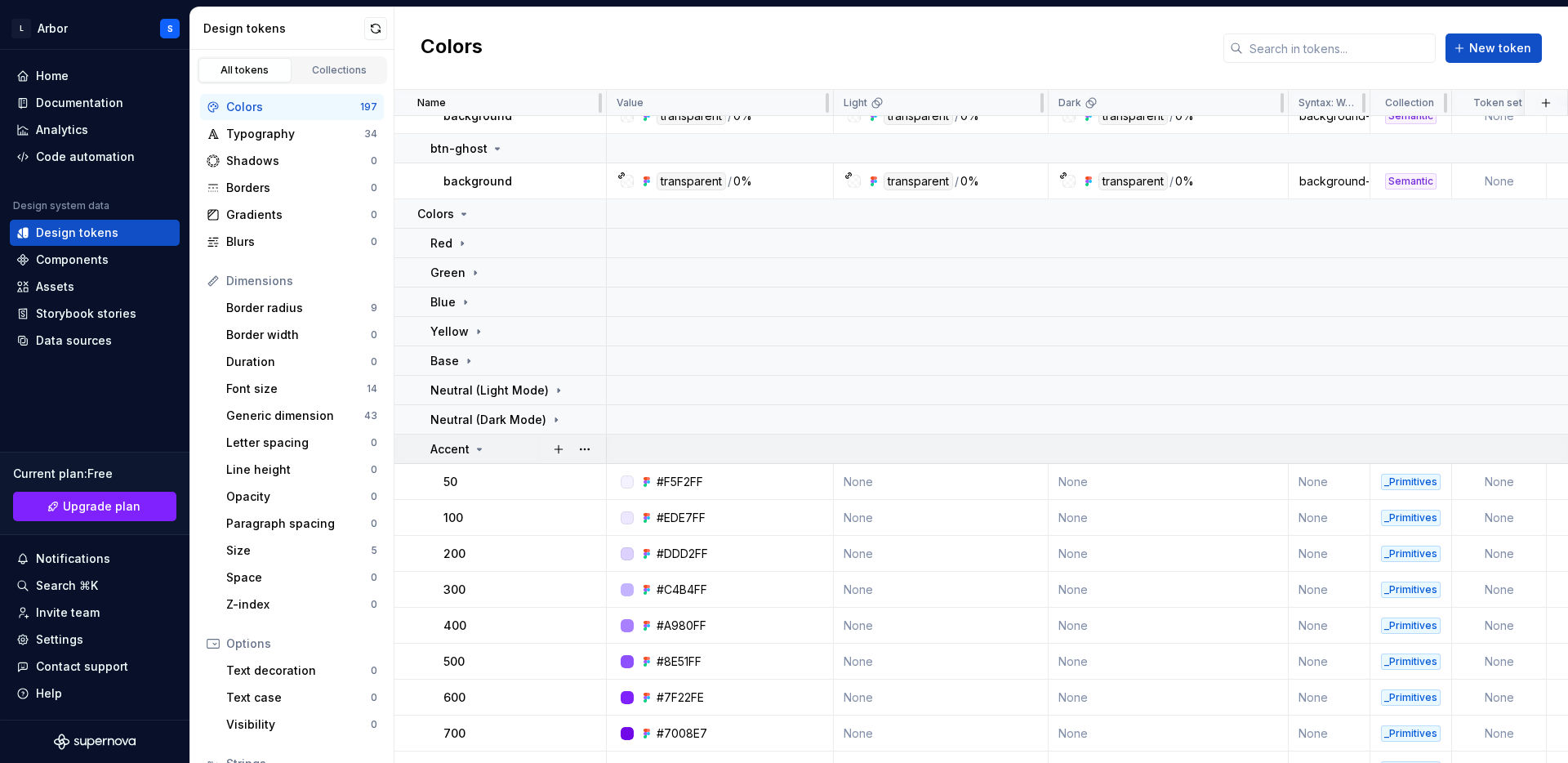
click at [484, 454] on icon at bounding box center [479, 450] width 13 height 13
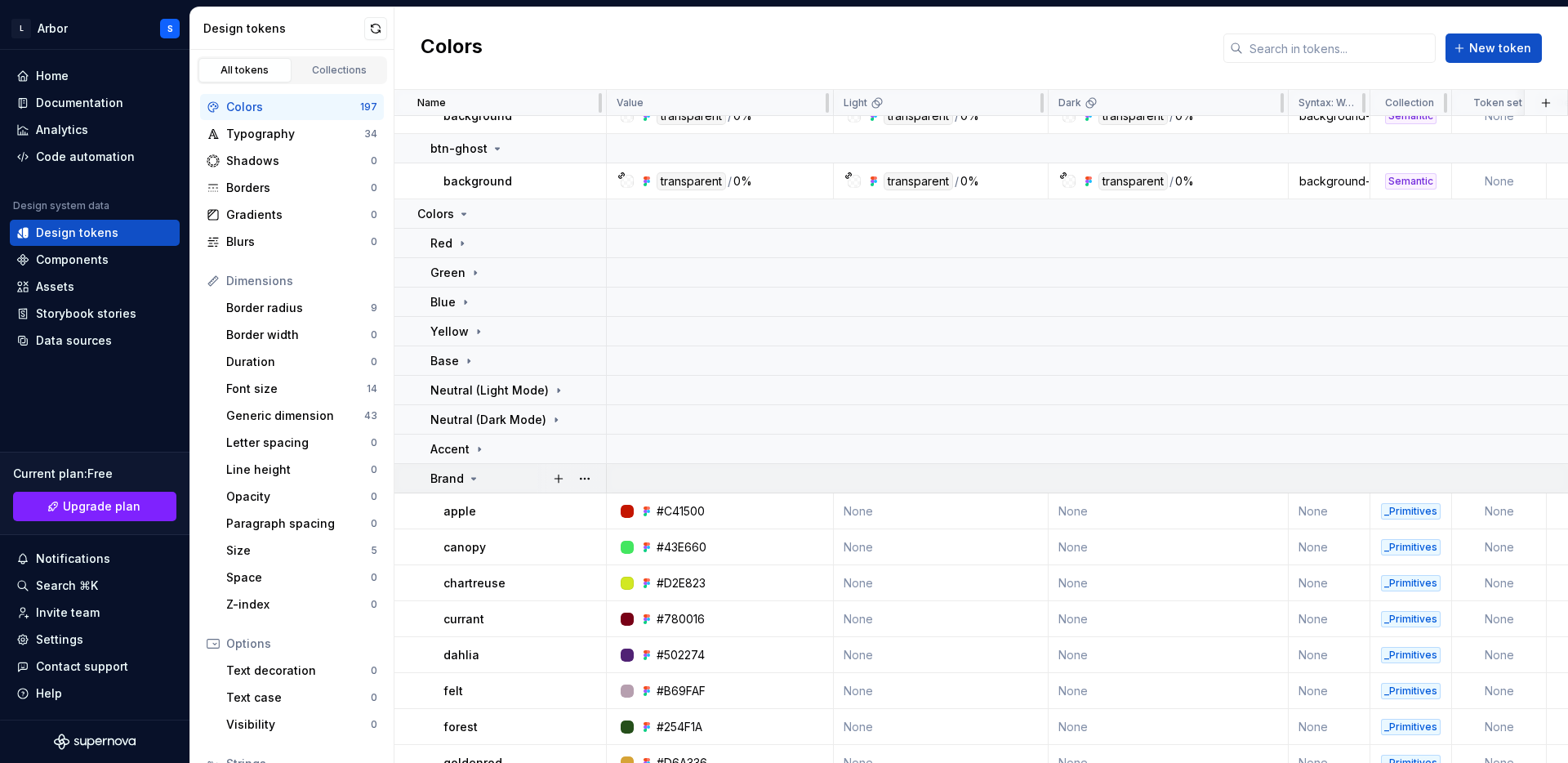
click at [483, 484] on div "Brand" at bounding box center [517, 479] width 174 height 17
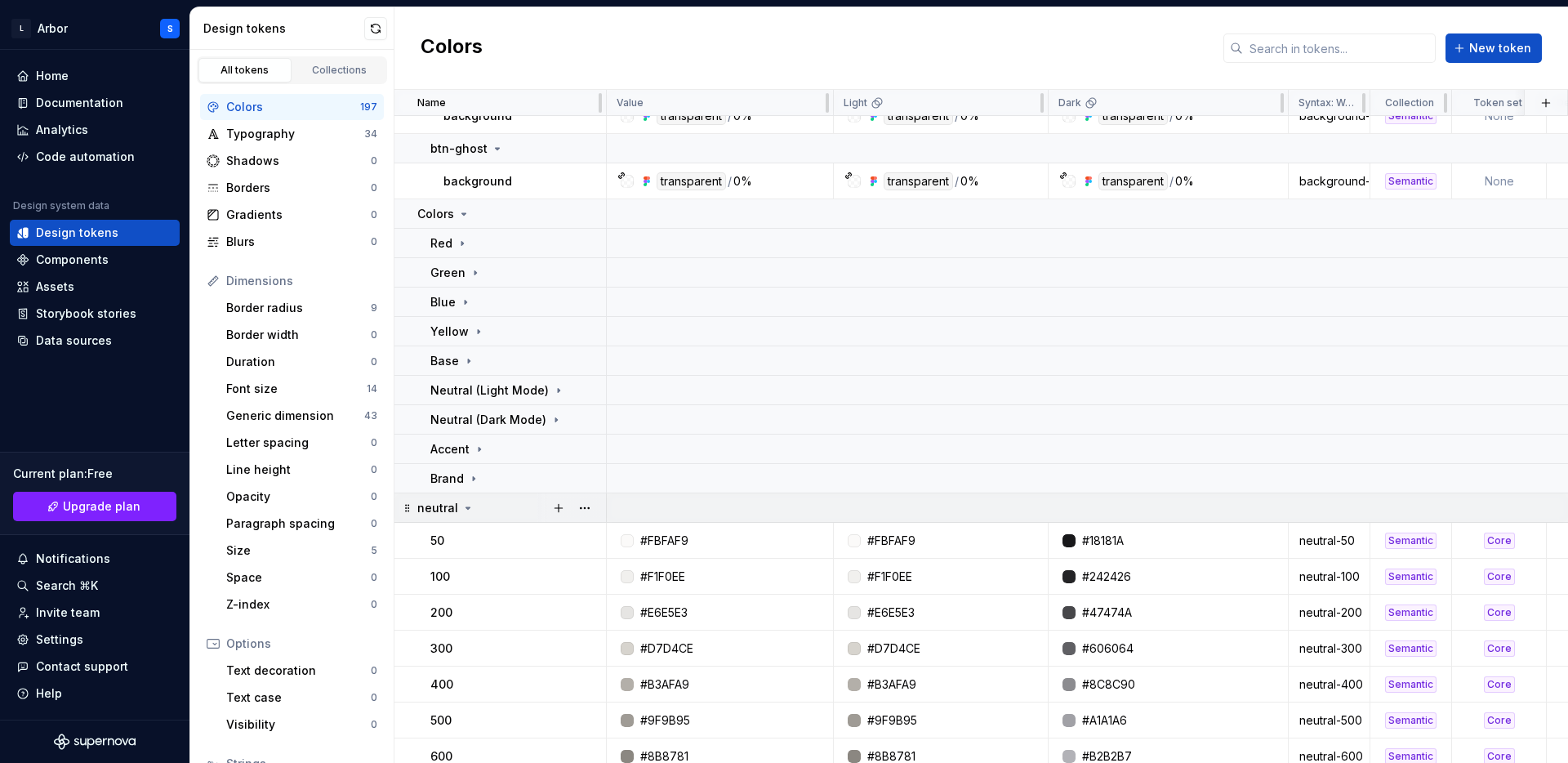
click at [475, 506] on div "neutral" at bounding box center [511, 508] width 187 height 17
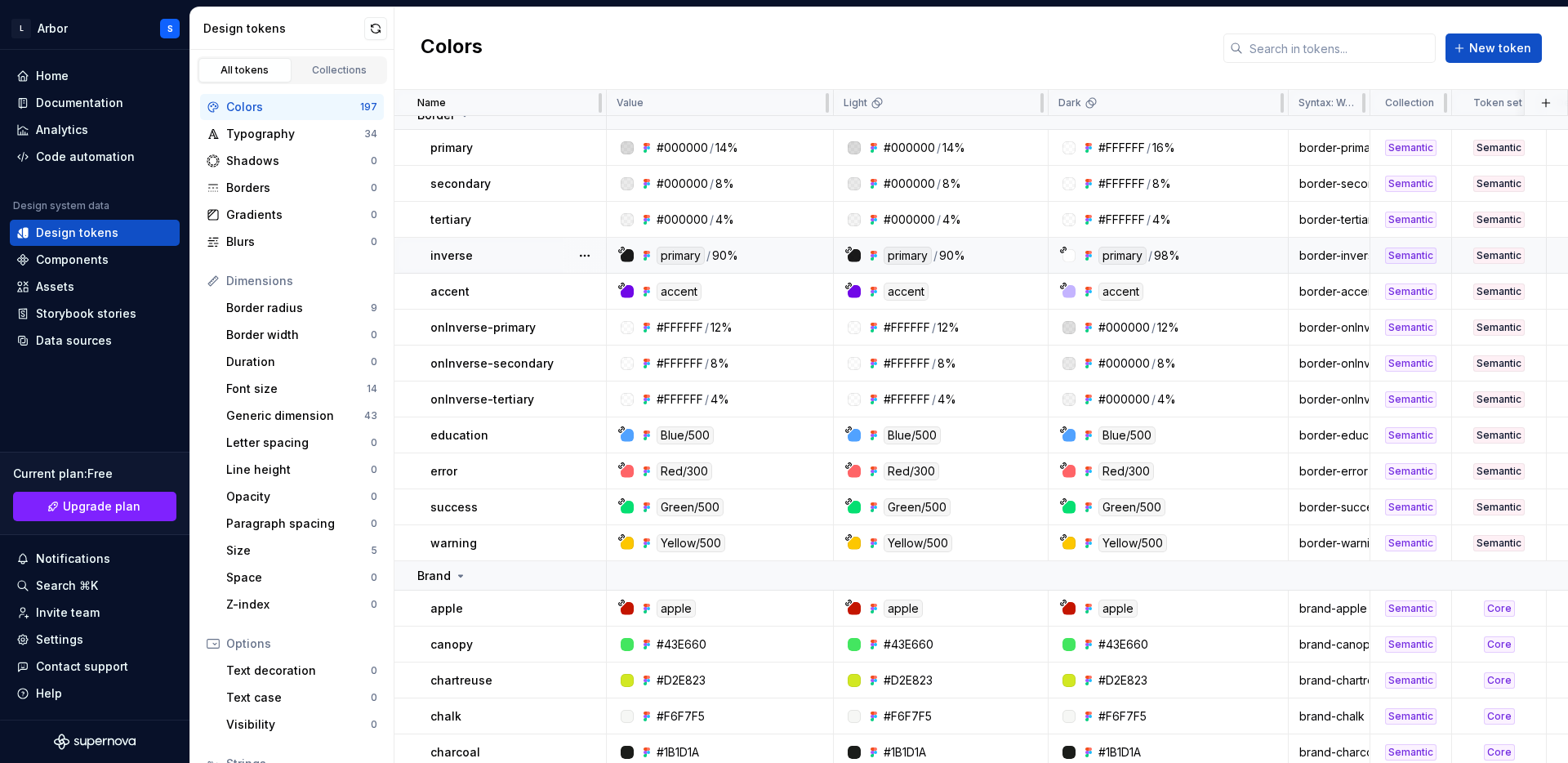
scroll to position [0, 0]
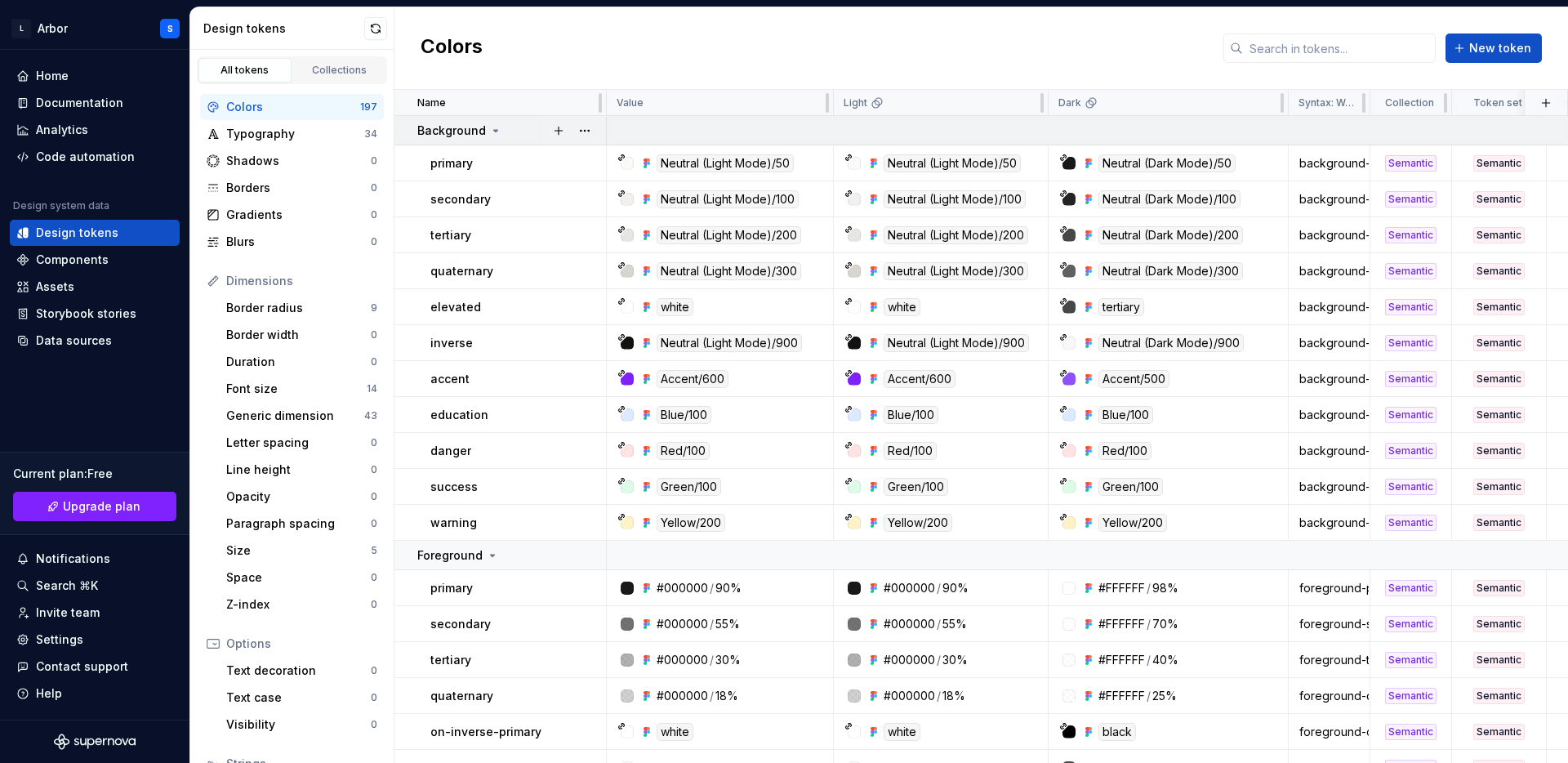
click at [472, 138] on td "Background" at bounding box center [501, 131] width 213 height 30
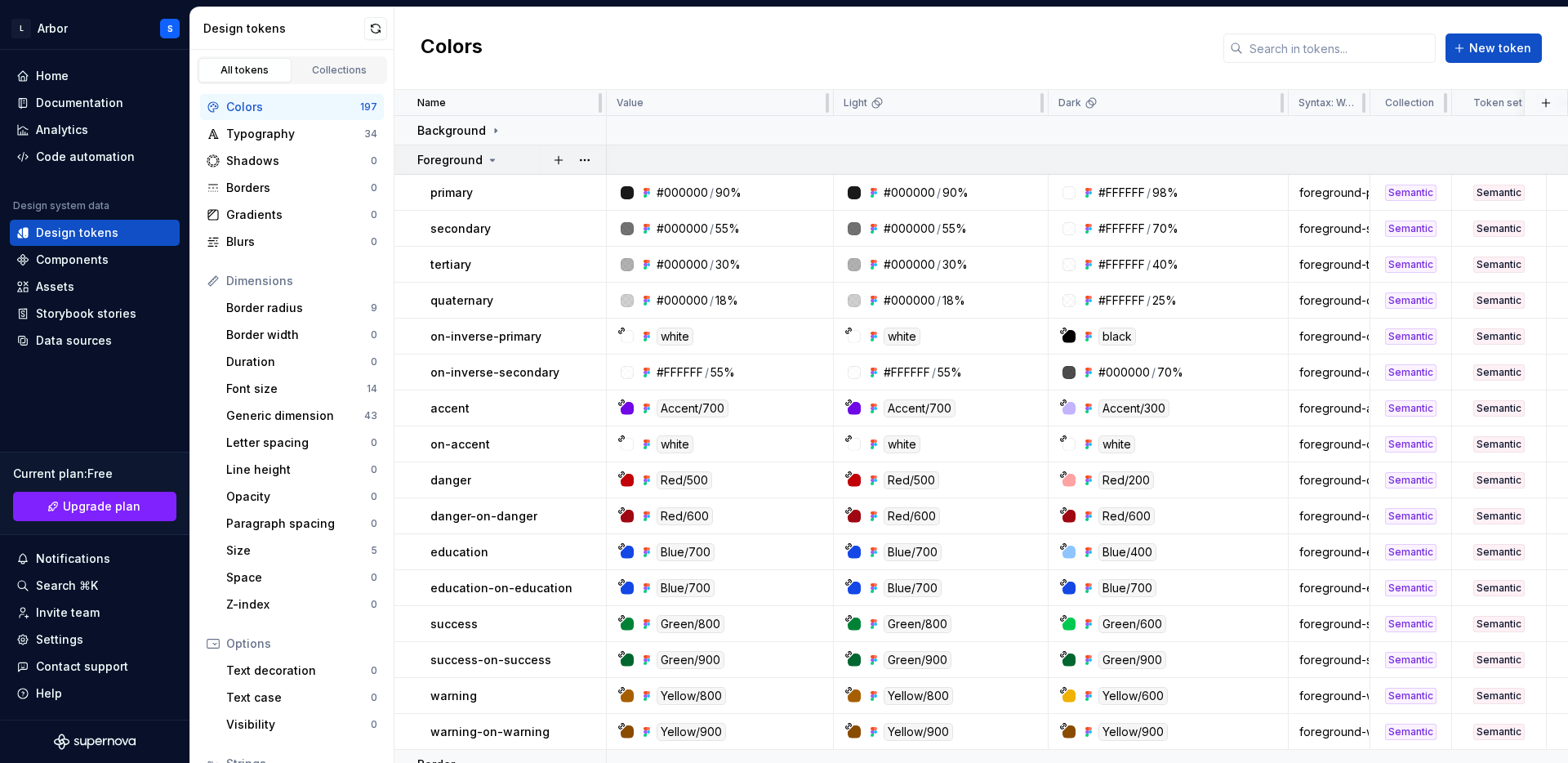
click at [472, 156] on p "Foreground" at bounding box center [450, 160] width 65 height 17
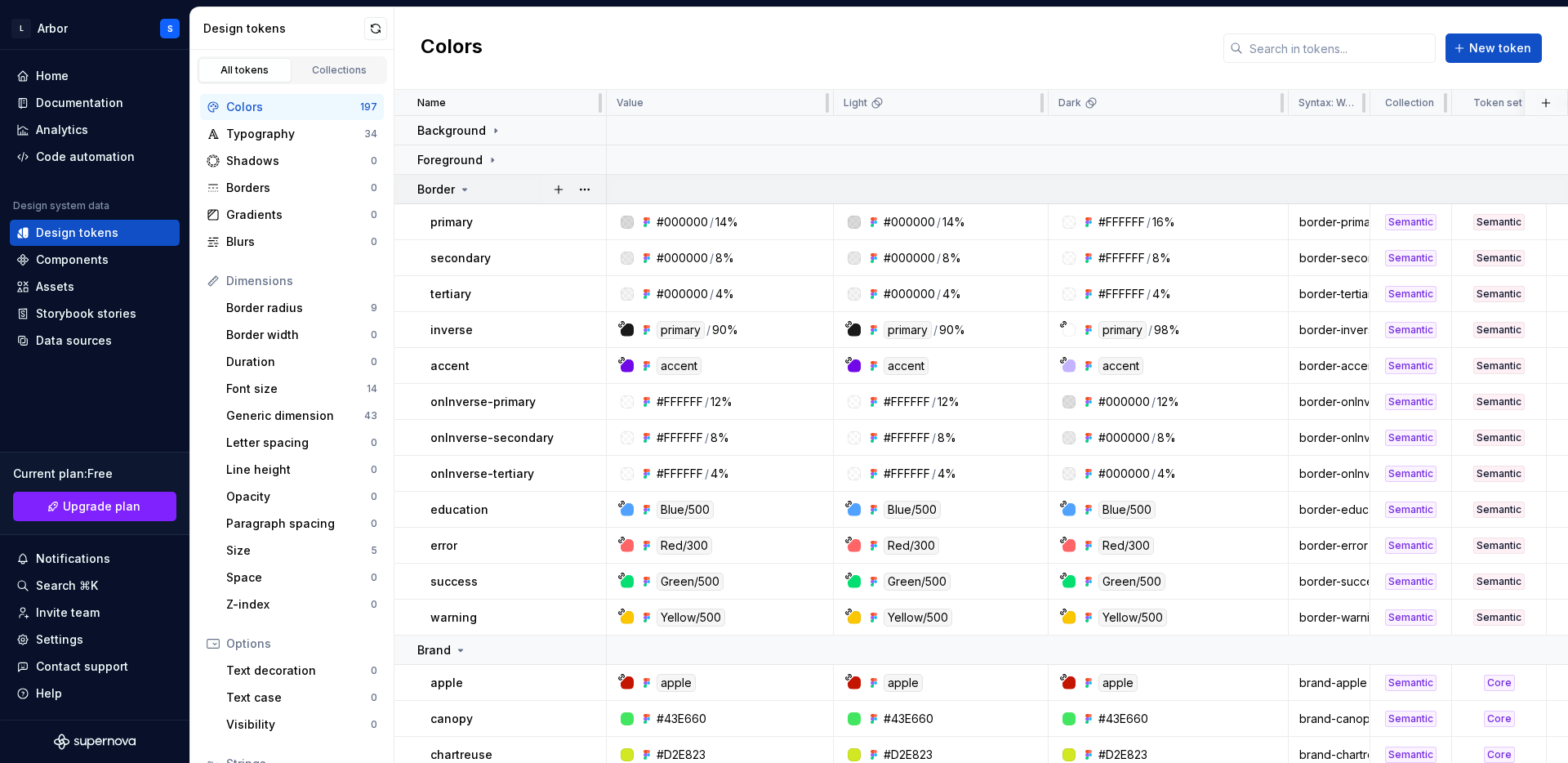
click at [470, 189] on icon at bounding box center [464, 189] width 13 height 13
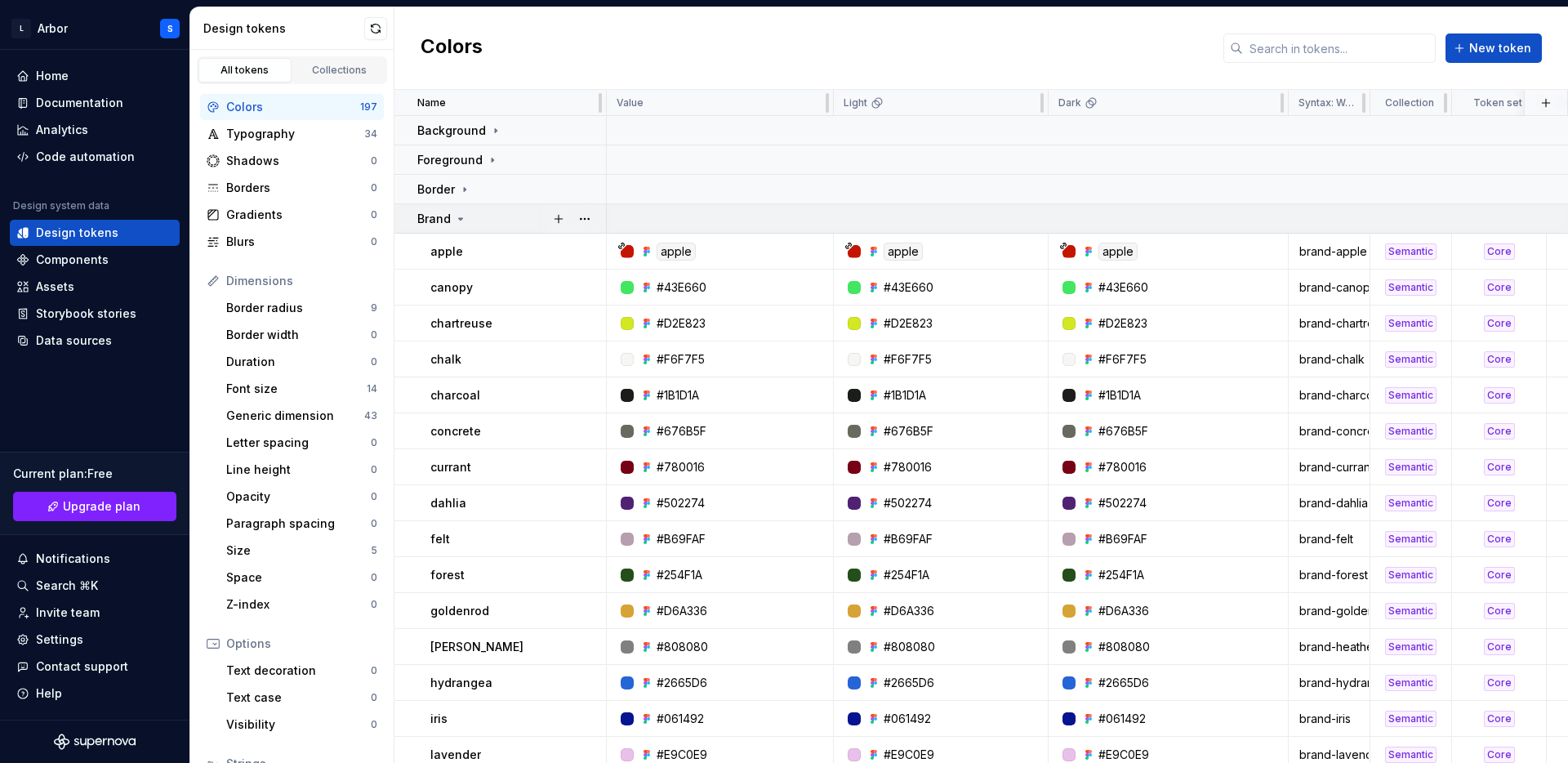
click at [467, 217] on div "Brand" at bounding box center [511, 219] width 187 height 17
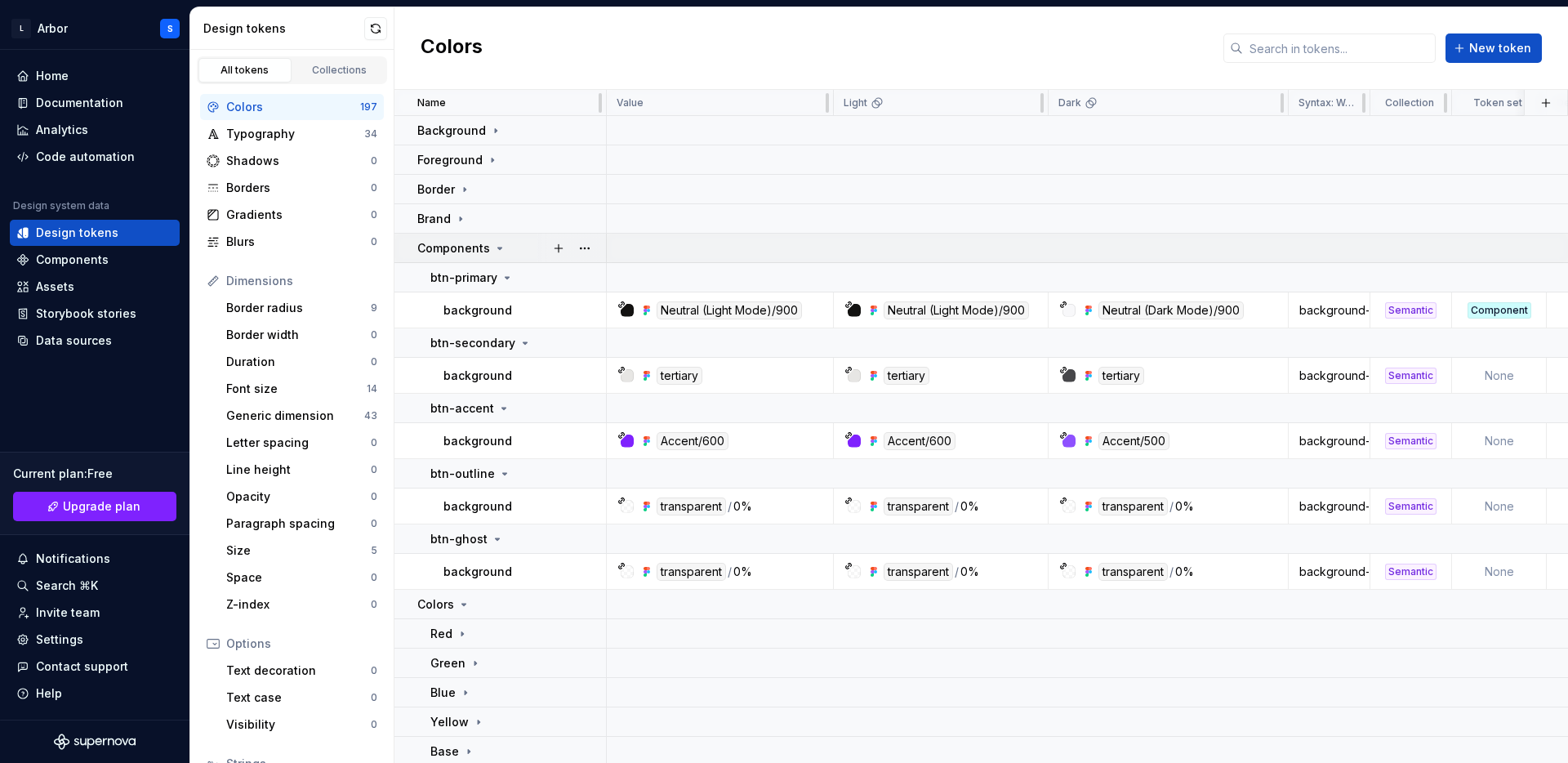
click at [464, 246] on p "Components" at bounding box center [454, 249] width 73 height 17
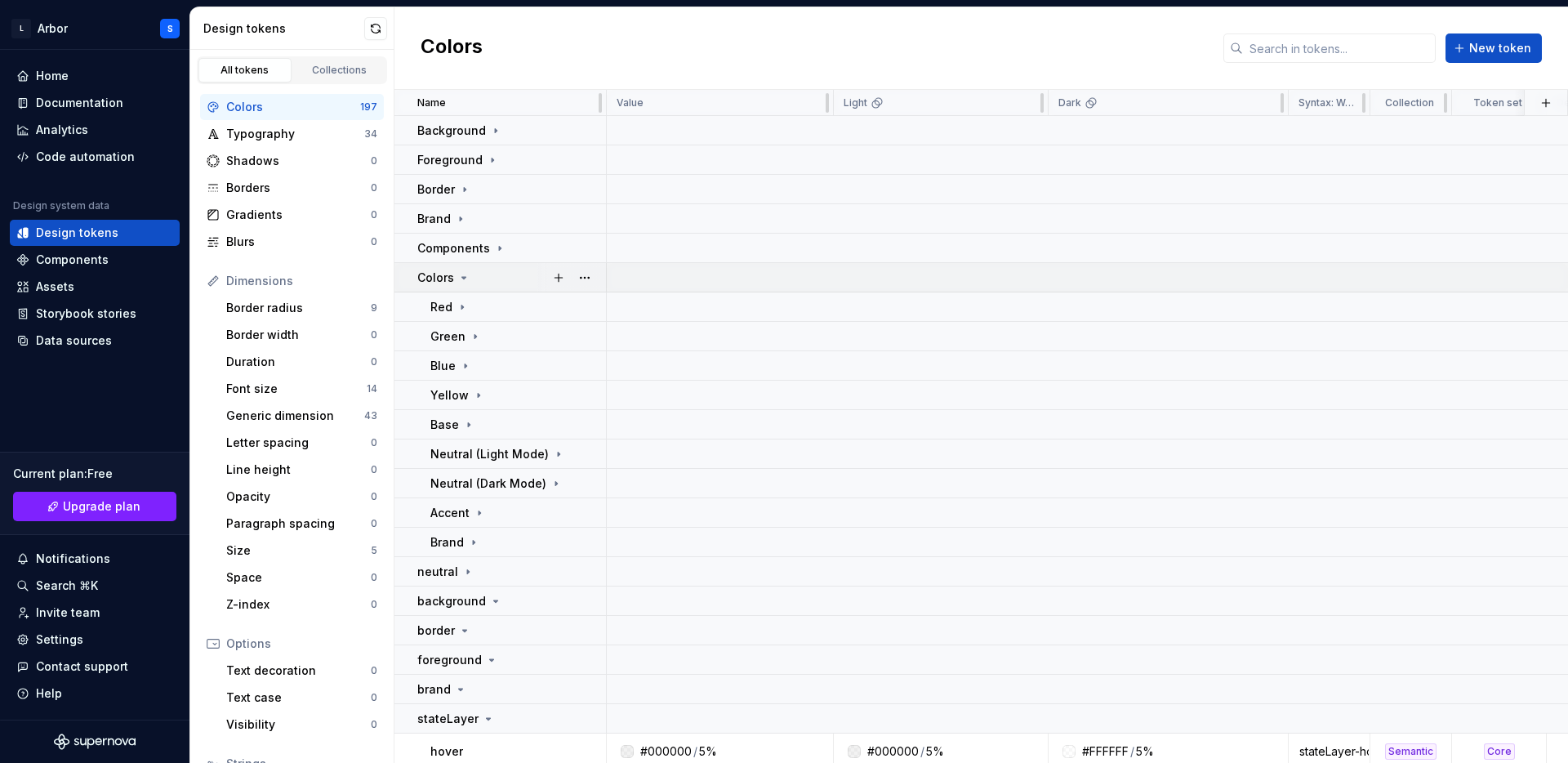
click at [464, 281] on icon at bounding box center [464, 278] width 13 height 13
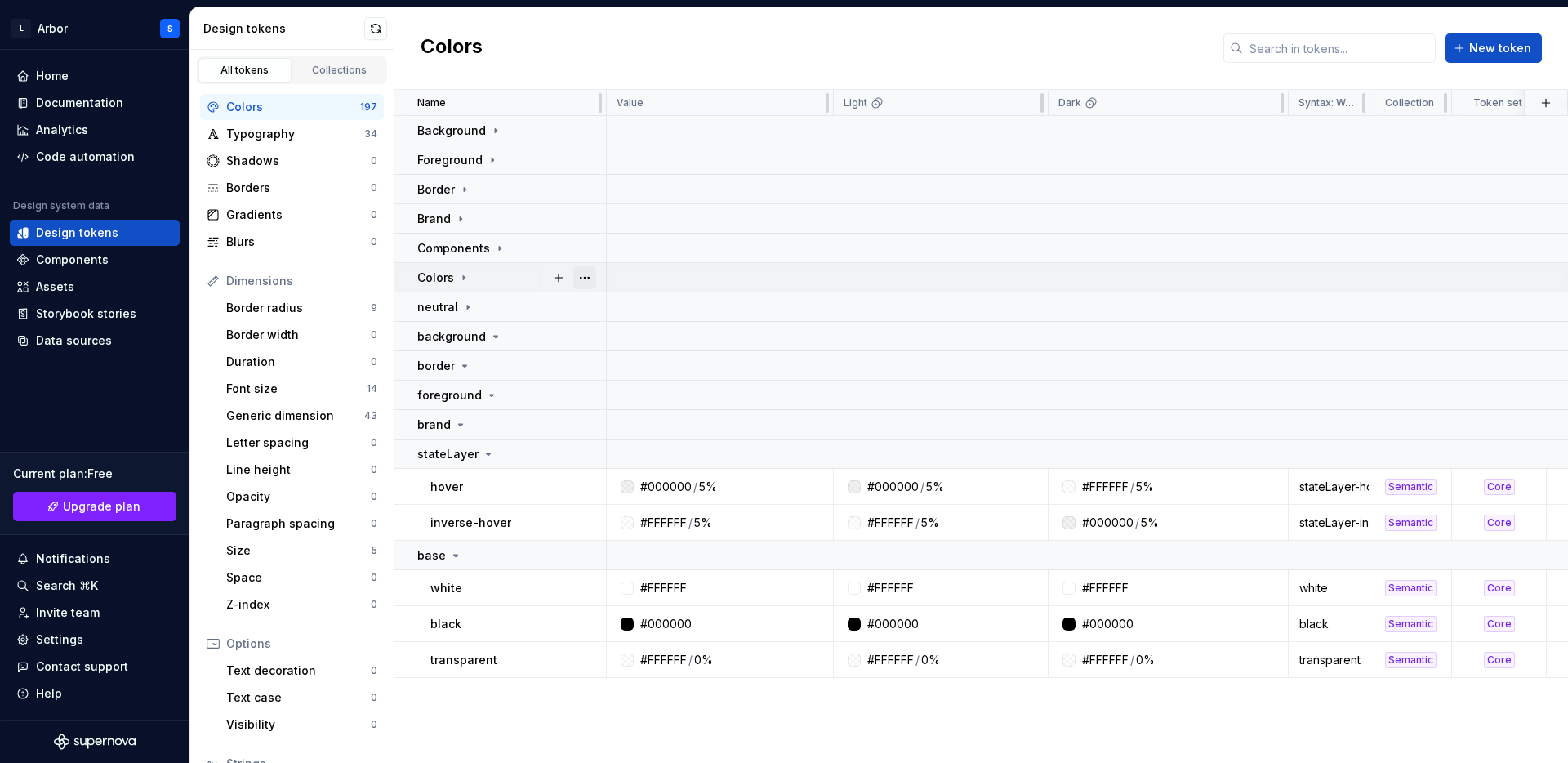
click at [579, 274] on button "button" at bounding box center [585, 278] width 23 height 23
click at [580, 273] on button "button" at bounding box center [585, 278] width 23 height 23
click at [462, 274] on icon at bounding box center [464, 278] width 13 height 13
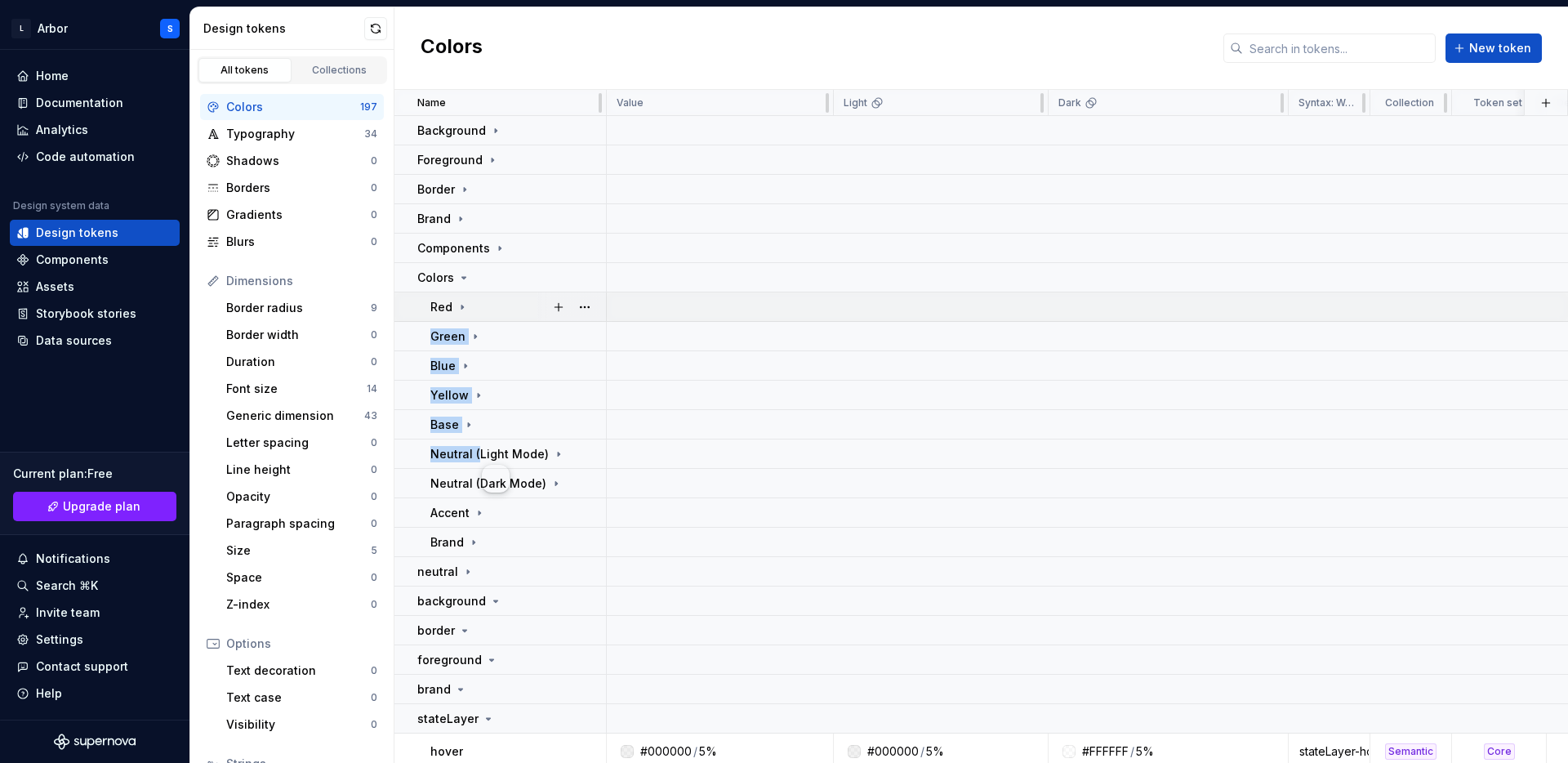
drag, startPoint x: 475, startPoint y: 447, endPoint x: 485, endPoint y: 304, distance: 143.3
click at [485, 304] on tbody "Background Foreground Border Brand Components Colors Red Green Blue Yellow Base…" at bounding box center [1131, 529] width 1474 height 826
click at [583, 458] on button "button" at bounding box center [585, 454] width 23 height 23
click at [645, 342] on html "L Arbor S Home Documentation Analytics Code automation Design system data Desig…" at bounding box center [784, 382] width 1568 height 763
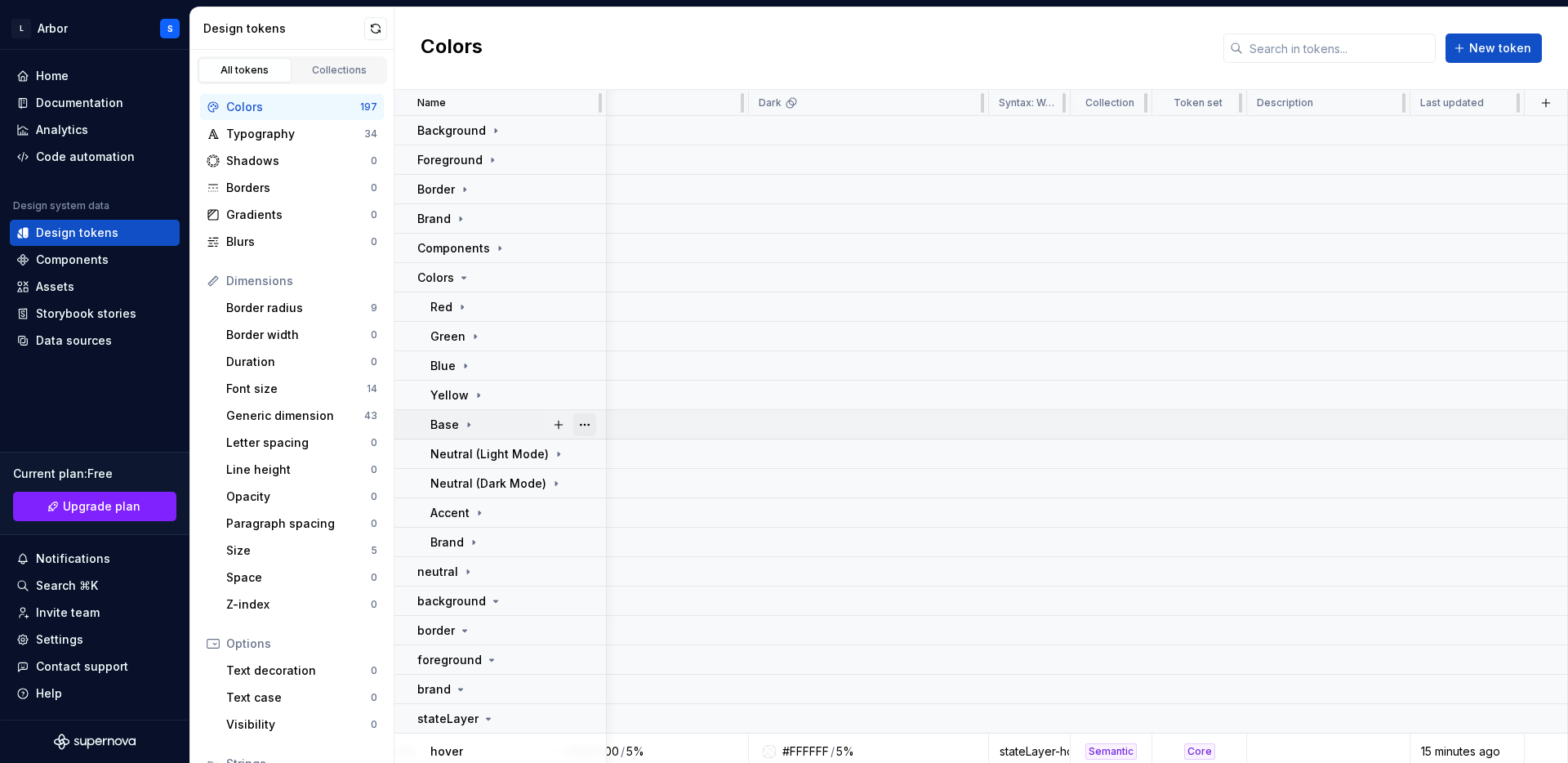
scroll to position [0, 299]
click at [561, 448] on button "button" at bounding box center [558, 454] width 23 height 23
click at [676, 453] on td at bounding box center [937, 454] width 1261 height 30
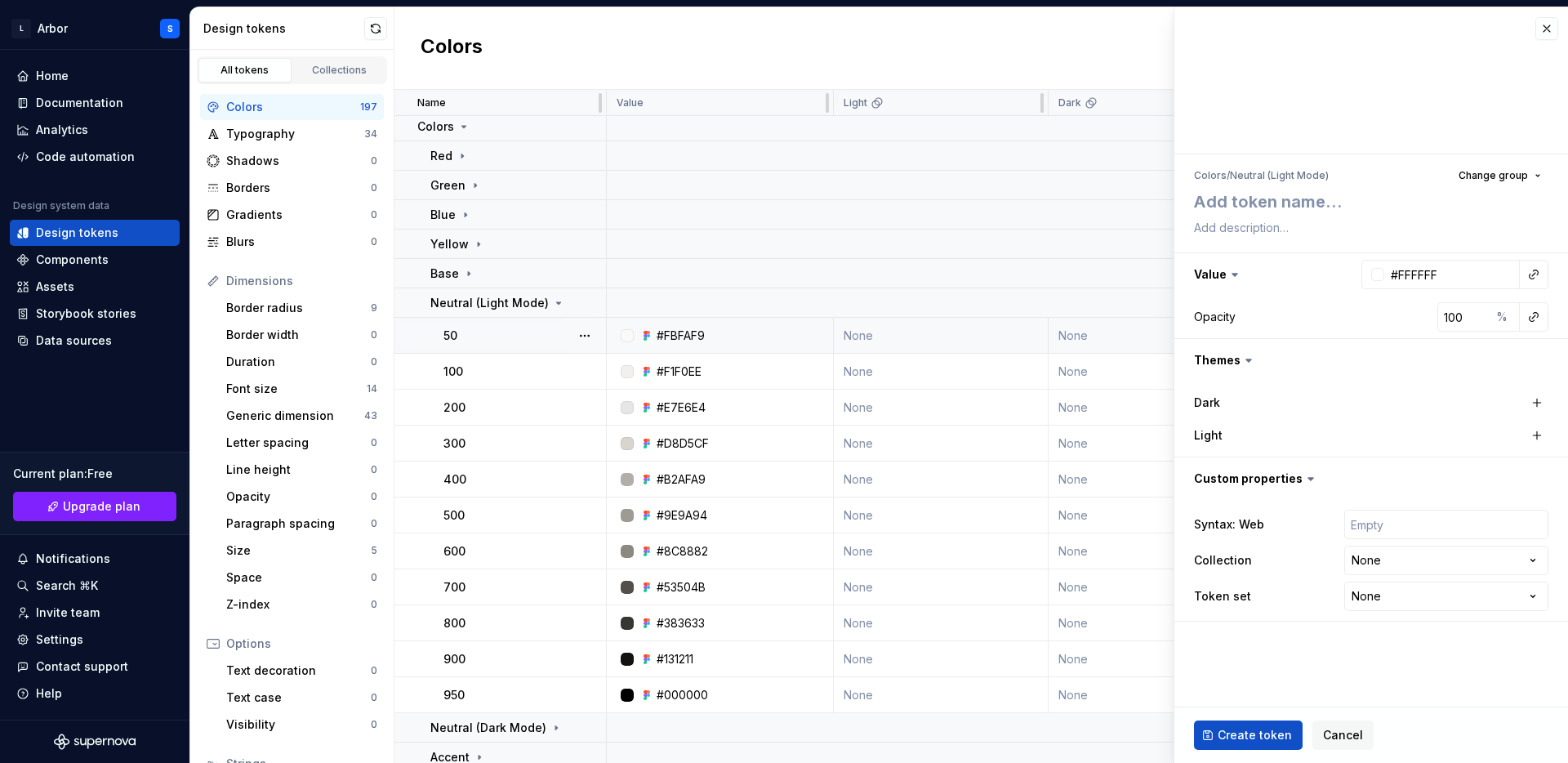
scroll to position [171, 0]
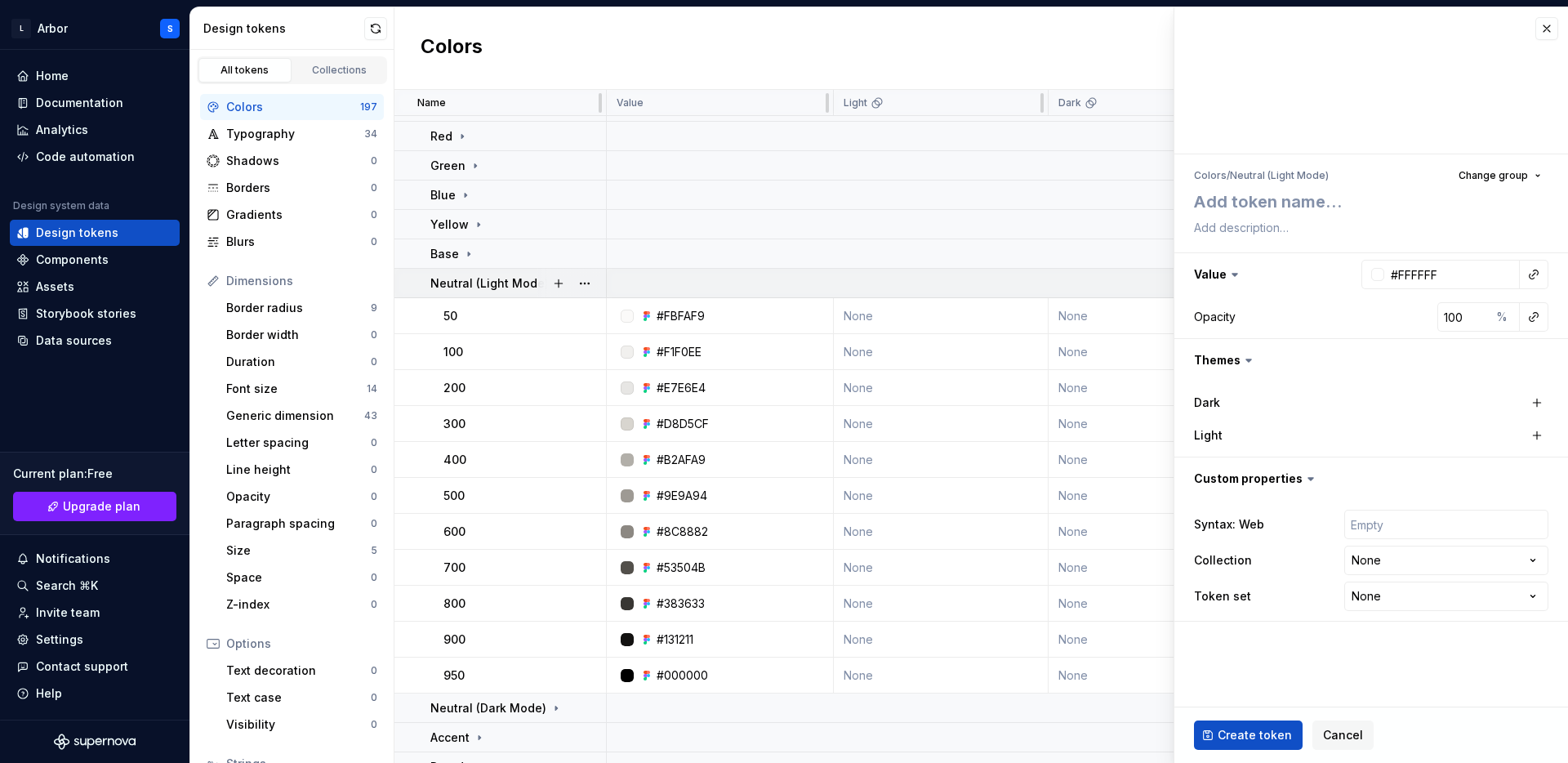
click at [484, 282] on p "Neutral (Light Mode)" at bounding box center [489, 284] width 118 height 17
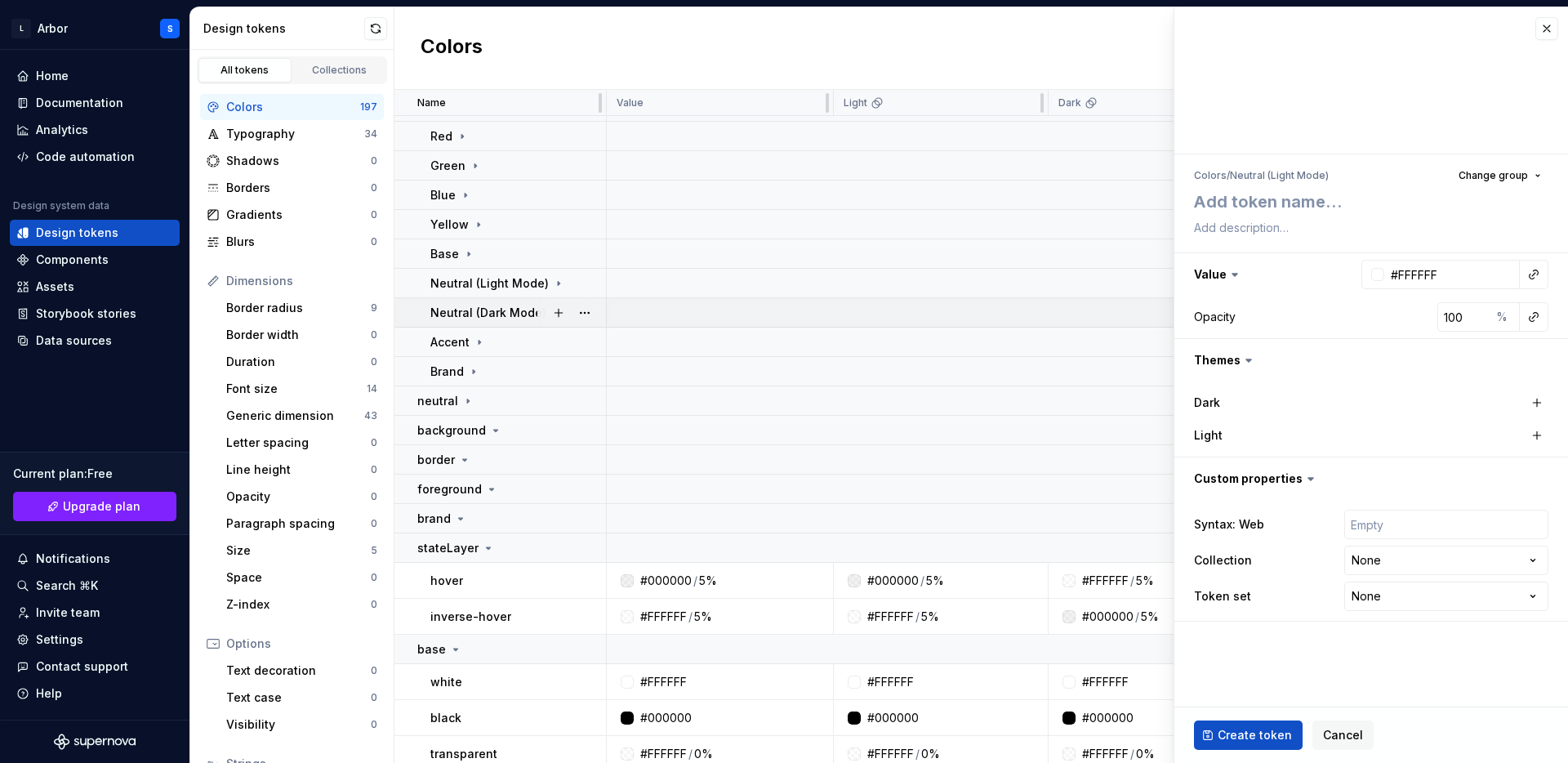
click at [484, 312] on p "Neutral (Dark Mode)" at bounding box center [488, 313] width 116 height 17
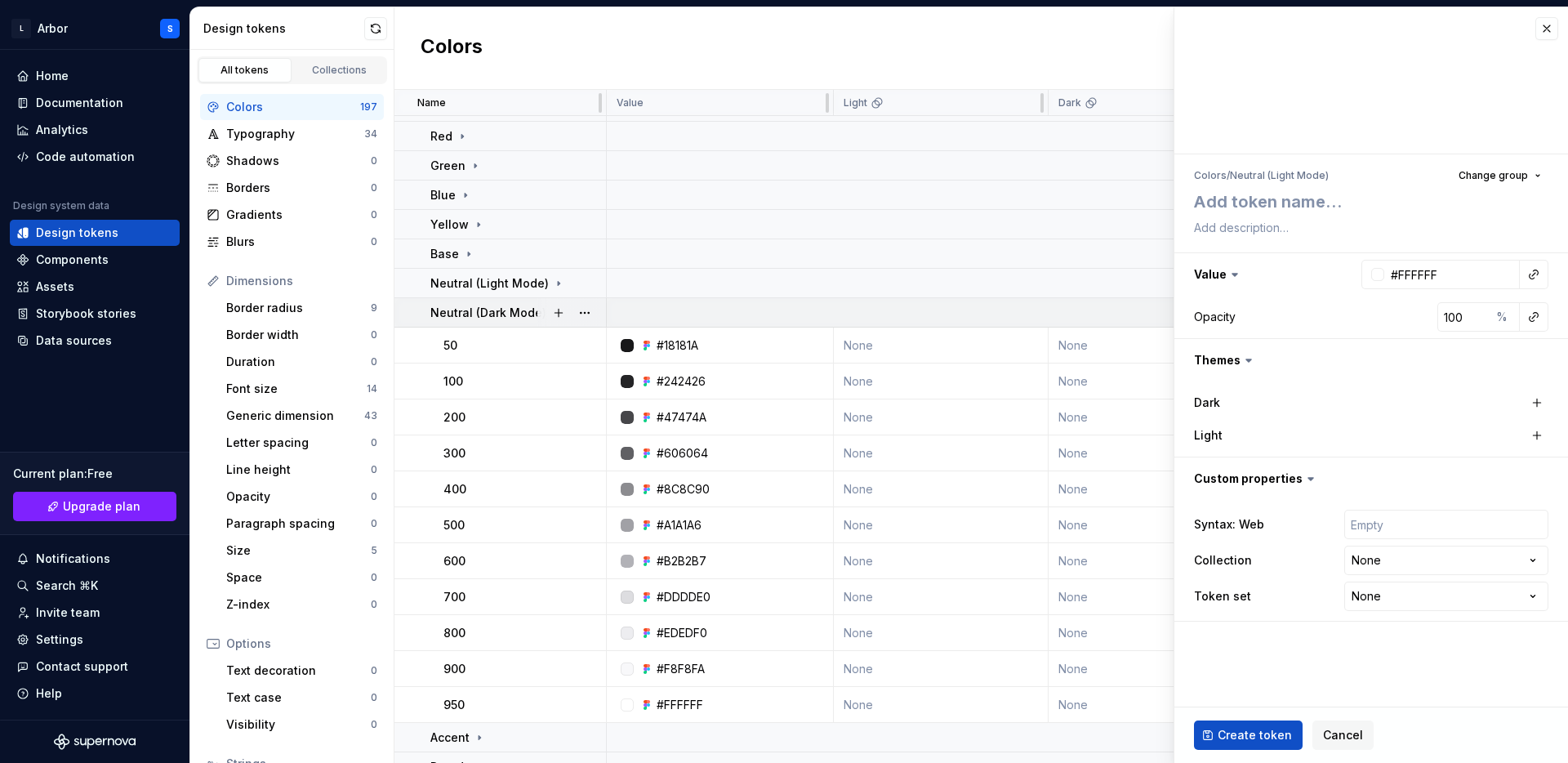
click at [484, 312] on p "Neutral (Dark Mode)" at bounding box center [488, 313] width 116 height 17
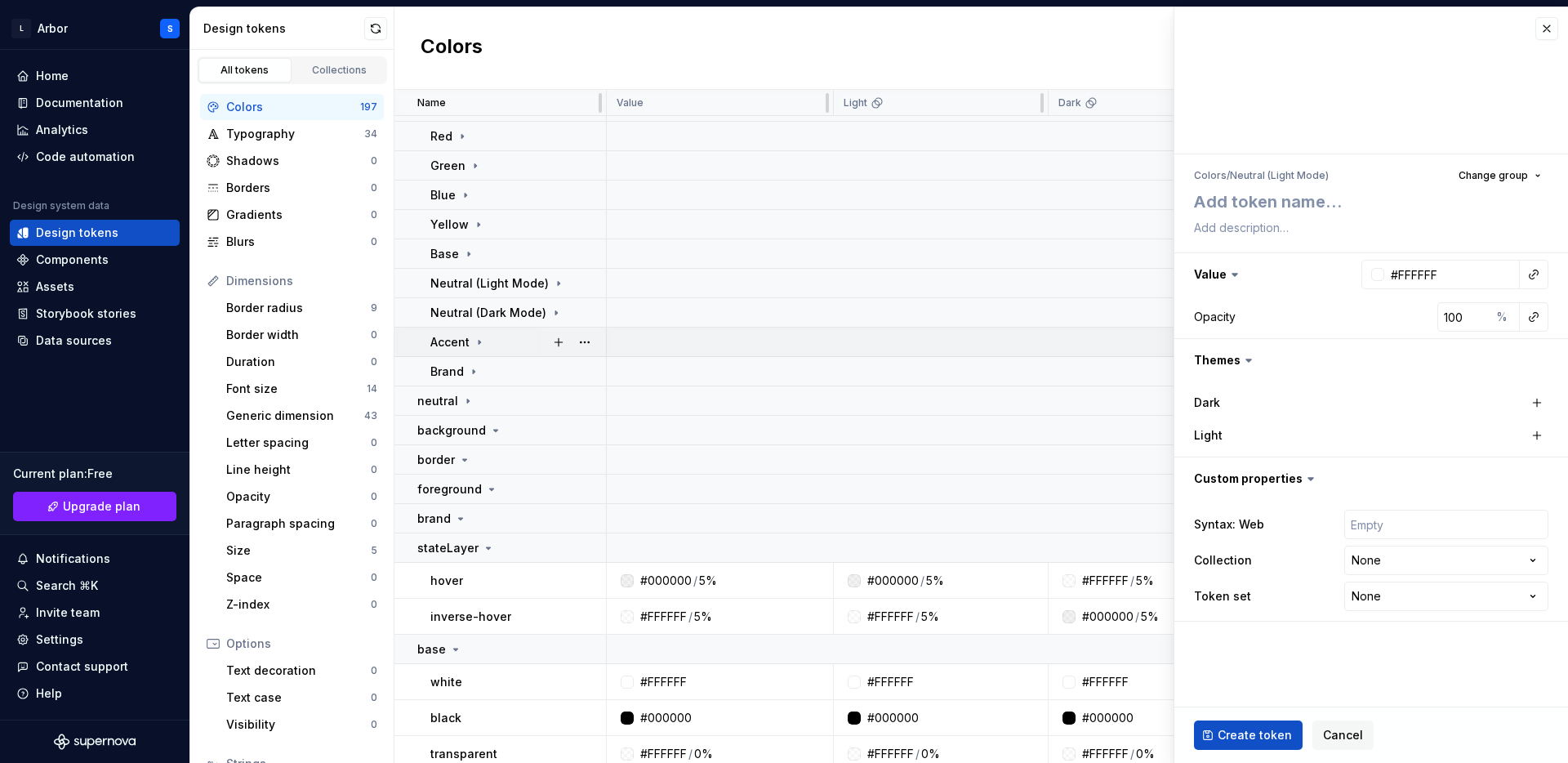
click at [482, 337] on icon at bounding box center [479, 342] width 13 height 13
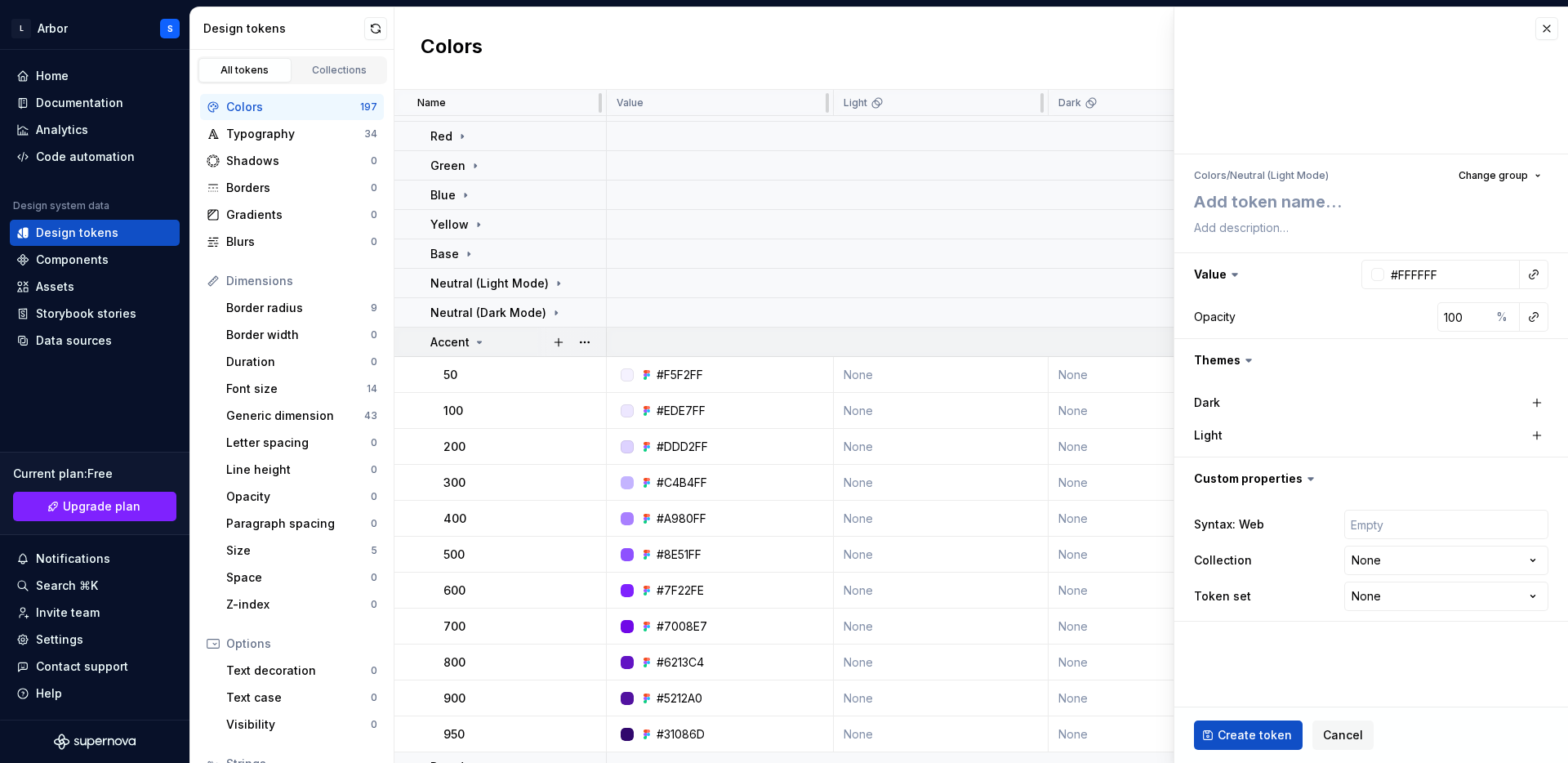
click at [482, 337] on icon at bounding box center [479, 342] width 13 height 13
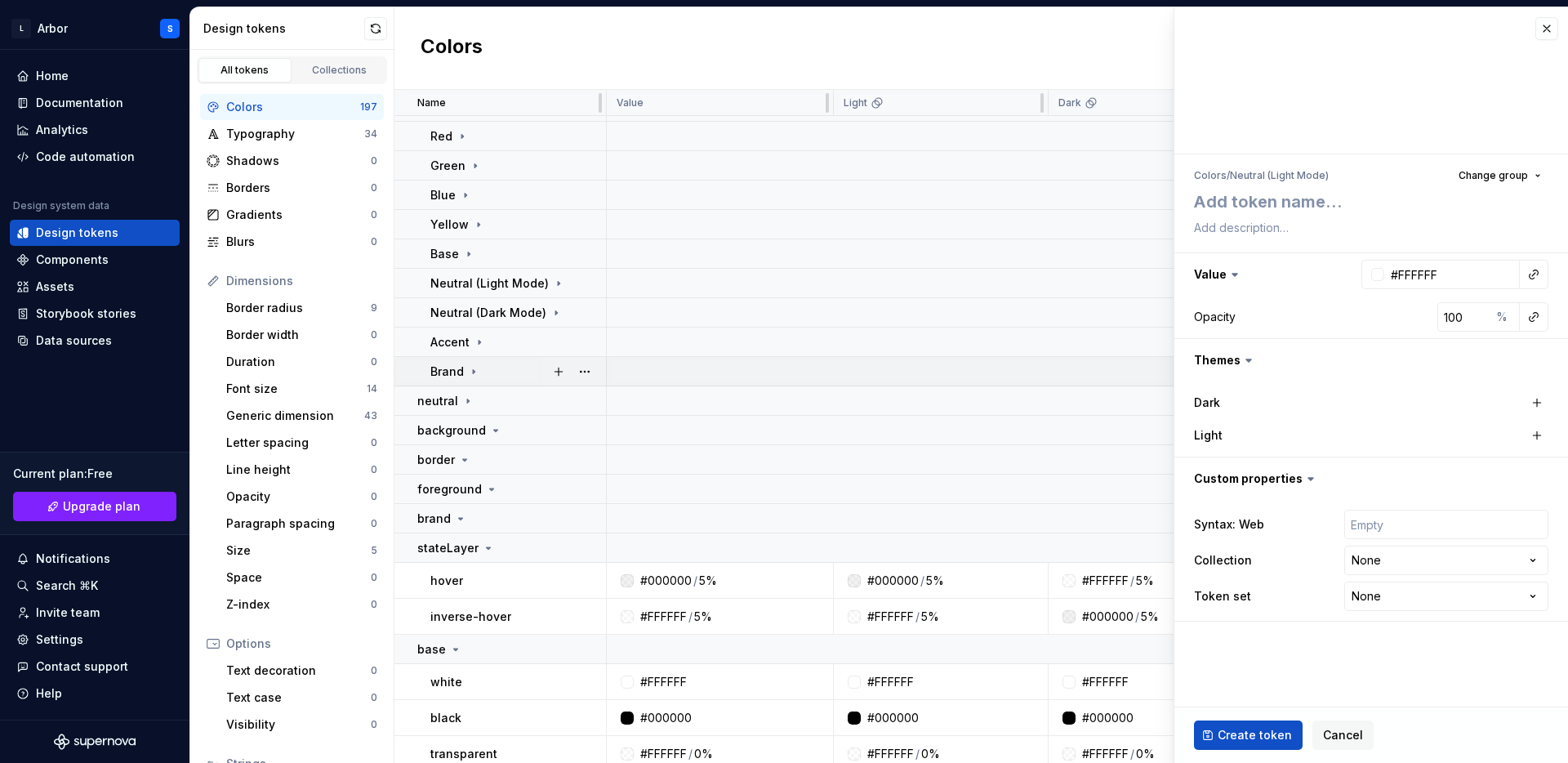
click at [467, 368] on icon at bounding box center [474, 372] width 13 height 13
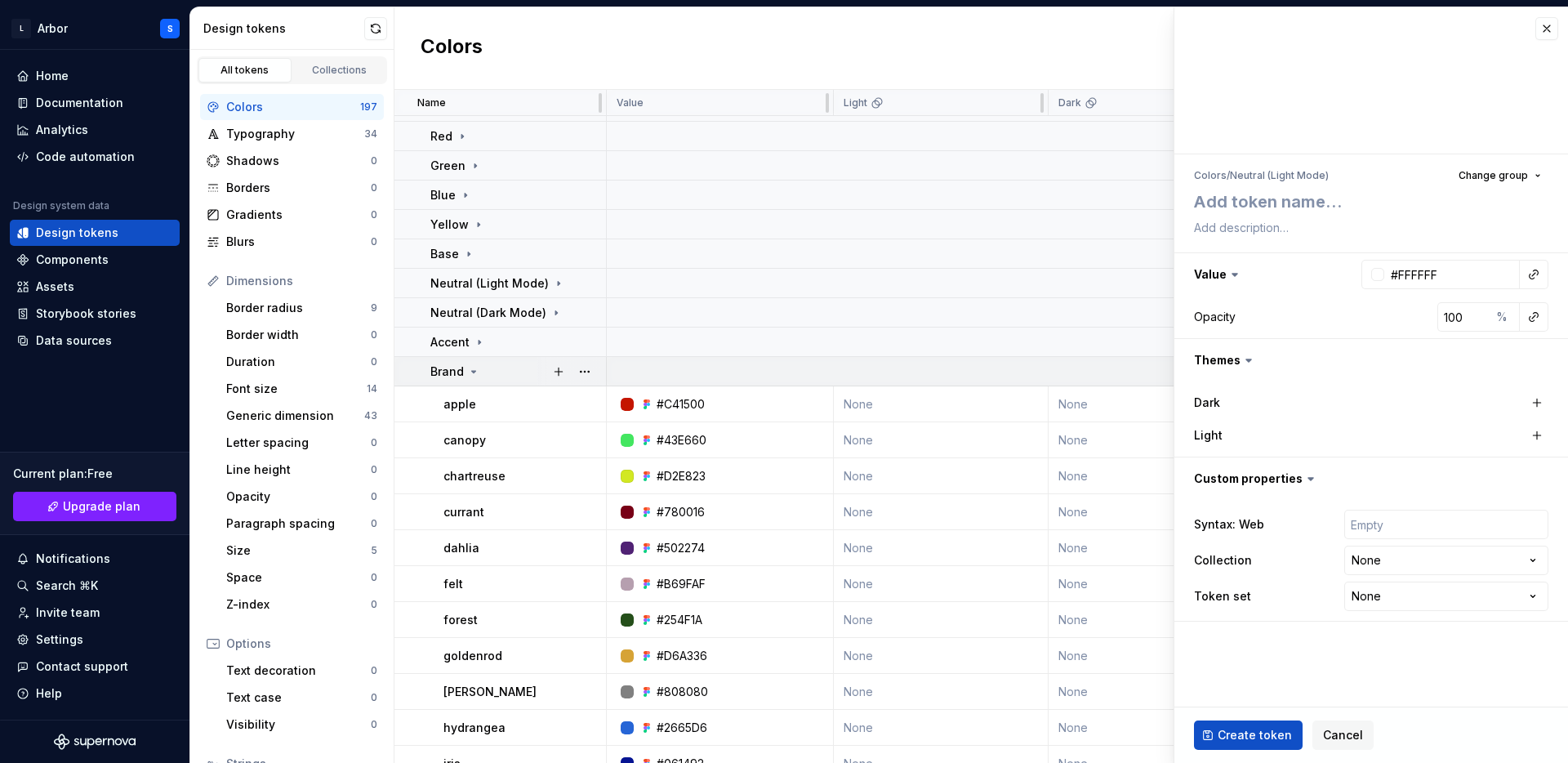
click at [467, 368] on icon at bounding box center [474, 372] width 13 height 13
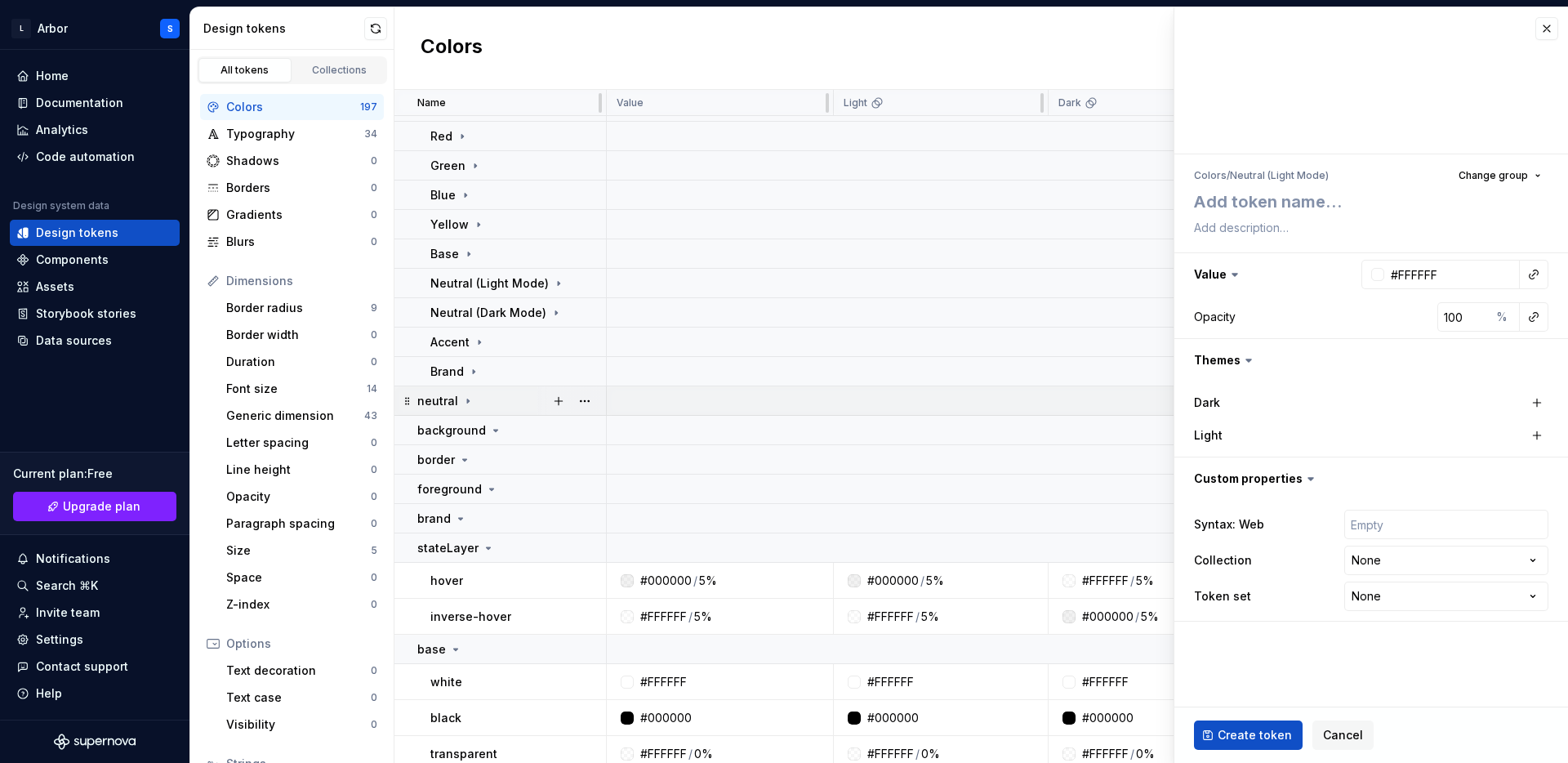
click at [457, 396] on div "neutral" at bounding box center [446, 401] width 57 height 17
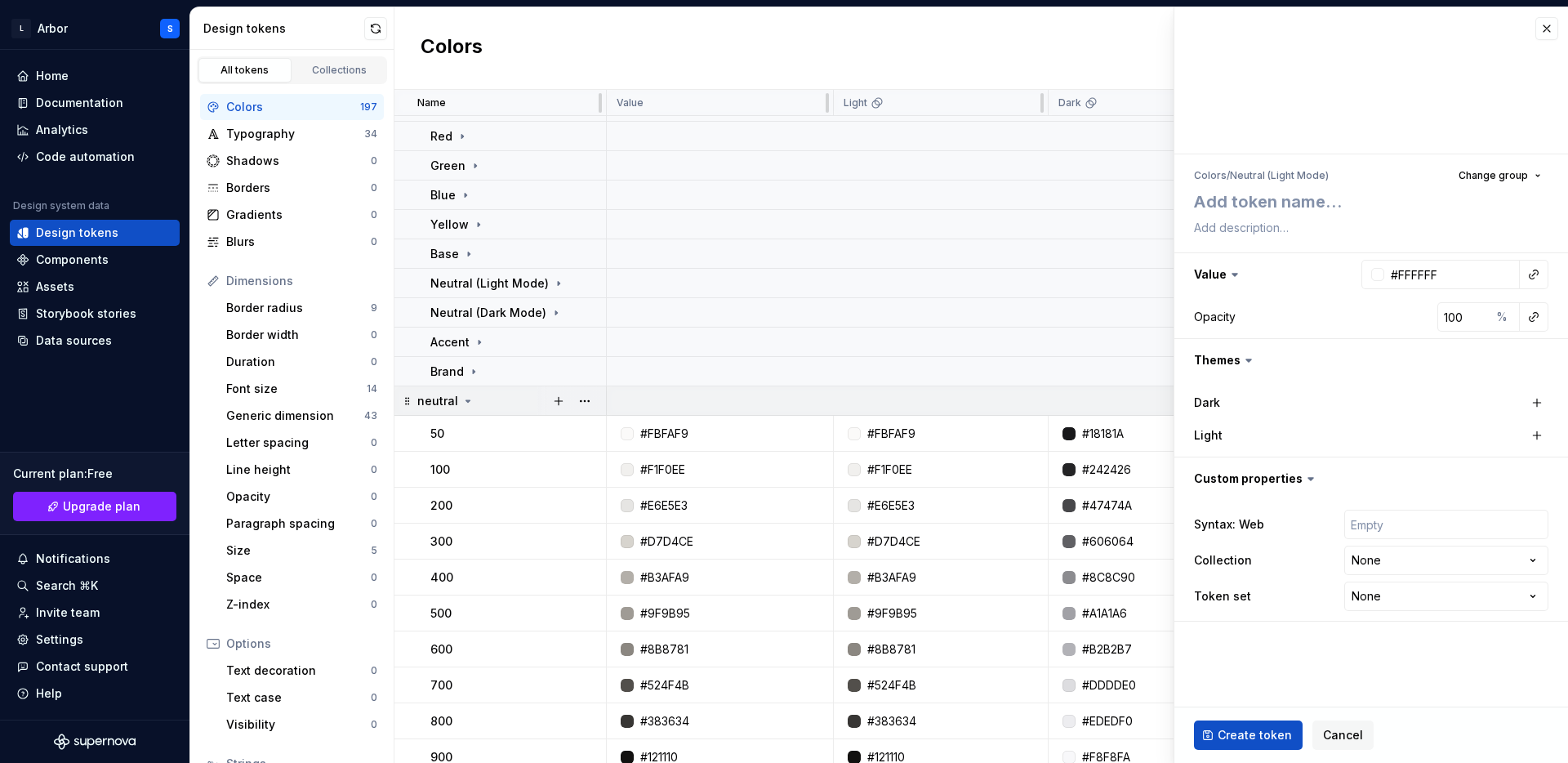
click at [457, 396] on div "neutral" at bounding box center [446, 401] width 57 height 17
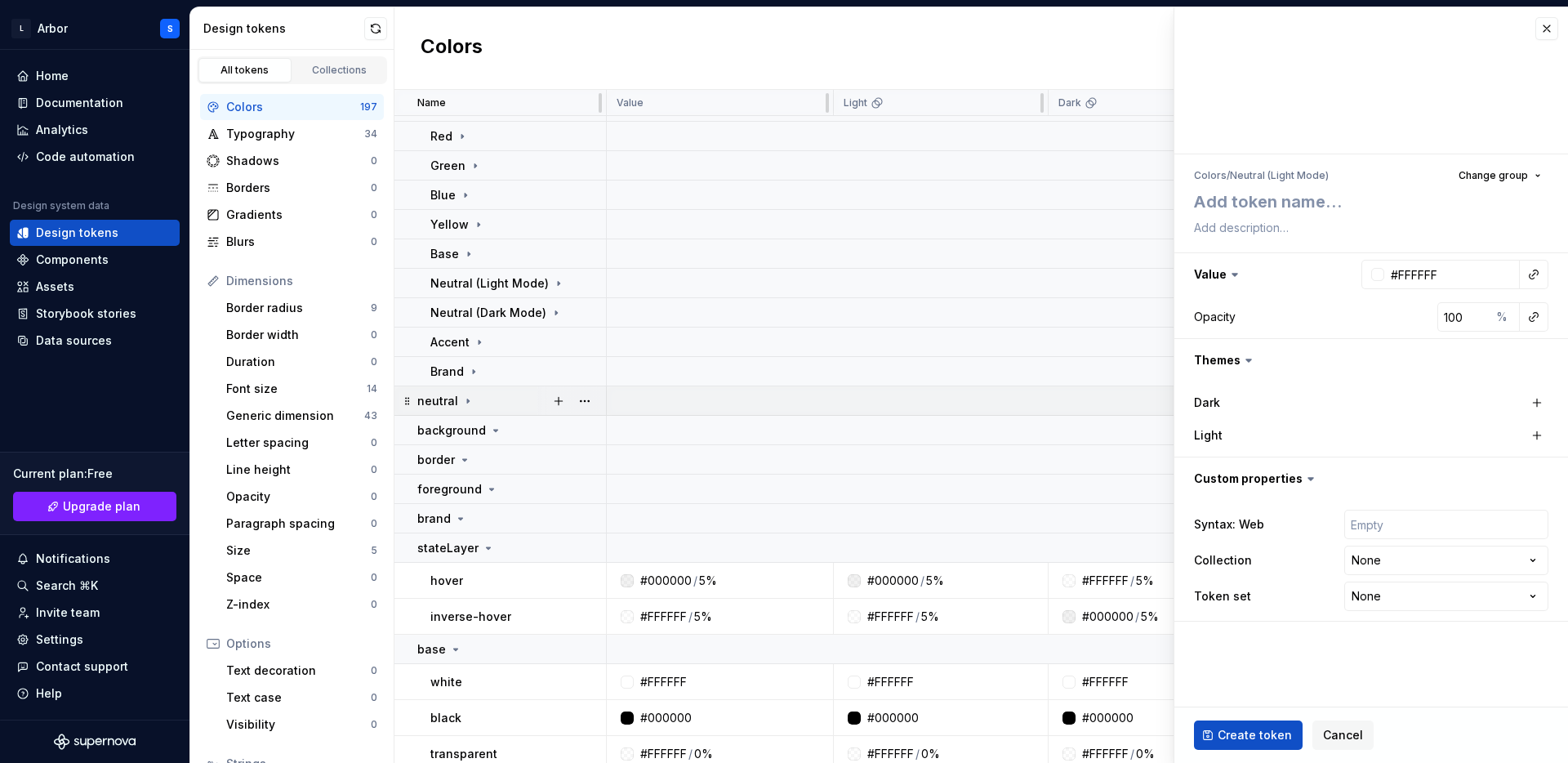
click at [457, 396] on div "neutral" at bounding box center [446, 401] width 57 height 17
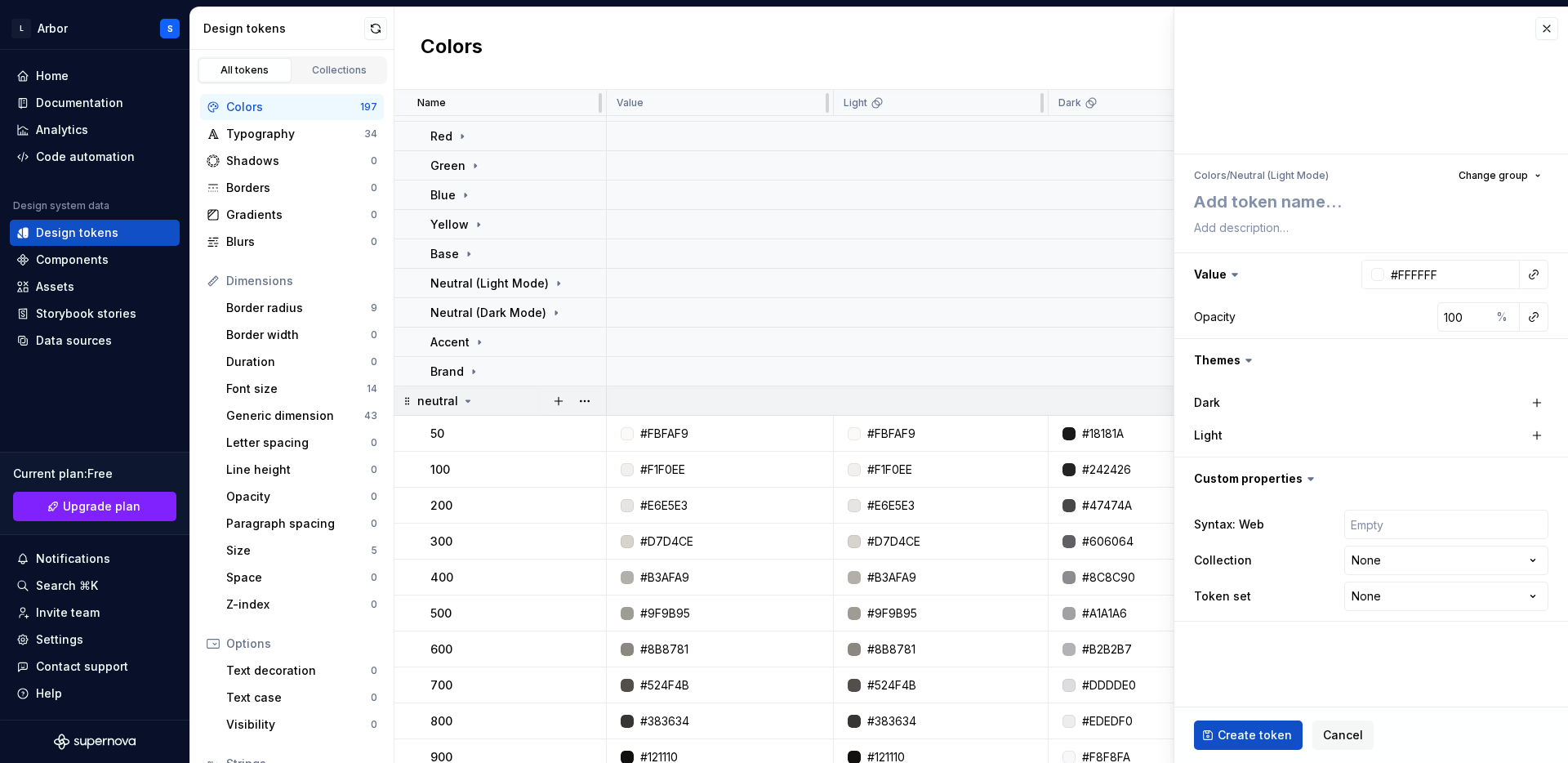
click at [457, 396] on div "neutral" at bounding box center [446, 401] width 57 height 17
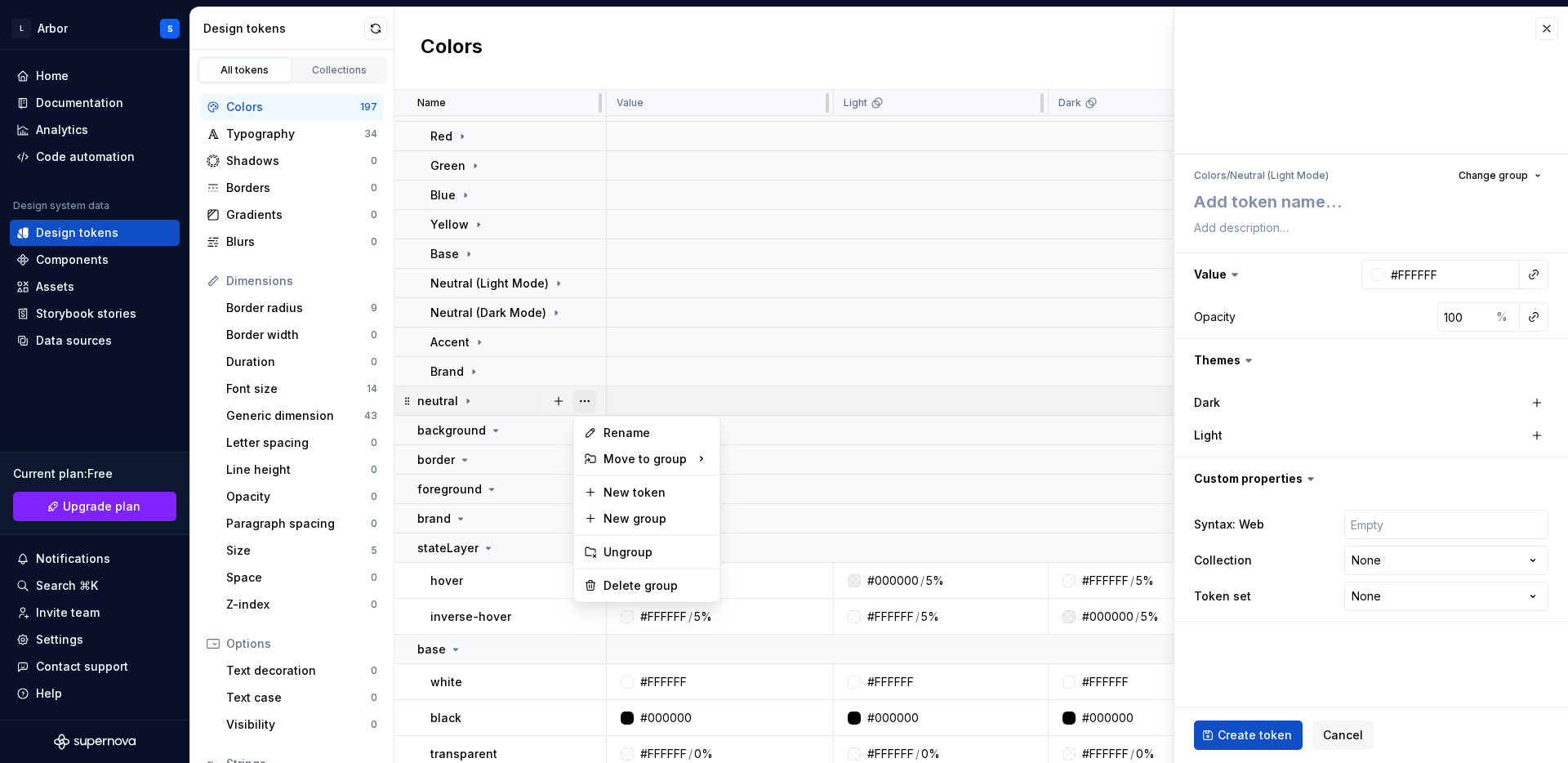
click at [585, 402] on button "button" at bounding box center [585, 401] width 23 height 23
click at [612, 580] on div "Delete group" at bounding box center [656, 586] width 106 height 17
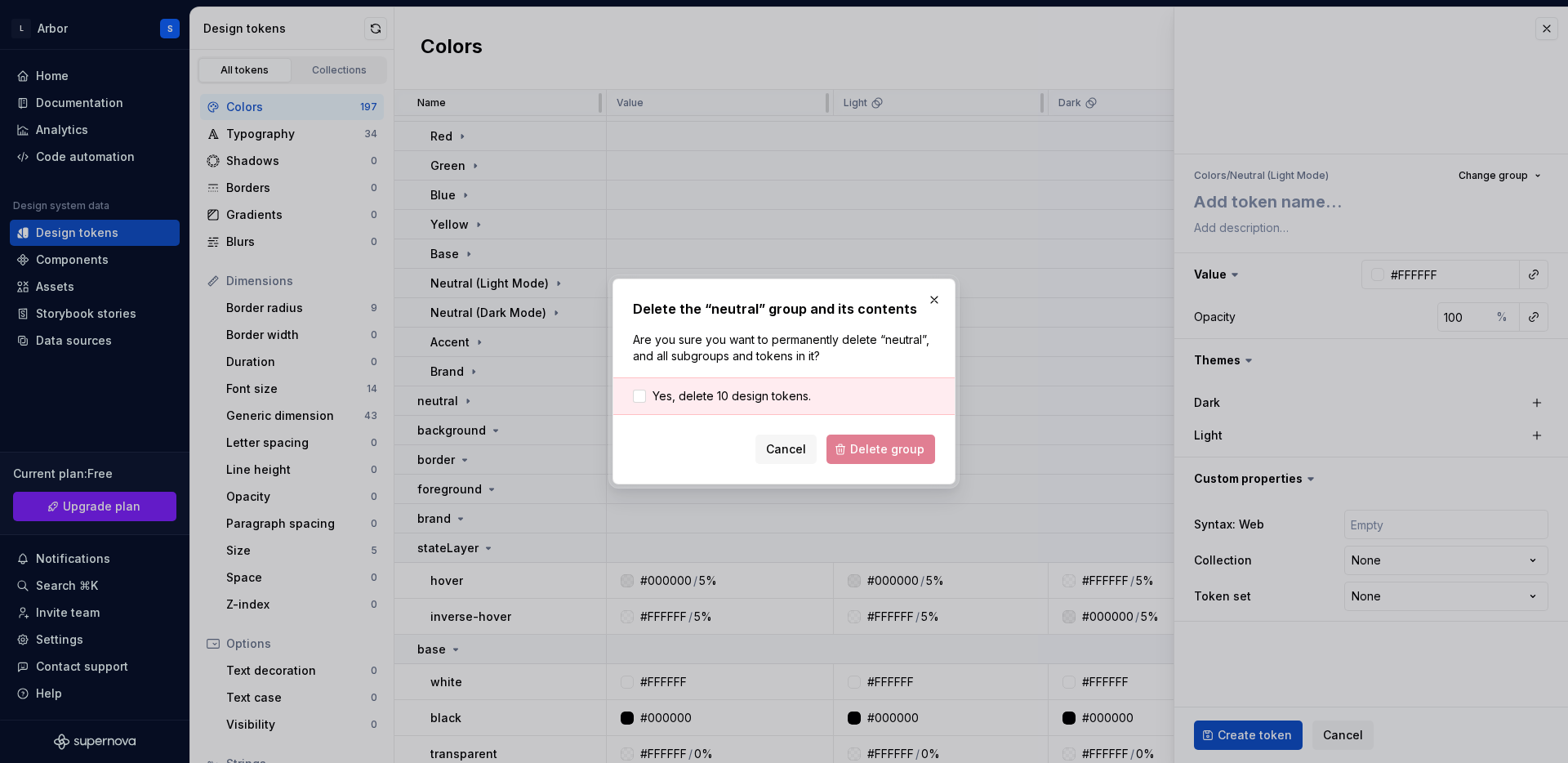
click at [869, 448] on div "Cancel Delete group" at bounding box center [784, 450] width 302 height 30
click at [633, 401] on span at bounding box center [640, 396] width 13 height 13
click at [872, 451] on span "Delete group" at bounding box center [887, 450] width 75 height 17
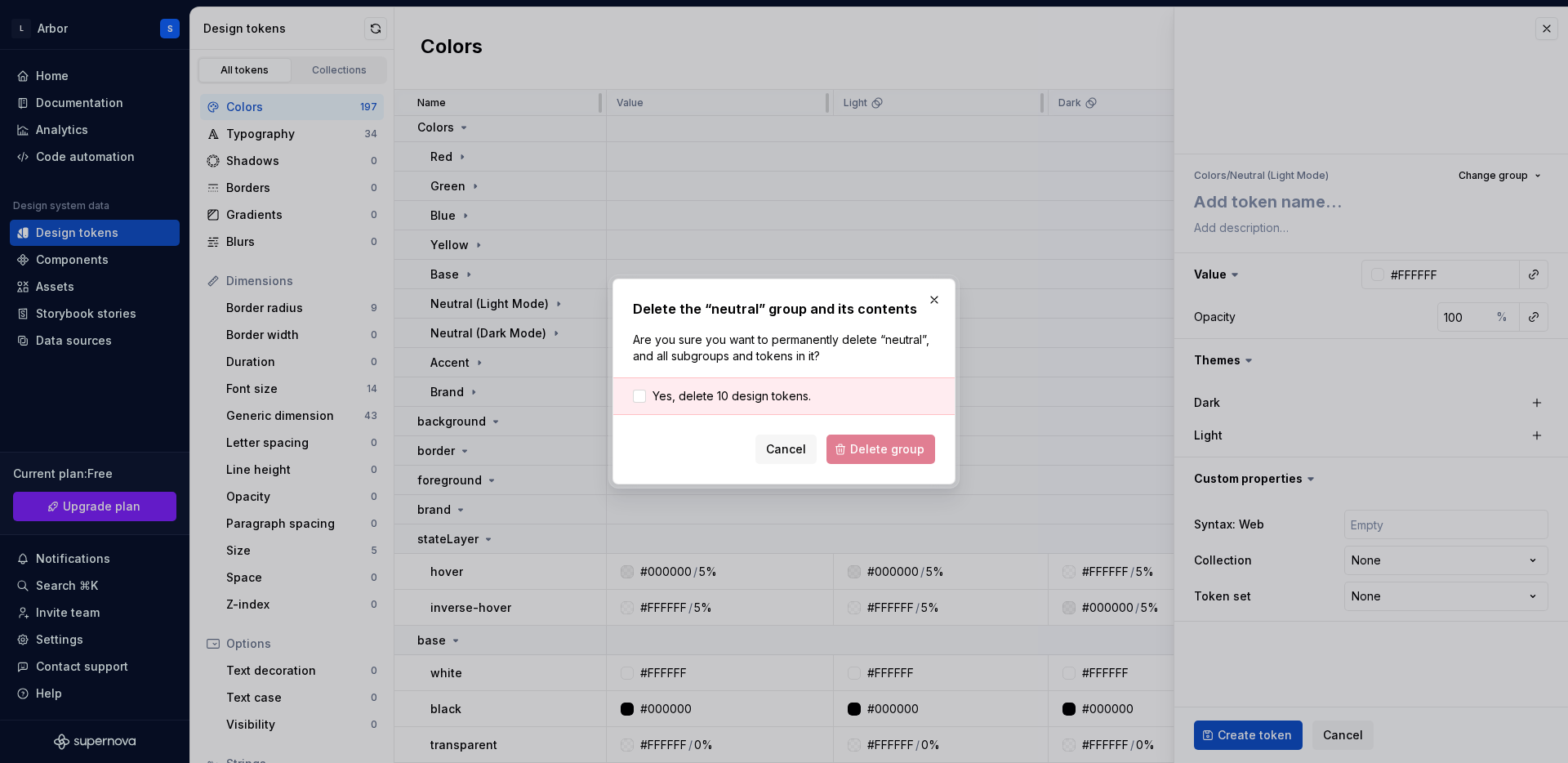
scroll to position [150, 0]
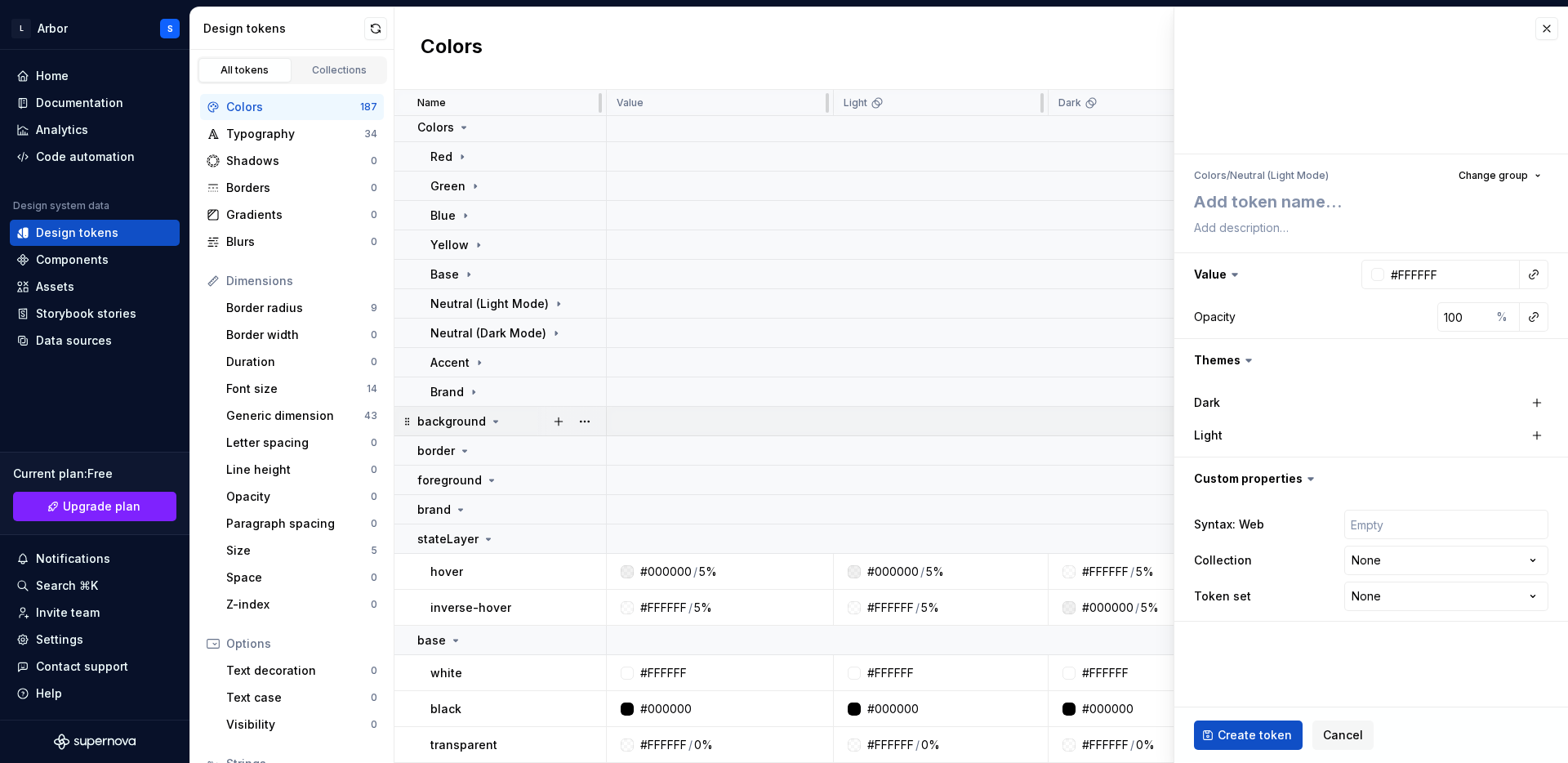
click at [494, 421] on icon at bounding box center [496, 422] width 13 height 13
click at [585, 424] on button "button" at bounding box center [585, 422] width 23 height 23
click at [638, 599] on div "Delete group" at bounding box center [656, 606] width 106 height 17
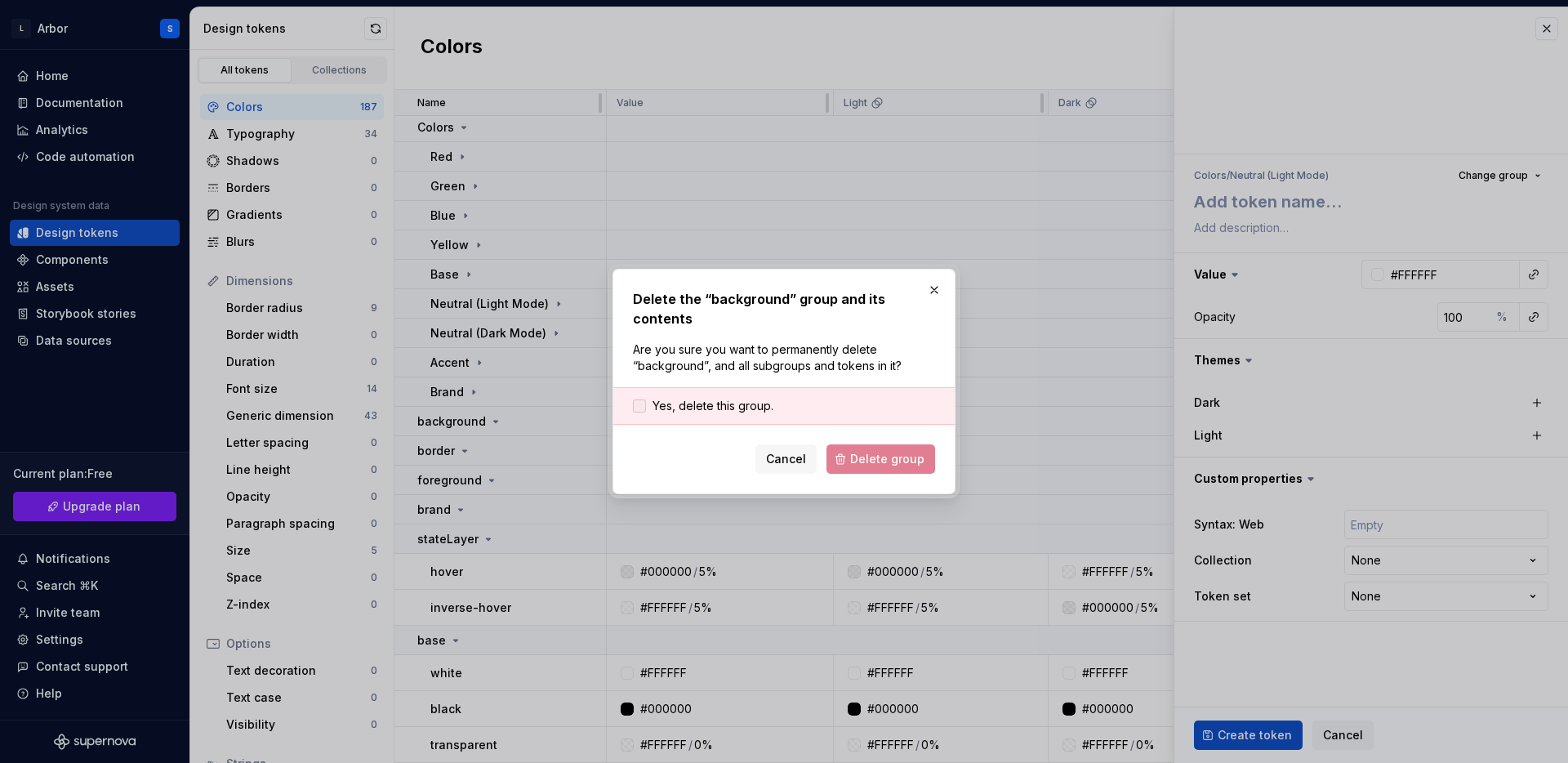
click at [641, 398] on label "Yes, delete this group." at bounding box center [703, 407] width 141 height 17
click at [863, 459] on span "Delete group" at bounding box center [887, 460] width 75 height 17
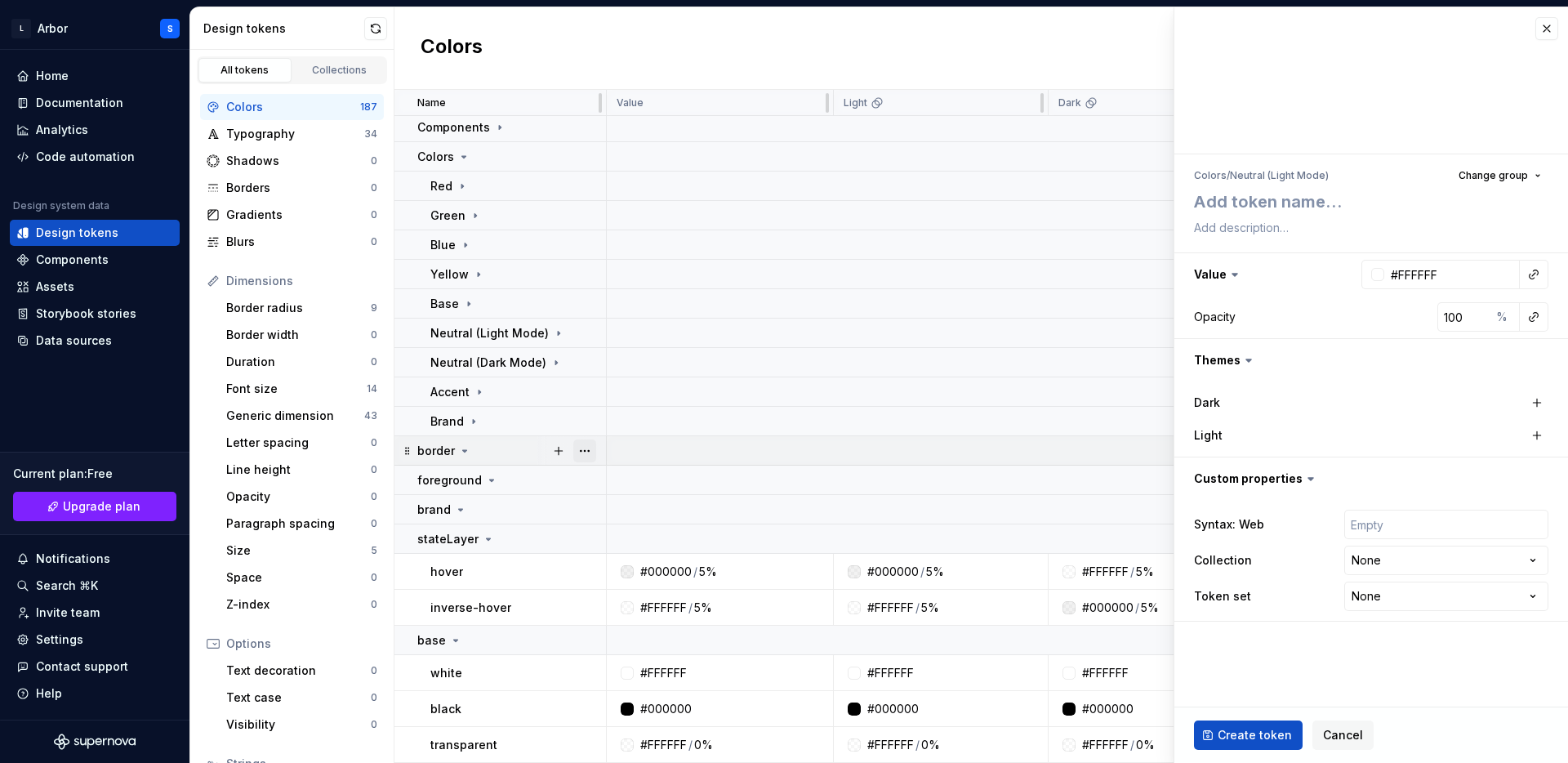
click at [594, 445] on button "button" at bounding box center [585, 451] width 23 height 23
click at [622, 625] on div "Delete group" at bounding box center [646, 635] width 139 height 26
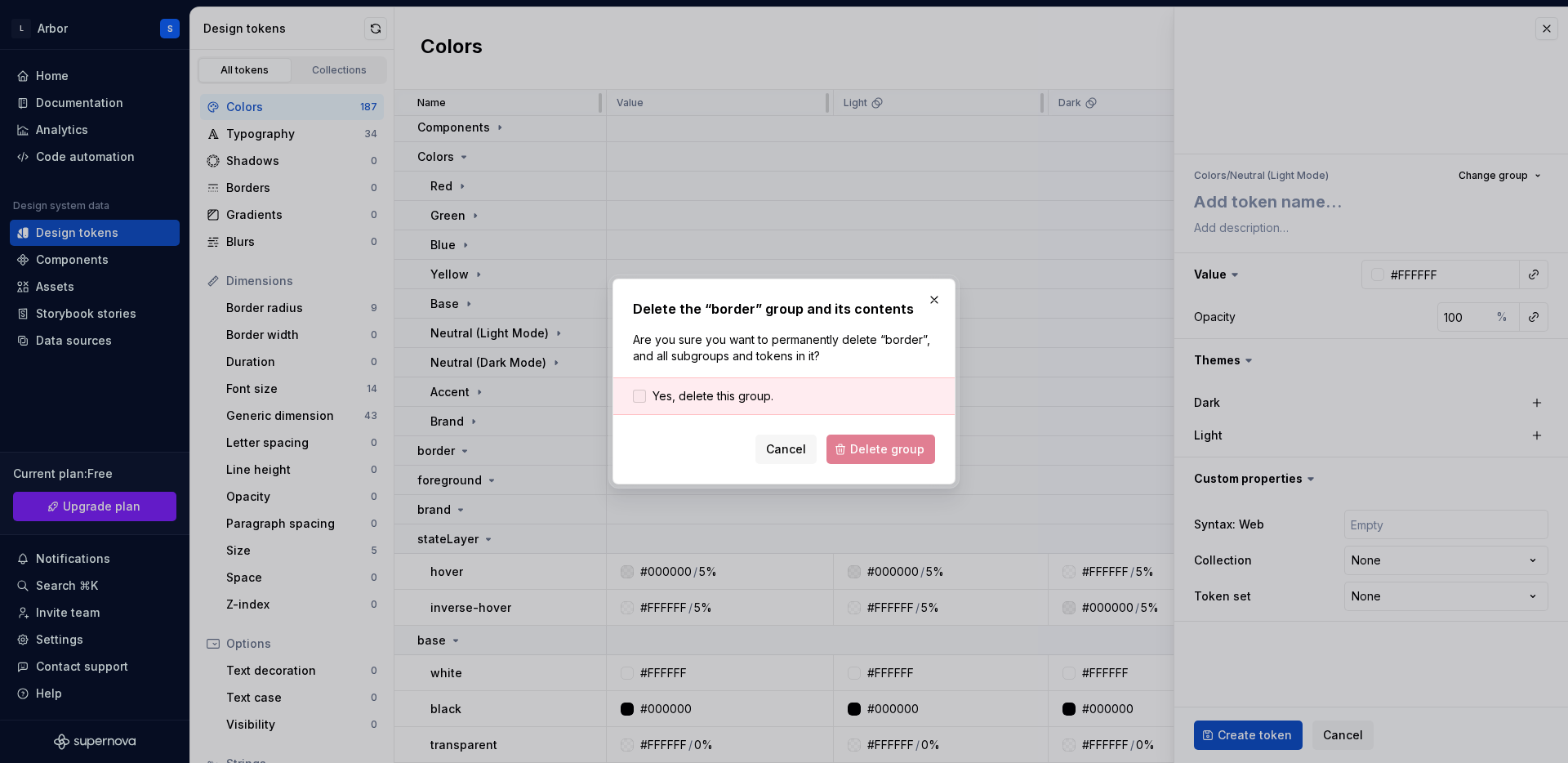
click at [642, 392] on div at bounding box center [640, 396] width 13 height 13
click at [881, 451] on span "Delete group" at bounding box center [887, 450] width 75 height 17
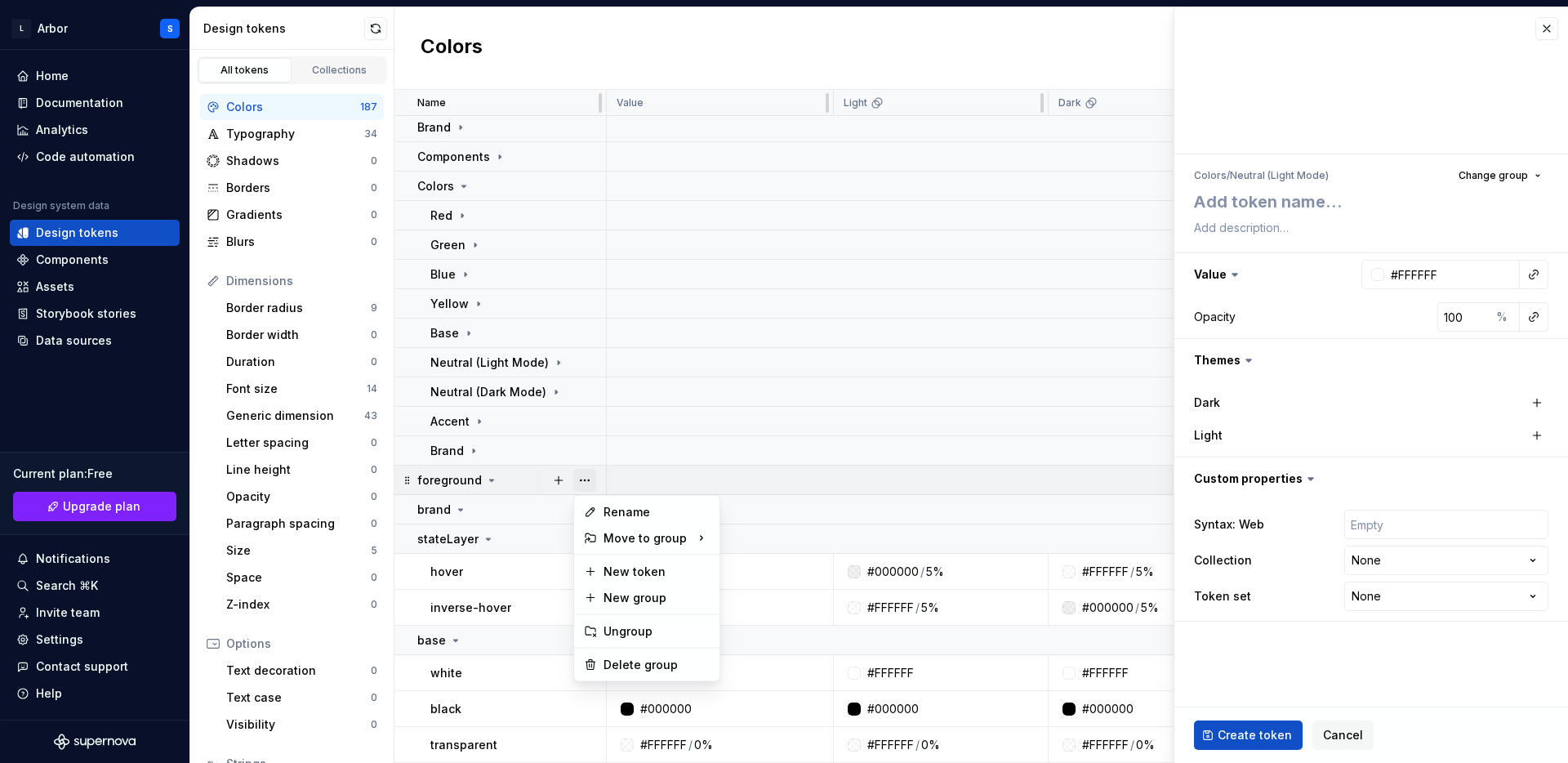
click at [585, 481] on button "button" at bounding box center [585, 480] width 23 height 23
click at [616, 661] on div "Delete group" at bounding box center [656, 665] width 106 height 17
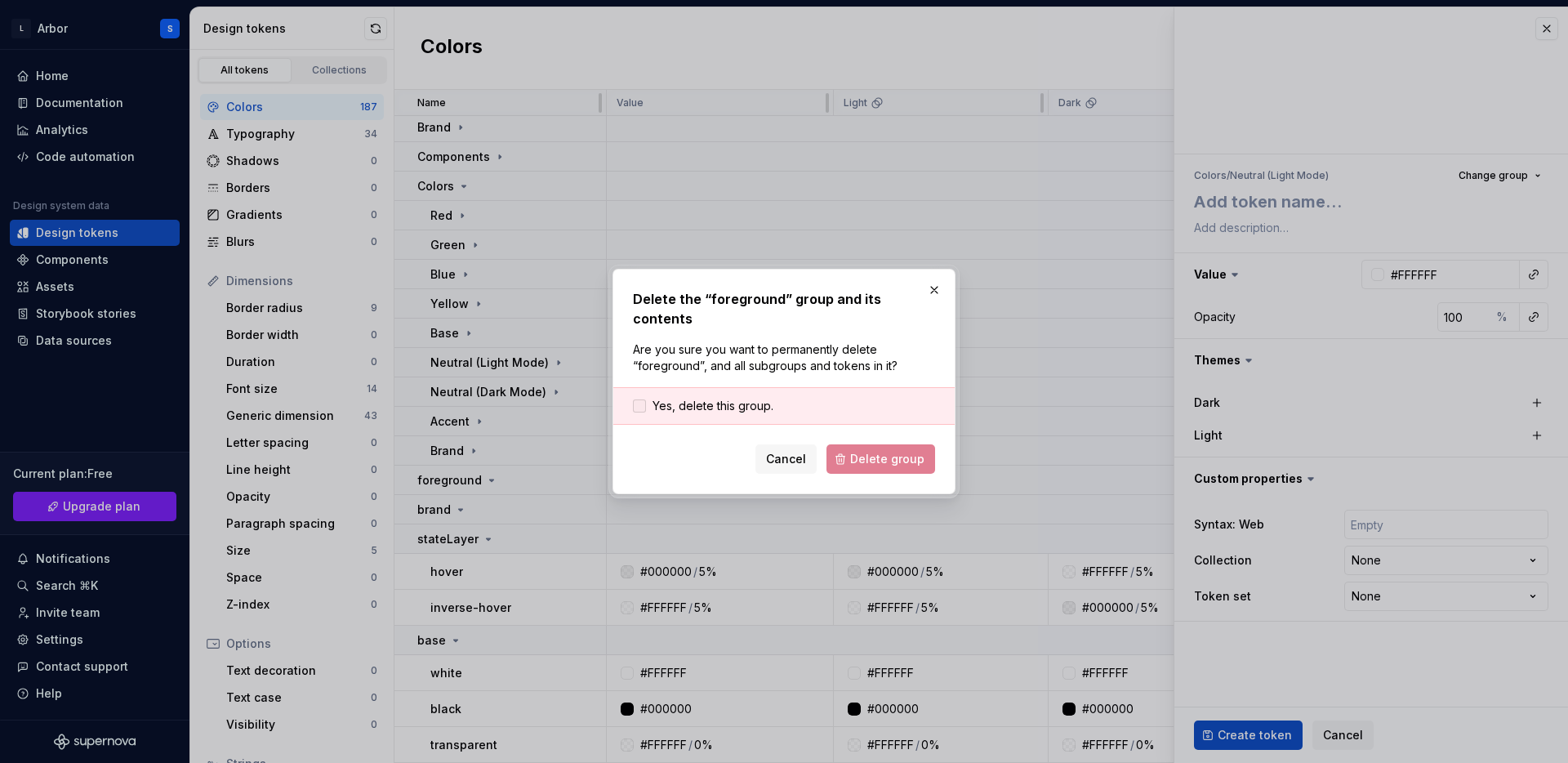
click at [701, 398] on span "Yes, delete this group." at bounding box center [713, 407] width 121 height 17
click at [852, 451] on button "Delete group" at bounding box center [880, 460] width 108 height 30
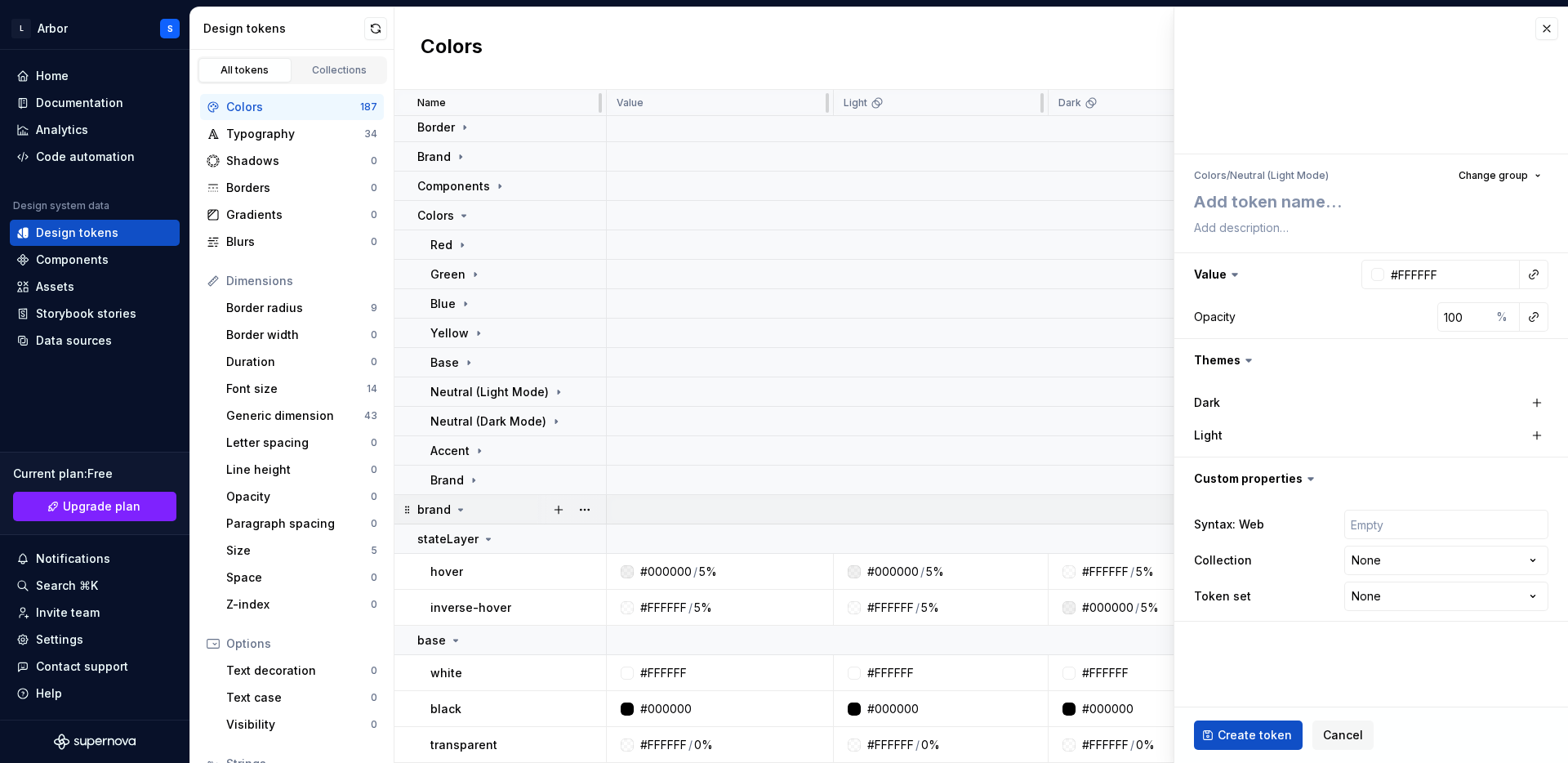
click at [461, 512] on icon at bounding box center [461, 510] width 13 height 13
click at [583, 510] on button "button" at bounding box center [585, 509] width 23 height 23
click at [634, 690] on div "Delete group" at bounding box center [656, 695] width 106 height 17
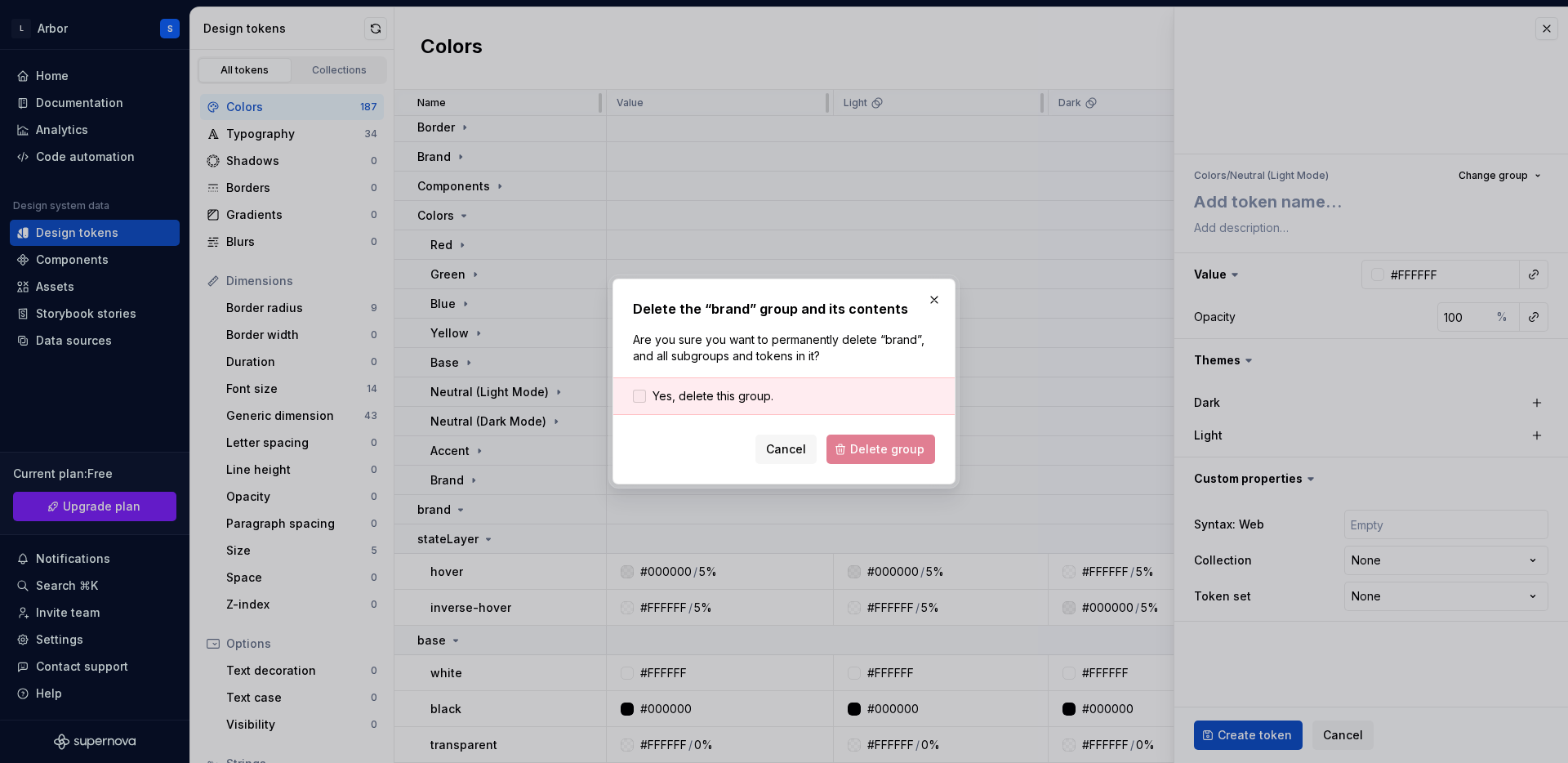
click at [641, 396] on div at bounding box center [640, 396] width 13 height 13
click at [900, 443] on span "Delete group" at bounding box center [887, 450] width 75 height 17
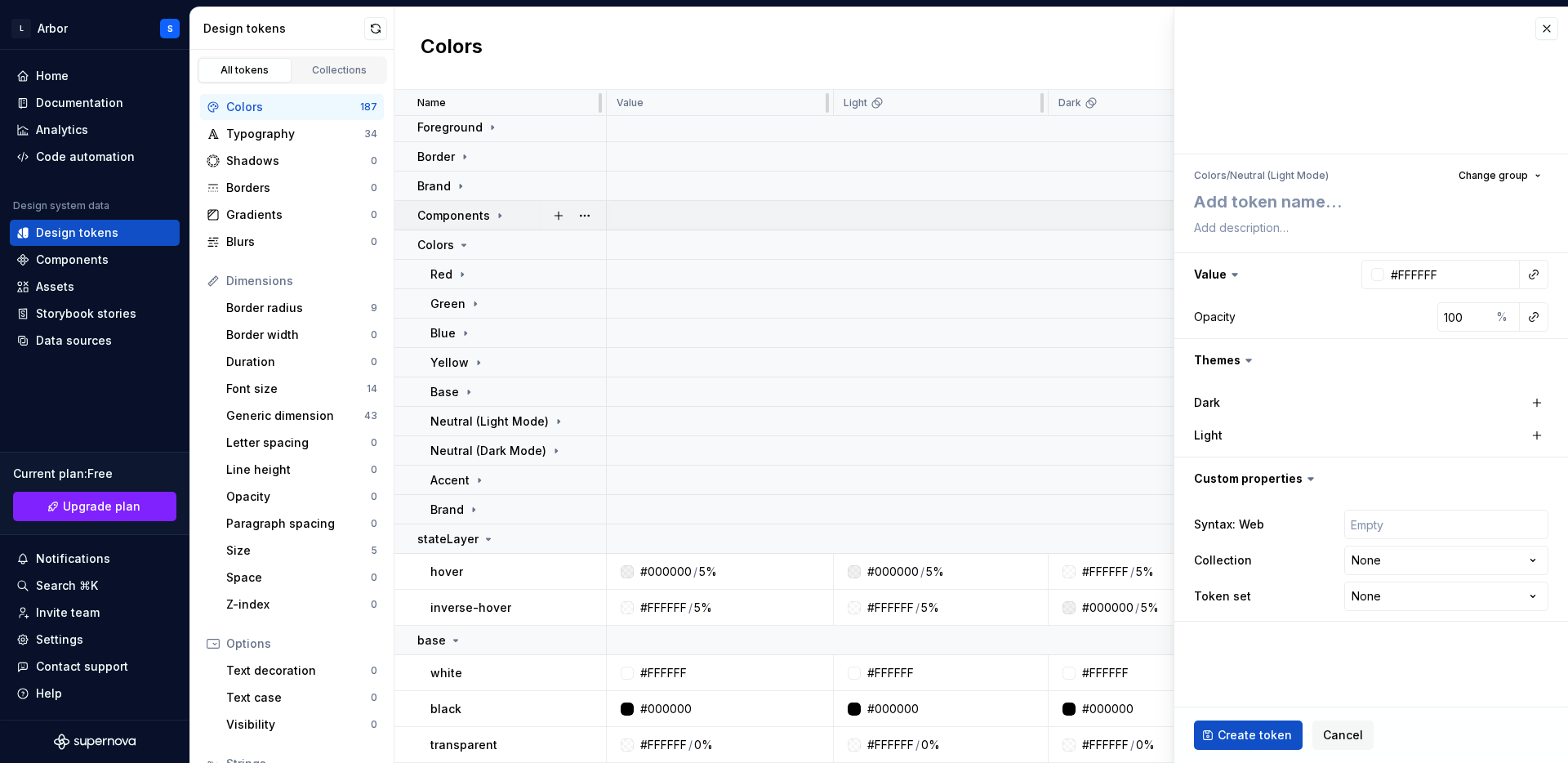
scroll to position [0, 0]
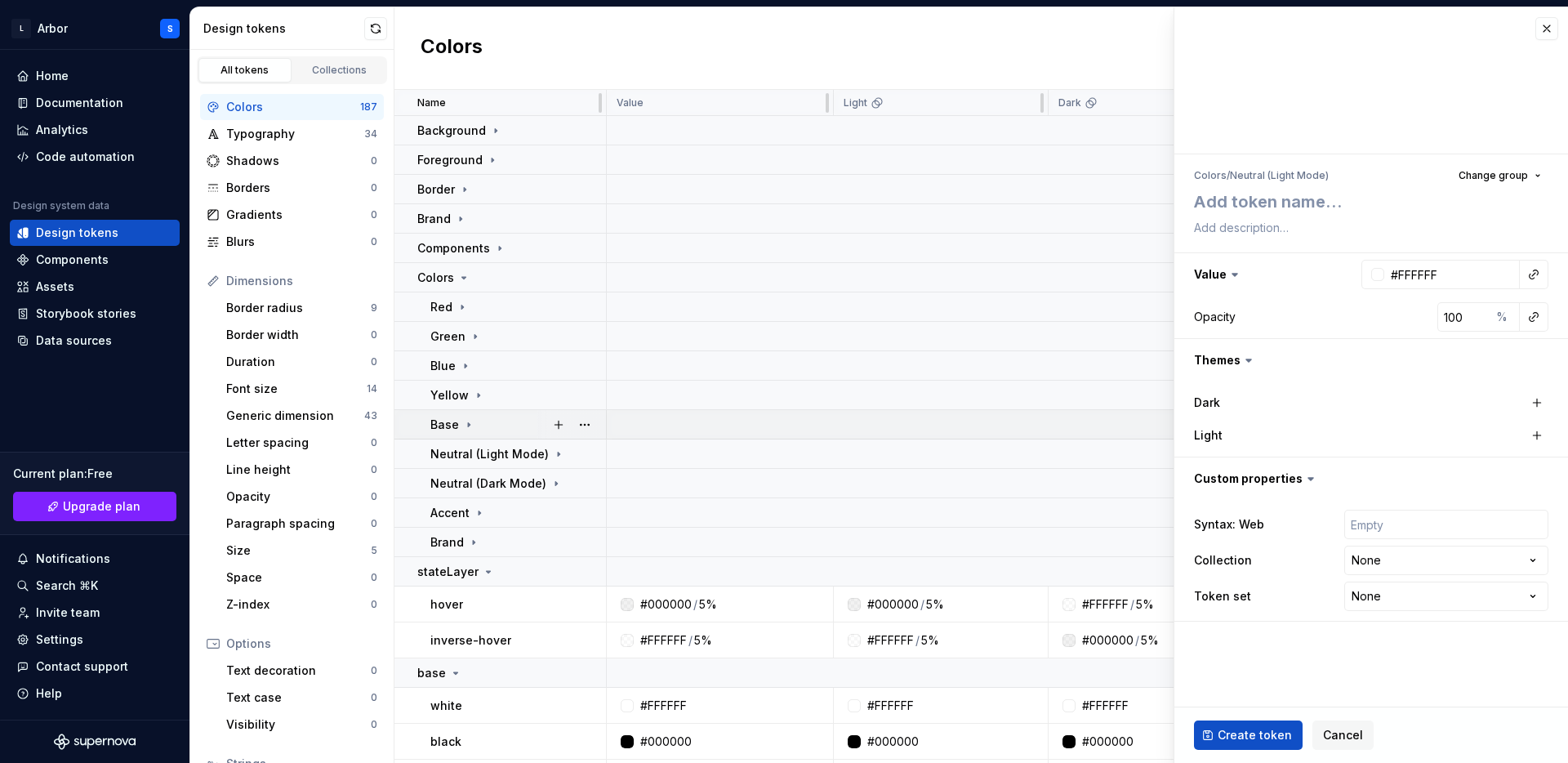
click at [462, 418] on icon at bounding box center [469, 424] width 13 height 13
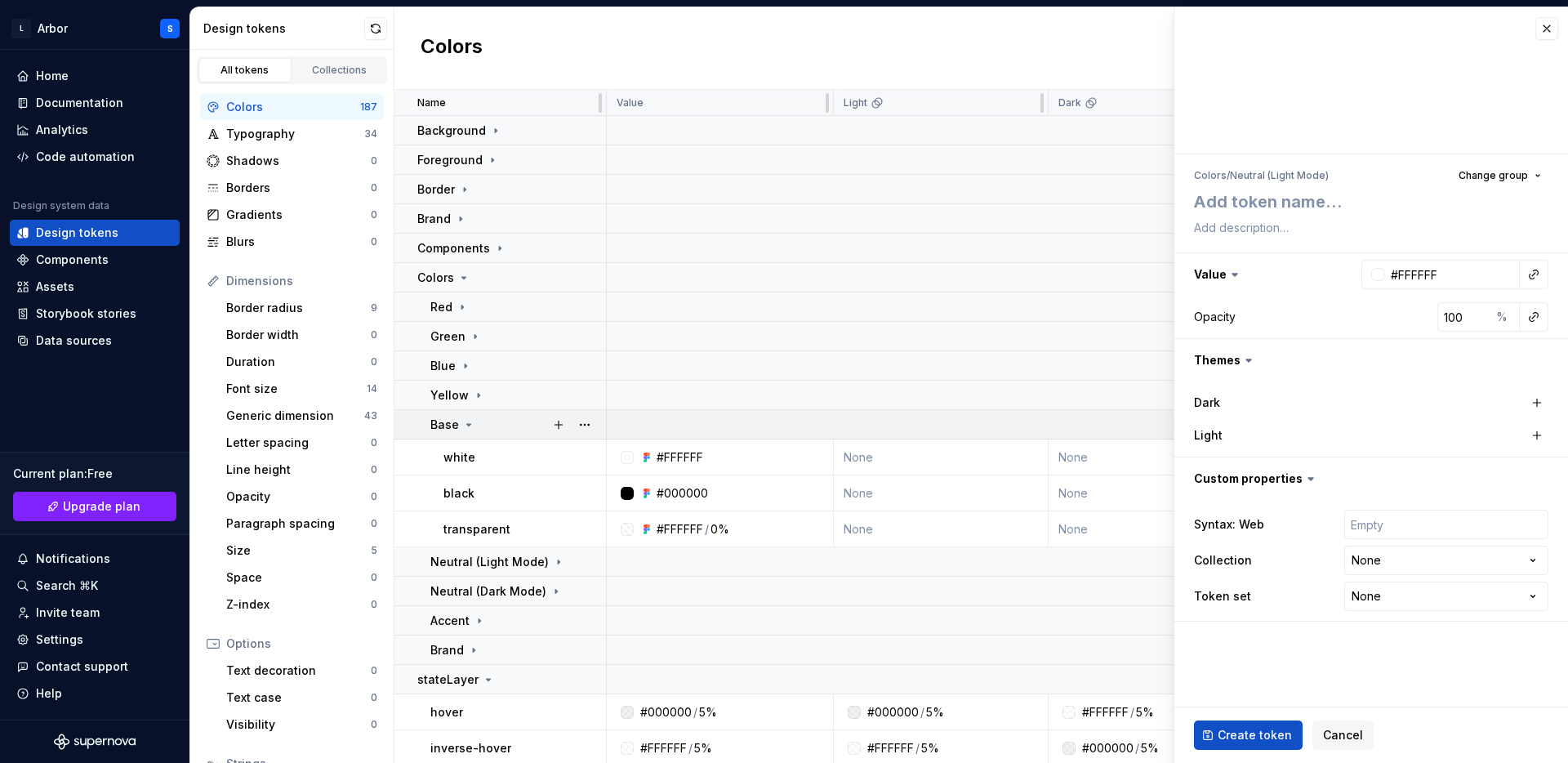
click at [463, 420] on icon at bounding box center [469, 424] width 13 height 13
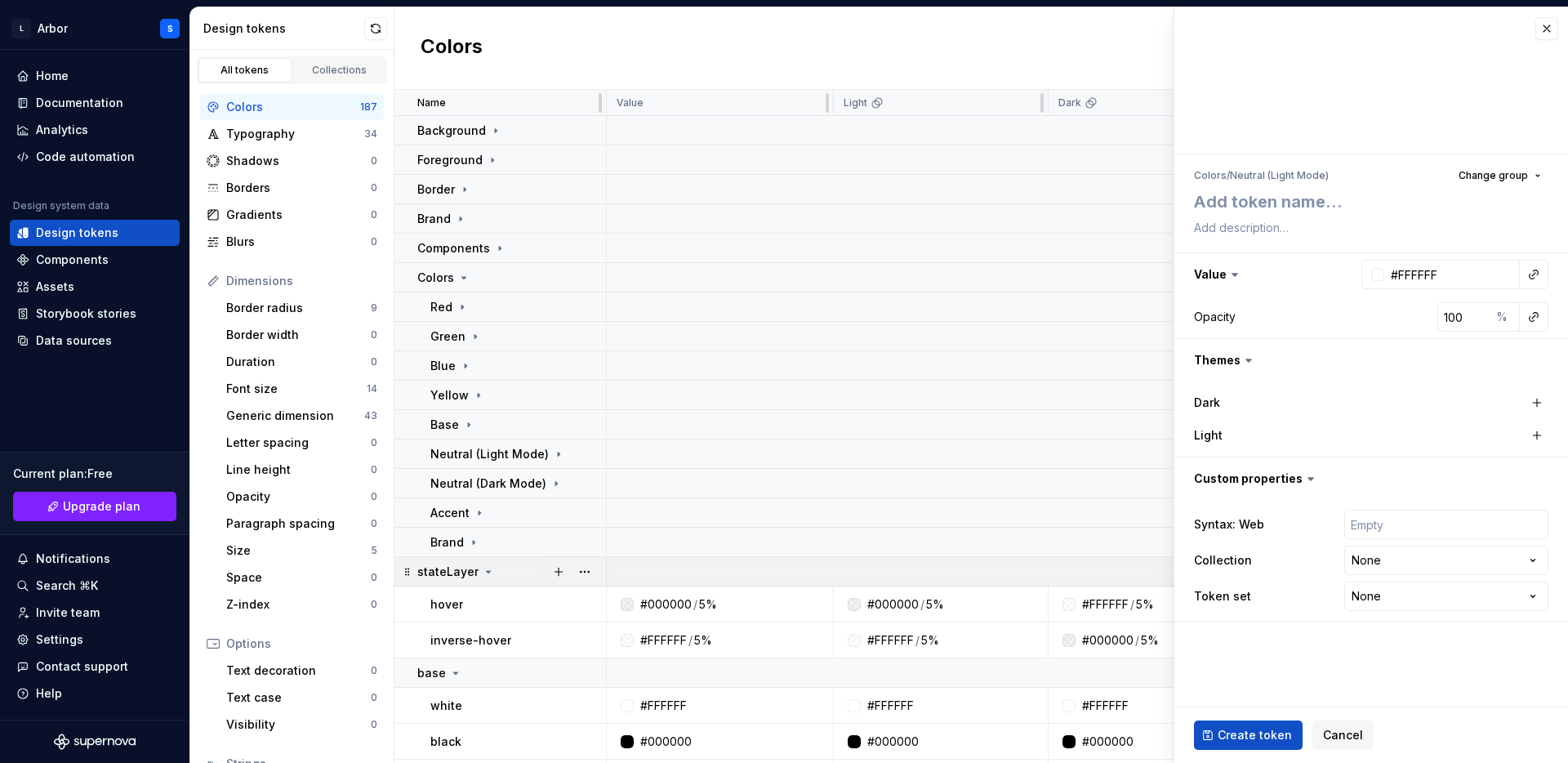
click at [433, 569] on p "stateLayer" at bounding box center [448, 572] width 62 height 17
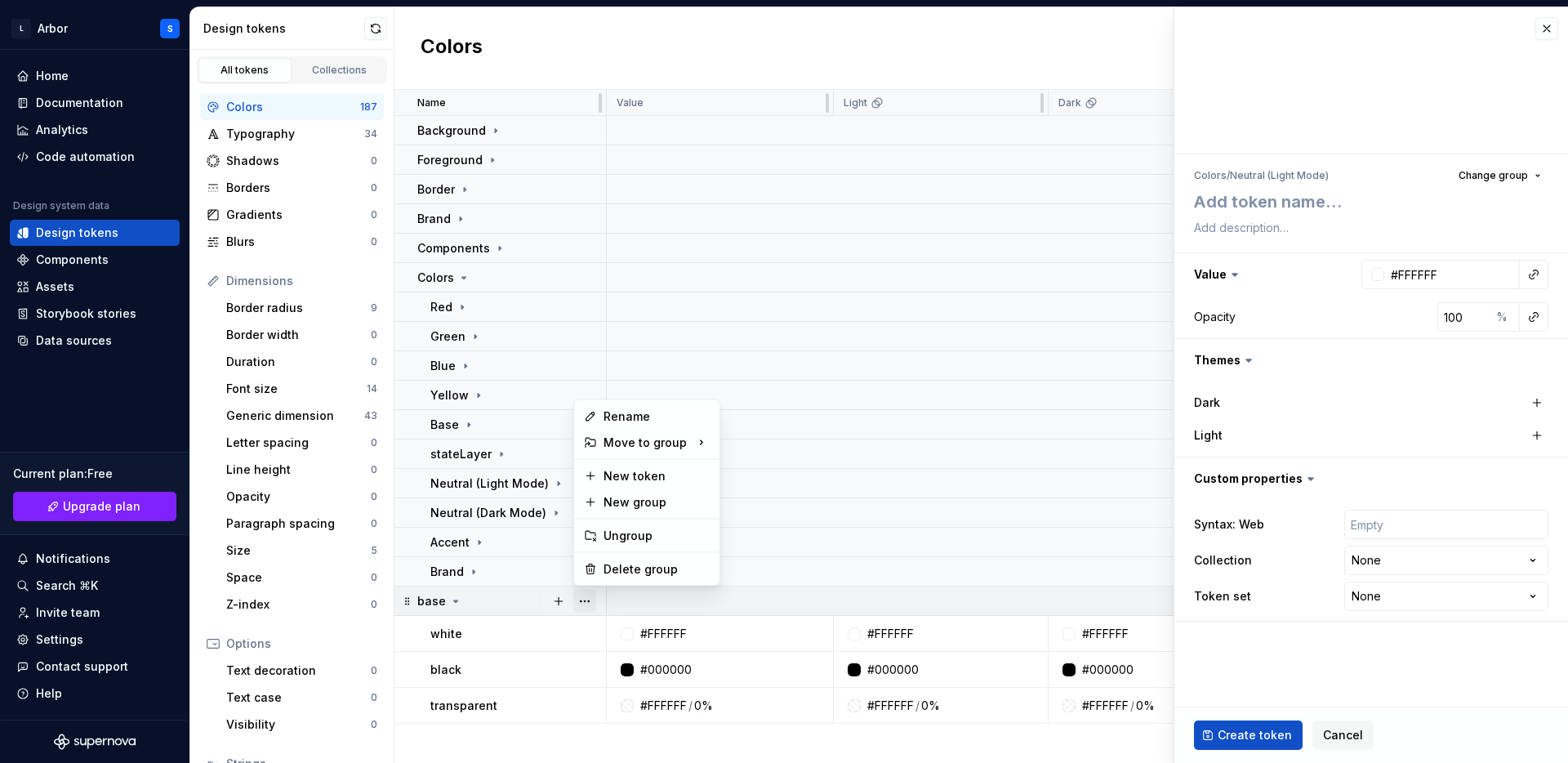
click at [590, 595] on button "button" at bounding box center [585, 601] width 23 height 23
click at [635, 562] on div "Delete group" at bounding box center [656, 570] width 106 height 17
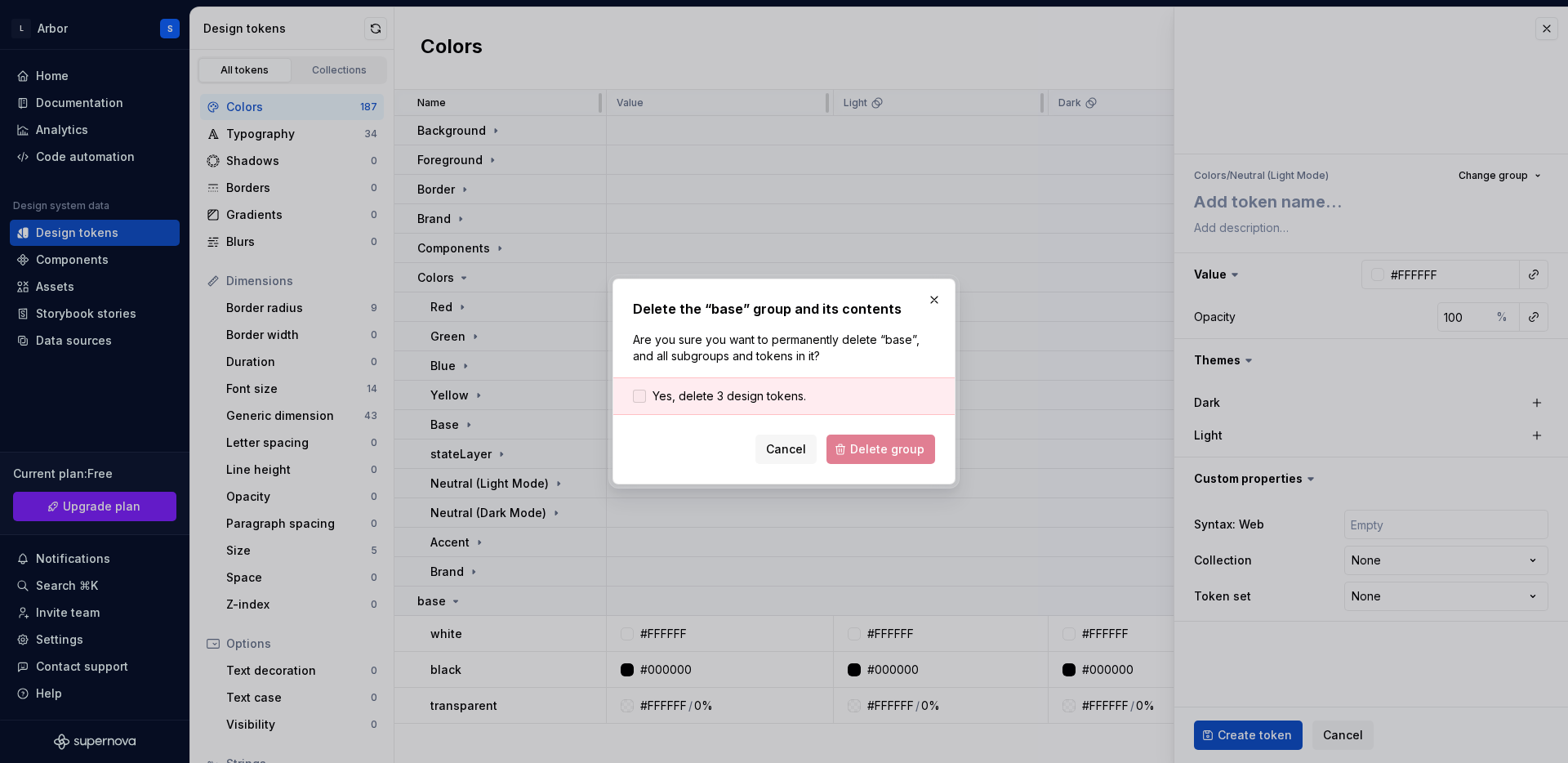
click at [640, 393] on div at bounding box center [640, 396] width 13 height 13
click at [887, 451] on span "Delete group" at bounding box center [887, 450] width 75 height 17
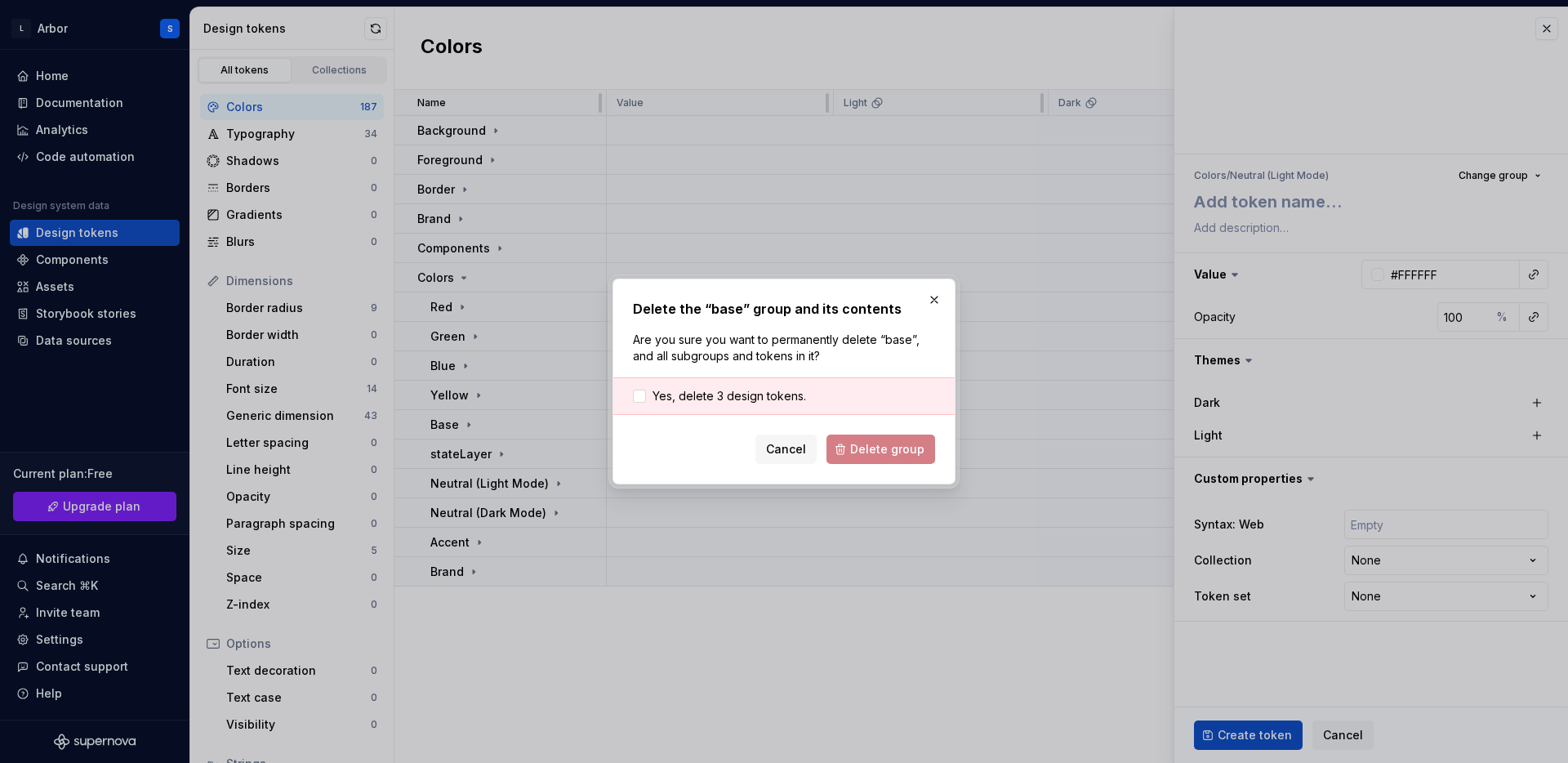
type textarea "*"
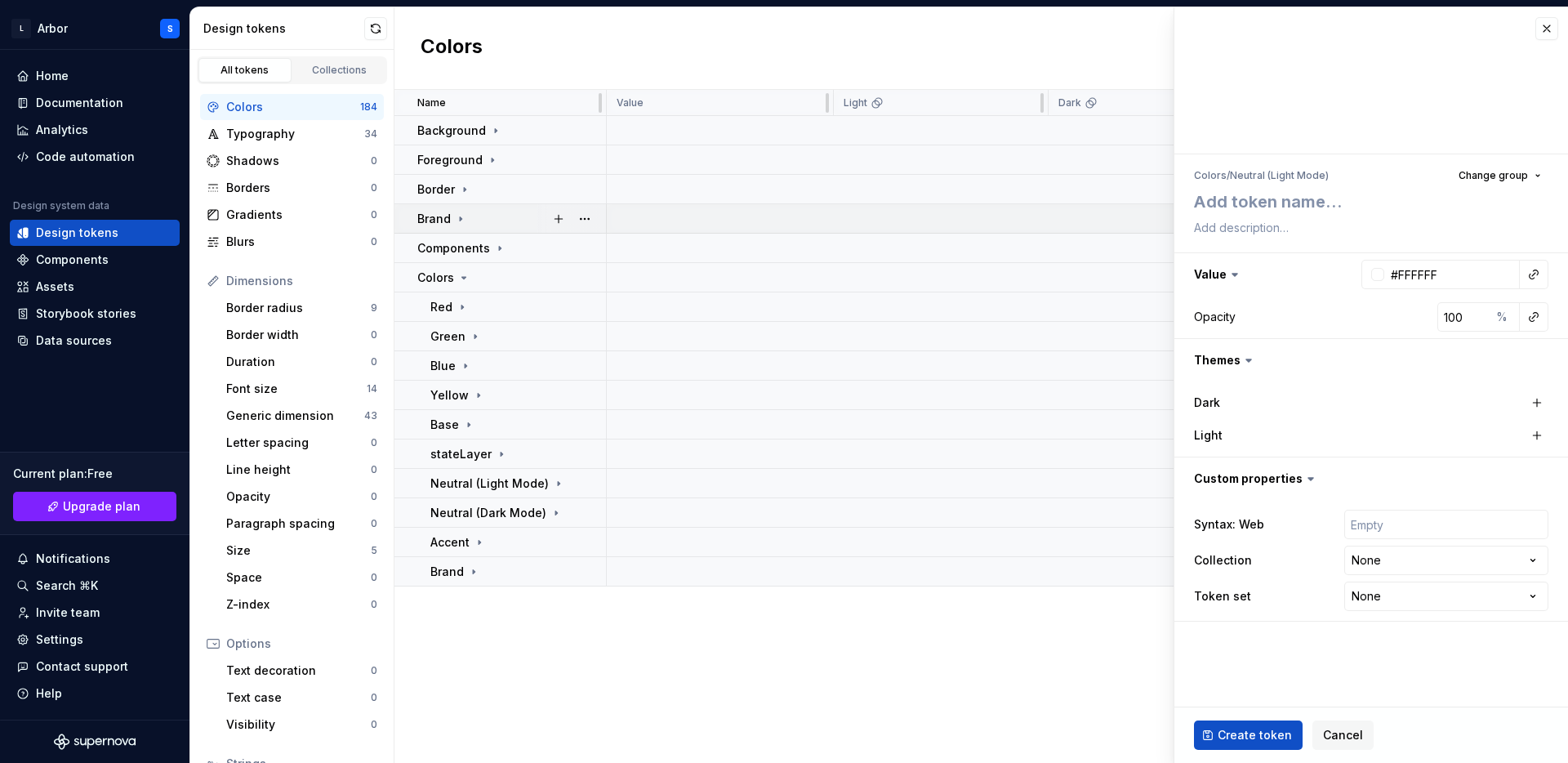
drag, startPoint x: 415, startPoint y: 226, endPoint x: 415, endPoint y: 165, distance: 61.0
click at [415, 221] on td "Brand" at bounding box center [501, 219] width 213 height 30
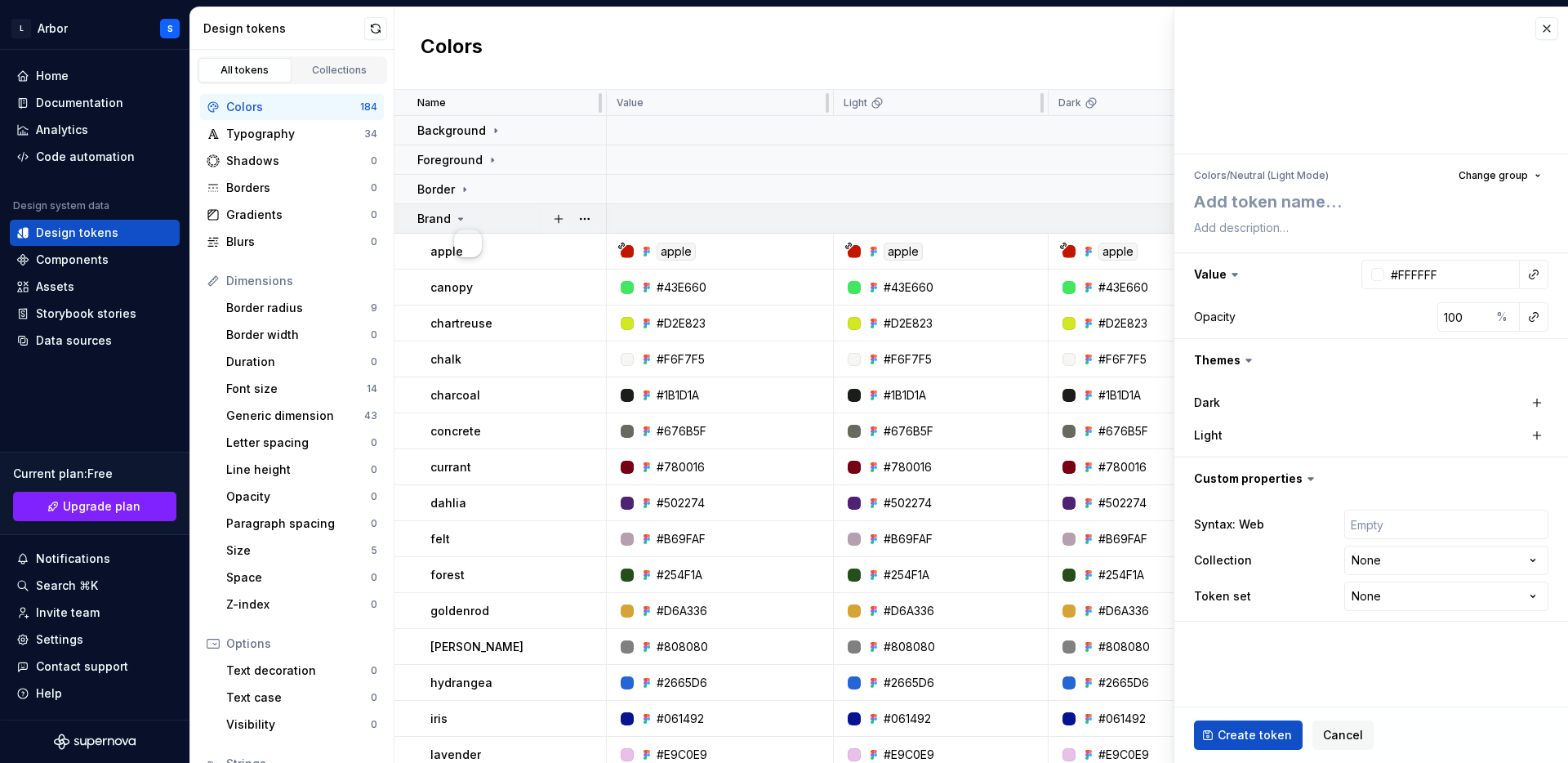
click at [445, 216] on p "Brand" at bounding box center [434, 219] width 34 height 17
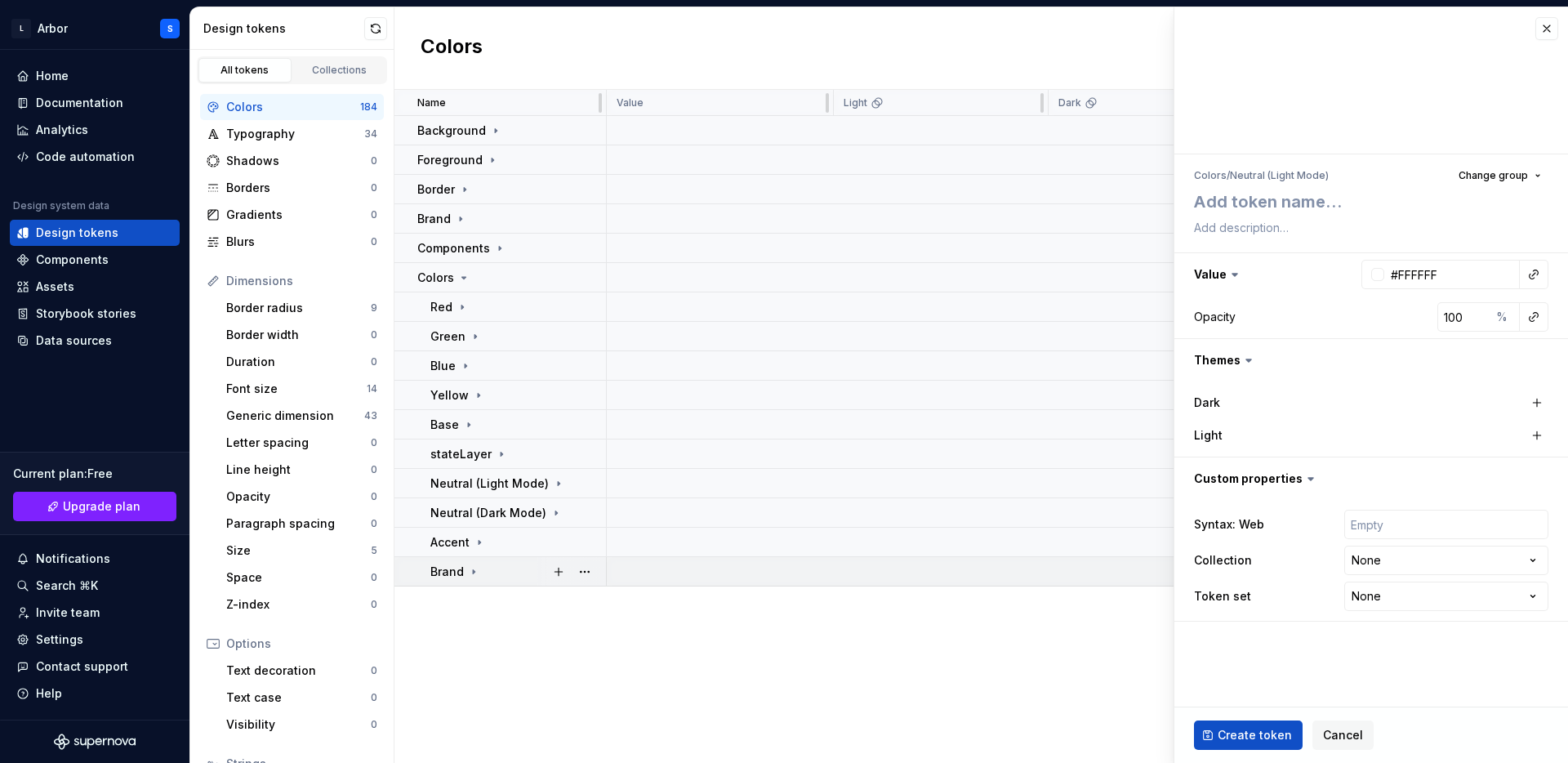
click at [473, 570] on icon at bounding box center [474, 572] width 2 height 4
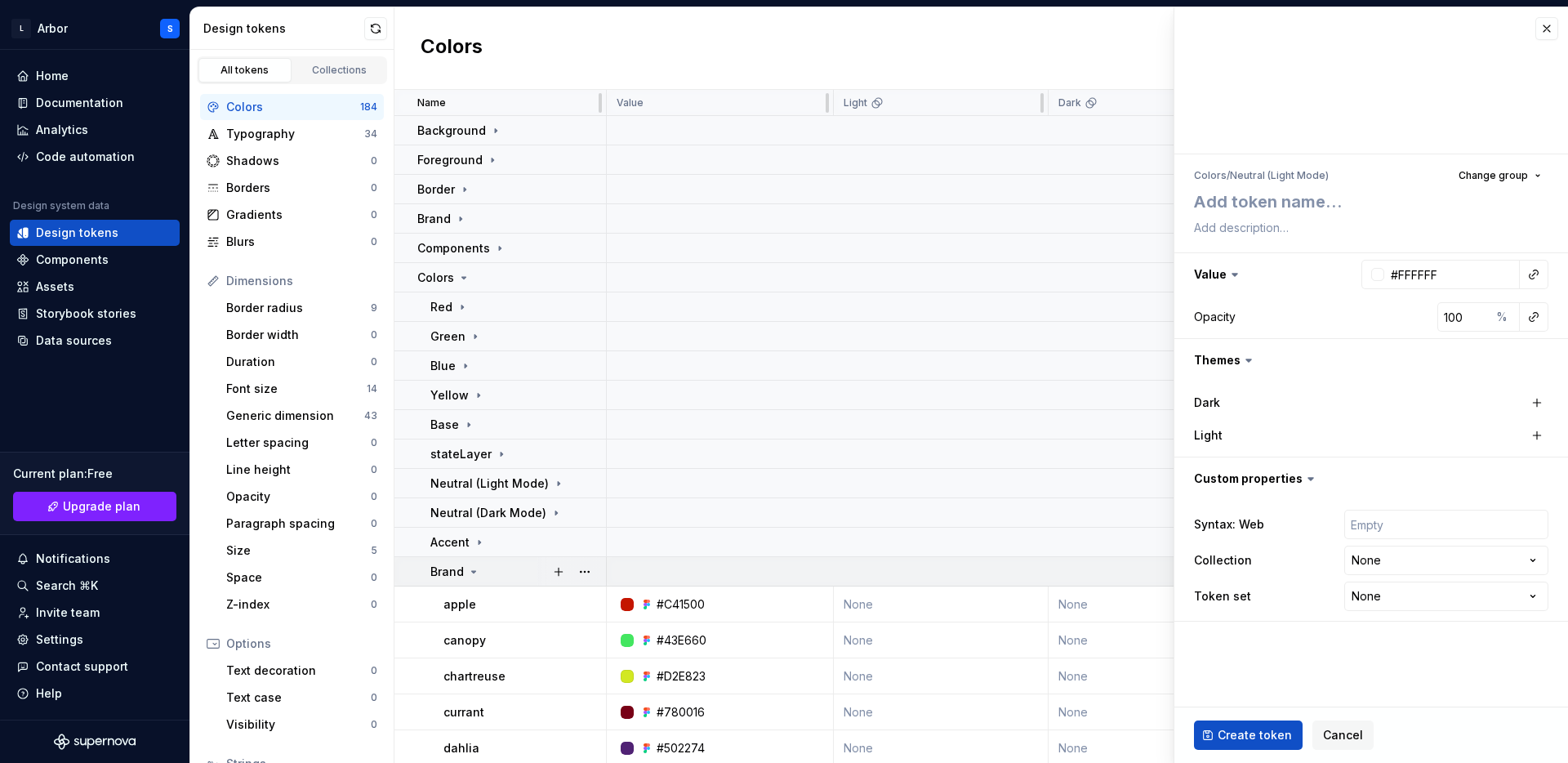
click at [473, 571] on icon at bounding box center [474, 572] width 4 height 2
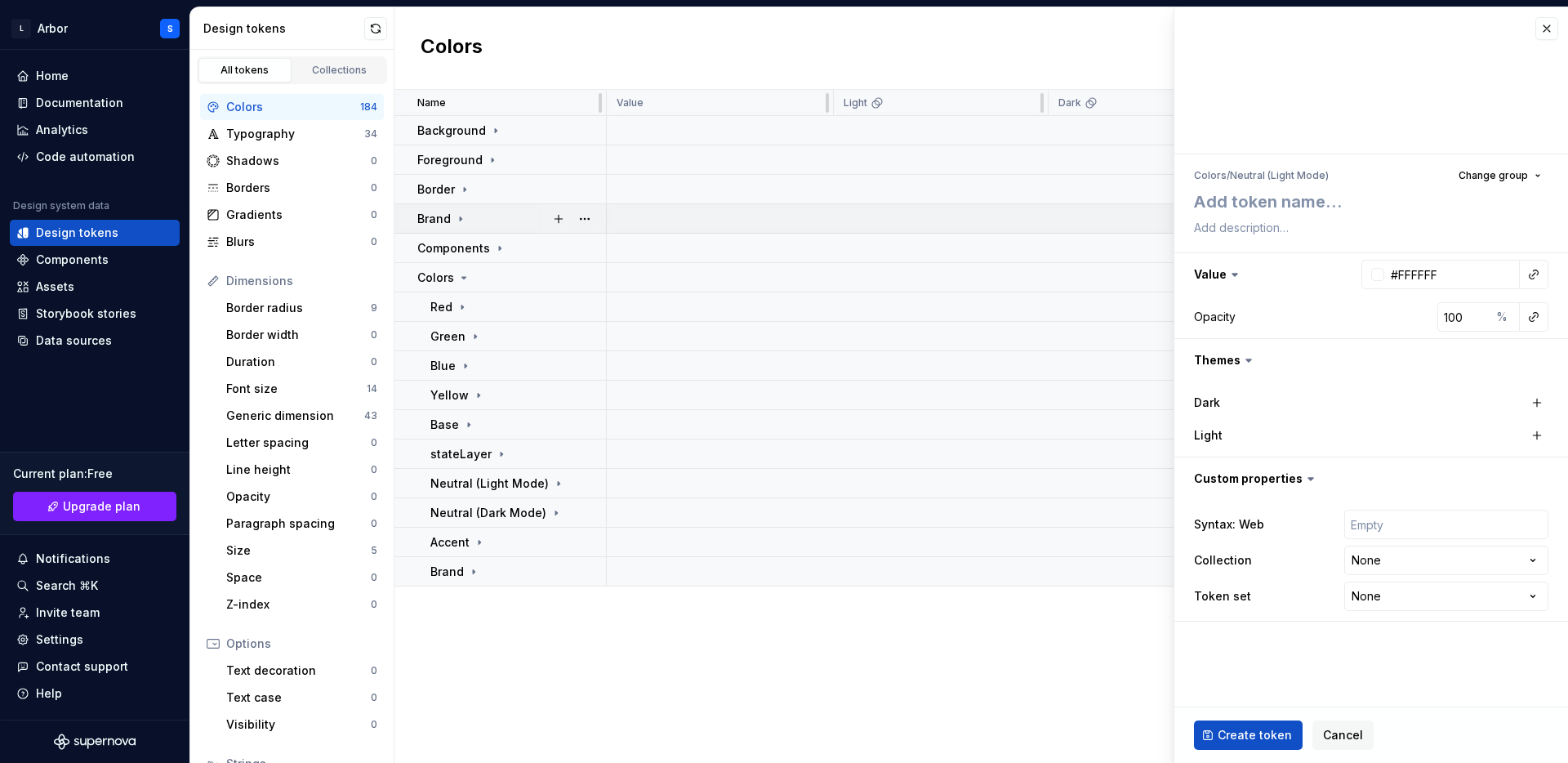
click at [458, 214] on icon at bounding box center [461, 219] width 13 height 13
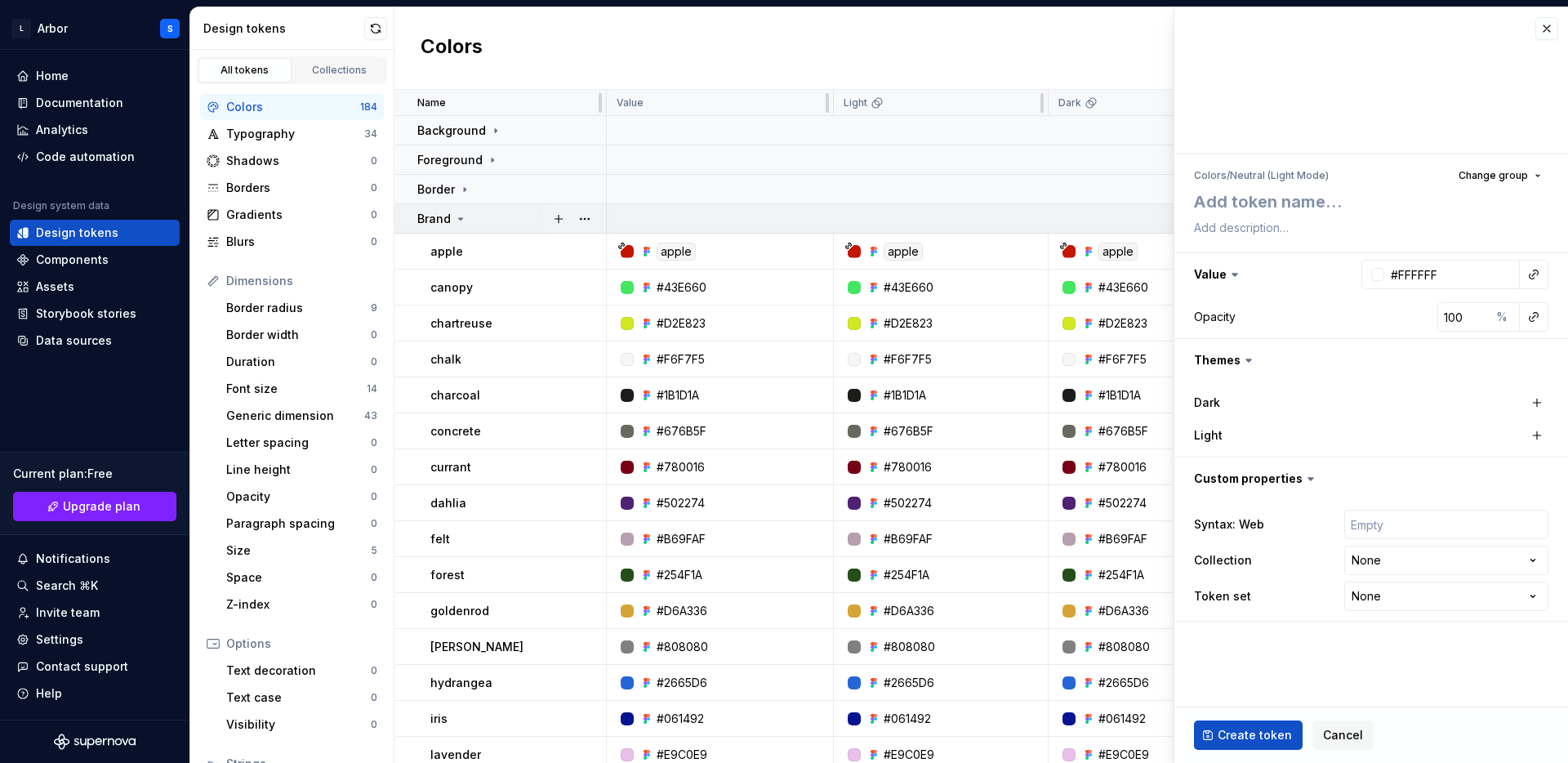
click at [458, 214] on icon at bounding box center [461, 219] width 13 height 13
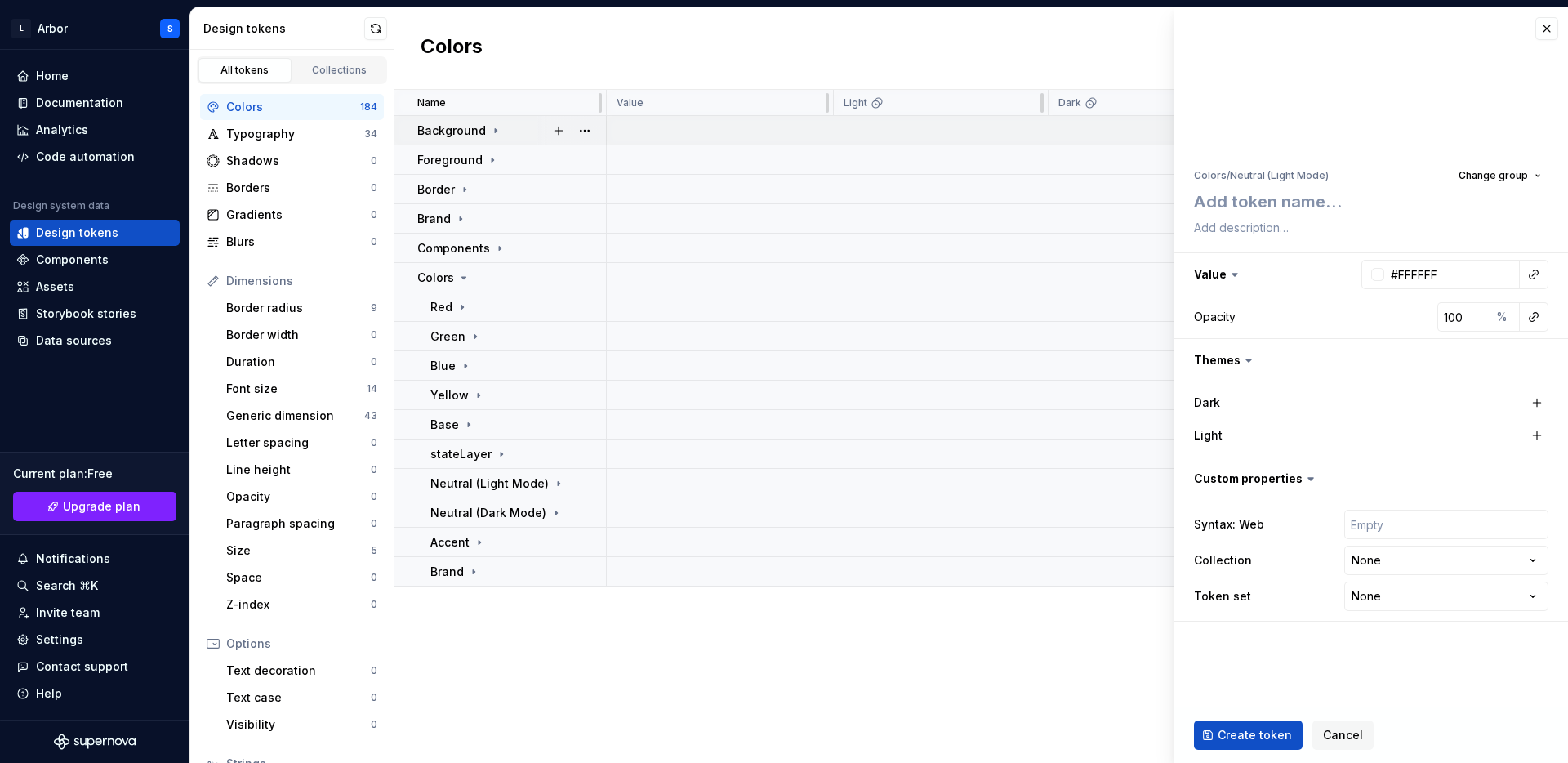
click at [500, 132] on div "Background" at bounding box center [511, 131] width 187 height 17
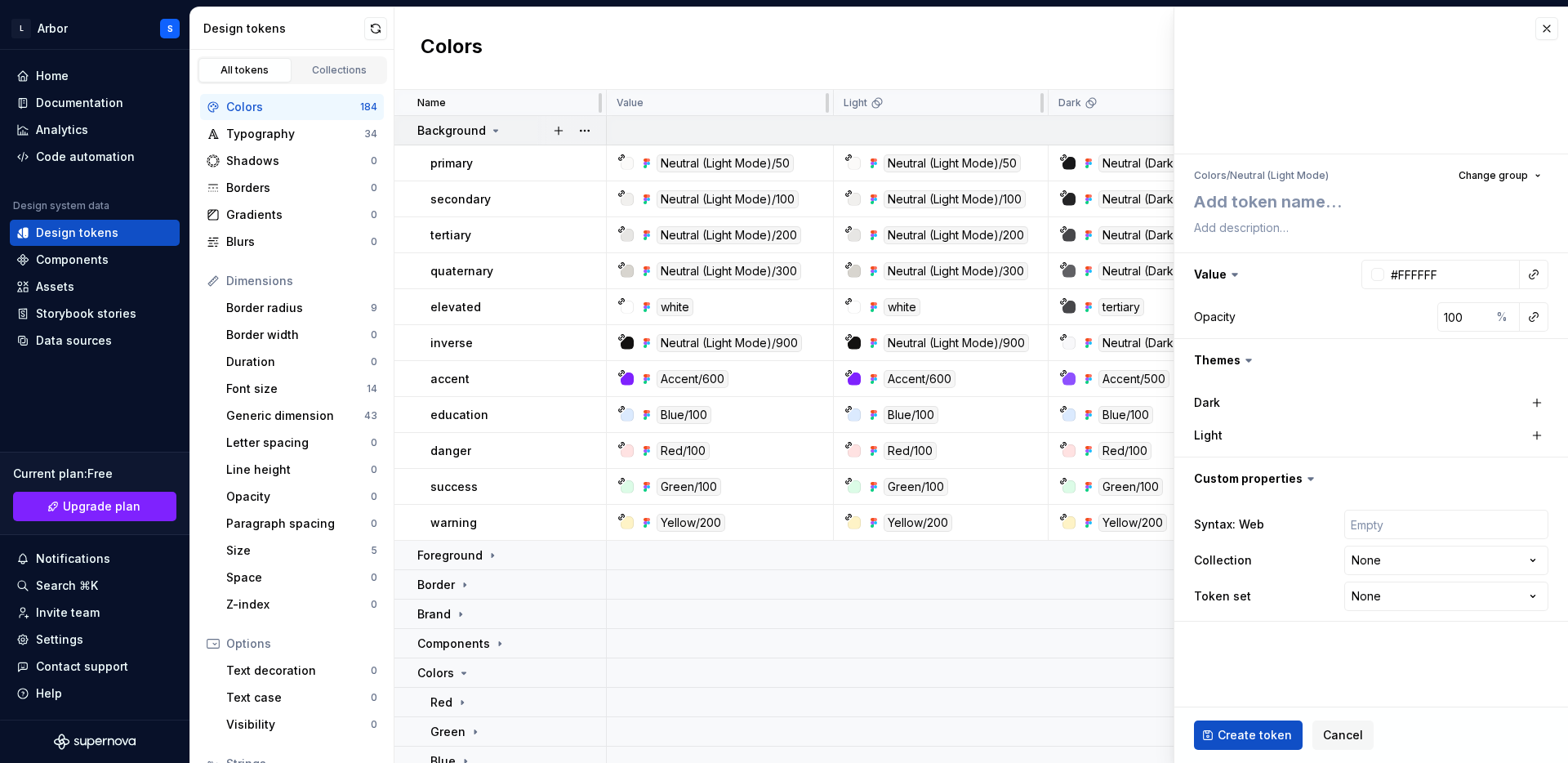
click at [500, 132] on div "Background" at bounding box center [511, 131] width 187 height 17
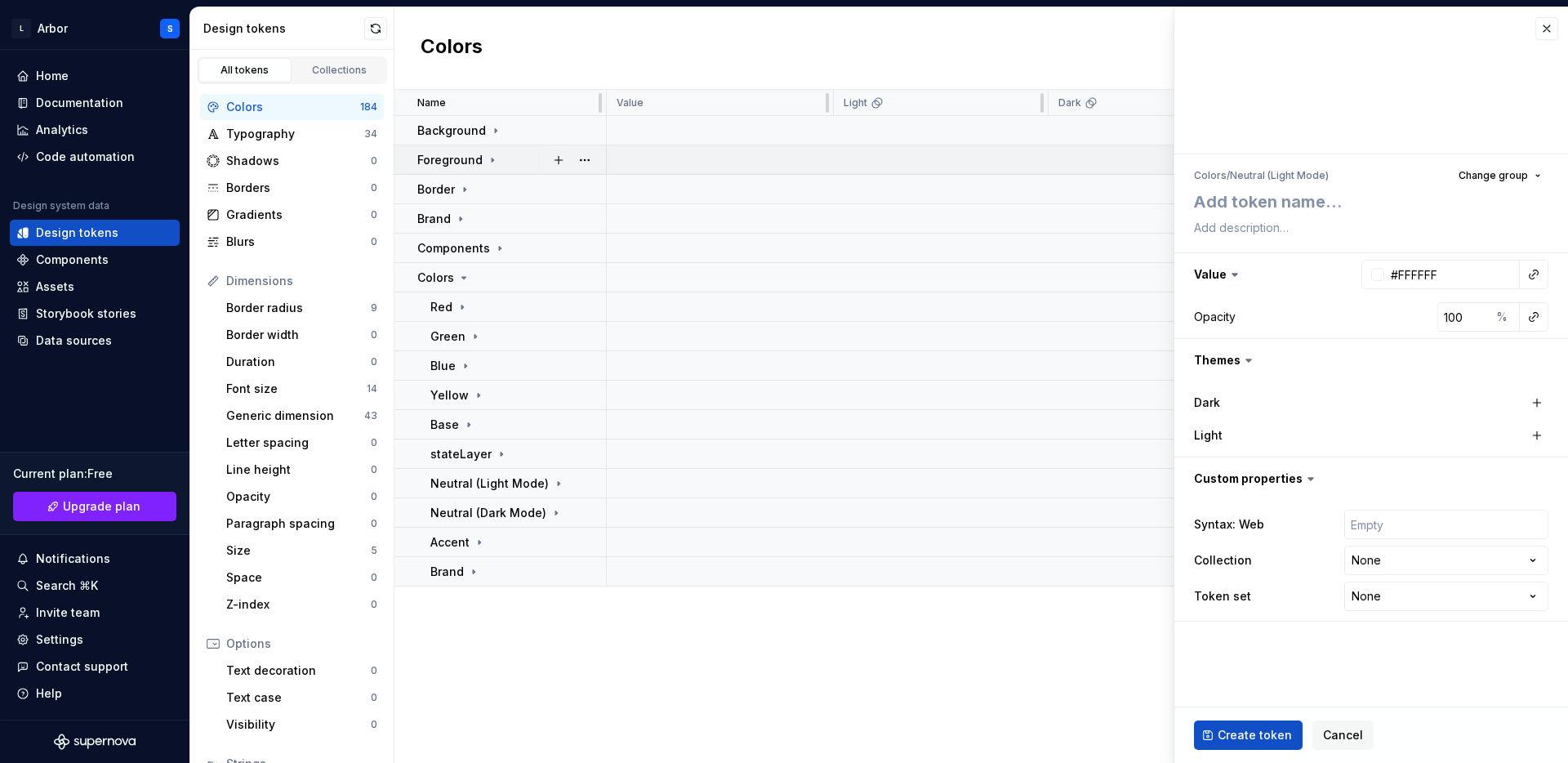
click at [486, 165] on icon at bounding box center [492, 160] width 13 height 13
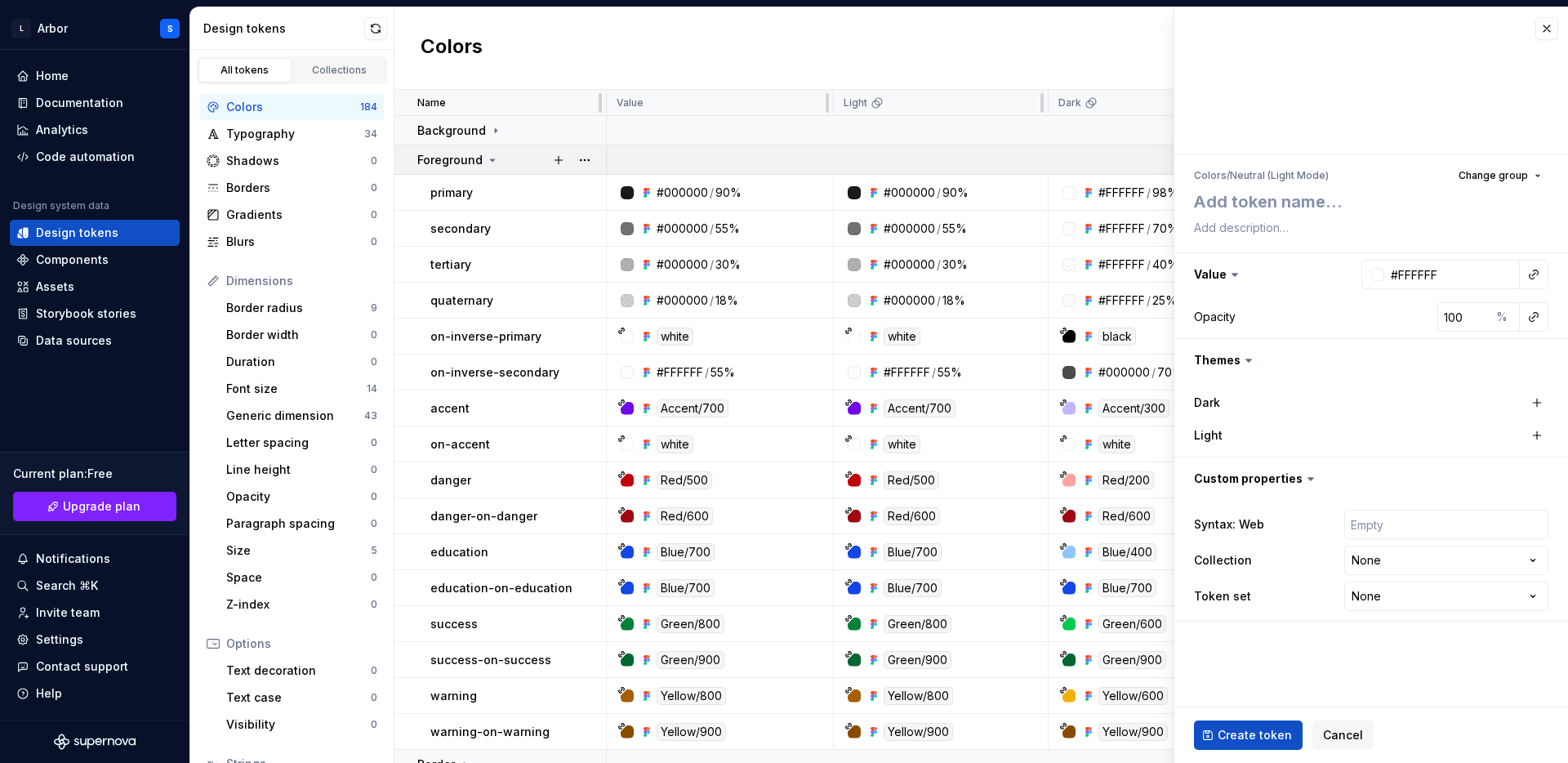
click at [486, 165] on icon at bounding box center [492, 160] width 13 height 13
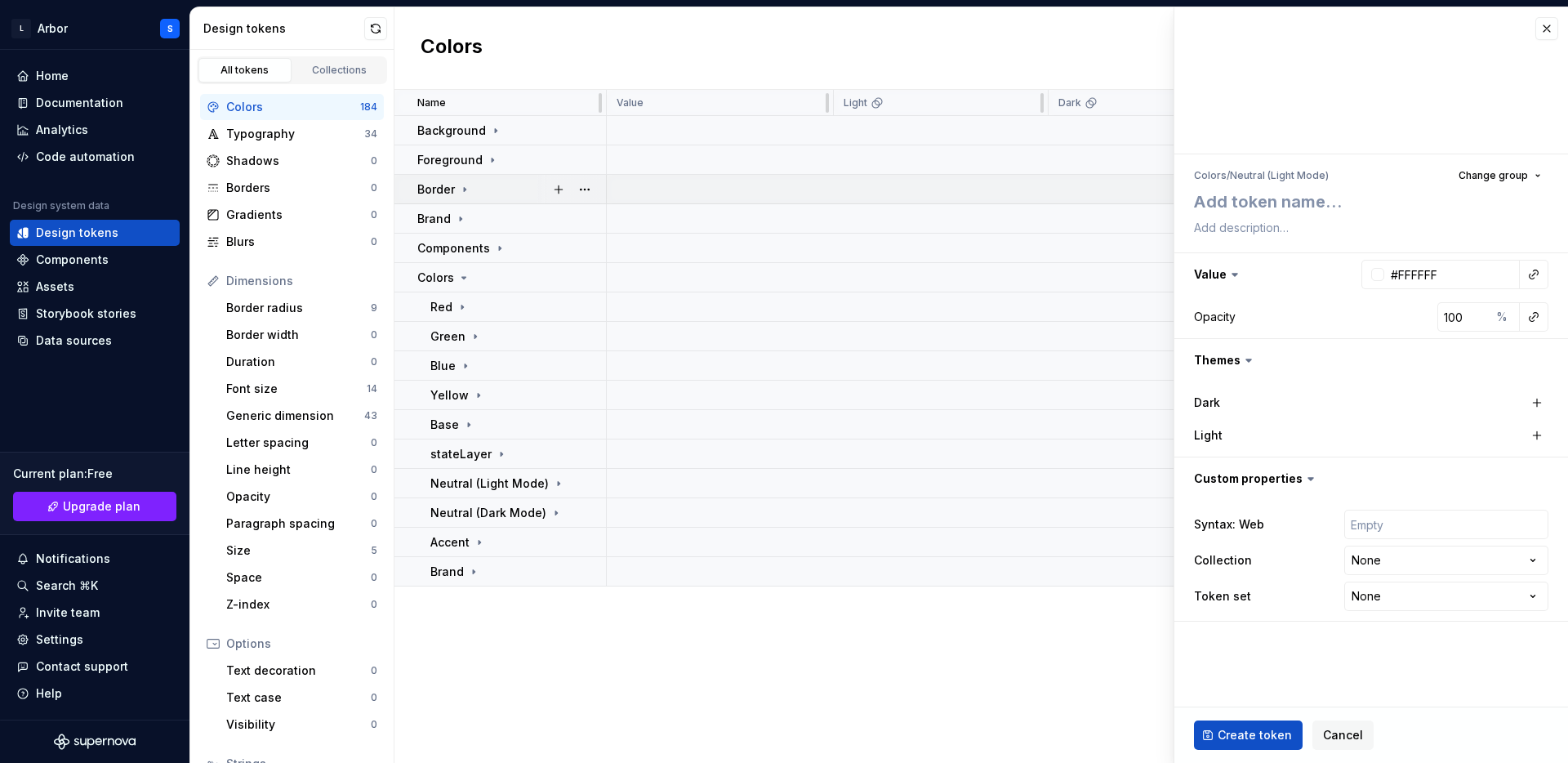
click at [464, 195] on div "Border" at bounding box center [445, 189] width 54 height 17
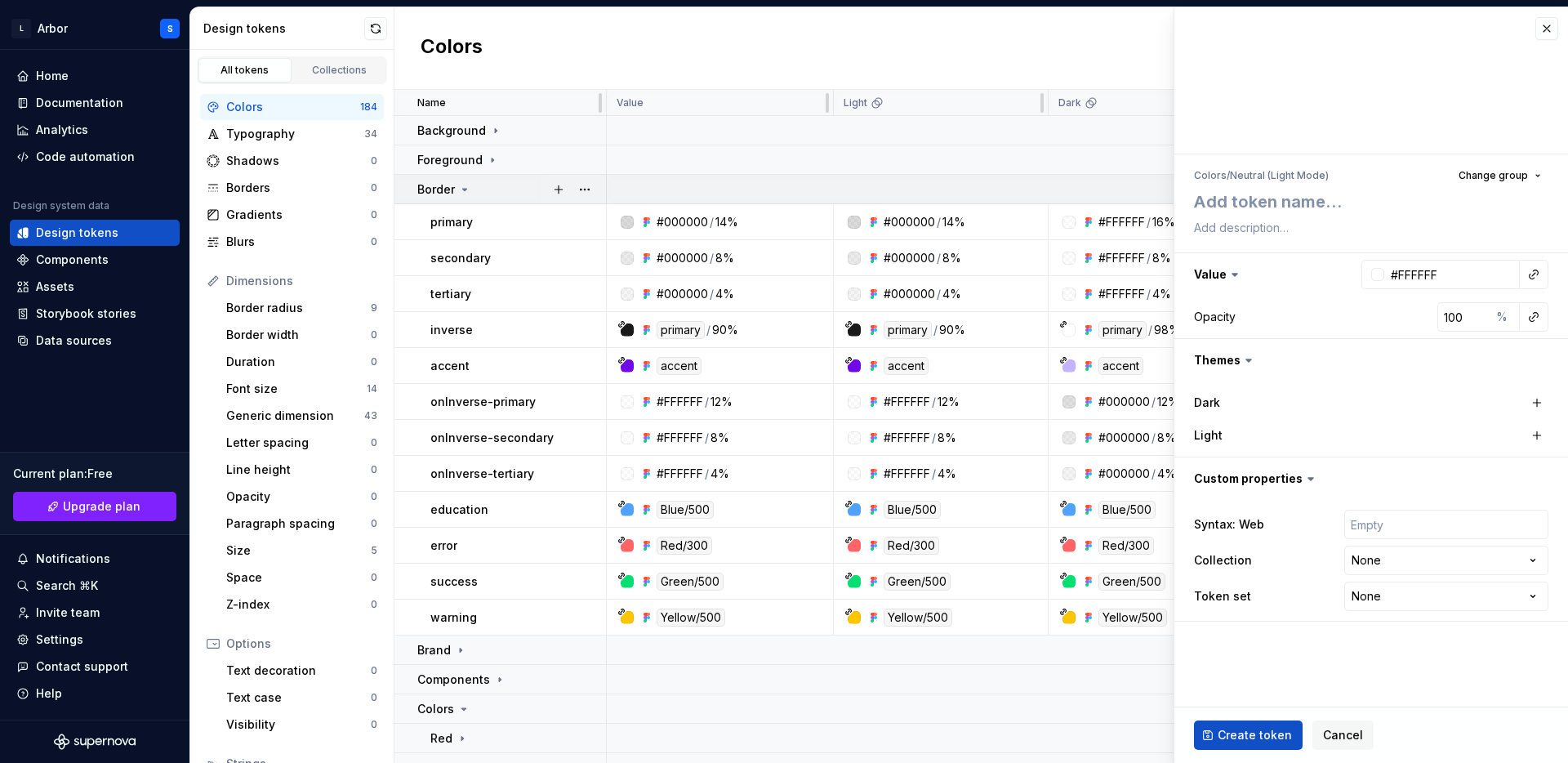
click at [464, 195] on div "Border" at bounding box center [445, 189] width 54 height 17
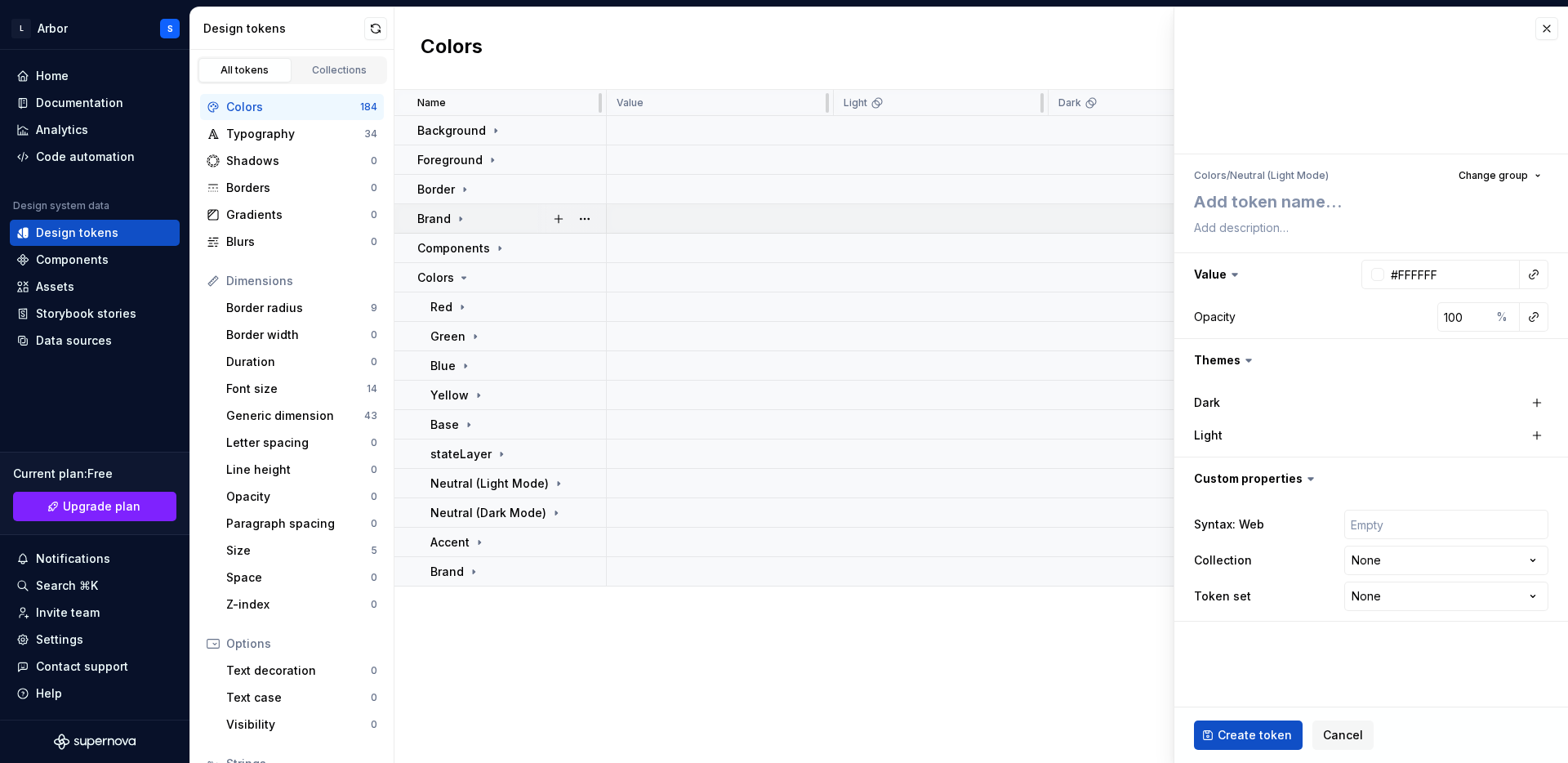
click at [468, 215] on div "Brand" at bounding box center [511, 219] width 187 height 17
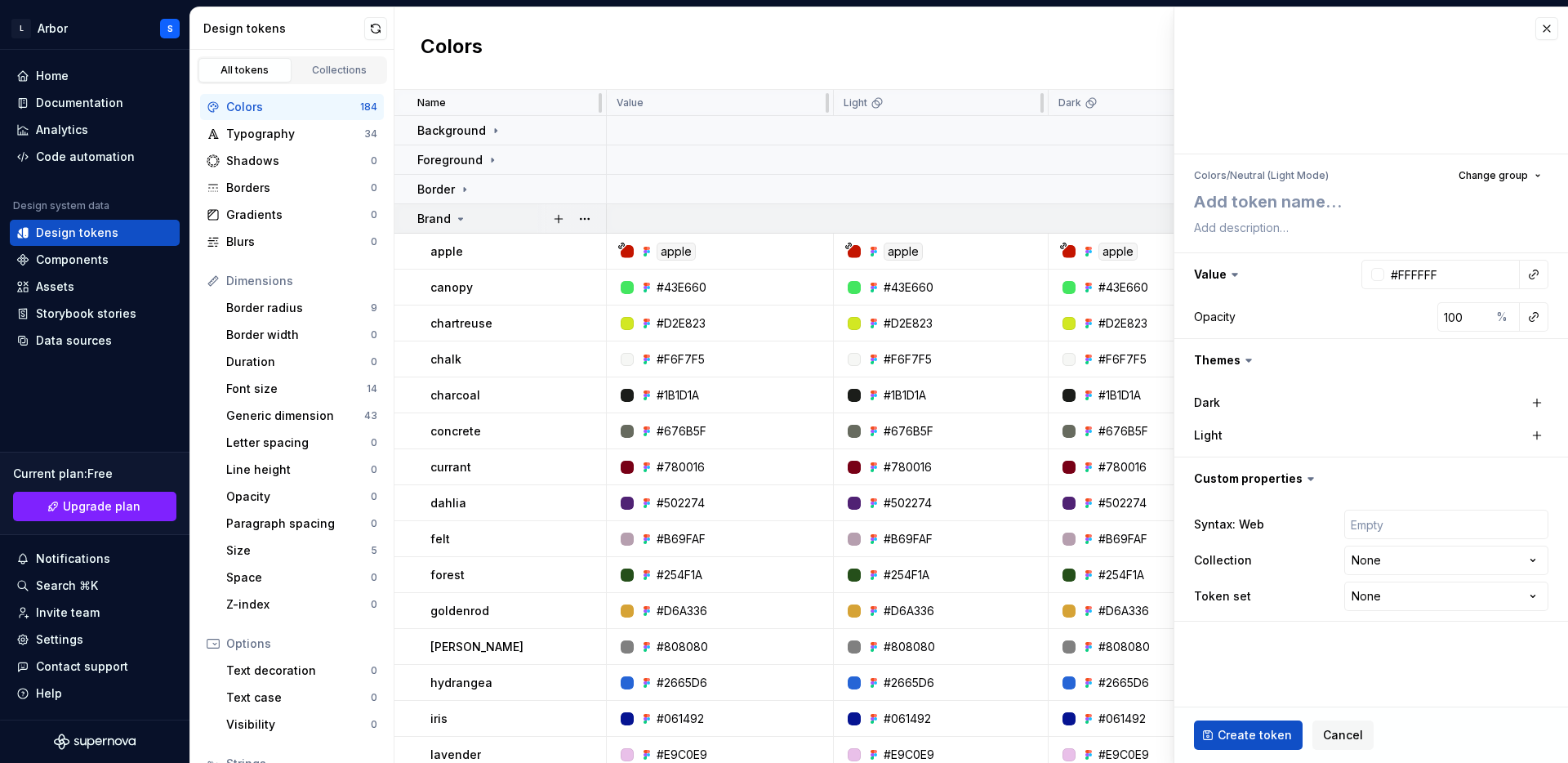
click at [468, 215] on div "Brand" at bounding box center [511, 219] width 187 height 17
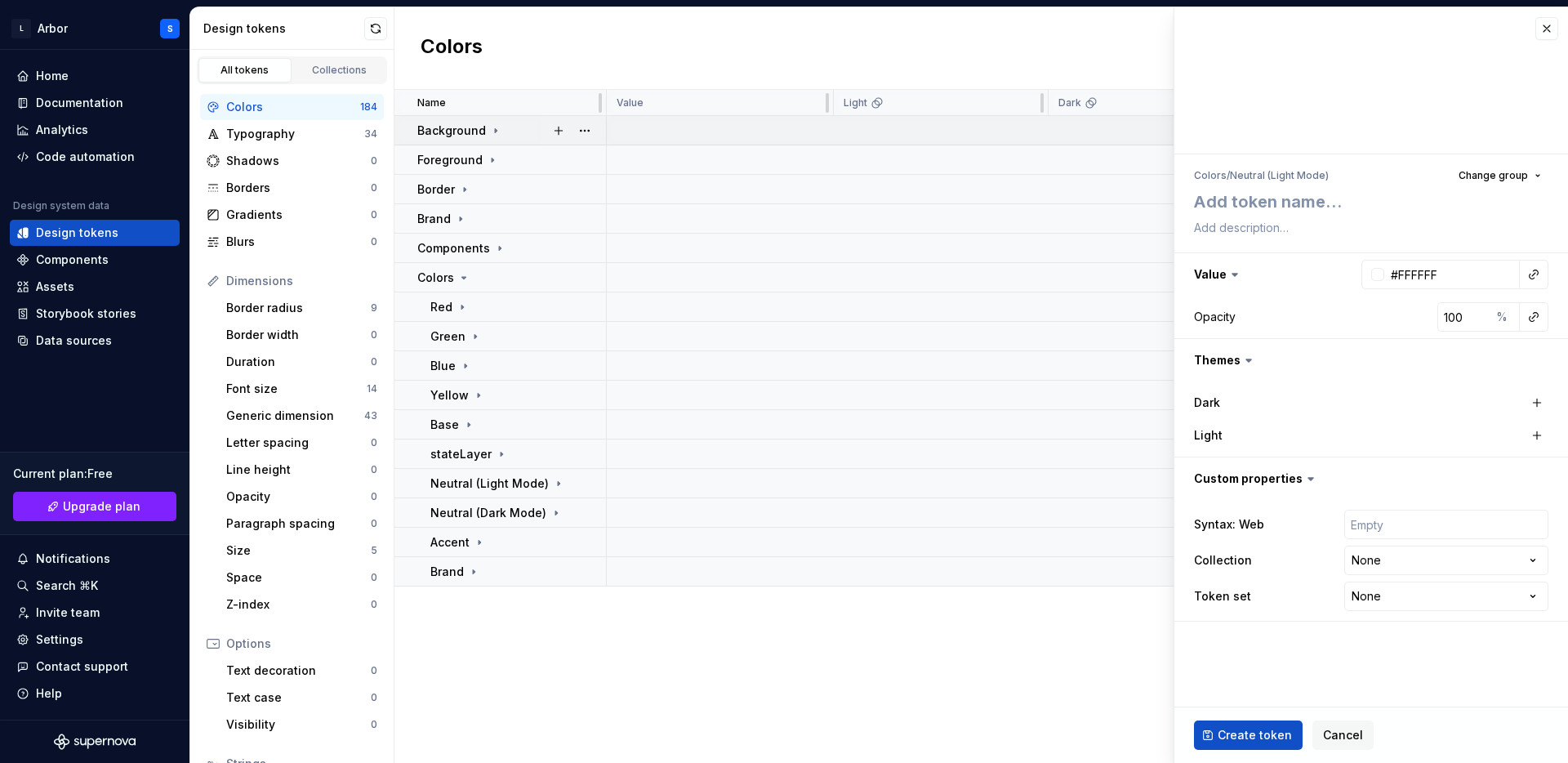
click at [485, 129] on div "Background" at bounding box center [460, 131] width 85 height 17
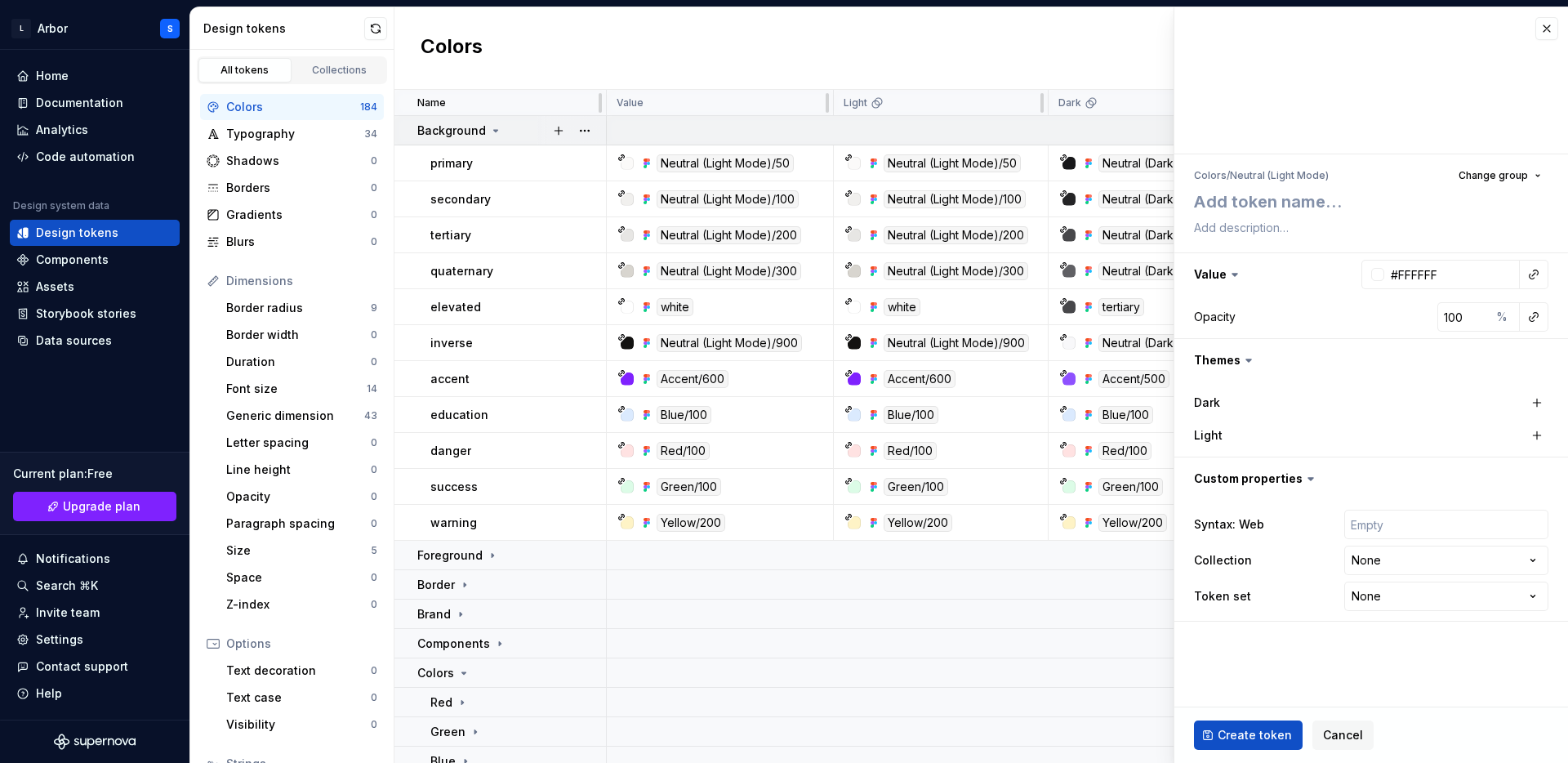
click at [485, 129] on div "Background" at bounding box center [460, 131] width 85 height 17
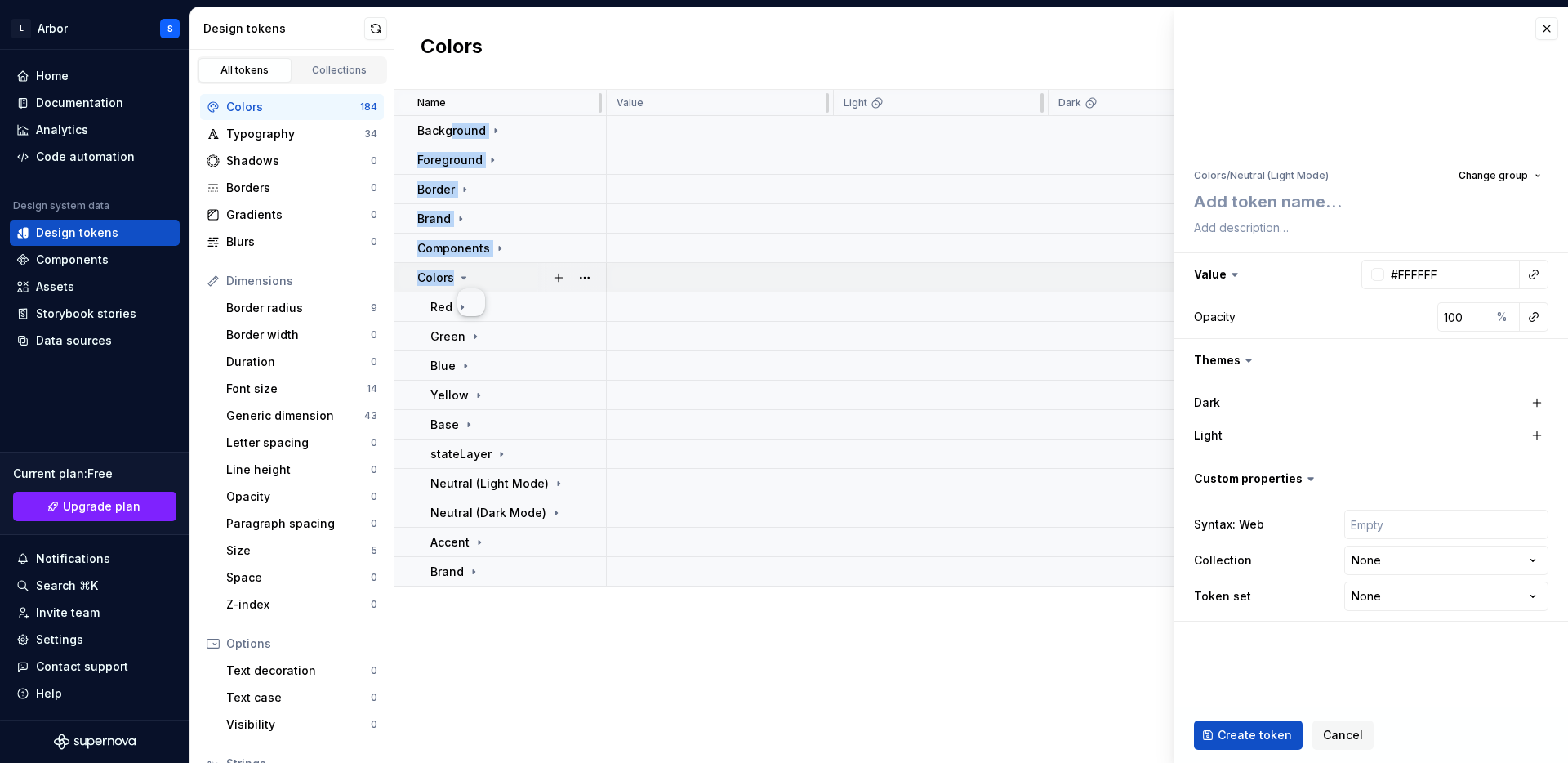
drag, startPoint x: 449, startPoint y: 135, endPoint x: 494, endPoint y: 267, distance: 139.5
click at [494, 267] on tbody "Background Foreground Border Brand Components Colors Red Green Blue Yellow Base…" at bounding box center [1131, 351] width 1474 height 471
click at [540, 86] on div "Colors New token Name Value Light Dark Syntax: Web Collection Token set Descrip…" at bounding box center [981, 385] width 1174 height 756
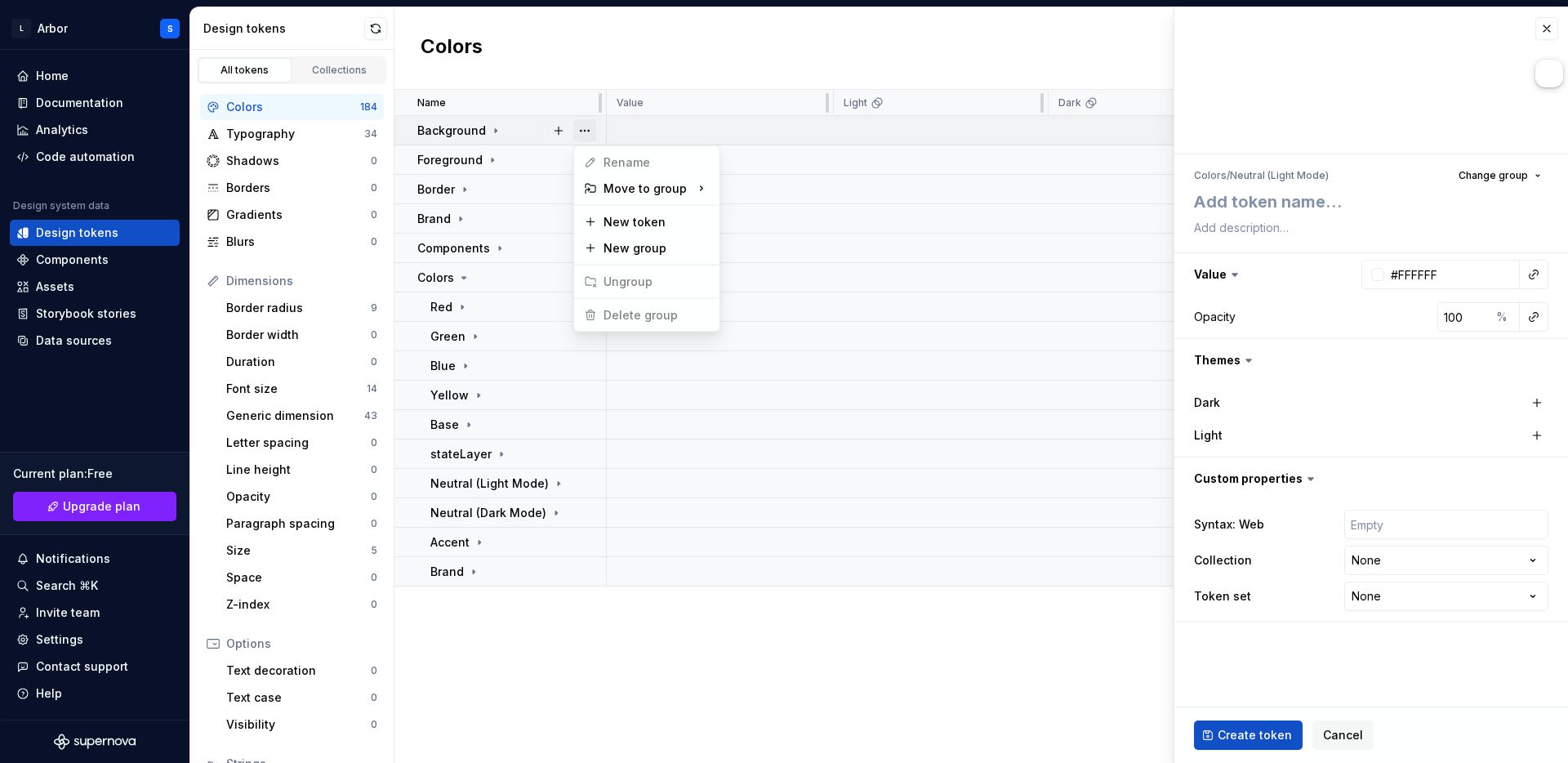
click at [584, 129] on button "button" at bounding box center [585, 131] width 23 height 23
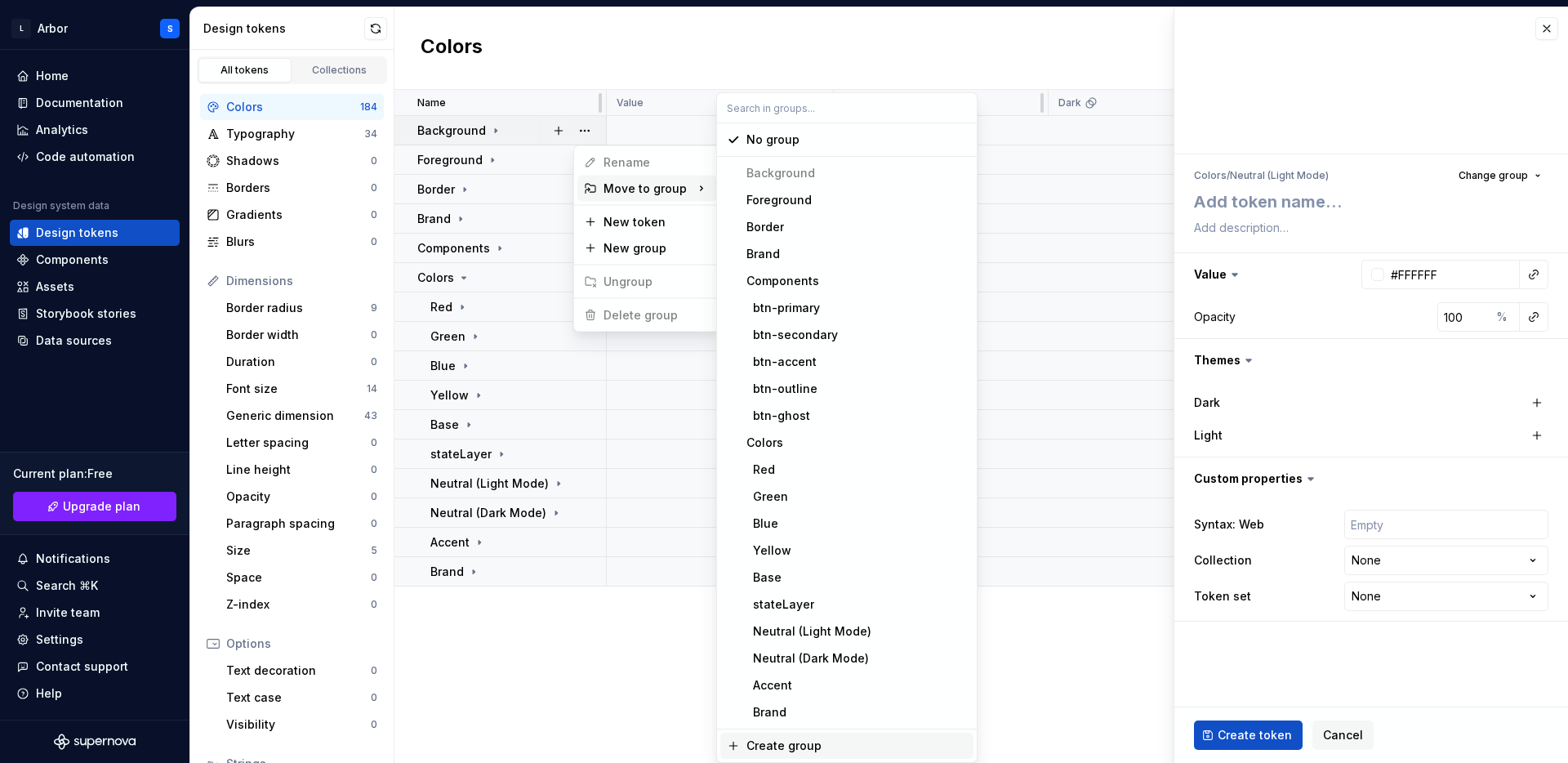
click at [766, 749] on div "Create group" at bounding box center [784, 746] width 76 height 17
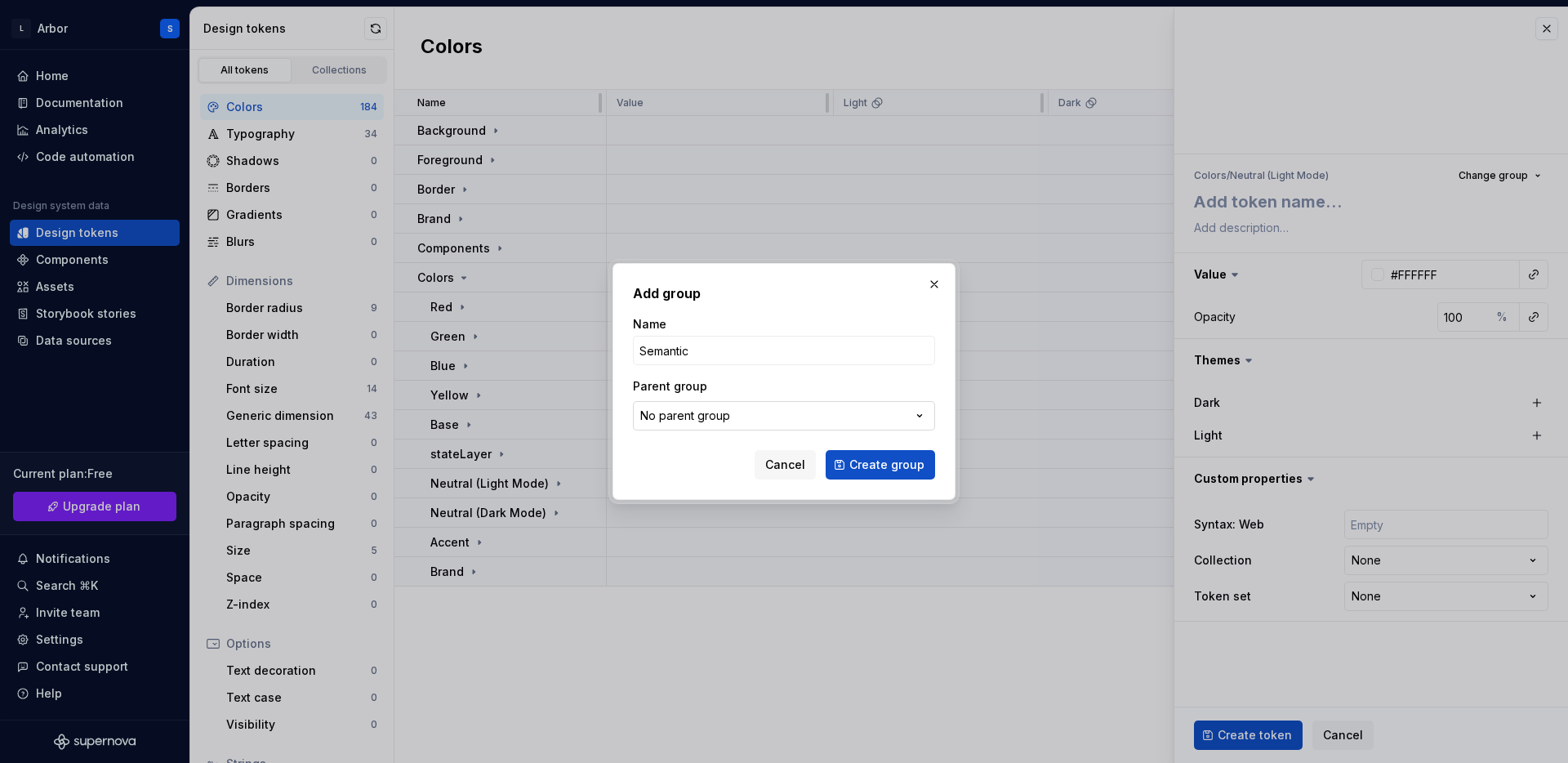
type input "Semantic"
click at [763, 410] on button "No parent group" at bounding box center [784, 416] width 302 height 30
click at [850, 479] on div "Add group Name Semantic Parent group No parent group Cancel Create group" at bounding box center [784, 382] width 1568 height 763
click at [855, 457] on span "Create group" at bounding box center [887, 465] width 76 height 17
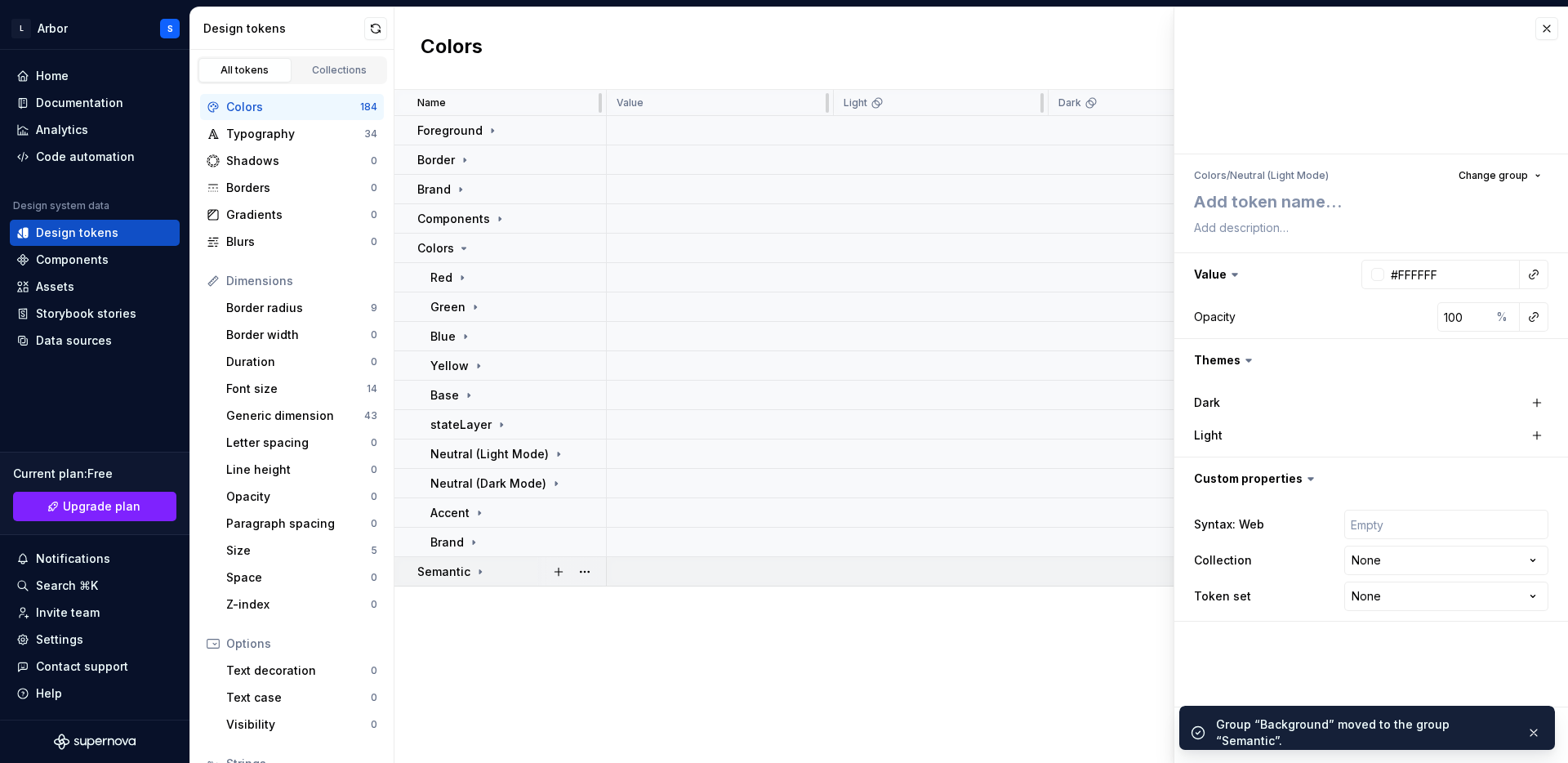
click at [482, 565] on icon at bounding box center [480, 572] width 13 height 13
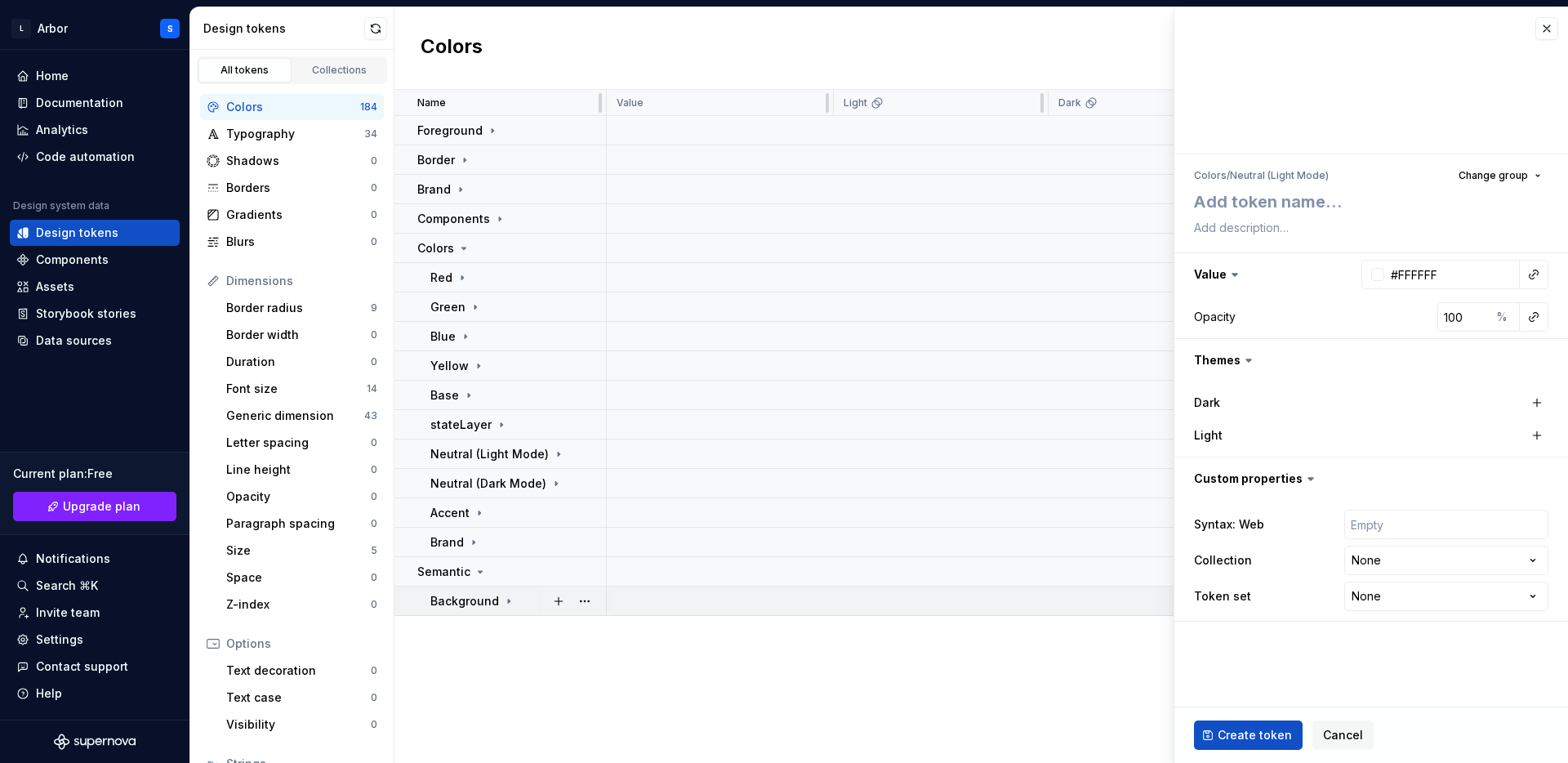
click at [502, 598] on icon at bounding box center [509, 602] width 13 height 13
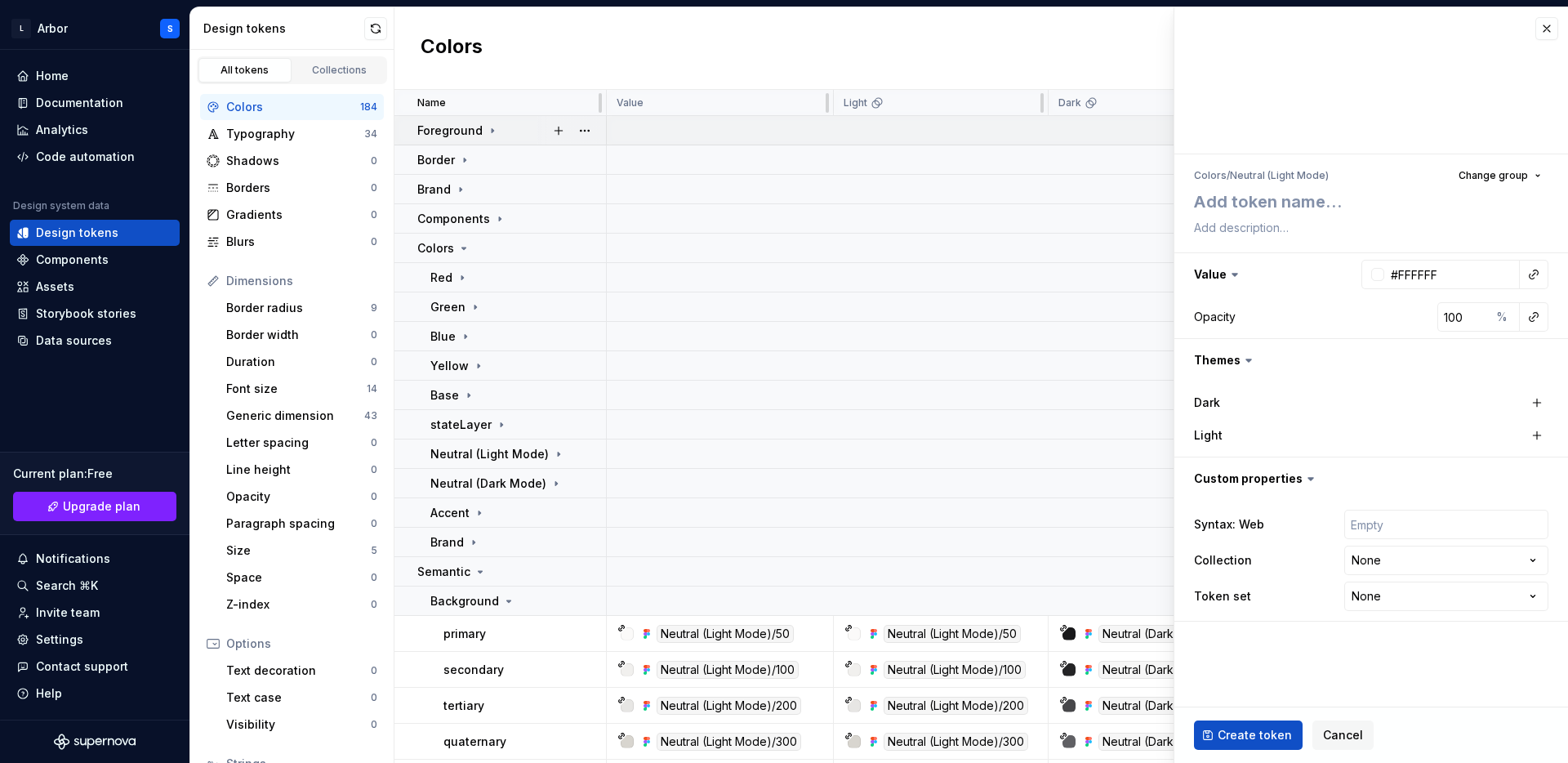
click at [490, 125] on icon at bounding box center [492, 131] width 13 height 13
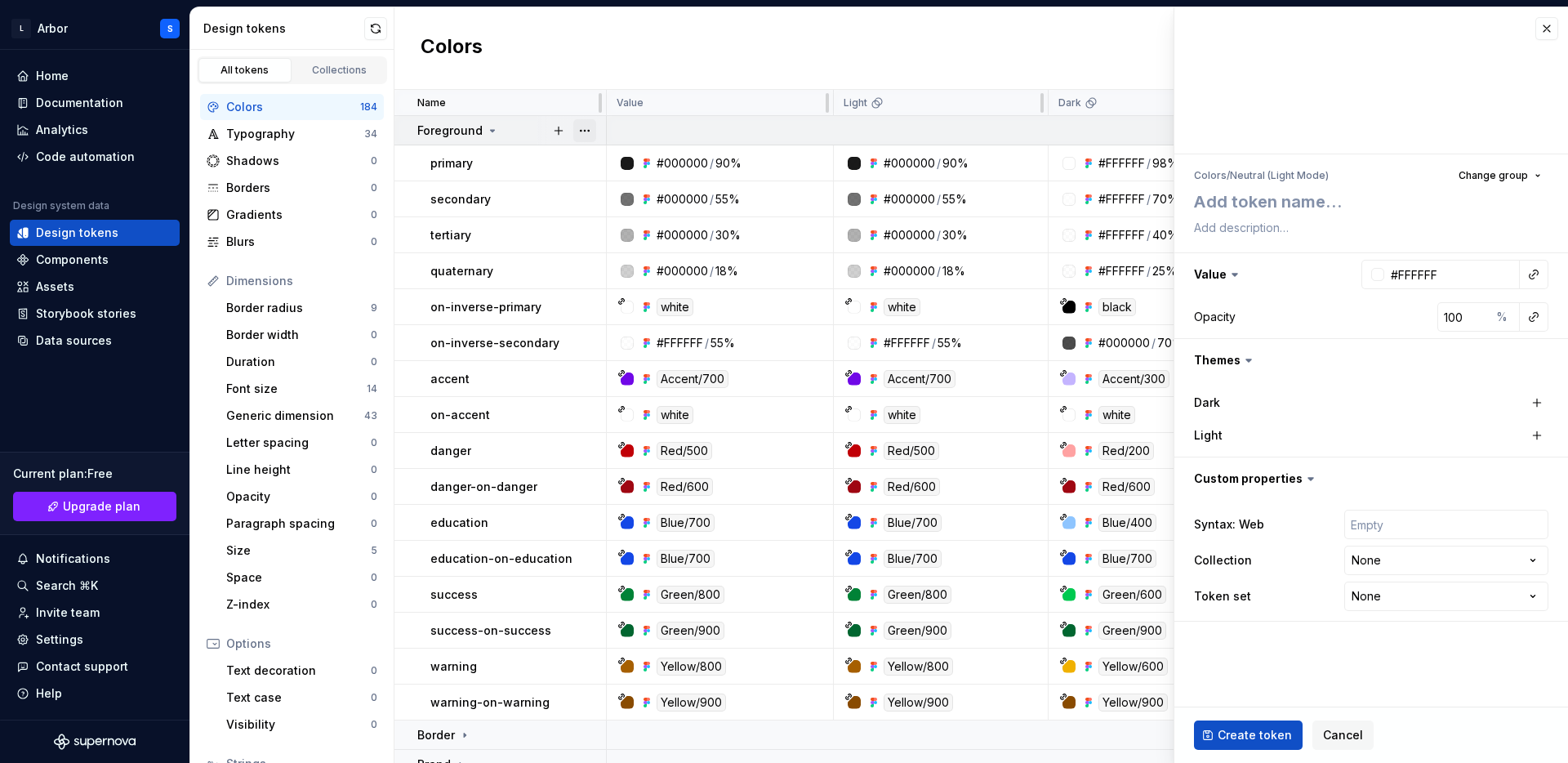
click at [585, 130] on button "button" at bounding box center [585, 131] width 23 height 23
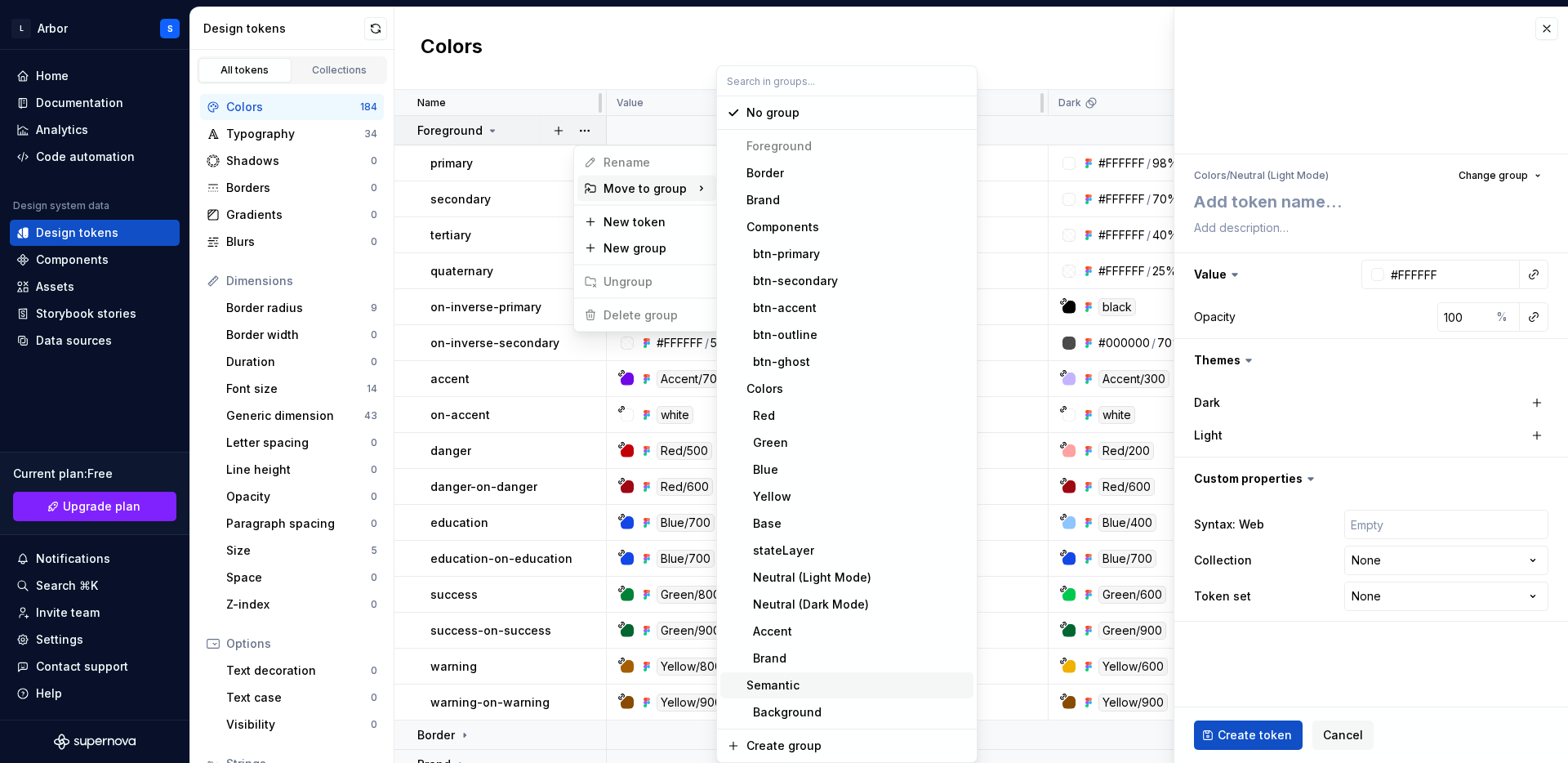
click at [774, 680] on div "Semantic" at bounding box center [773, 686] width 53 height 17
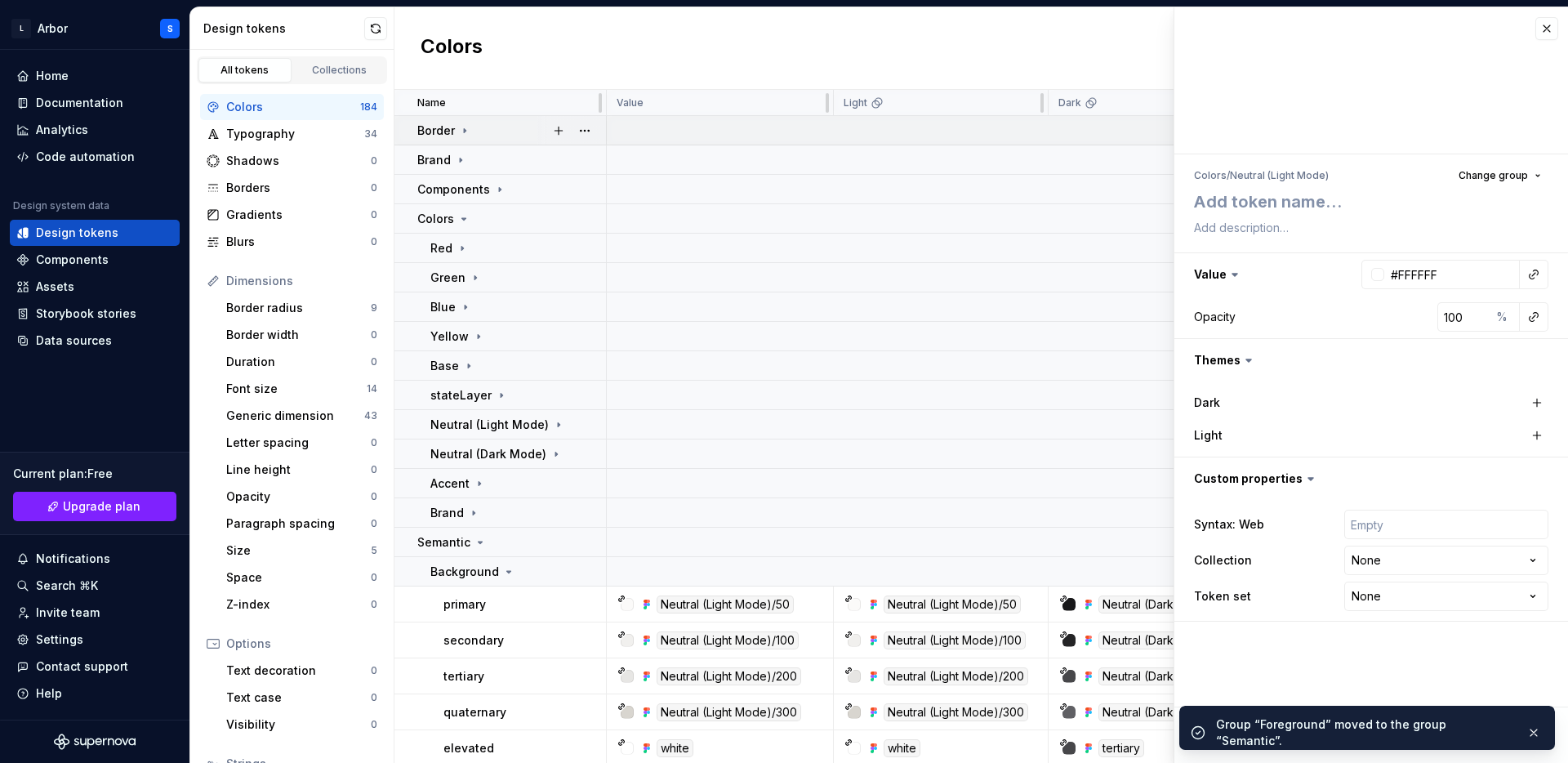
click at [463, 125] on icon at bounding box center [464, 131] width 13 height 13
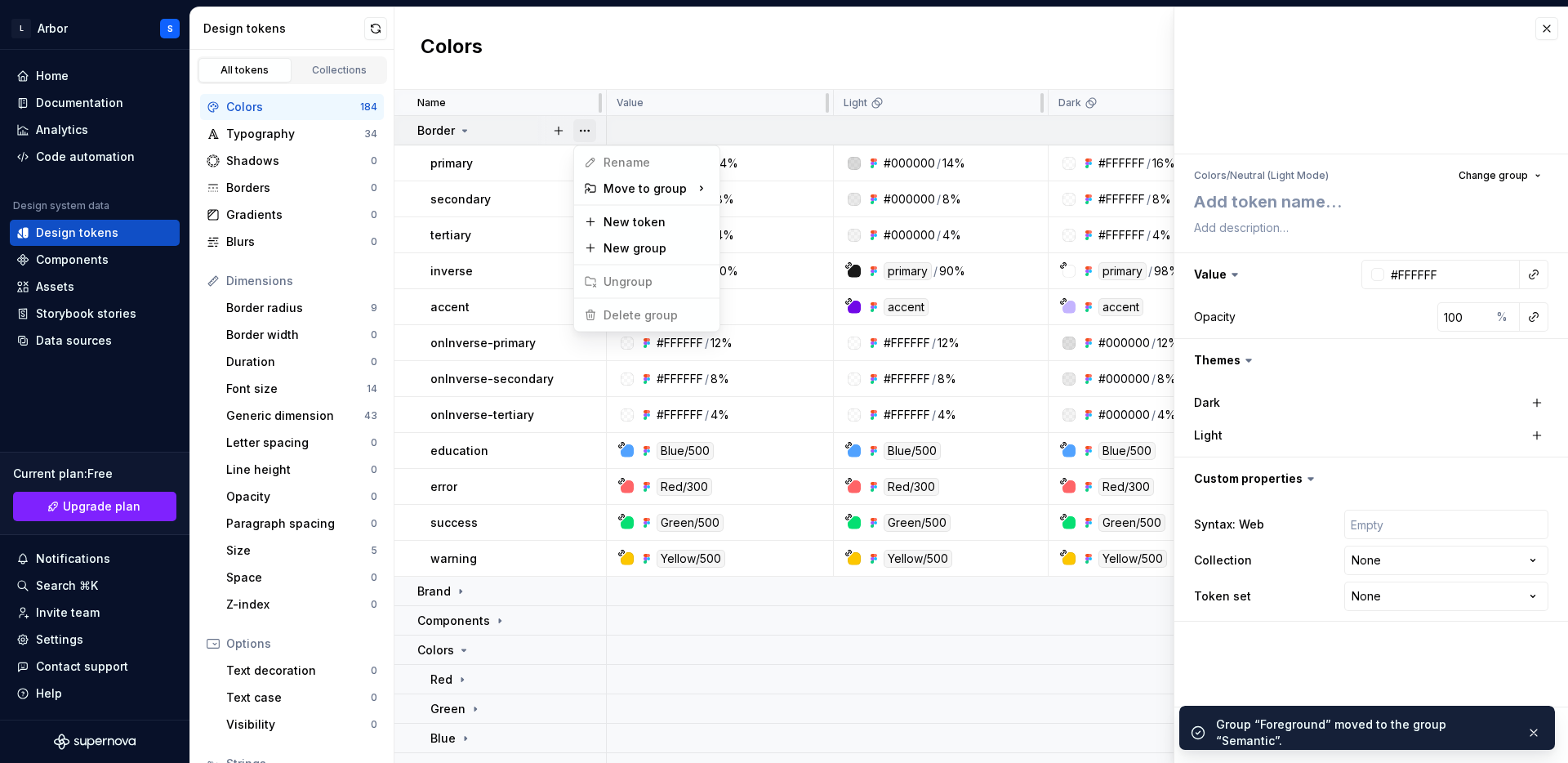
click at [587, 127] on button "button" at bounding box center [585, 131] width 23 height 23
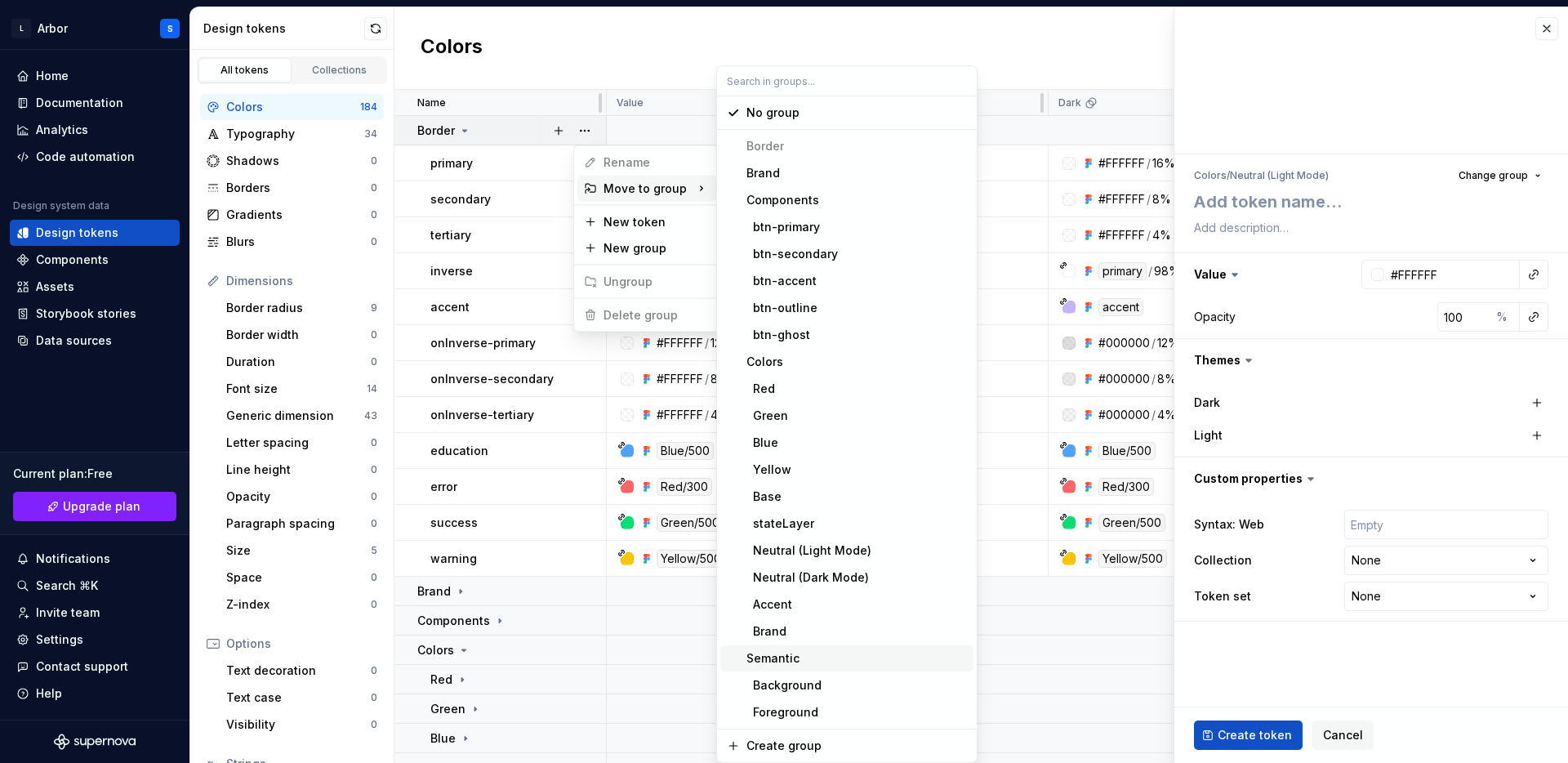
click at [775, 658] on div "Semantic" at bounding box center [773, 659] width 53 height 17
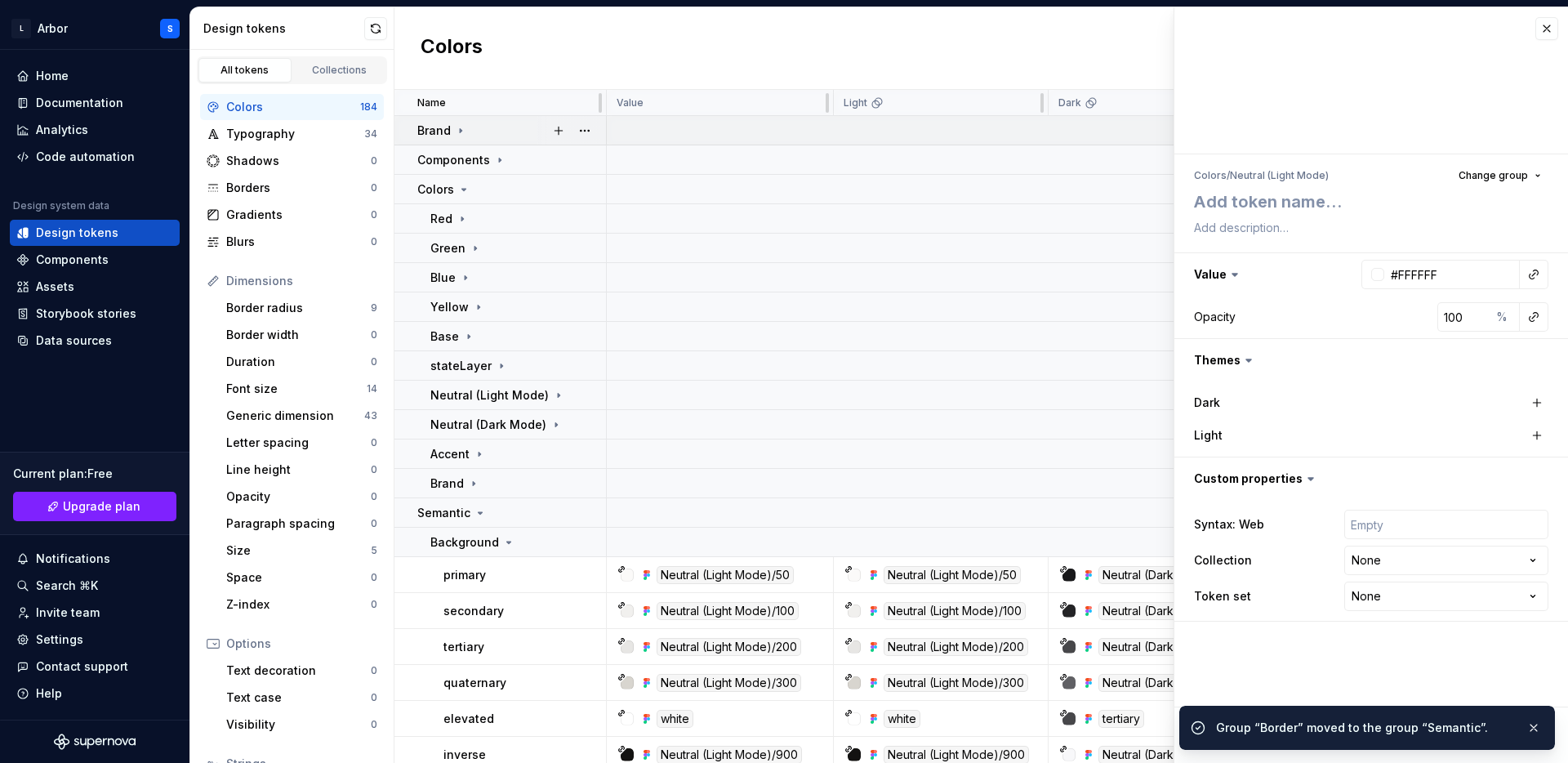
click at [458, 127] on icon at bounding box center [461, 131] width 13 height 13
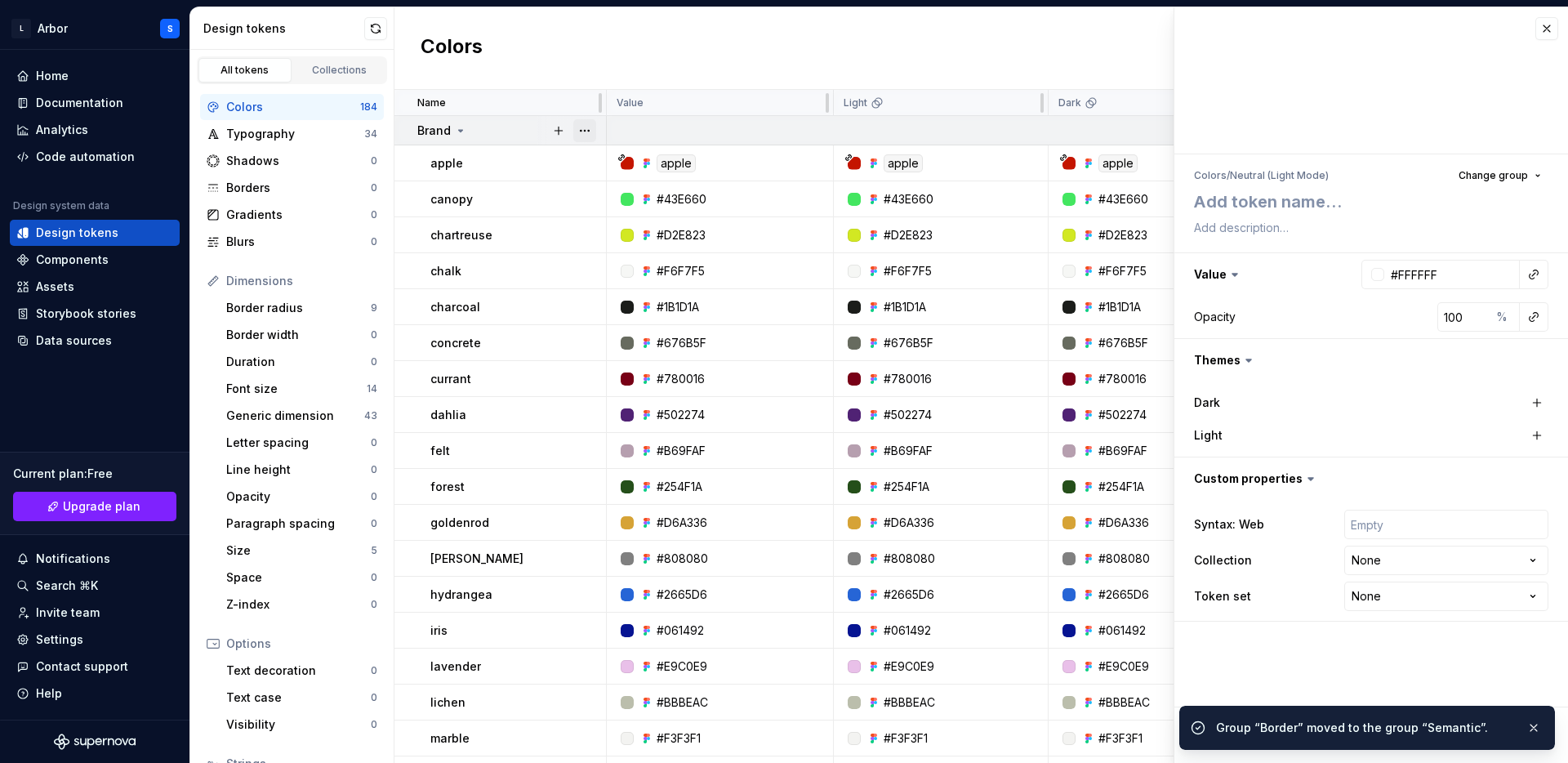
click at [587, 128] on button "button" at bounding box center [585, 131] width 23 height 23
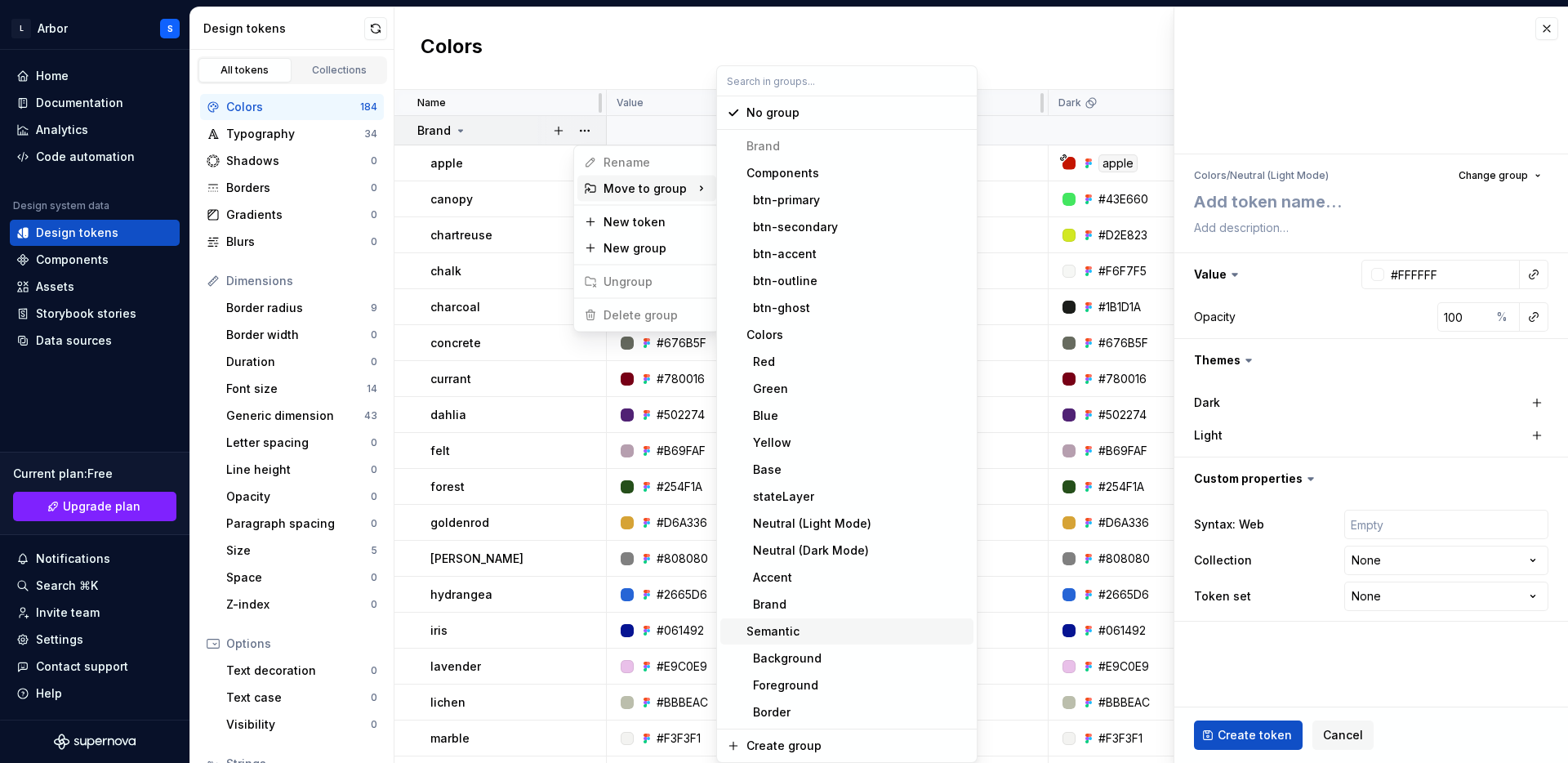
click at [803, 631] on div "Semantic" at bounding box center [857, 631] width 221 height 17
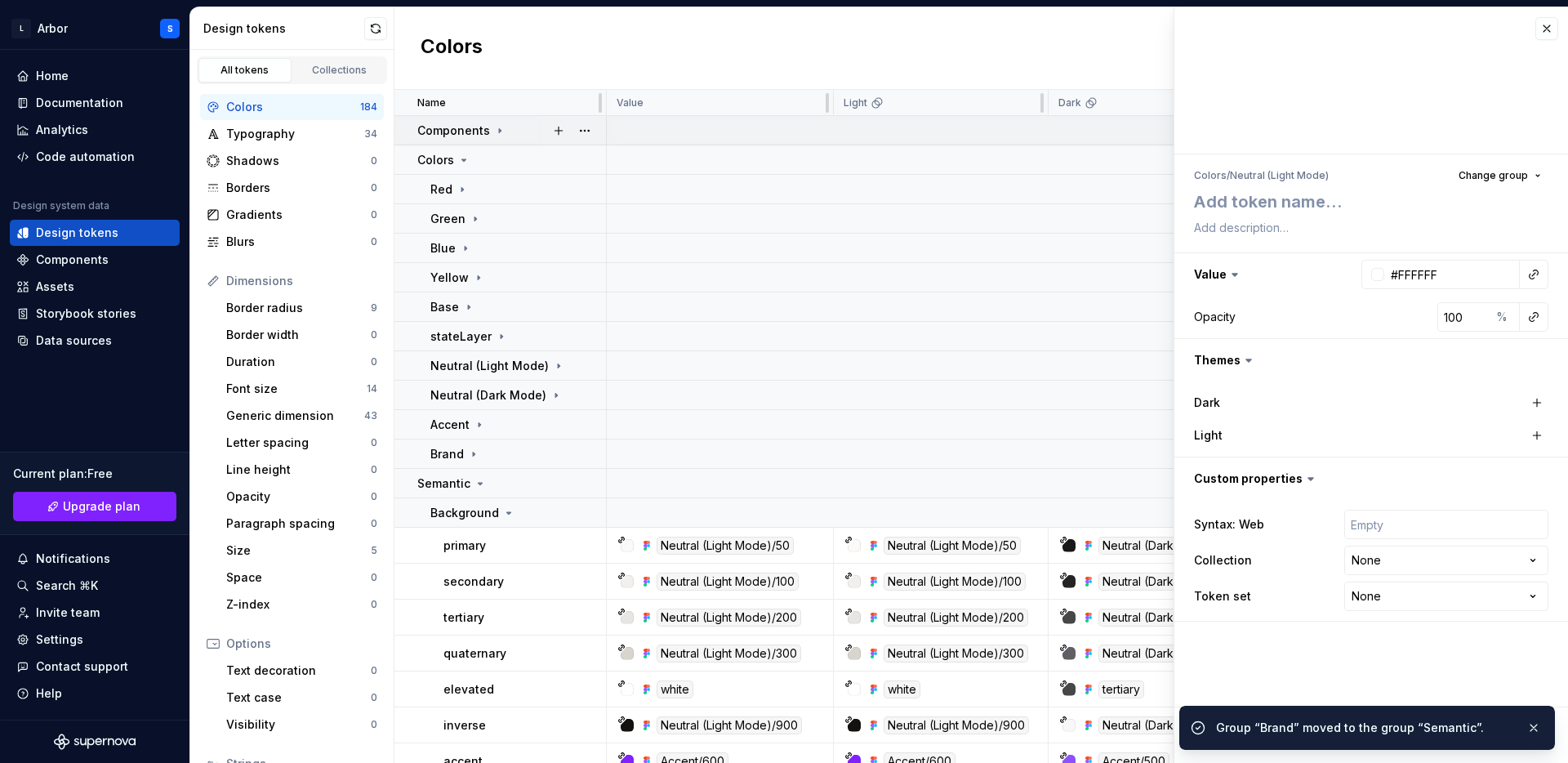
click at [499, 130] on icon at bounding box center [500, 131] width 2 height 4
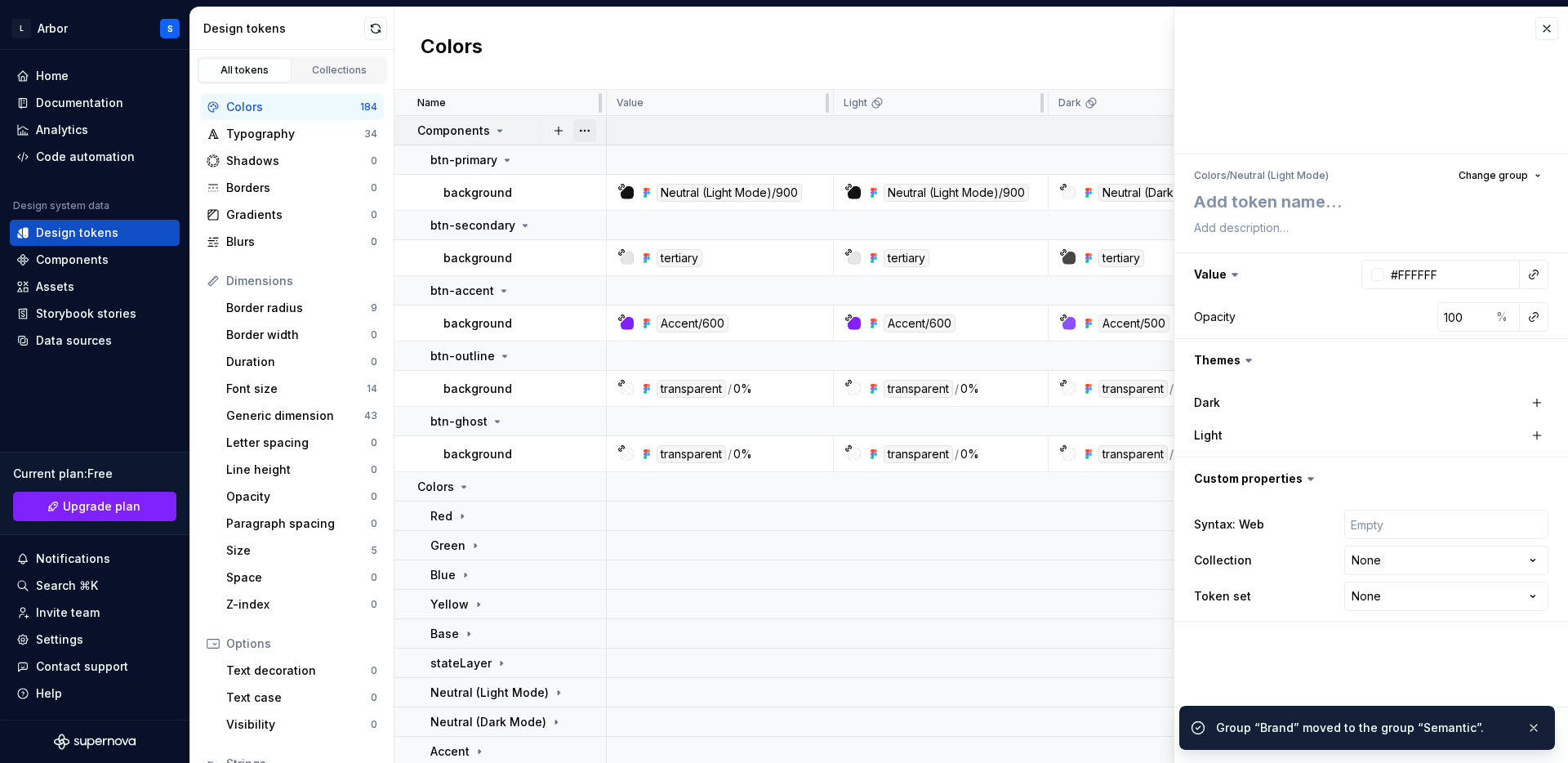
click at [589, 128] on button "button" at bounding box center [585, 131] width 23 height 23
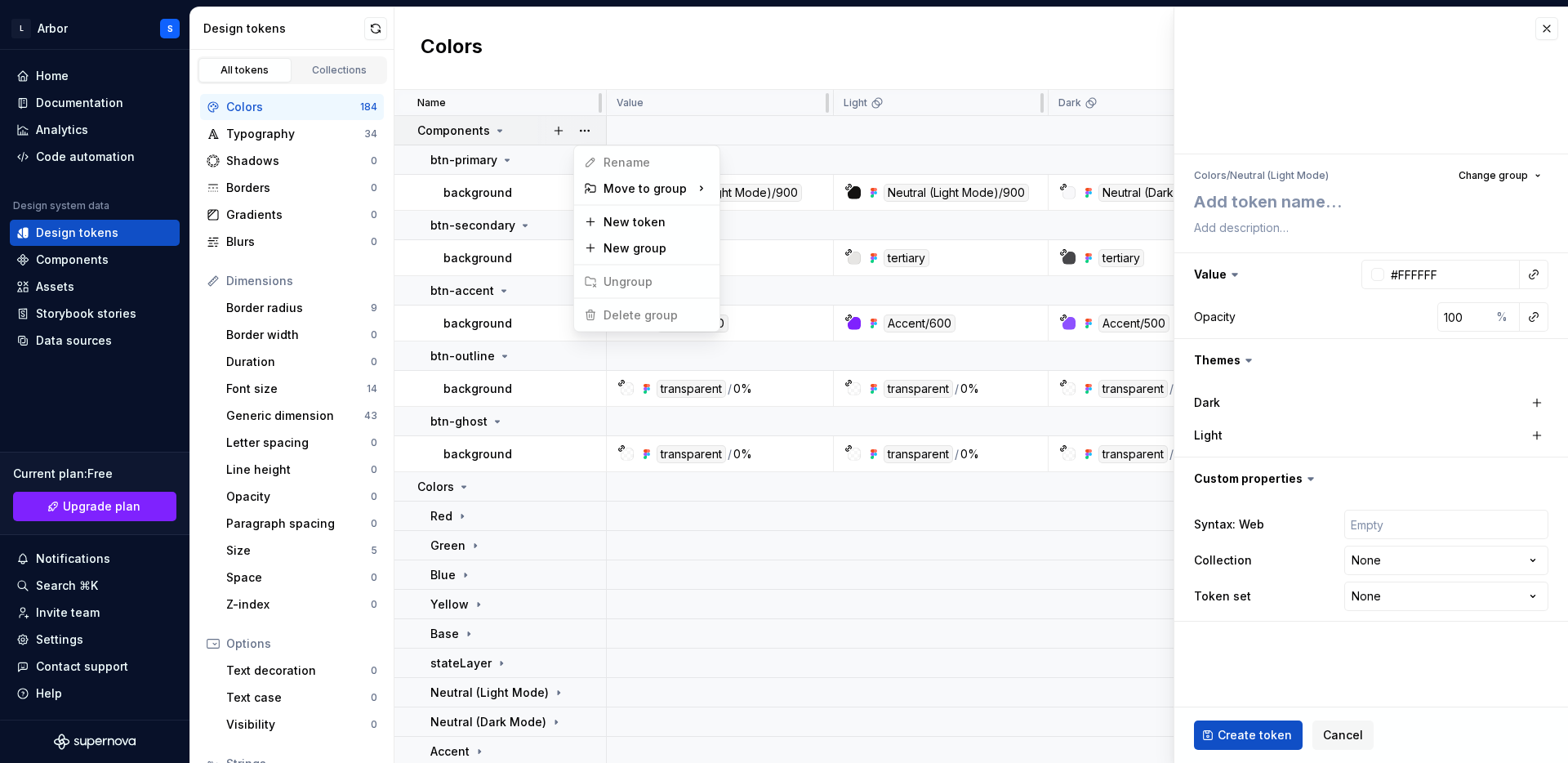
click at [548, 56] on html "L Arbor S Home Documentation Analytics Code automation Design system data Desig…" at bounding box center [784, 382] width 1568 height 763
click at [498, 130] on icon at bounding box center [500, 131] width 4 height 2
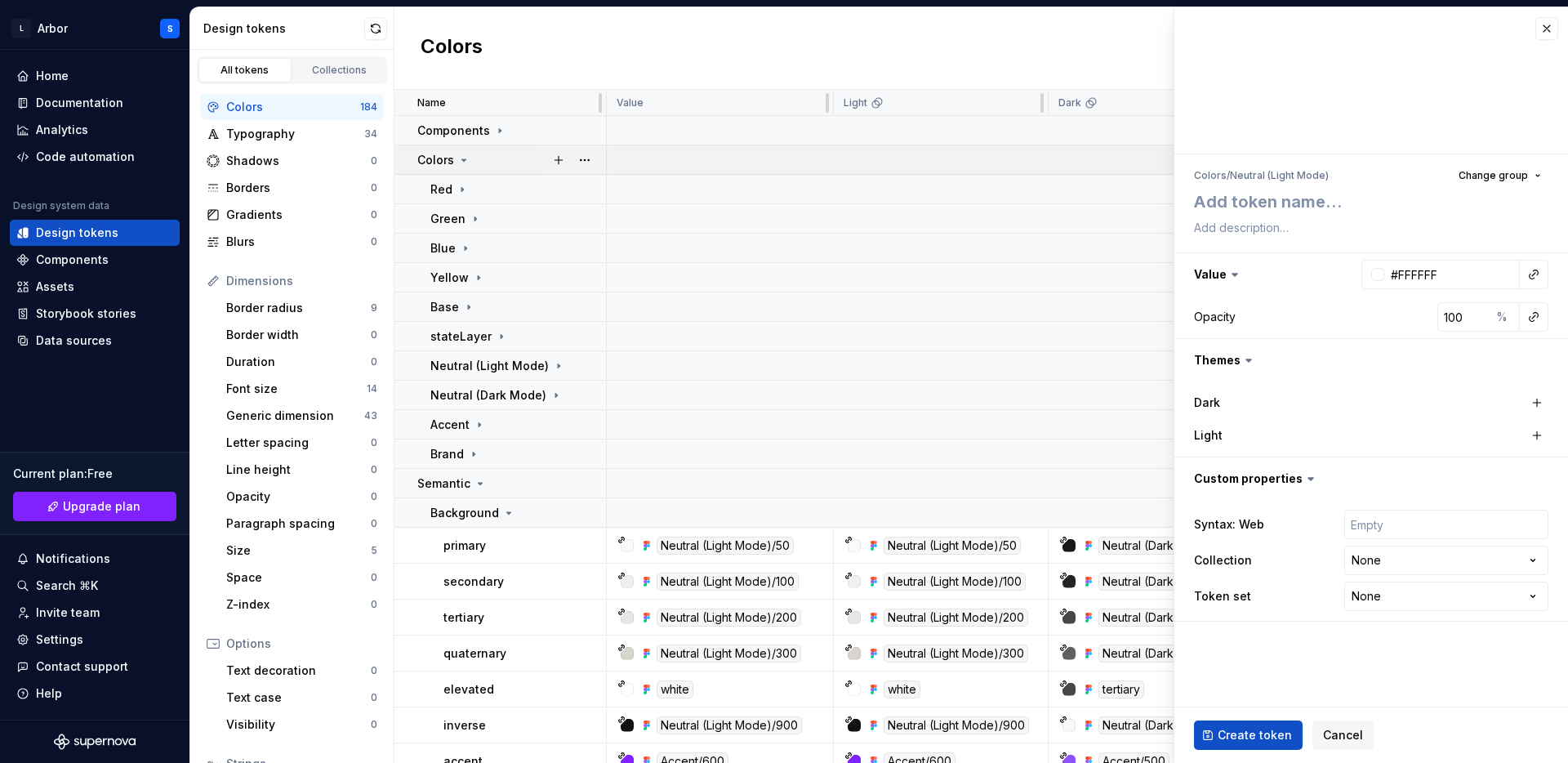
click at [461, 164] on icon at bounding box center [464, 160] width 13 height 13
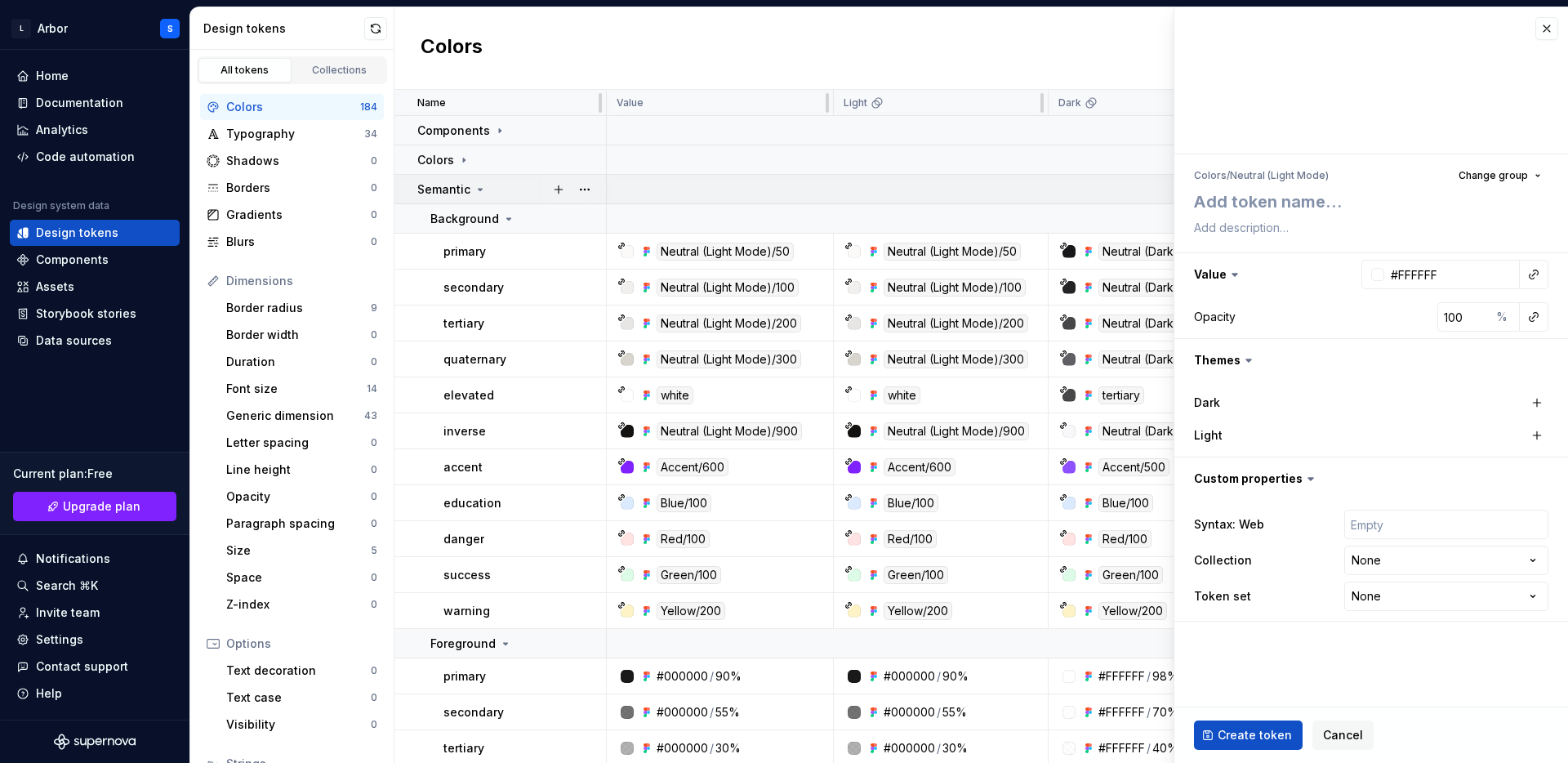
click at [474, 191] on icon at bounding box center [480, 189] width 13 height 13
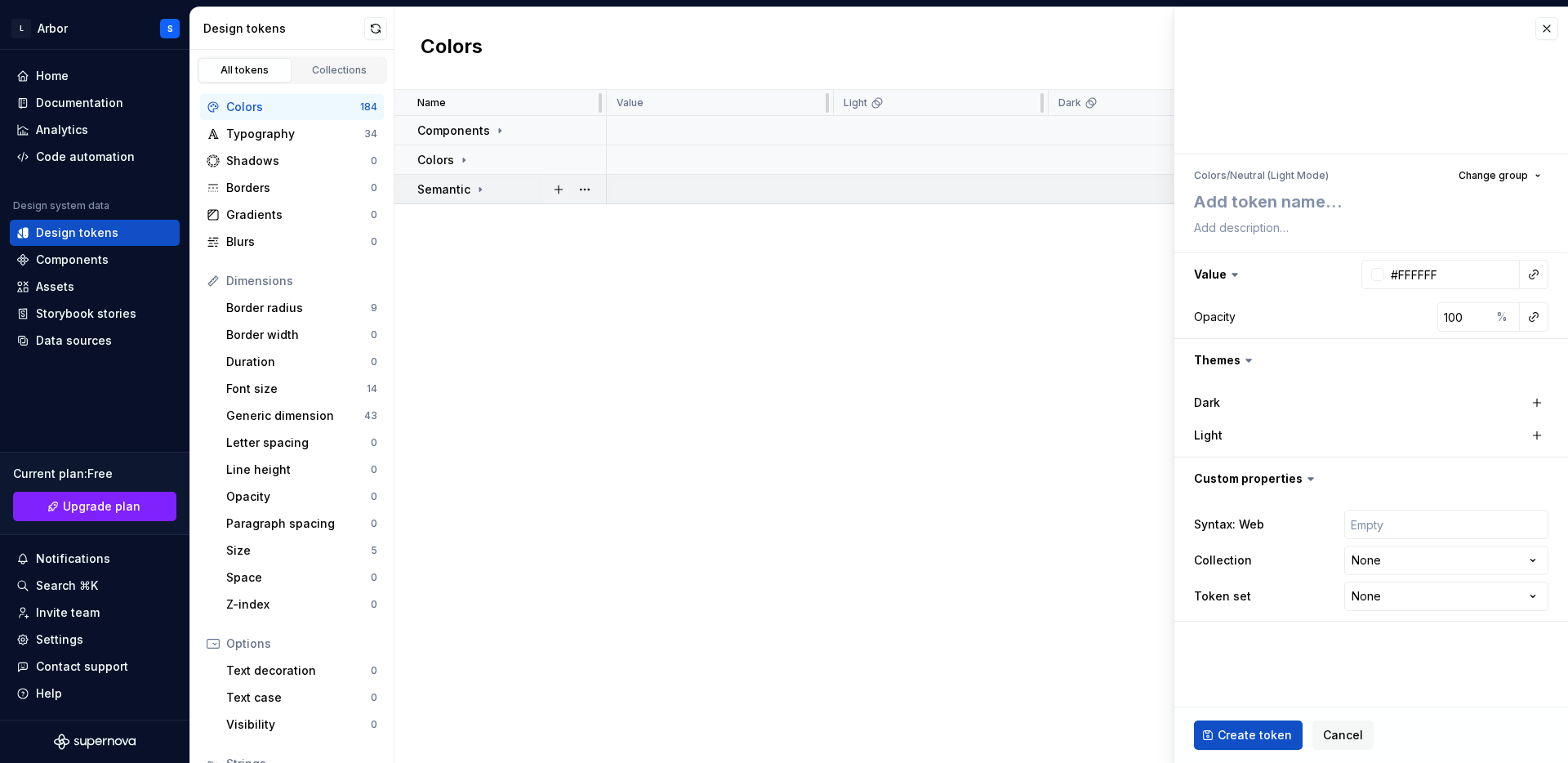
click at [477, 196] on div "Semantic" at bounding box center [452, 189] width 69 height 17
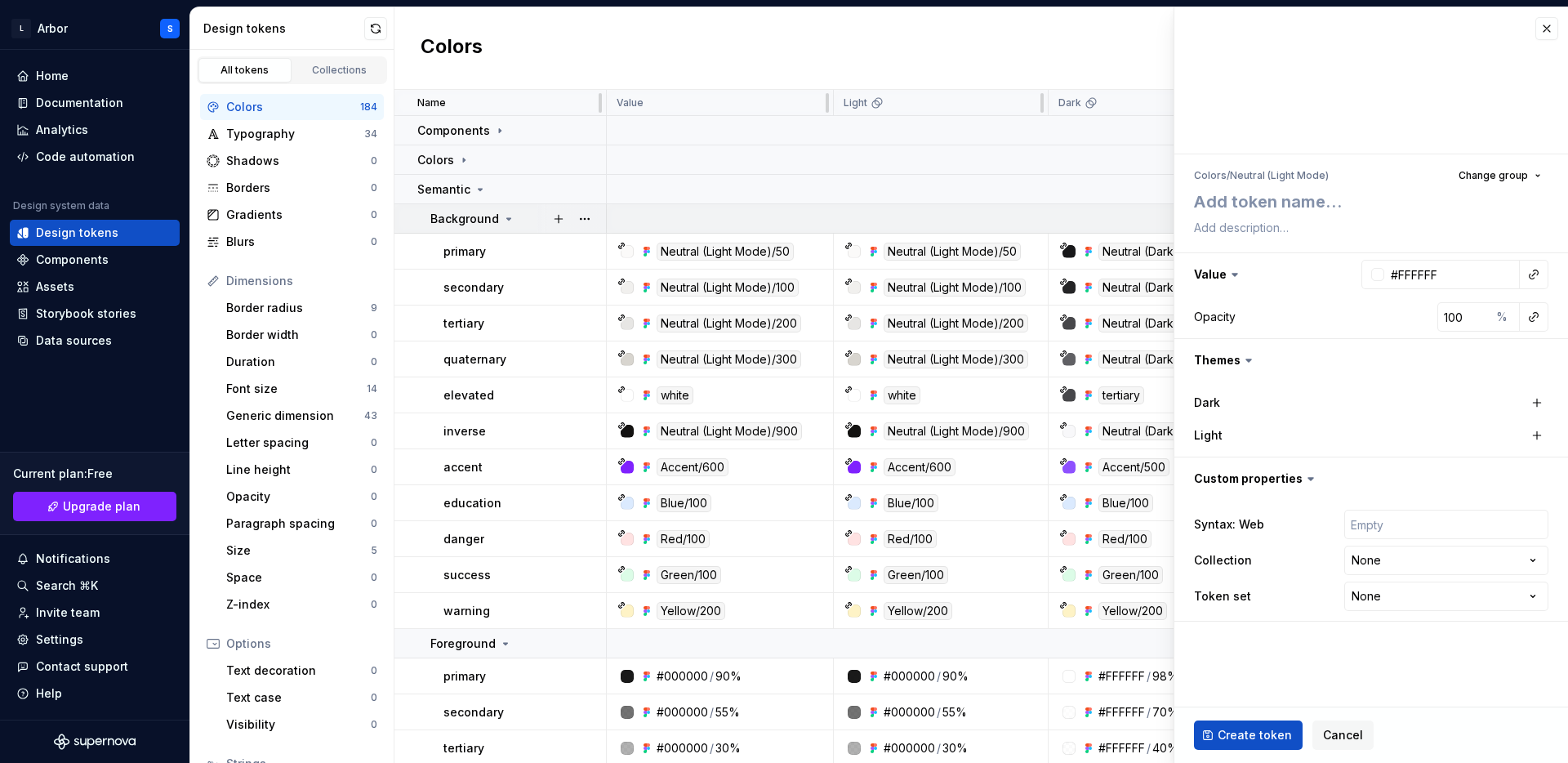
click at [502, 217] on icon at bounding box center [509, 219] width 13 height 13
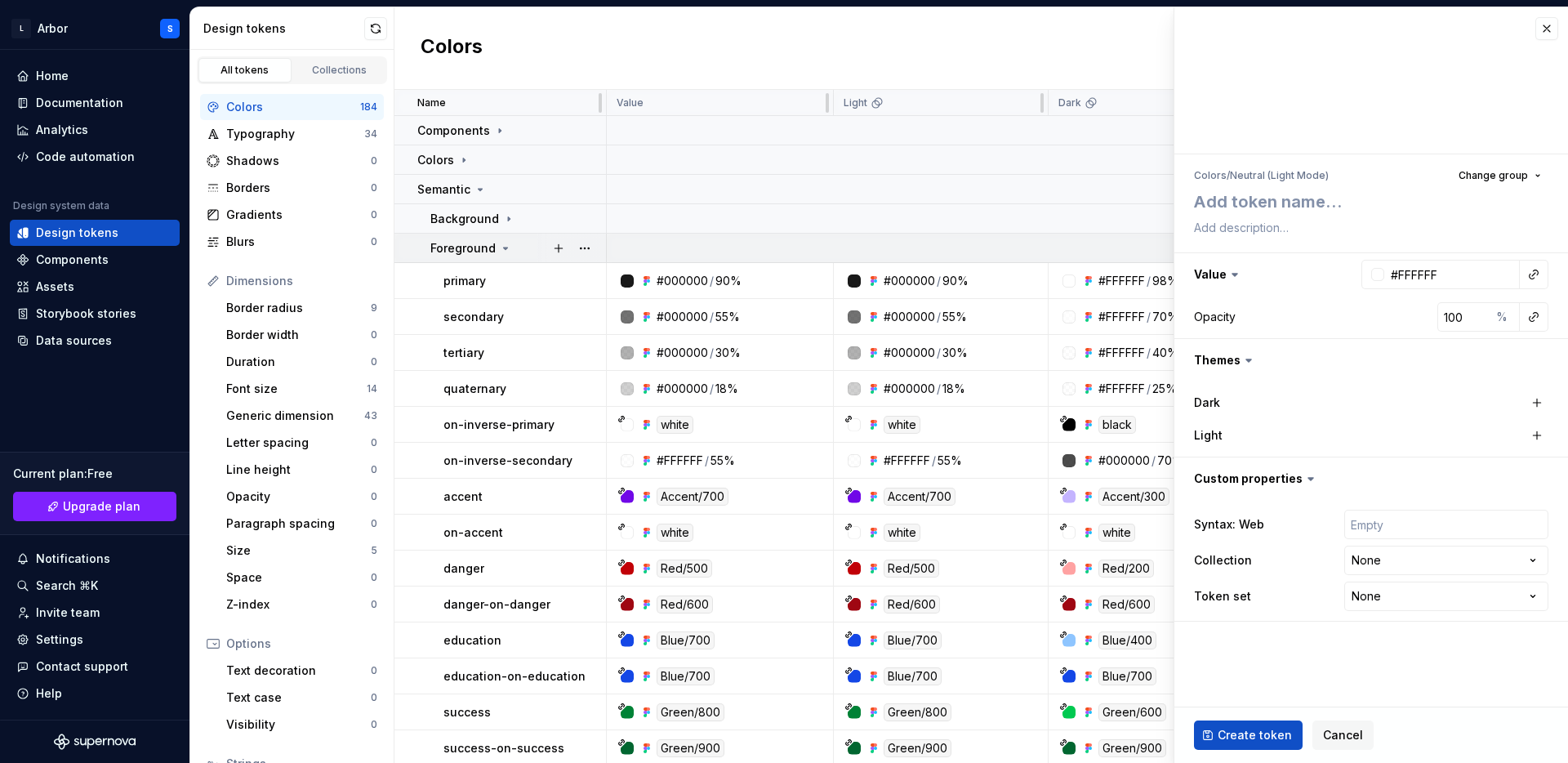
click at [503, 245] on icon at bounding box center [505, 248] width 13 height 13
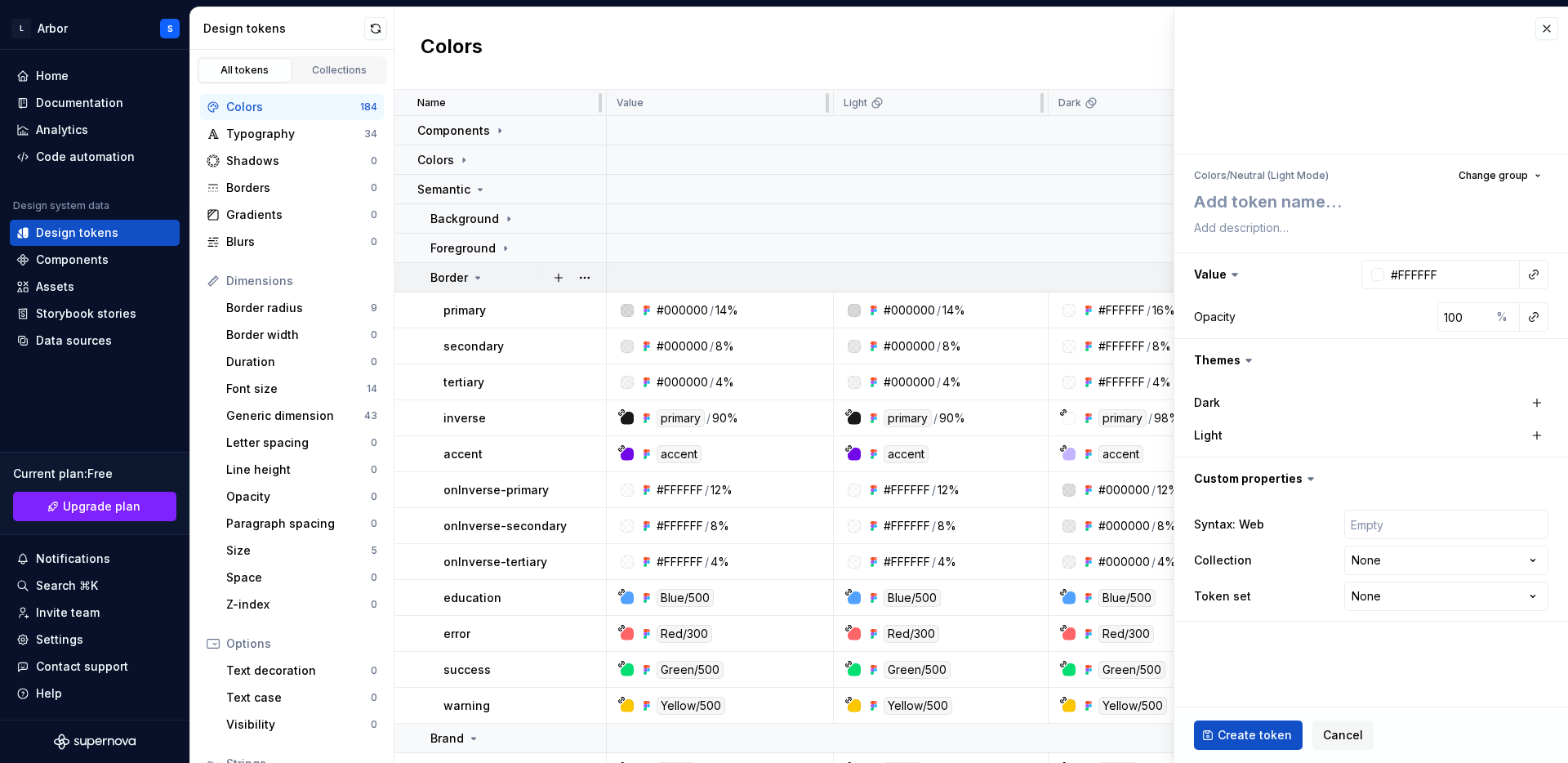
click at [478, 273] on icon at bounding box center [477, 278] width 13 height 13
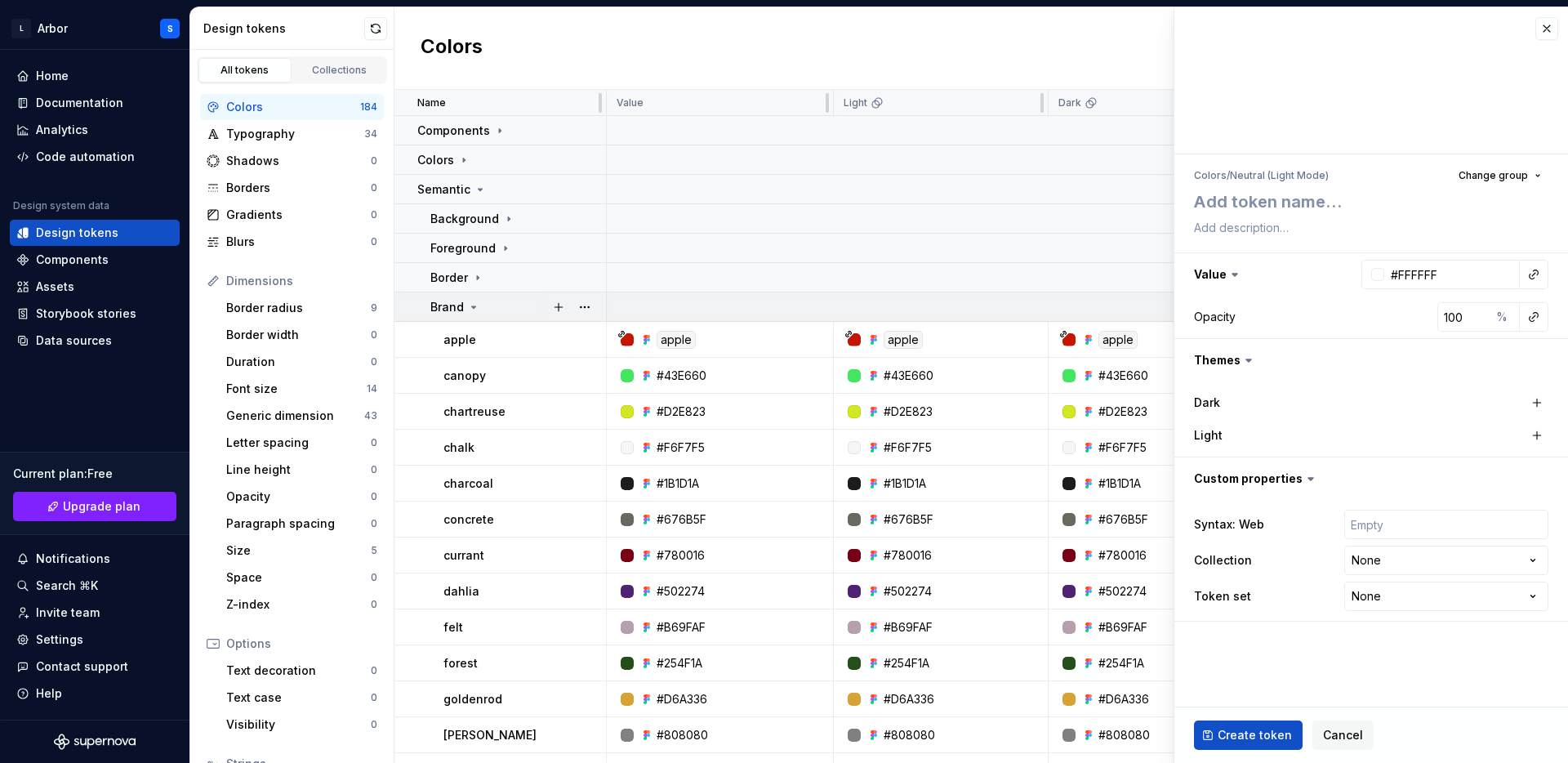
click at [472, 305] on icon at bounding box center [474, 307] width 13 height 13
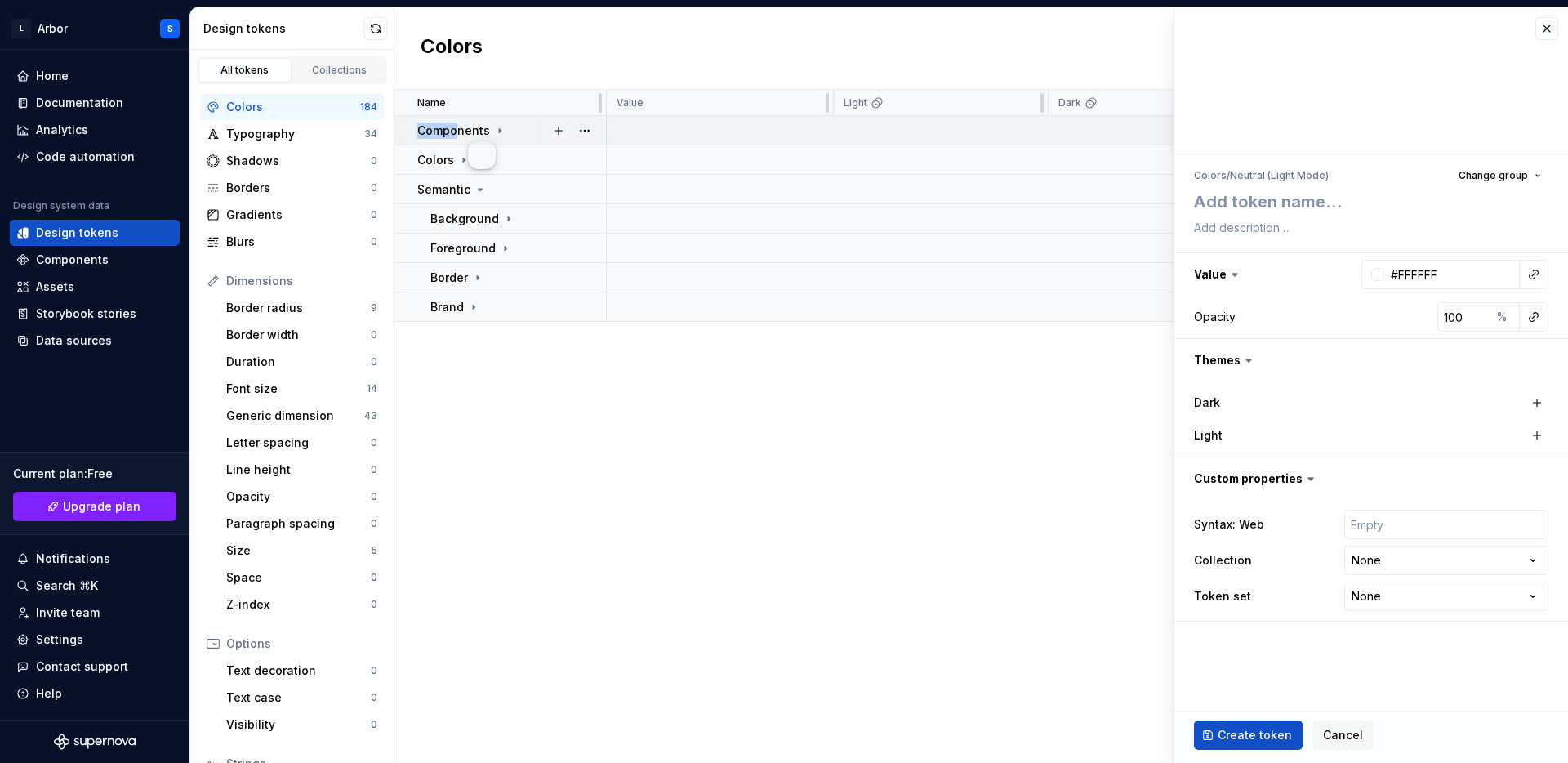
drag, startPoint x: 457, startPoint y: 128, endPoint x: 466, endPoint y: 119, distance: 12.7
click at [466, 119] on td "Components" at bounding box center [501, 131] width 213 height 30
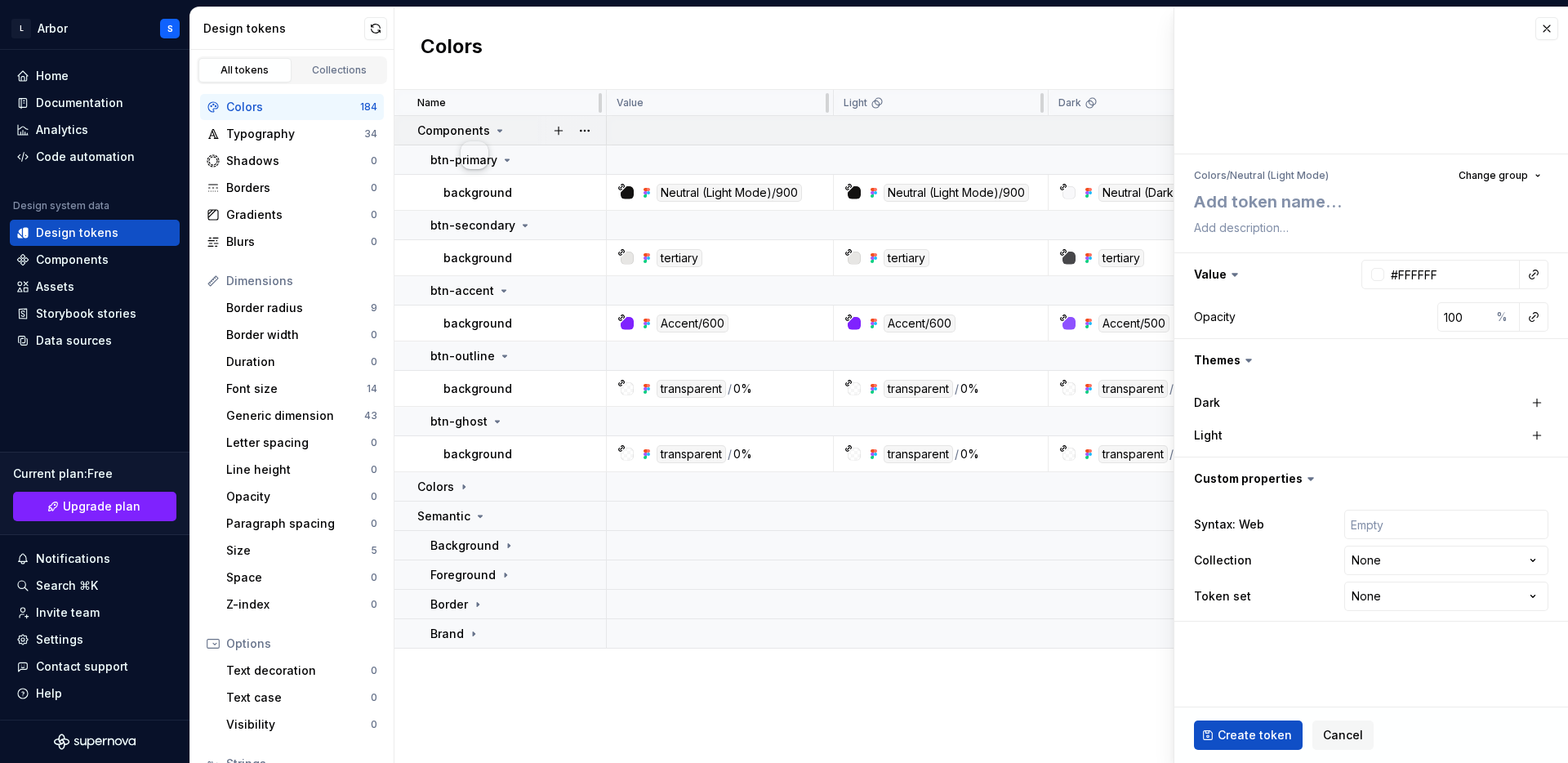
click at [451, 128] on p "Components" at bounding box center [454, 131] width 73 height 17
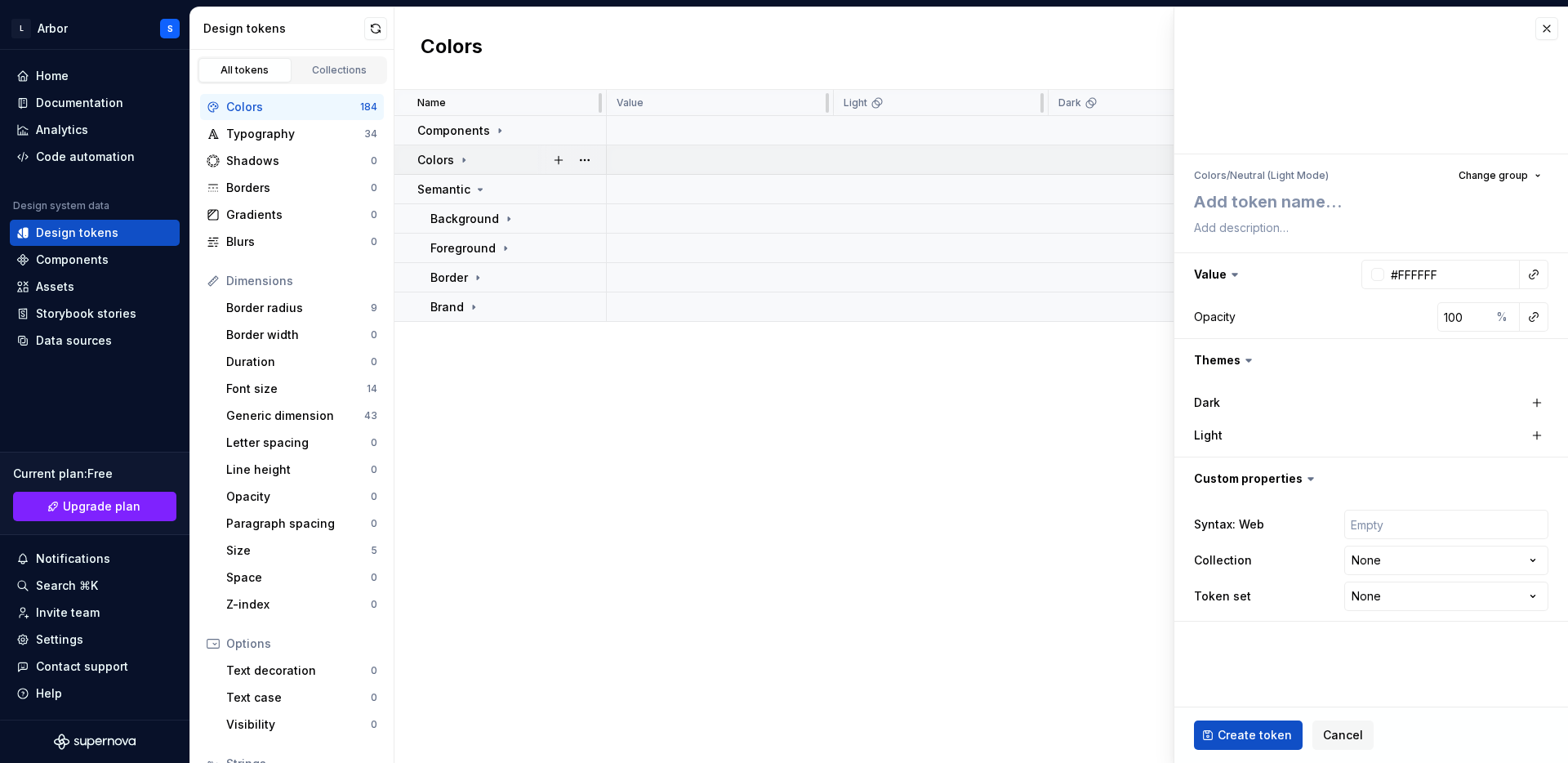
click at [453, 161] on div "Colors" at bounding box center [444, 160] width 53 height 17
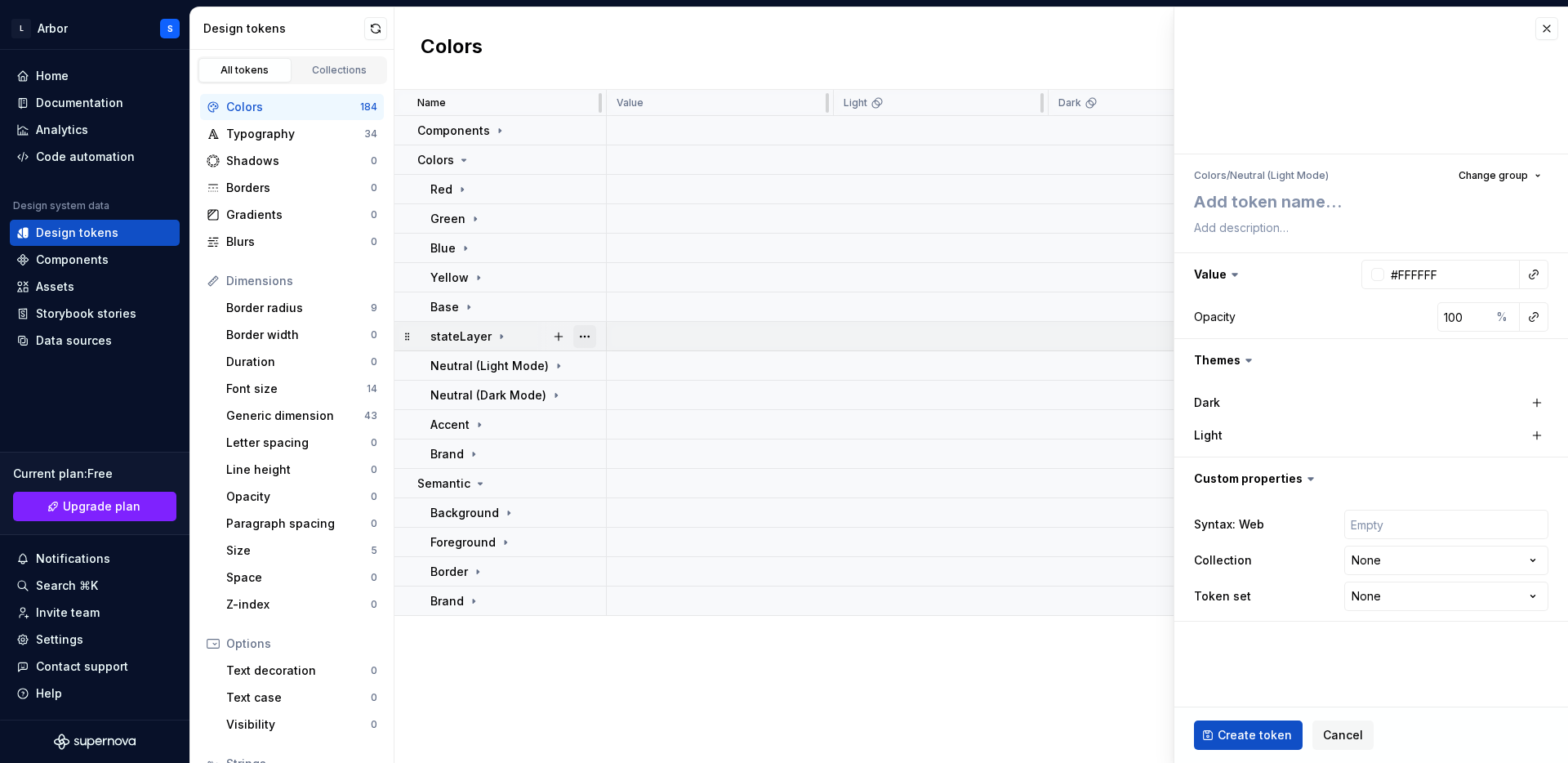
click at [587, 334] on button "button" at bounding box center [585, 337] width 23 height 23
click at [632, 517] on div "Delete group" at bounding box center [656, 521] width 106 height 17
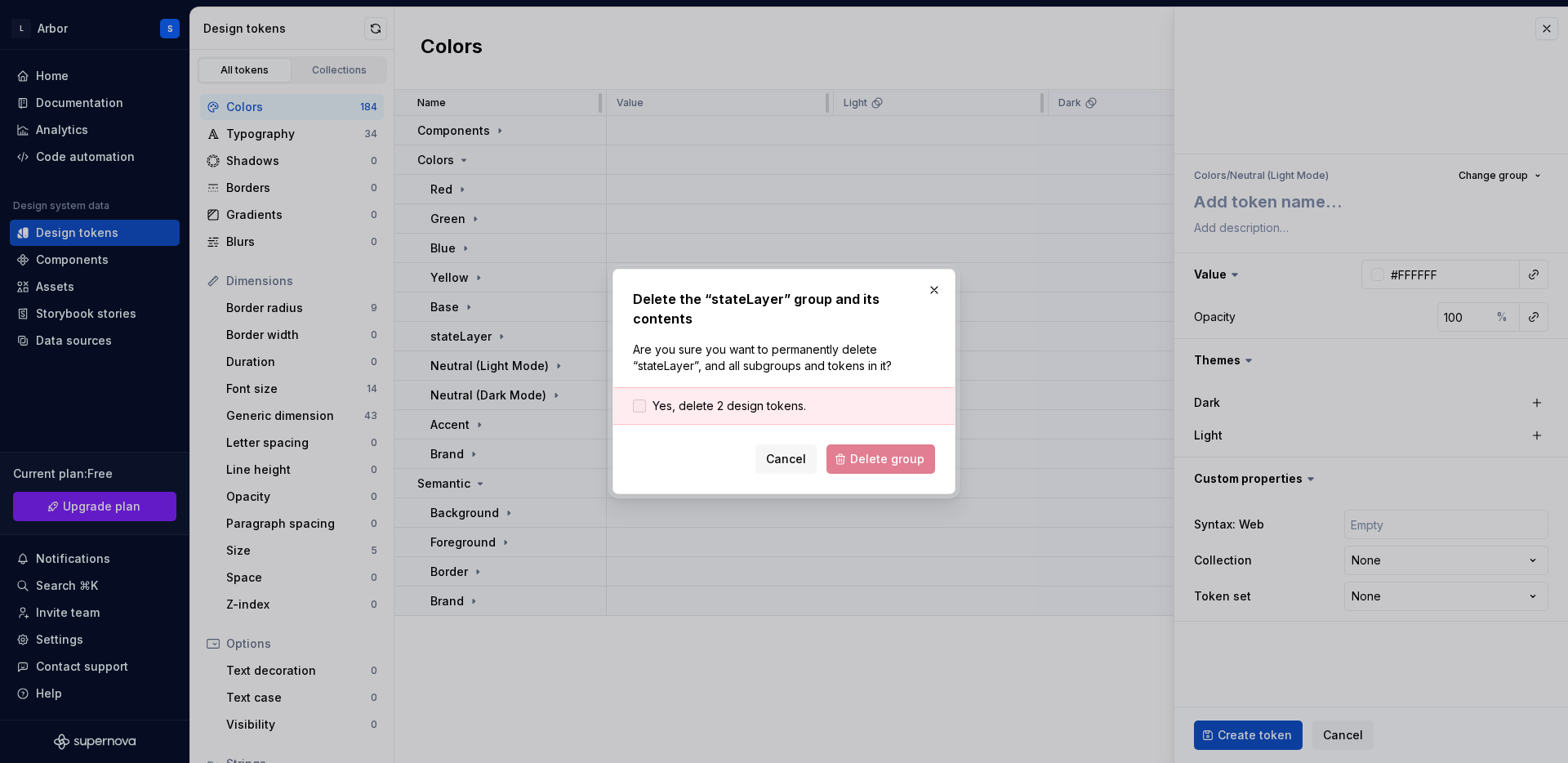
click at [732, 398] on span "Yes, delete 2 design tokens." at bounding box center [729, 407] width 154 height 17
click at [899, 451] on span "Delete group" at bounding box center [887, 460] width 75 height 17
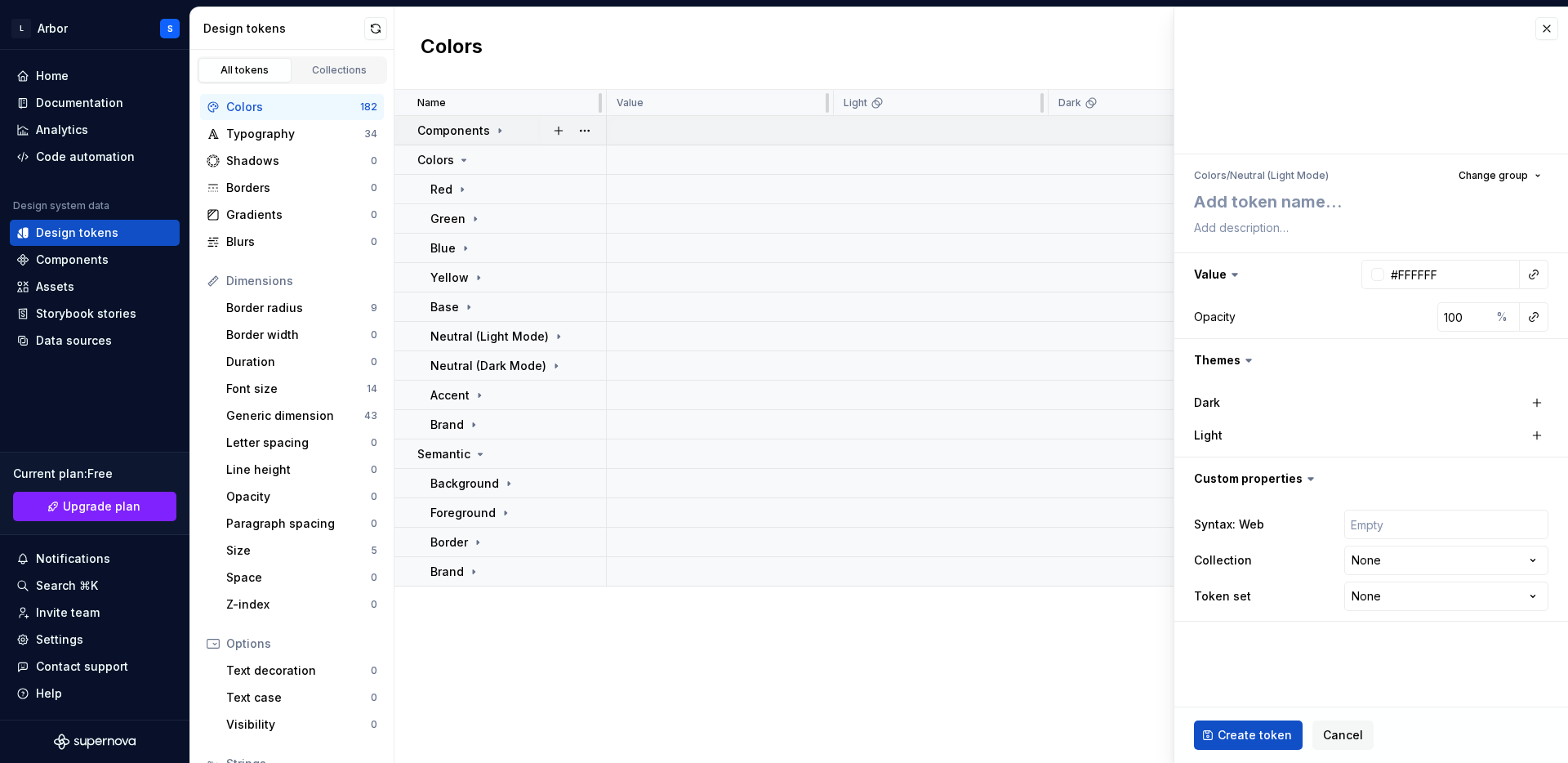
click at [467, 132] on p "Components" at bounding box center [454, 131] width 73 height 17
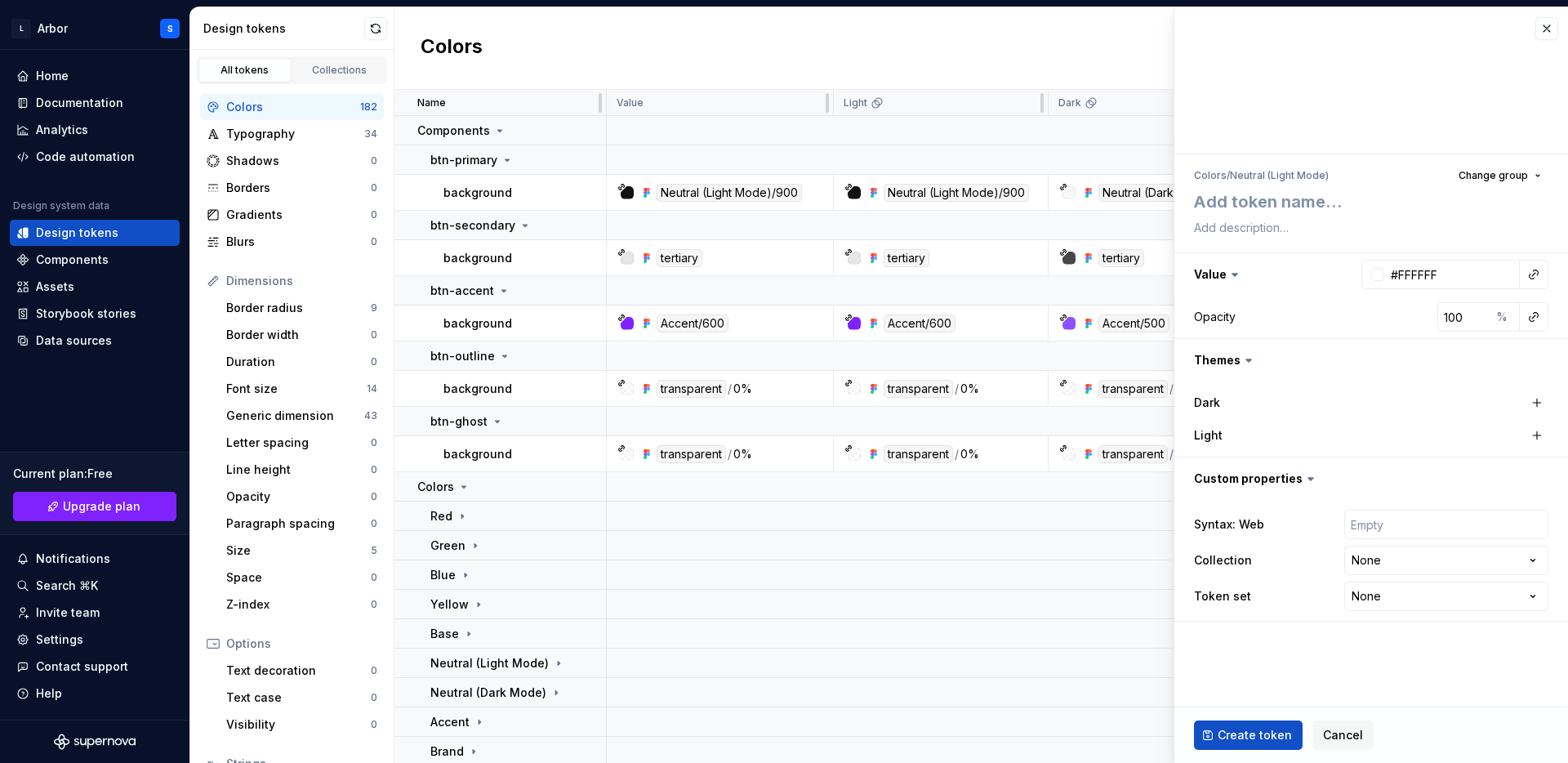
click at [1562, 21] on div at bounding box center [1371, 81] width 393 height 147
click at [1553, 23] on button "button" at bounding box center [1547, 28] width 23 height 23
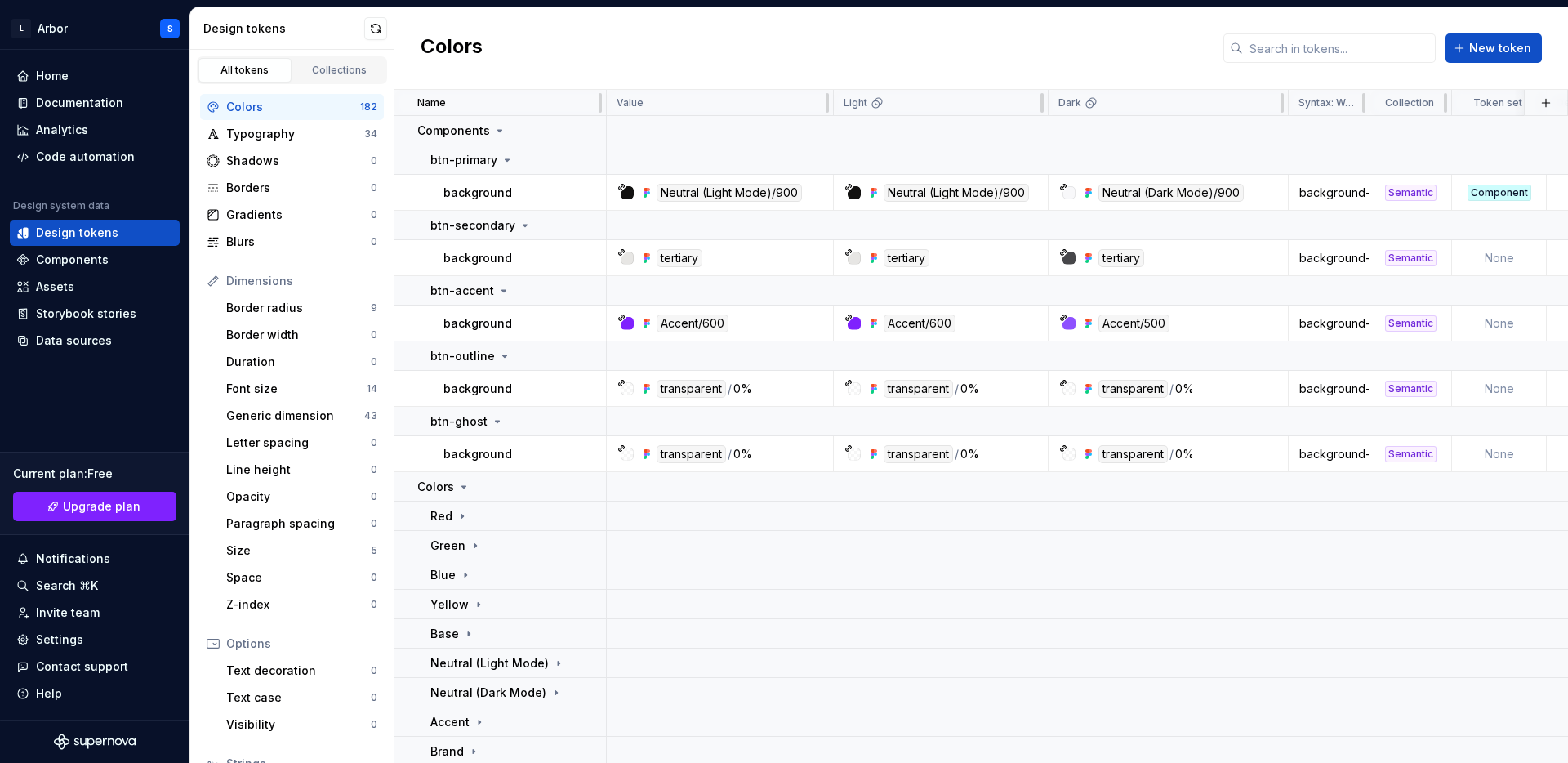
click at [1547, 36] on div "Colors New token" at bounding box center [981, 49] width 1174 height 82
click at [760, 322] on div "Accent/600" at bounding box center [724, 323] width 214 height 18
click at [699, 332] on div "Accent/600" at bounding box center [692, 323] width 72 height 18
click at [695, 318] on div "Accent/600" at bounding box center [692, 323] width 72 height 18
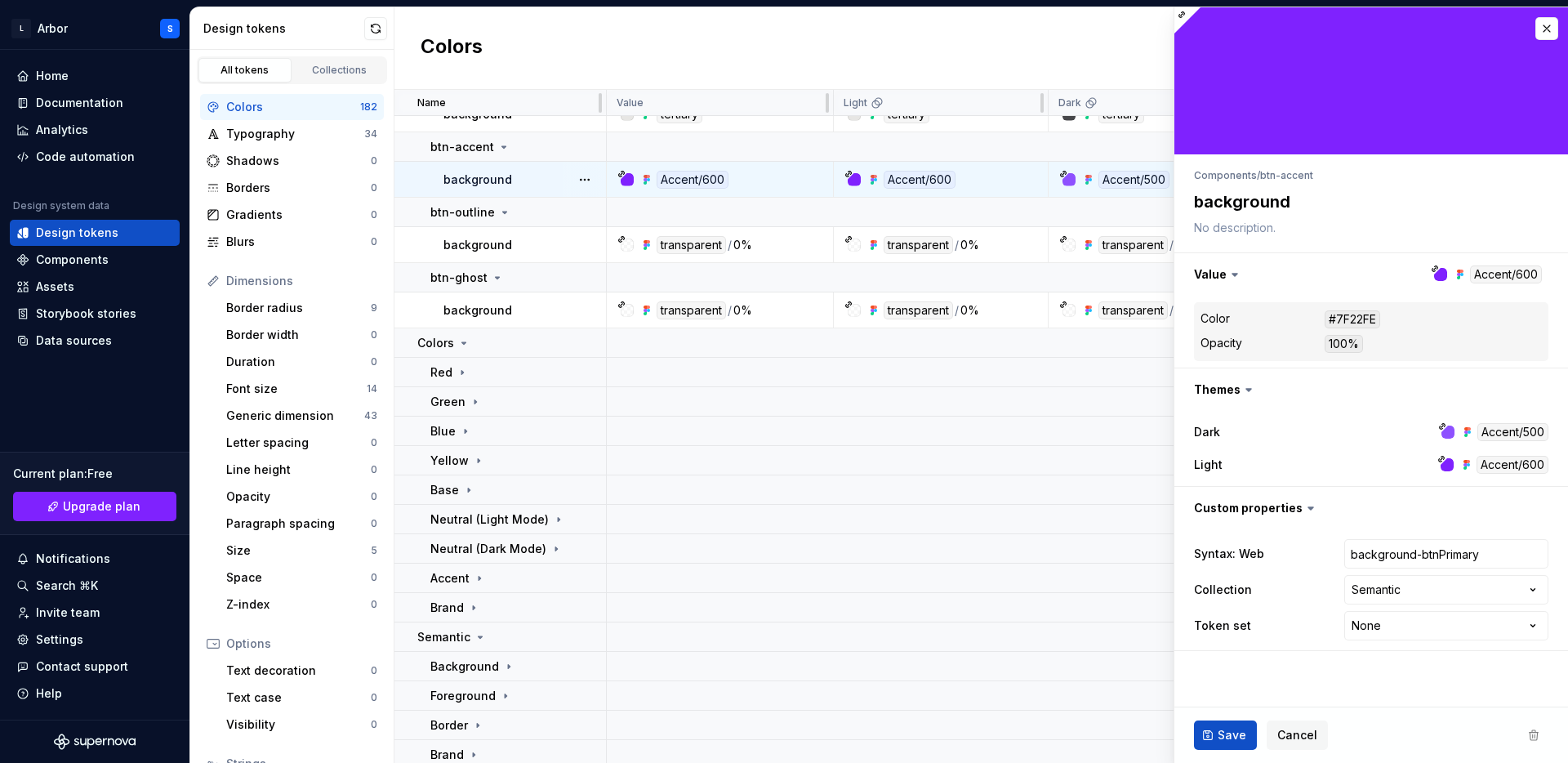
scroll to position [146, 0]
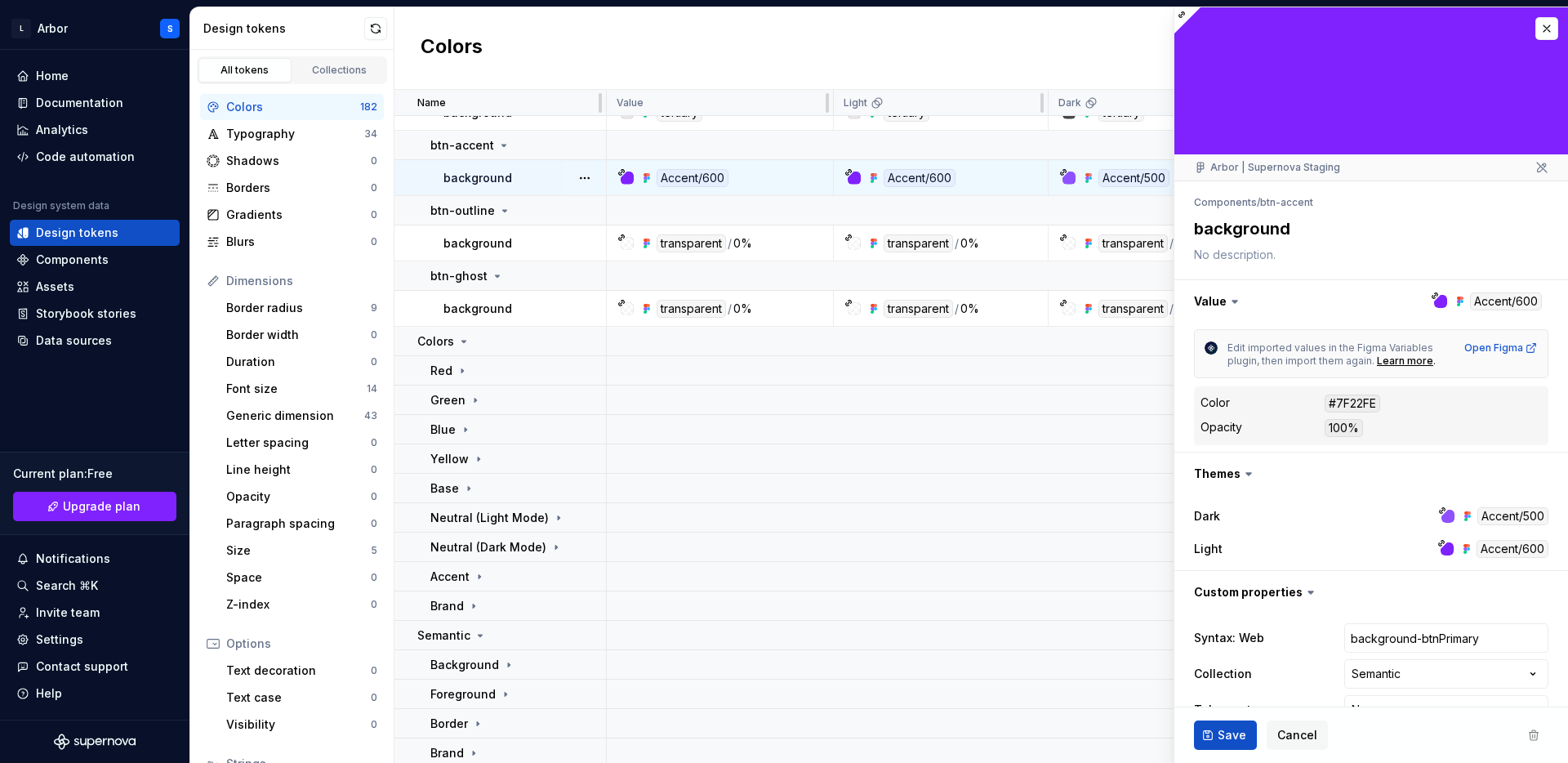
type textarea "*"
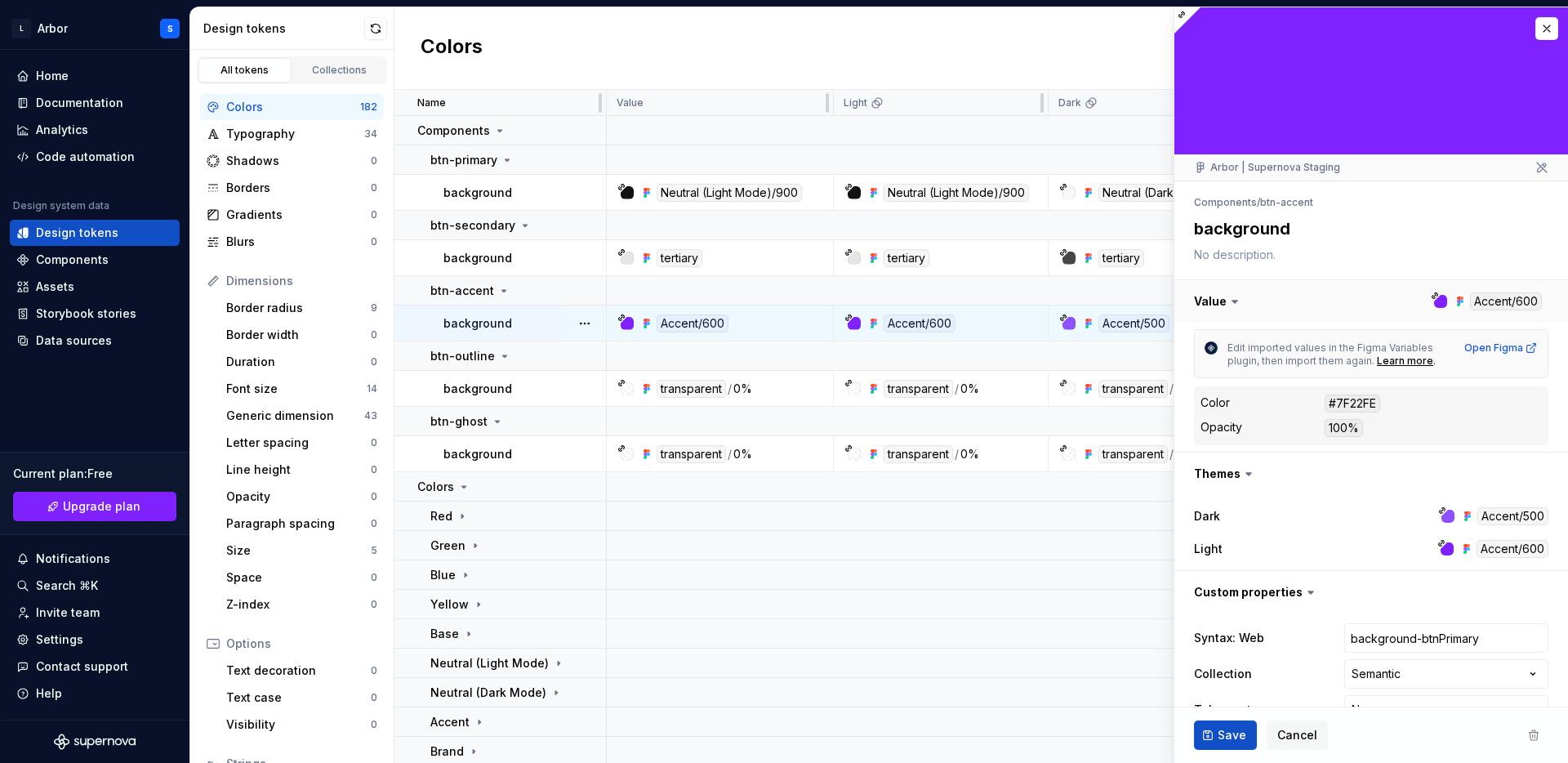
click at [1303, 294] on button "button" at bounding box center [1371, 301] width 393 height 43
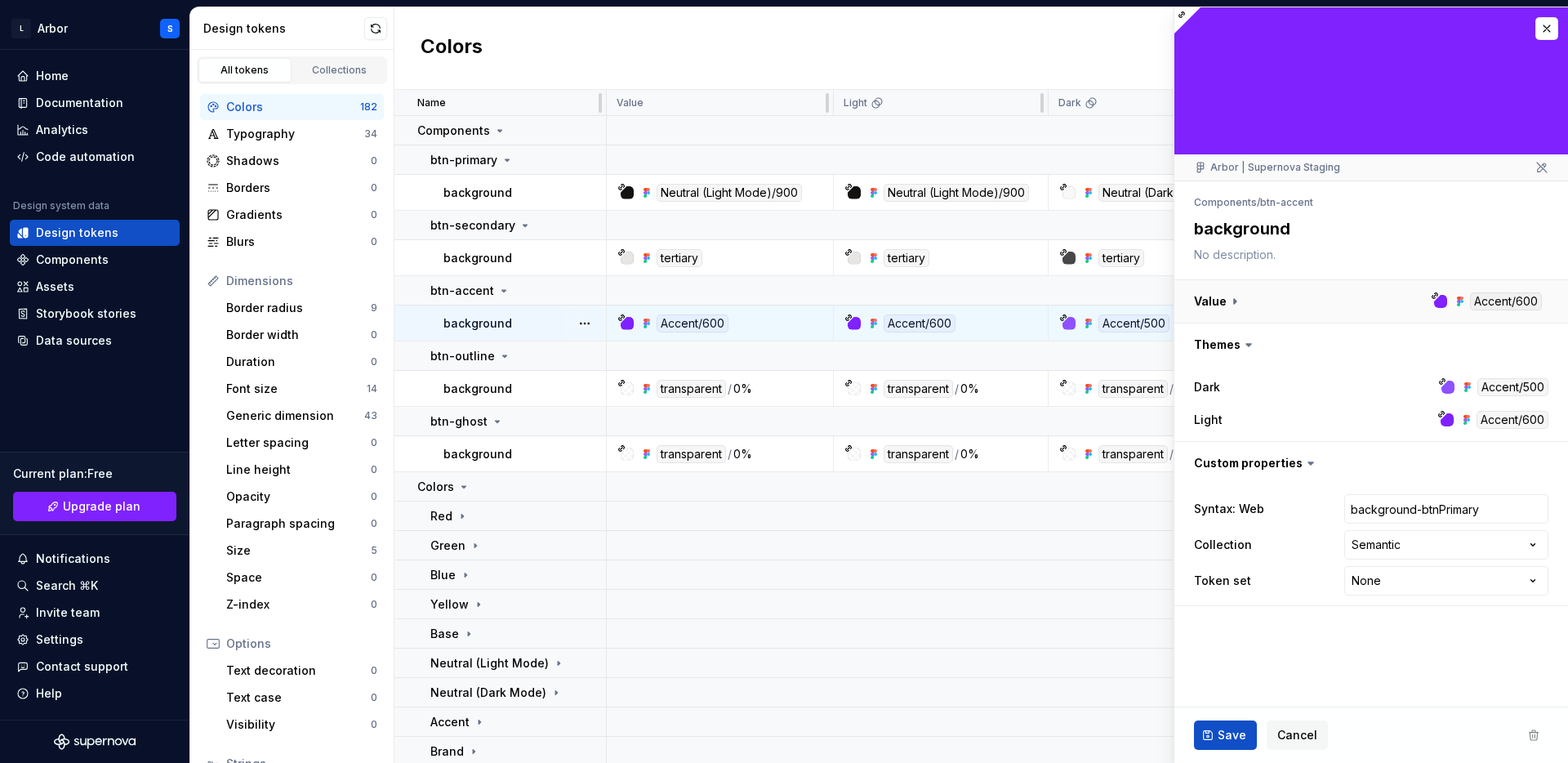
click at [1307, 294] on button "button" at bounding box center [1371, 301] width 393 height 43
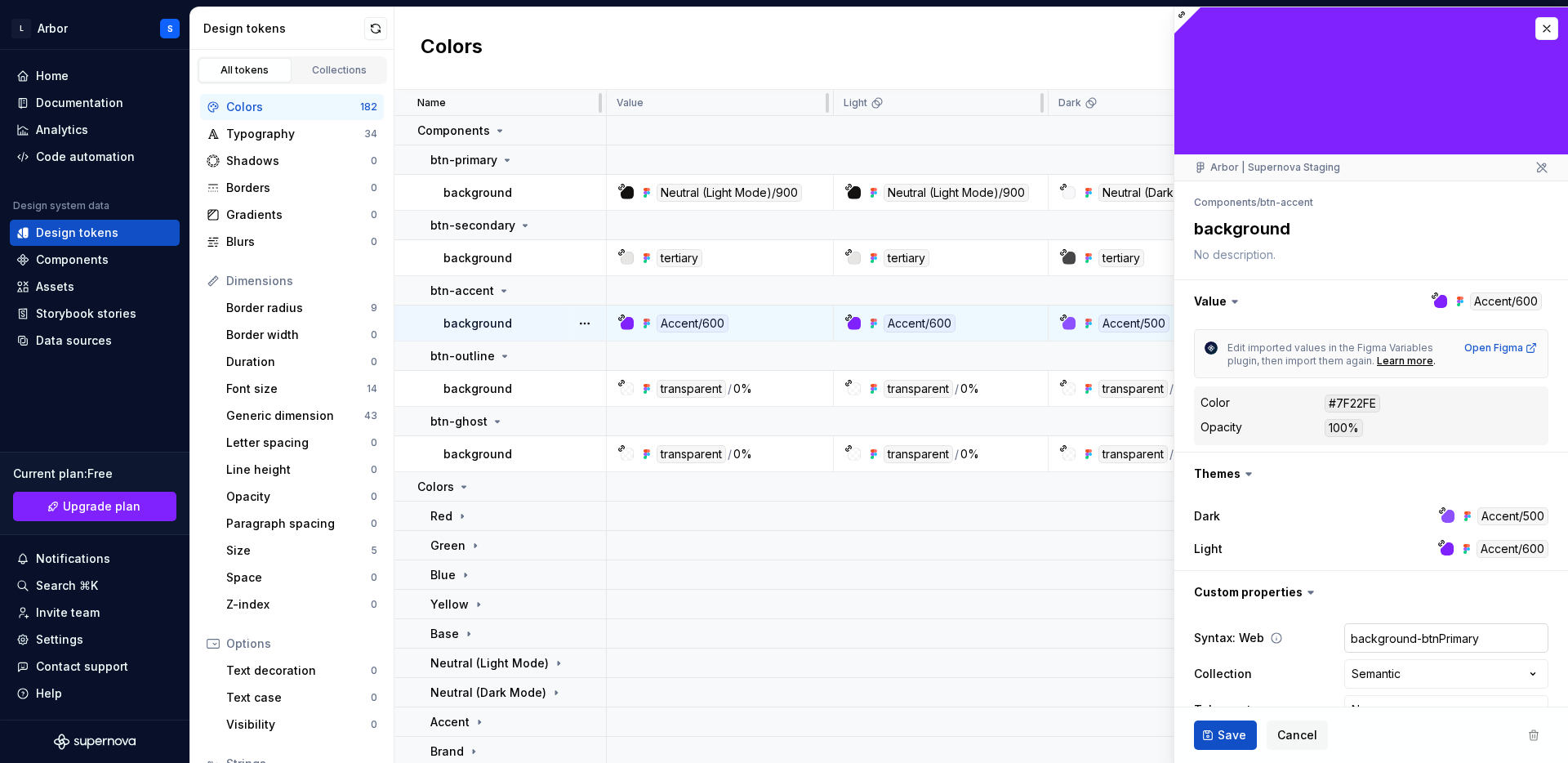
scroll to position [38, 0]
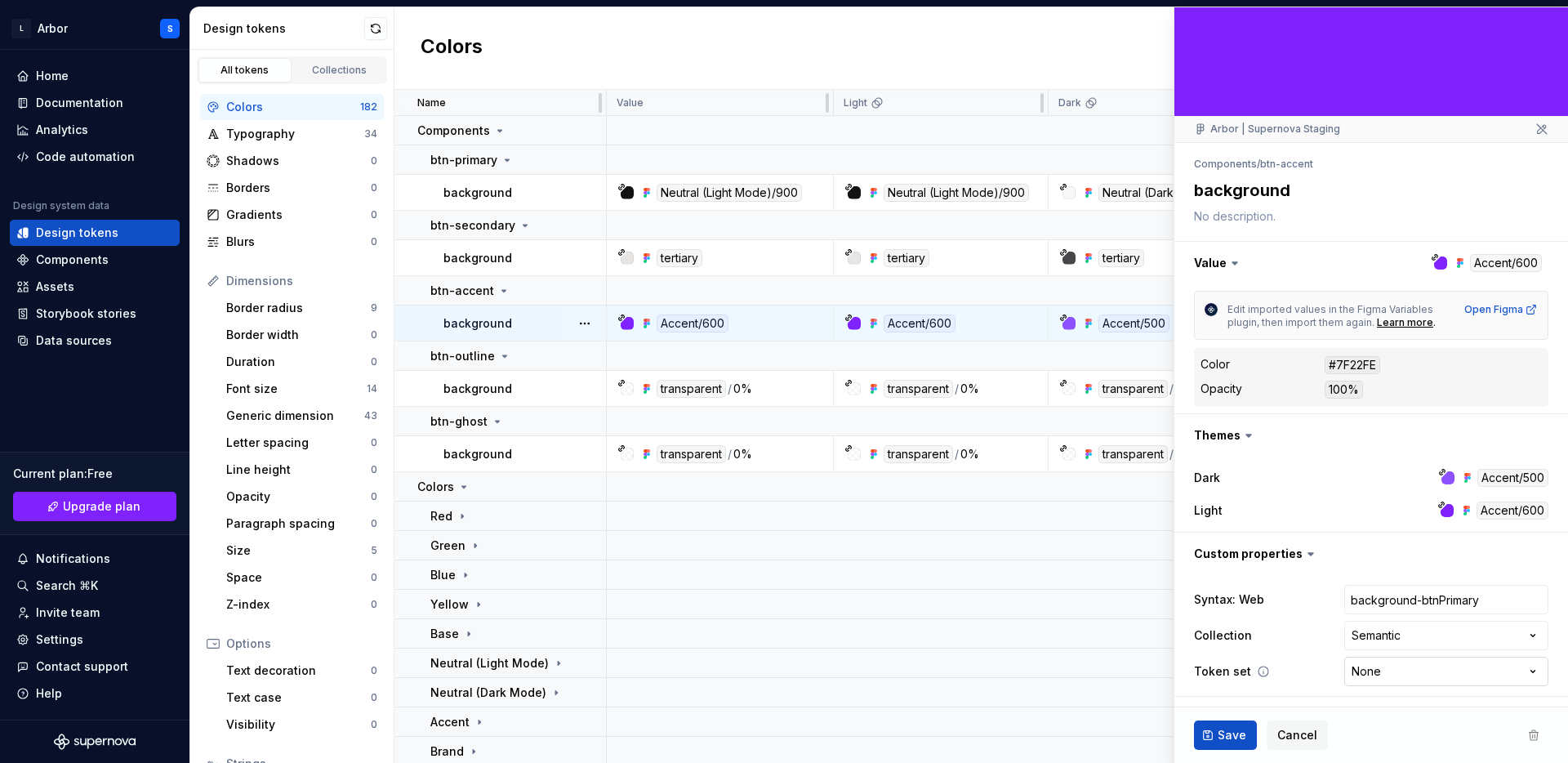
click at [1411, 677] on html "L Arbor S Home Documentation Analytics Code automation Design system data Desig…" at bounding box center [784, 382] width 1568 height 763
select select "**********"
click at [1391, 661] on html "L Arbor S Home Documentation Analytics Code automation Design system data Desig…" at bounding box center [784, 382] width 1568 height 763
click at [1355, 686] on html "L Arbor S Home Documentation Analytics Code automation Design system data Desig…" at bounding box center [784, 382] width 1568 height 763
click at [1405, 623] on html "L Arbor S Home Documentation Analytics Code automation Design system data Desig…" at bounding box center [784, 382] width 1568 height 763
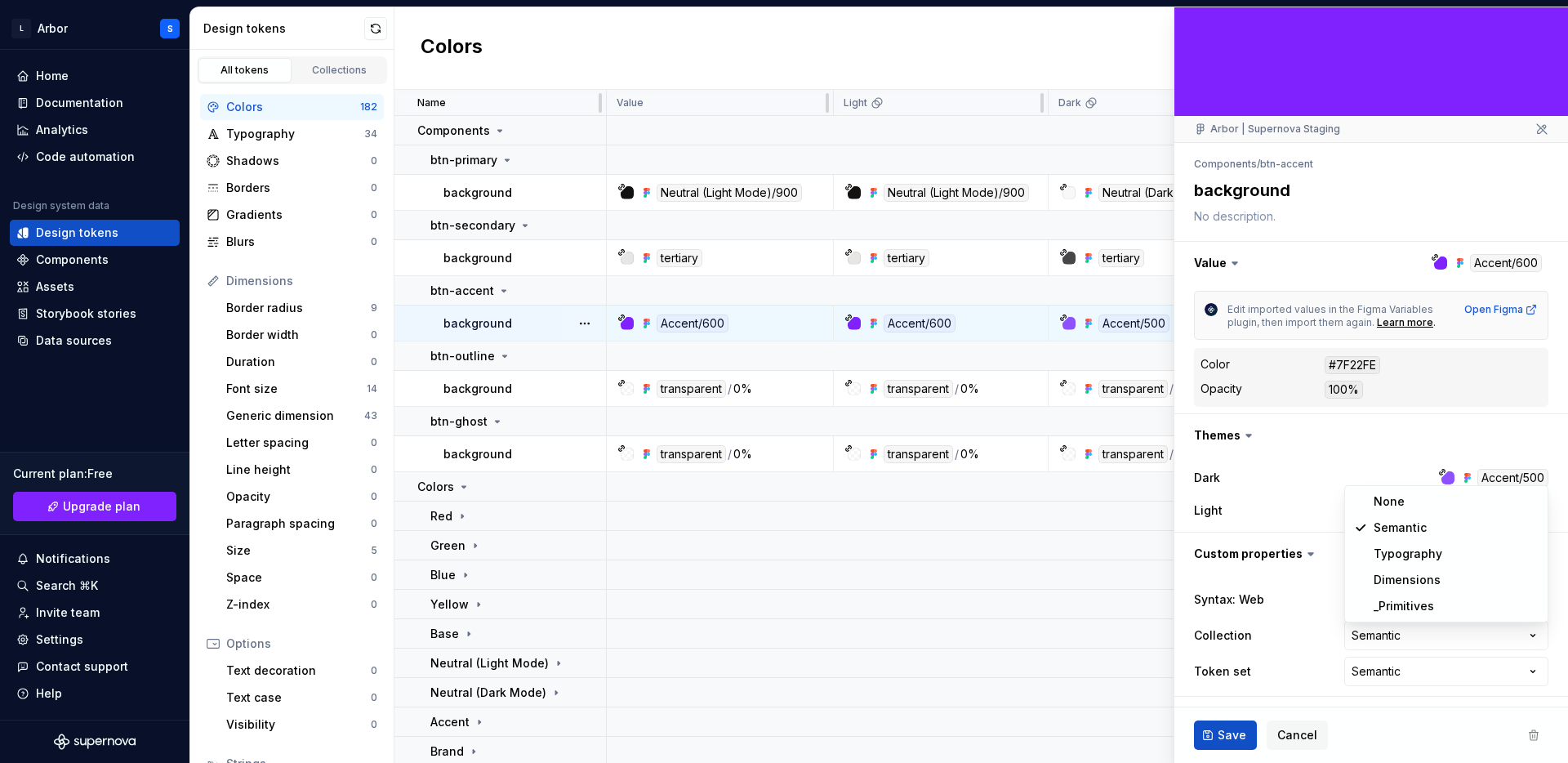
click at [556, 62] on html "L Arbor S Home Documentation Analytics Code automation Design system data Desig…" at bounding box center [784, 382] width 1568 height 763
click at [48, 72] on div "Home" at bounding box center [52, 76] width 33 height 17
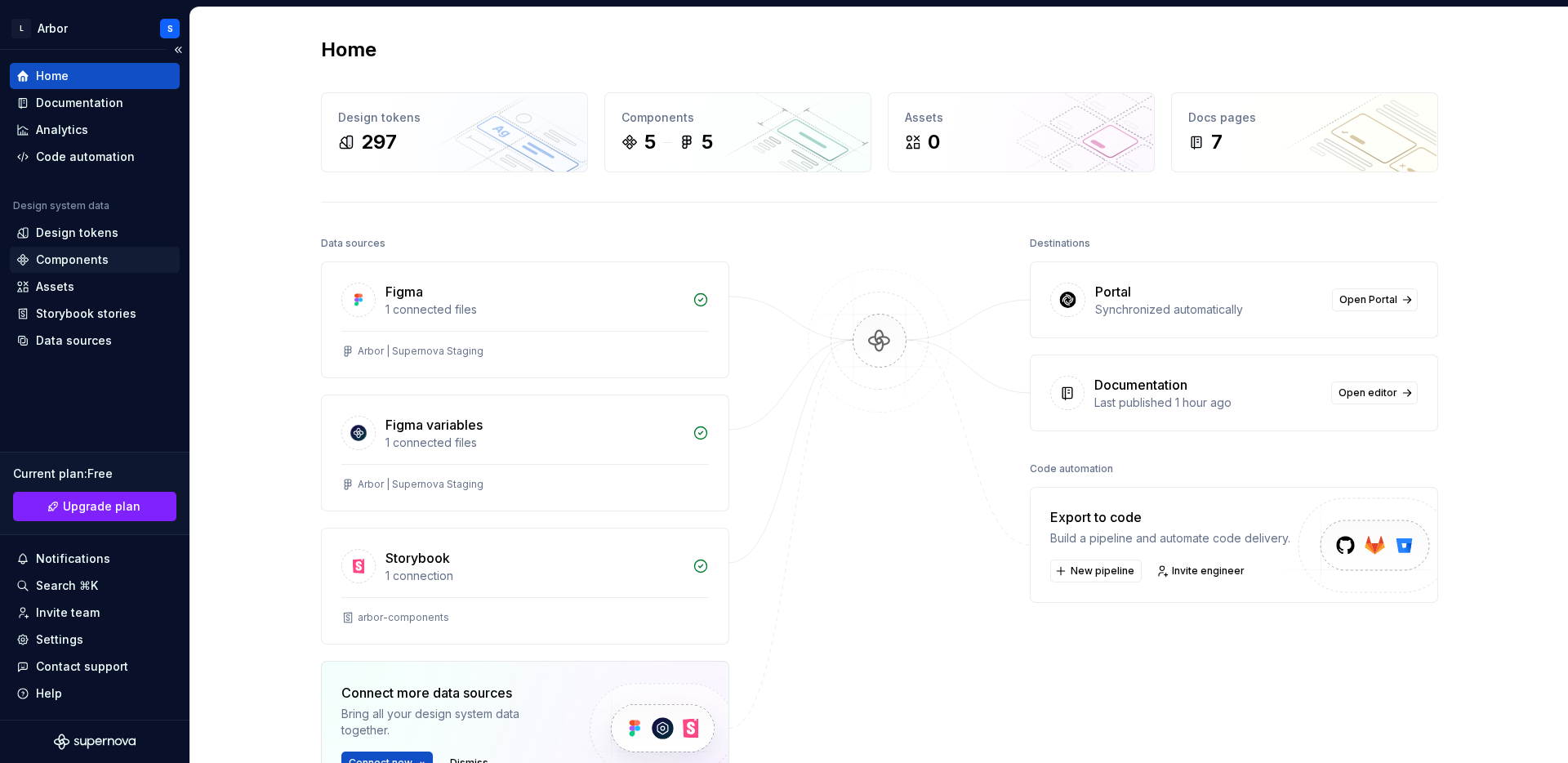
click at [74, 265] on div "Components" at bounding box center [73, 260] width 73 height 17
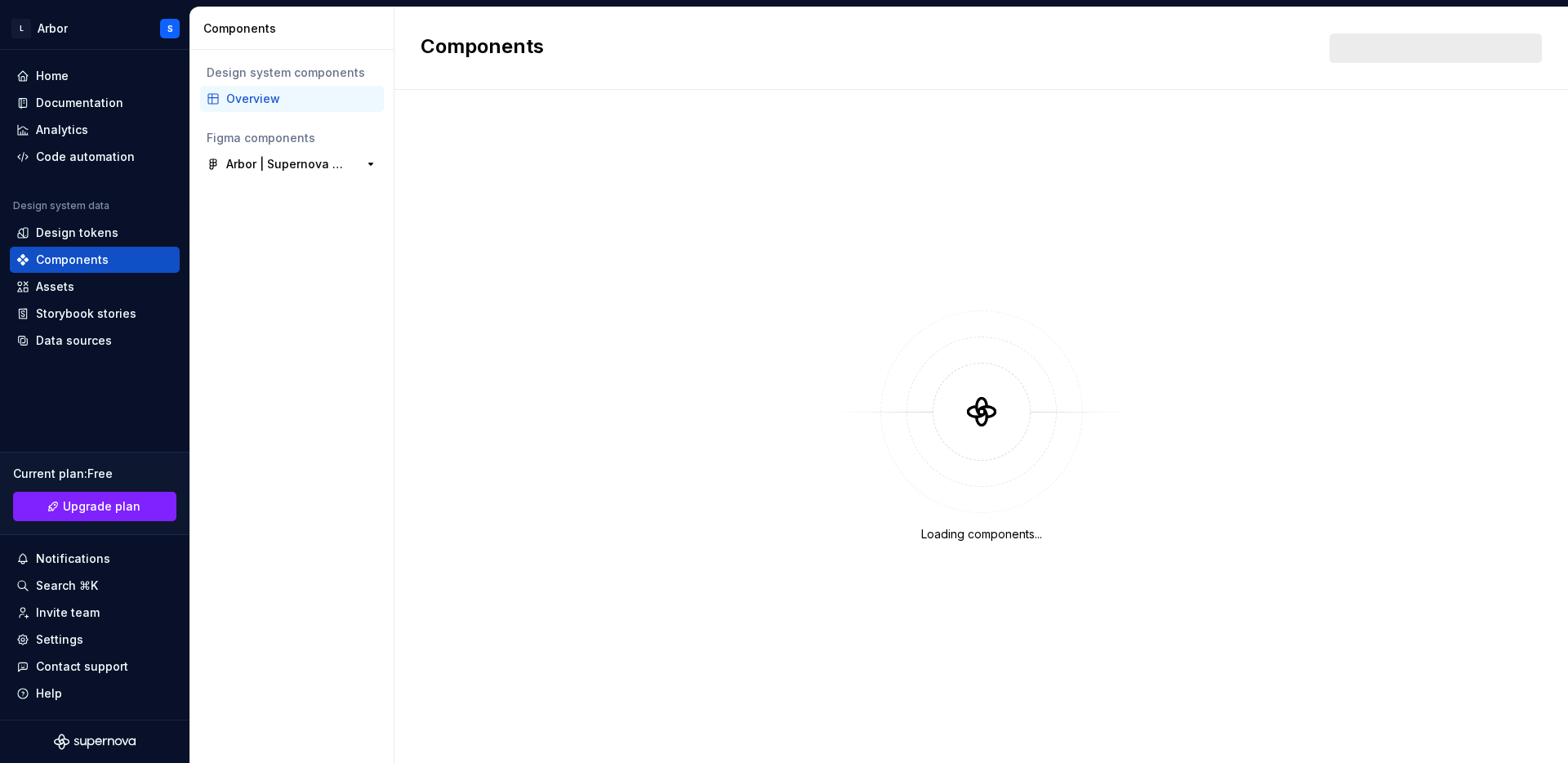
click at [311, 161] on div "Arbor | Supernova Staging" at bounding box center [287, 164] width 122 height 17
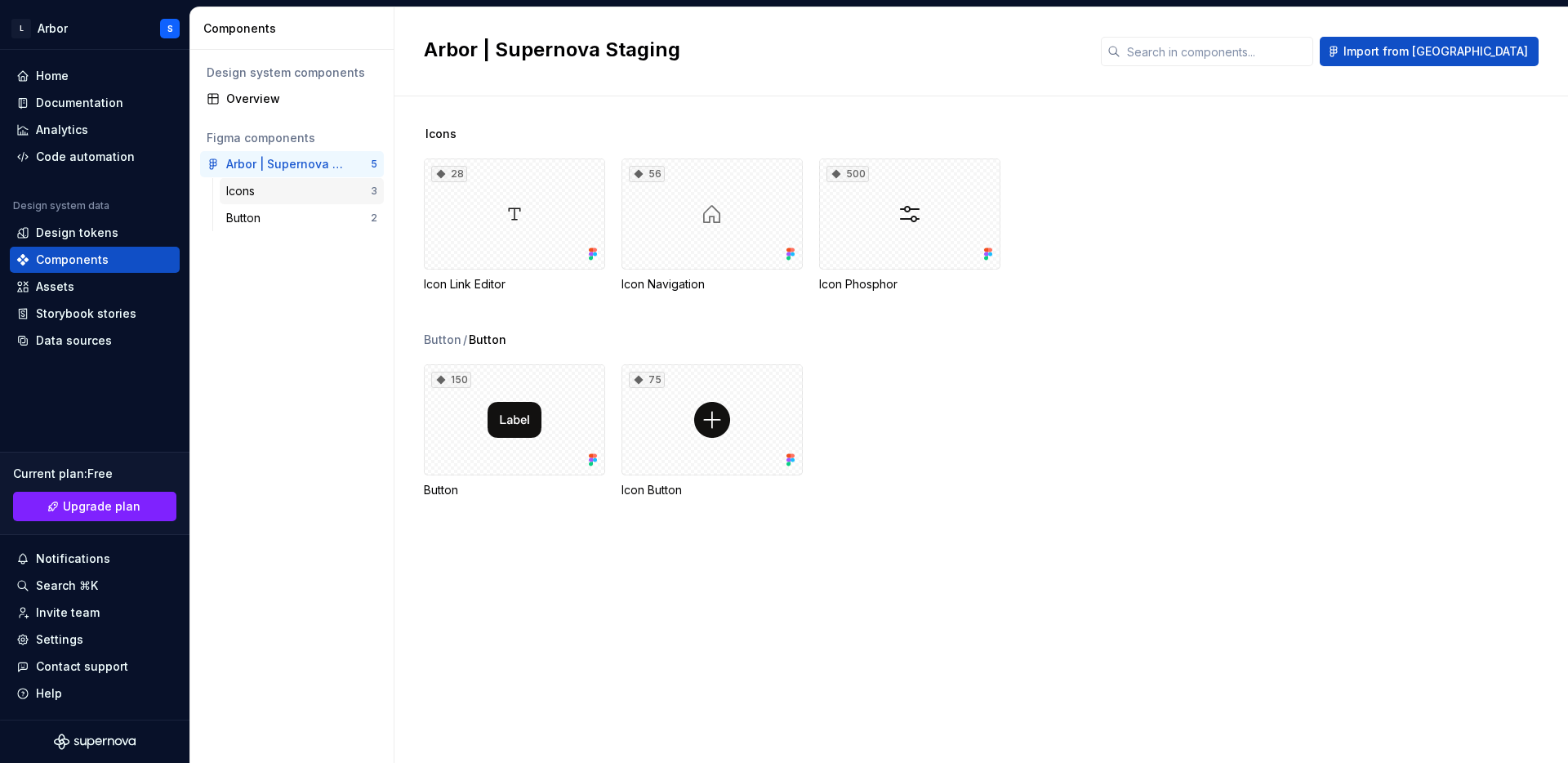
click at [306, 195] on div "Icons" at bounding box center [298, 191] width 144 height 17
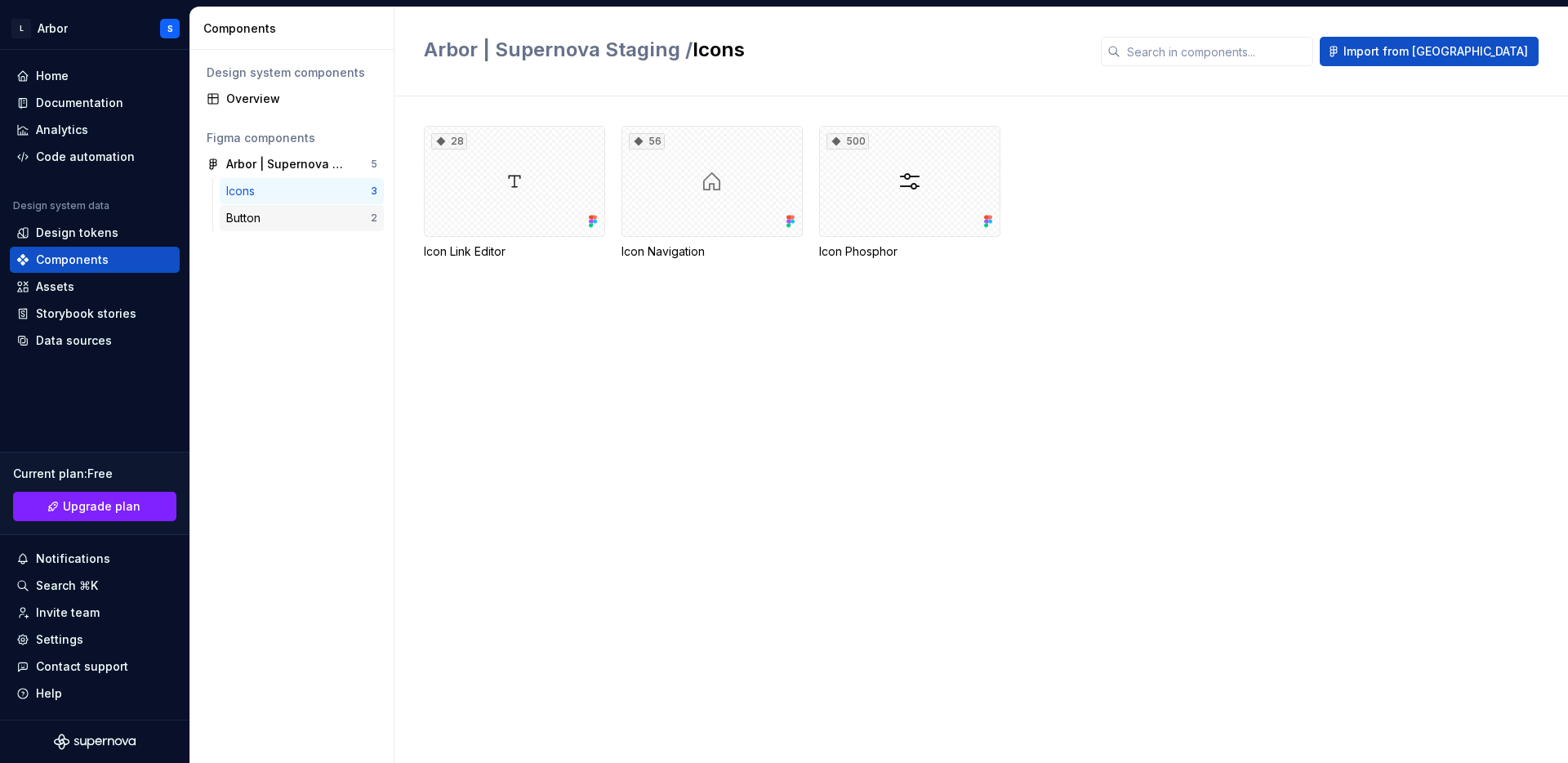
click at [308, 224] on div "Button" at bounding box center [298, 218] width 144 height 17
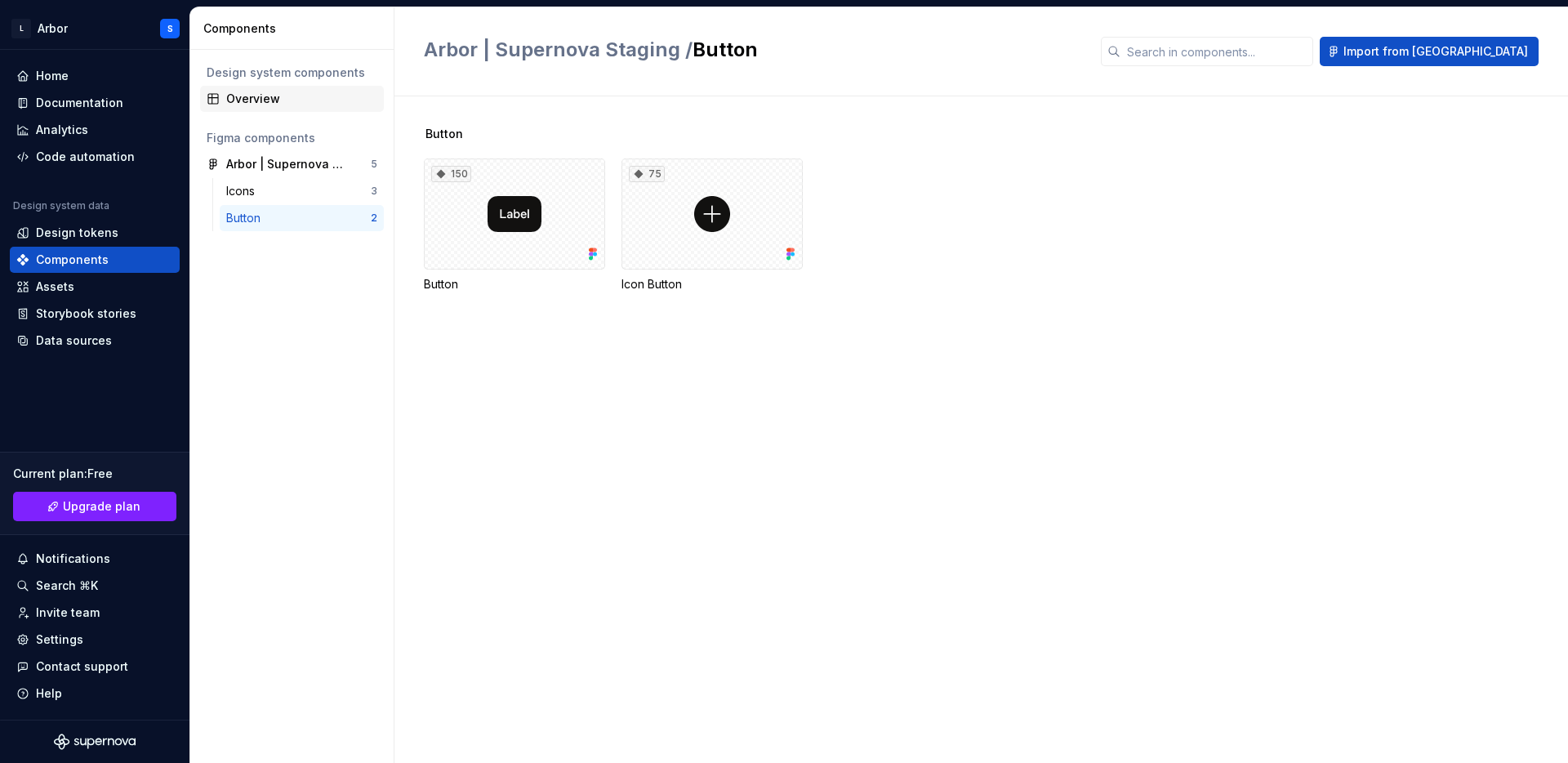
click at [250, 107] on div "Overview" at bounding box center [292, 99] width 184 height 26
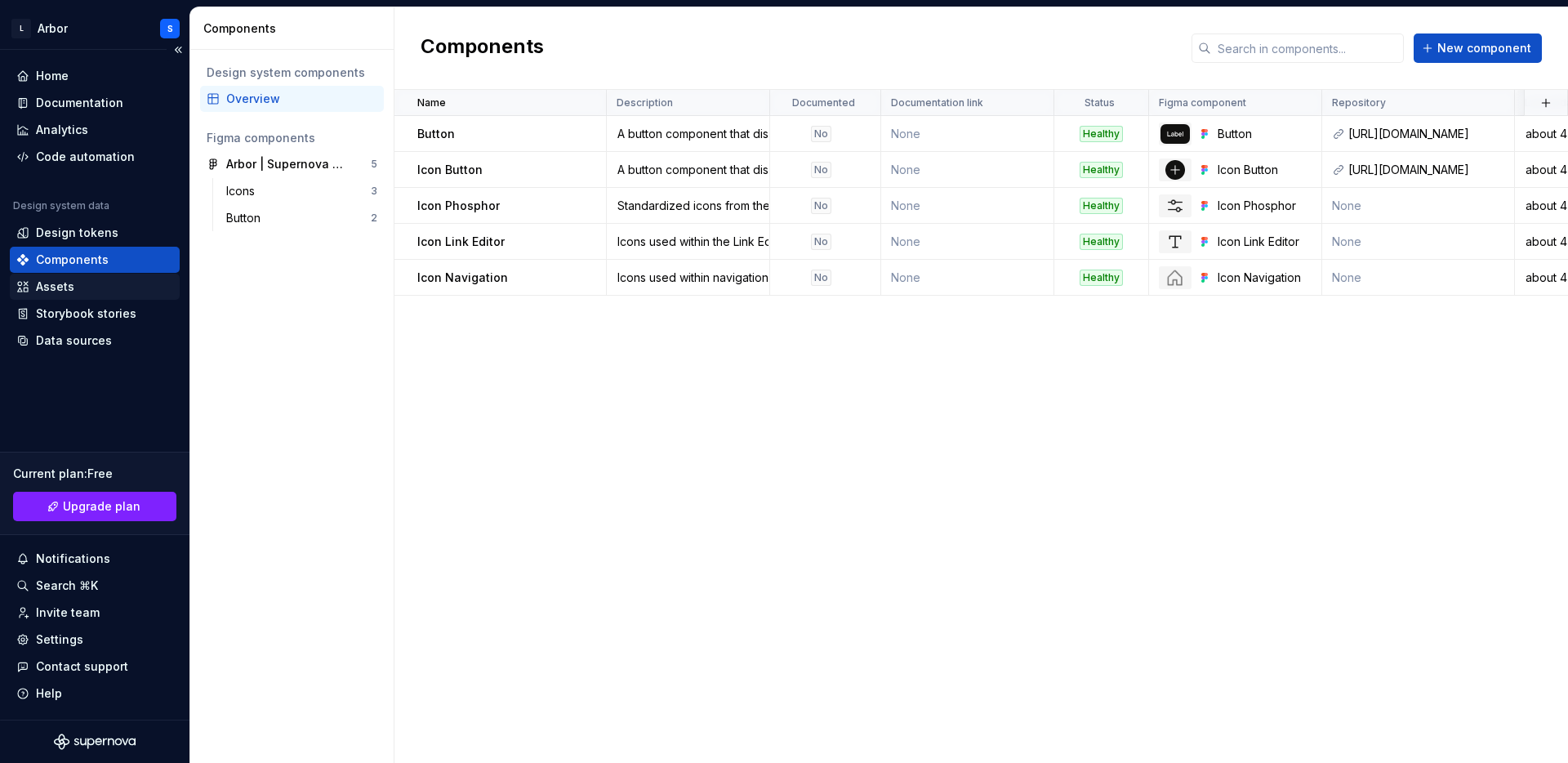
click at [76, 284] on div "Assets" at bounding box center [95, 287] width 157 height 17
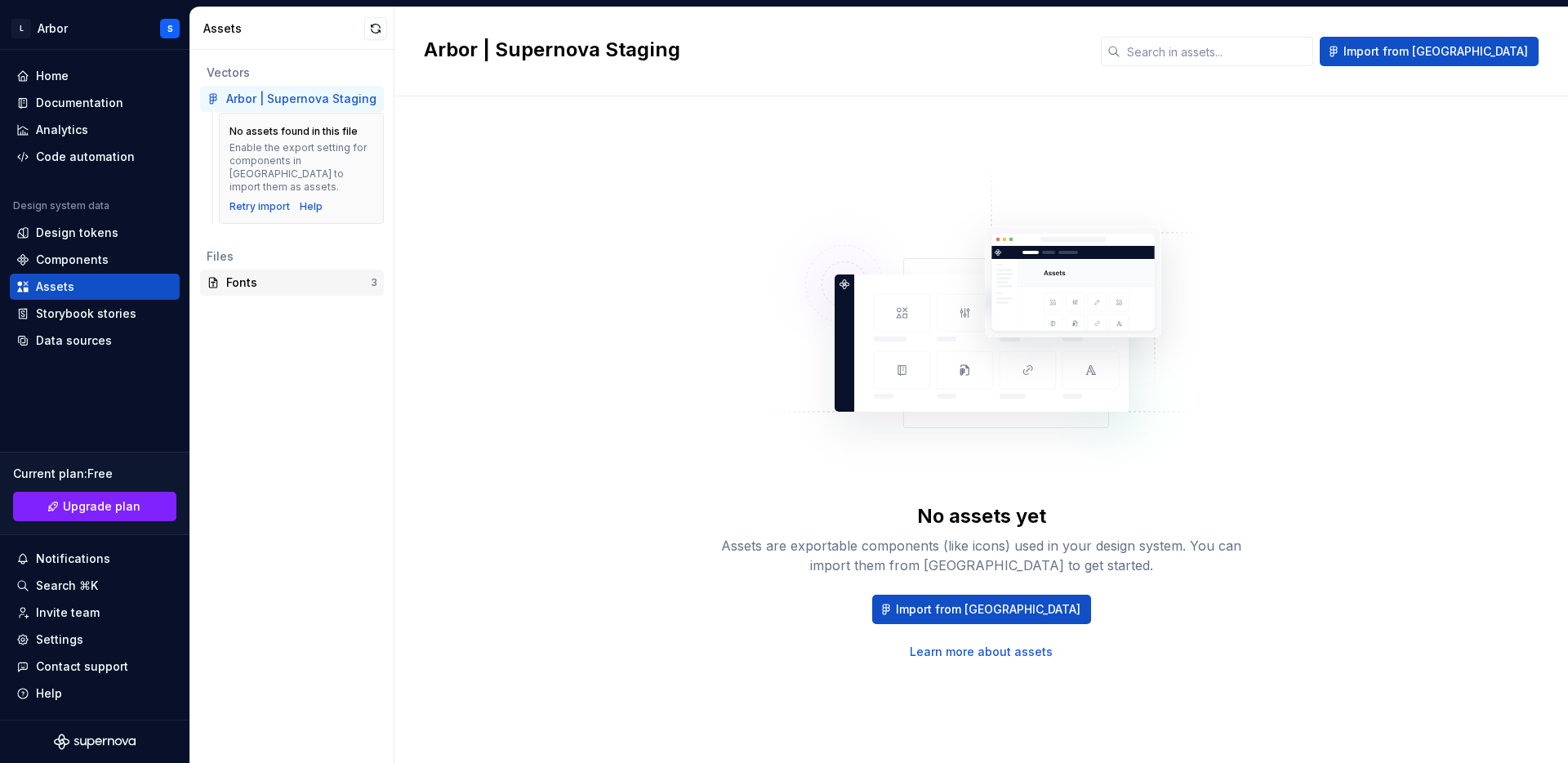
click at [258, 274] on div "Fonts" at bounding box center [298, 283] width 144 height 17
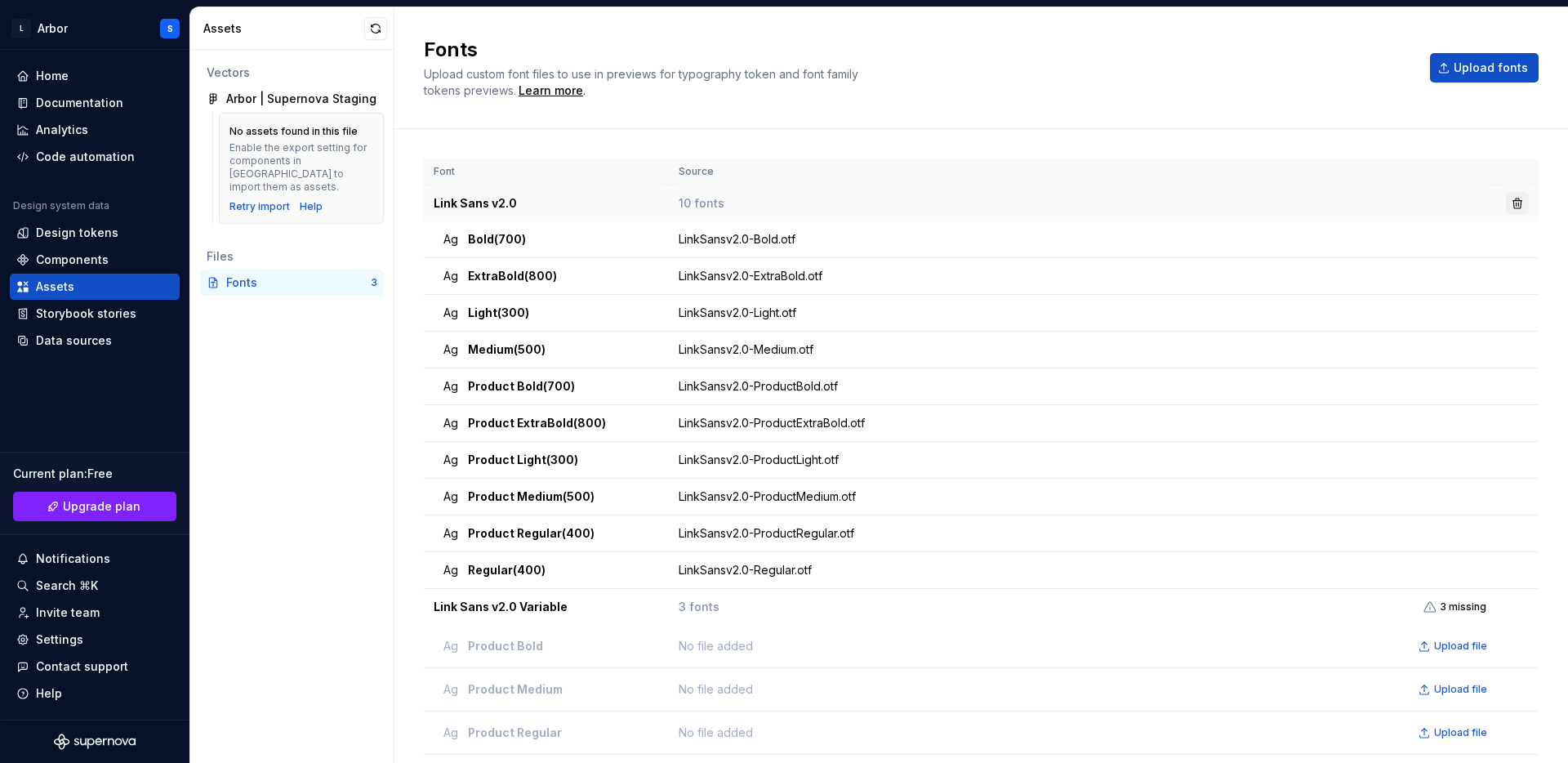
click at [1517, 198] on button "button" at bounding box center [1517, 203] width 23 height 23
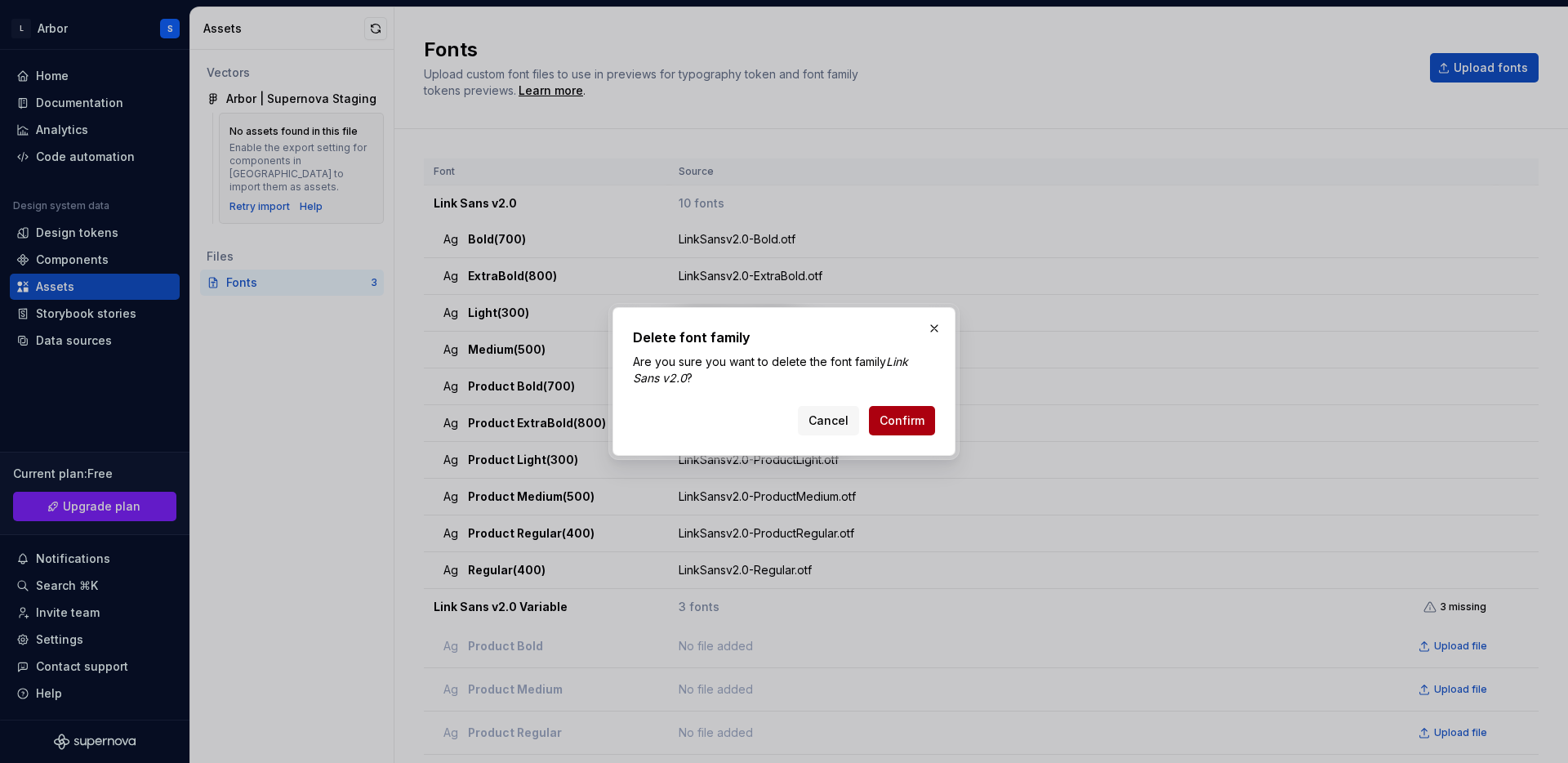
click at [913, 420] on span "Confirm" at bounding box center [901, 421] width 45 height 17
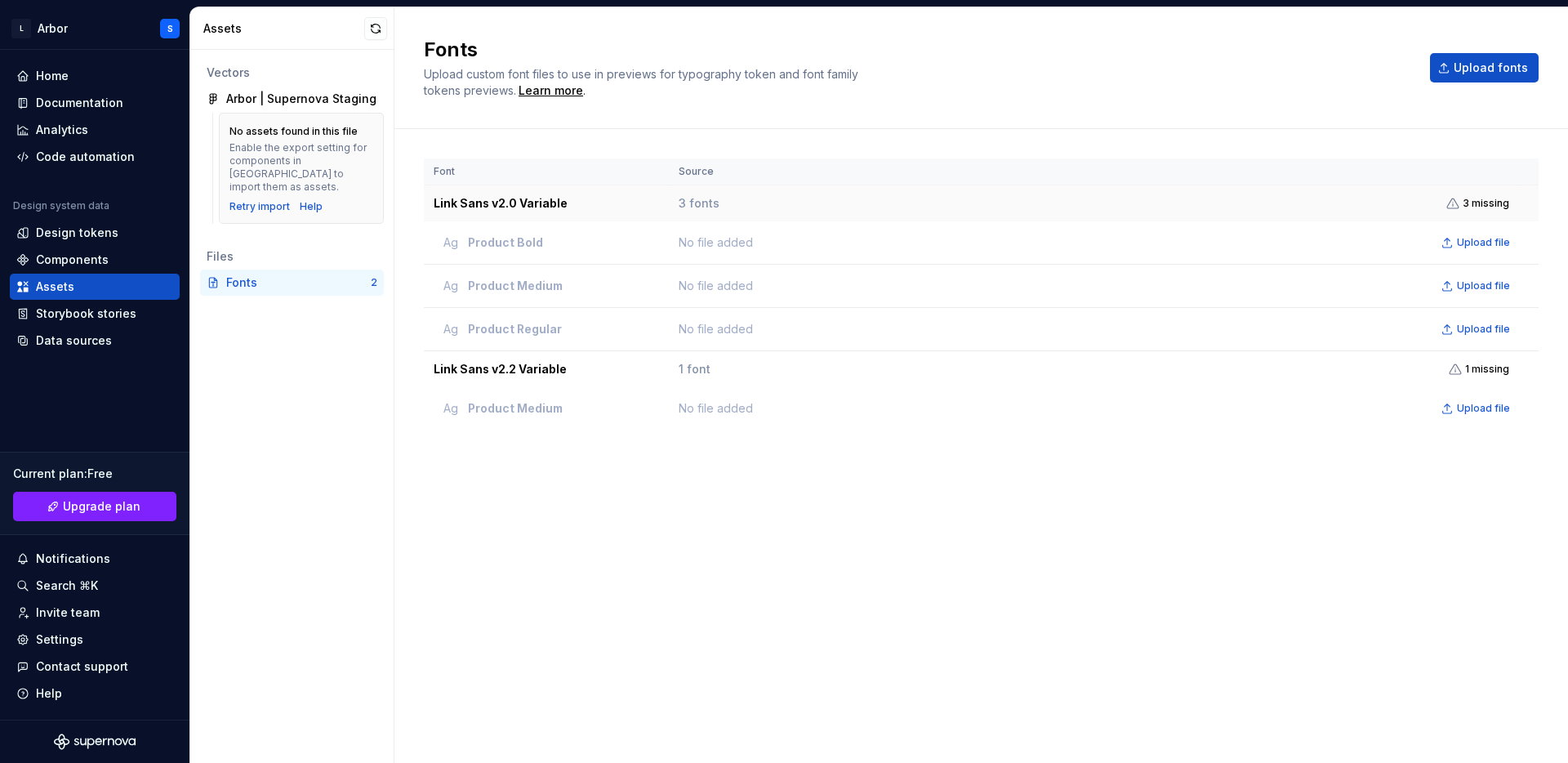
click at [529, 206] on td "Link Sans v2.0 Variable" at bounding box center [546, 203] width 245 height 36
click at [1479, 201] on span "3 missing" at bounding box center [1486, 203] width 47 height 13
click at [375, 28] on button "button" at bounding box center [376, 28] width 23 height 23
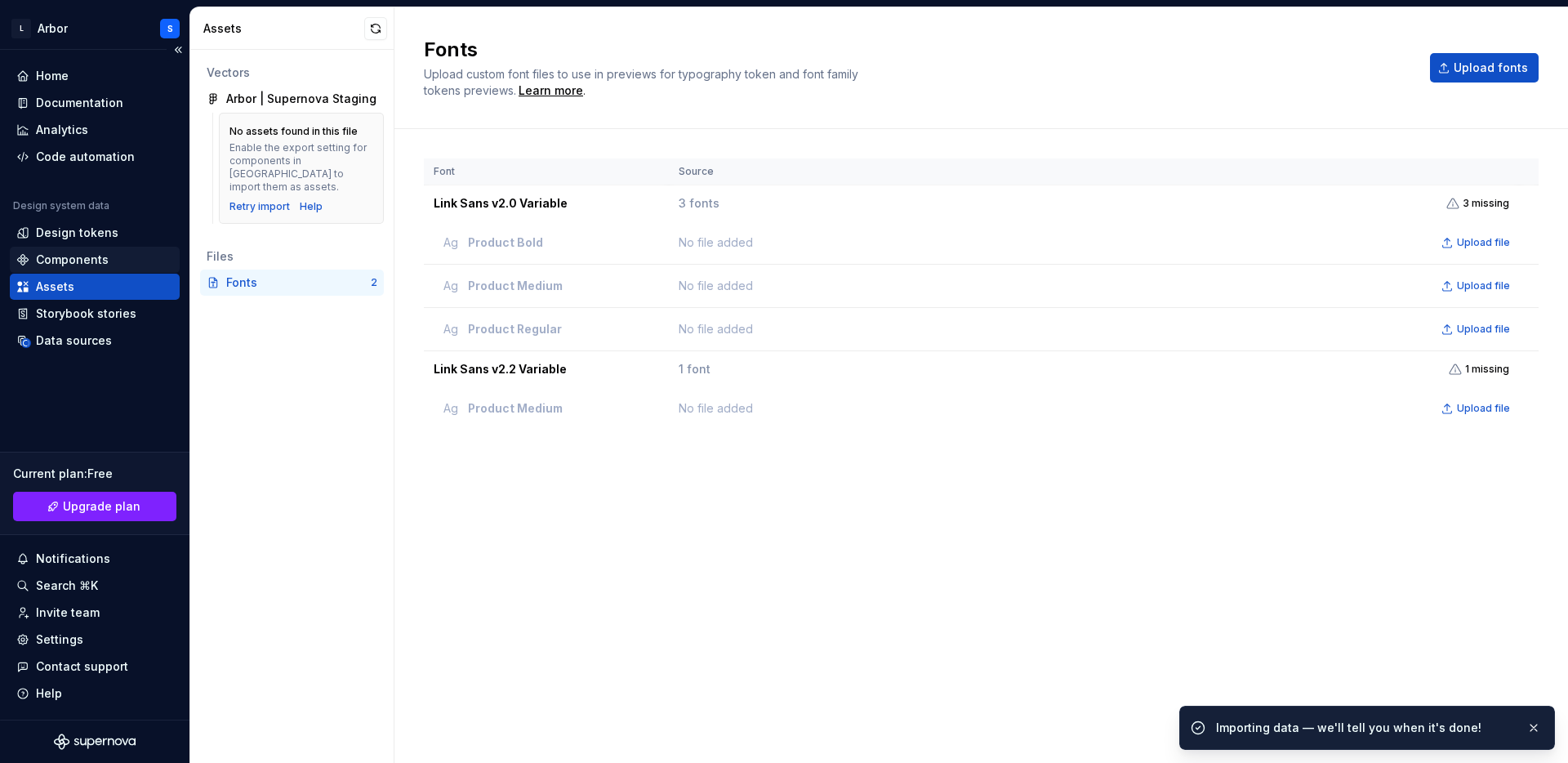
click at [89, 259] on div "Components" at bounding box center [73, 260] width 73 height 17
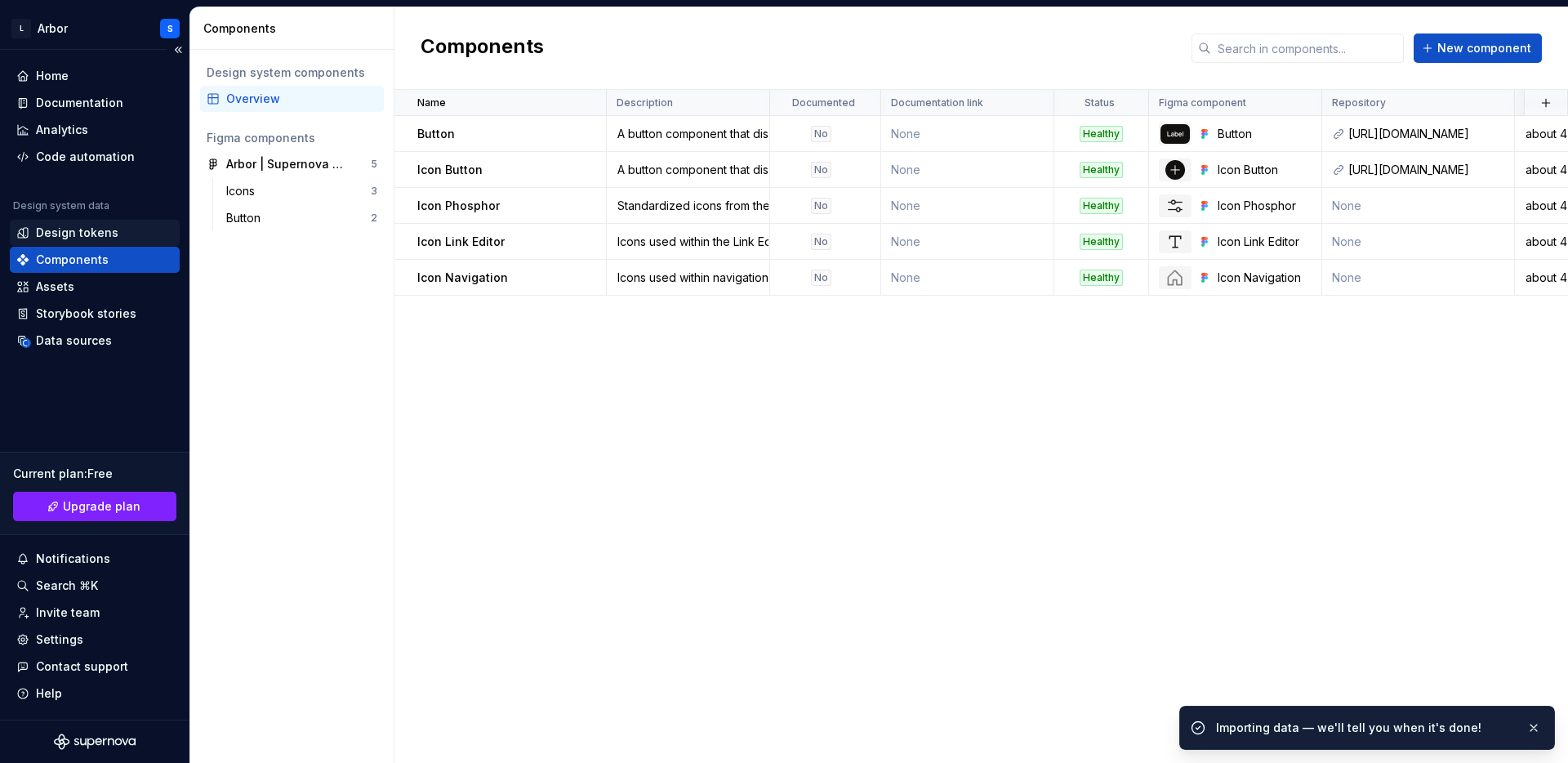
click at [79, 220] on div "Design tokens" at bounding box center [95, 233] width 170 height 26
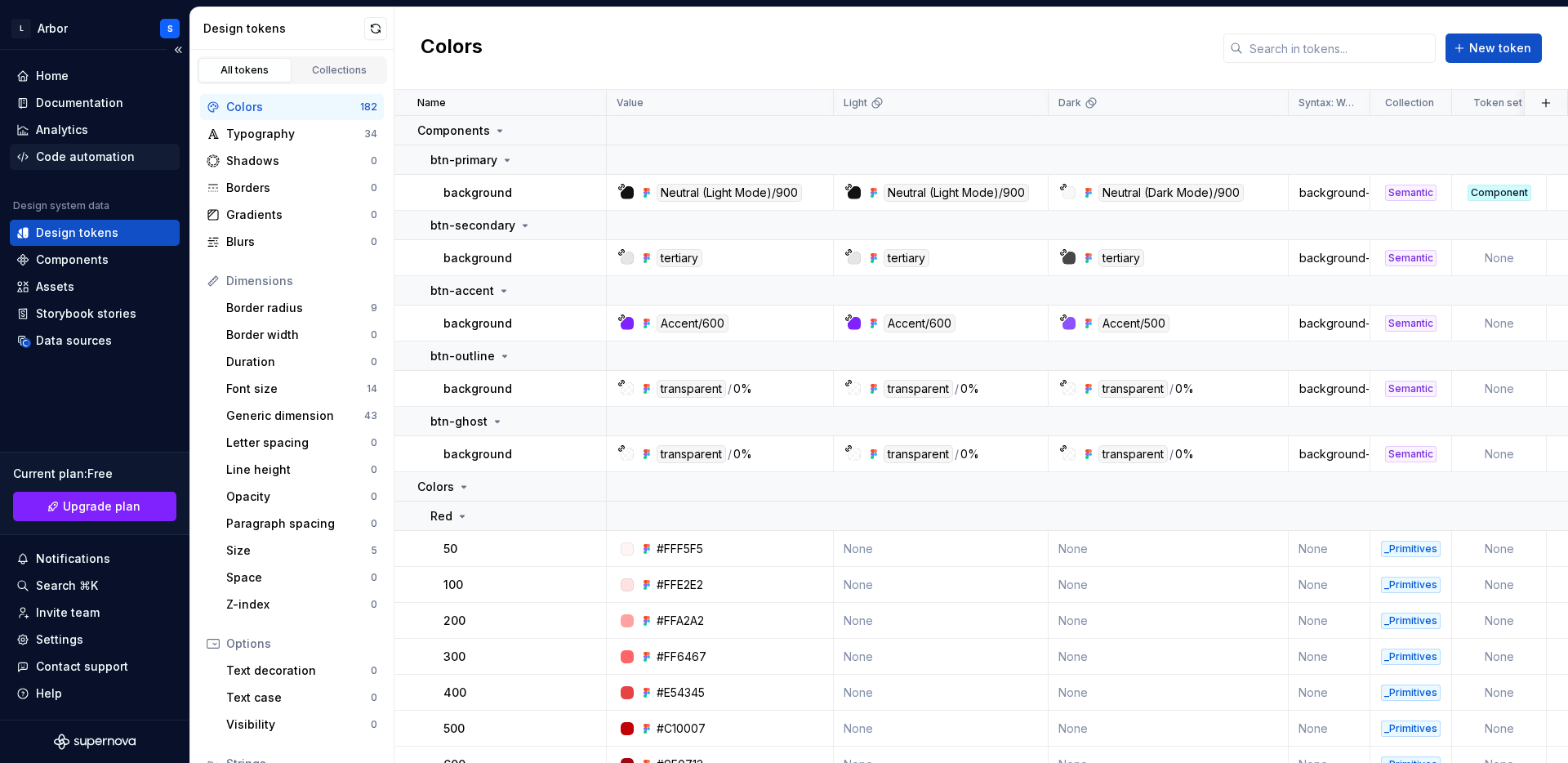
click at [66, 150] on div "Code automation" at bounding box center [86, 157] width 99 height 17
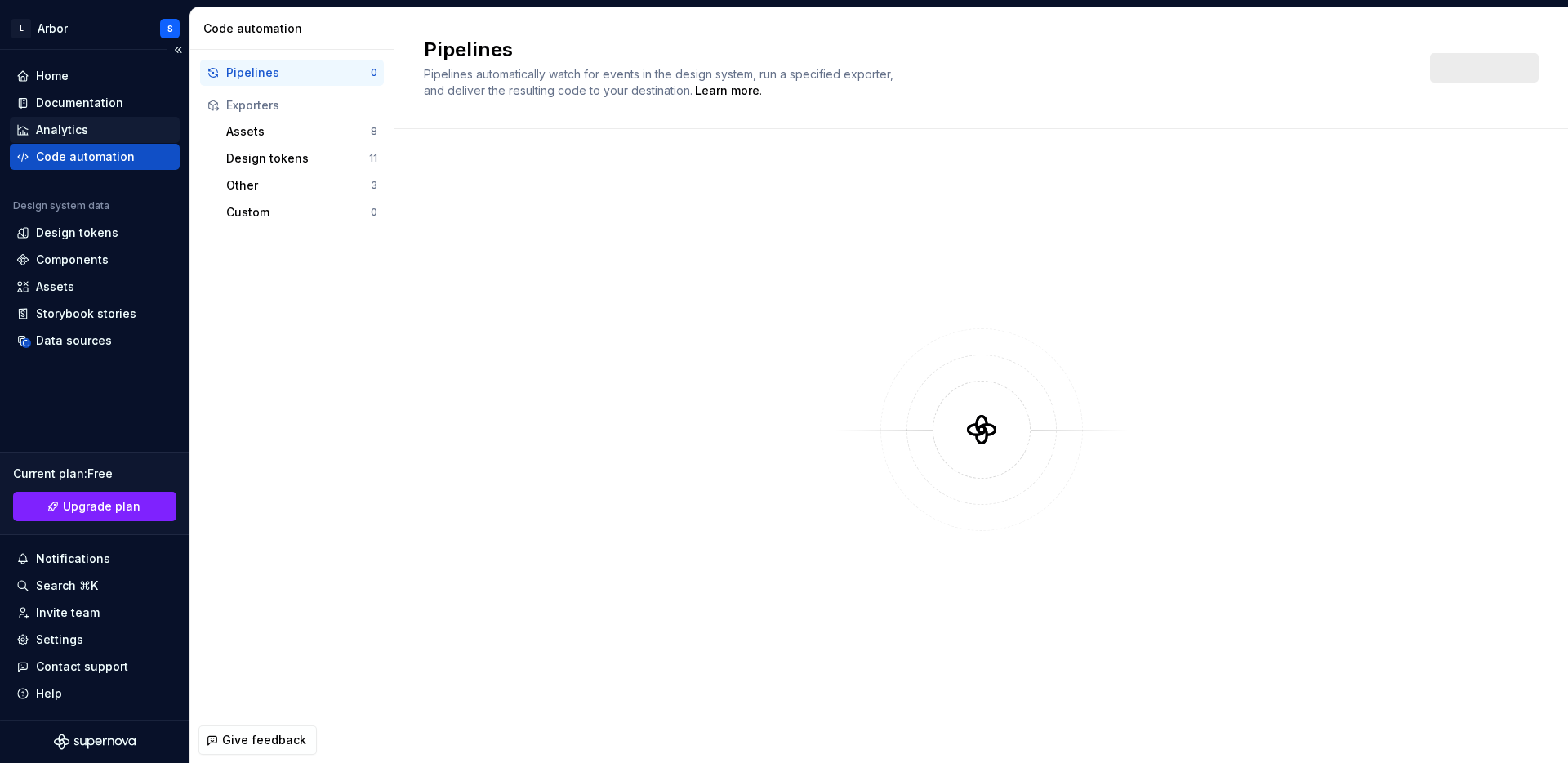
click at [62, 122] on div "Analytics" at bounding box center [62, 131] width 52 height 17
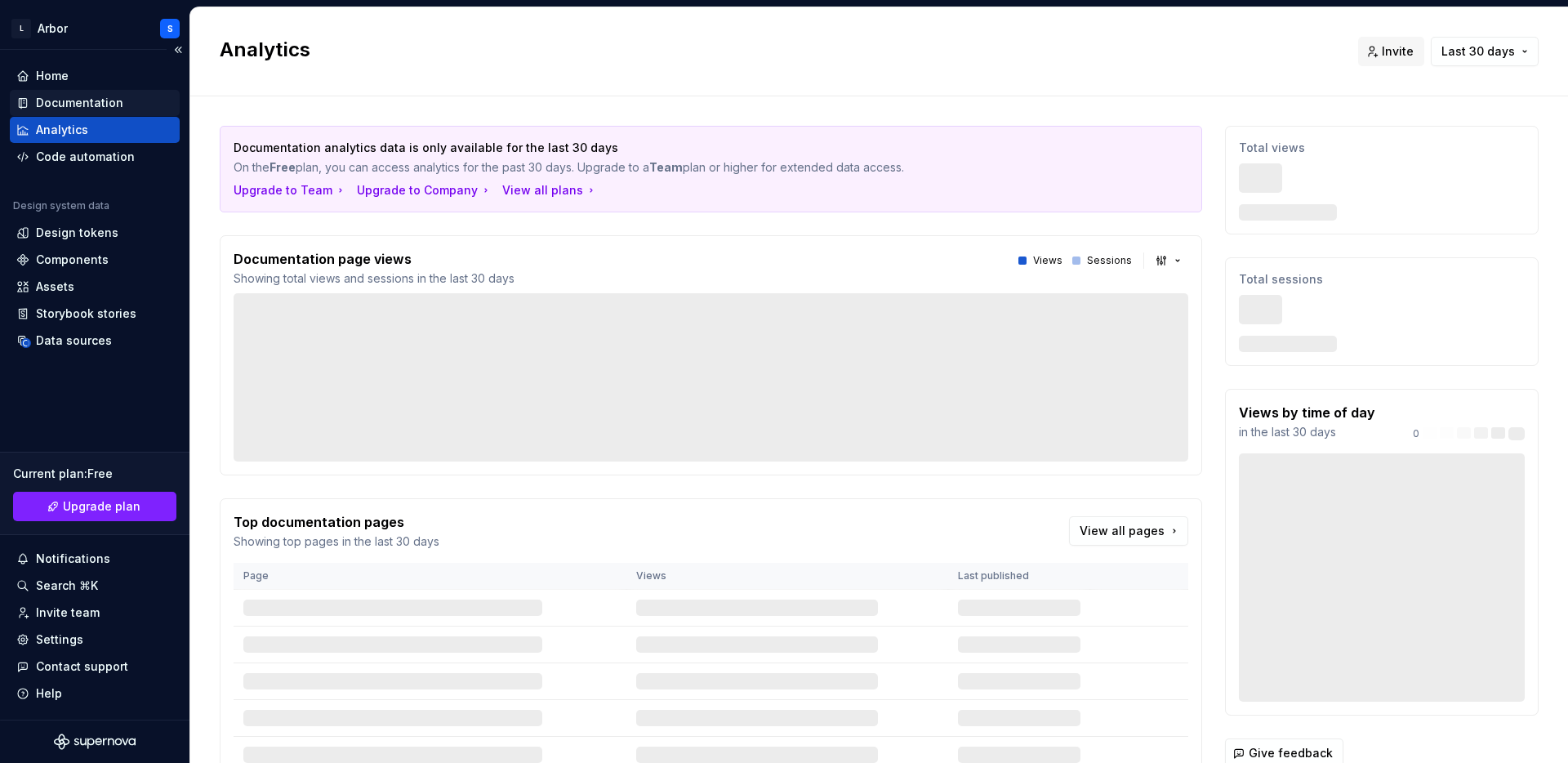
click at [67, 102] on div "Documentation" at bounding box center [80, 104] width 88 height 17
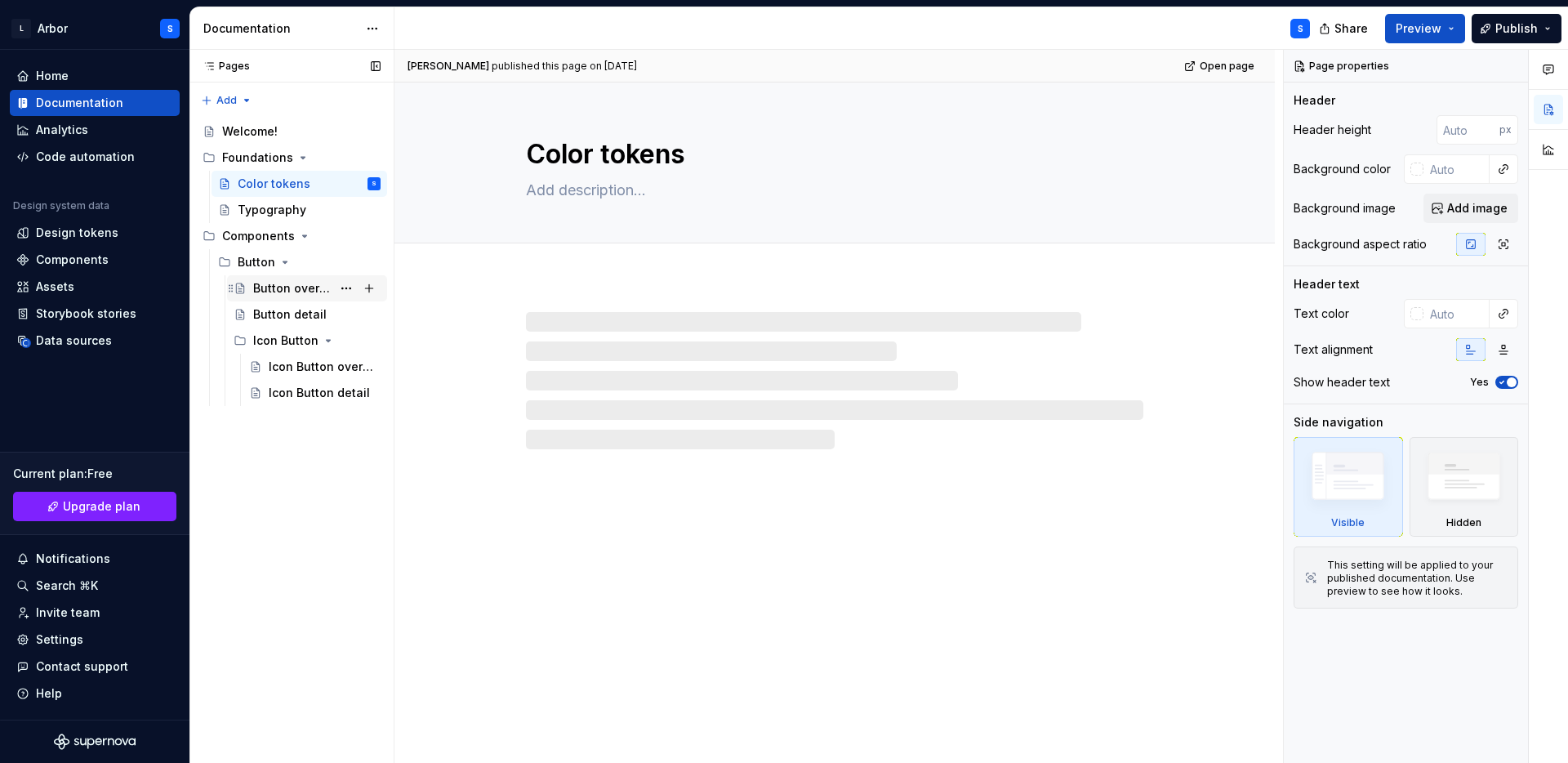
click at [291, 292] on div "Button overview" at bounding box center [293, 288] width 78 height 17
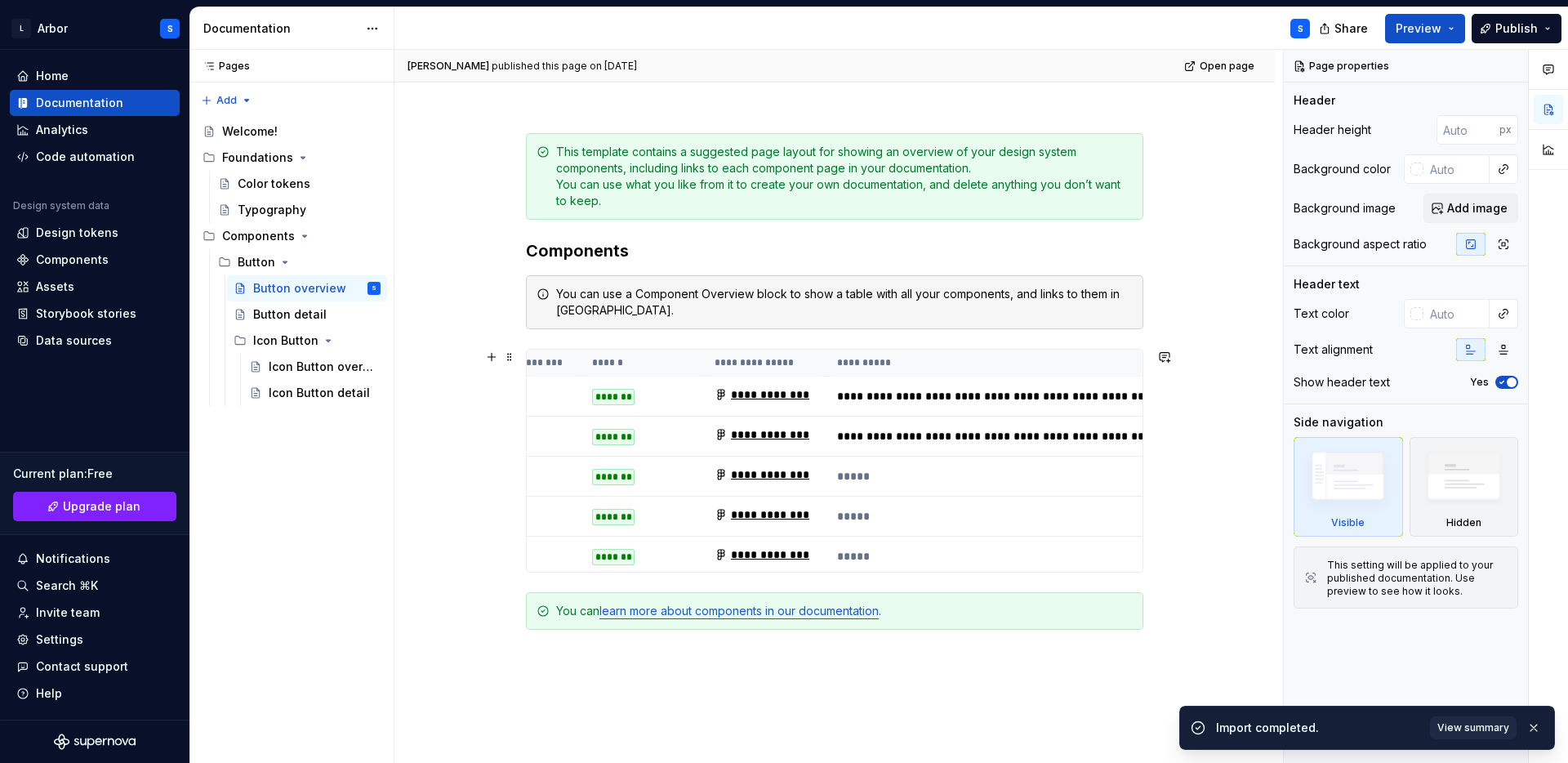
scroll to position [0, 446]
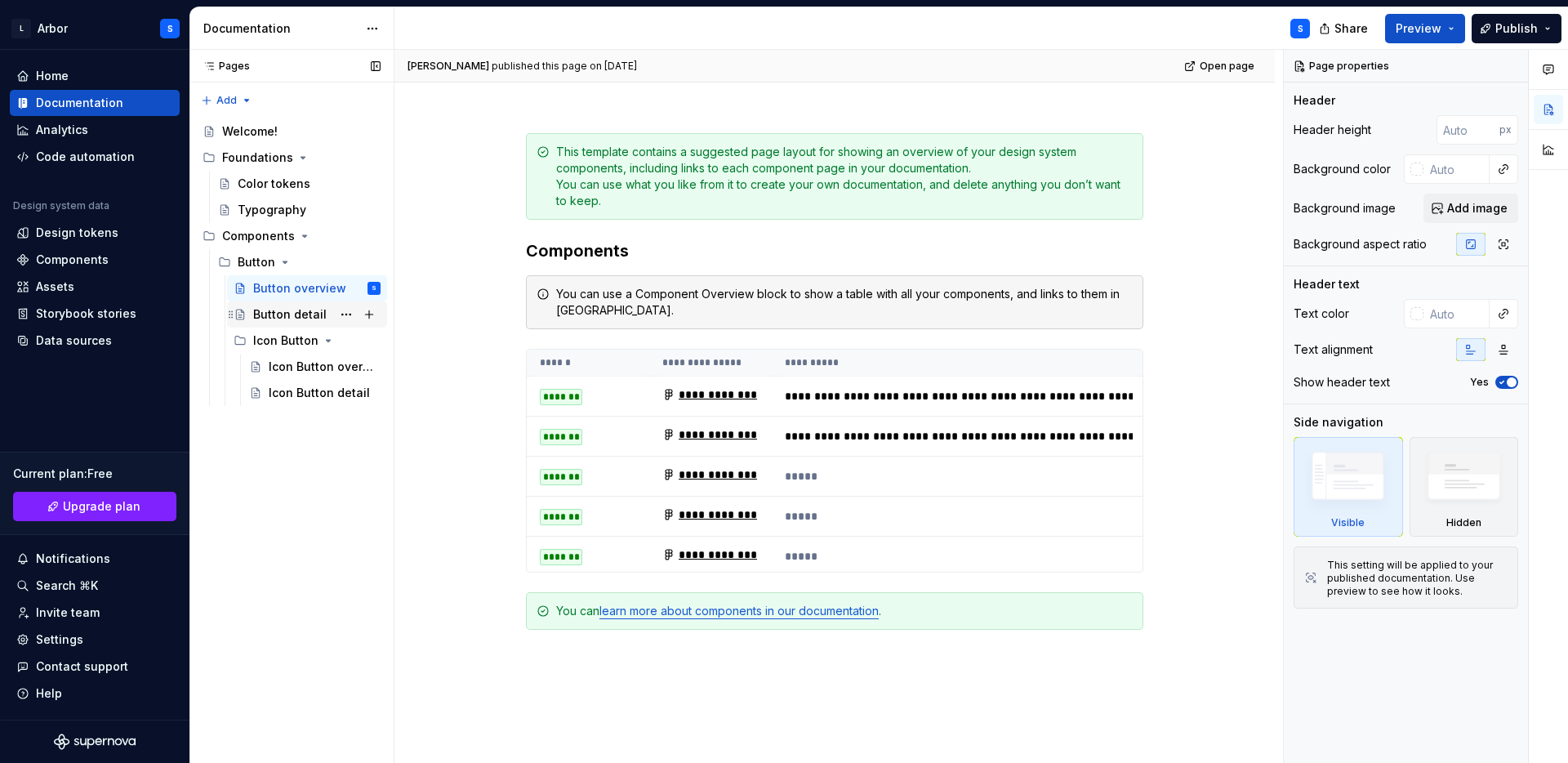
click at [280, 310] on div "Button detail" at bounding box center [290, 314] width 74 height 17
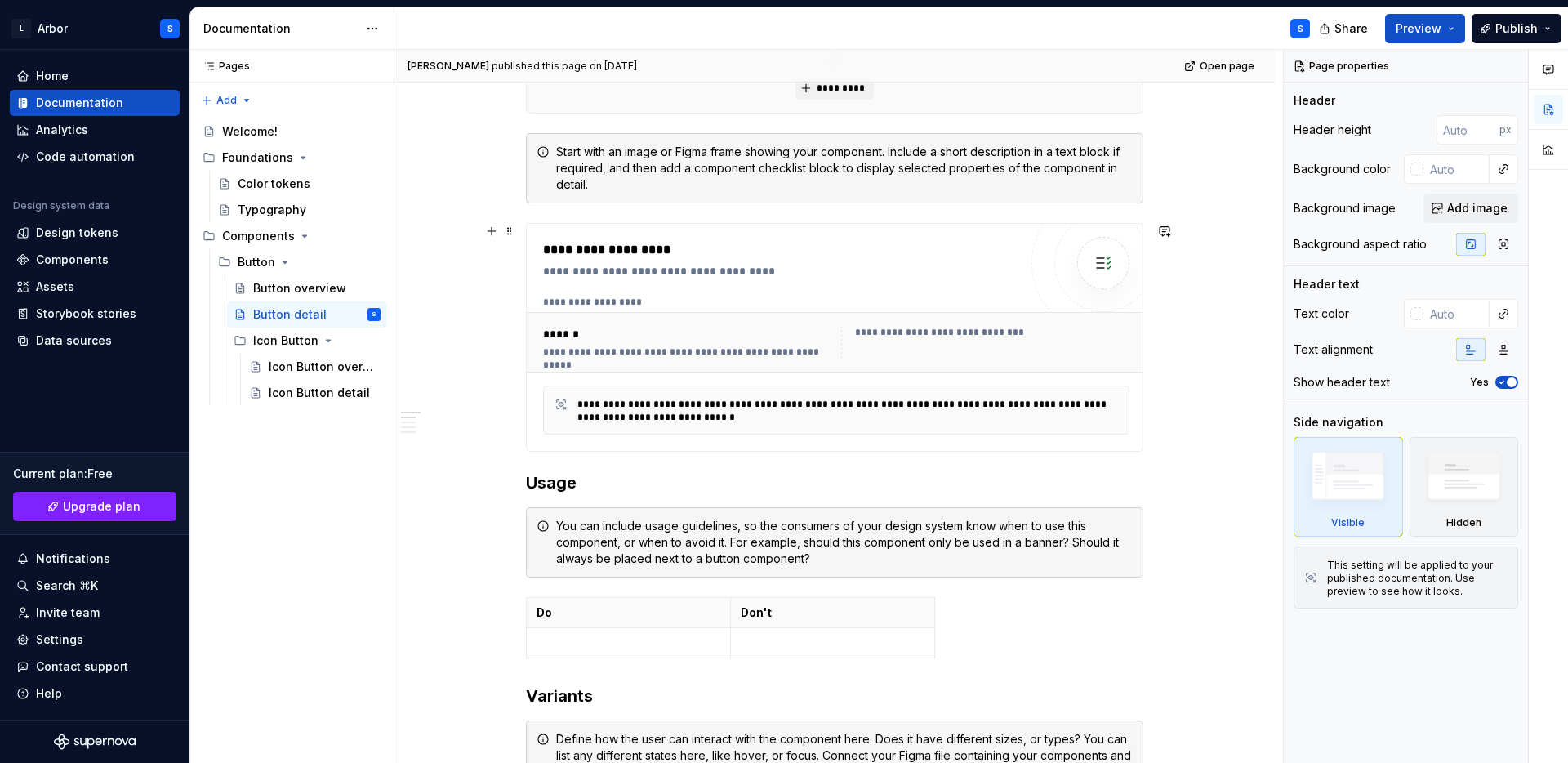
scroll to position [530, 0]
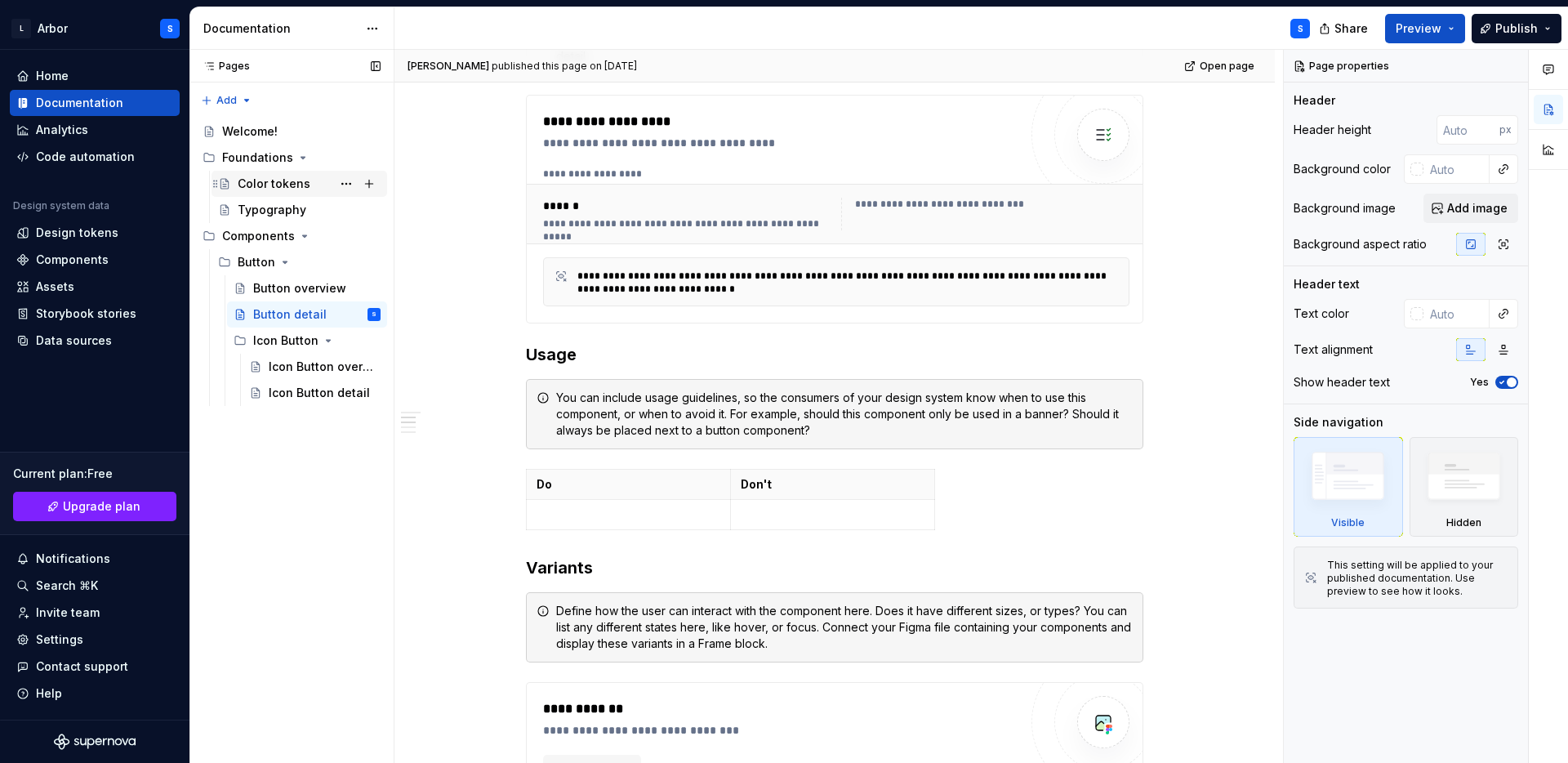
click at [255, 176] on div "Color tokens" at bounding box center [274, 184] width 73 height 17
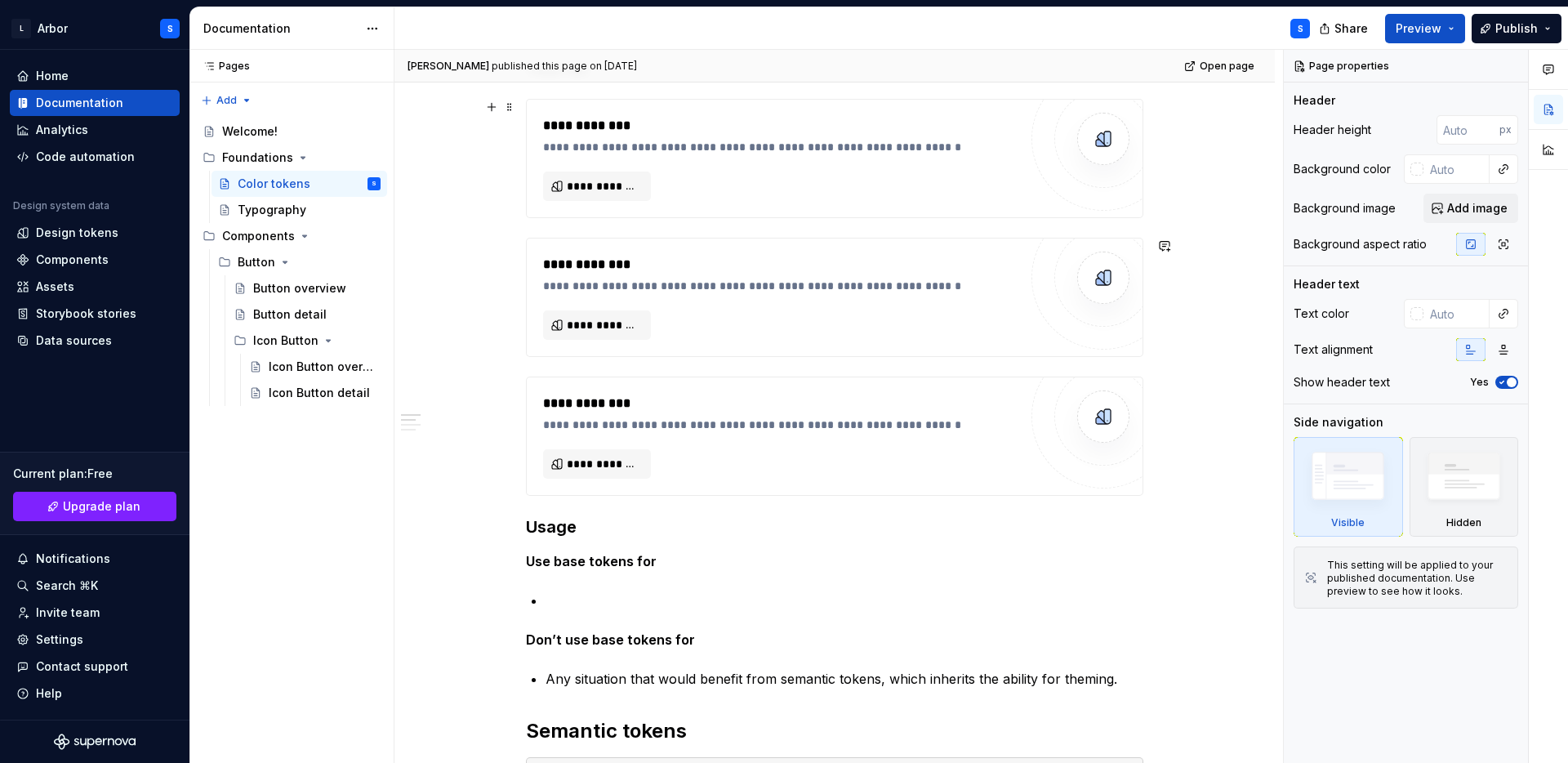
scroll to position [24, 0]
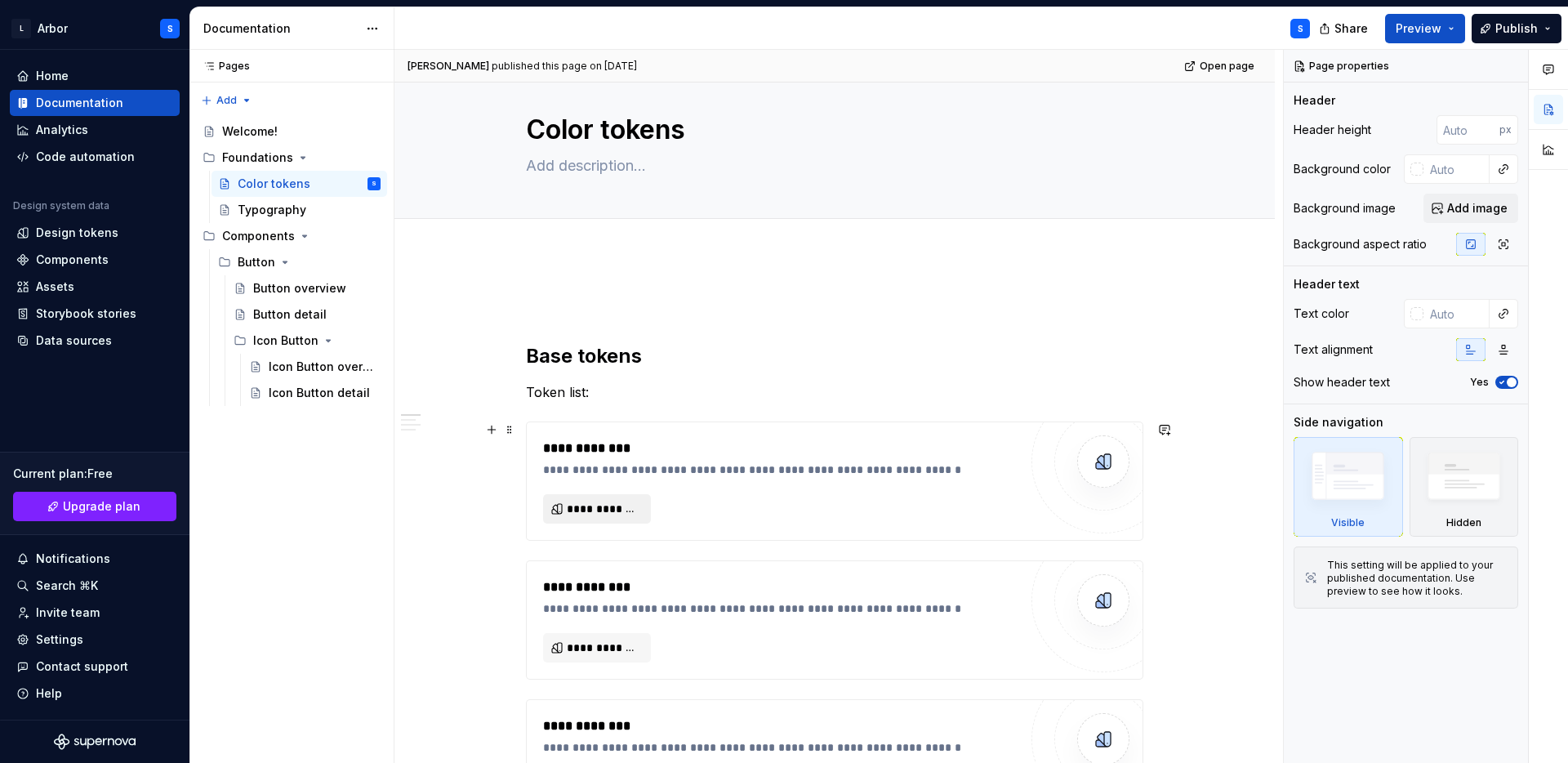
click at [585, 503] on span "**********" at bounding box center [603, 509] width 74 height 17
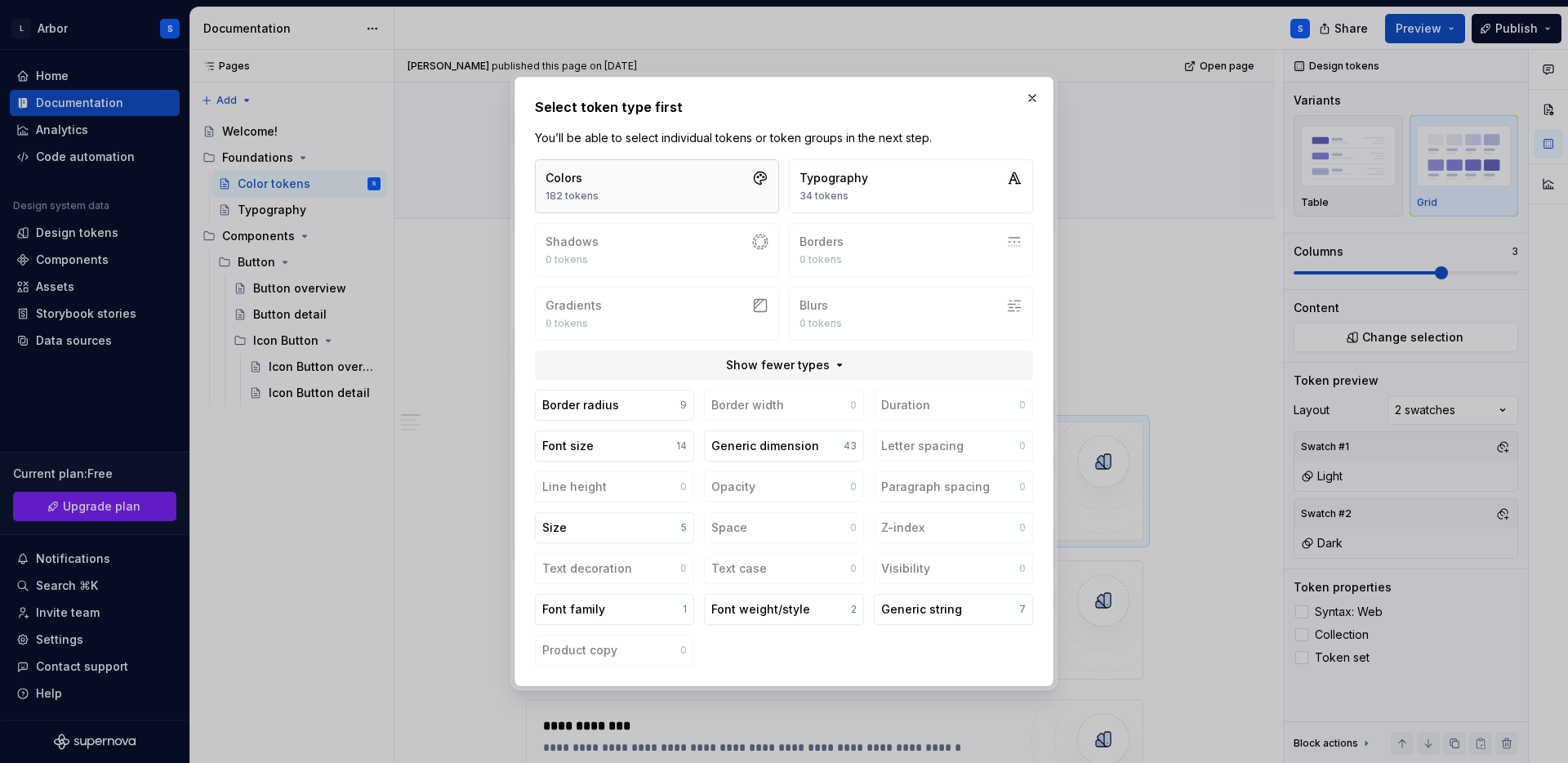
click at [686, 179] on button "Colors 182 tokens" at bounding box center [657, 187] width 244 height 54
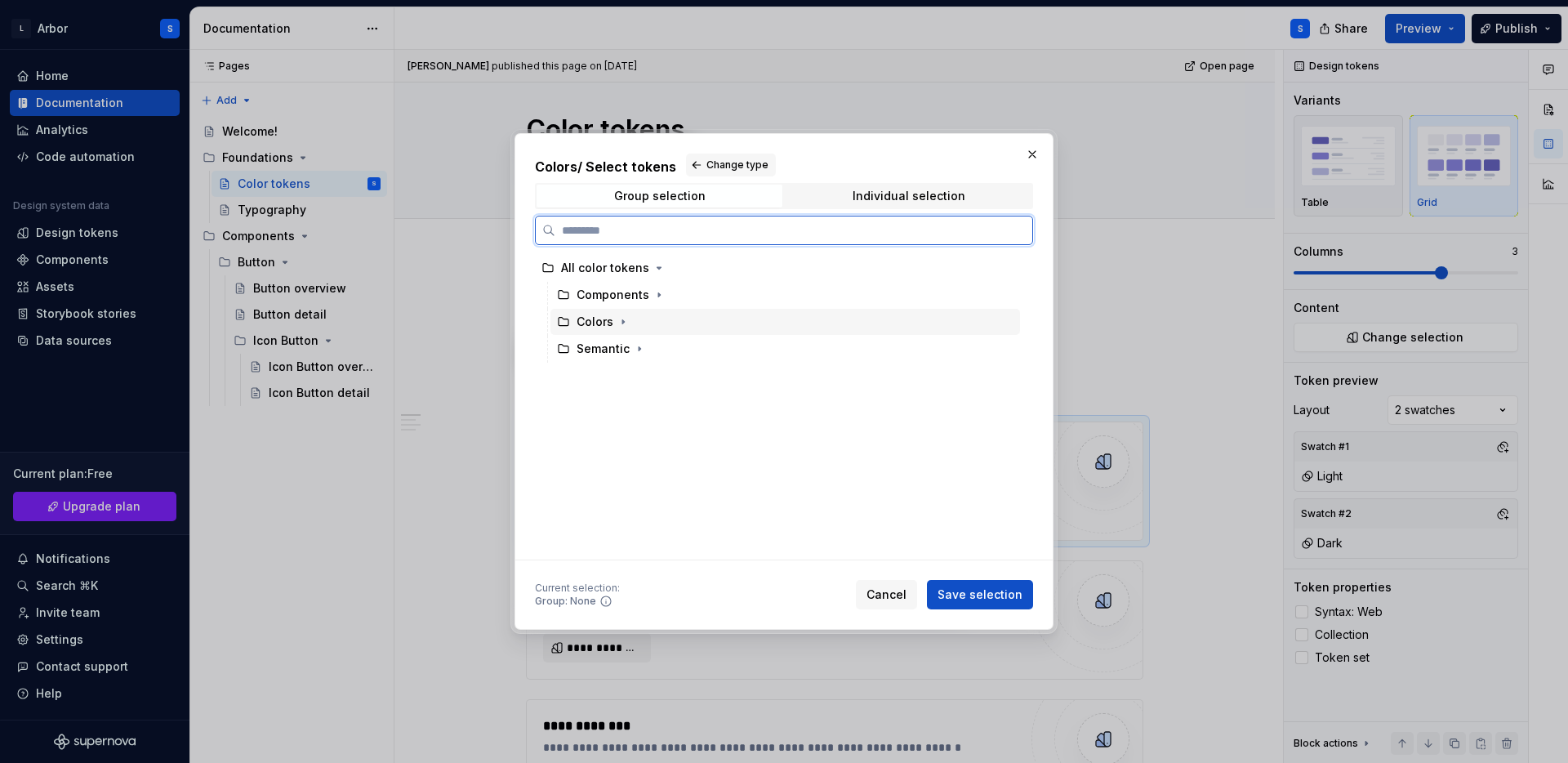
click at [612, 320] on div "Colors" at bounding box center [603, 322] width 55 height 17
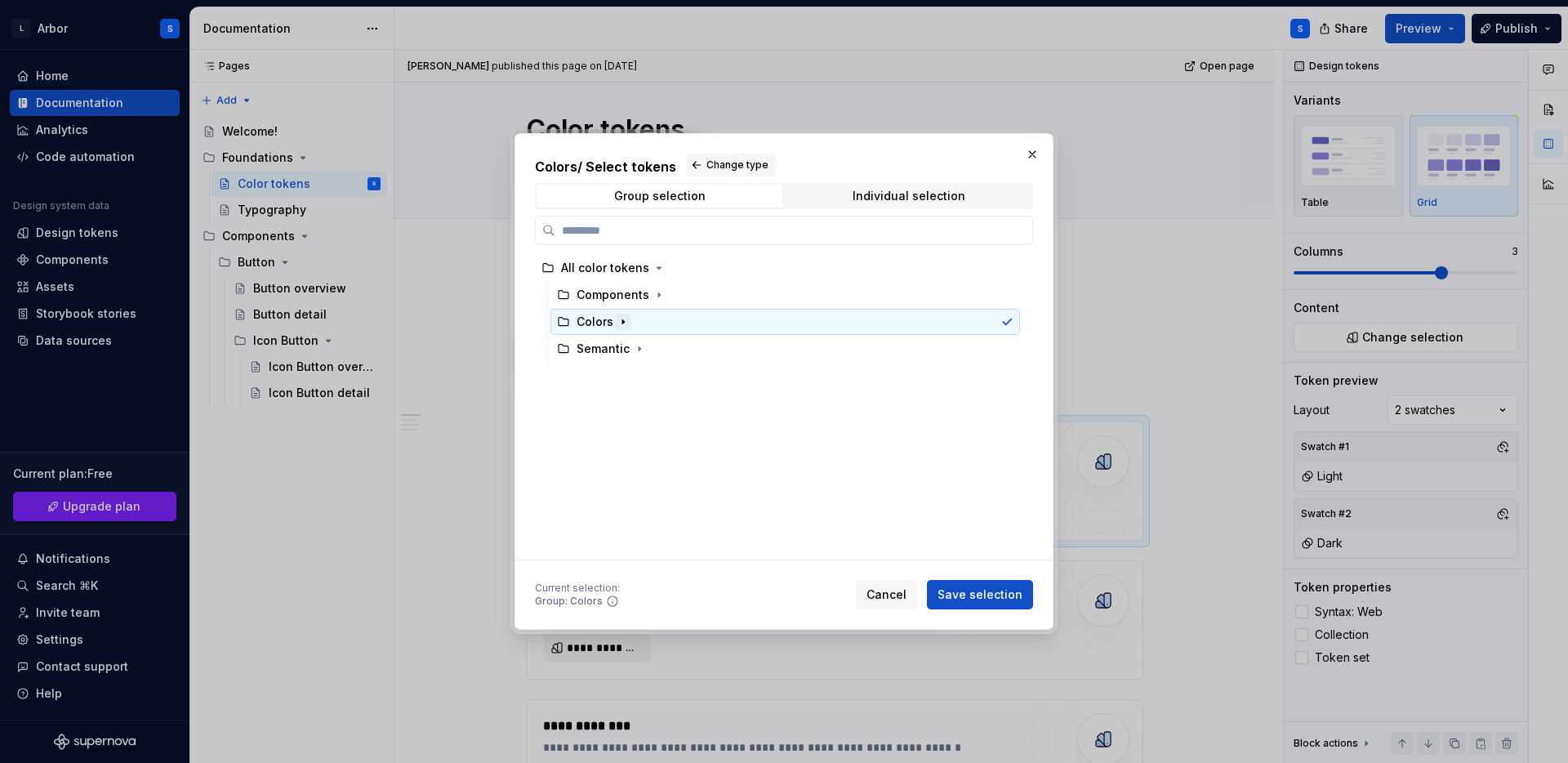
click at [624, 321] on icon "button" at bounding box center [623, 322] width 13 height 13
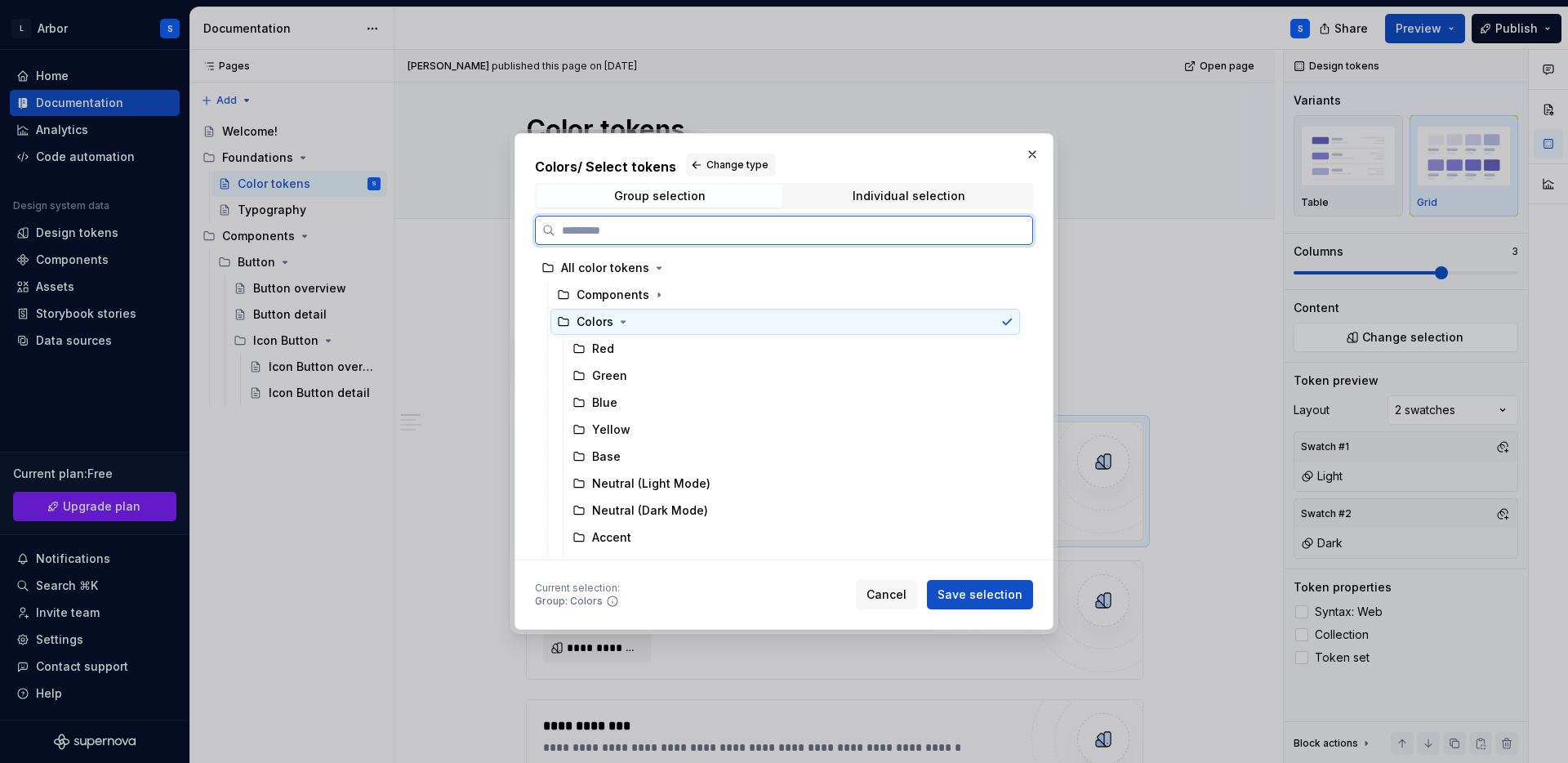
click at [1012, 315] on div at bounding box center [1003, 322] width 20 height 13
click at [576, 319] on div "Colors" at bounding box center [594, 322] width 75 height 17
click at [624, 322] on icon "button" at bounding box center [623, 322] width 13 height 13
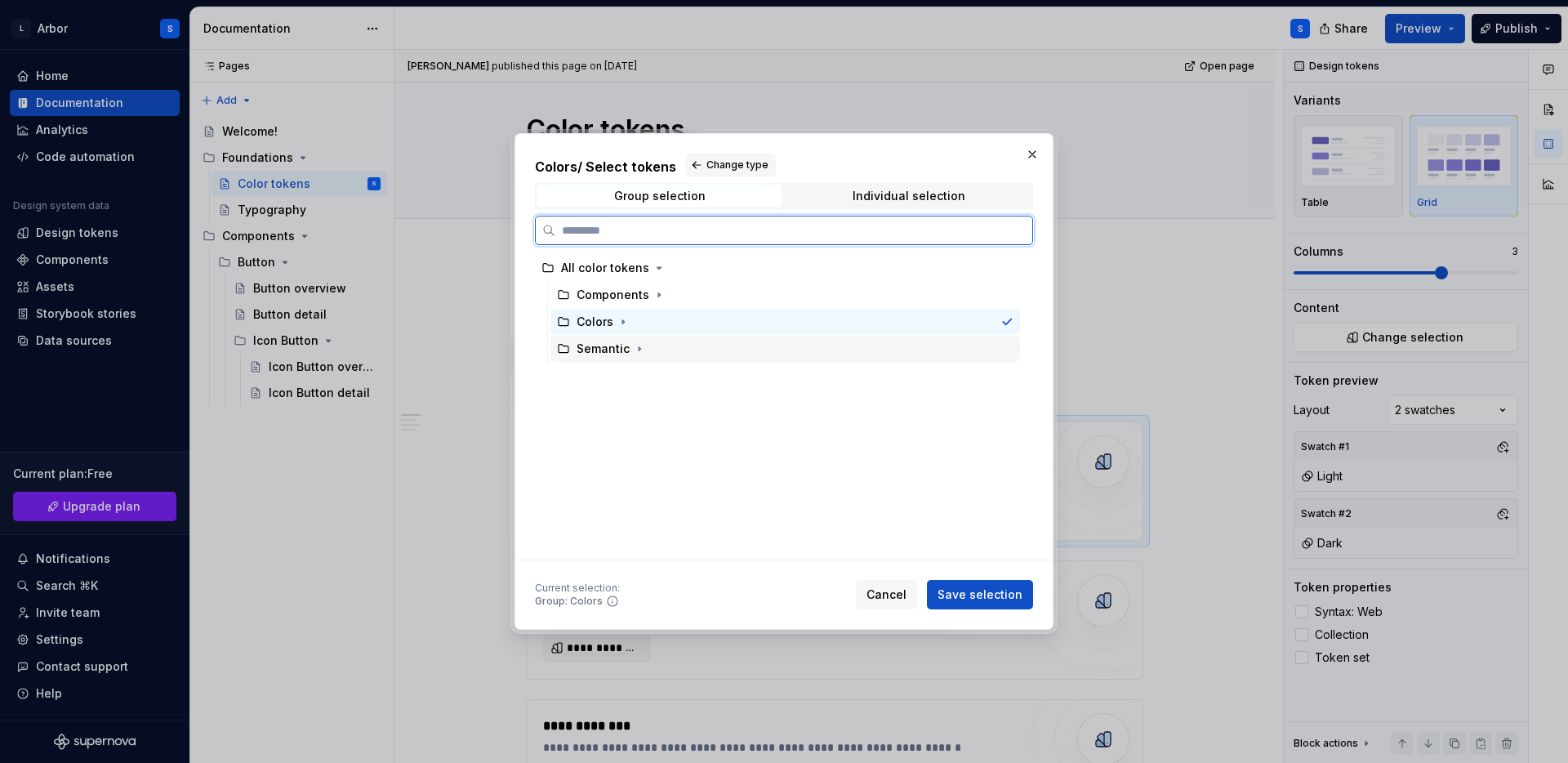
click at [618, 356] on div "Semantic" at bounding box center [602, 349] width 53 height 17
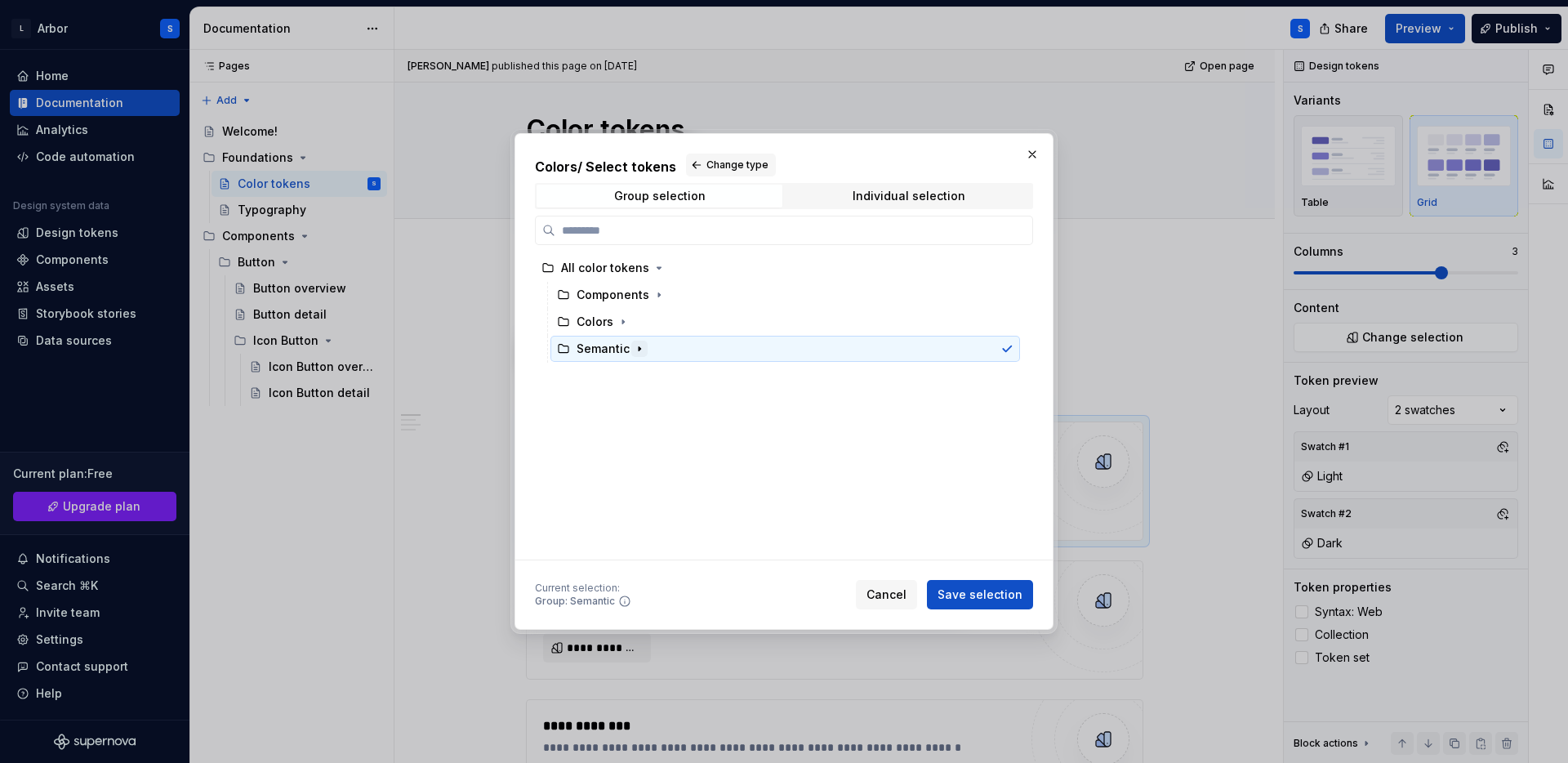
click at [636, 352] on icon "button" at bounding box center [640, 349] width 13 height 13
click at [638, 348] on icon "button" at bounding box center [640, 349] width 4 height 2
click at [619, 323] on icon "button" at bounding box center [623, 322] width 13 height 13
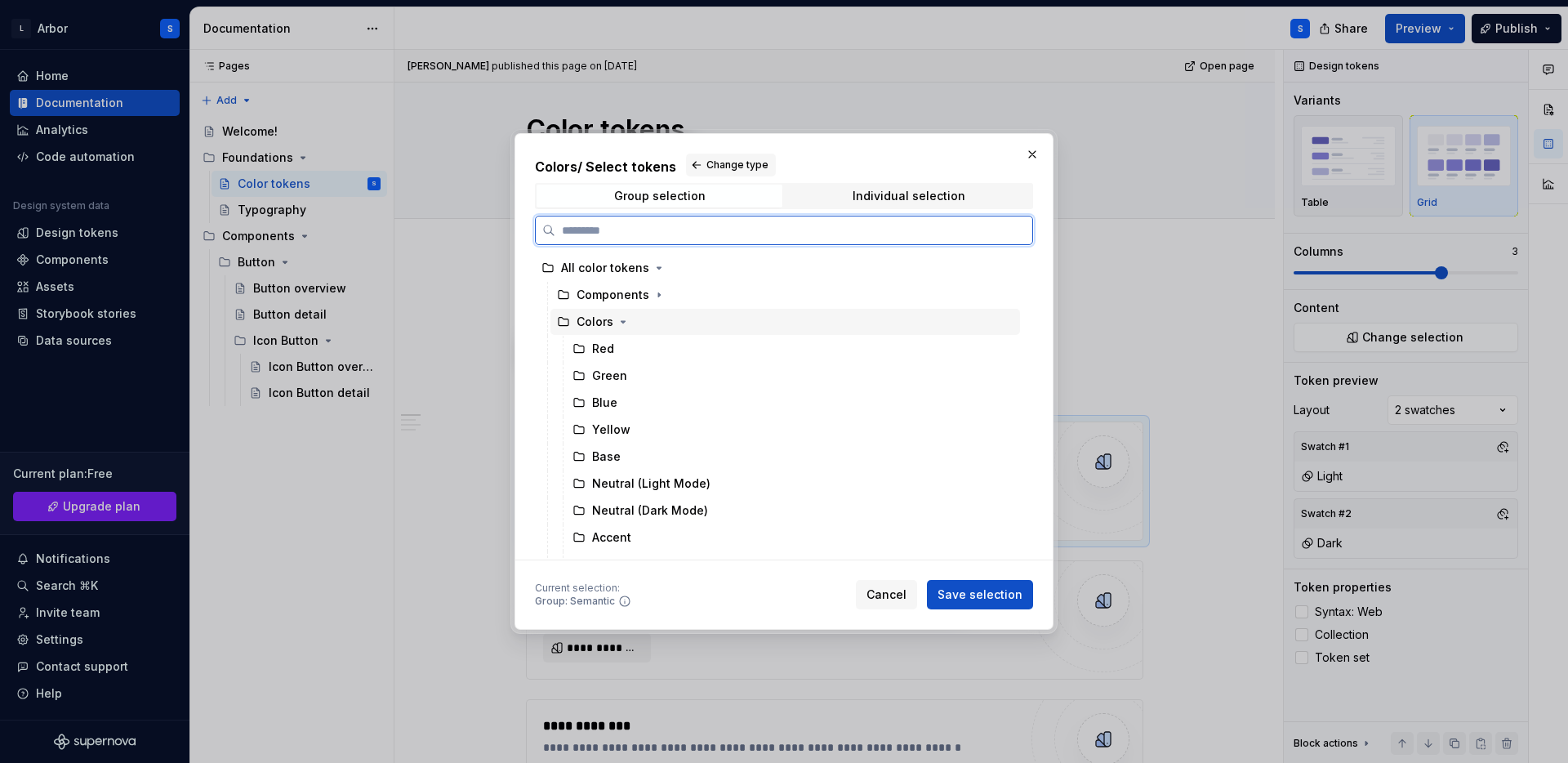
click at [594, 321] on div "Colors" at bounding box center [594, 322] width 36 height 17
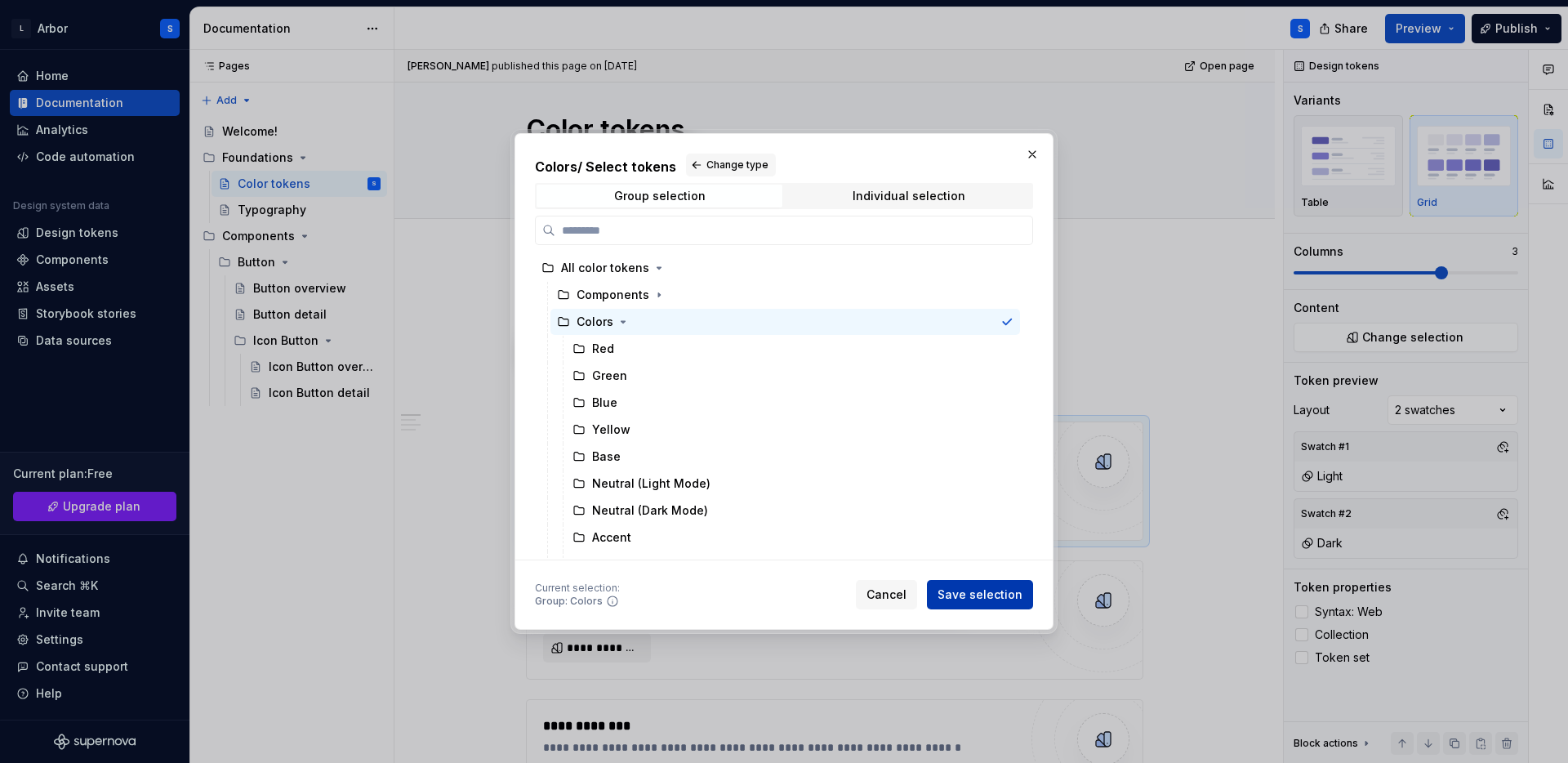
click at [989, 593] on span "Save selection" at bounding box center [980, 595] width 85 height 17
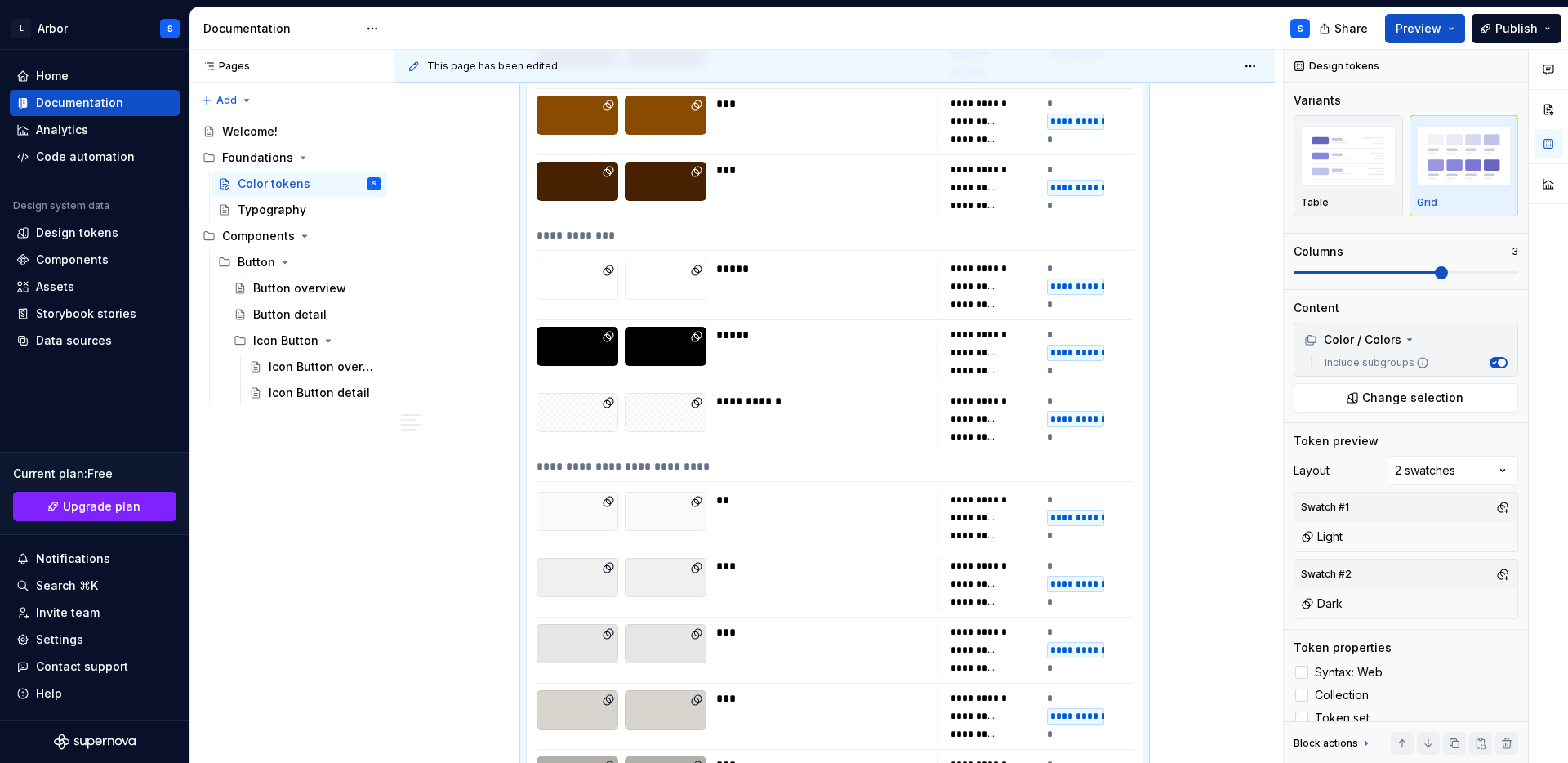
scroll to position [3275, 0]
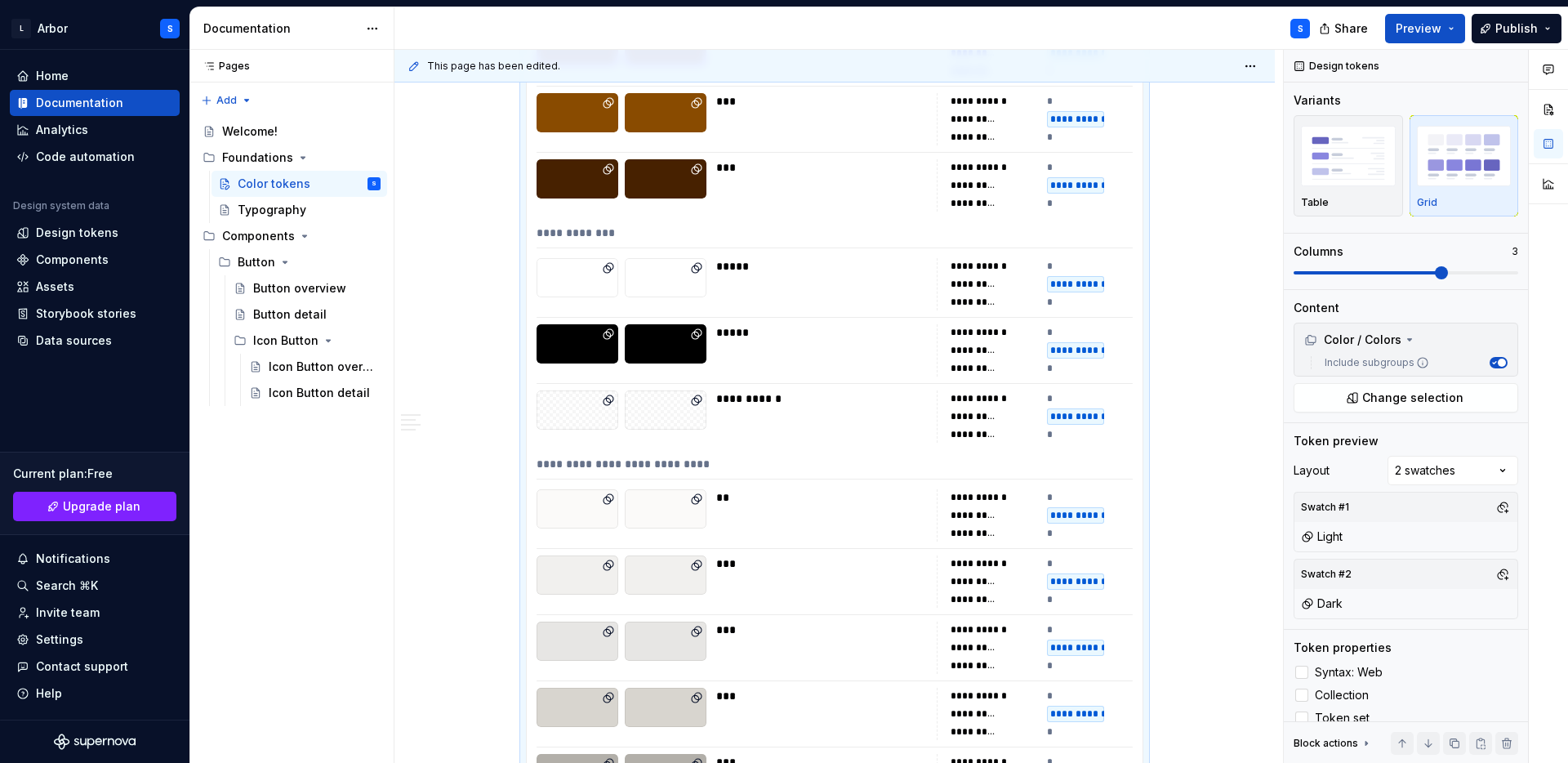
click at [722, 234] on div "**********" at bounding box center [833, 236] width 596 height 23
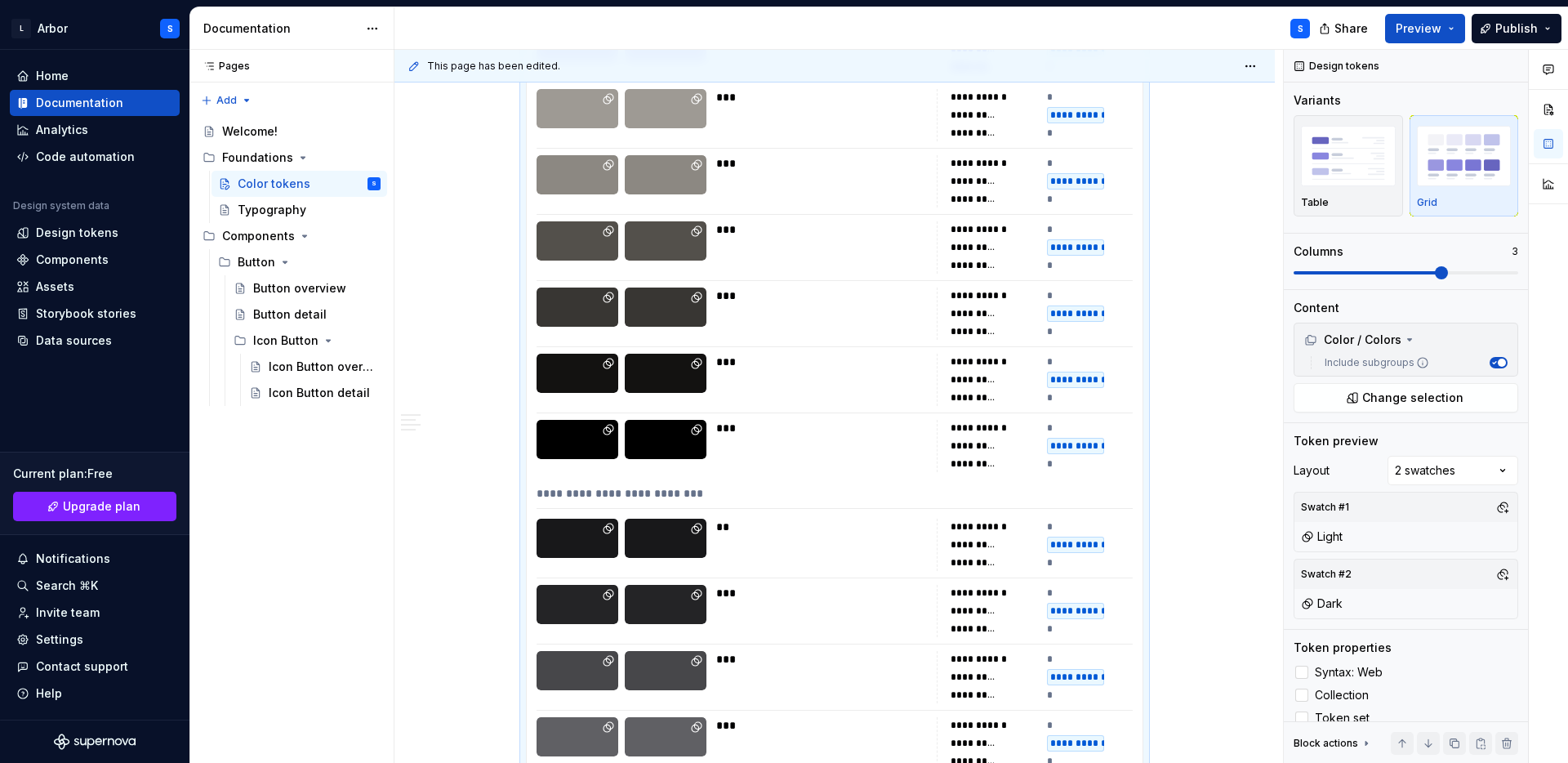
scroll to position [3947, 0]
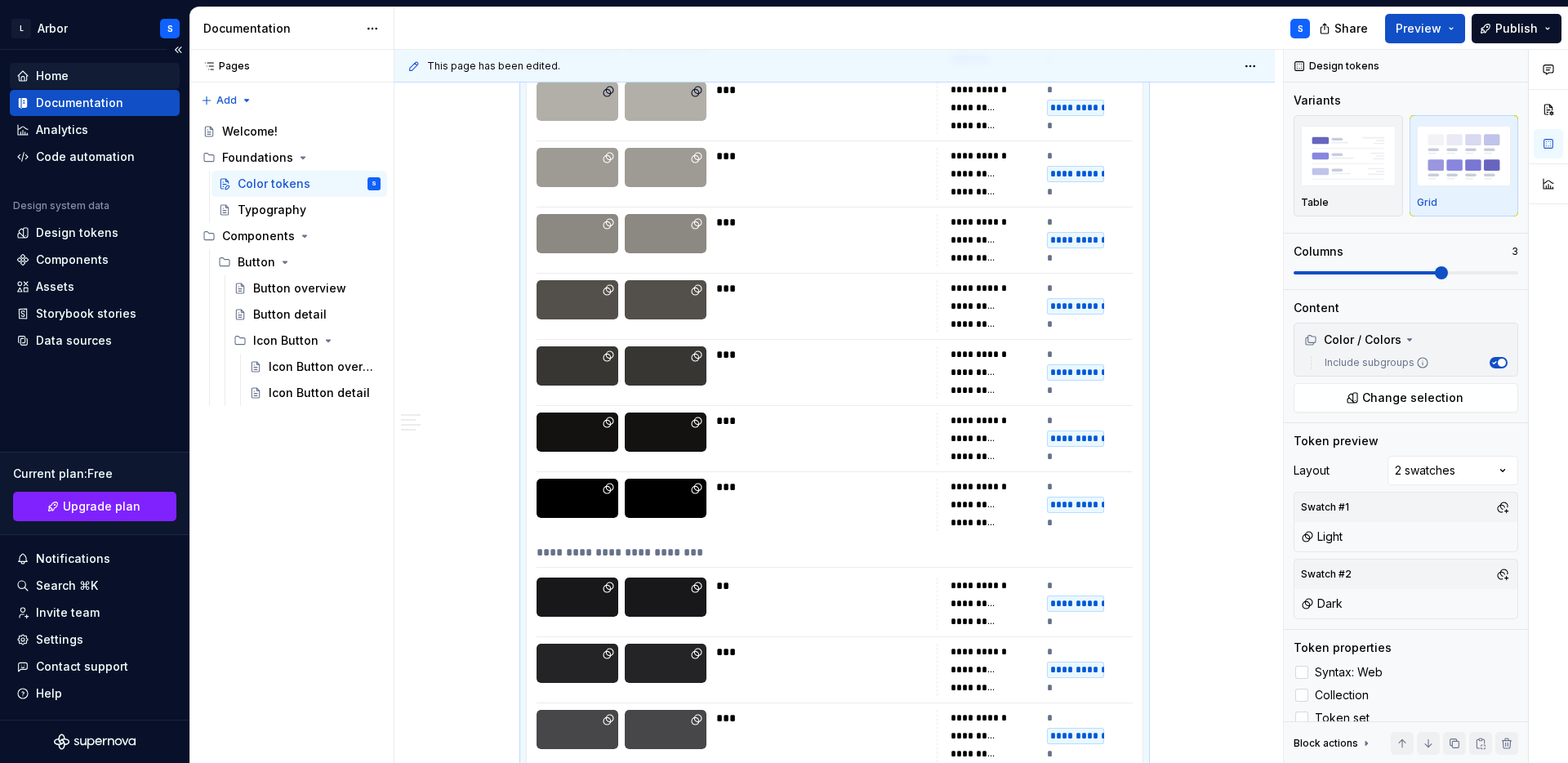
click at [54, 65] on div "Home" at bounding box center [95, 76] width 170 height 26
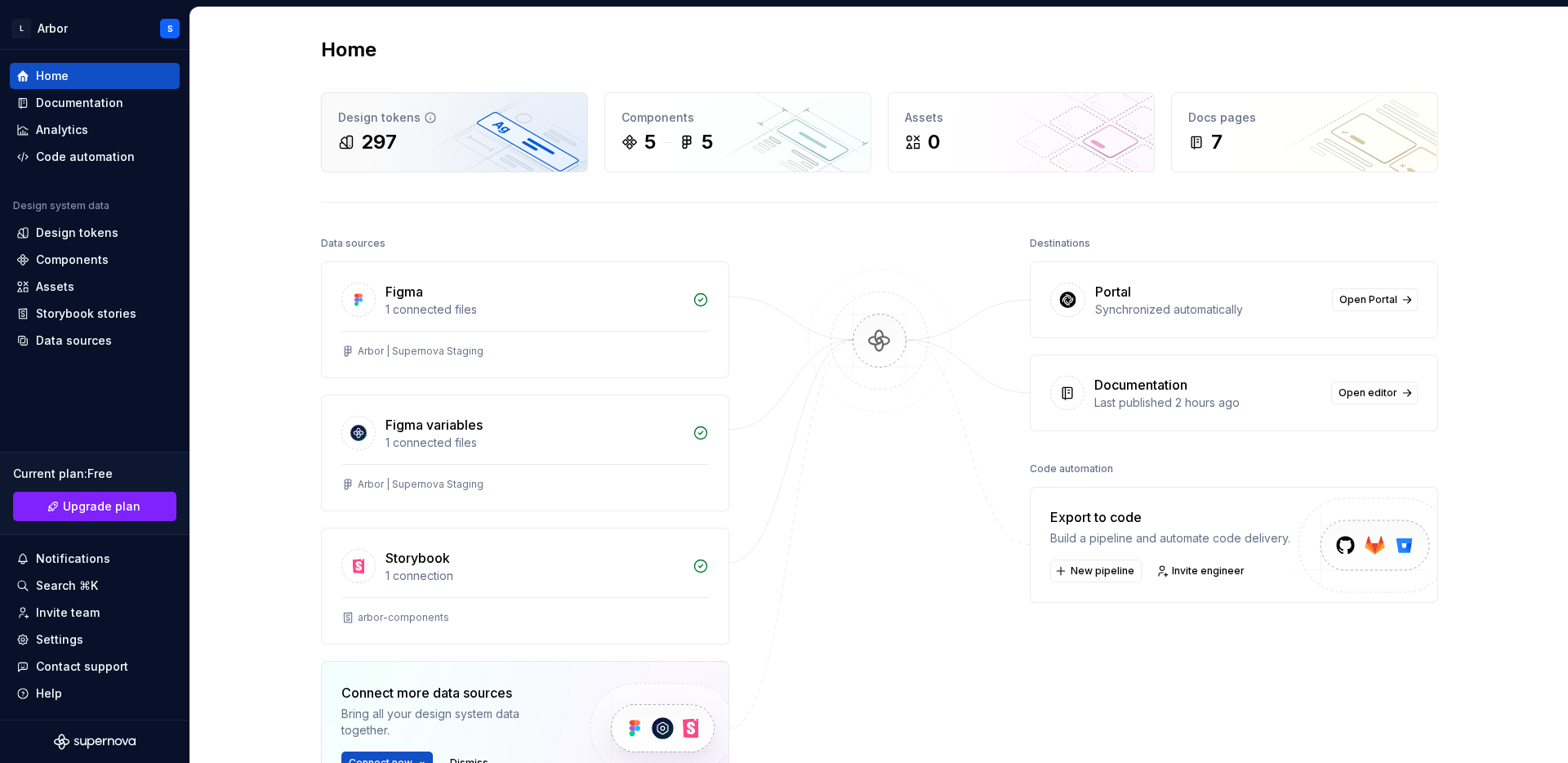
click at [471, 112] on div "Design tokens" at bounding box center [455, 118] width 233 height 17
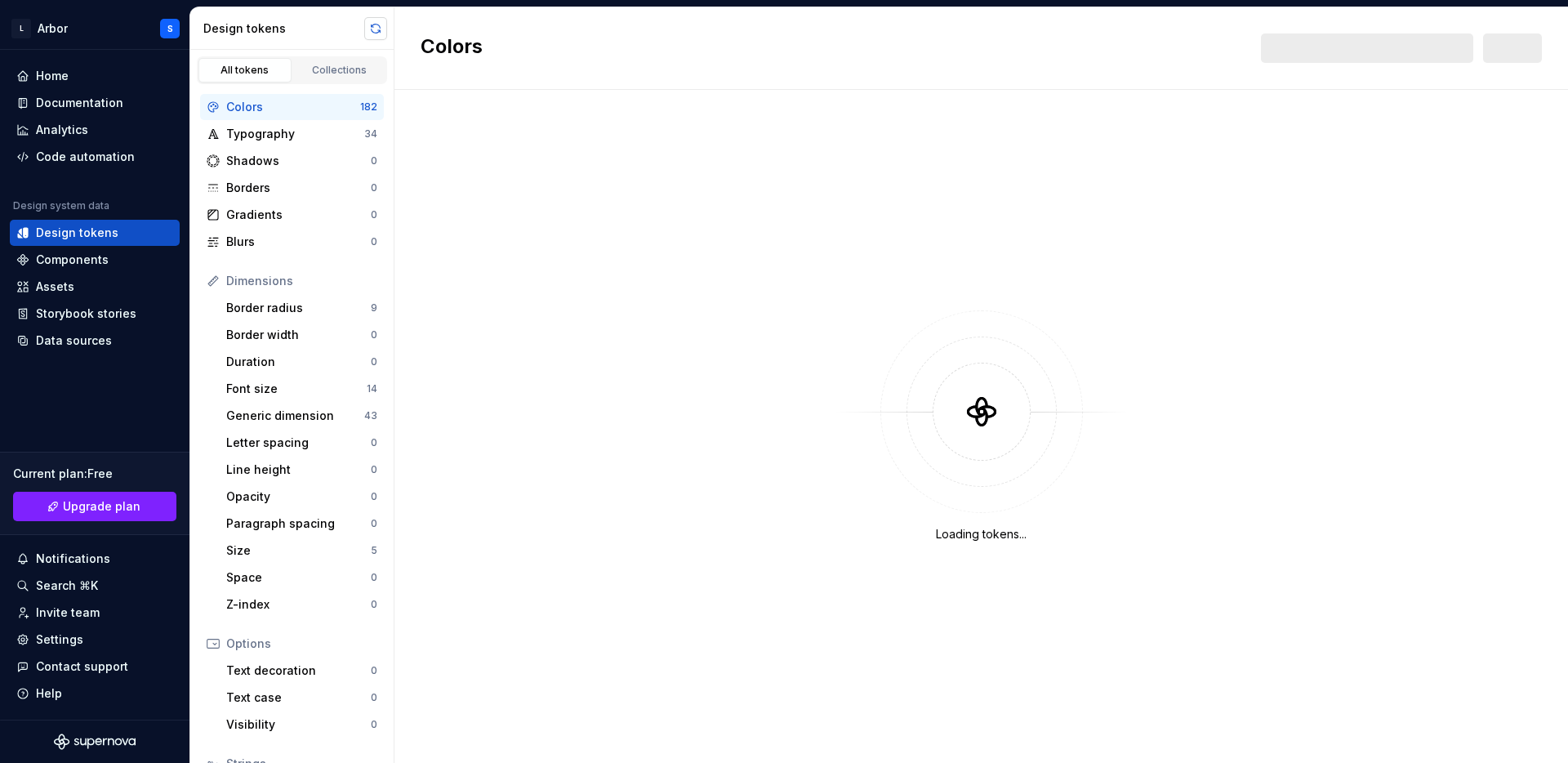
click at [372, 24] on button "button" at bounding box center [376, 28] width 23 height 23
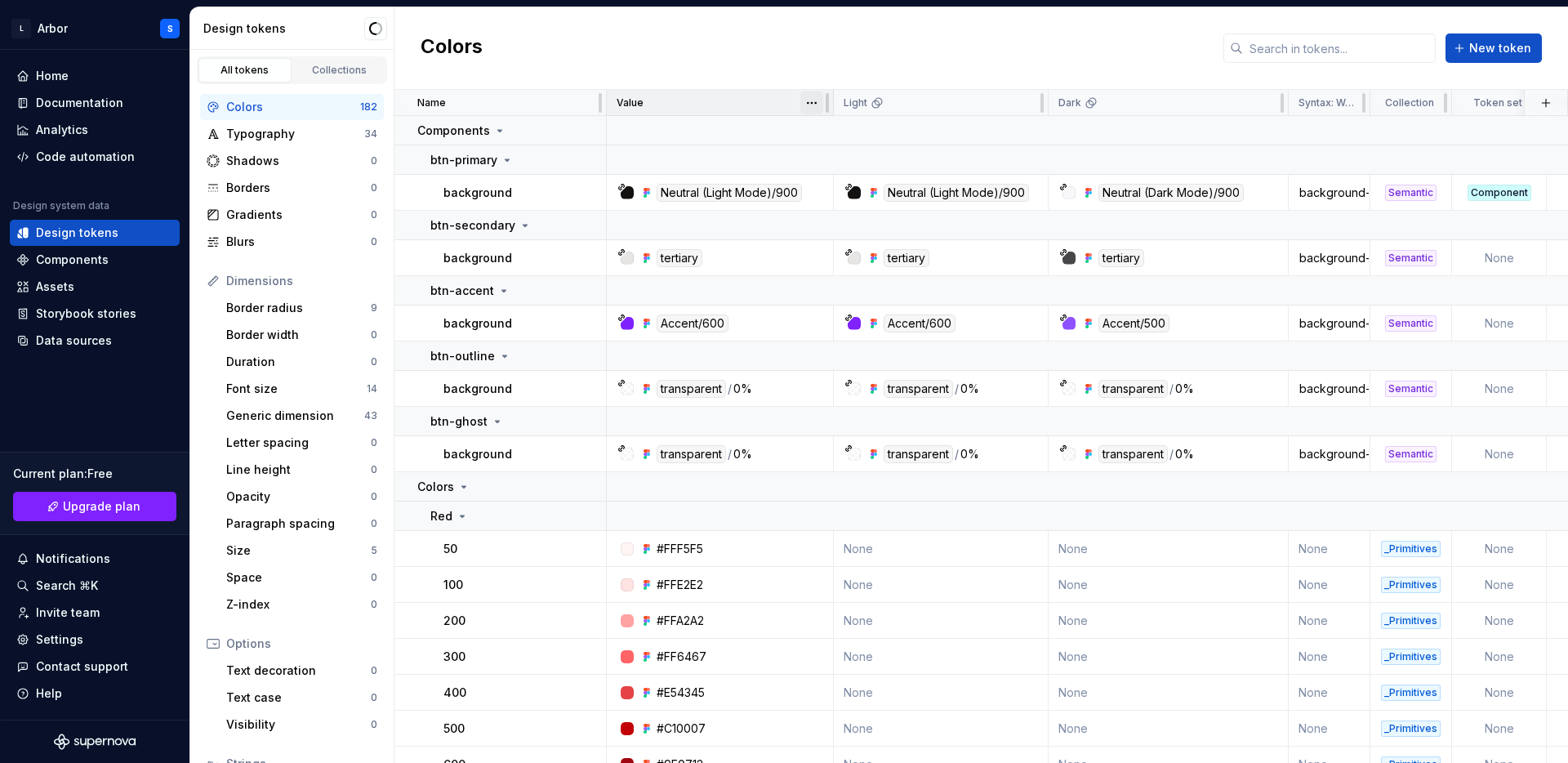
click at [811, 108] on html "L Arbor S Home Documentation Analytics Code automation Design system data Desig…" at bounding box center [784, 382] width 1568 height 763
click at [813, 62] on html "L Arbor S Home Documentation Analytics Code automation Design system data Desig…" at bounding box center [784, 382] width 1568 height 763
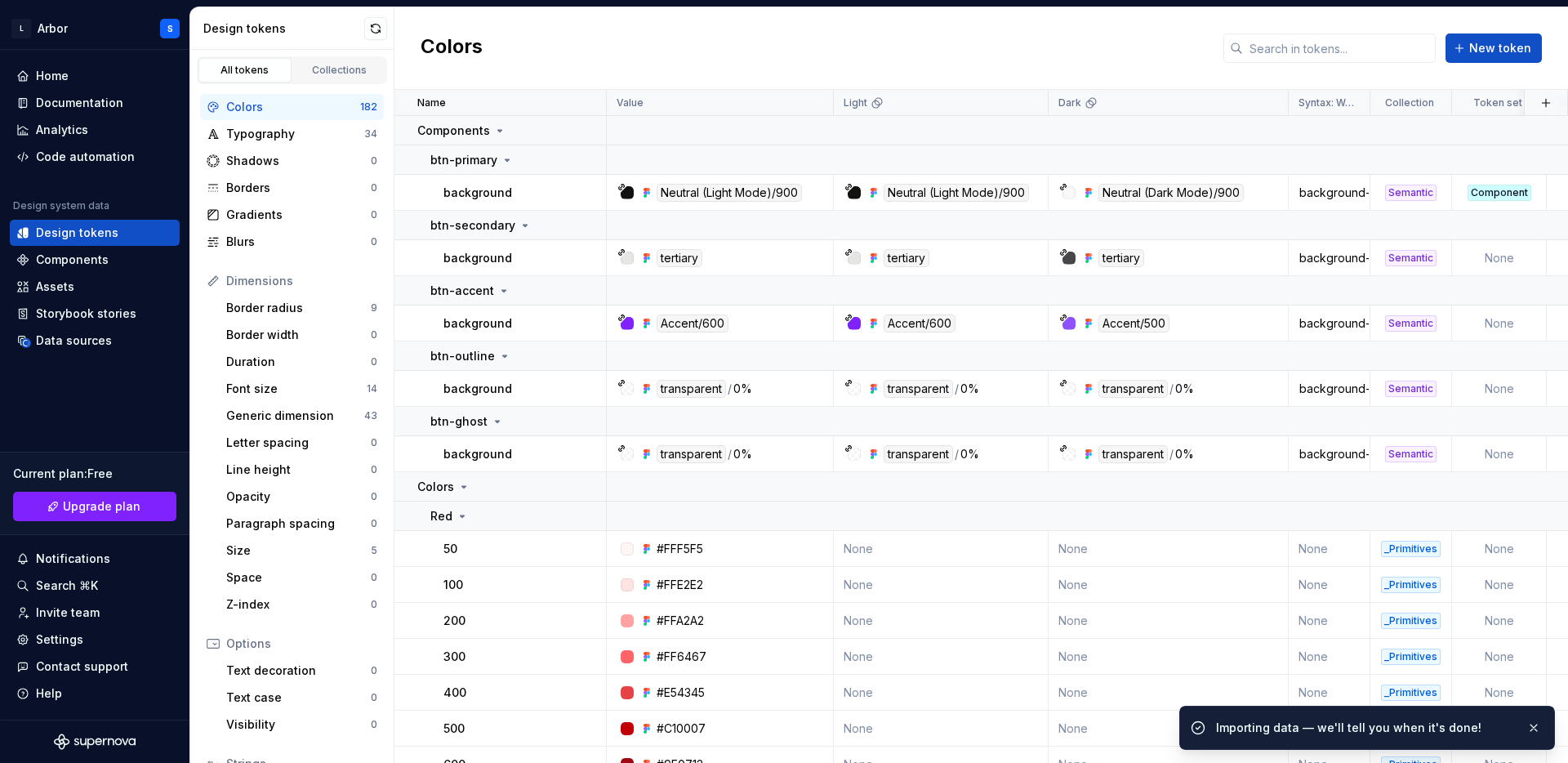
click at [270, 114] on div "Colors" at bounding box center [294, 107] width 134 height 17
click at [495, 131] on icon at bounding box center [500, 131] width 13 height 13
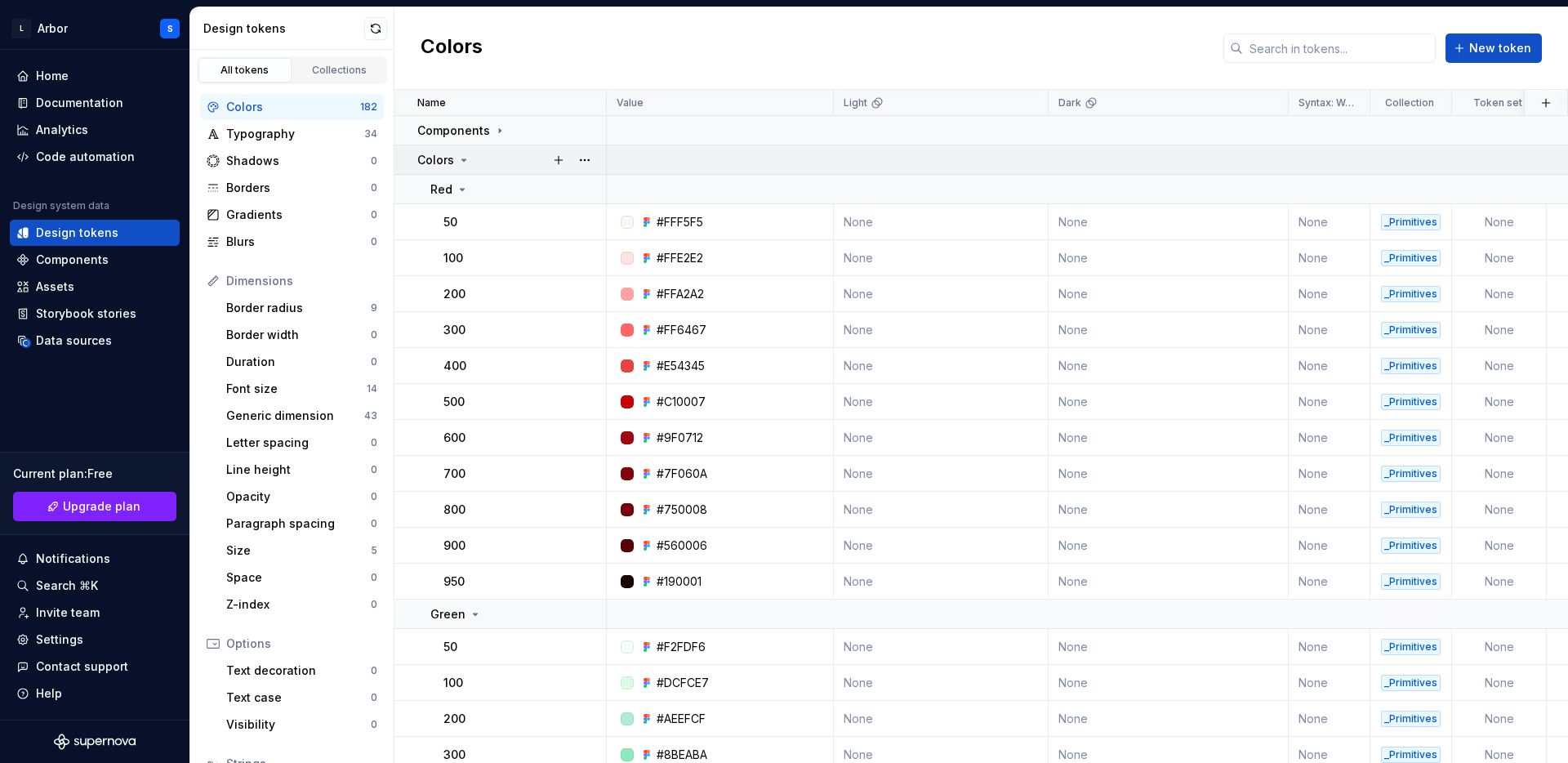
click at [464, 157] on icon at bounding box center [464, 160] width 13 height 13
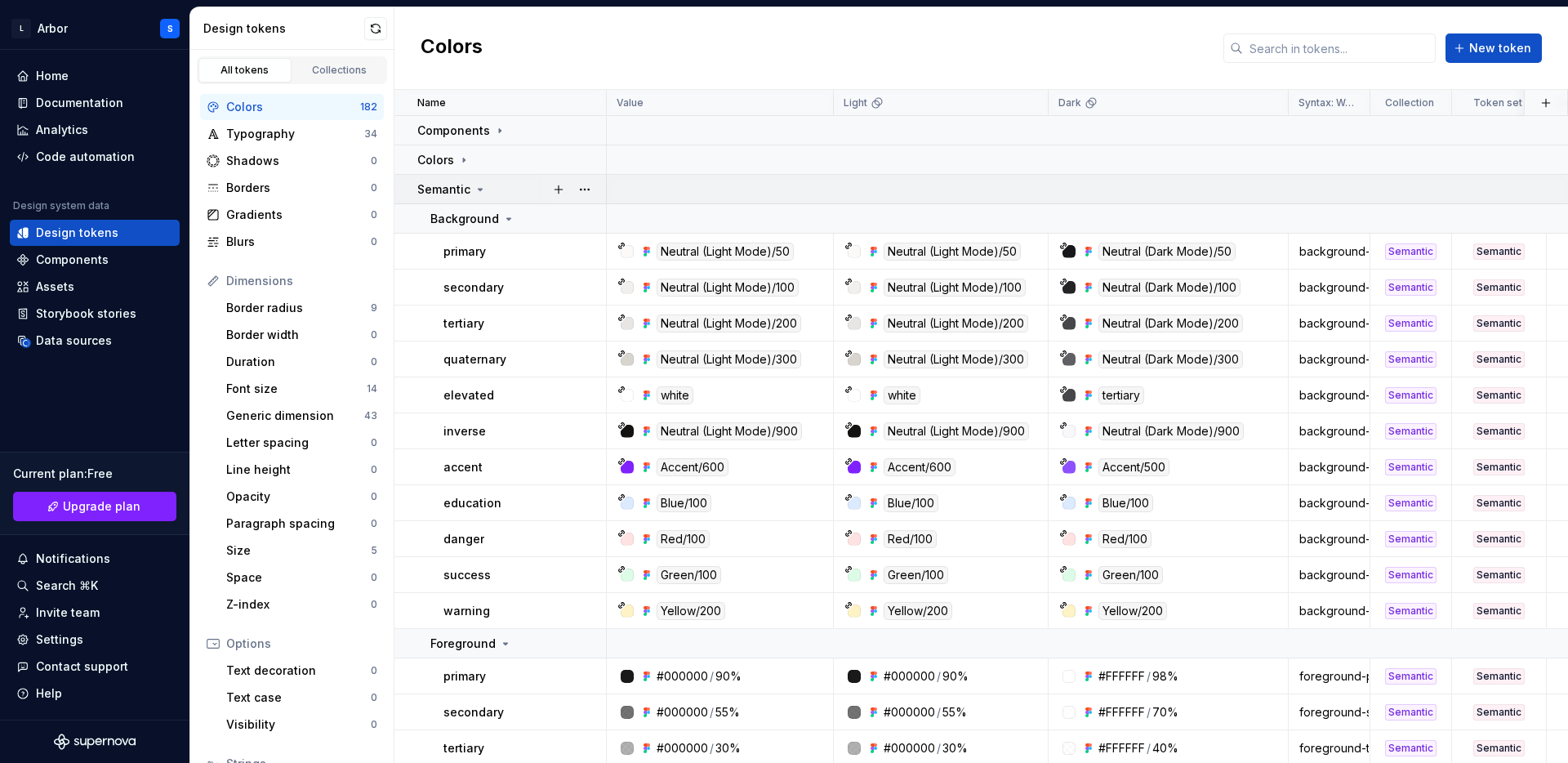
click at [479, 188] on icon at bounding box center [480, 189] width 4 height 2
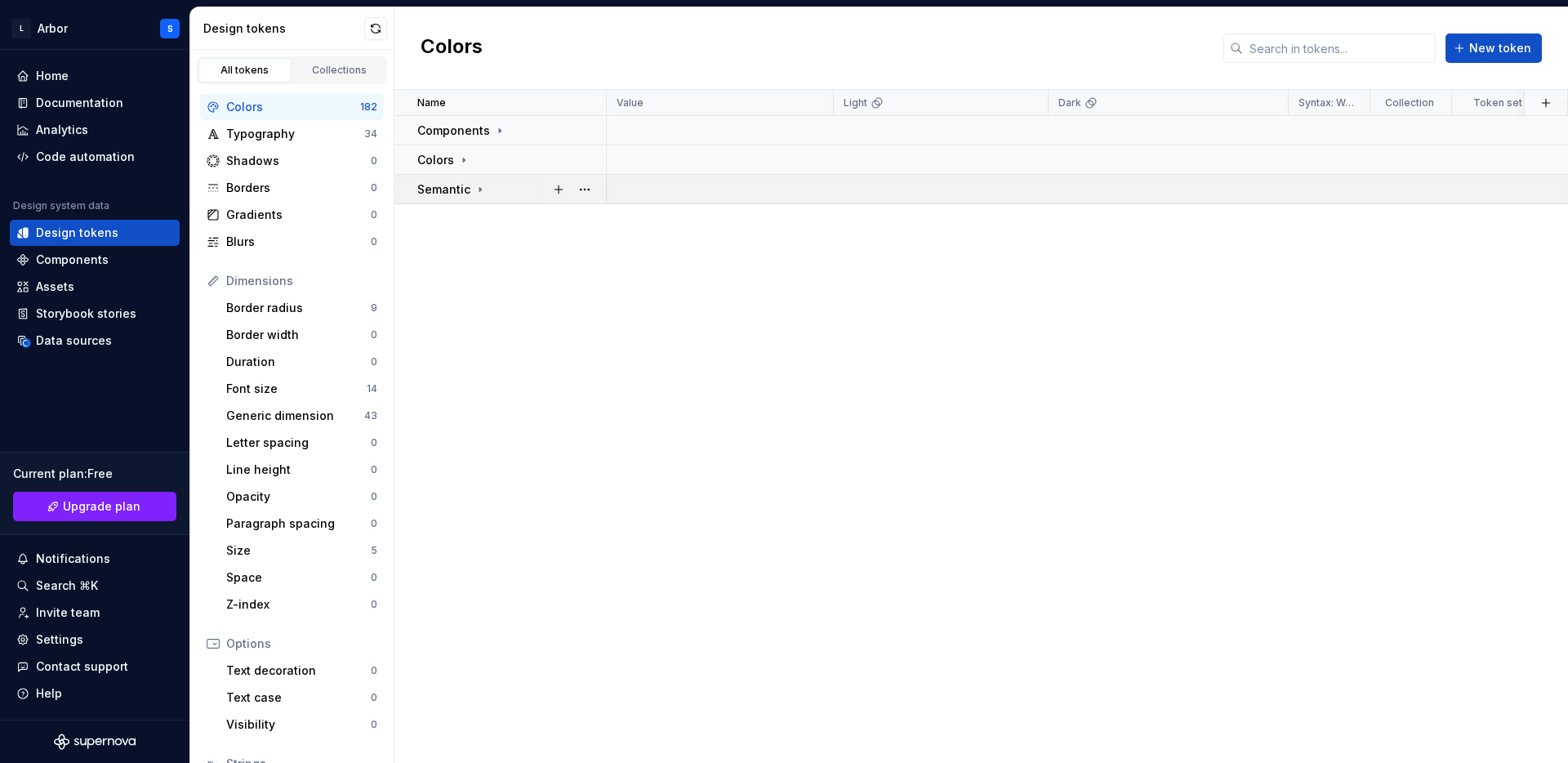
click at [479, 187] on icon at bounding box center [480, 189] width 13 height 13
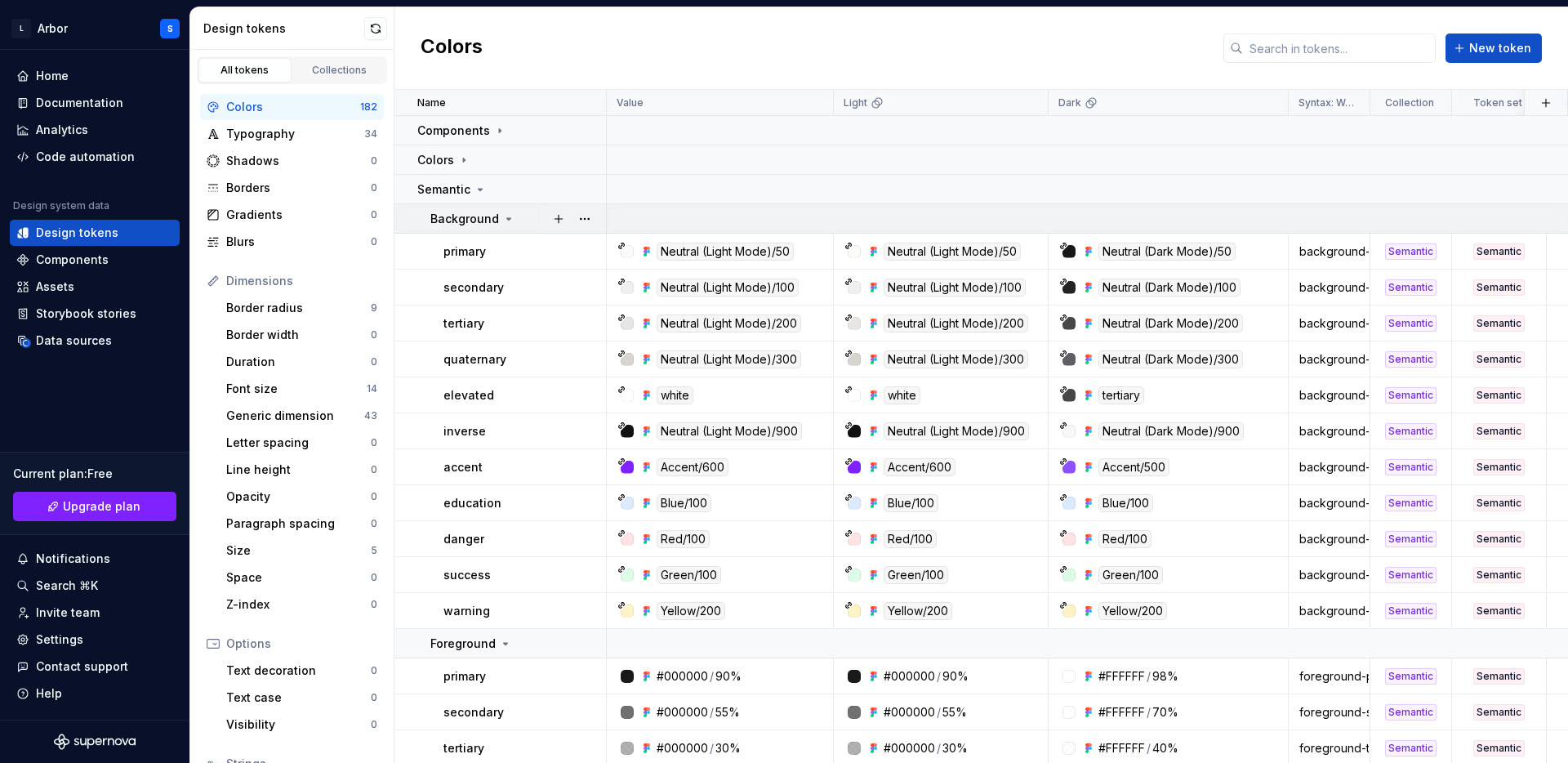
click at [506, 222] on icon at bounding box center [509, 219] width 13 height 13
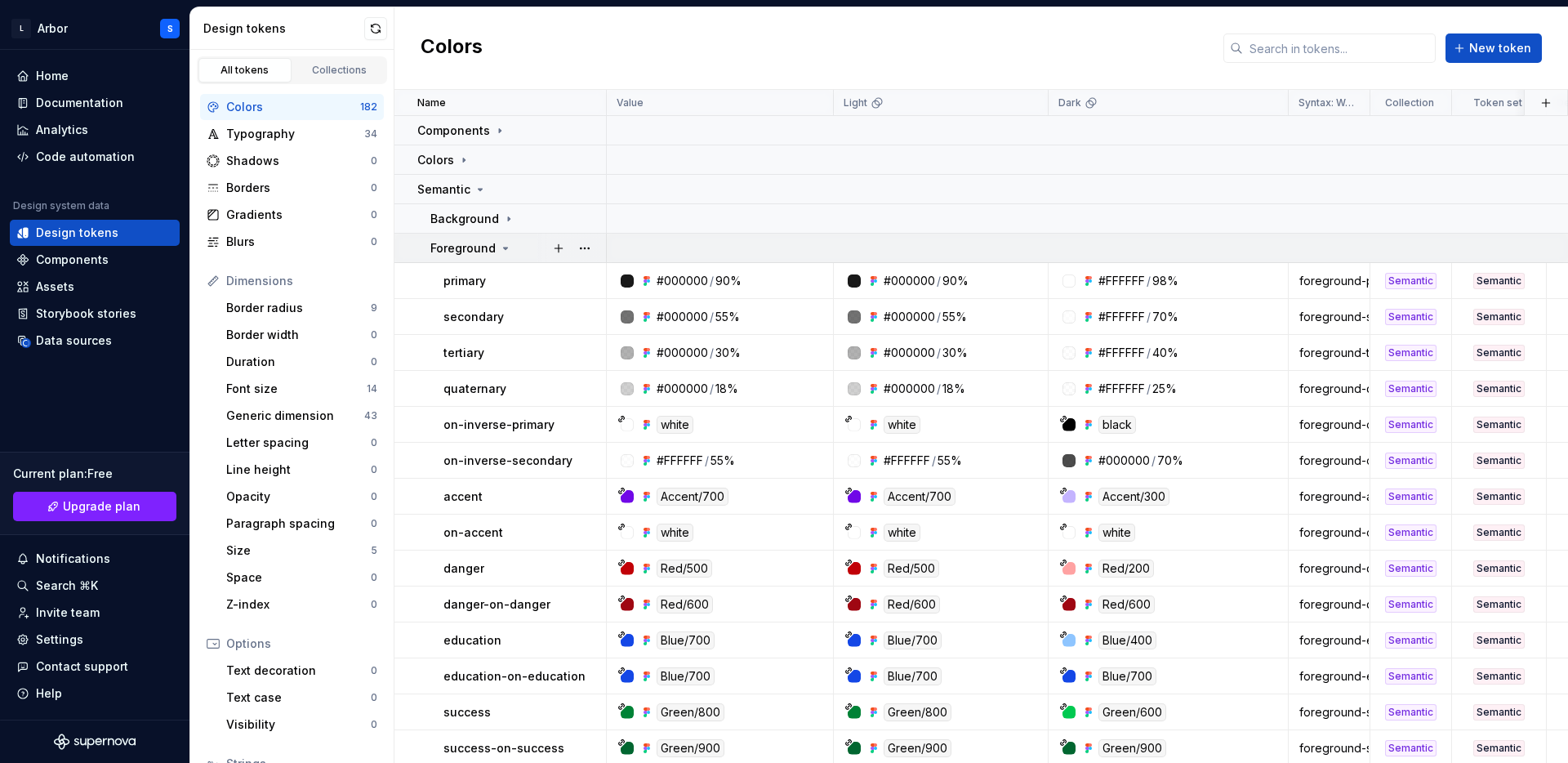
click at [506, 248] on icon at bounding box center [505, 248] width 13 height 13
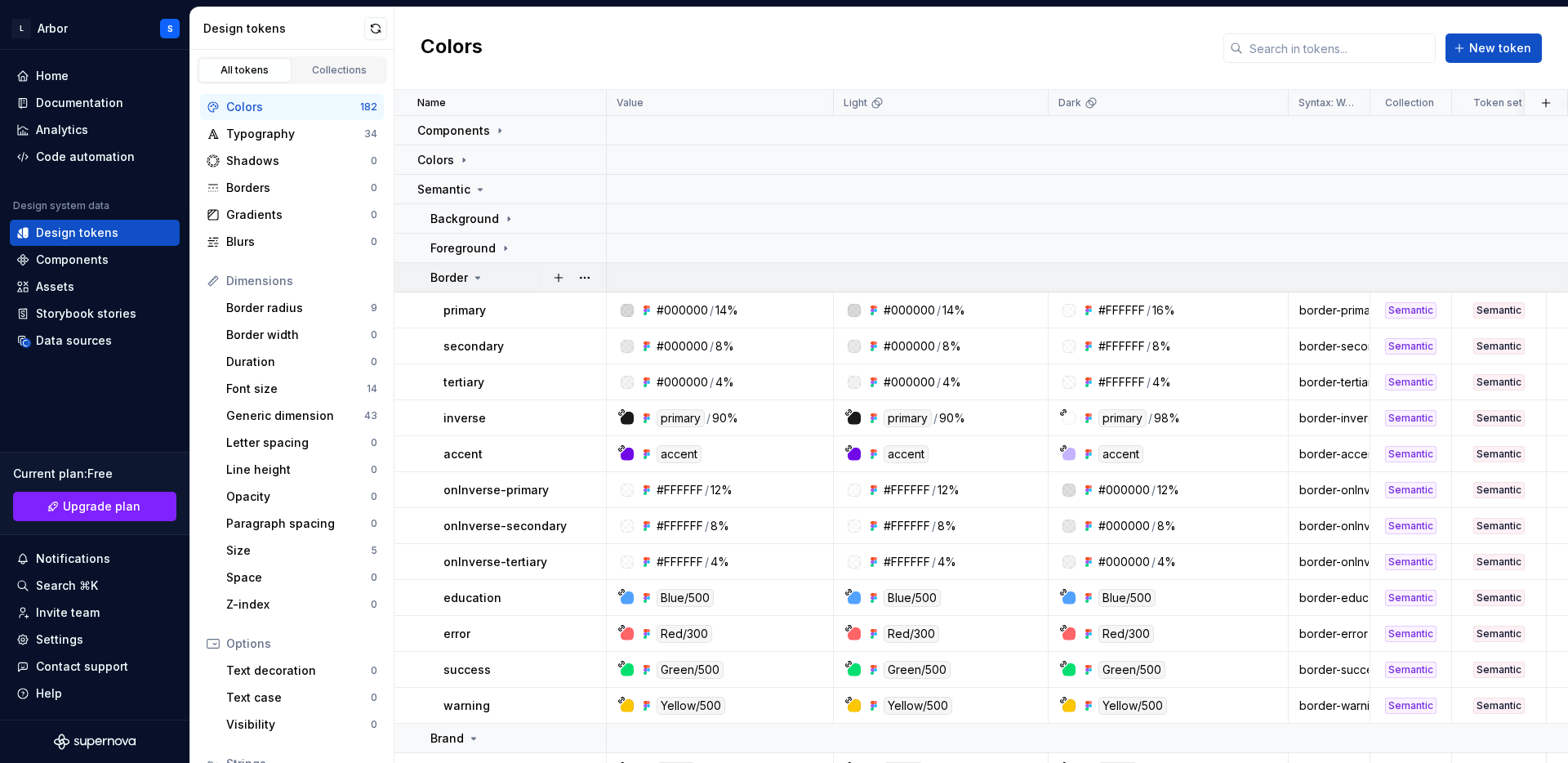
click at [475, 273] on icon at bounding box center [477, 278] width 13 height 13
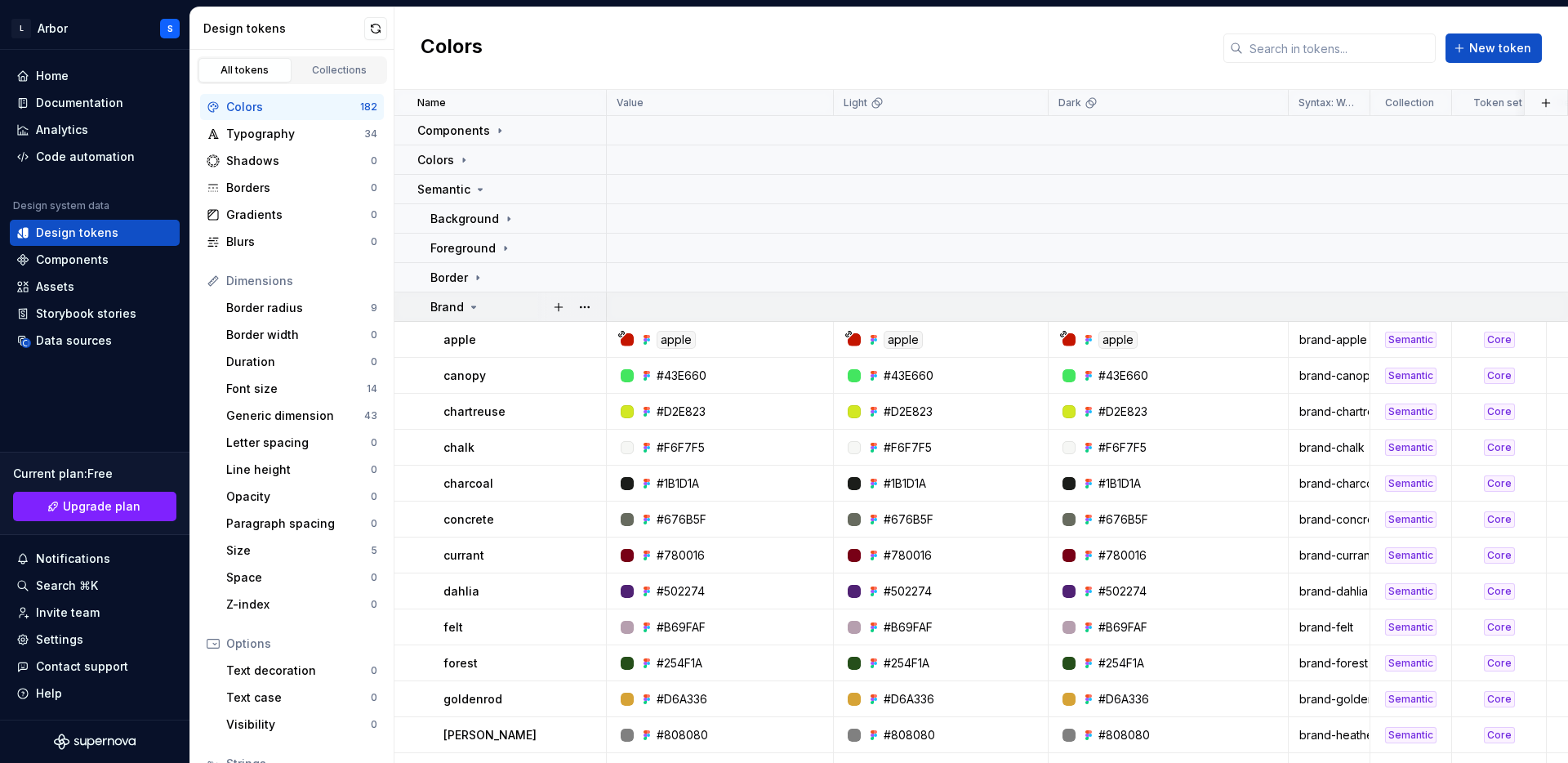
click at [475, 301] on icon at bounding box center [474, 307] width 13 height 13
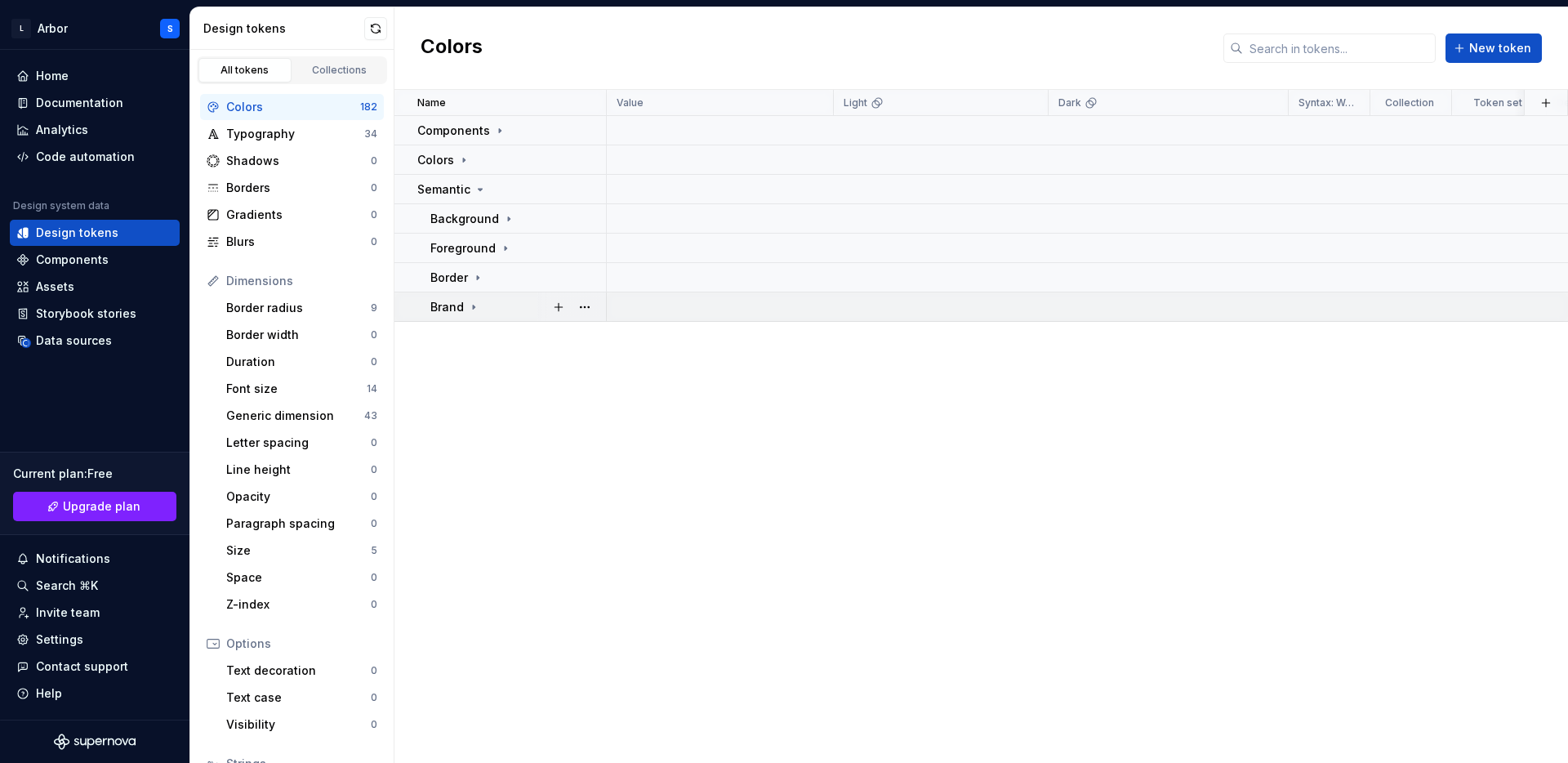
click at [474, 308] on icon at bounding box center [474, 307] width 13 height 13
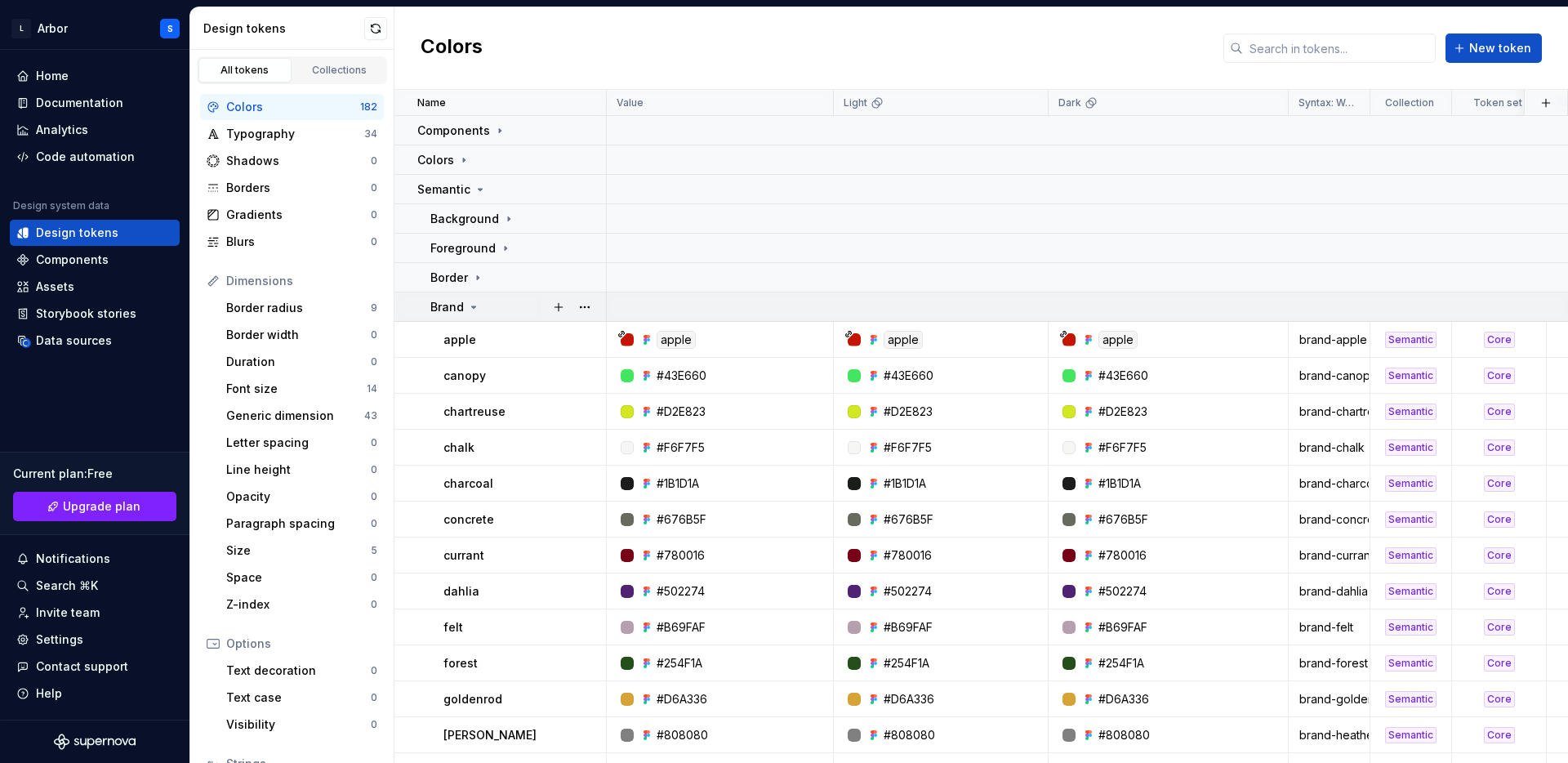
click at [474, 308] on icon at bounding box center [474, 307] width 13 height 13
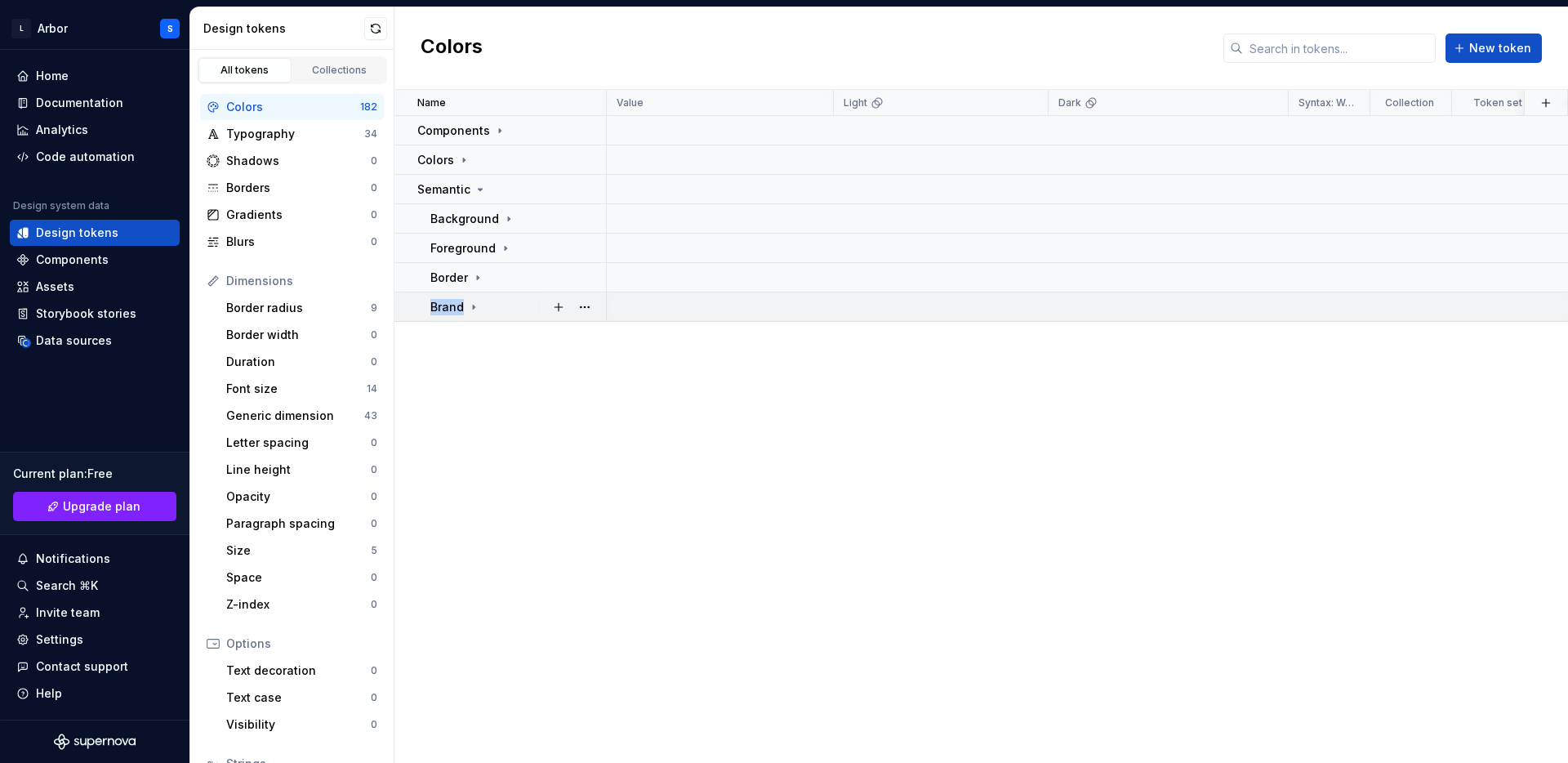
click at [474, 308] on icon at bounding box center [474, 307] width 13 height 13
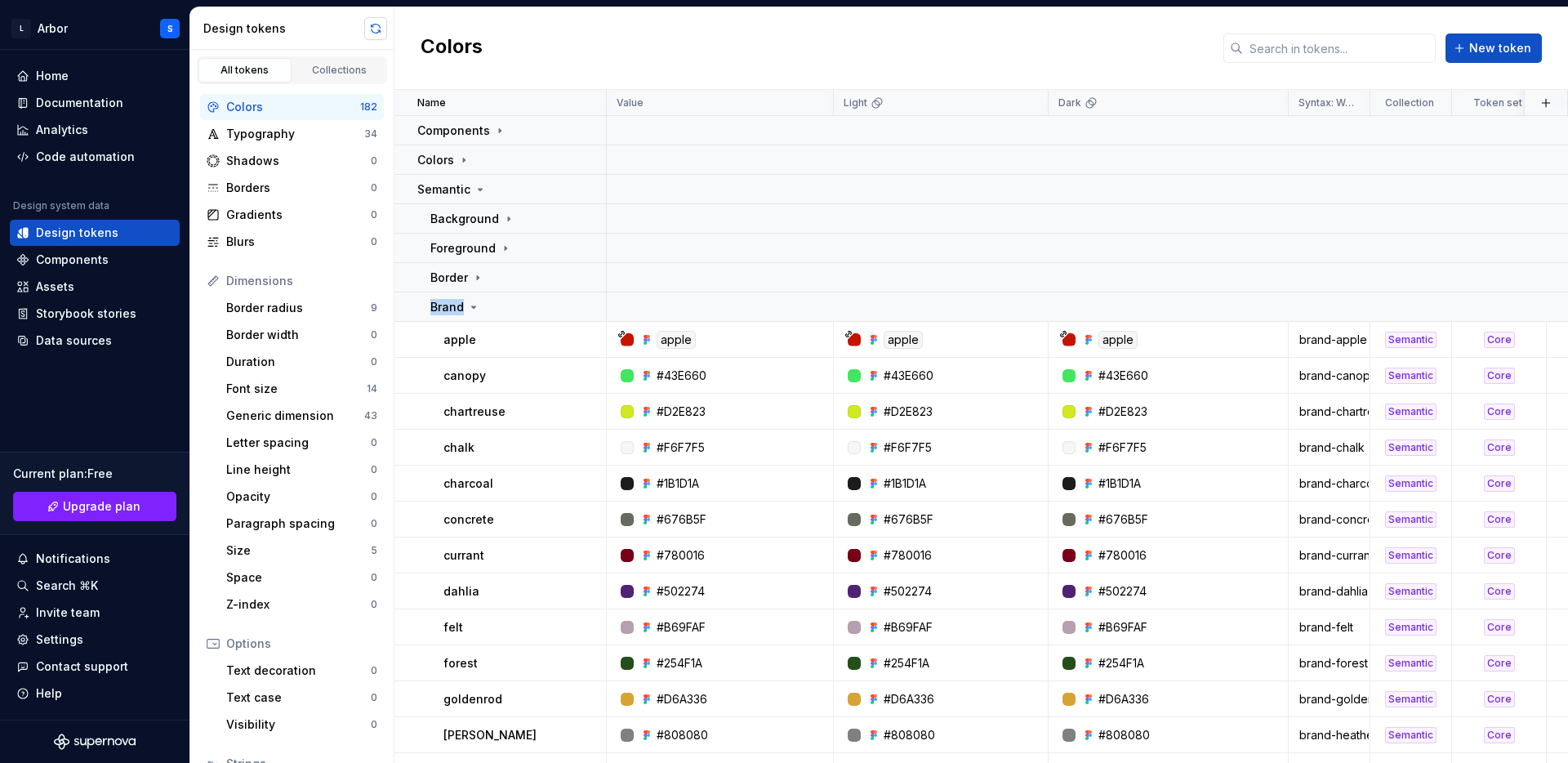
click at [367, 26] on button "button" at bounding box center [376, 28] width 23 height 23
click at [467, 187] on p "Semantic" at bounding box center [444, 189] width 53 height 17
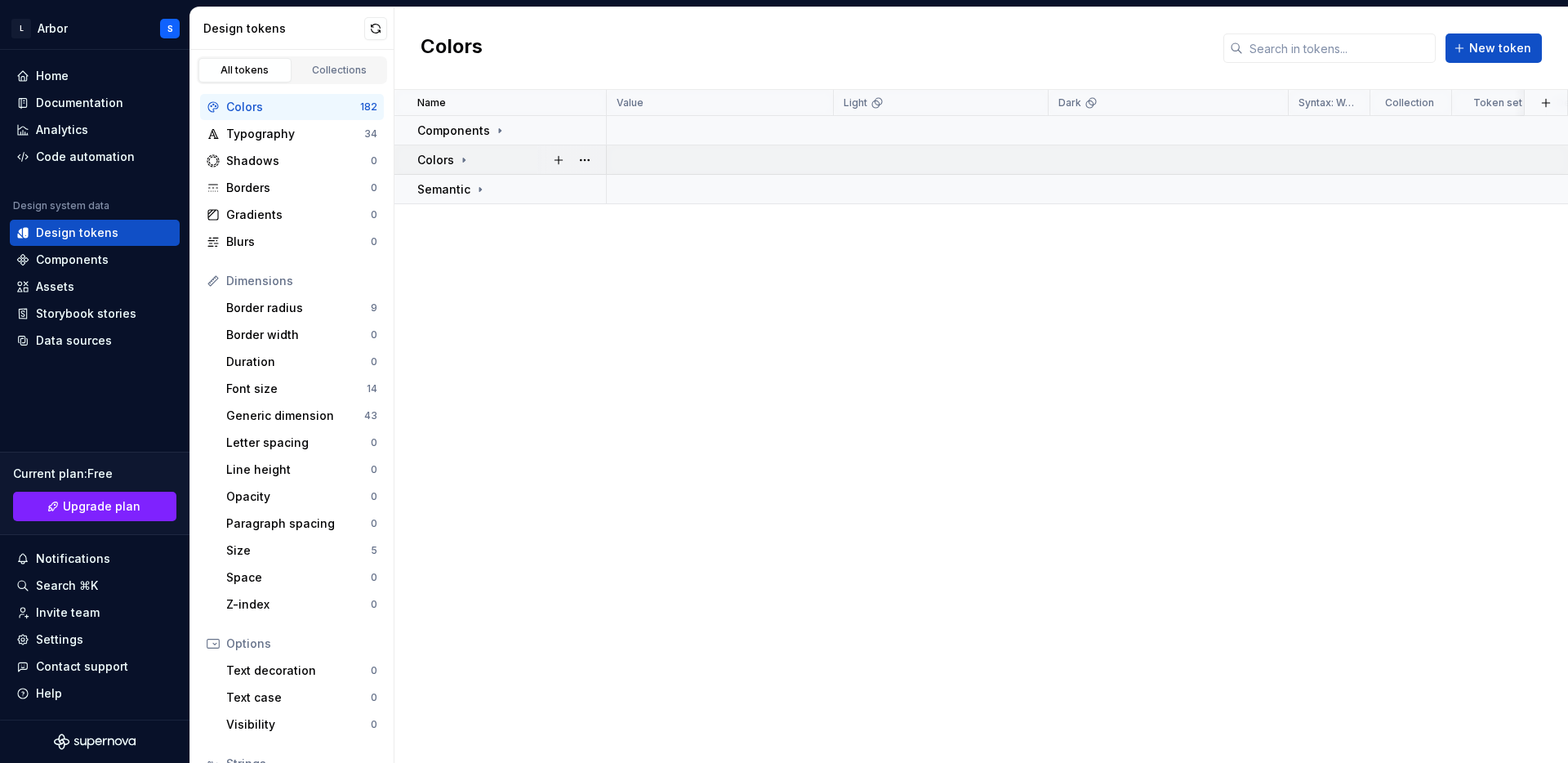
click at [449, 160] on p "Colors" at bounding box center [435, 160] width 36 height 17
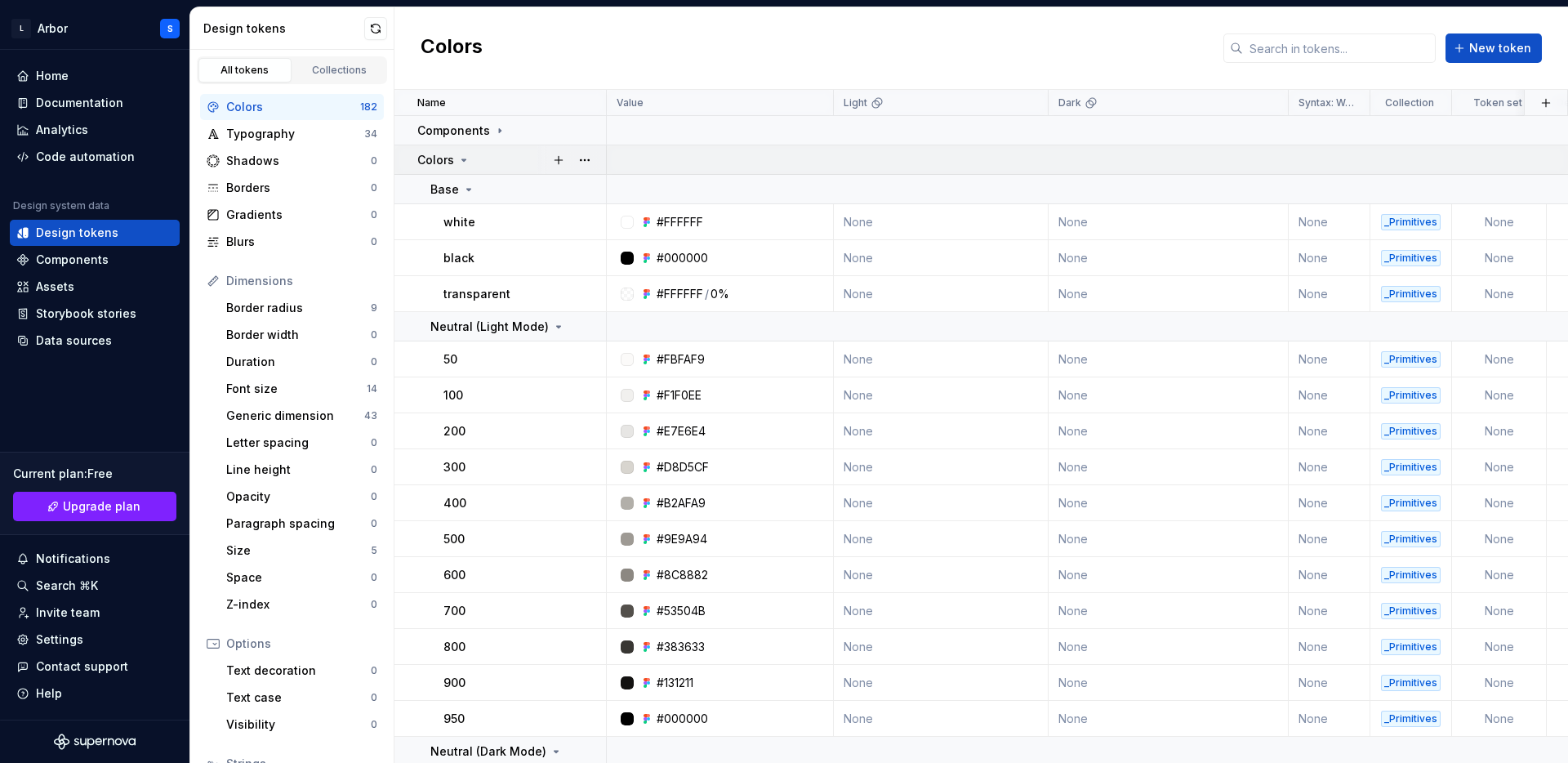
click at [458, 158] on icon at bounding box center [464, 160] width 13 height 13
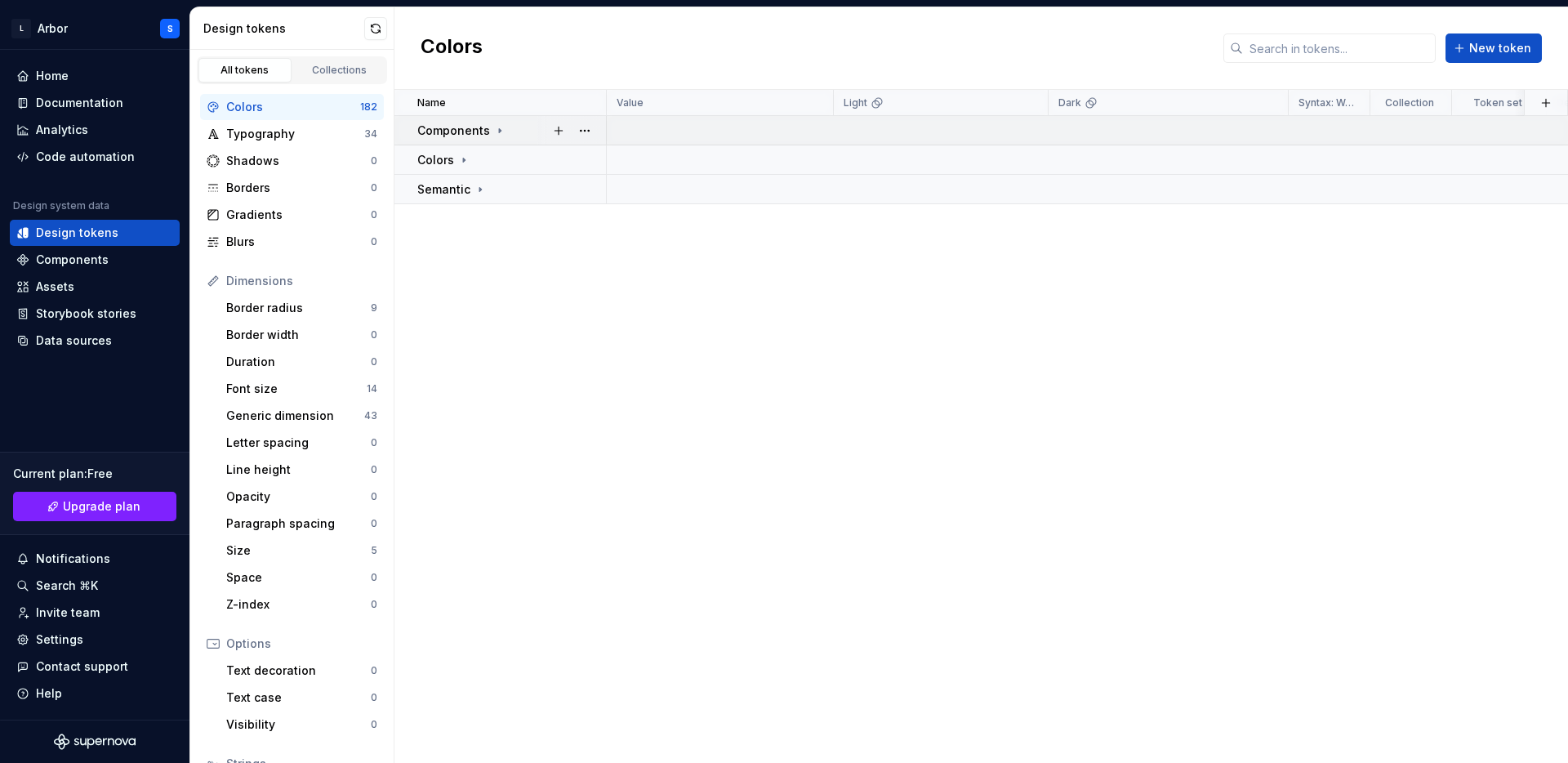
click at [474, 132] on p "Components" at bounding box center [454, 131] width 73 height 17
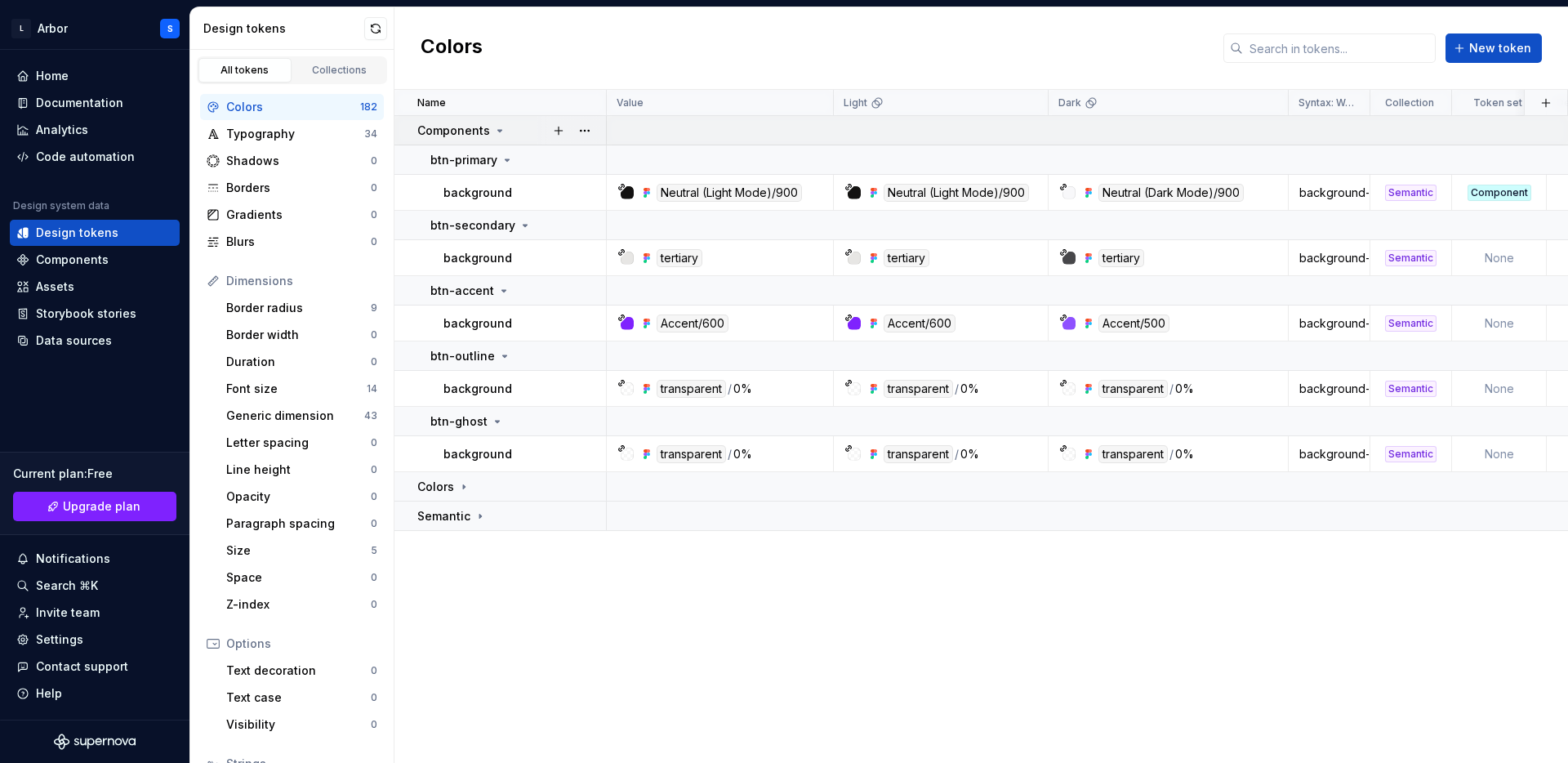
click at [474, 132] on p "Components" at bounding box center [454, 131] width 73 height 17
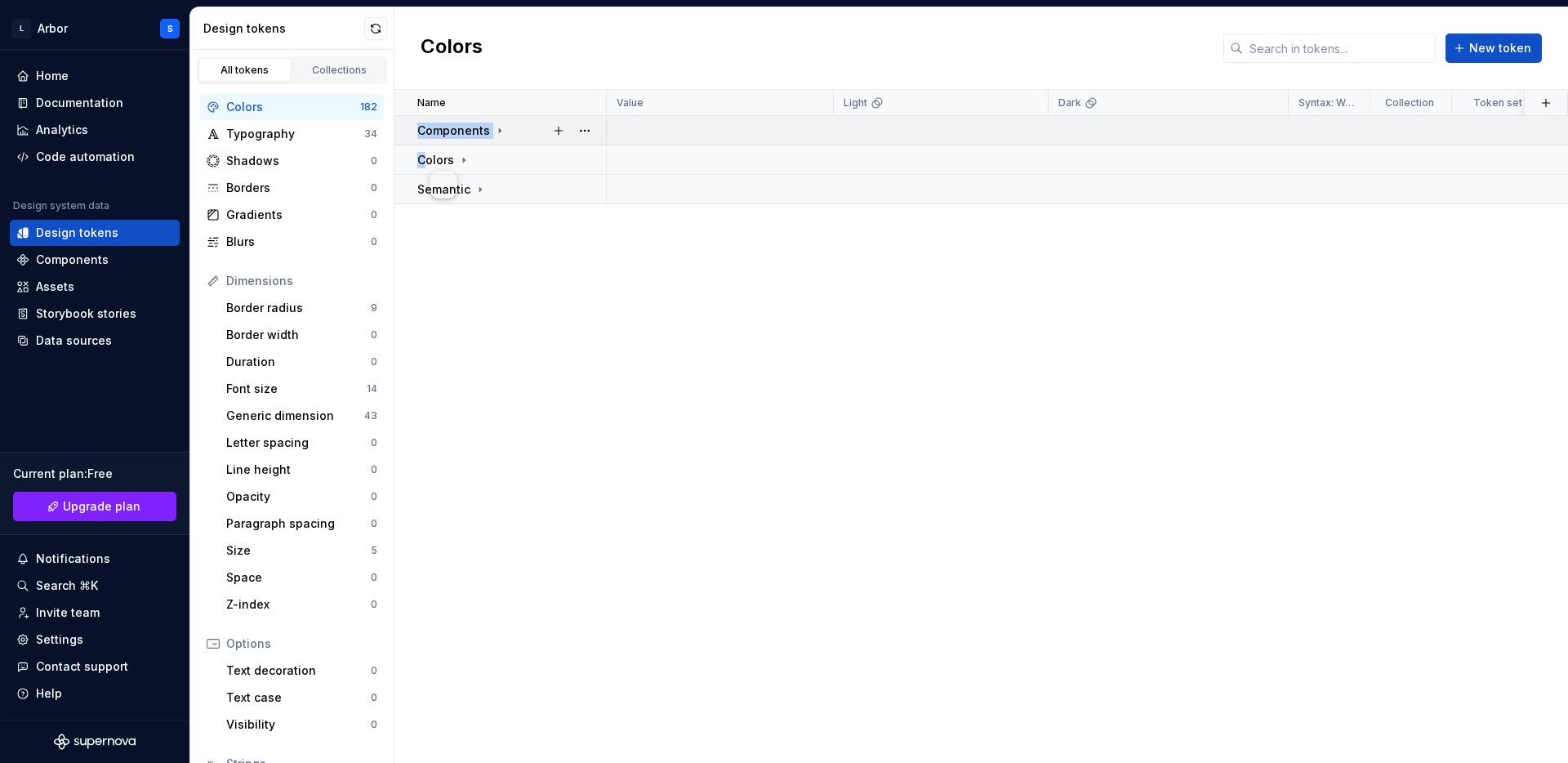
drag, startPoint x: 422, startPoint y: 159, endPoint x: 433, endPoint y: 116, distance: 44.4
click at [433, 116] on table "Name Value Light Dark Syntax: Web Collection Token set Description Last updated…" at bounding box center [1131, 146] width 1474 height 115
click at [440, 138] on p "Components" at bounding box center [454, 131] width 73 height 17
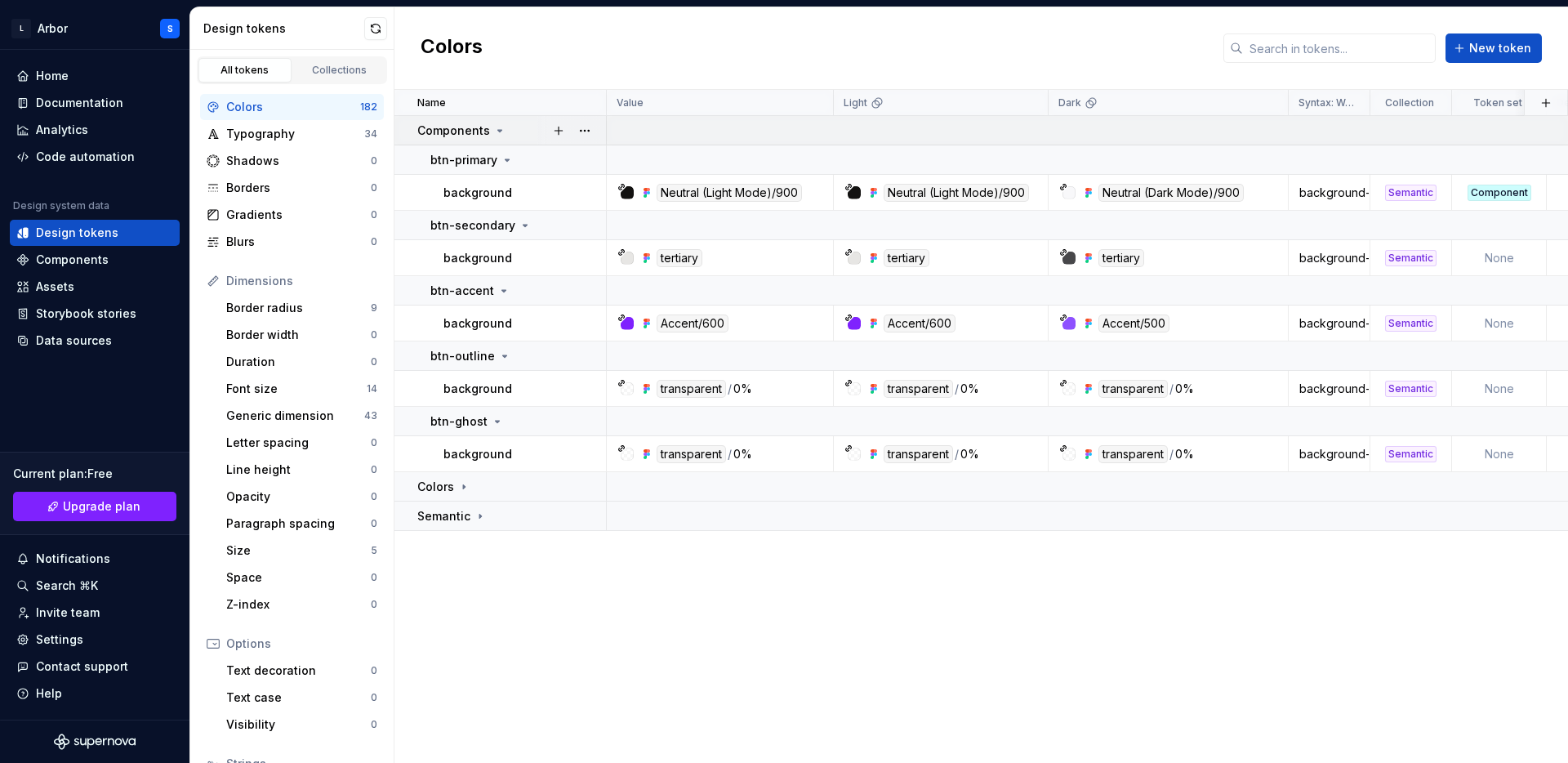
click at [447, 135] on p "Components" at bounding box center [454, 131] width 73 height 17
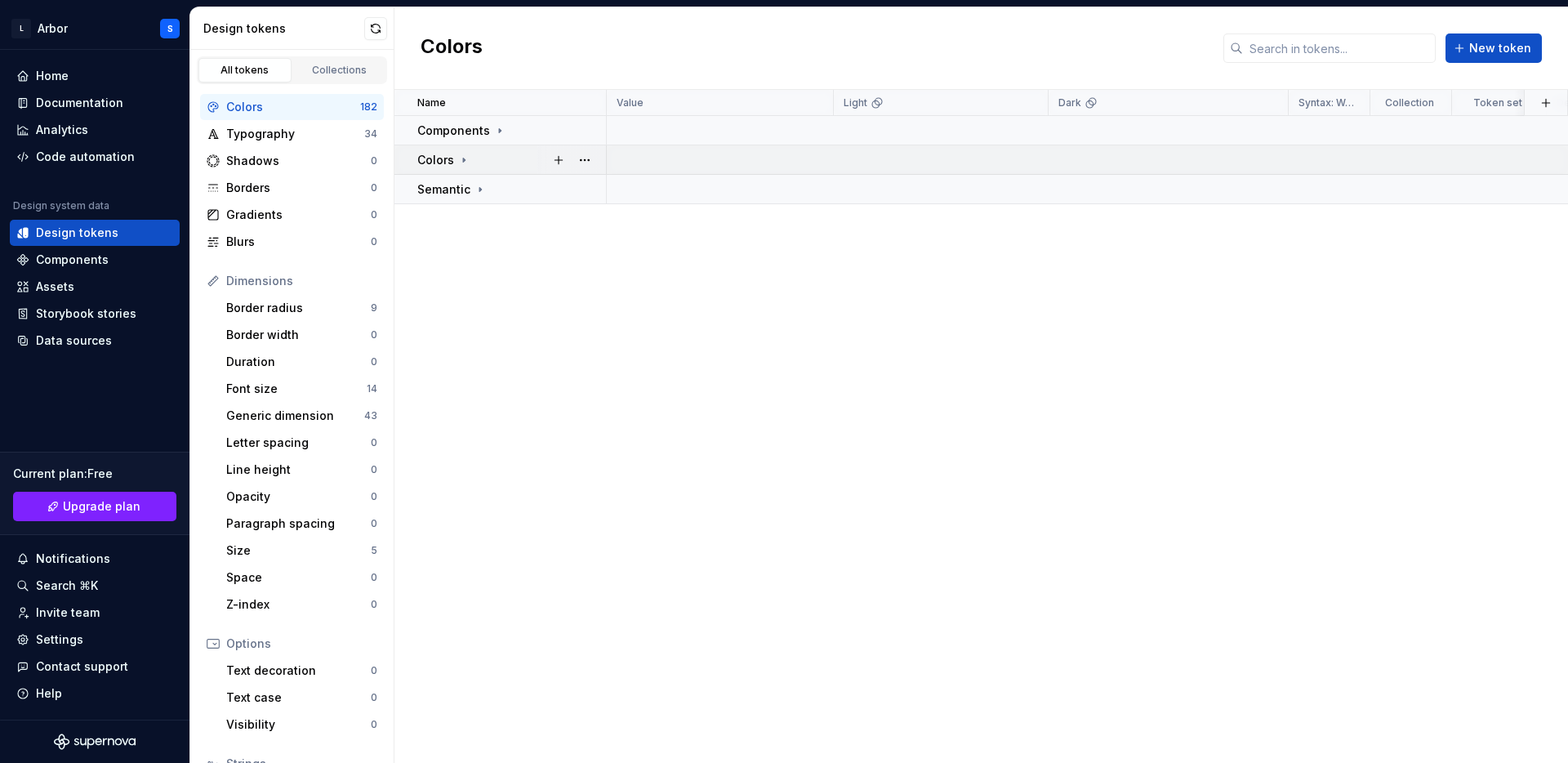
click at [442, 162] on p "Colors" at bounding box center [435, 160] width 36 height 17
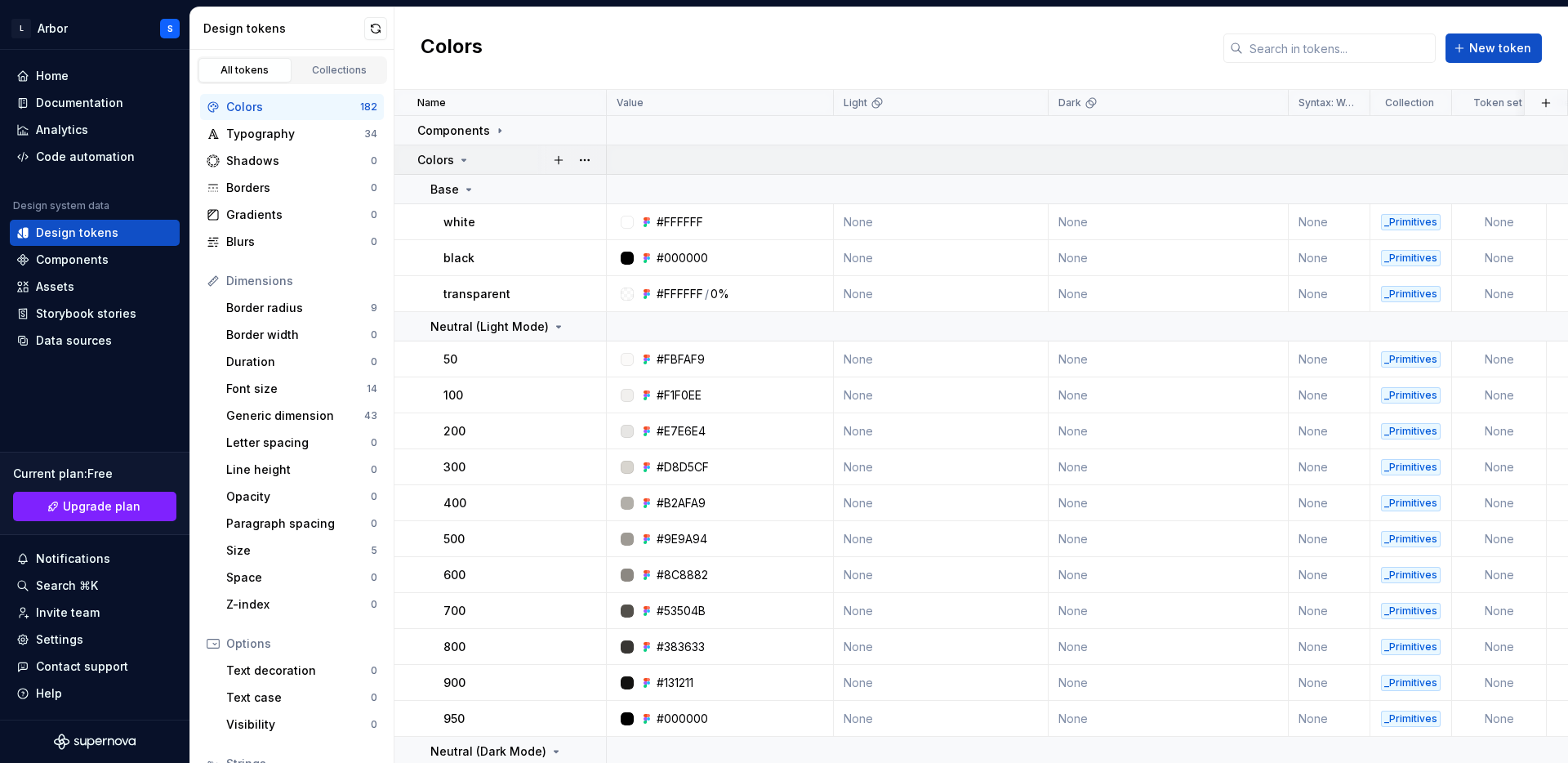
click at [442, 162] on p "Colors" at bounding box center [435, 160] width 36 height 17
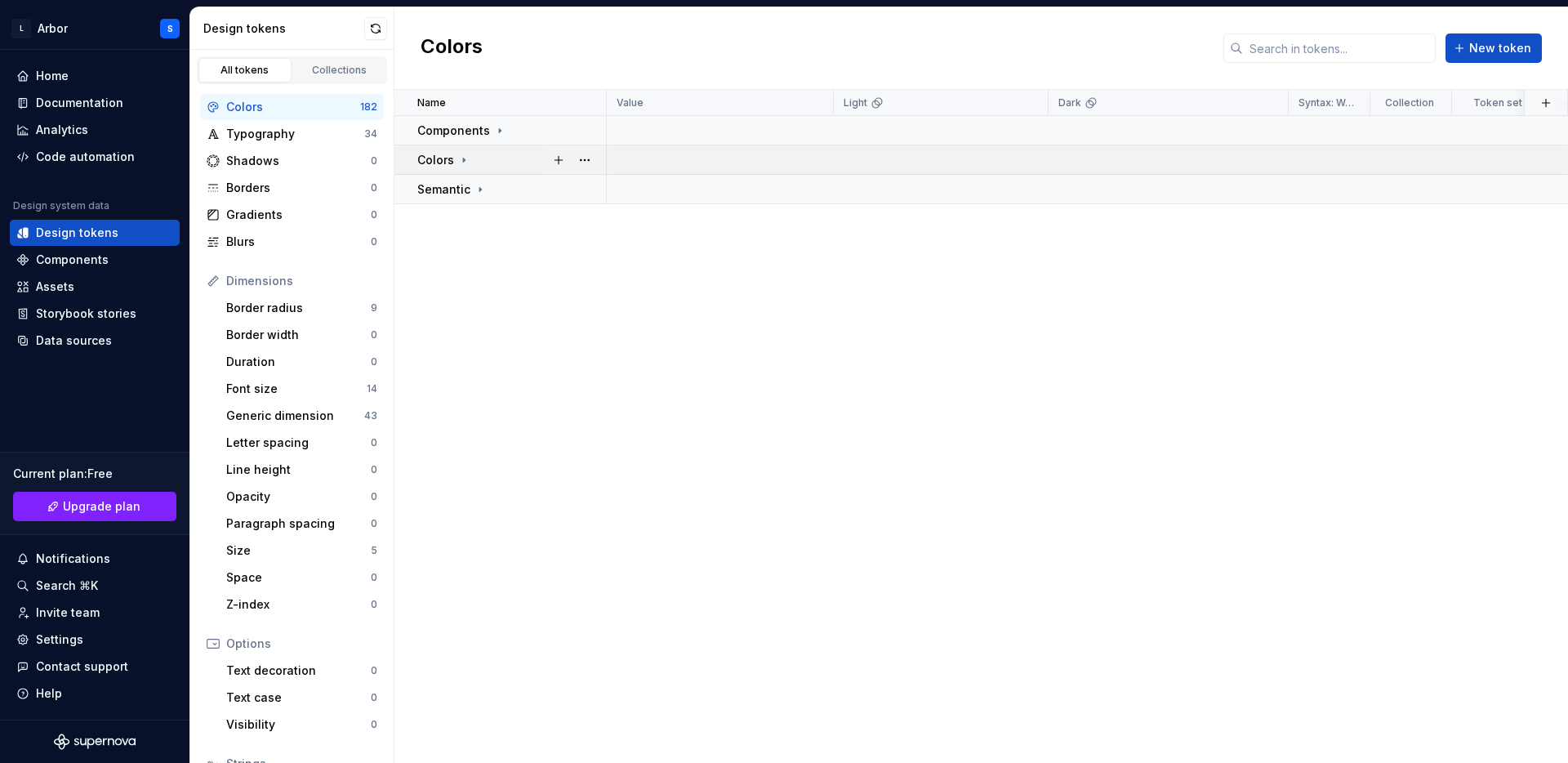
click at [444, 162] on p "Colors" at bounding box center [435, 160] width 36 height 17
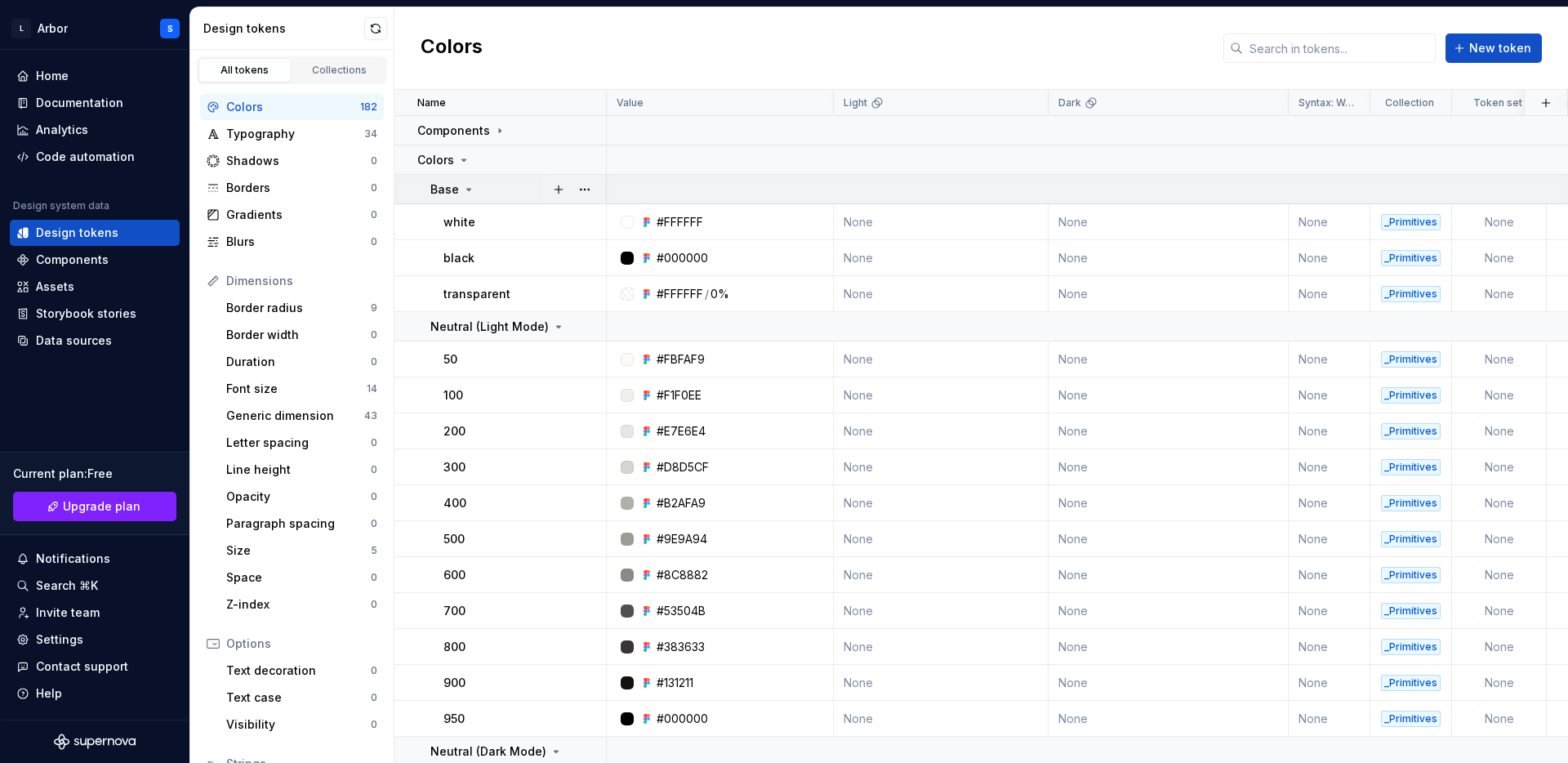
click at [466, 191] on icon at bounding box center [469, 189] width 13 height 13
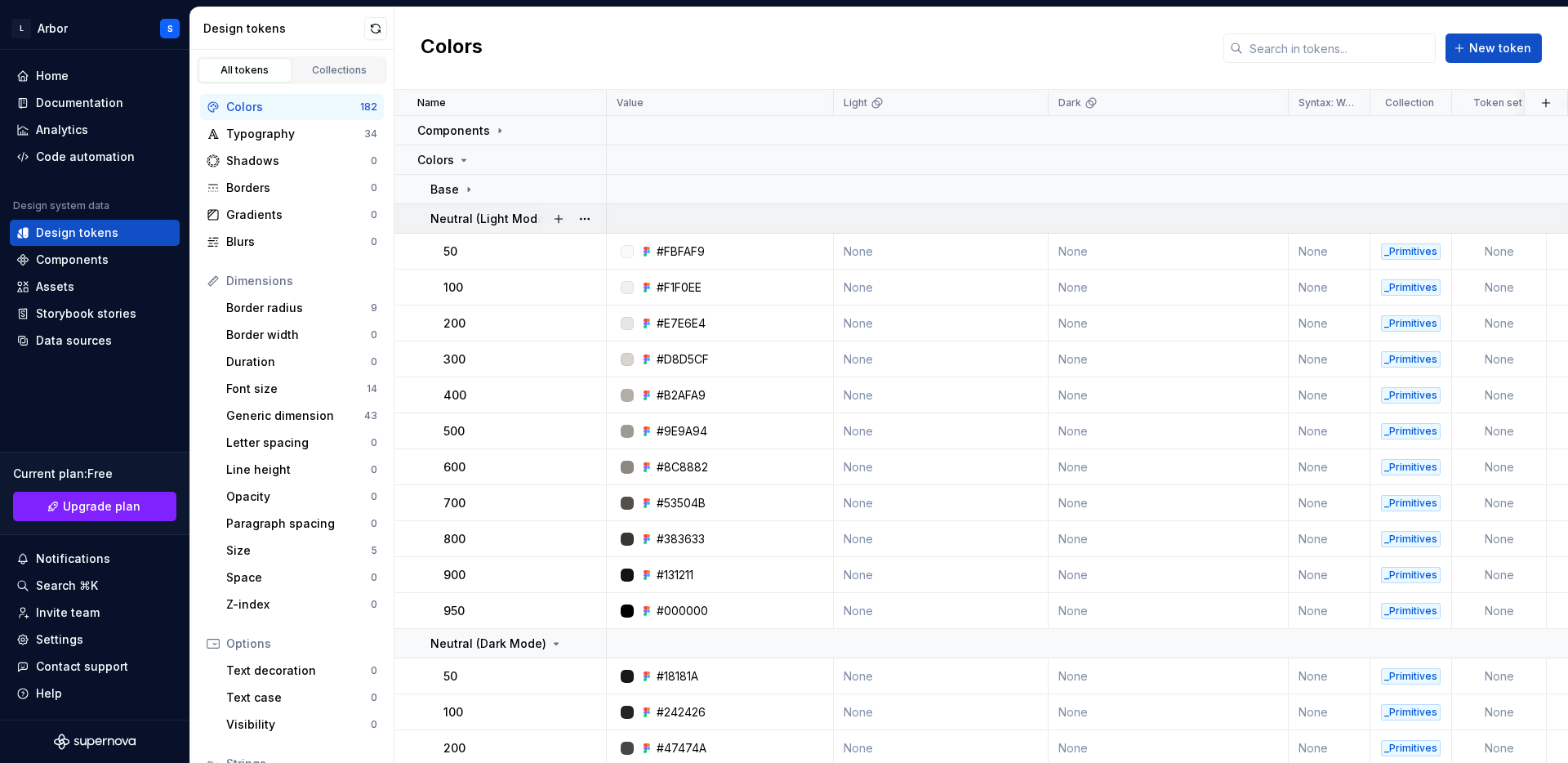
click at [533, 215] on p "Neutral (Light Mode)" at bounding box center [489, 219] width 118 height 17
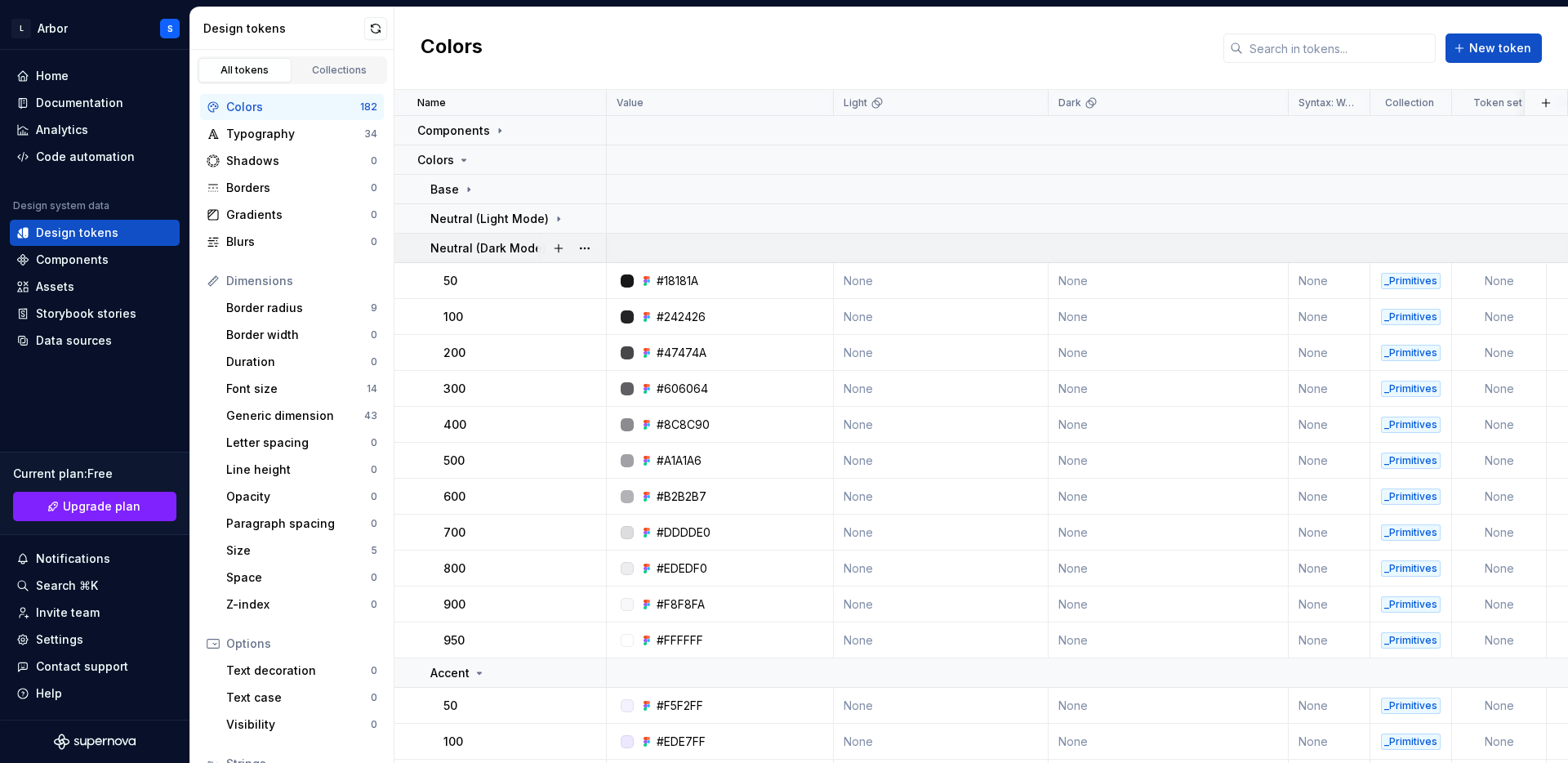
click at [530, 241] on p "Neutral (Dark Mode)" at bounding box center [488, 249] width 116 height 17
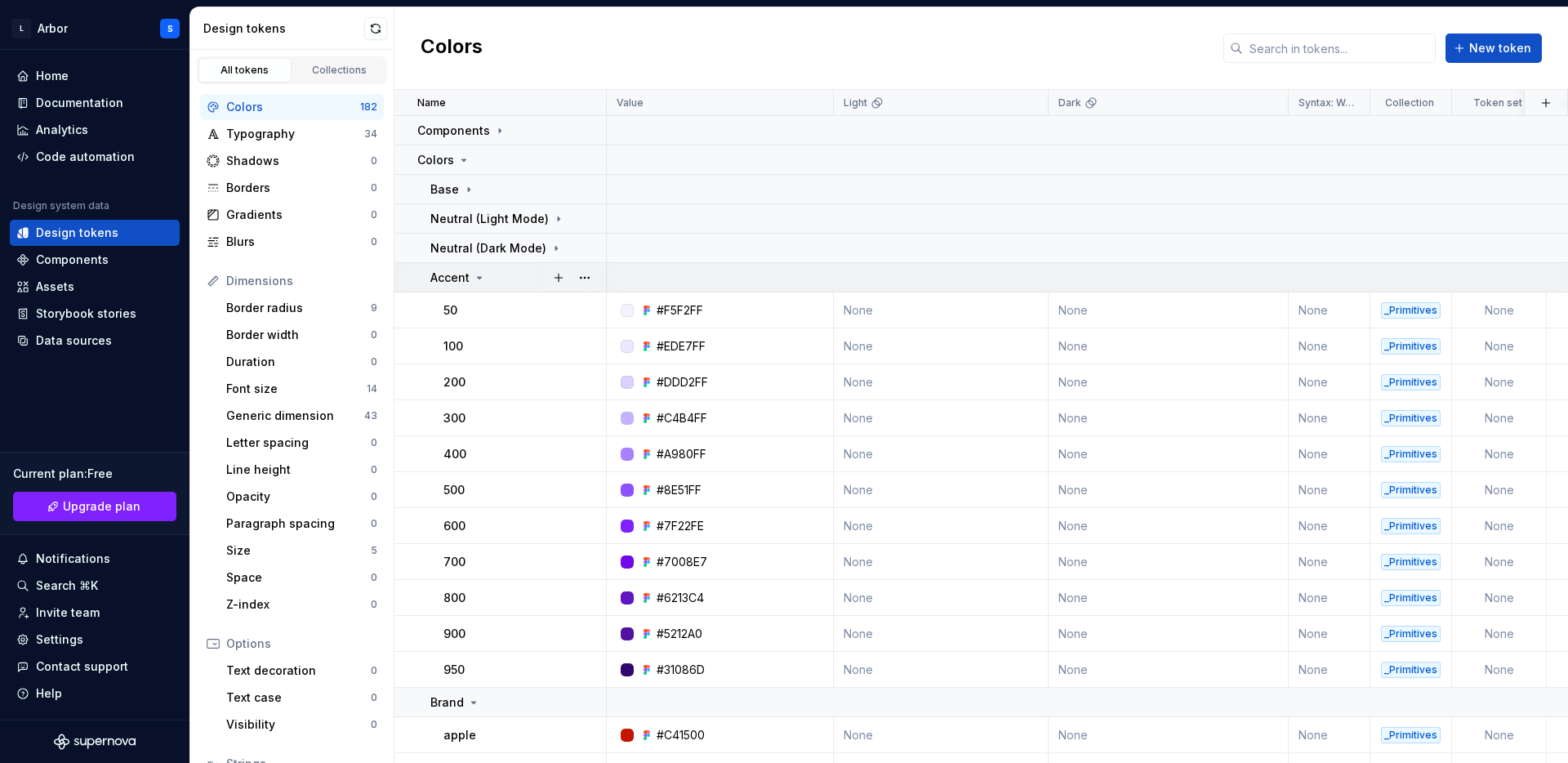
click at [475, 279] on icon at bounding box center [479, 278] width 13 height 13
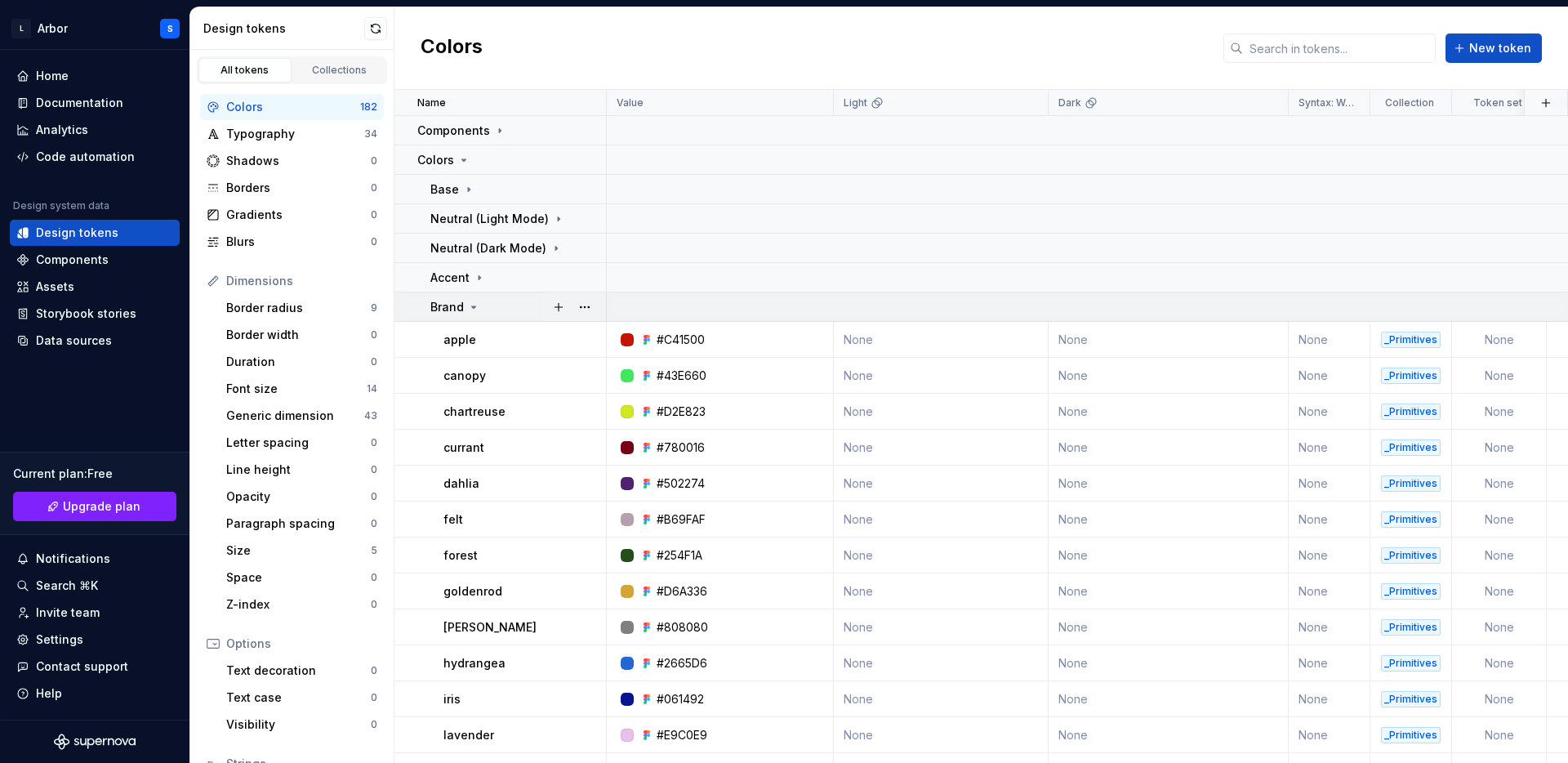
click at [467, 306] on icon at bounding box center [474, 307] width 13 height 13
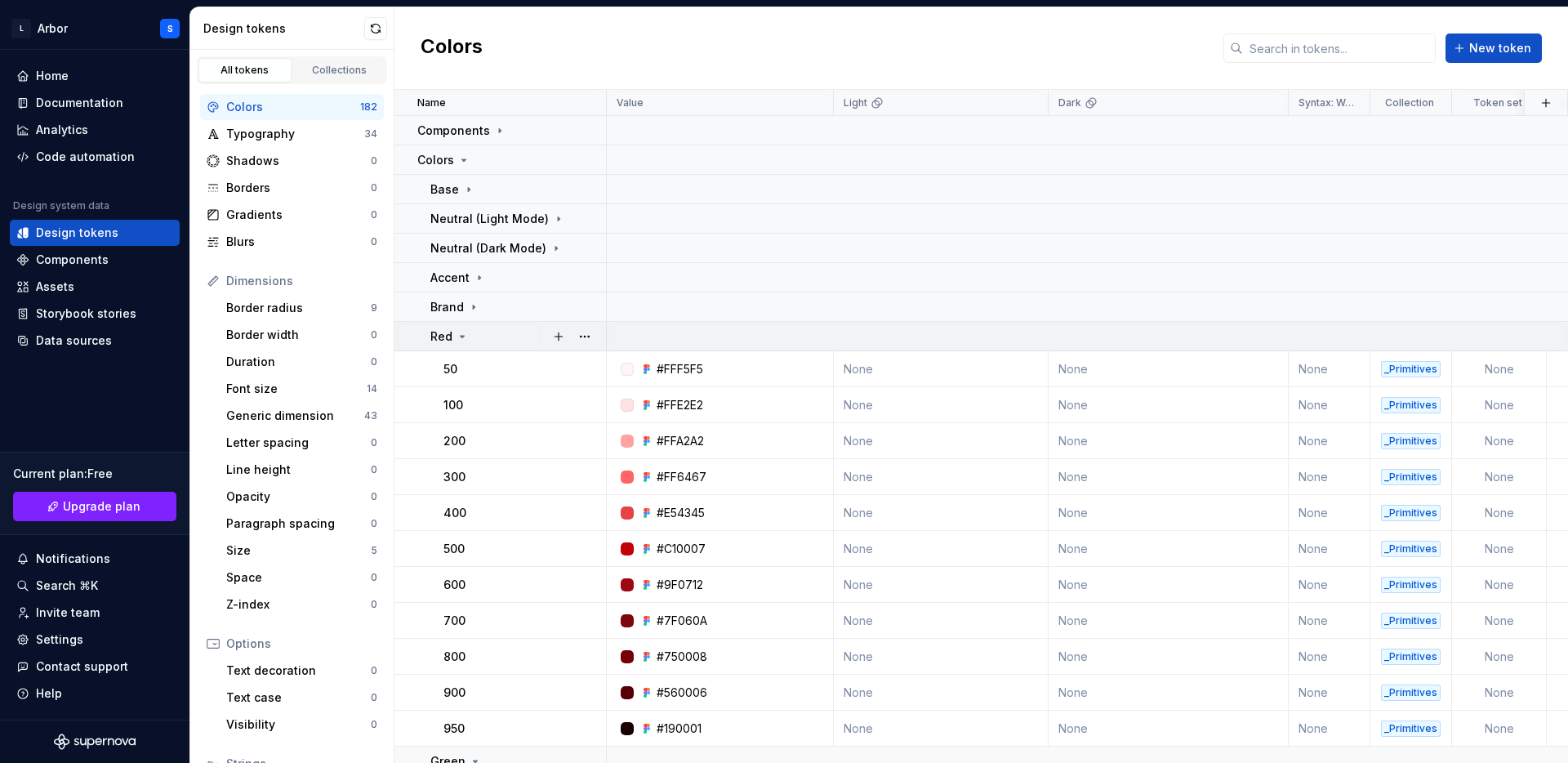
click at [451, 336] on div "Red" at bounding box center [449, 337] width 38 height 17
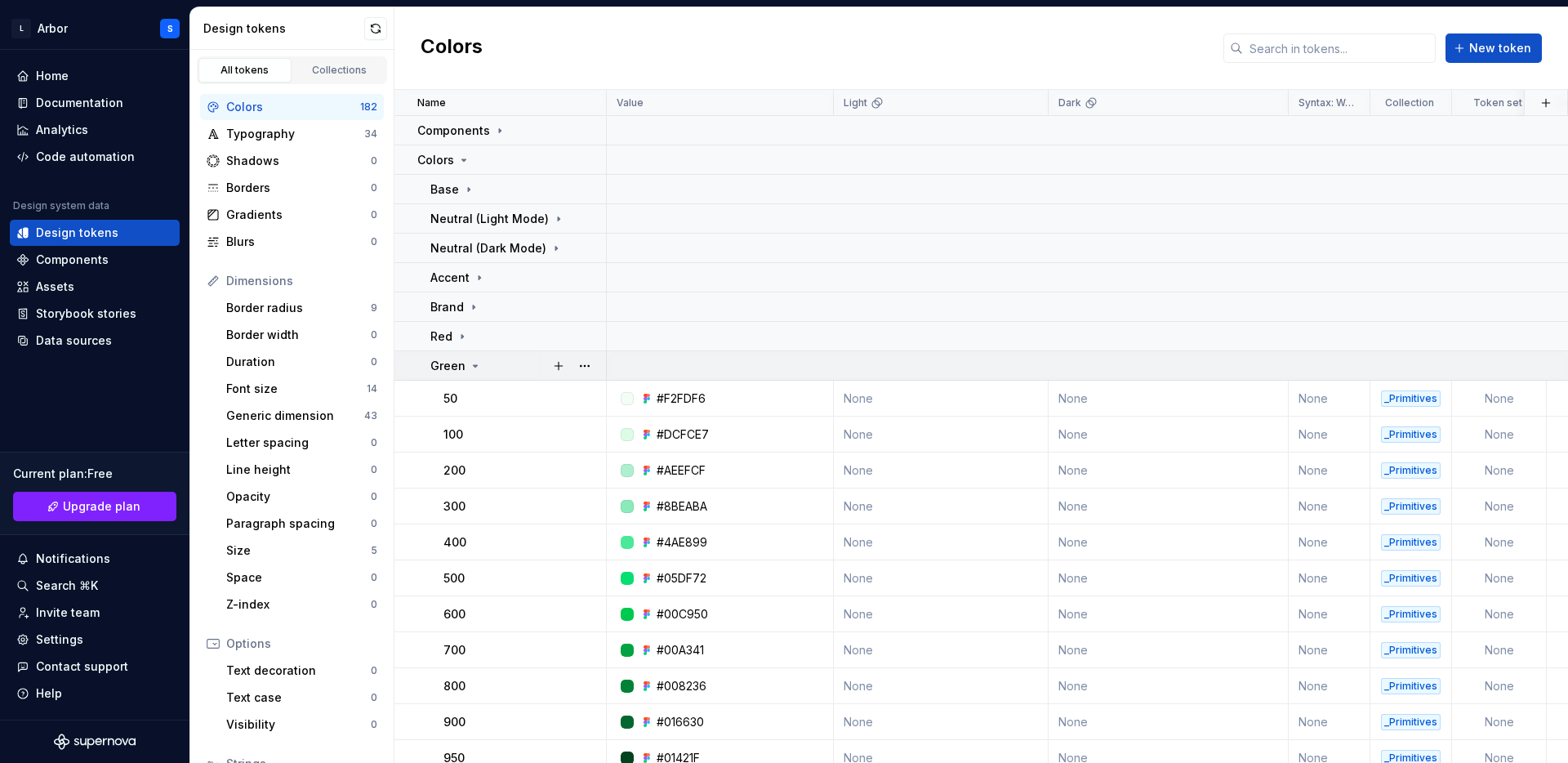
click at [451, 366] on p "Green" at bounding box center [448, 367] width 35 height 17
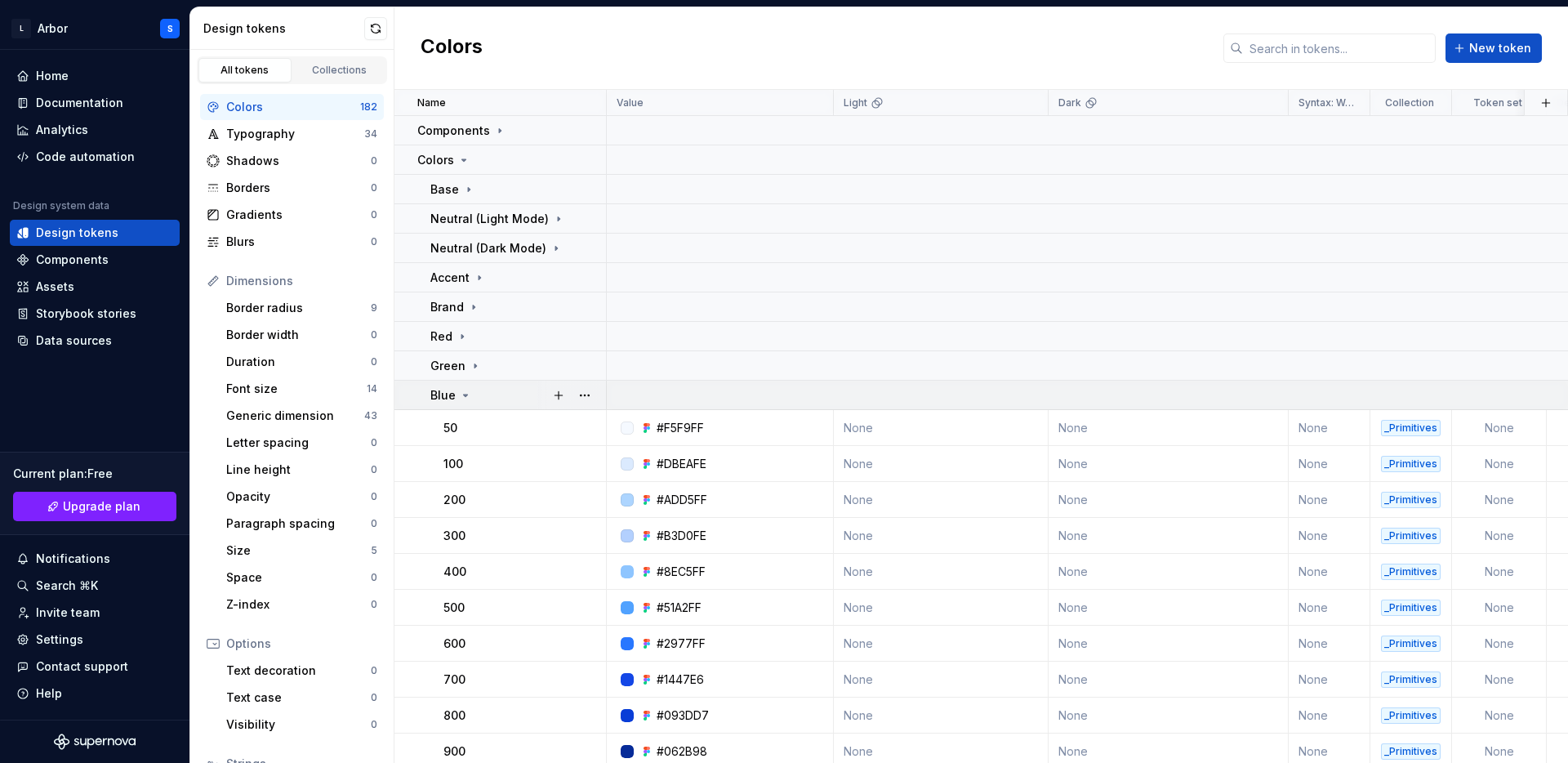
click at [447, 393] on p "Blue" at bounding box center [443, 395] width 25 height 17
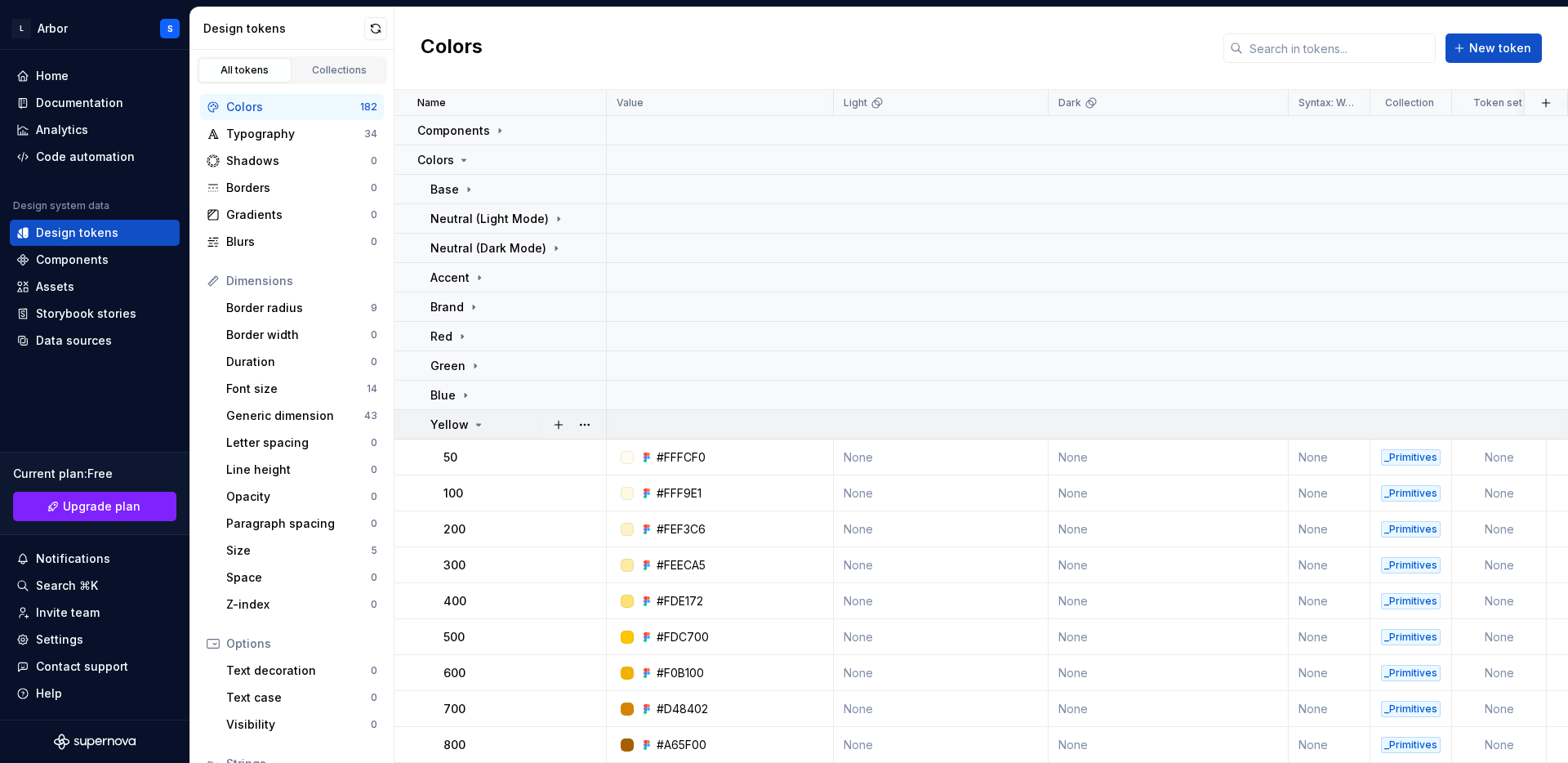
click at [447, 418] on p "Yellow" at bounding box center [449, 425] width 38 height 17
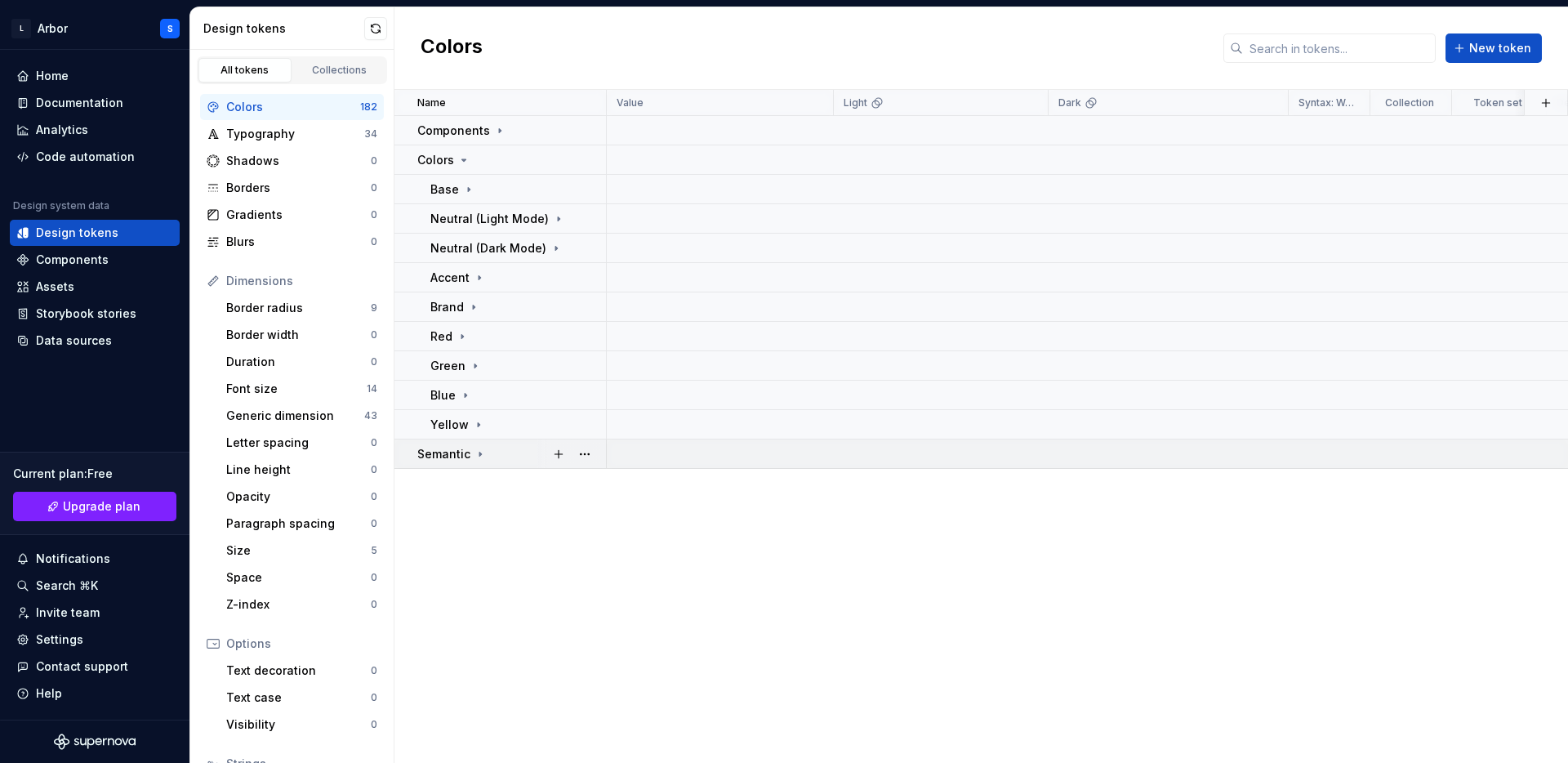
click at [448, 452] on p "Semantic" at bounding box center [444, 454] width 53 height 17
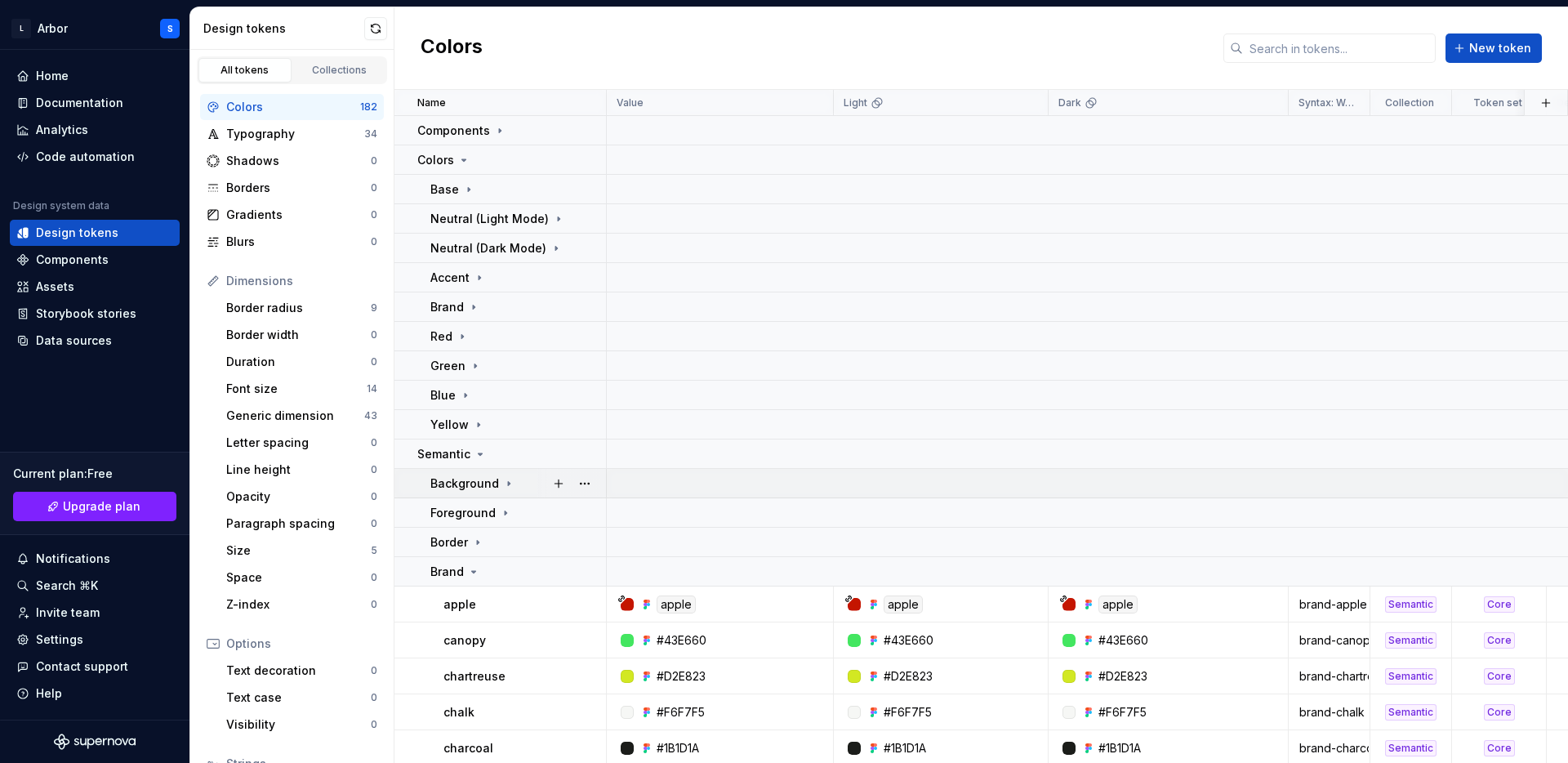
click at [448, 482] on p "Background" at bounding box center [465, 484] width 69 height 17
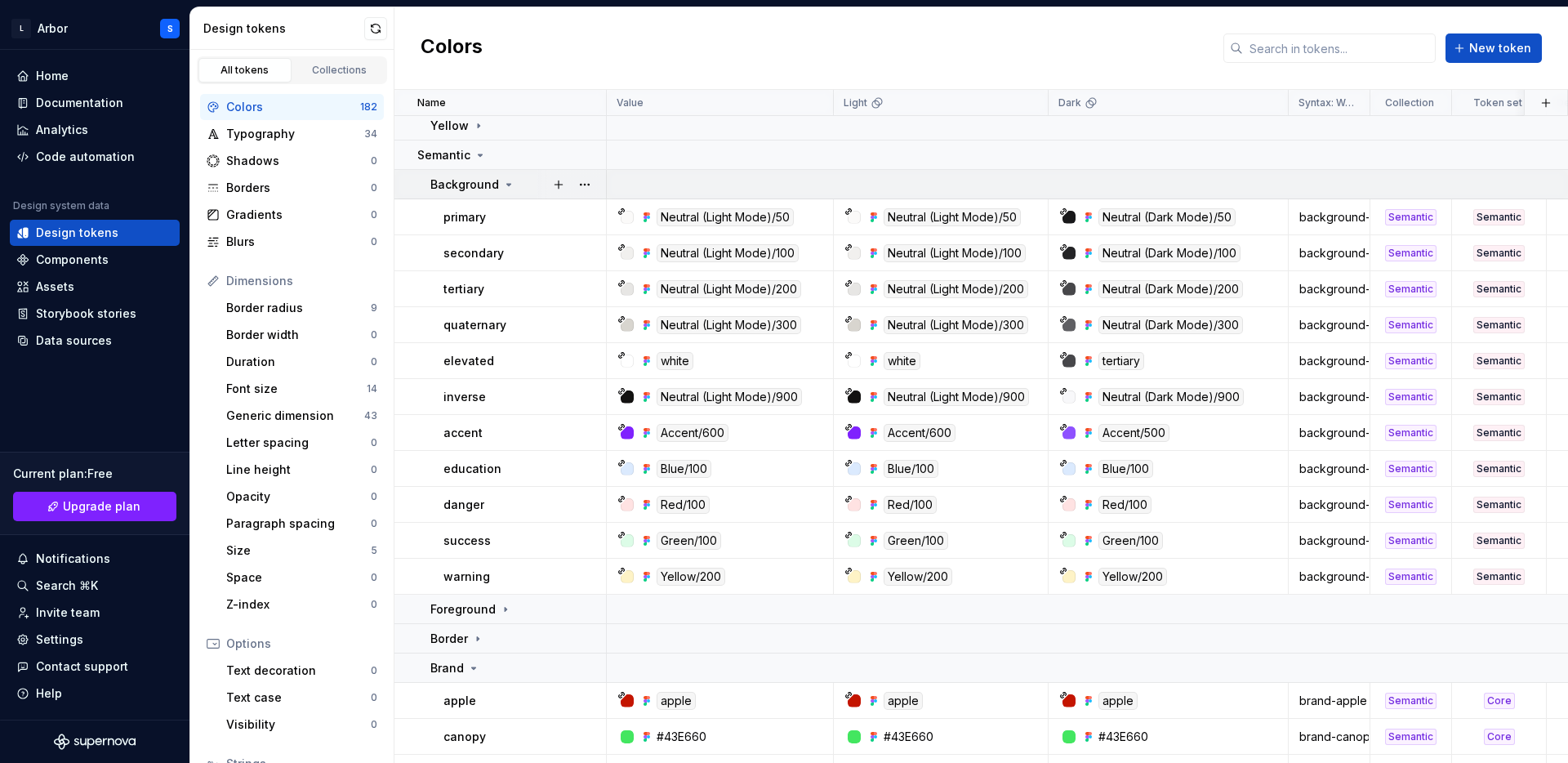
scroll to position [293, 0]
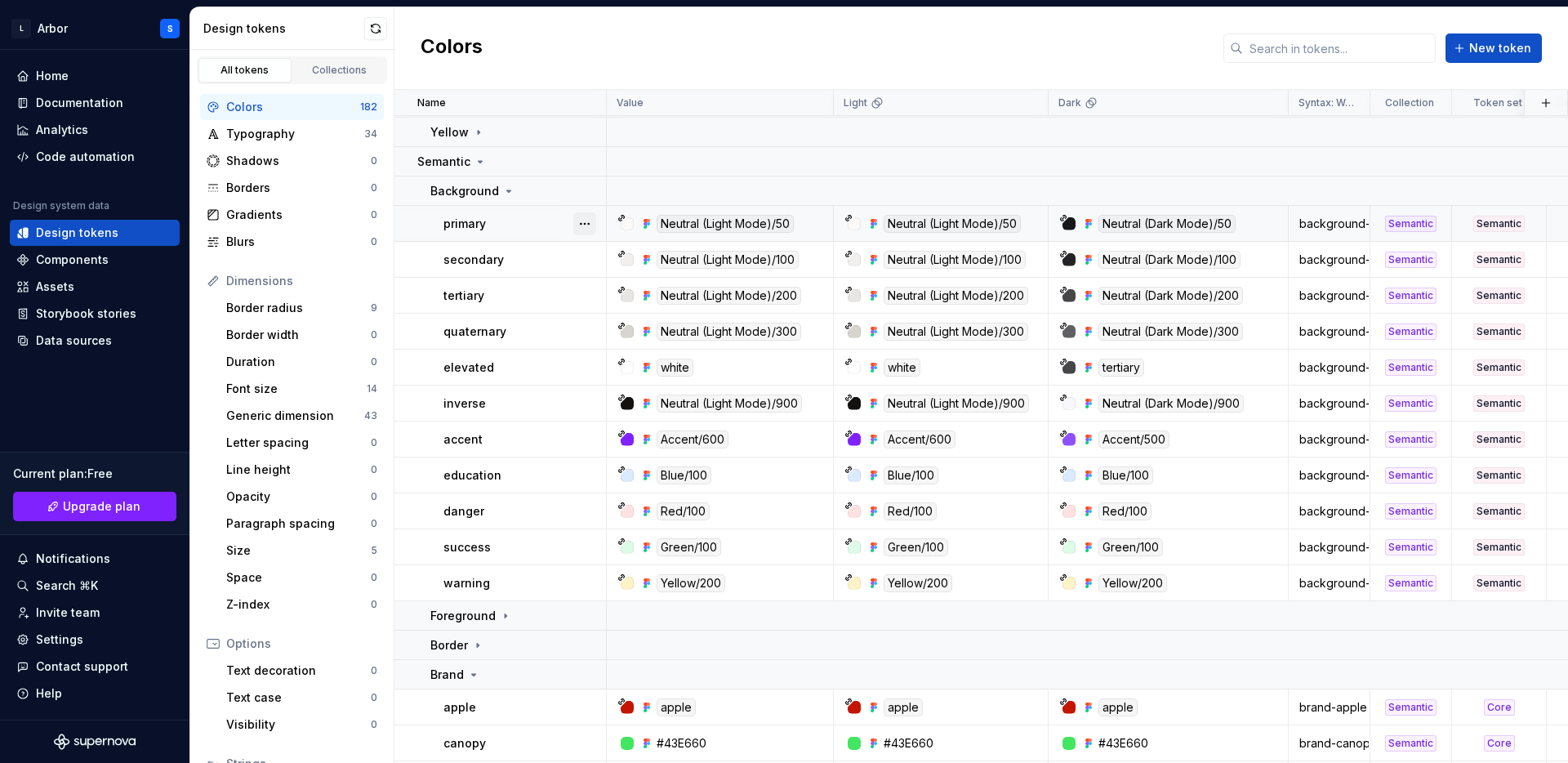
click at [586, 222] on button "button" at bounding box center [585, 224] width 23 height 23
click at [607, 254] on div "Open detail" at bounding box center [656, 256] width 106 height 17
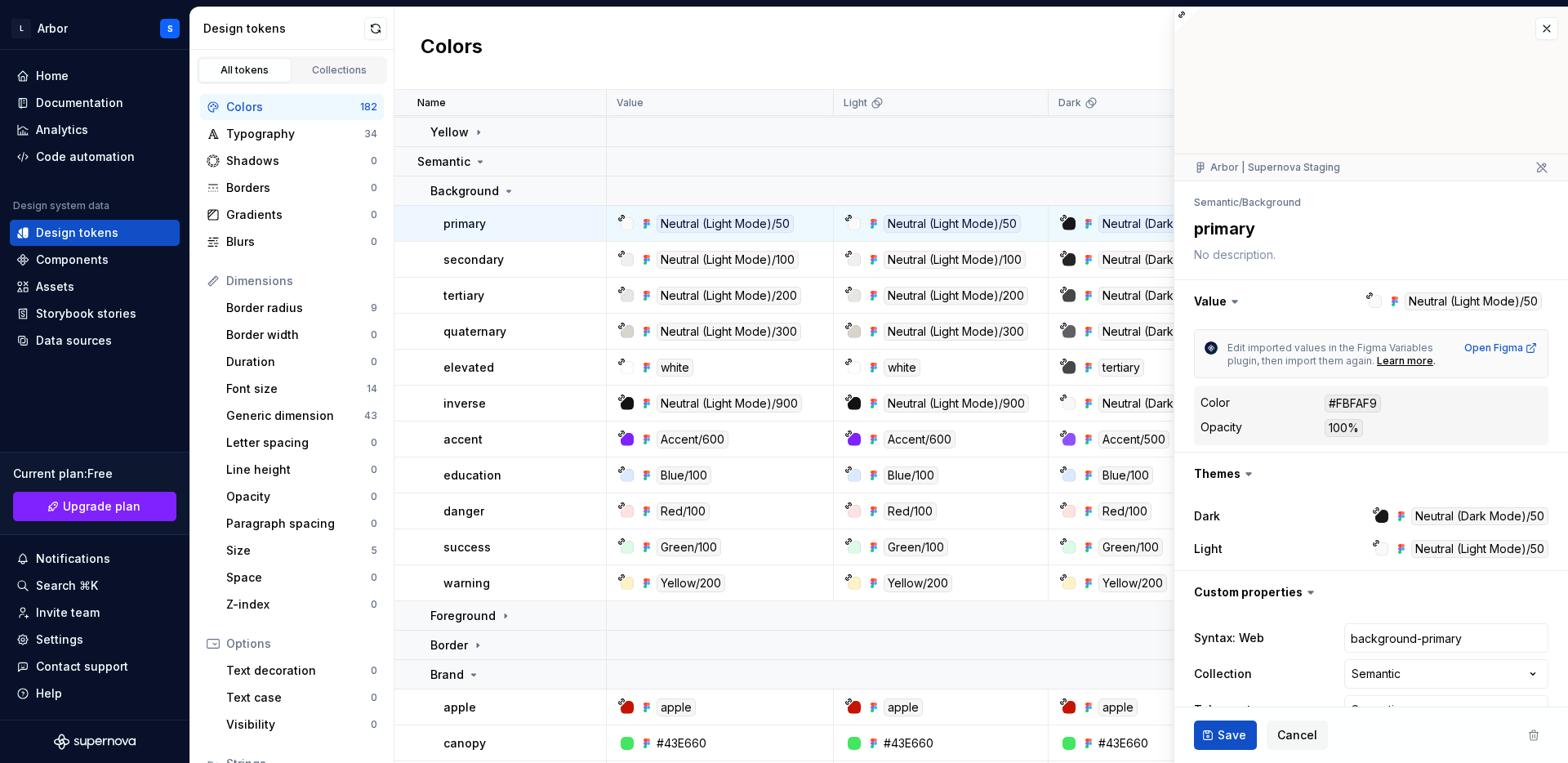
click at [1227, 301] on icon at bounding box center [1235, 301] width 17 height 17
click at [1236, 302] on icon at bounding box center [1235, 301] width 17 height 17
click at [1515, 294] on button "button" at bounding box center [1371, 301] width 393 height 43
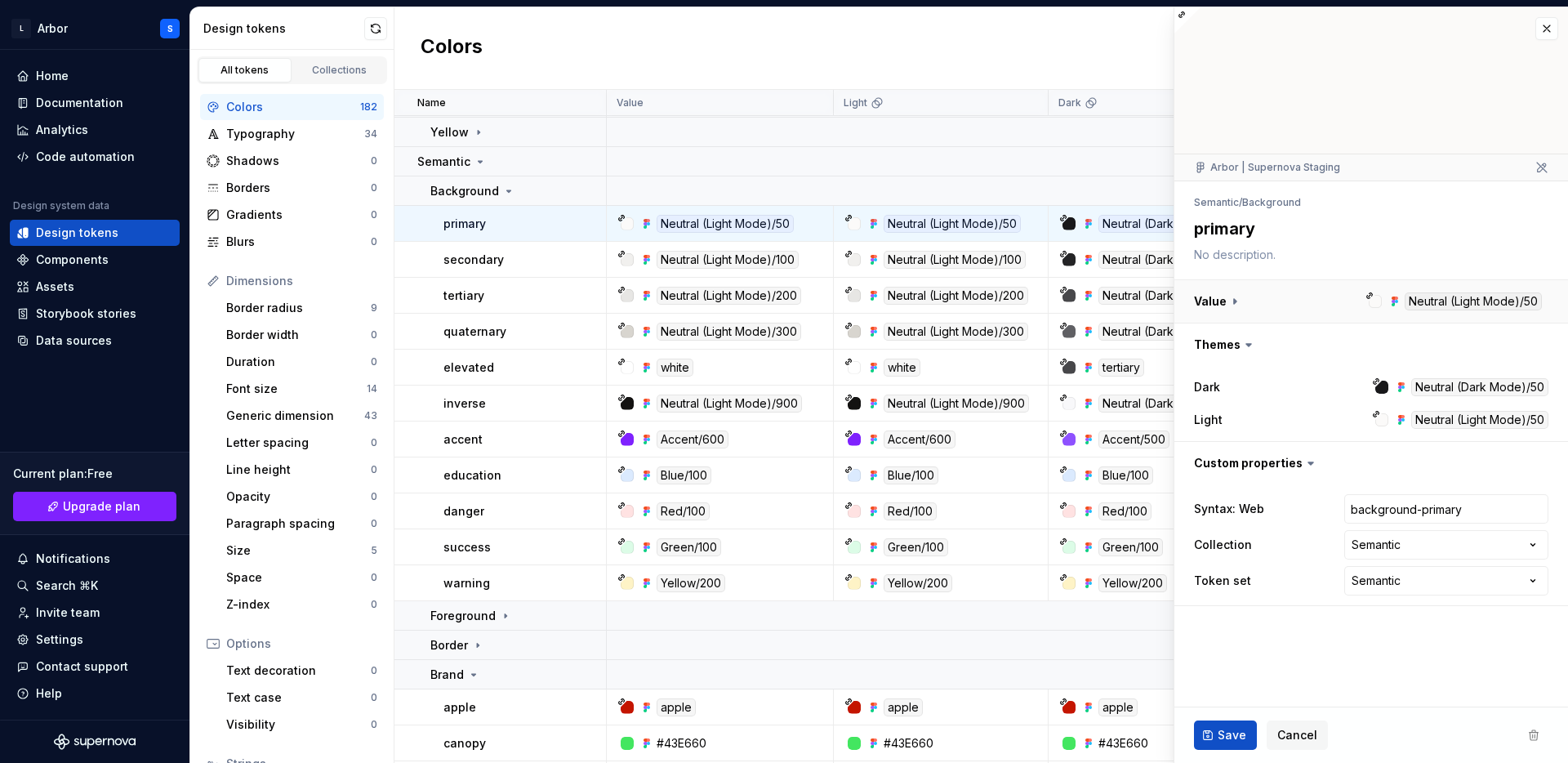
click at [1514, 294] on button "button" at bounding box center [1371, 301] width 393 height 43
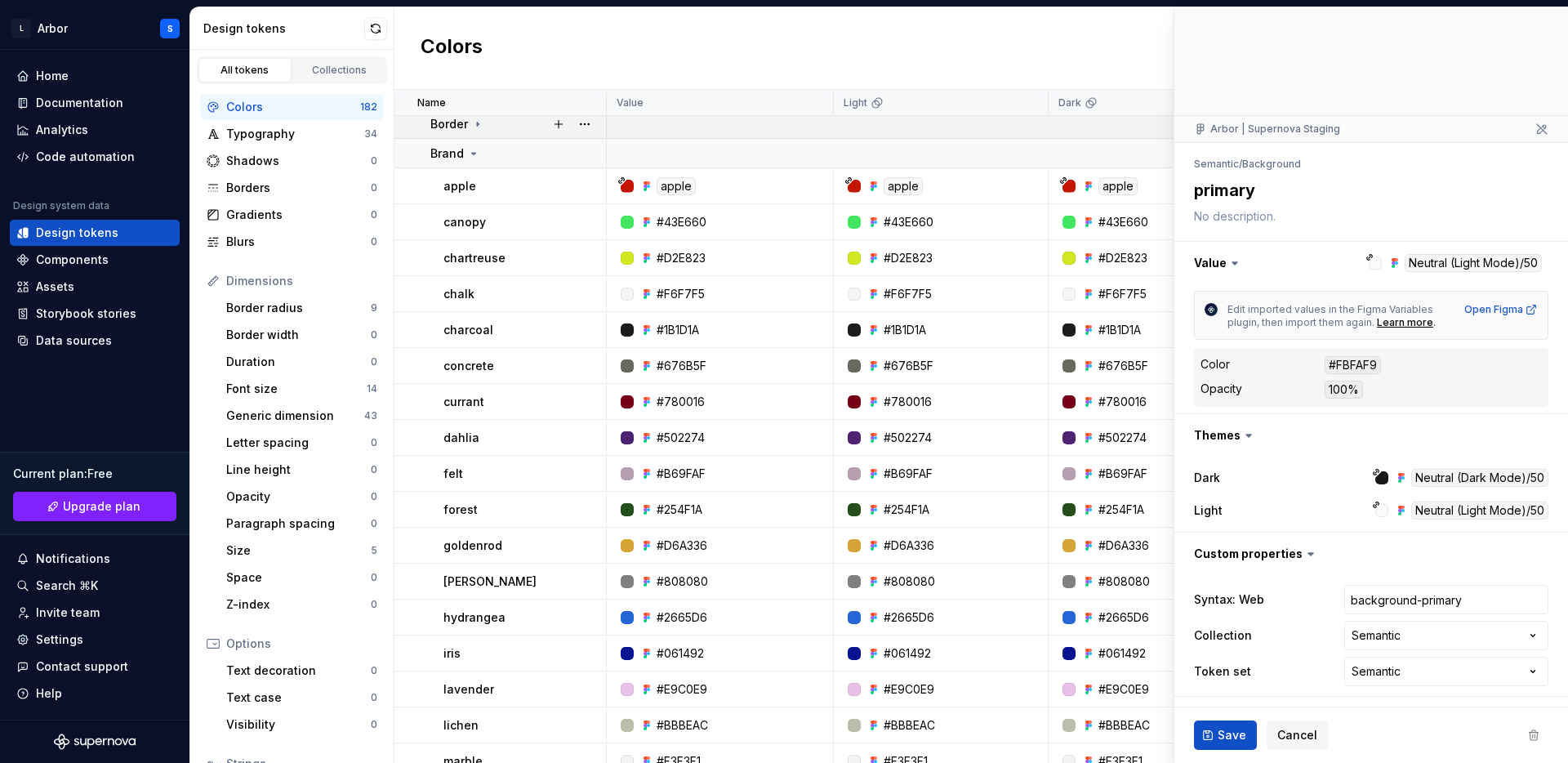
scroll to position [820, 0]
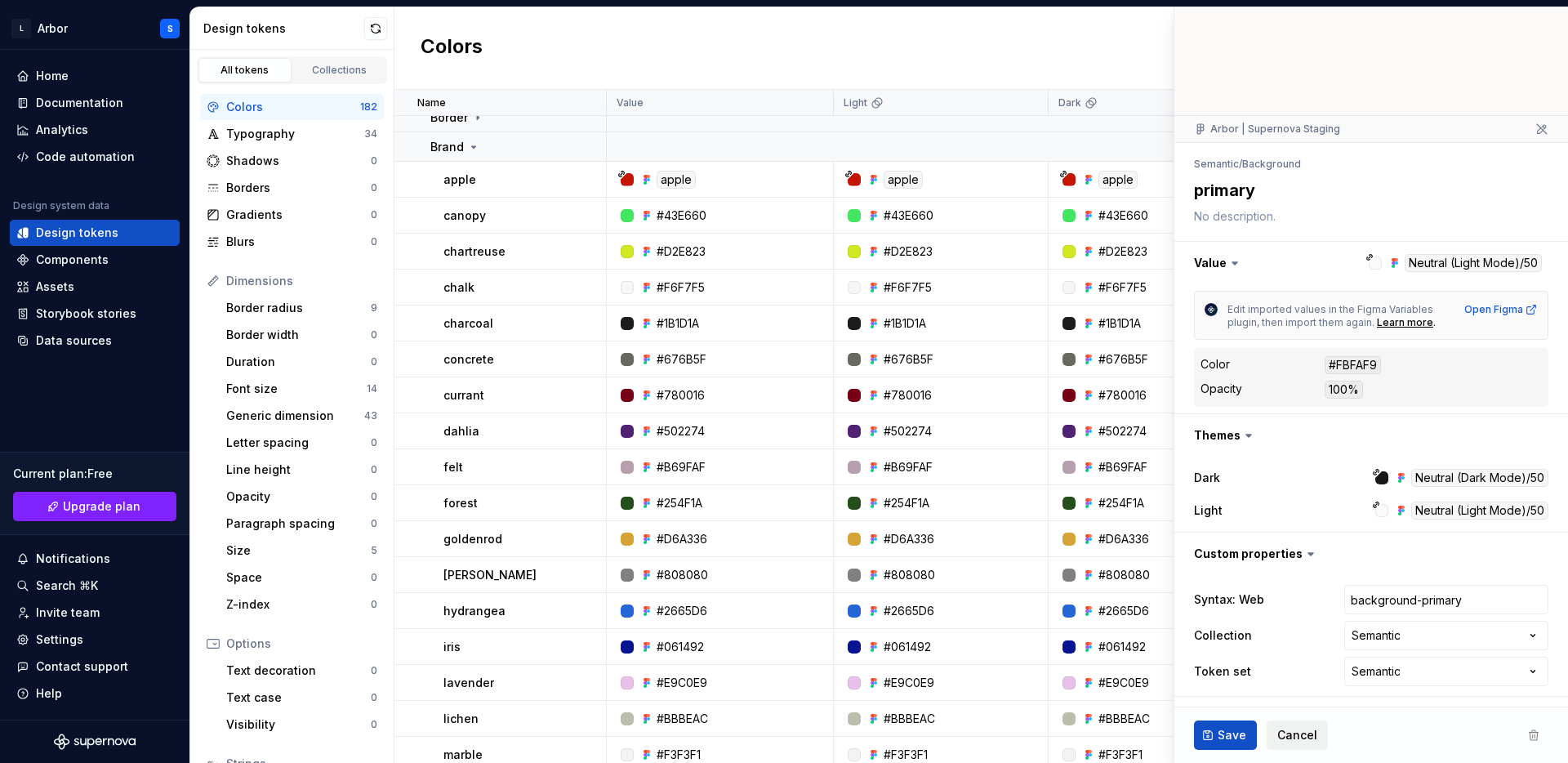
click at [1313, 746] on button "Cancel" at bounding box center [1298, 736] width 62 height 30
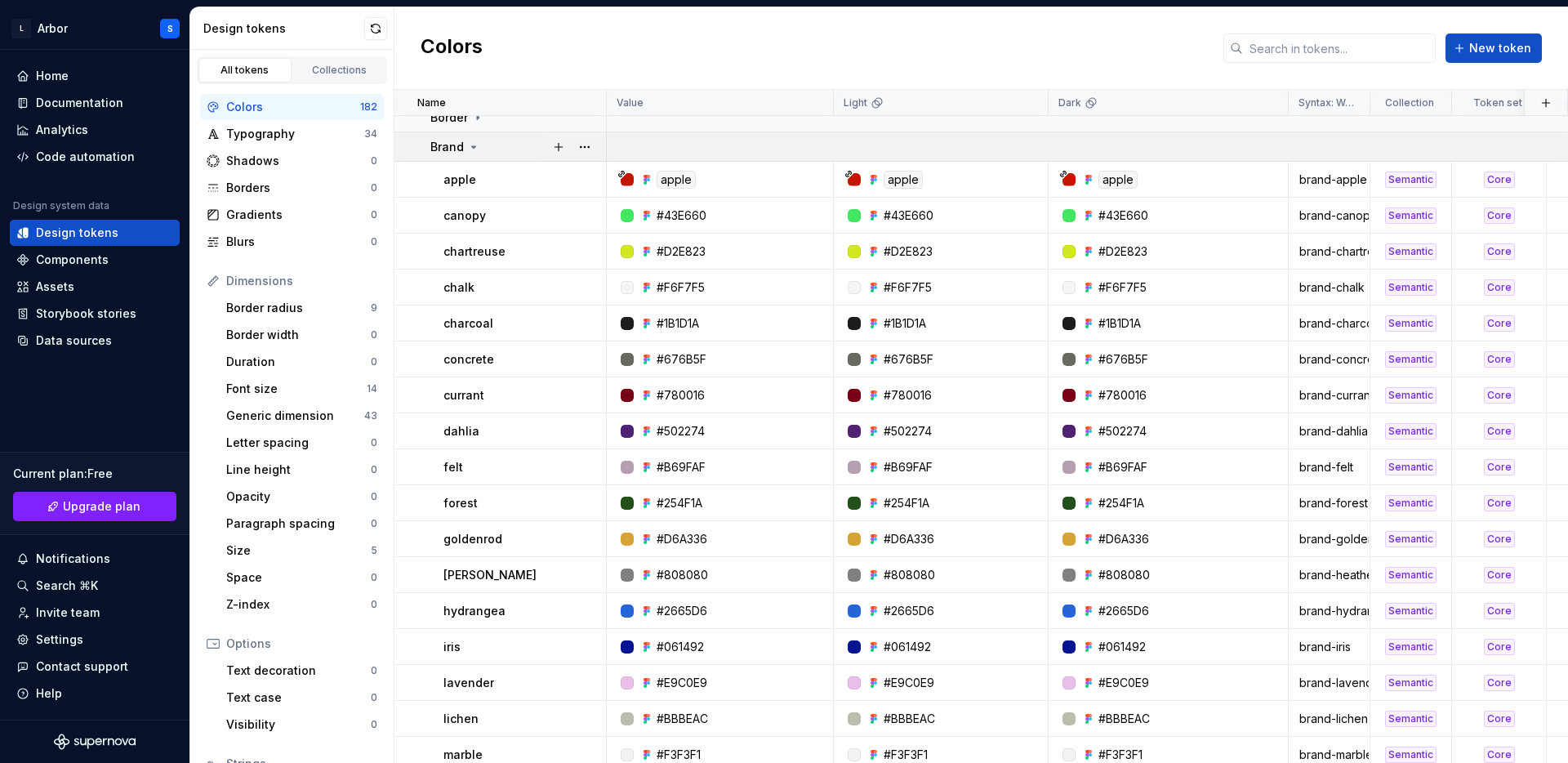
click at [470, 144] on icon at bounding box center [474, 147] width 13 height 13
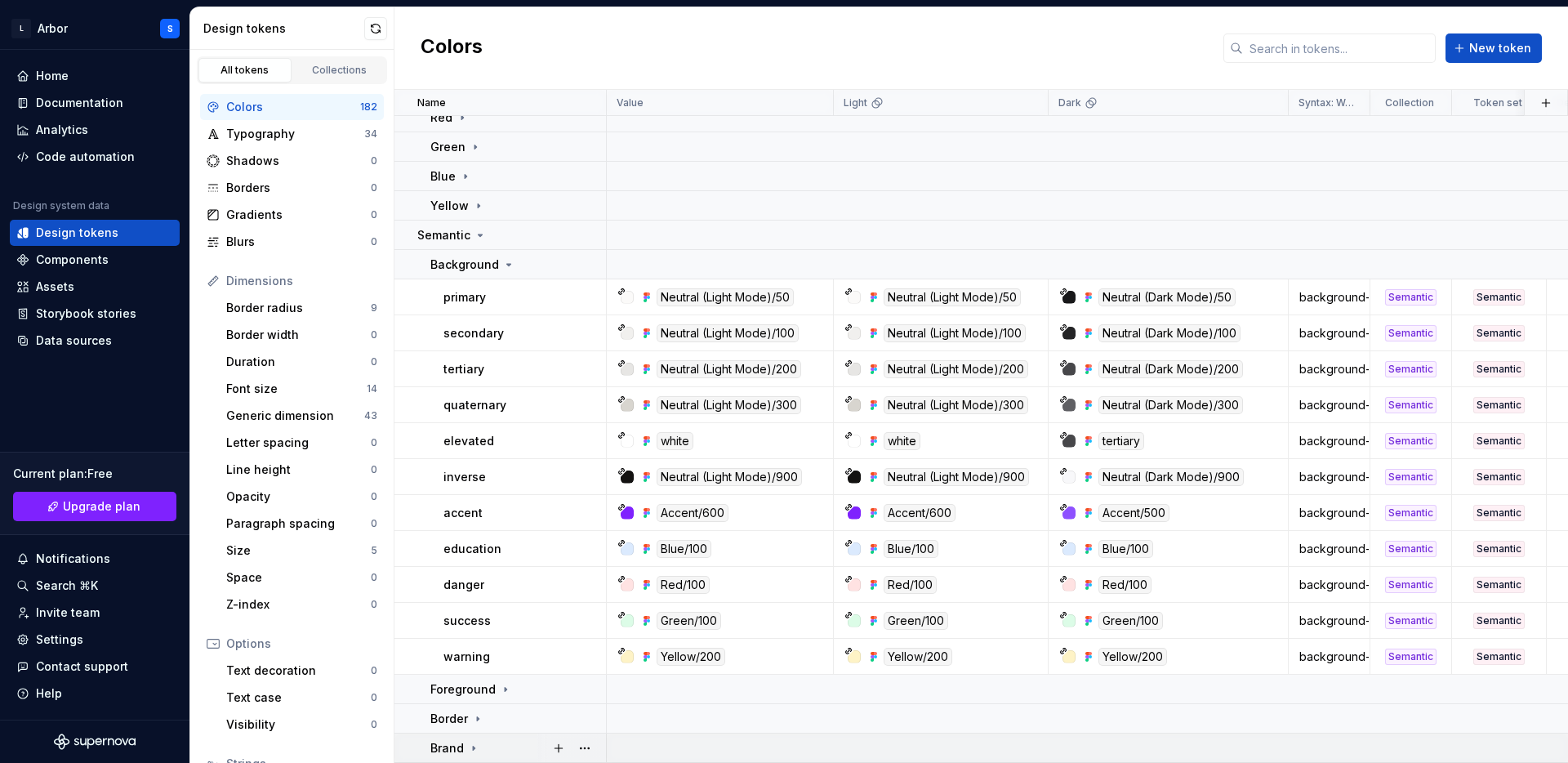
scroll to position [219, 0]
click at [506, 267] on icon at bounding box center [509, 265] width 13 height 13
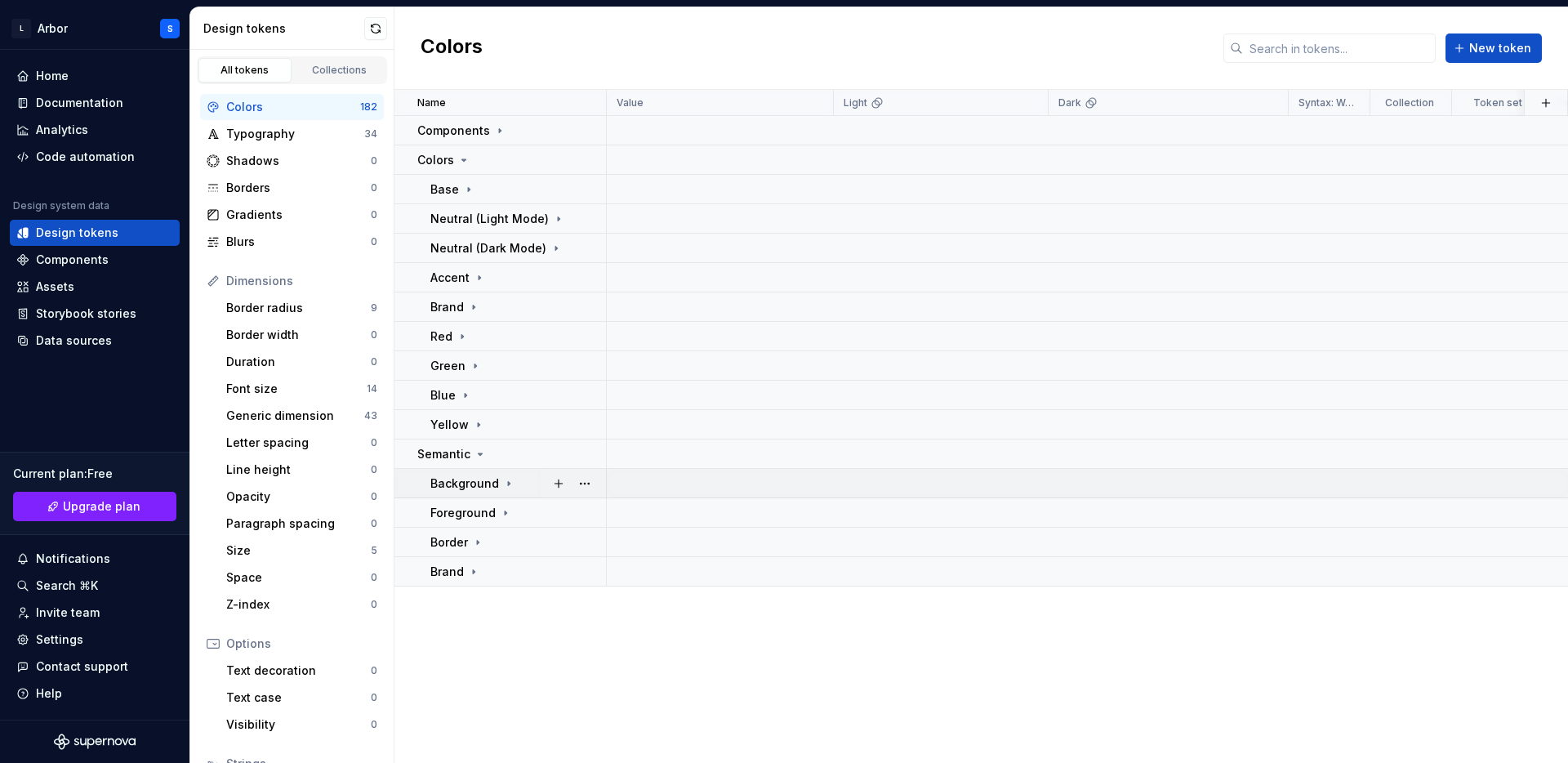
scroll to position [0, 0]
click at [468, 570] on icon at bounding box center [474, 572] width 13 height 13
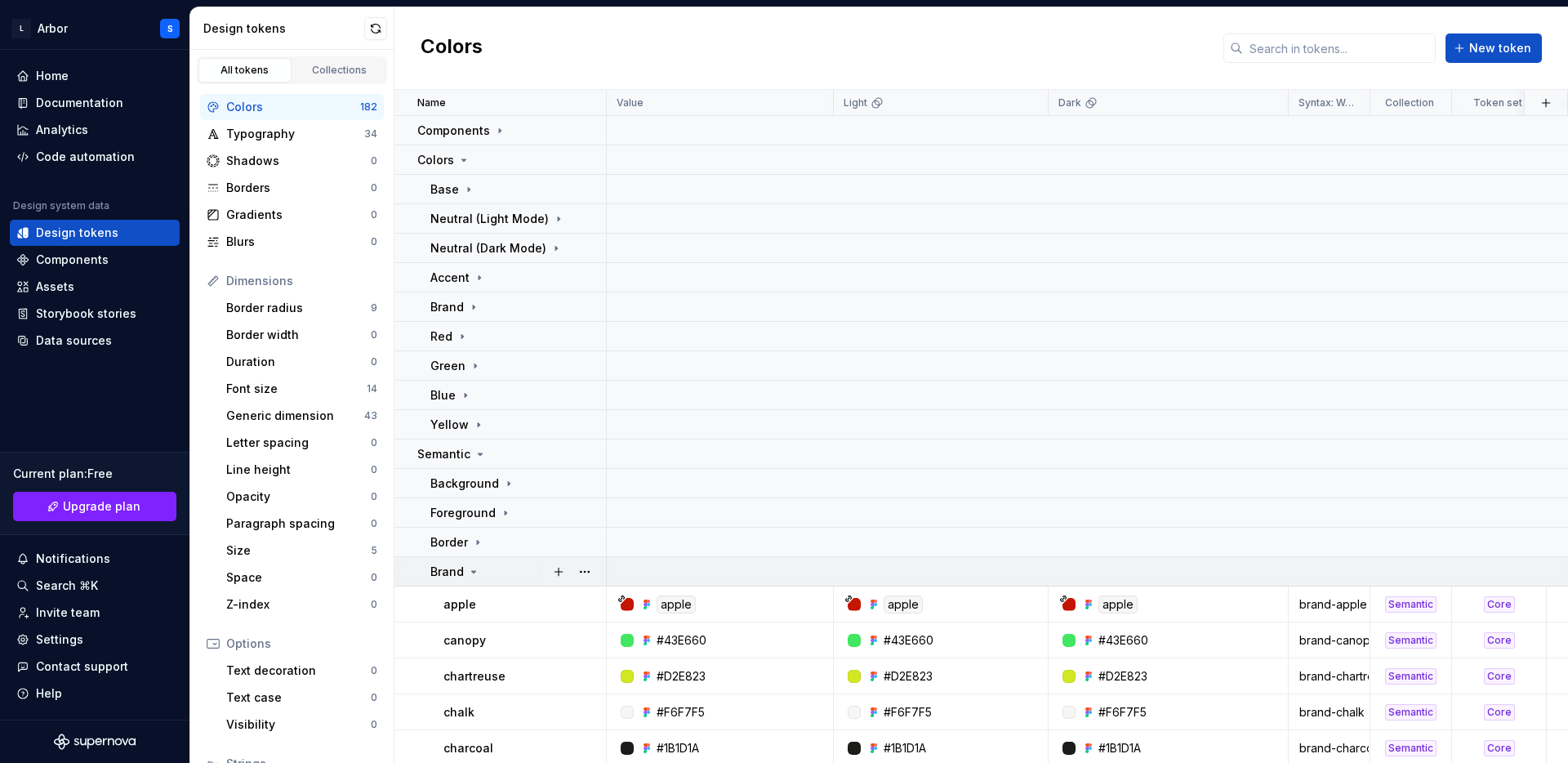
click at [468, 570] on icon at bounding box center [474, 572] width 13 height 13
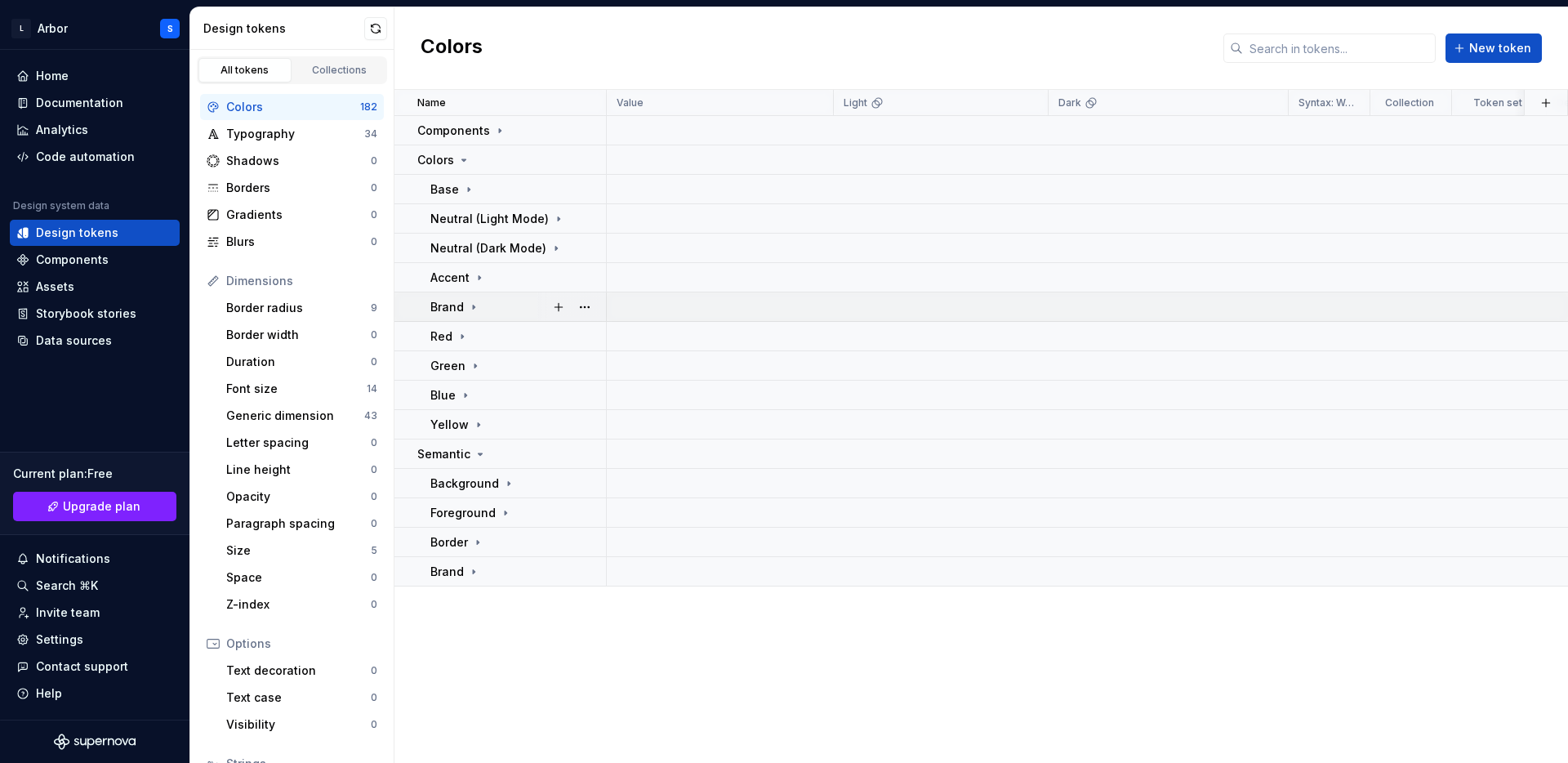
click at [469, 306] on icon at bounding box center [474, 307] width 13 height 13
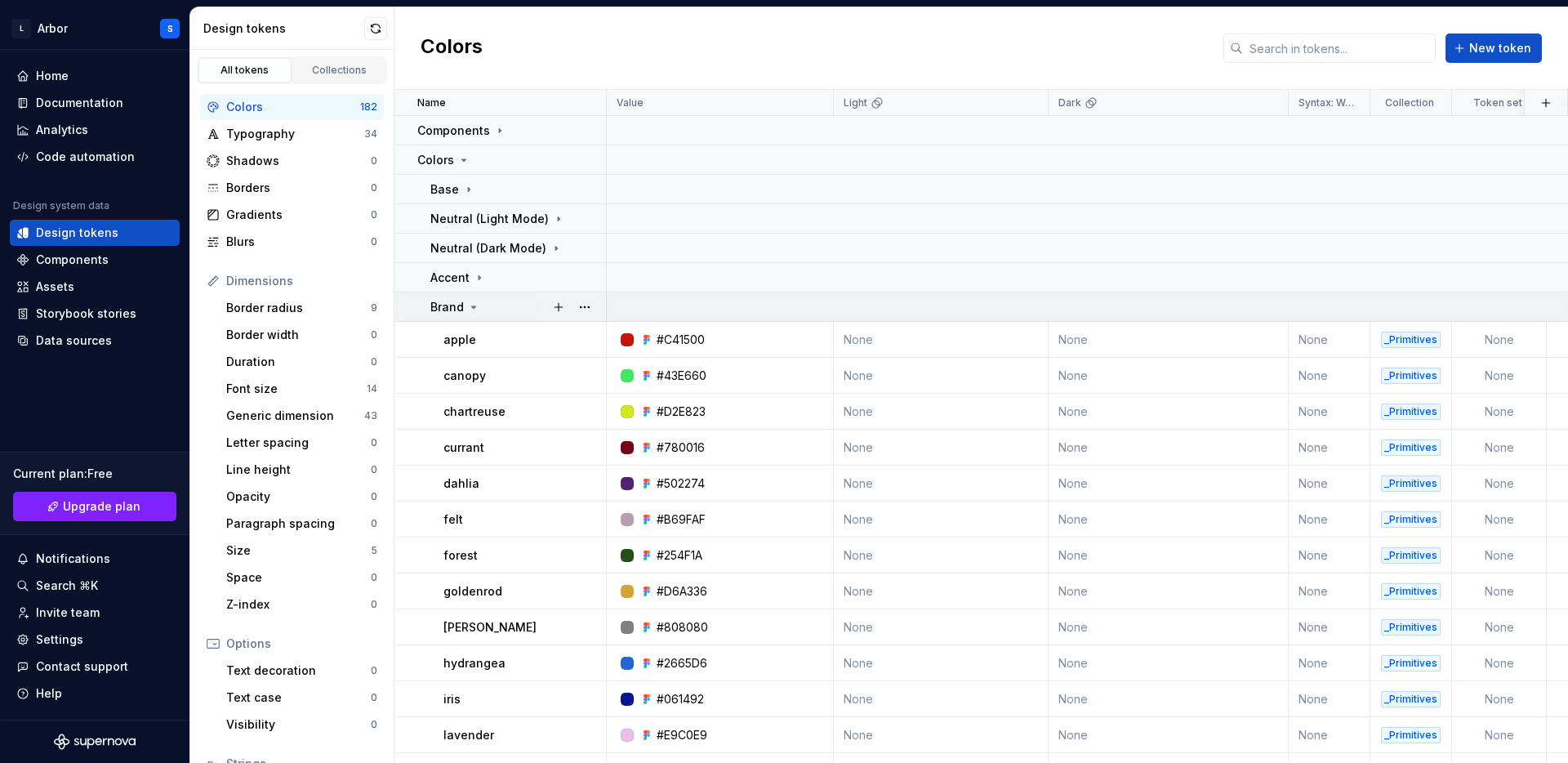
click at [469, 306] on icon at bounding box center [474, 307] width 13 height 13
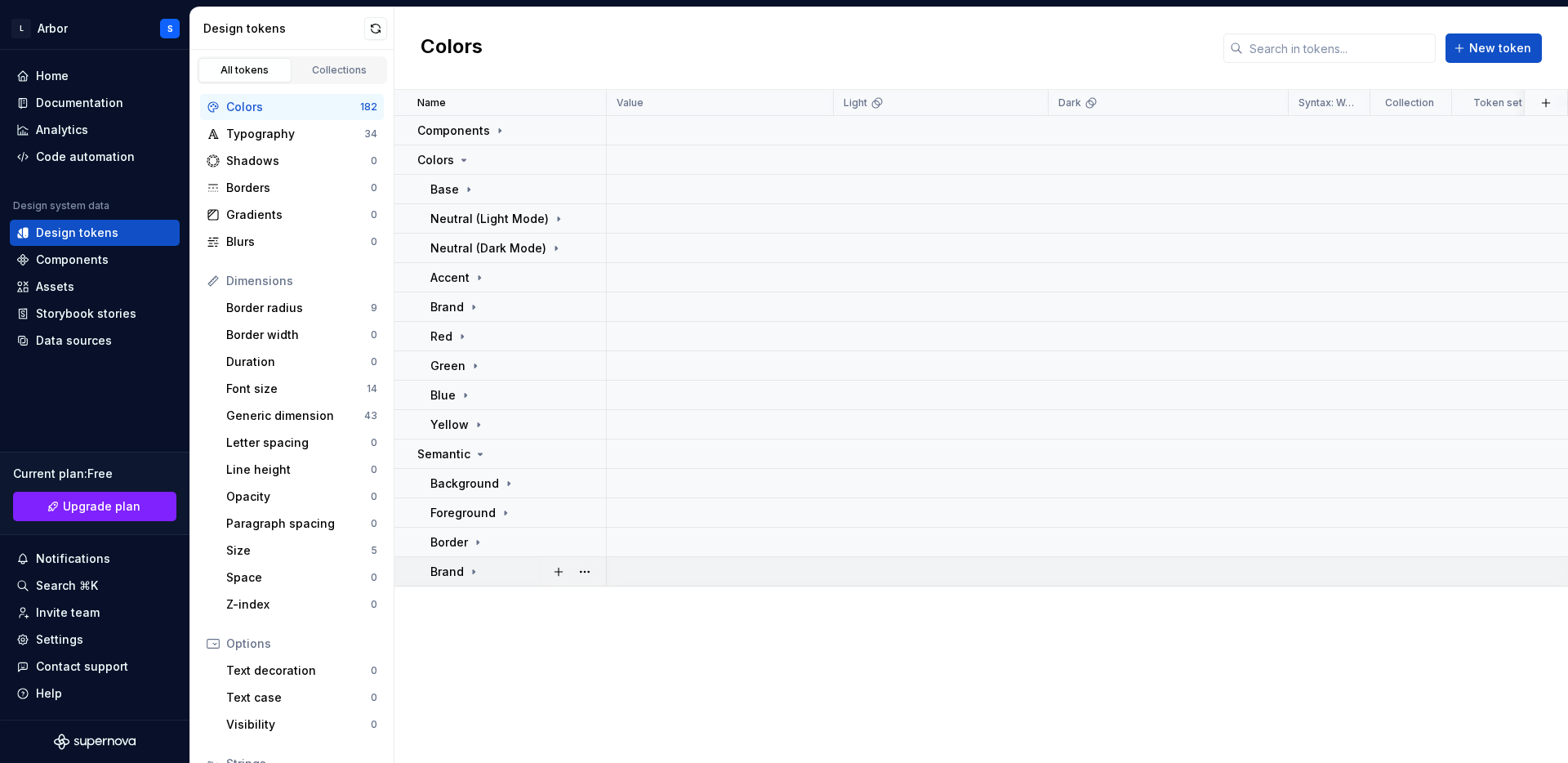
click at [470, 569] on icon at bounding box center [474, 572] width 13 height 13
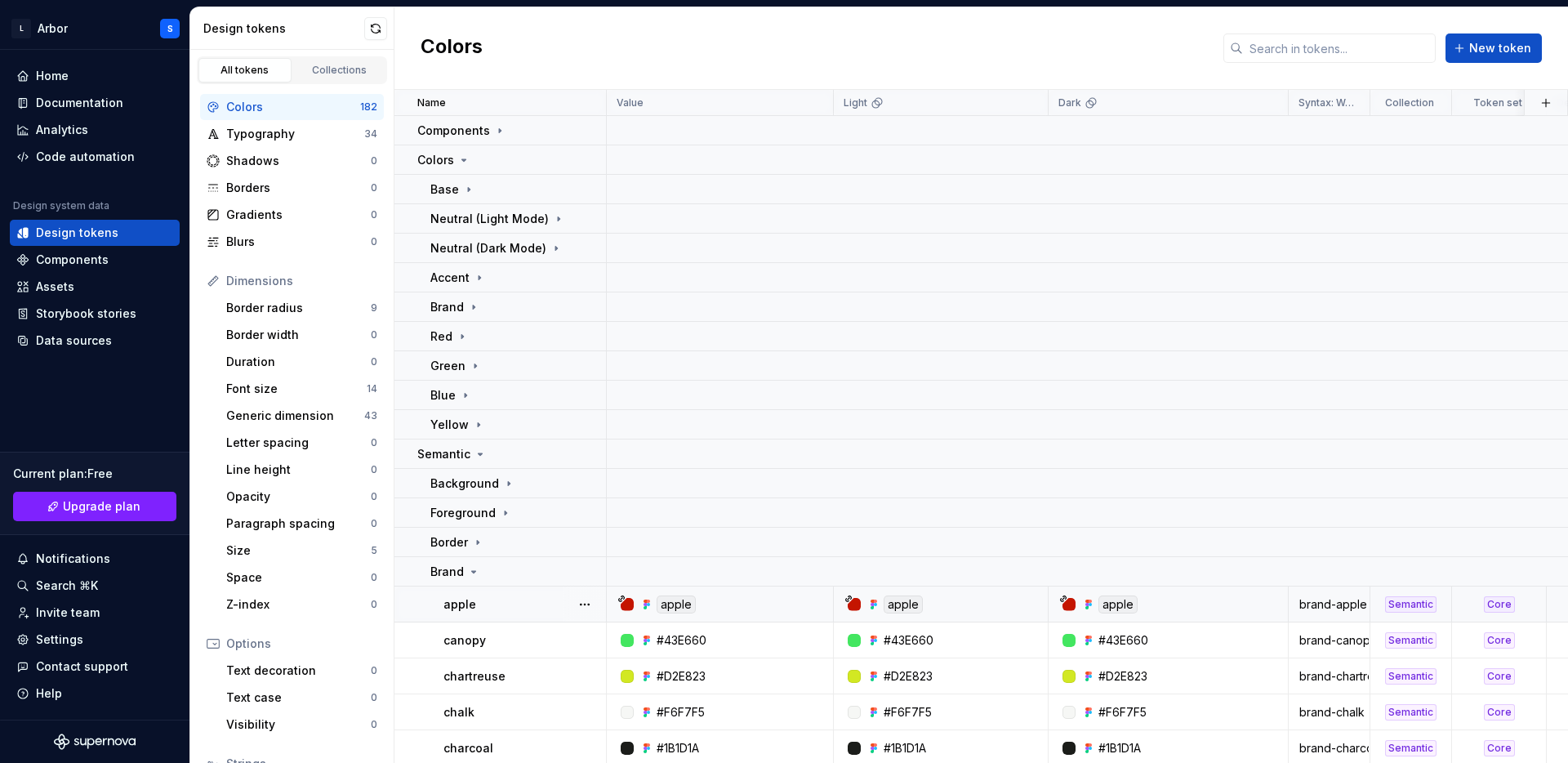
scroll to position [437, 0]
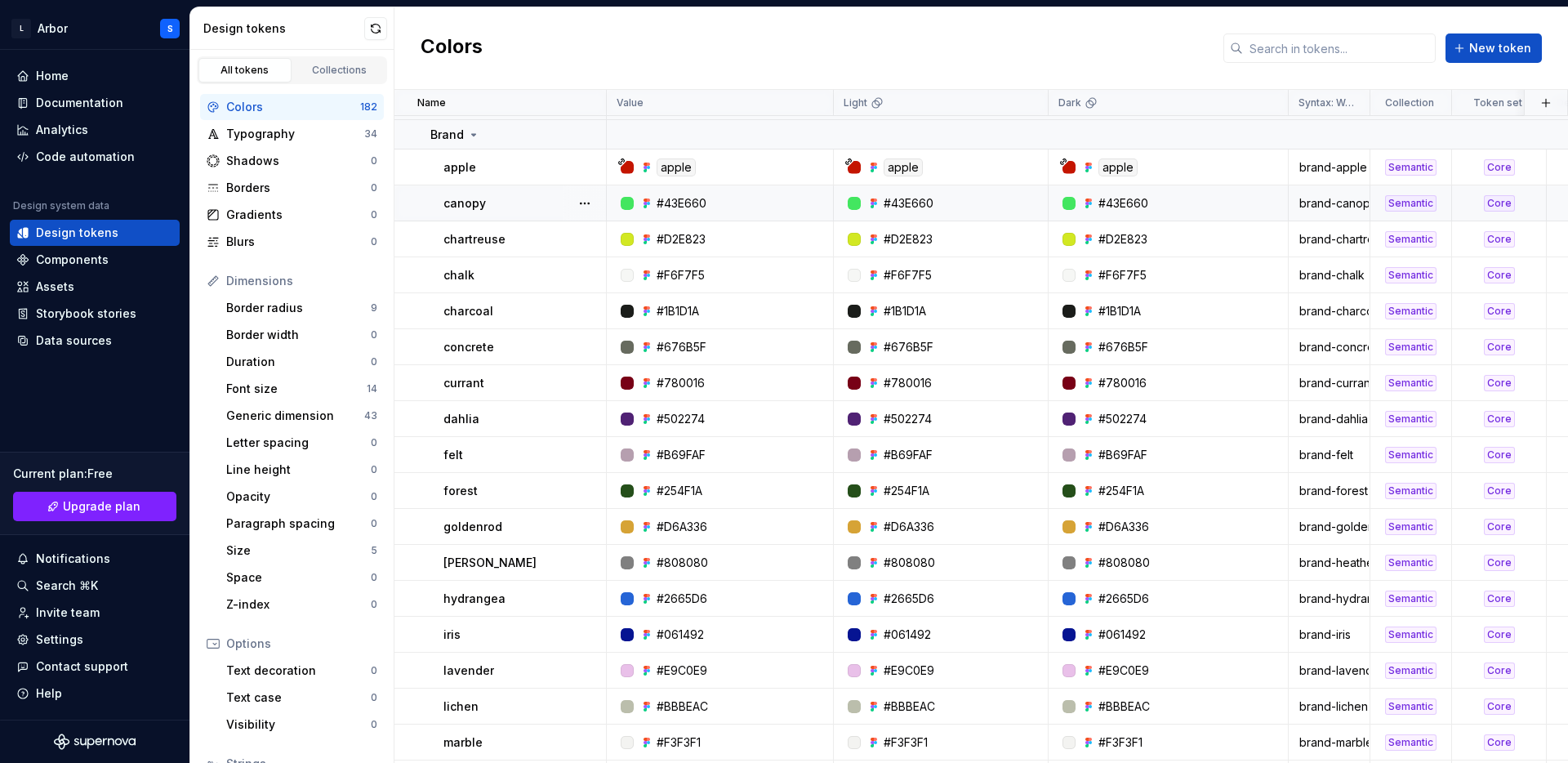
click at [689, 203] on div "#43E660" at bounding box center [681, 203] width 49 height 17
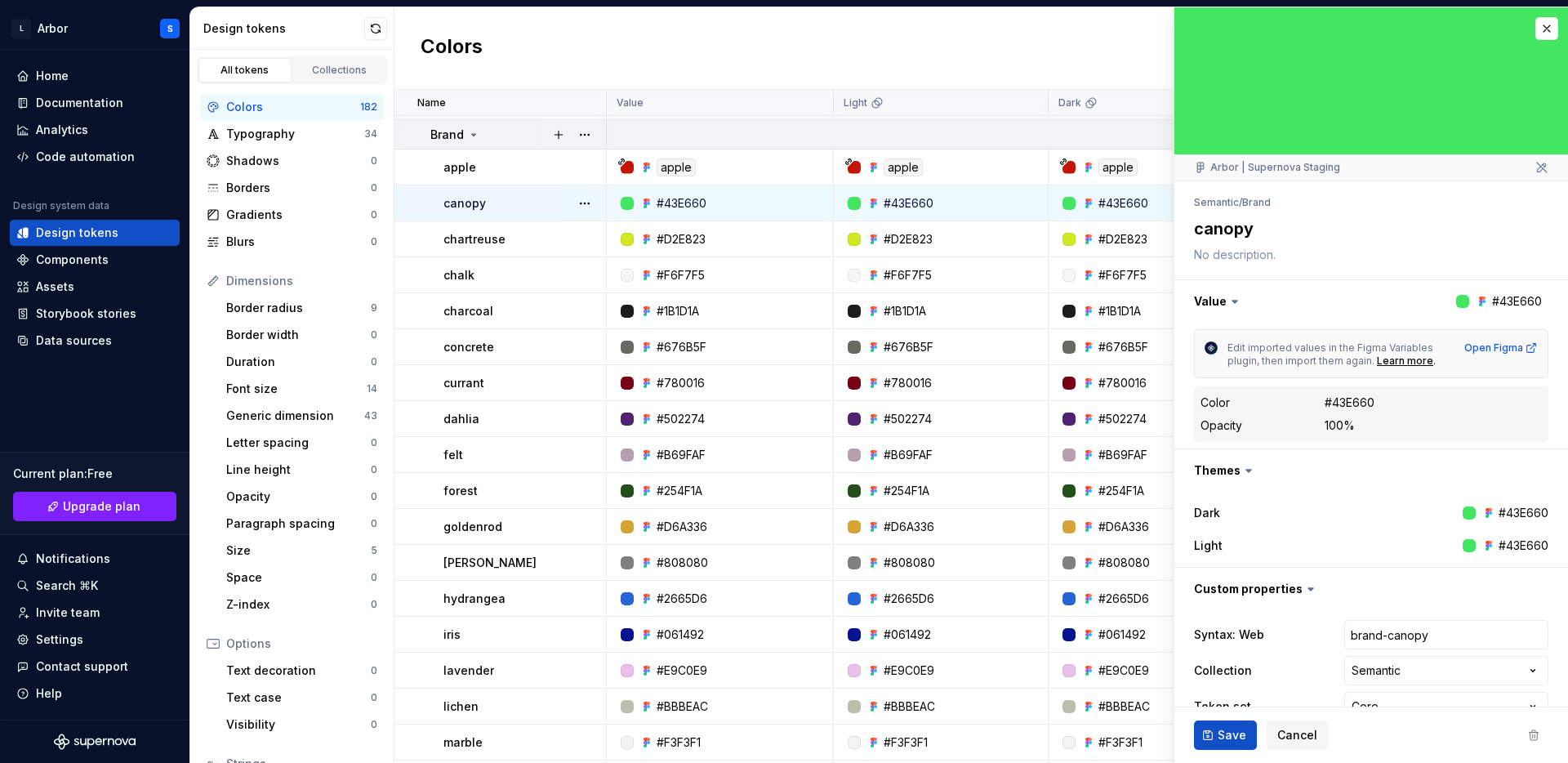
type textarea "*"
click at [1546, 32] on button "button" at bounding box center [1547, 28] width 23 height 23
